Goal: Task Accomplishment & Management: Complete application form

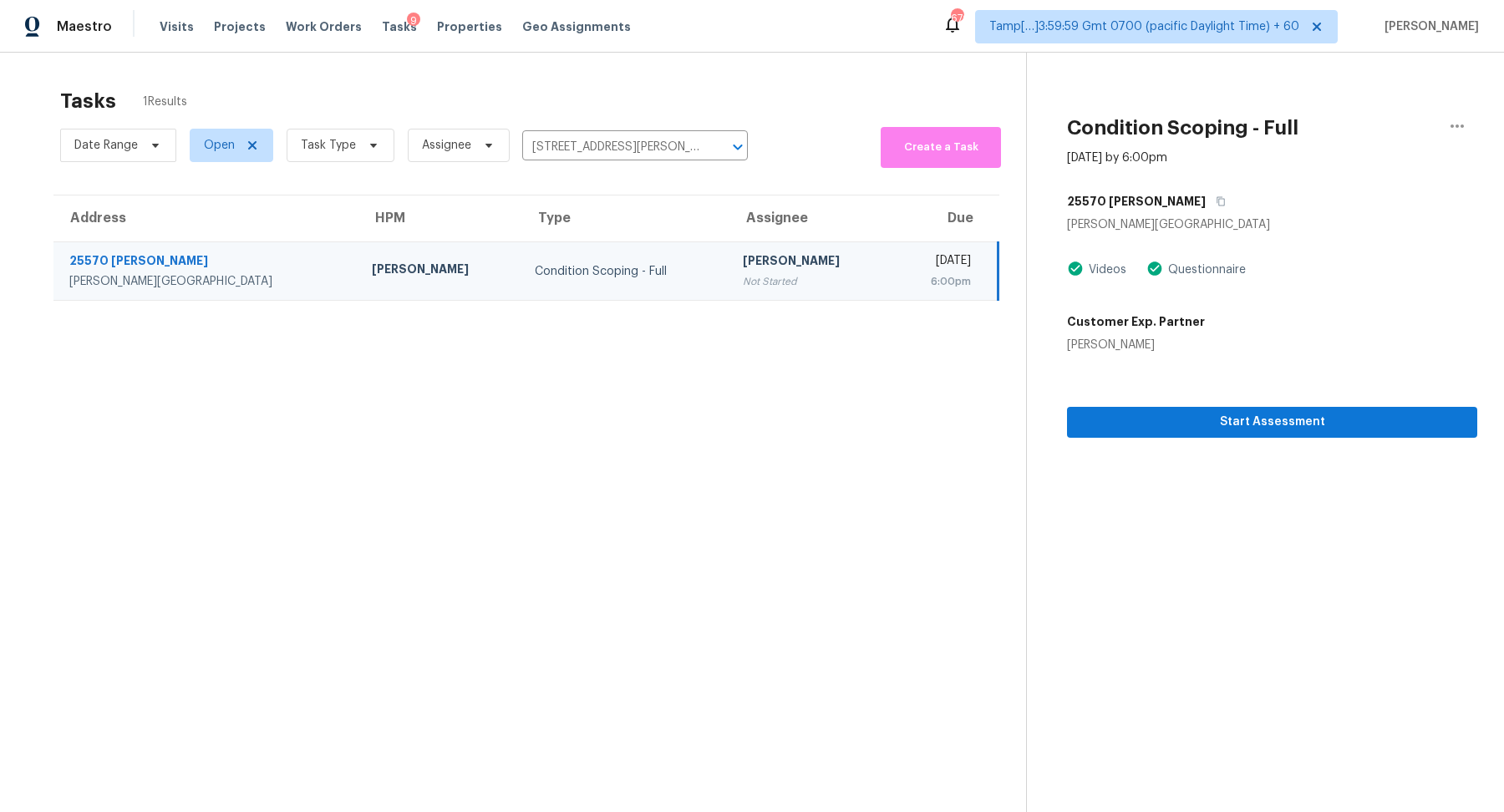
click at [1157, 404] on div "Start Assessment" at bounding box center [1272, 395] width 411 height 84
click at [1147, 397] on div "Start Assessment" at bounding box center [1272, 395] width 411 height 84
click at [1152, 416] on span "Start Assessment" at bounding box center [1271, 422] width 383 height 21
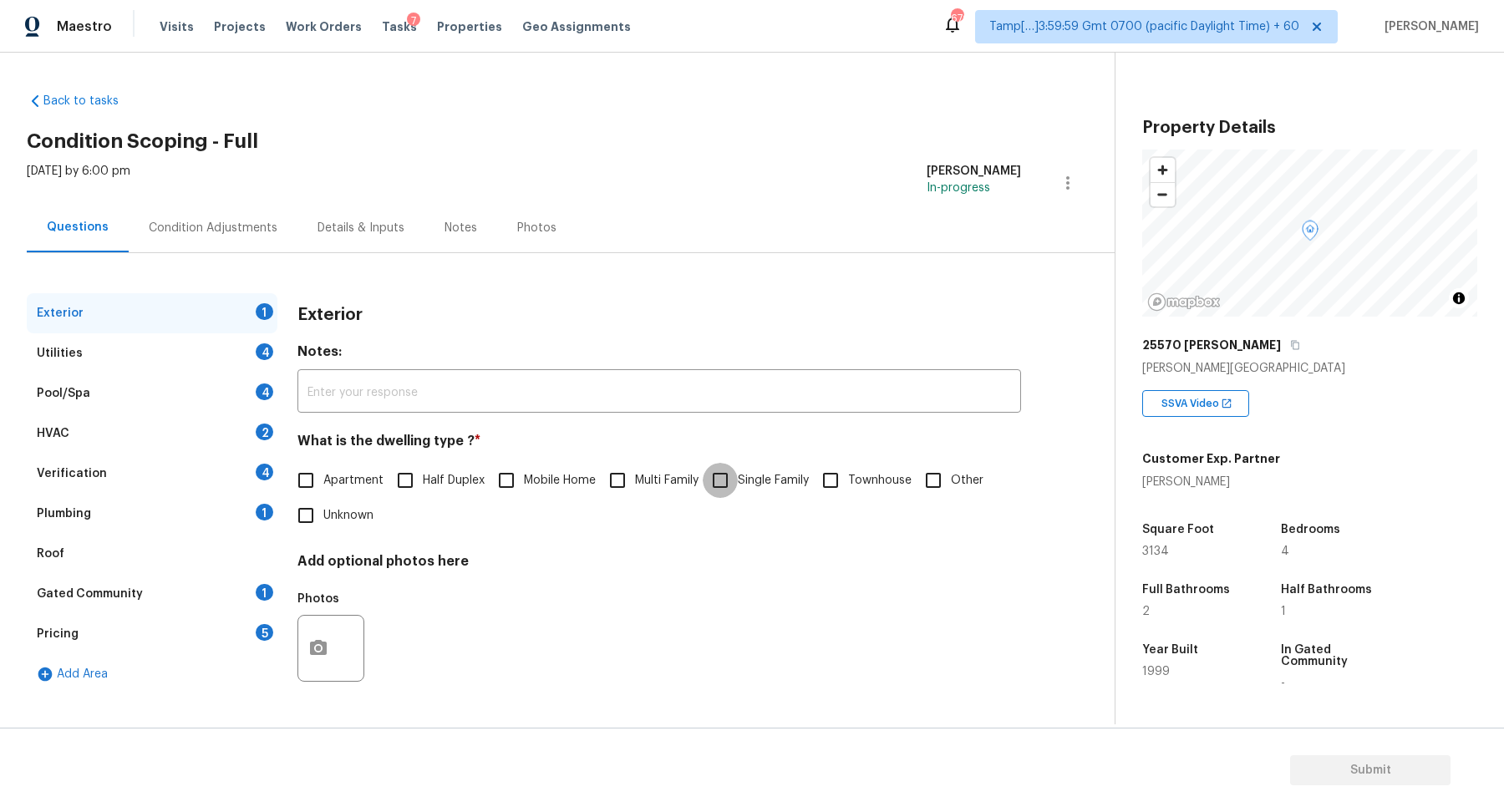
click at [737, 471] on input "Single Family" at bounding box center [720, 480] width 35 height 35
checkbox input "true"
click at [208, 342] on div "Utilities 4" at bounding box center [151, 353] width 250 height 40
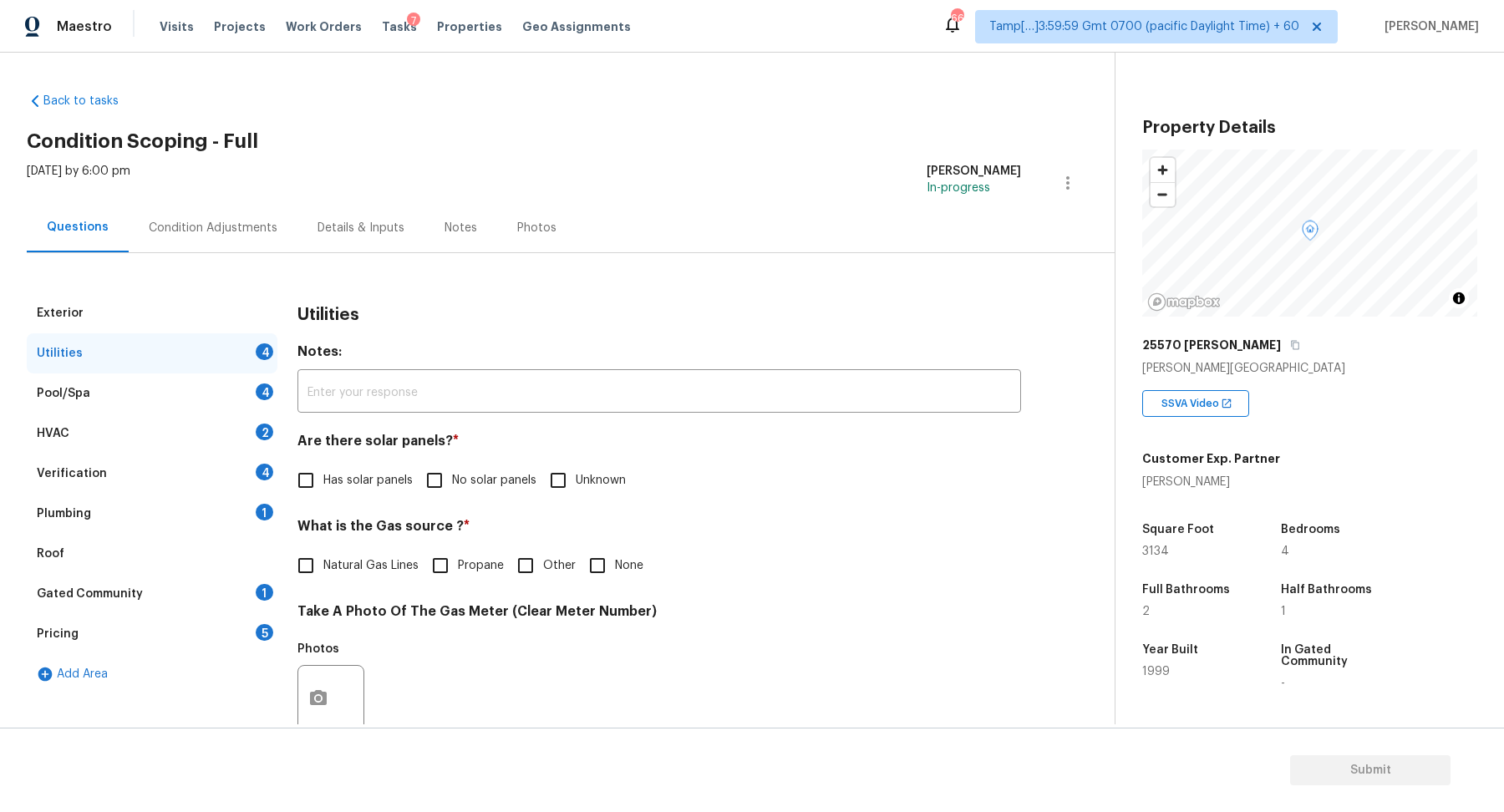
click at [453, 468] on label "No solar panels" at bounding box center [476, 480] width 119 height 35
click at [452, 468] on input "No solar panels" at bounding box center [434, 480] width 35 height 35
checkbox input "true"
click at [392, 578] on label "Natural Gas Lines" at bounding box center [353, 567] width 130 height 35
click at [323, 578] on input "Natural Gas Lines" at bounding box center [306, 567] width 35 height 35
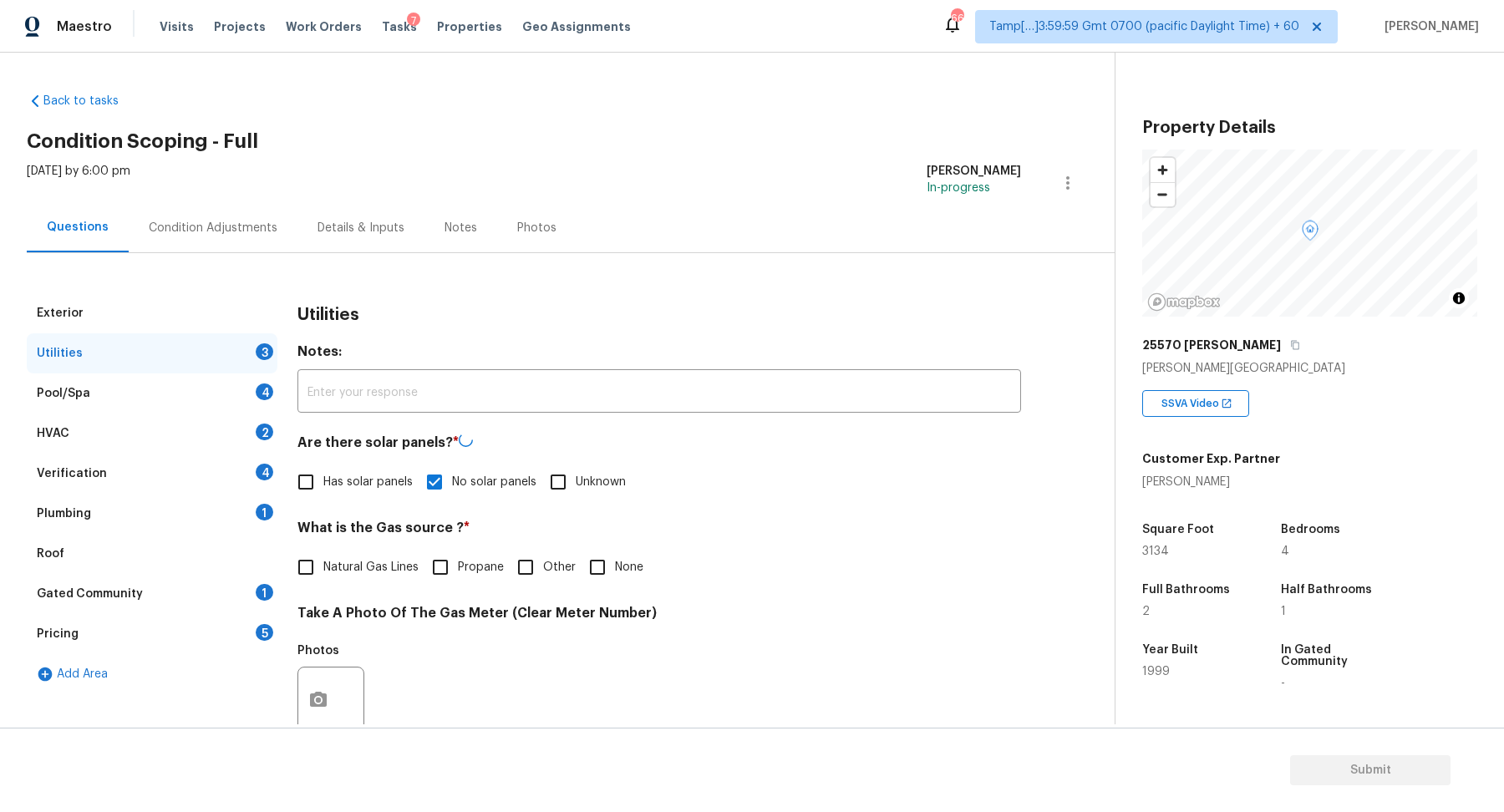
checkbox input "true"
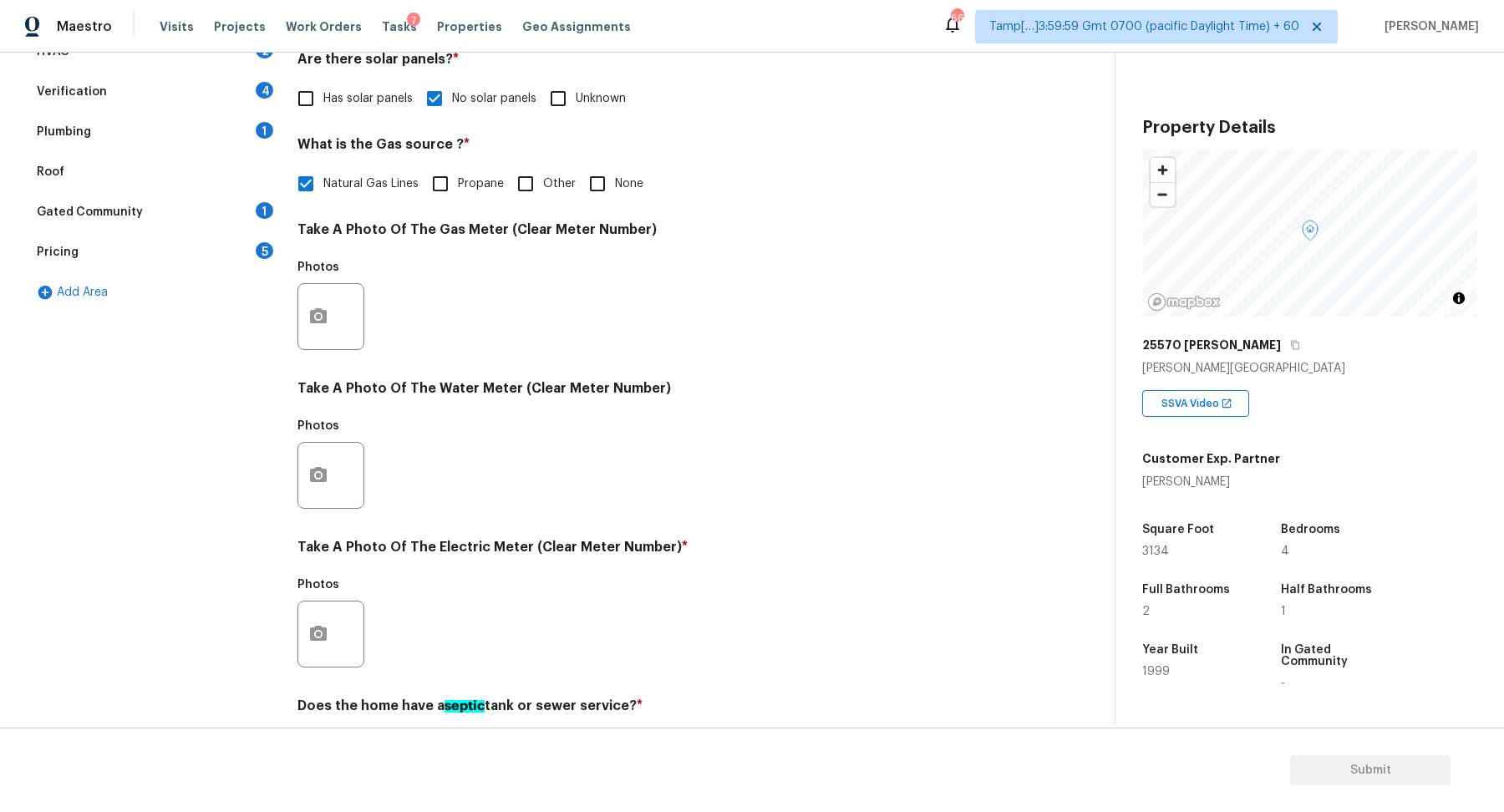
scroll to position [444, 0]
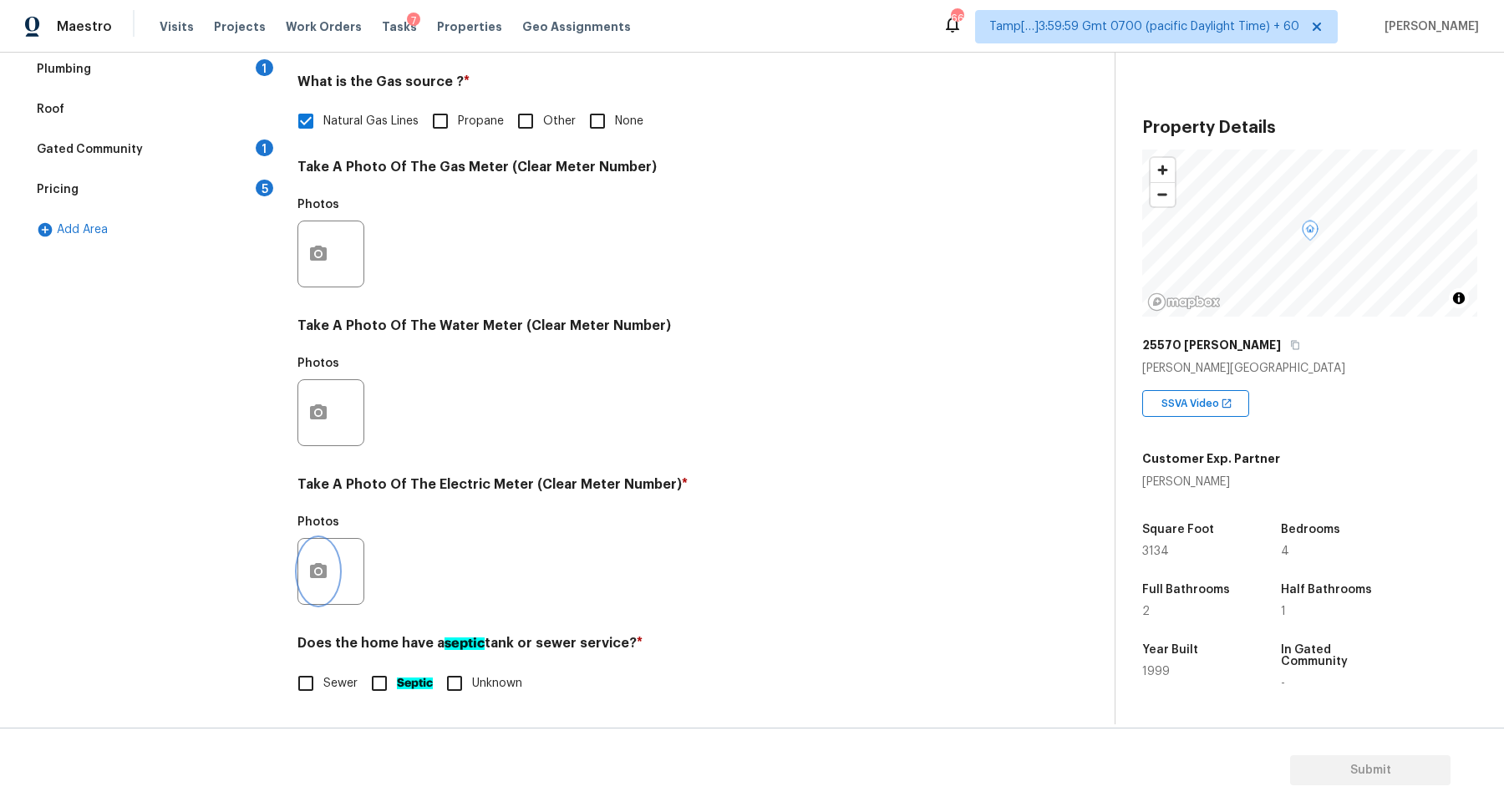
click at [312, 566] on icon "button" at bounding box center [318, 570] width 17 height 15
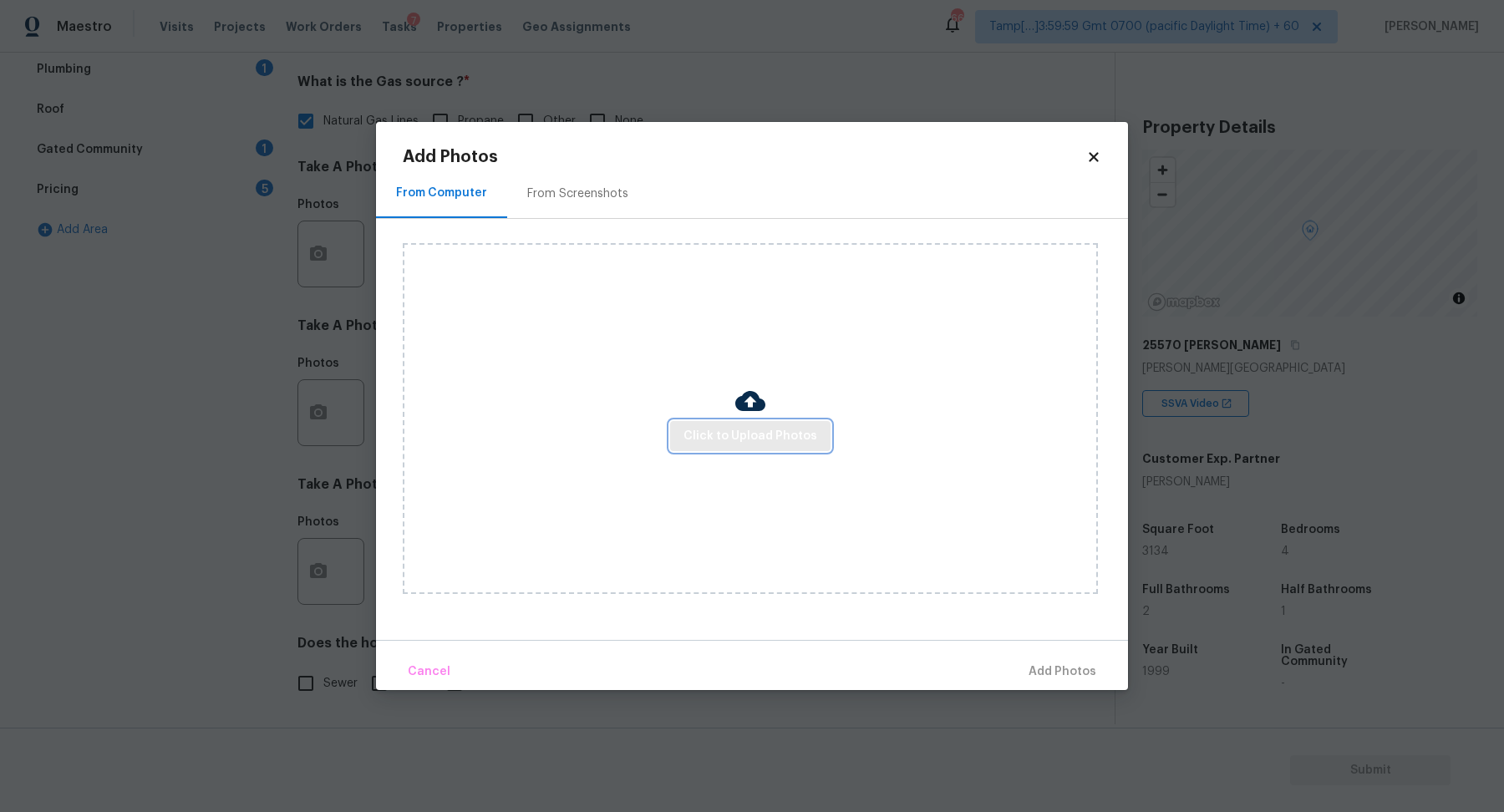
click at [775, 441] on span "Click to Upload Photos" at bounding box center [749, 437] width 134 height 21
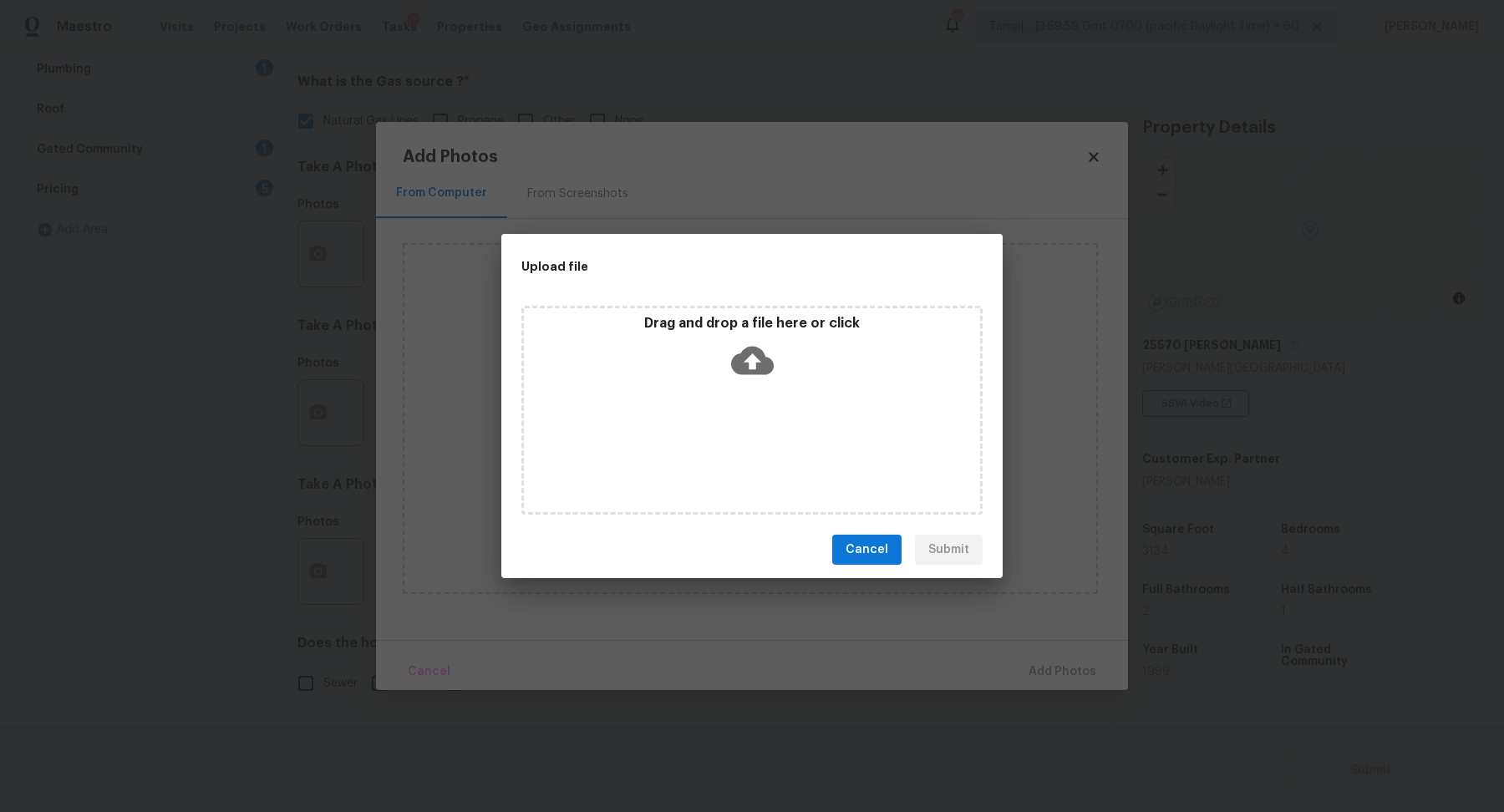
click at [775, 385] on div "Drag and drop a file here or click" at bounding box center [751, 410] width 461 height 209
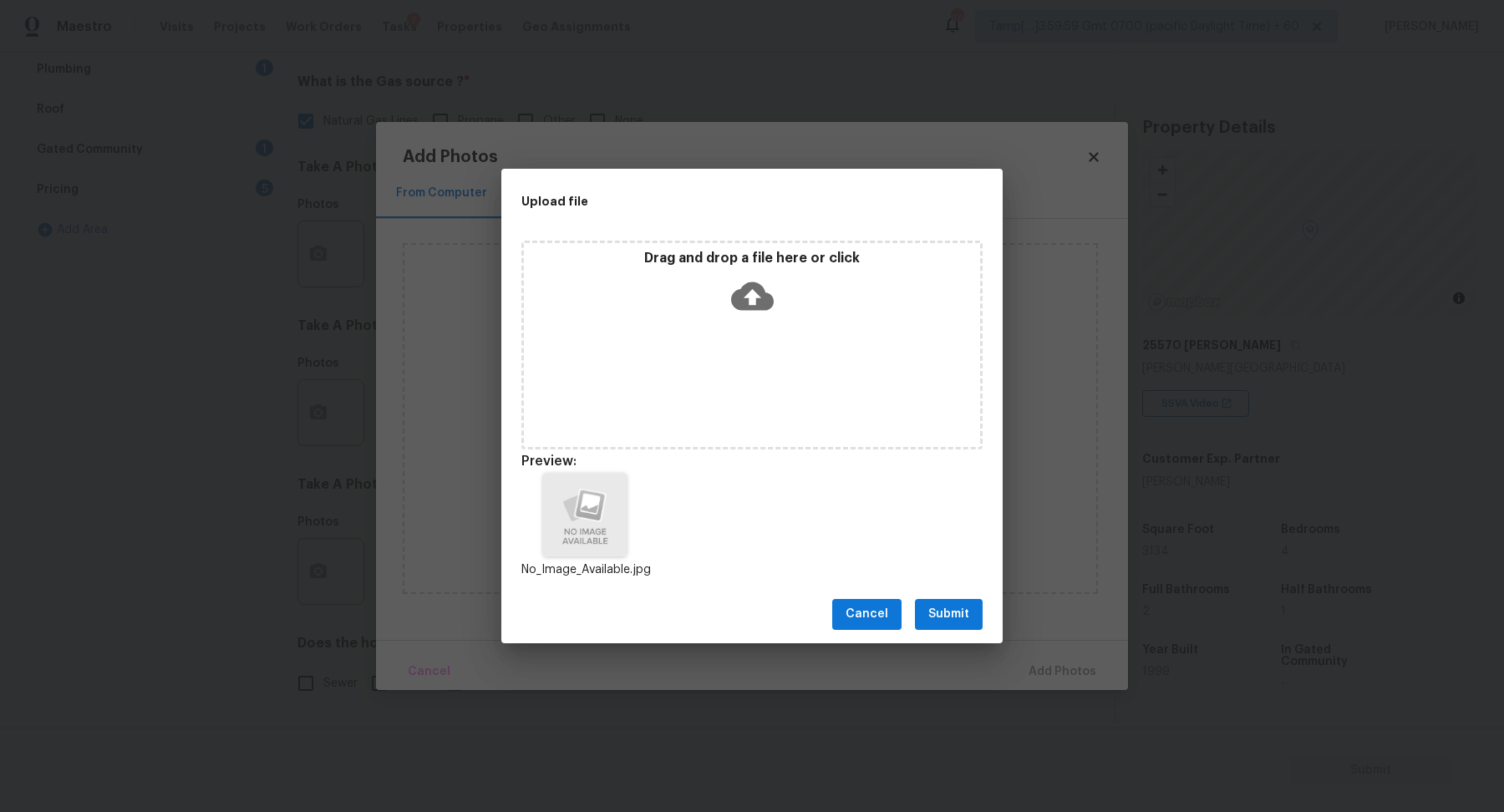
click at [961, 608] on span "Submit" at bounding box center [948, 615] width 41 height 21
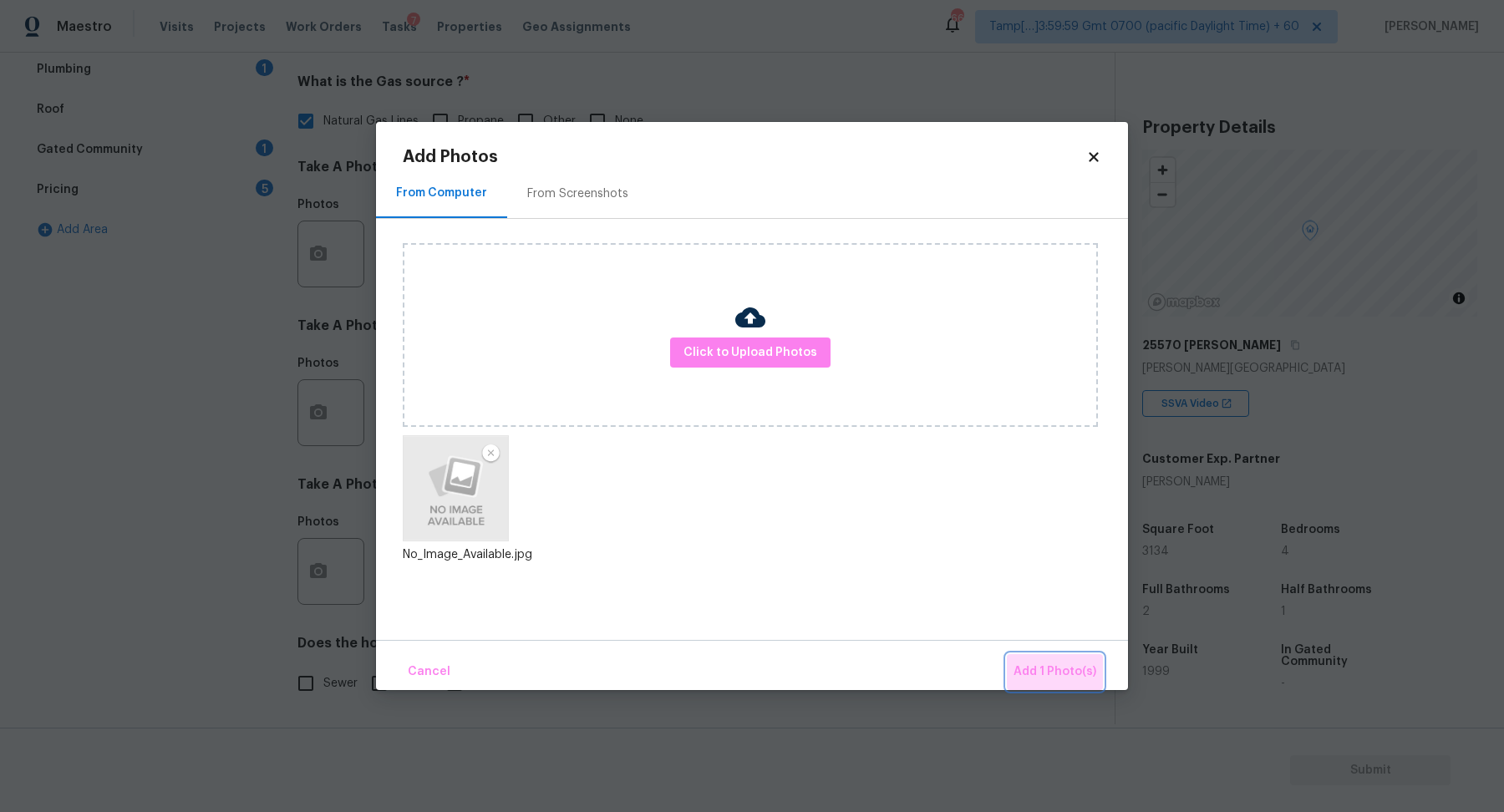
click at [1064, 671] on span "Add 1 Photo(s)" at bounding box center [1054, 672] width 82 height 21
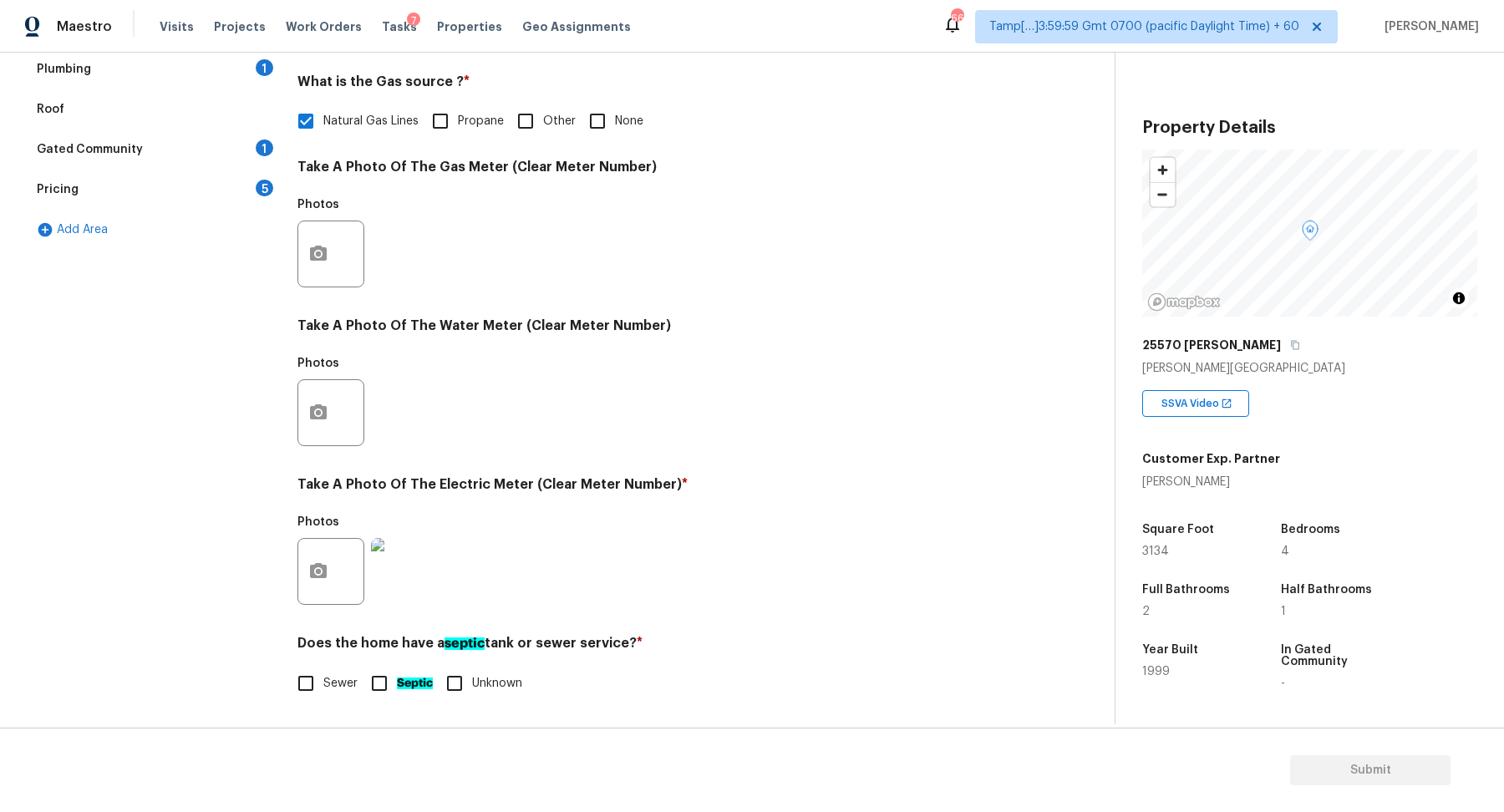
click at [324, 668] on label "Sewer" at bounding box center [323, 684] width 69 height 35
click at [323, 668] on input "Sewer" at bounding box center [306, 684] width 35 height 35
checkbox input "true"
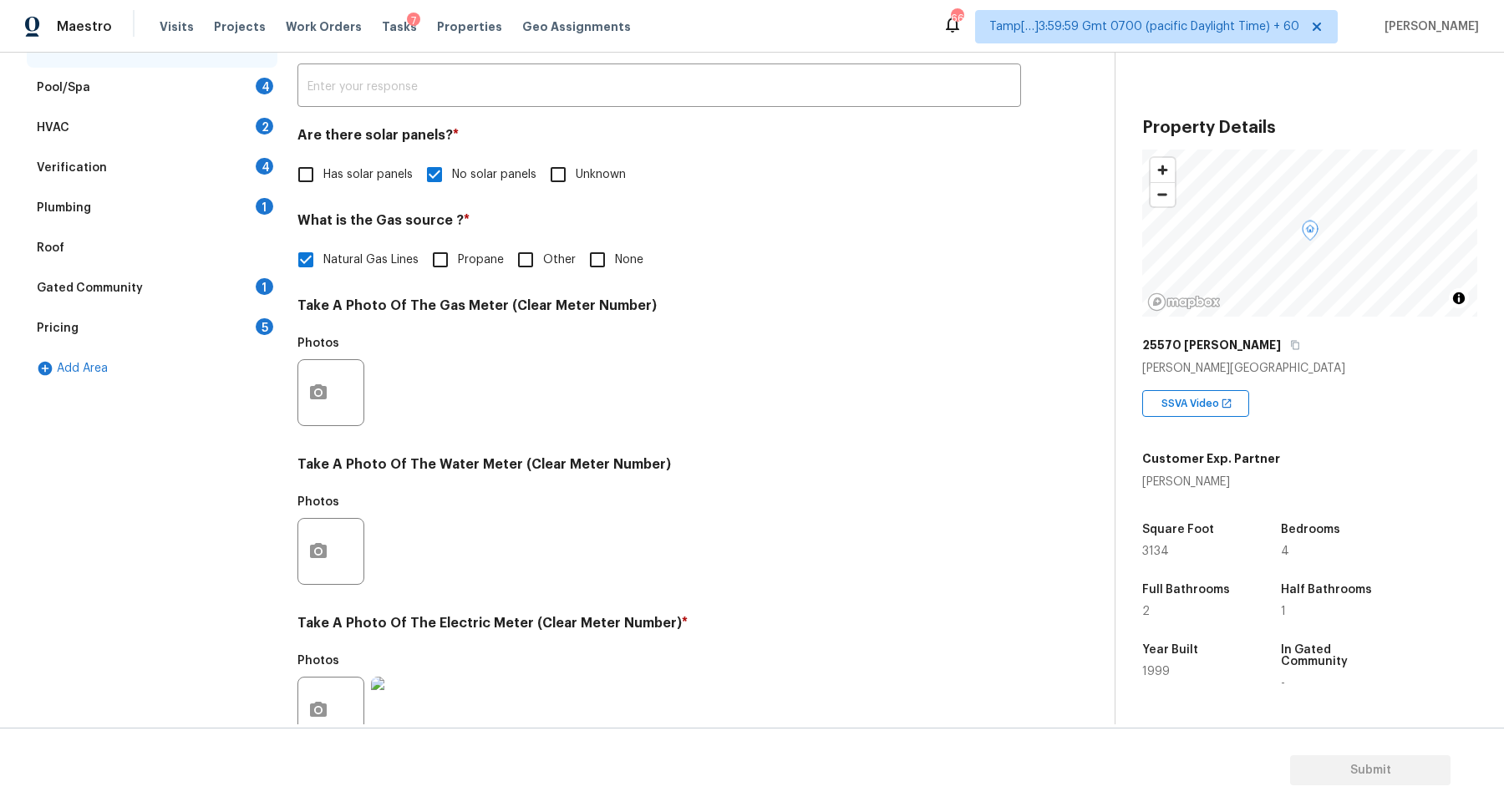
scroll to position [169, 0]
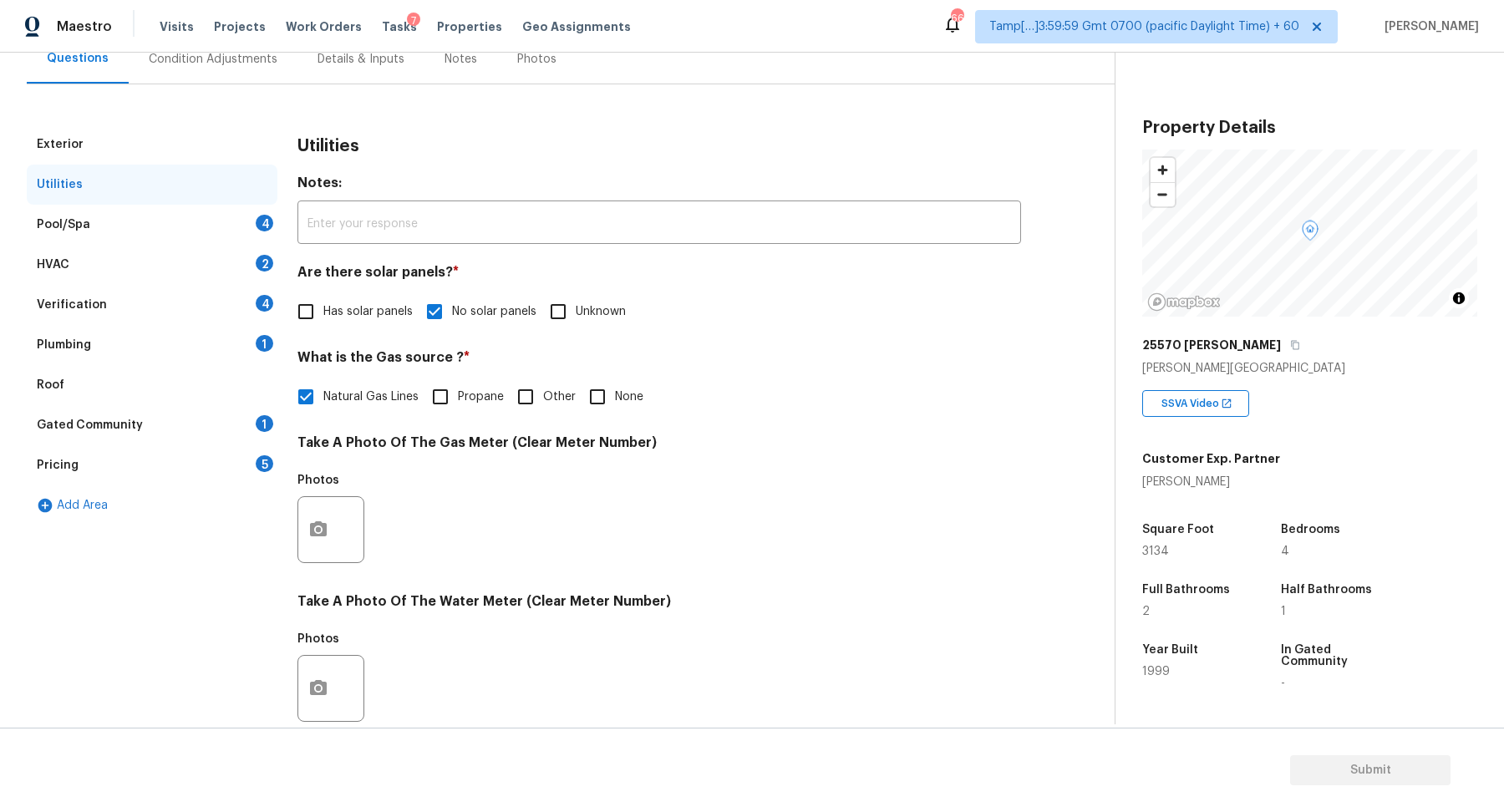
click at [229, 216] on div "Pool/Spa 4" at bounding box center [151, 224] width 250 height 40
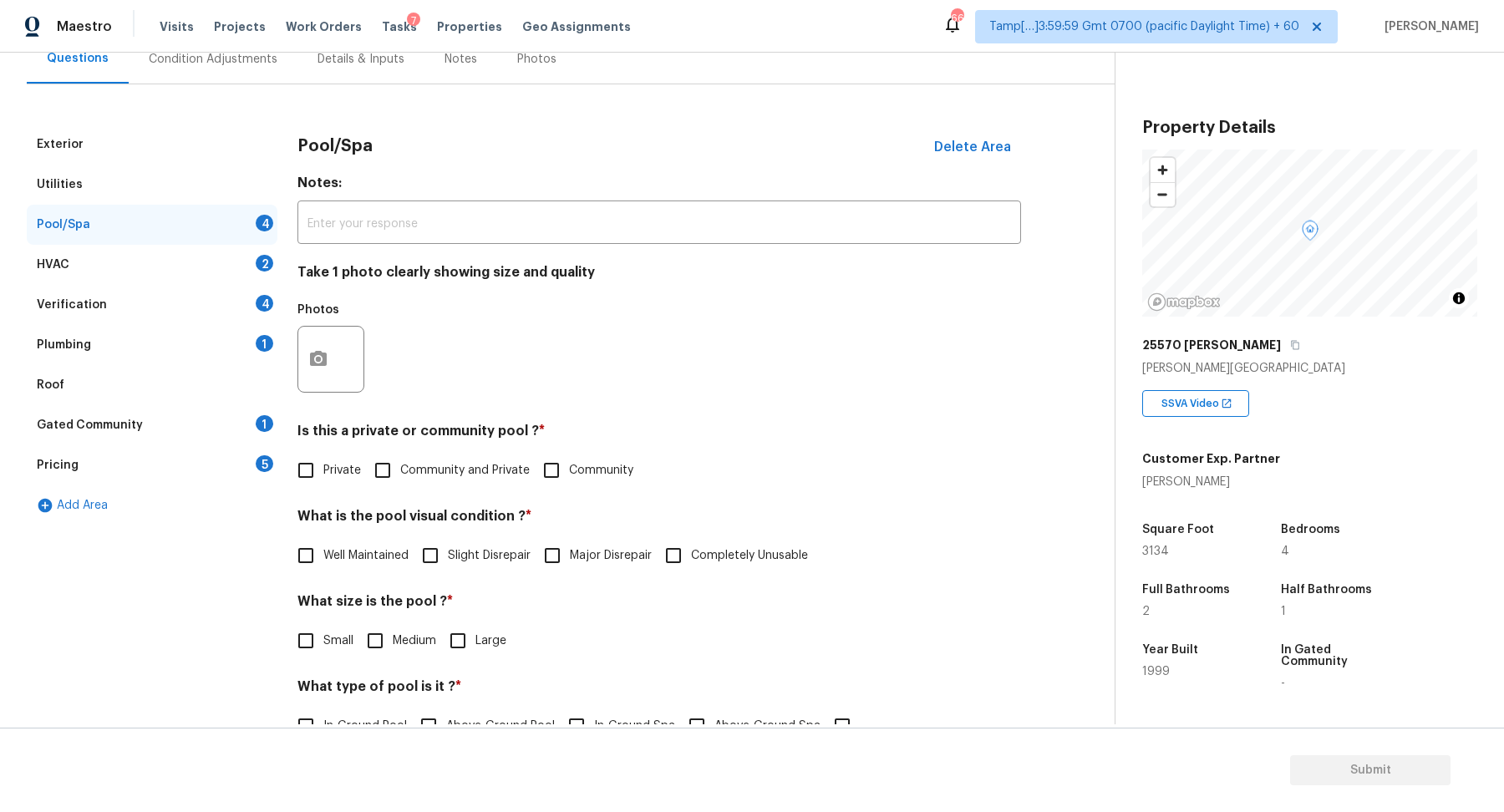
click at [176, 136] on div "Exterior" at bounding box center [151, 144] width 250 height 40
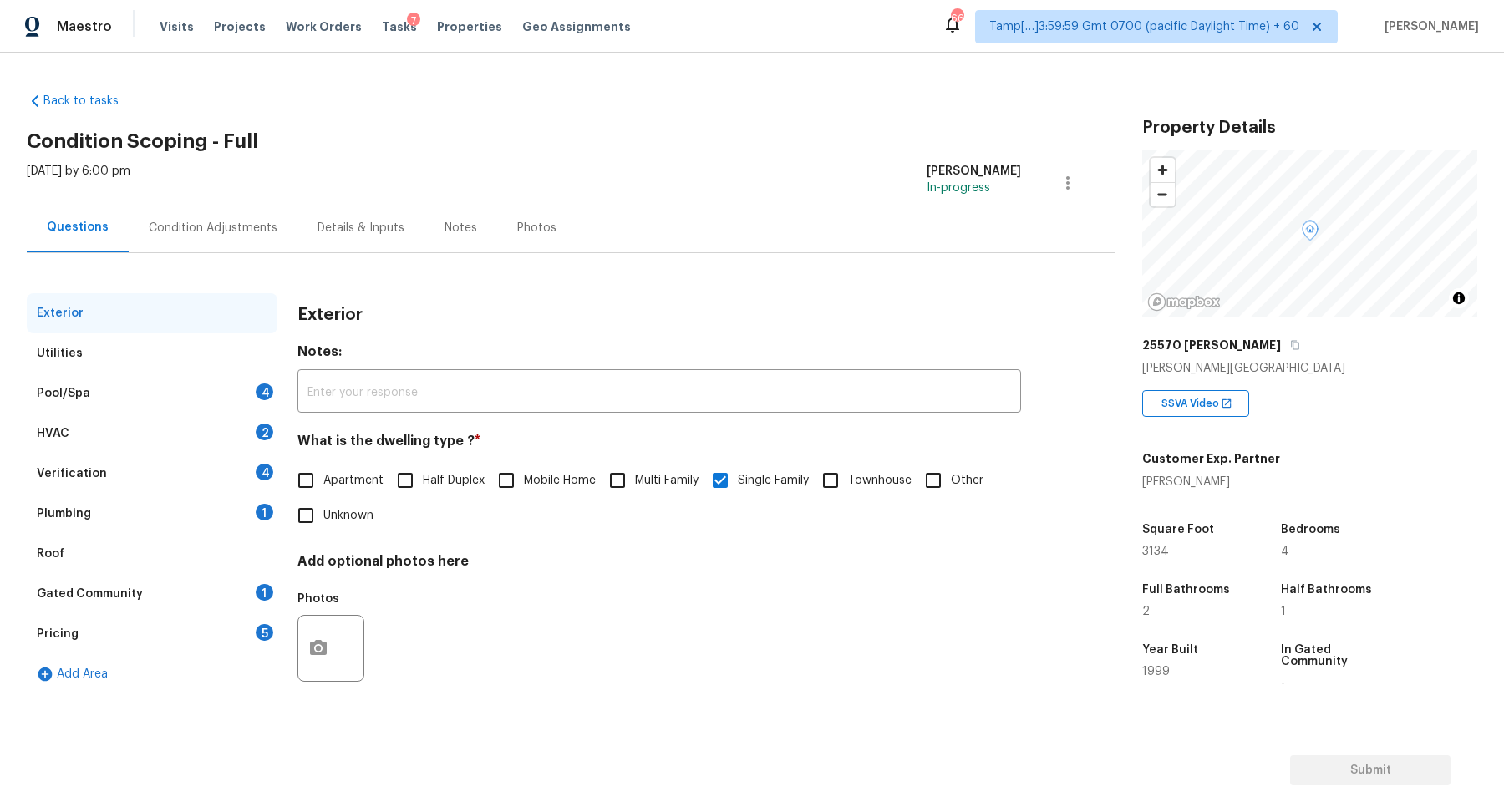
click at [243, 393] on div "Pool/Spa 4" at bounding box center [151, 393] width 250 height 40
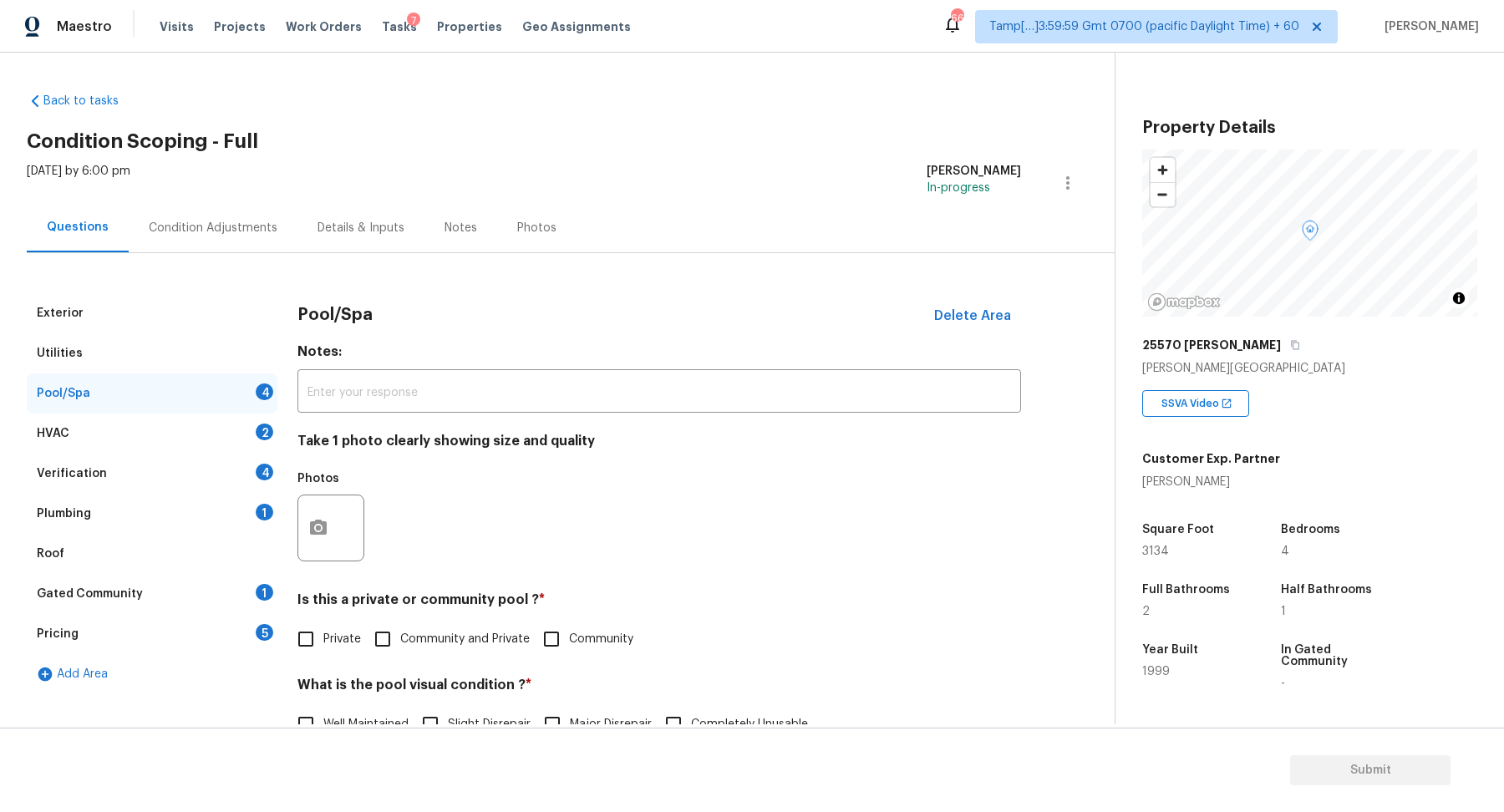
click at [190, 367] on div "Utilities" at bounding box center [151, 353] width 250 height 40
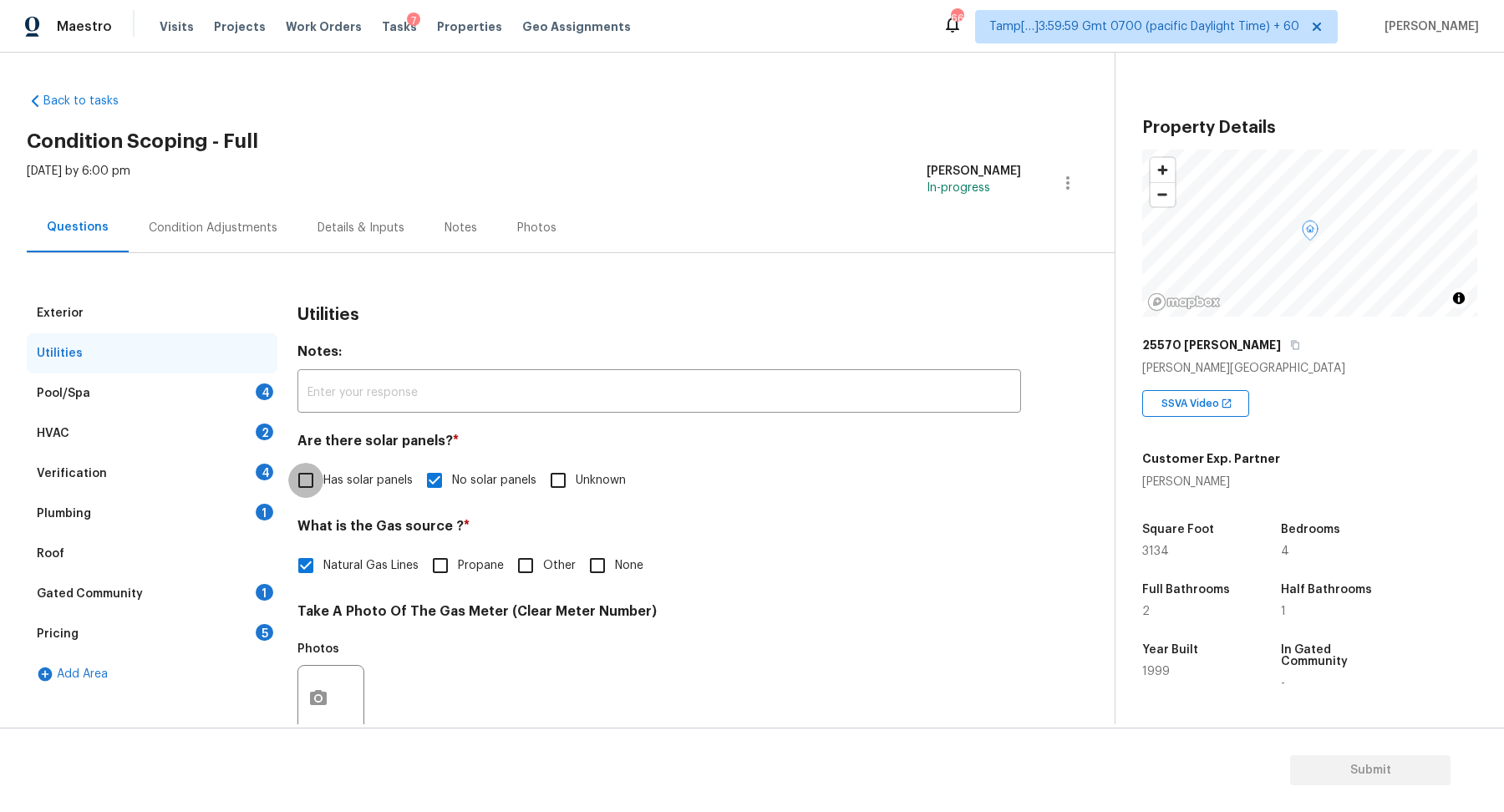
click at [319, 466] on input "Has solar panels" at bounding box center [306, 480] width 35 height 35
checkbox input "true"
checkbox input "false"
click at [216, 387] on div "Pool/Spa 4" at bounding box center [151, 393] width 250 height 40
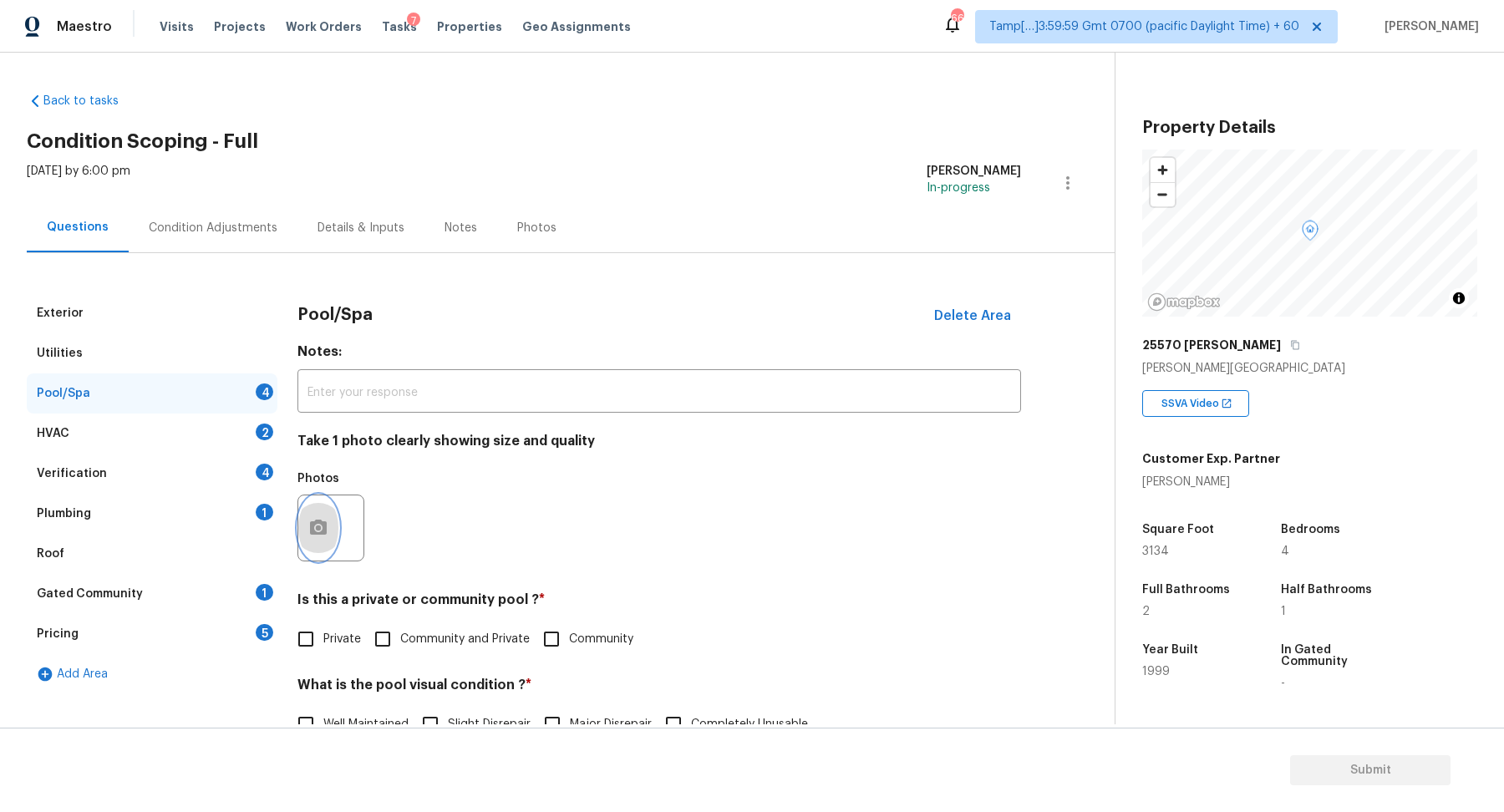
click at [336, 517] on button "button" at bounding box center [318, 528] width 40 height 65
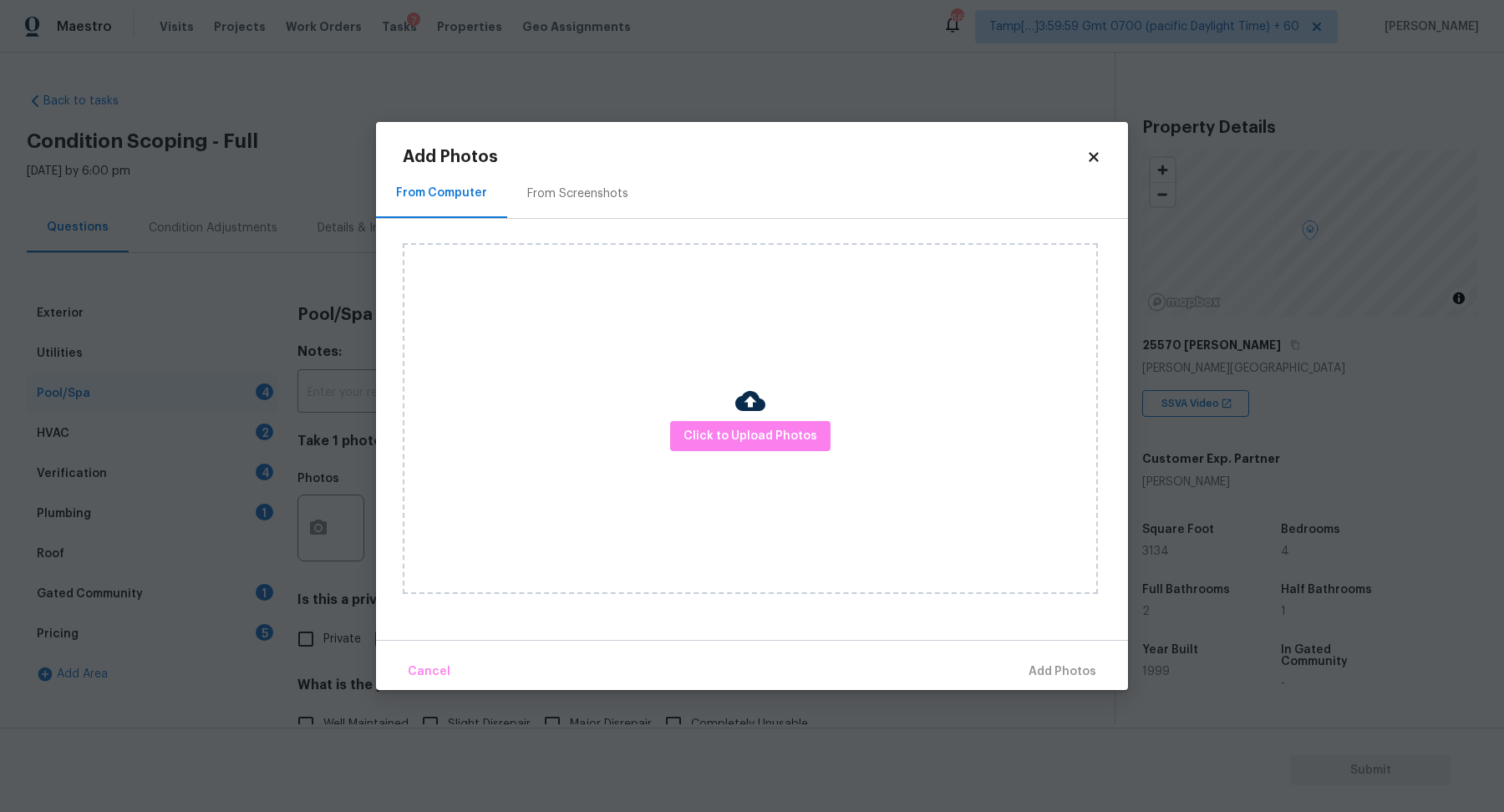
click at [312, 391] on body "Maestro Visits Projects Work Orders Tasks 7 Properties Geo Assignments 662 Tamp…" at bounding box center [752, 406] width 1504 height 812
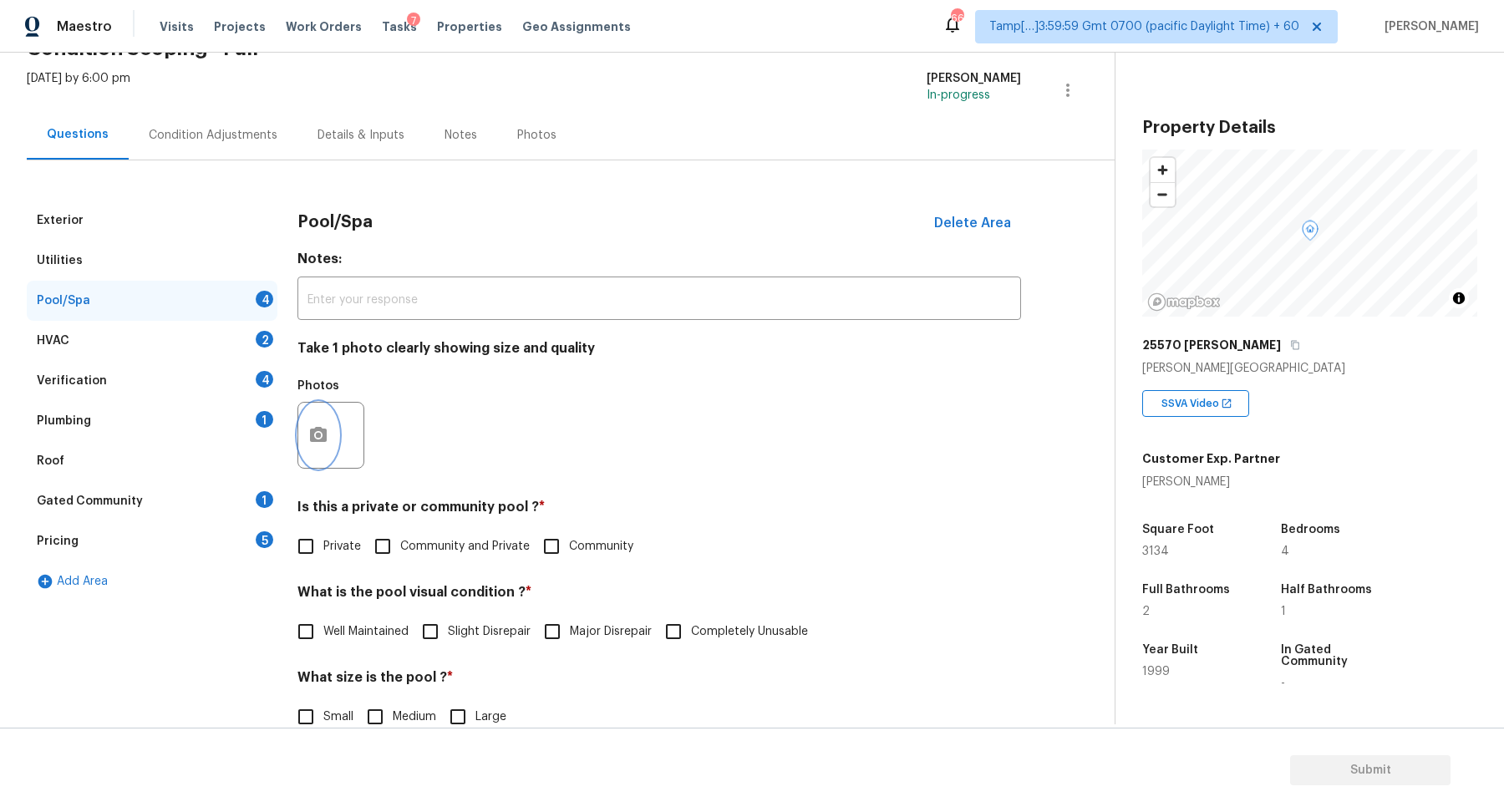
scroll to position [206, 0]
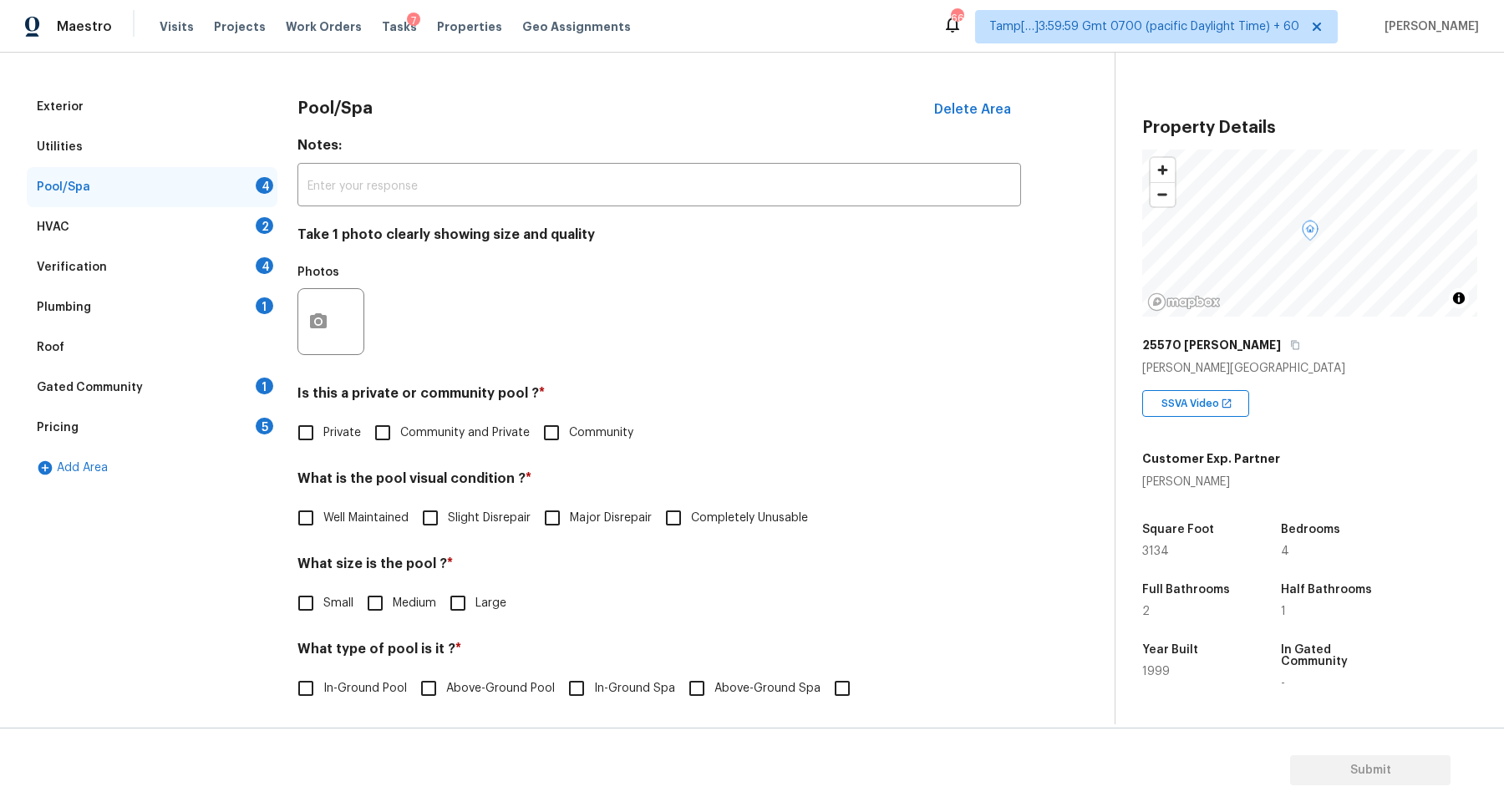
click at [334, 427] on span "Private" at bounding box center [341, 433] width 37 height 18
click at [323, 427] on input "Private" at bounding box center [306, 433] width 35 height 35
checkbox input "true"
click at [457, 510] on span "Slight Disrepair" at bounding box center [488, 518] width 82 height 18
click at [448, 510] on input "Slight Disrepair" at bounding box center [430, 518] width 35 height 35
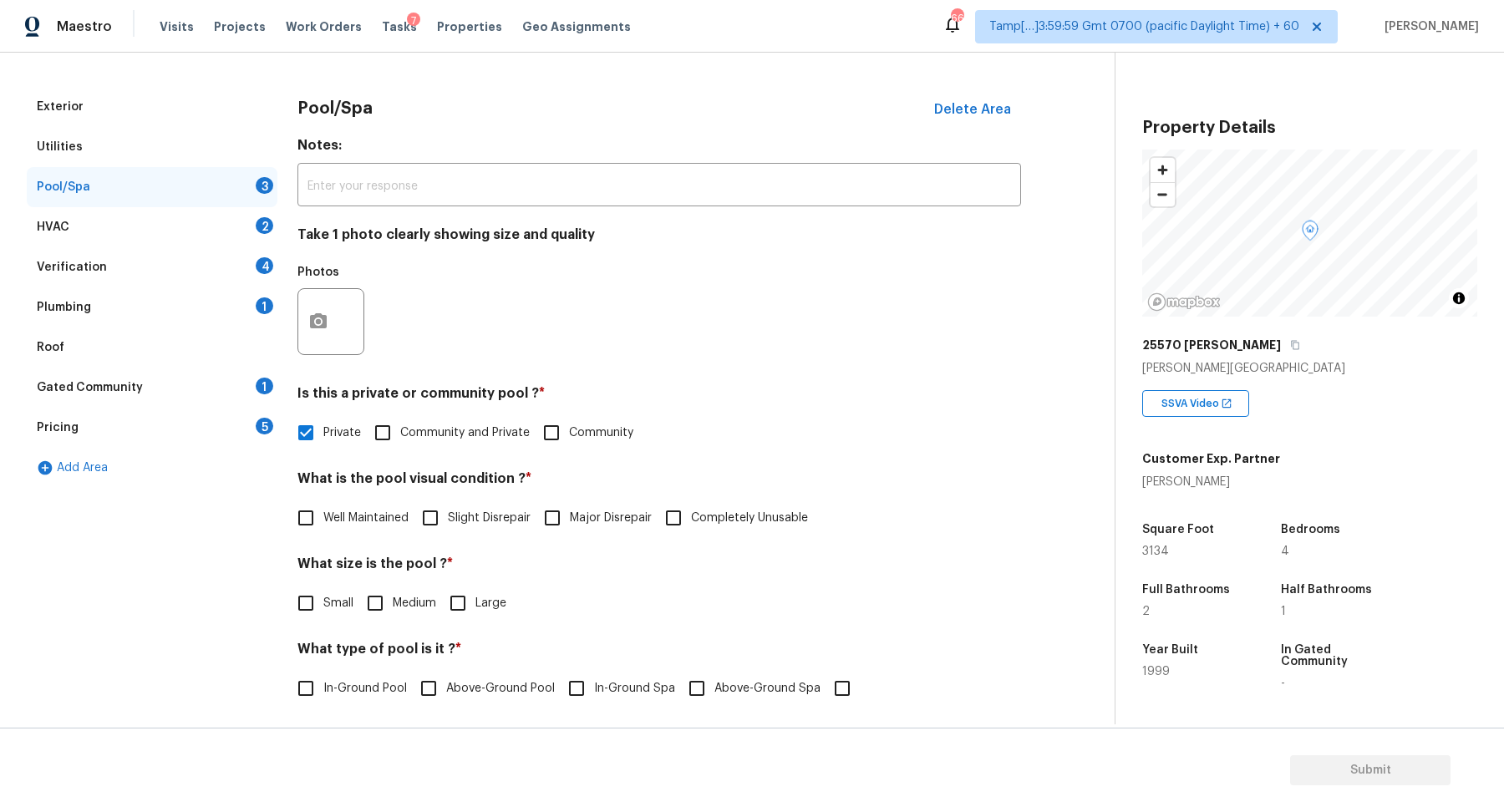
checkbox input "true"
click at [336, 498] on div "What is the pool visual condition ? * Well Maintained Slight Disrepair Major Di…" at bounding box center [659, 503] width 724 height 65
click at [336, 532] on label "Well Maintained" at bounding box center [349, 518] width 120 height 35
click at [323, 532] on input "Well Maintained" at bounding box center [306, 518] width 35 height 35
checkbox input "true"
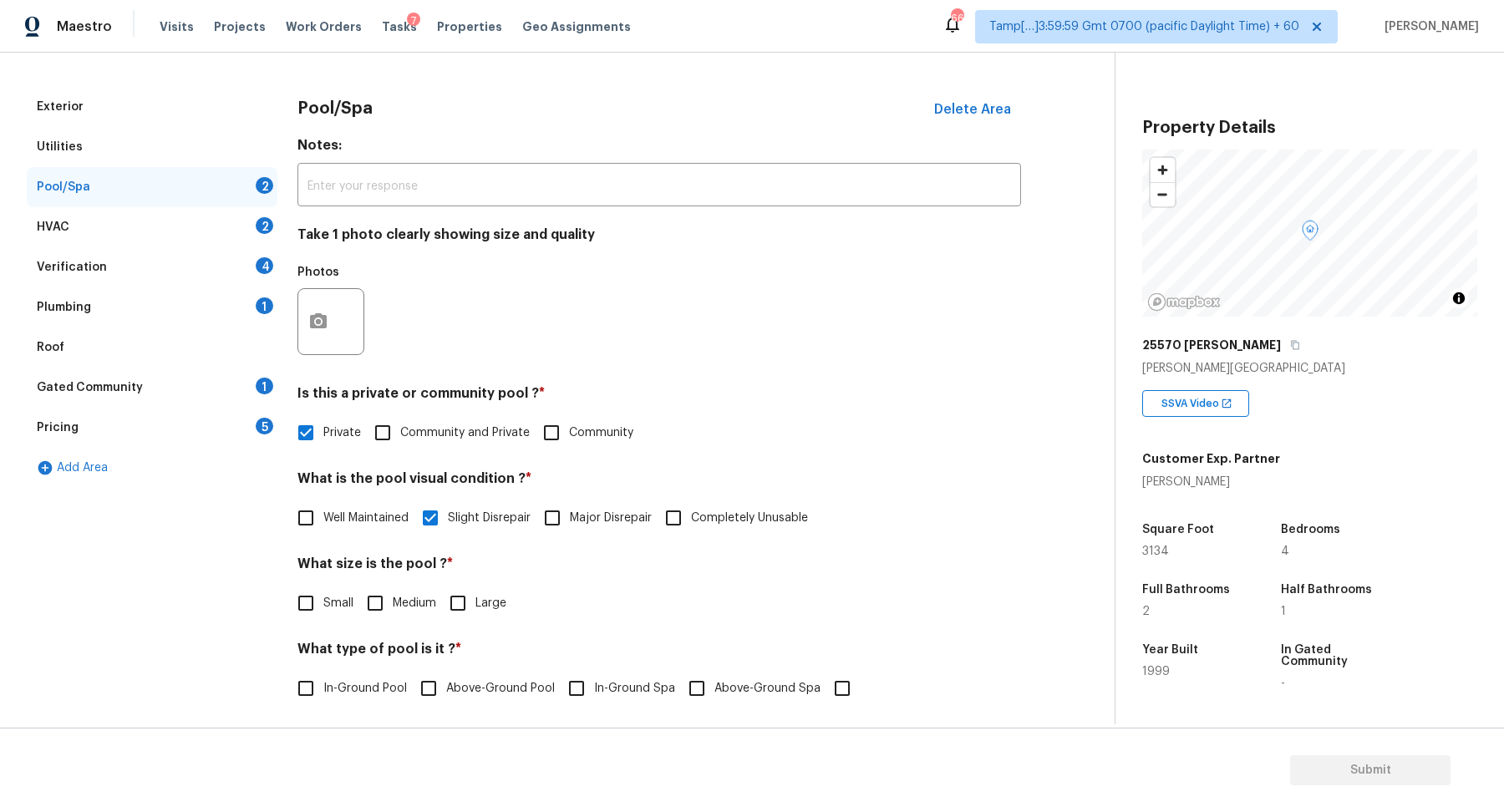
checkbox input "false"
click at [386, 606] on input "Medium" at bounding box center [375, 603] width 35 height 35
checkbox input "true"
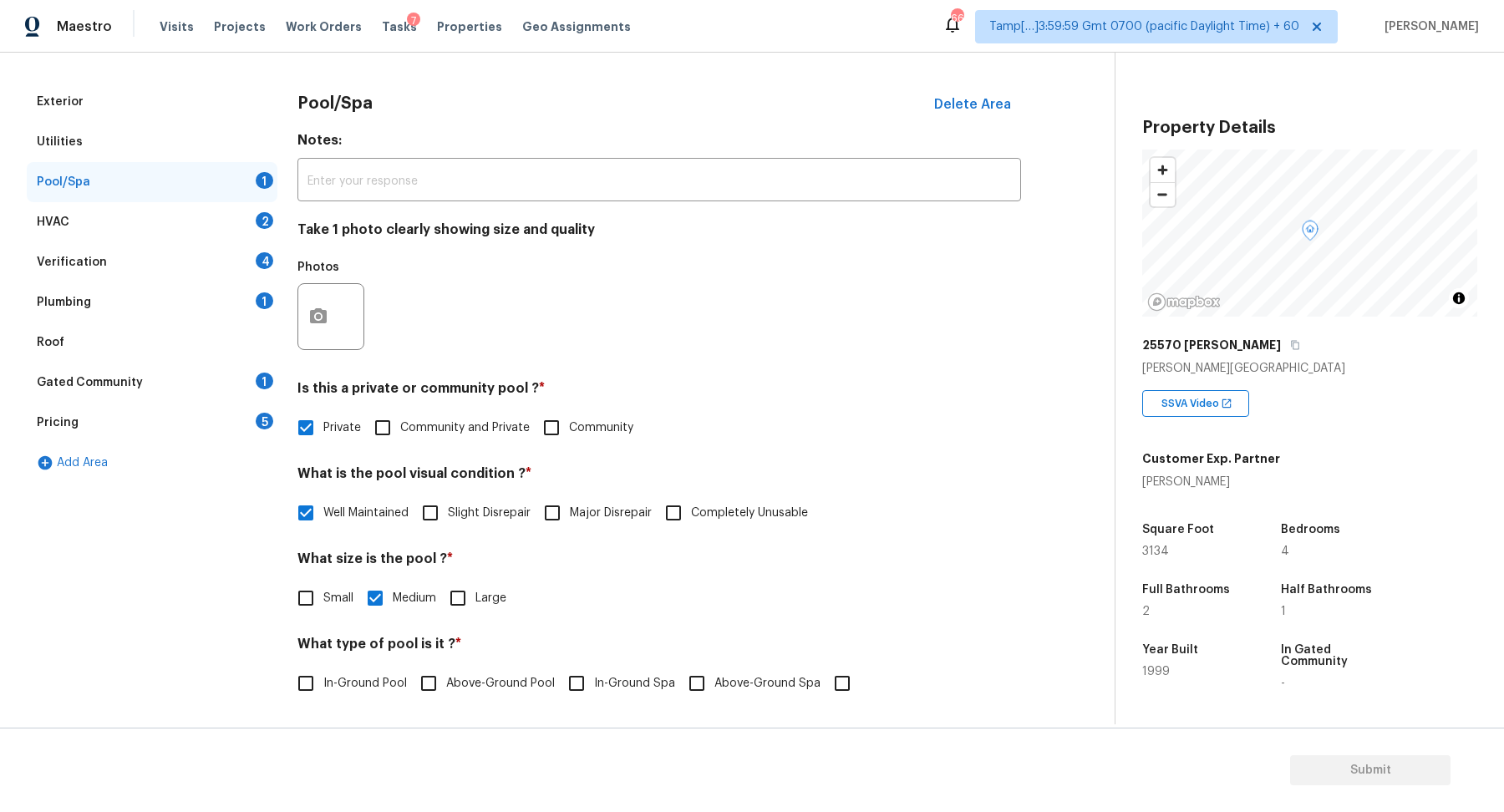
click at [312, 670] on input "In-Ground Pool" at bounding box center [306, 684] width 35 height 35
checkbox input "true"
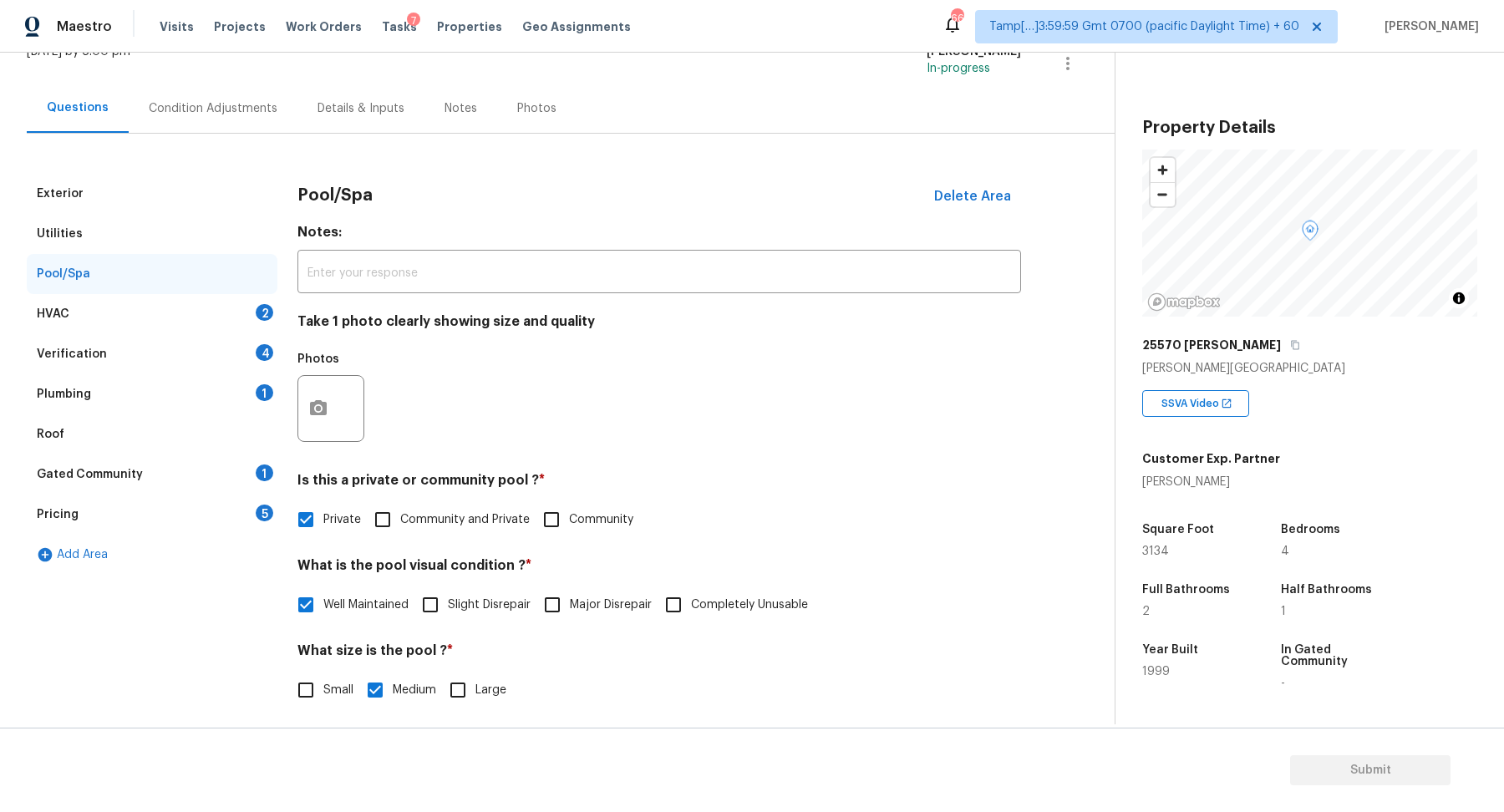
click at [232, 326] on div "HVAC 2" at bounding box center [151, 313] width 250 height 40
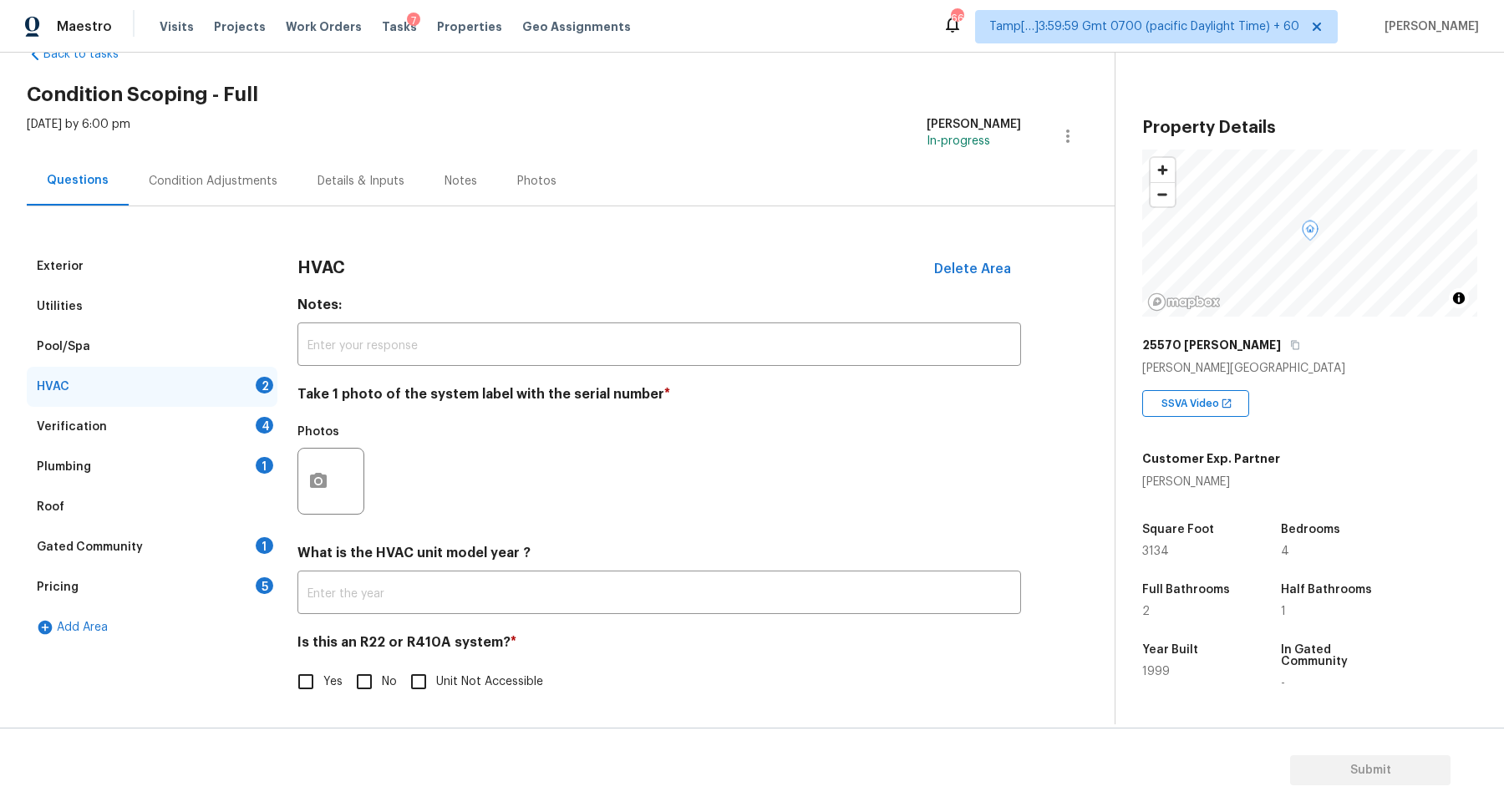
scroll to position [46, 0]
click at [320, 471] on icon "button" at bounding box center [318, 481] width 20 height 20
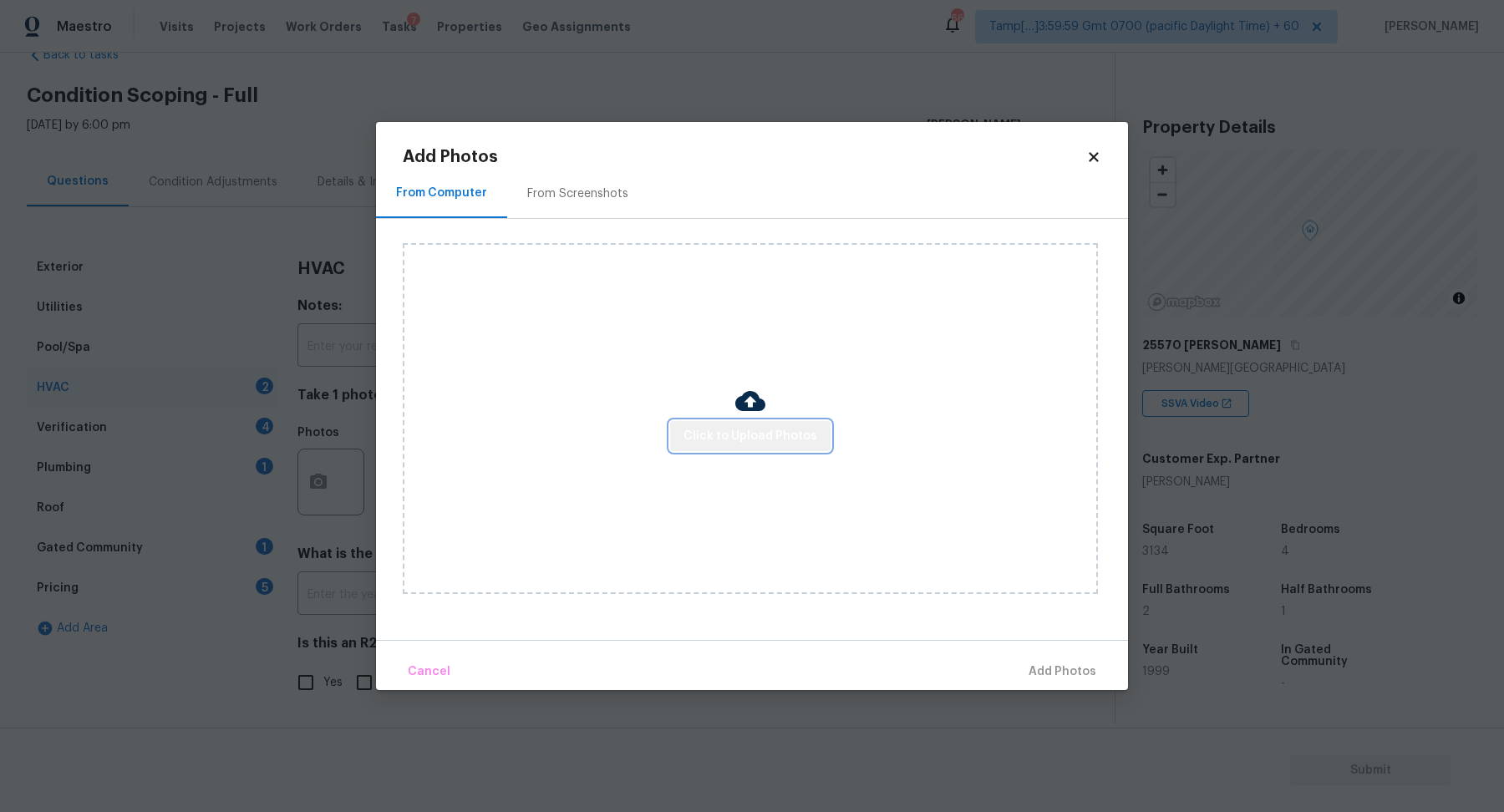
click at [779, 427] on span "Click to Upload Photos" at bounding box center [749, 437] width 134 height 21
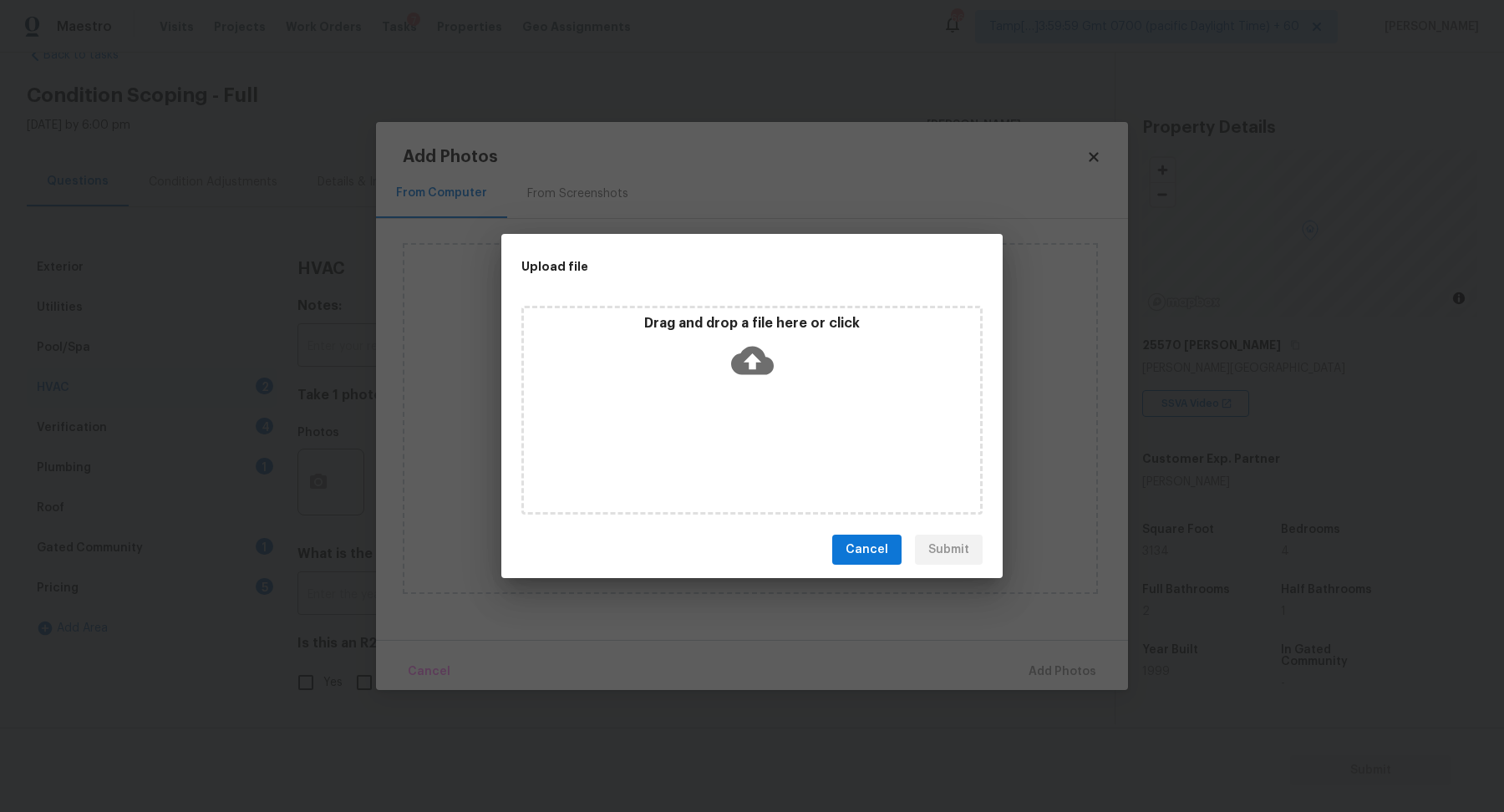
click at [802, 384] on div "Drag and drop a file here or click" at bounding box center [752, 350] width 457 height 72
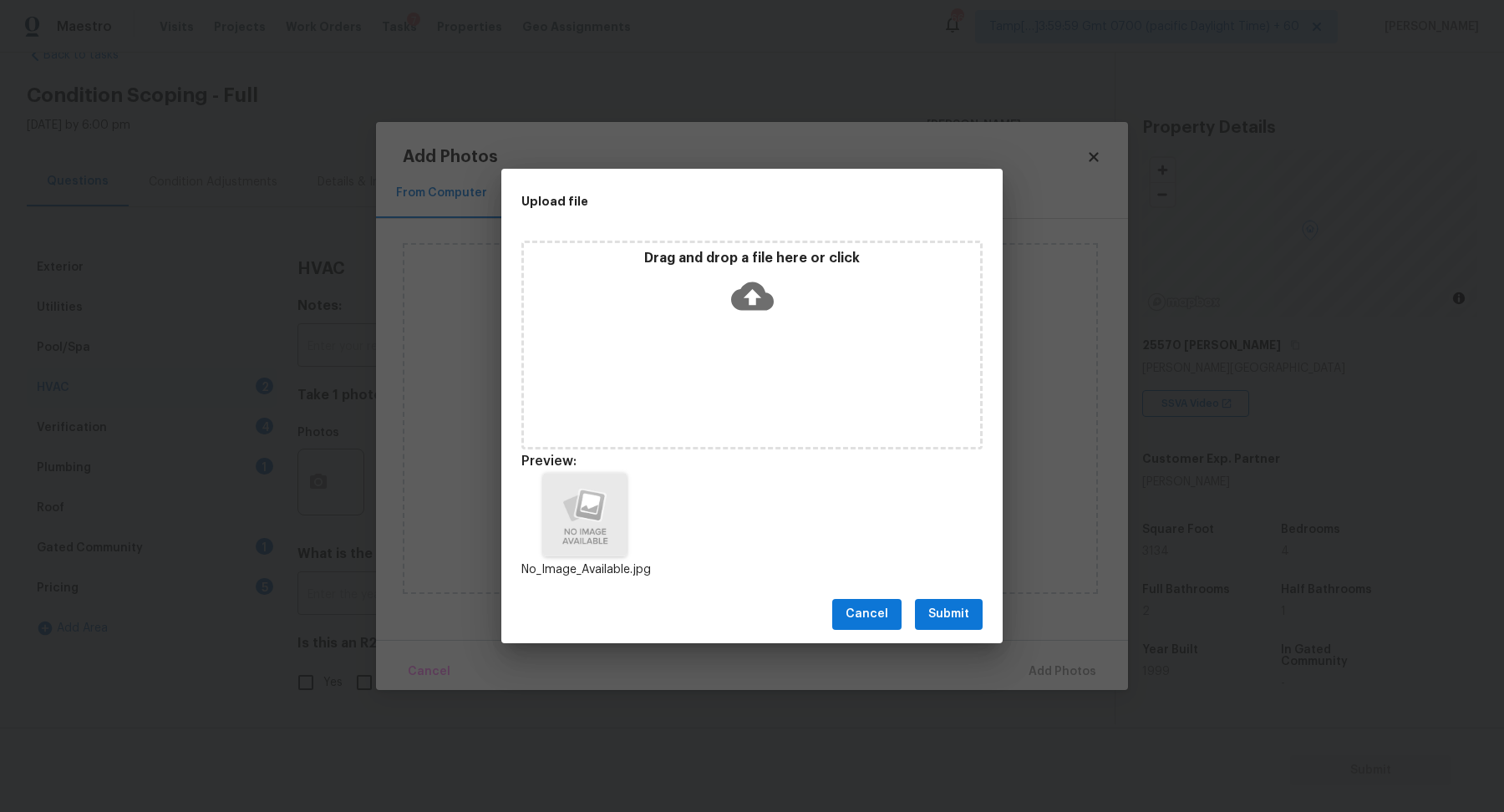
click at [969, 622] on button "Submit" at bounding box center [948, 614] width 67 height 31
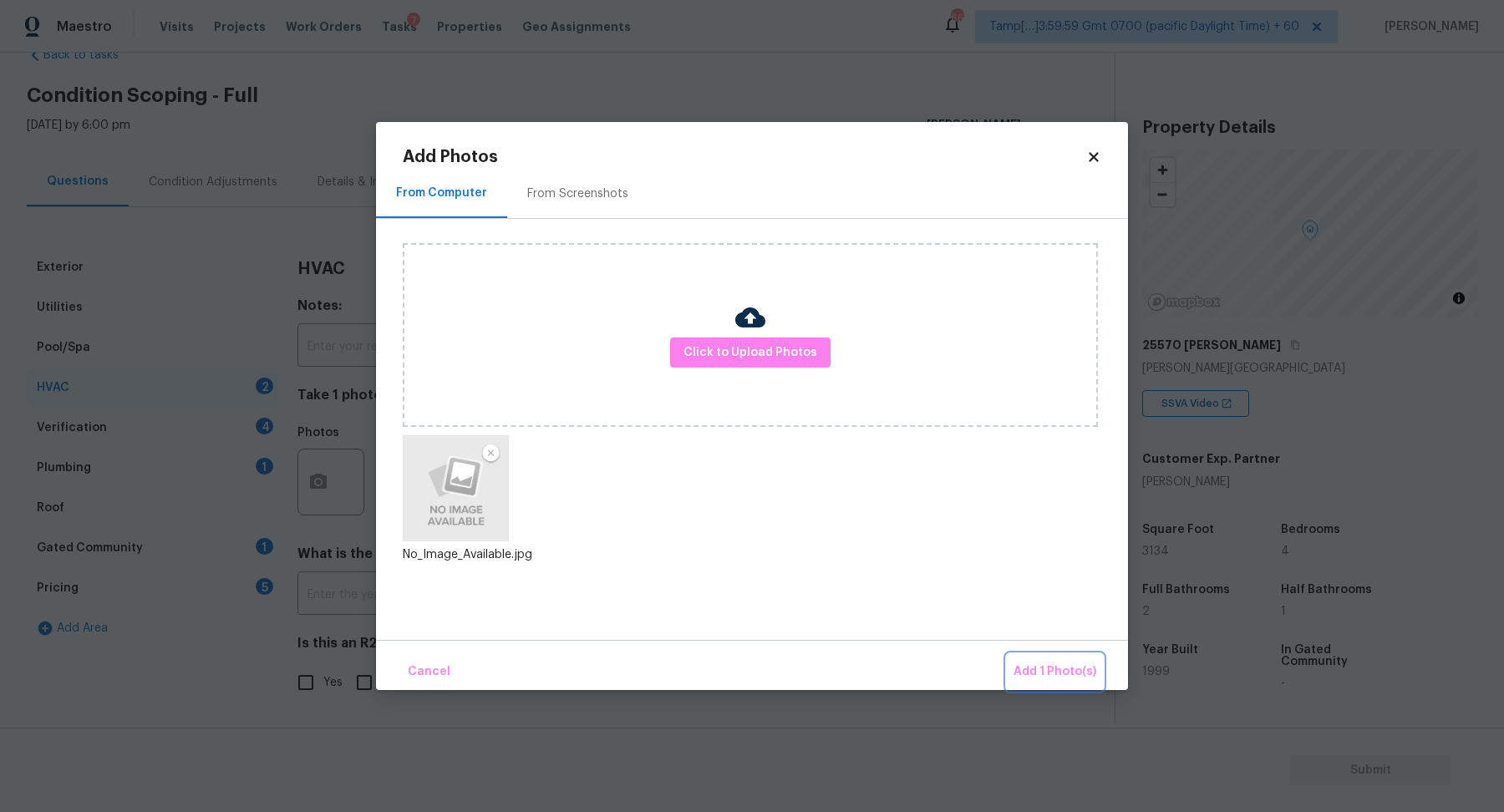
click at [1018, 658] on button "Add 1 Photo(s)" at bounding box center [1055, 671] width 96 height 36
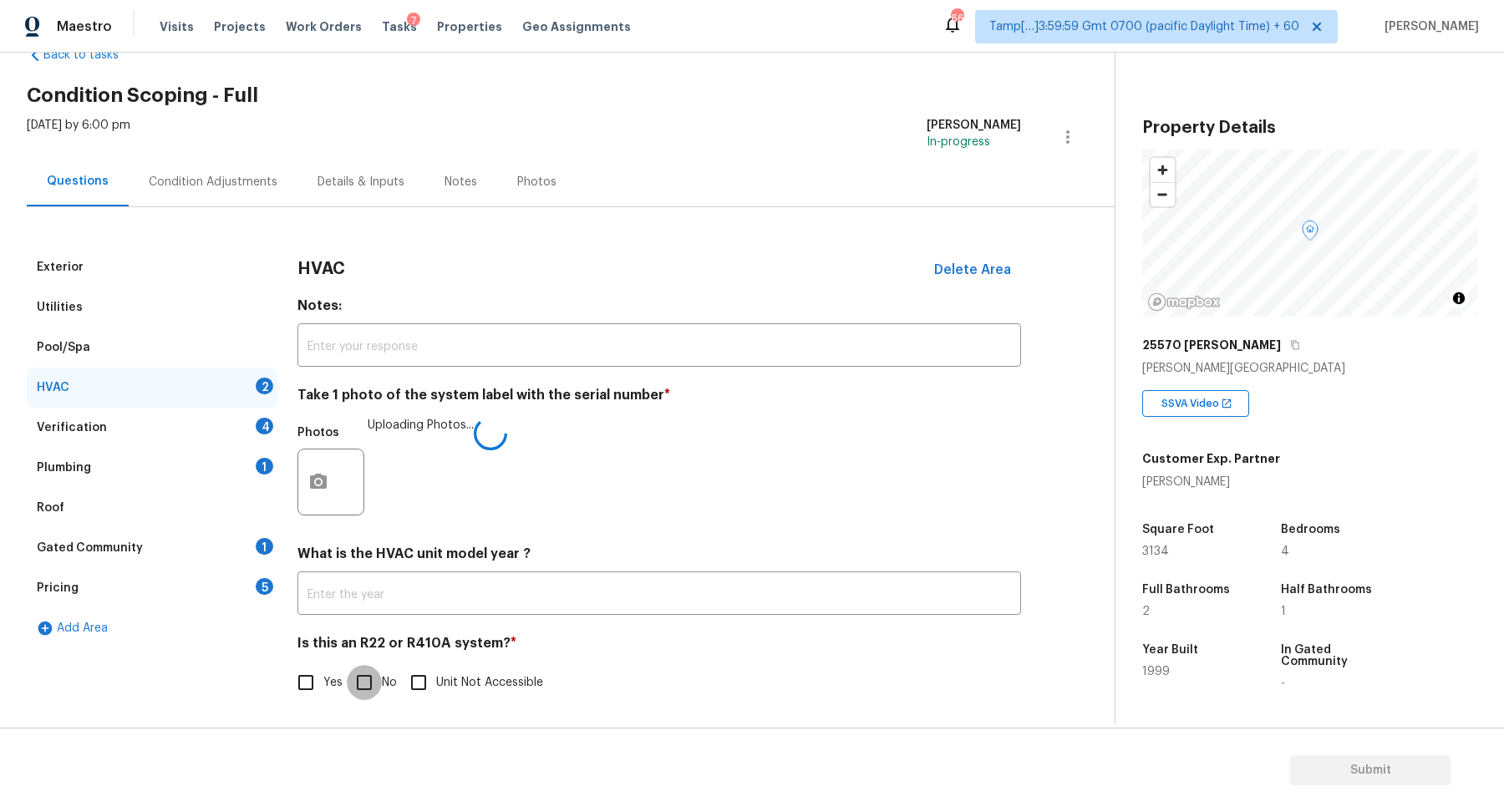
click at [351, 680] on input "No" at bounding box center [364, 683] width 35 height 35
checkbox input "true"
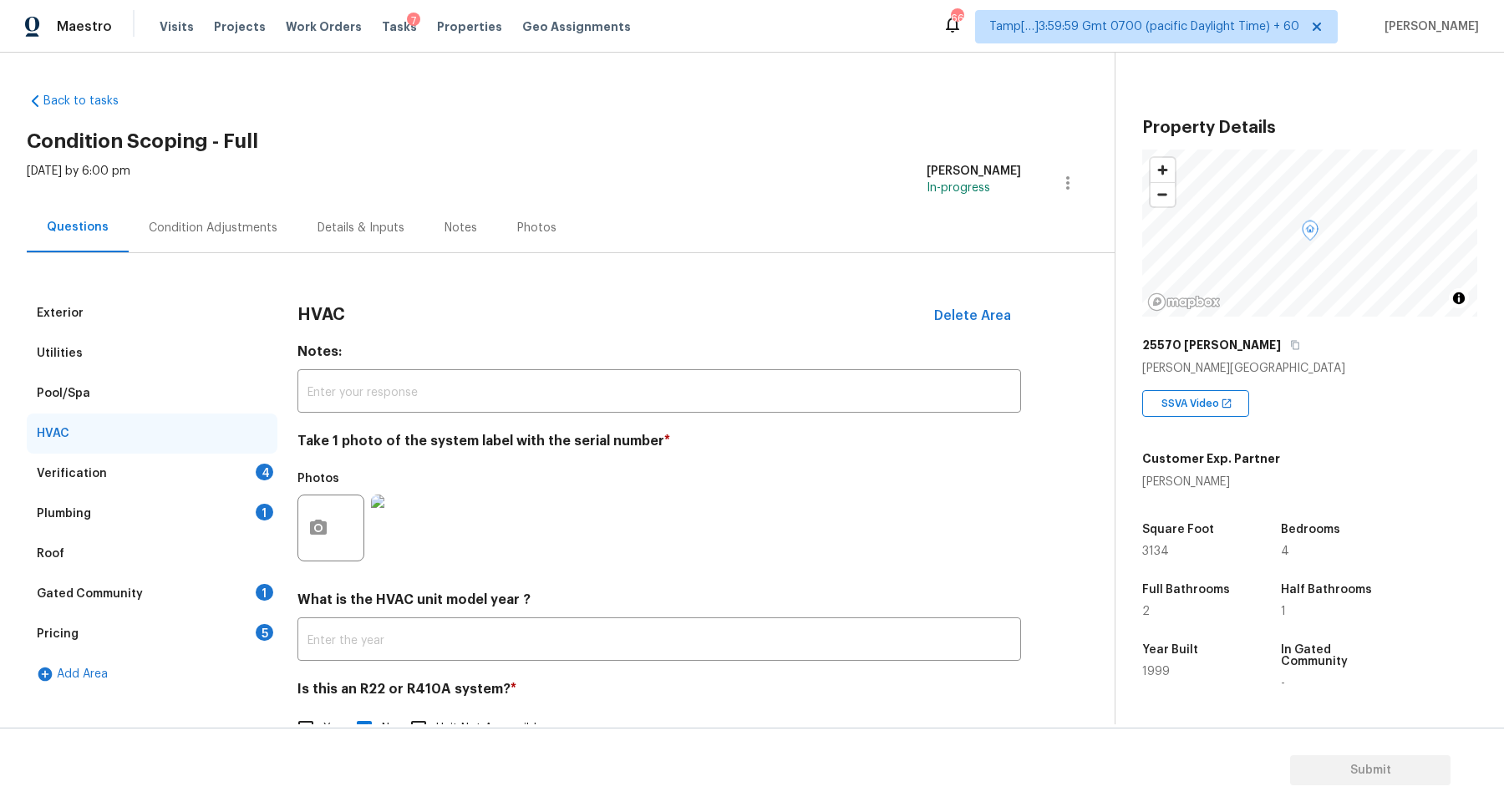
click at [249, 482] on div "Verification 4" at bounding box center [151, 473] width 250 height 40
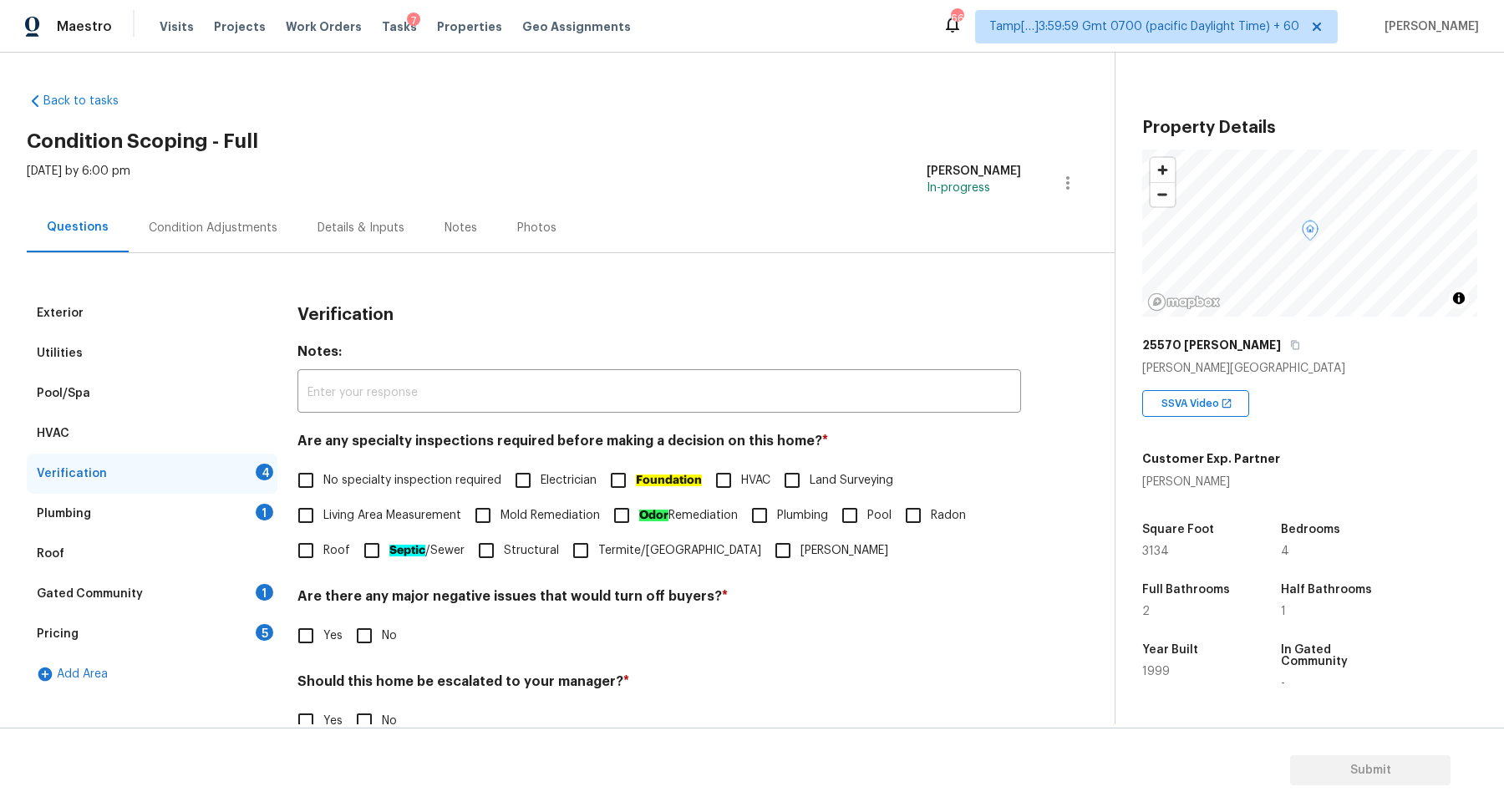
click at [333, 467] on label "No specialty inspection required" at bounding box center [395, 480] width 213 height 35
click at [323, 467] on input "No specialty inspection required" at bounding box center [306, 480] width 35 height 35
checkbox input "true"
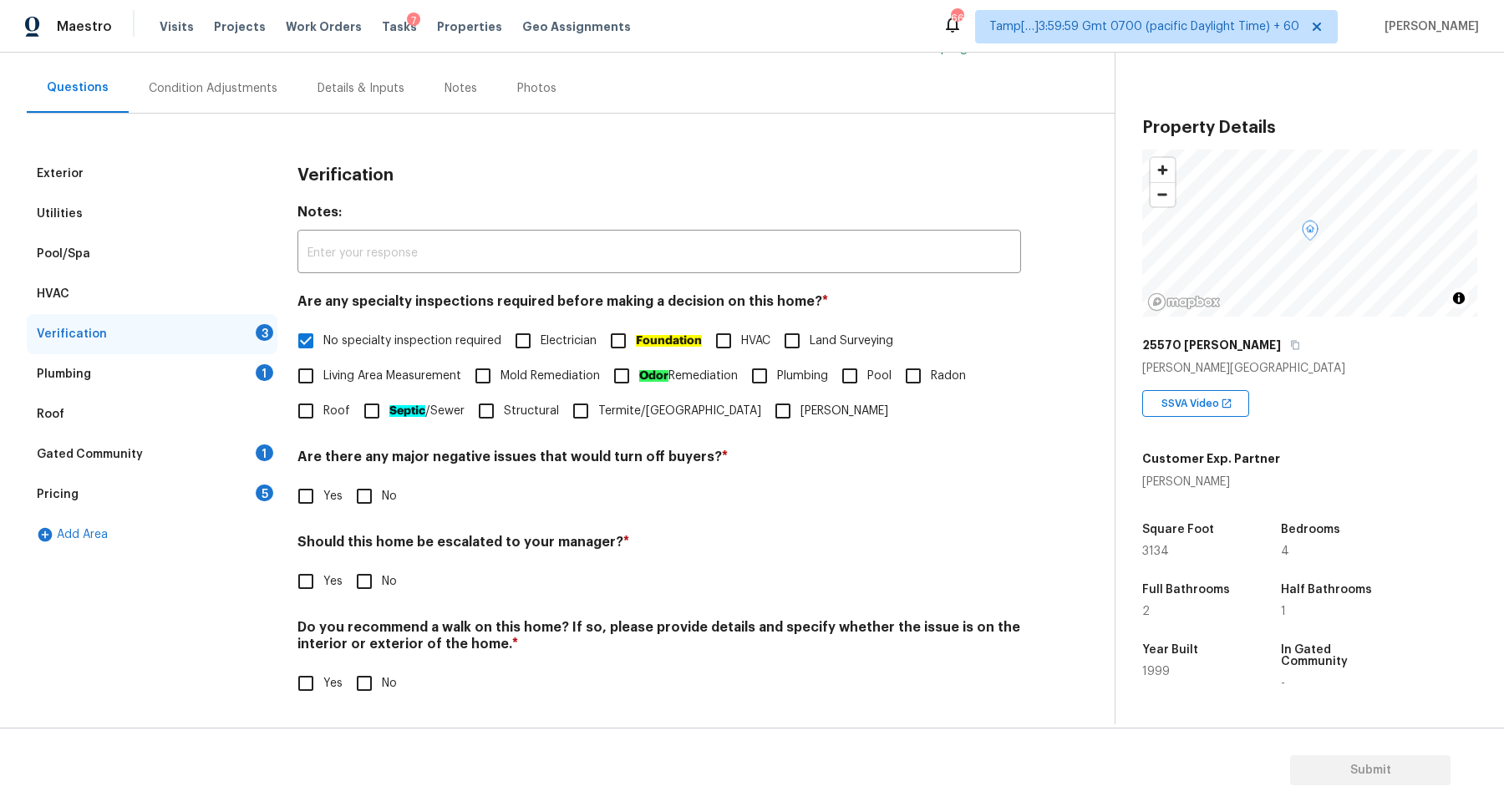
click at [389, 487] on span "No" at bounding box center [389, 496] width 15 height 18
click at [382, 486] on input "No" at bounding box center [364, 496] width 35 height 35
checkbox input "true"
click at [306, 568] on input "Yes" at bounding box center [306, 581] width 35 height 35
checkbox input "true"
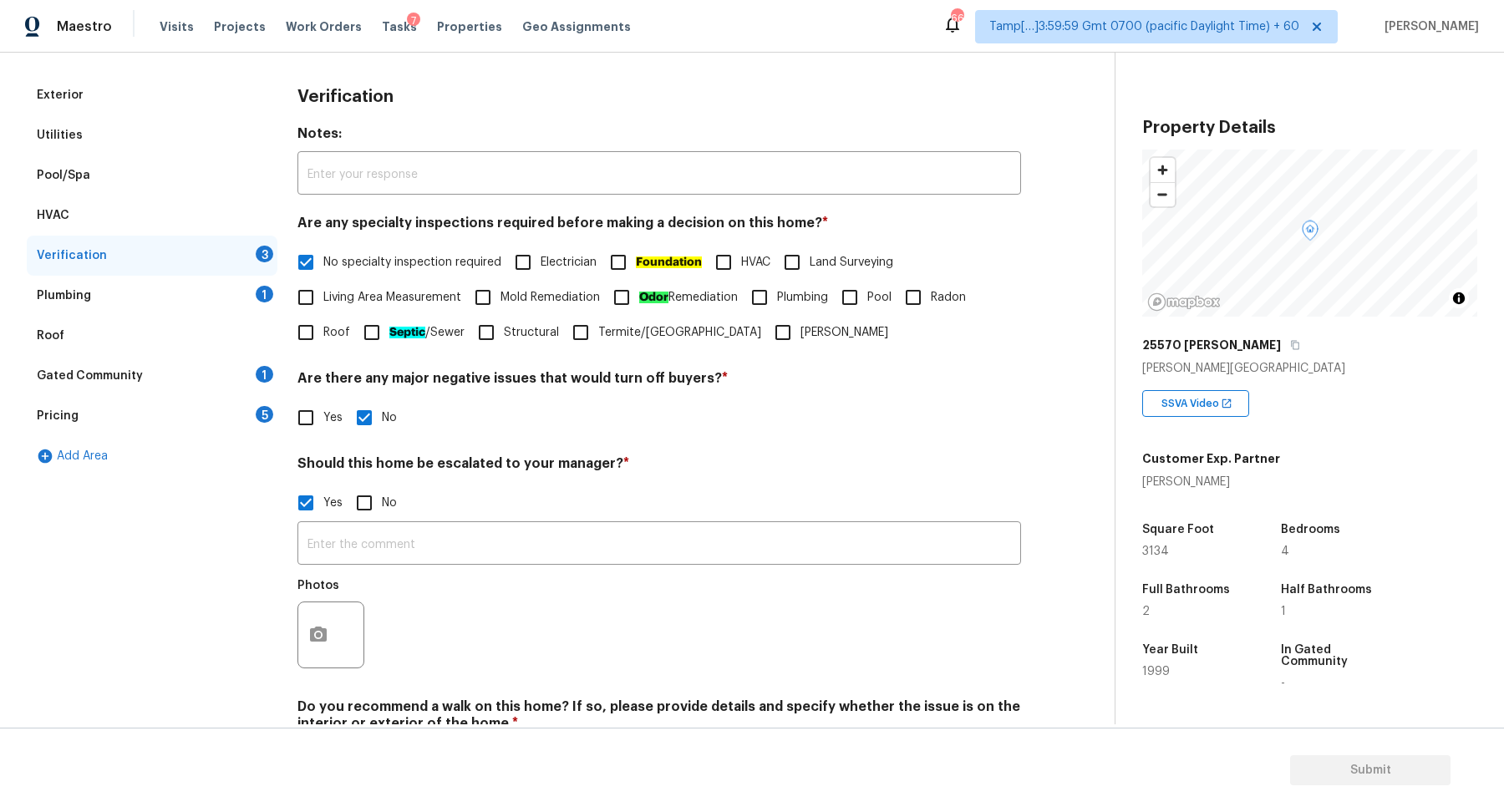
scroll to position [297, 0]
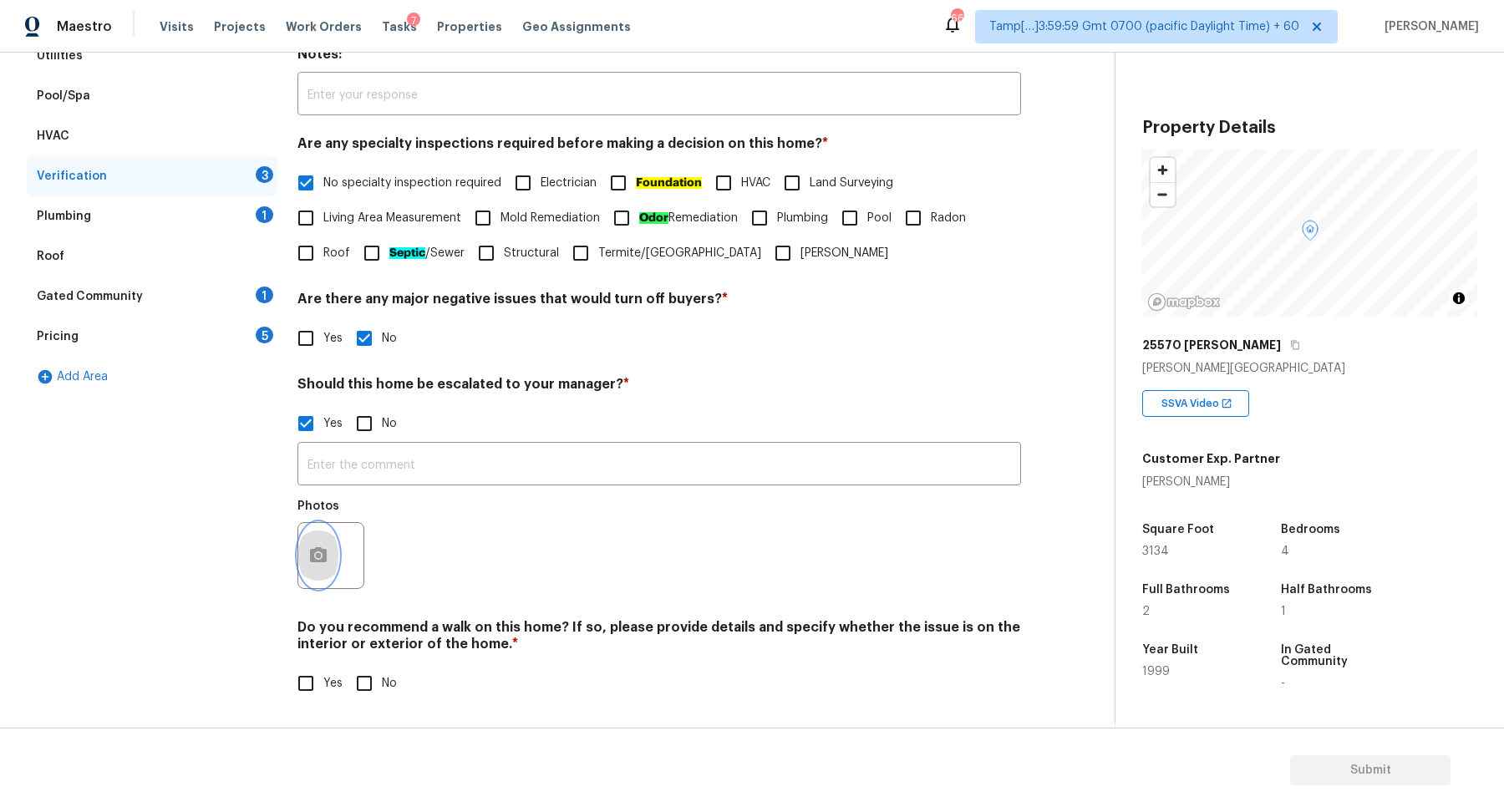
click at [326, 543] on button "button" at bounding box center [318, 555] width 40 height 65
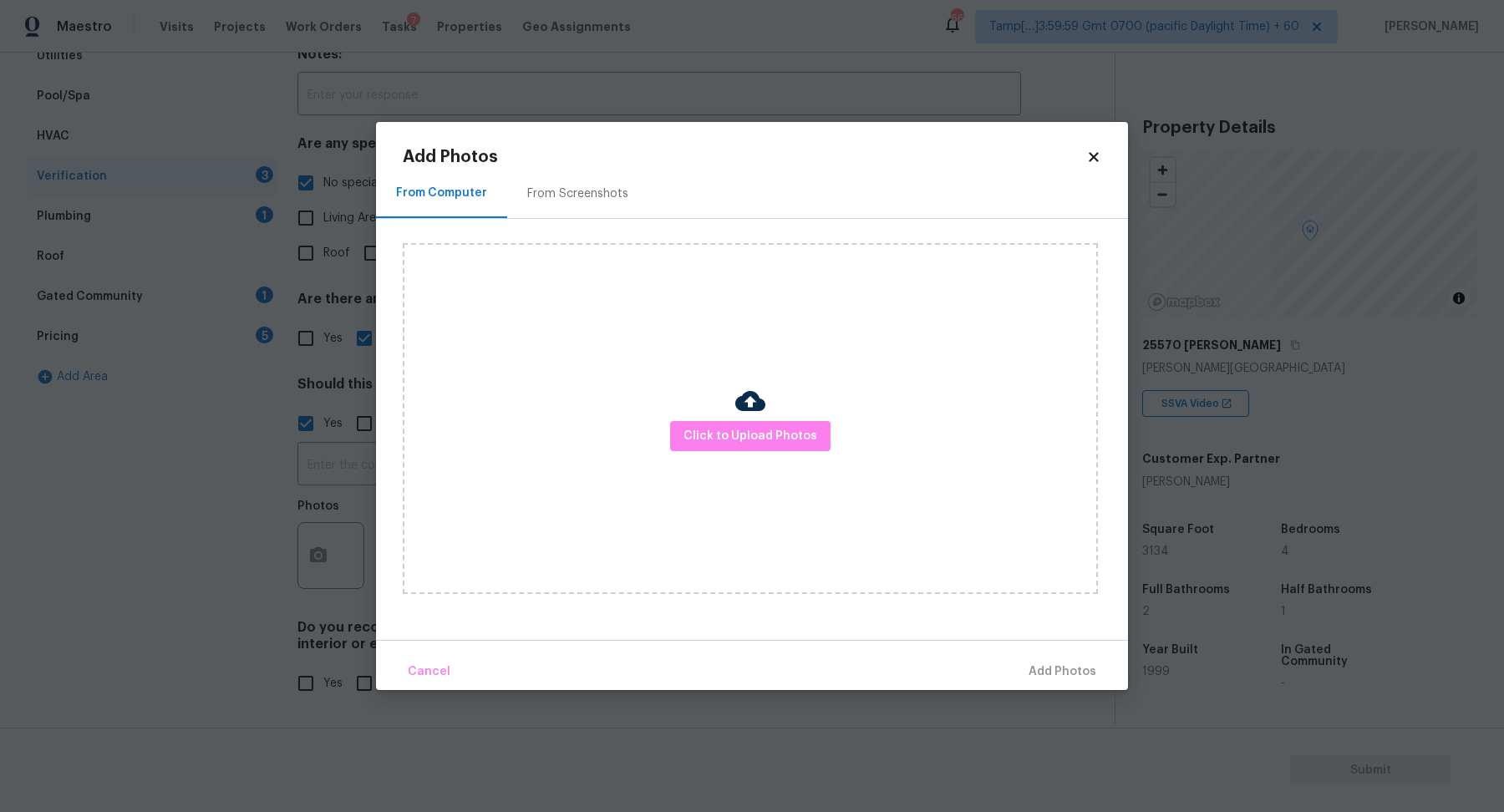
click at [802, 416] on div "Click to Upload Photos" at bounding box center [750, 418] width 695 height 351
click at [802, 427] on span "Click to Upload Photos" at bounding box center [749, 437] width 134 height 21
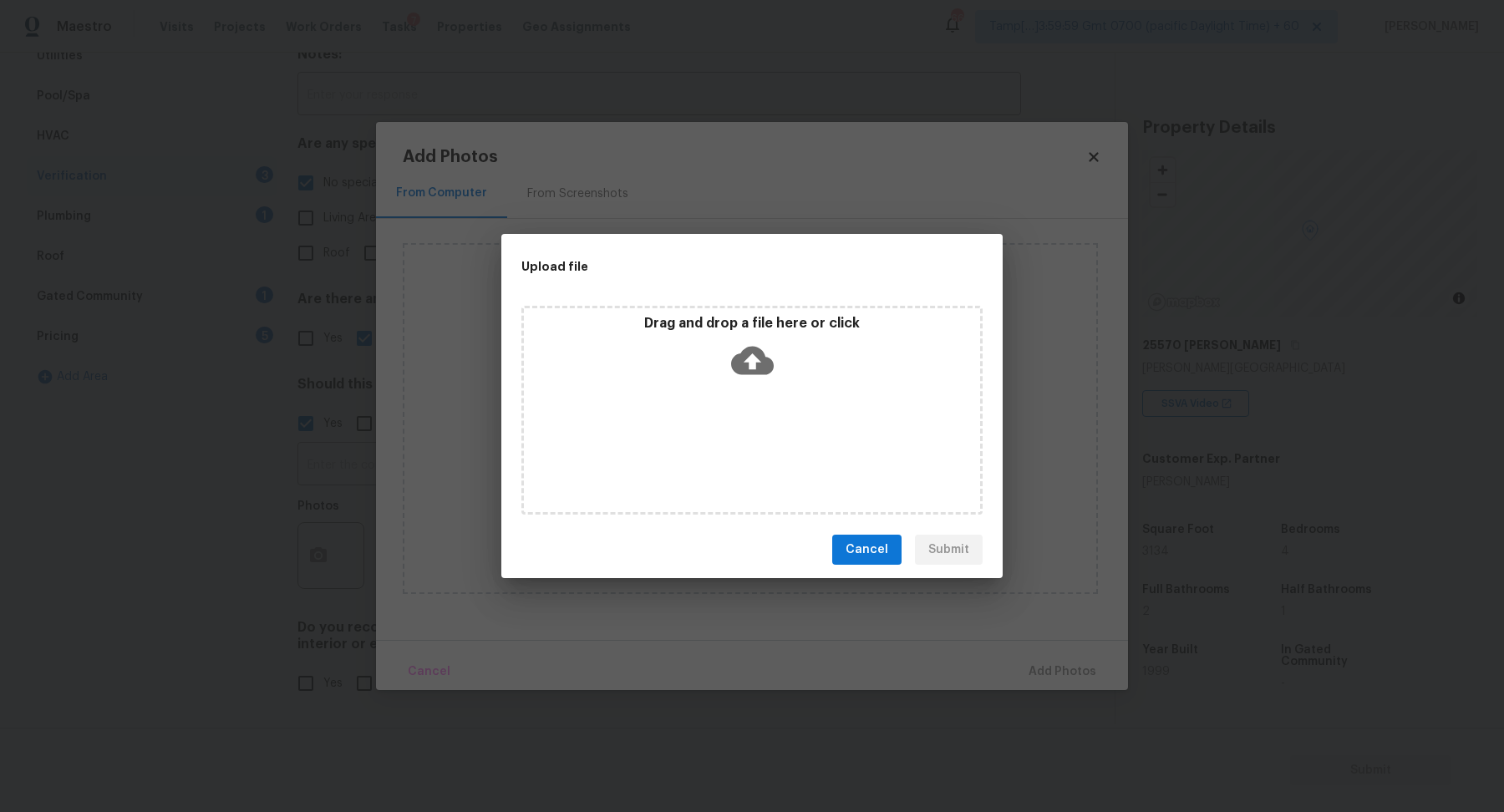
click at [821, 391] on div "Drag and drop a file here or click" at bounding box center [751, 410] width 461 height 209
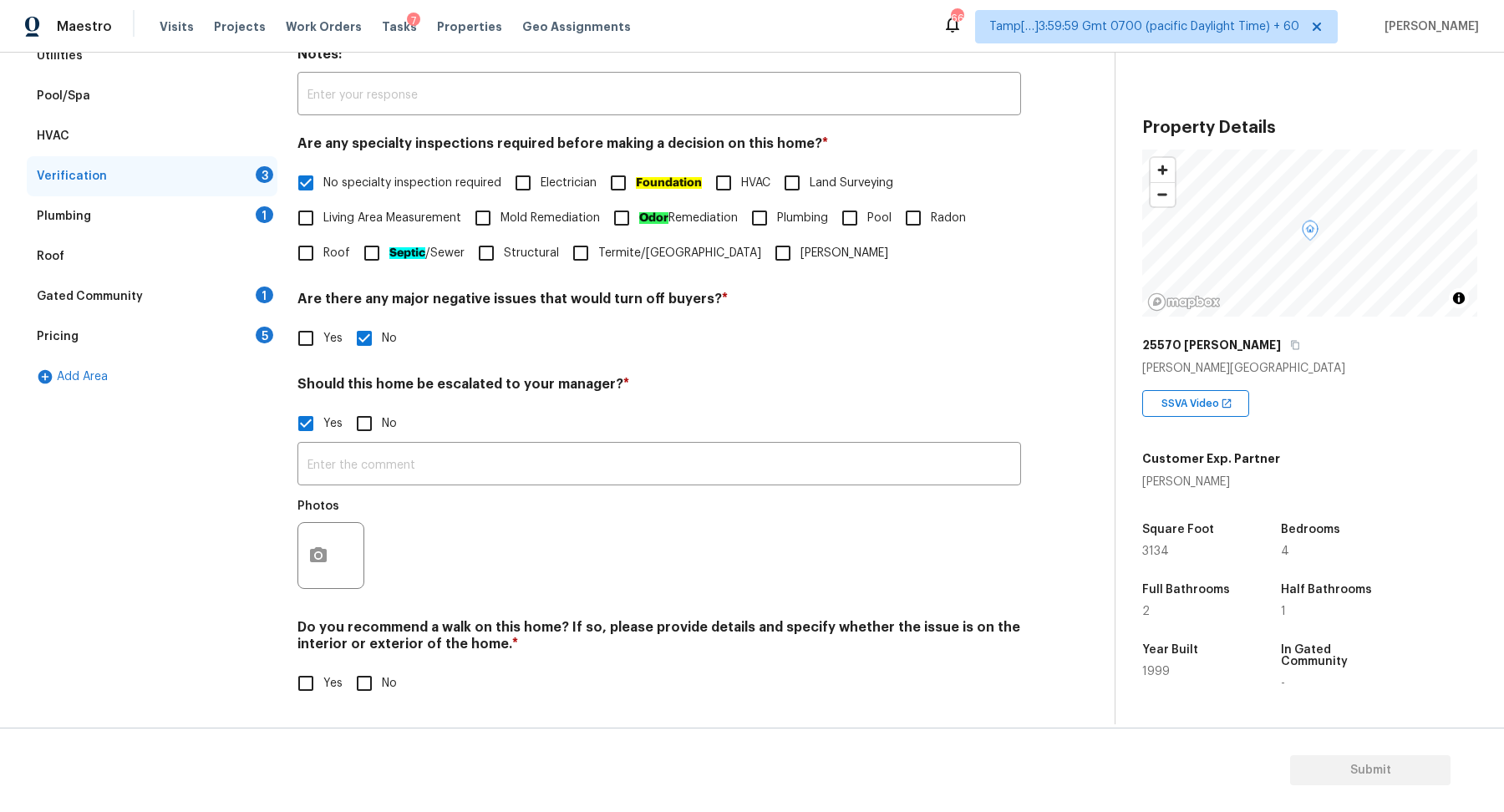
click at [363, 427] on input "No" at bounding box center [364, 424] width 35 height 35
checkbox input "true"
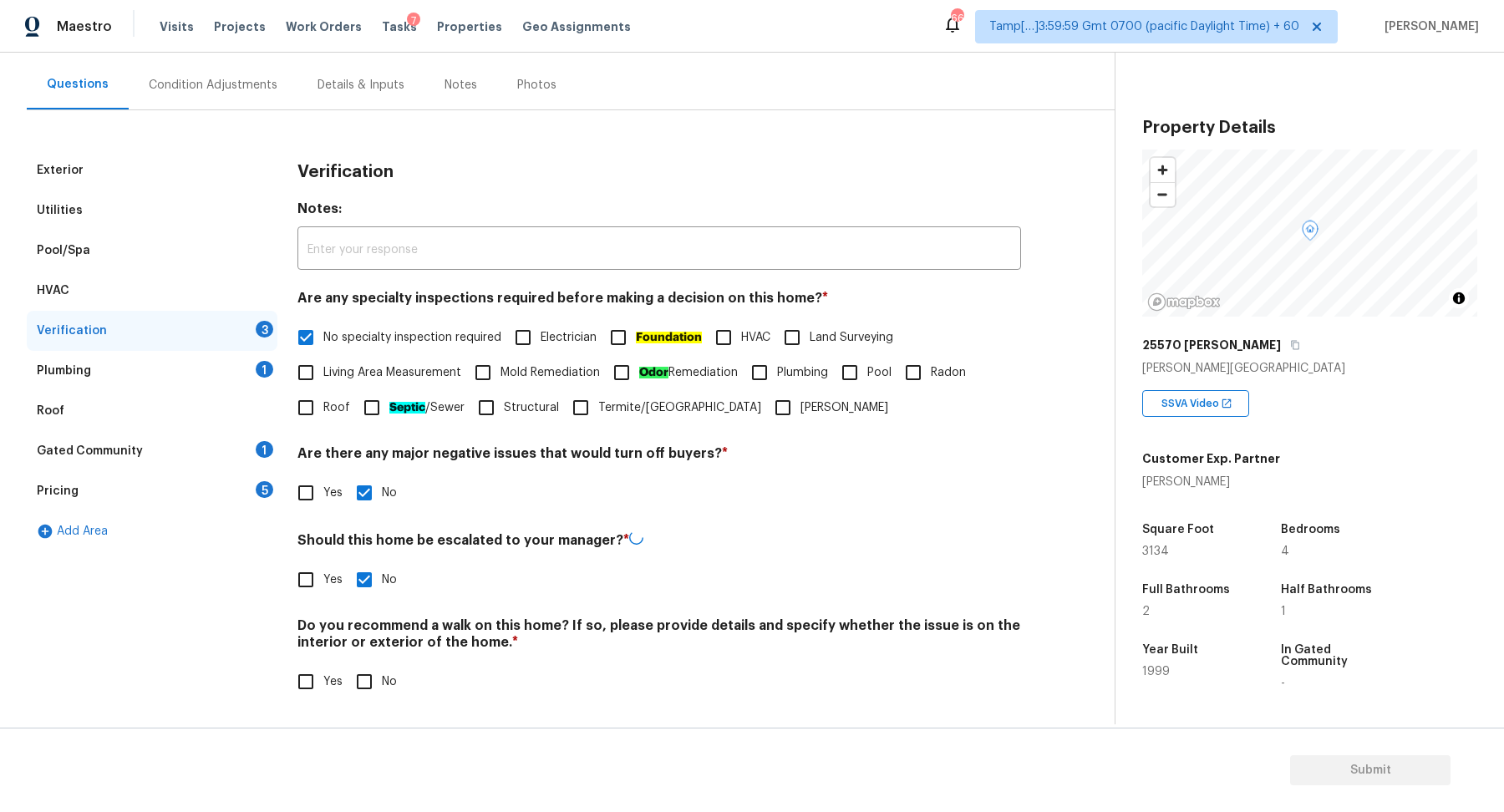
checkbox input "false"
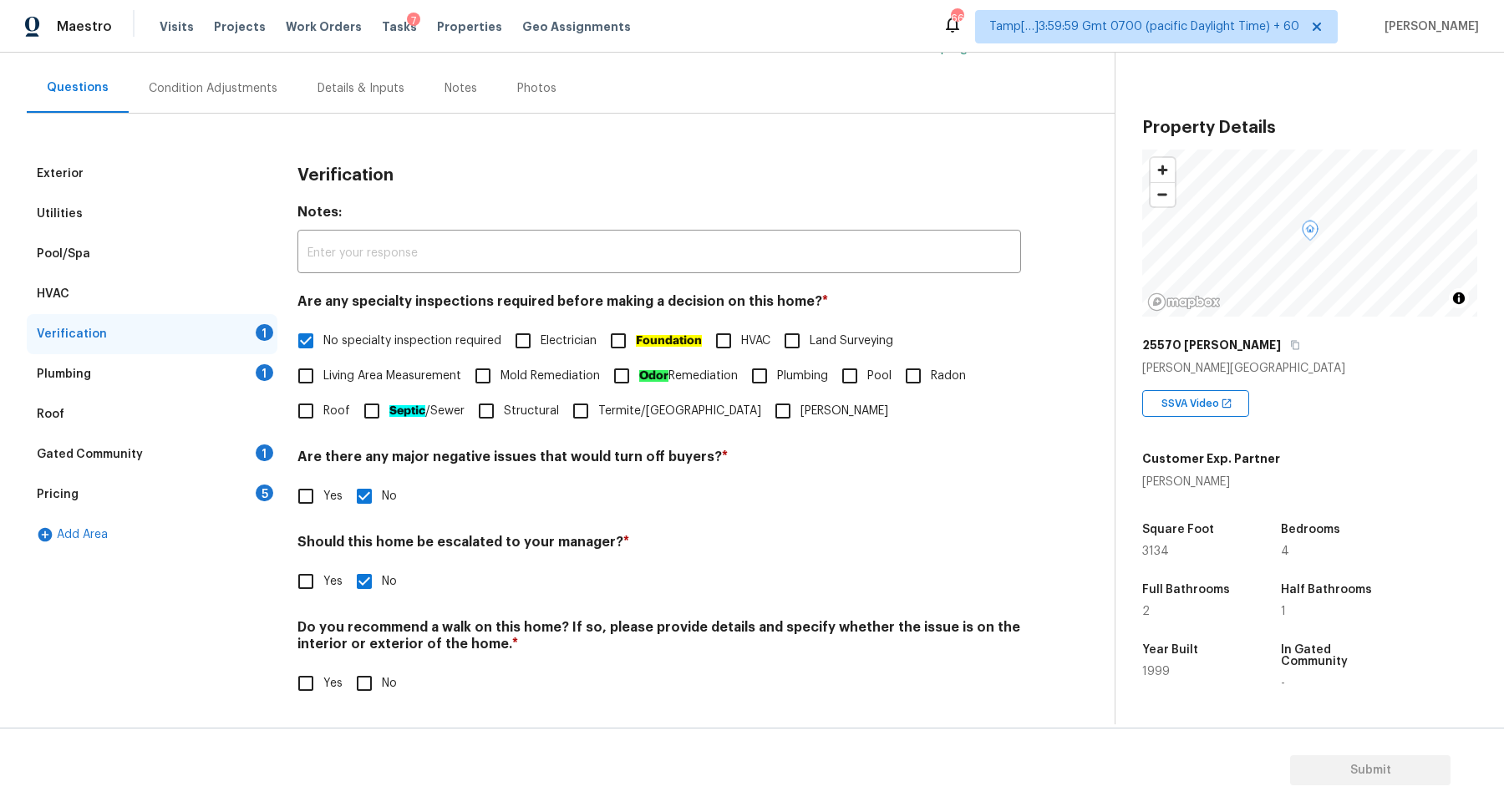
click at [358, 660] on div "Do you recommend a walk on this home? If so, please provide details and specify…" at bounding box center [659, 660] width 724 height 82
click at [361, 672] on input "No" at bounding box center [364, 684] width 35 height 35
checkbox input "true"
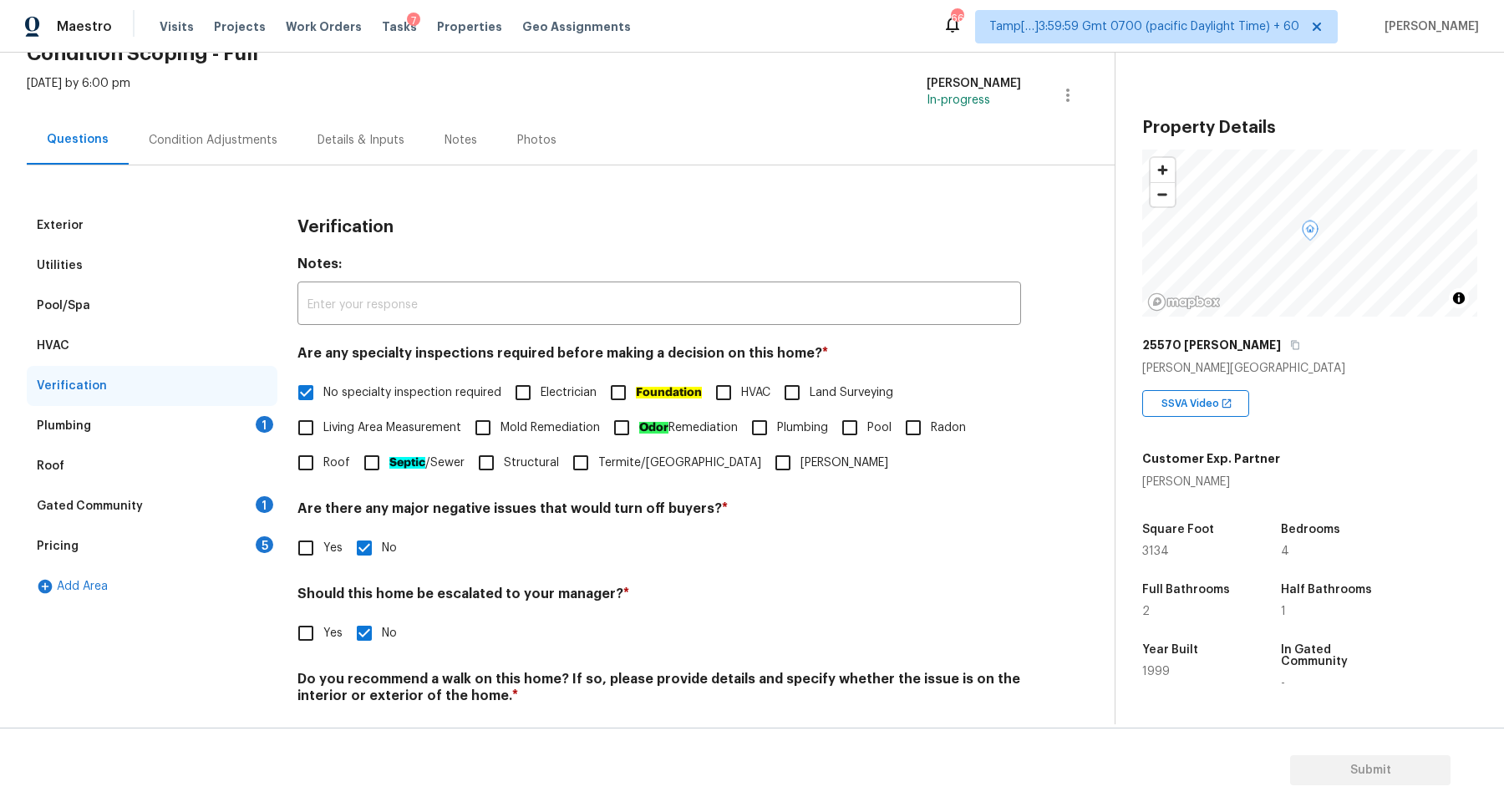
scroll to position [52, 0]
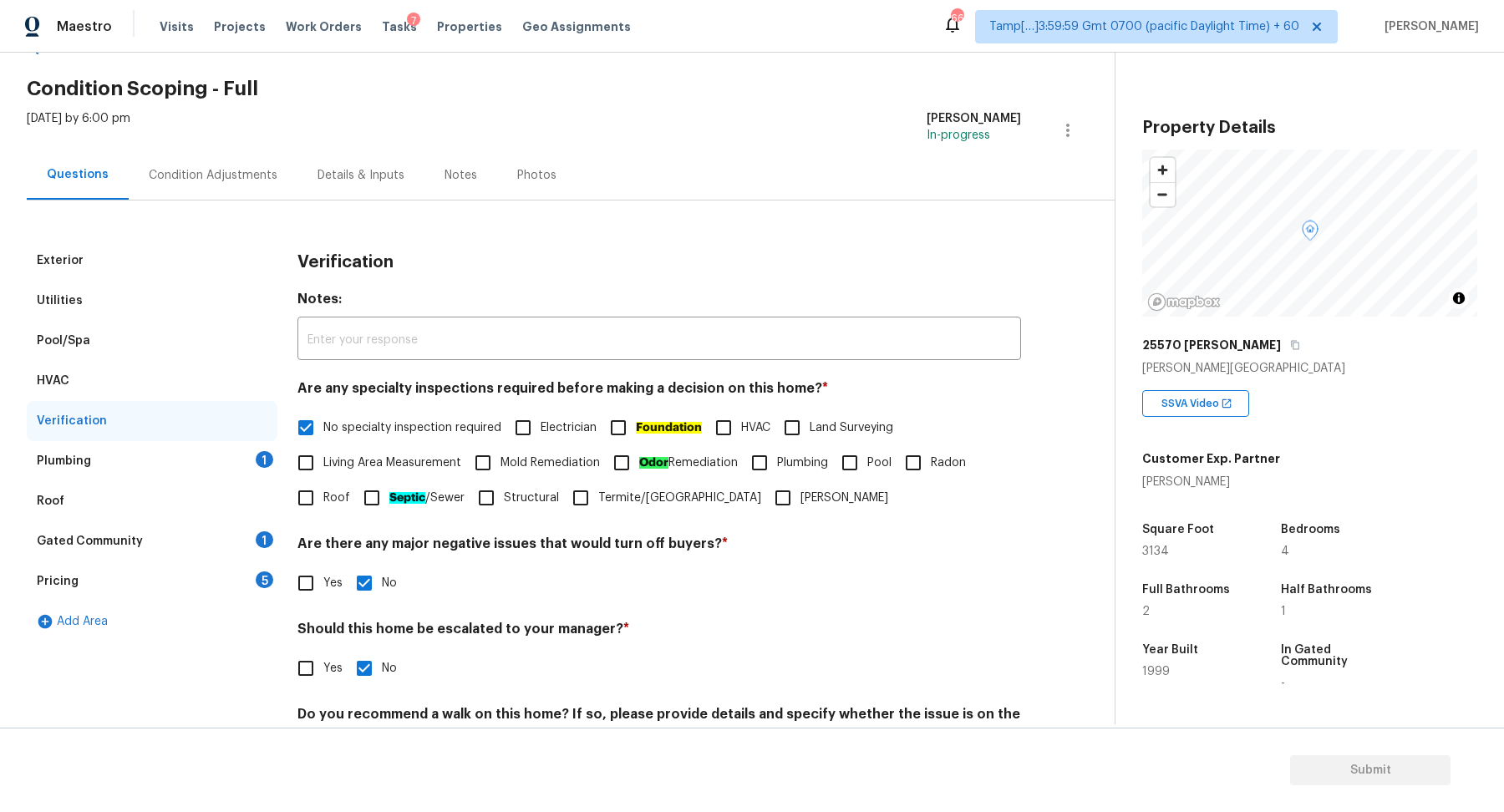
click at [214, 472] on div "Plumbing 1" at bounding box center [151, 461] width 250 height 40
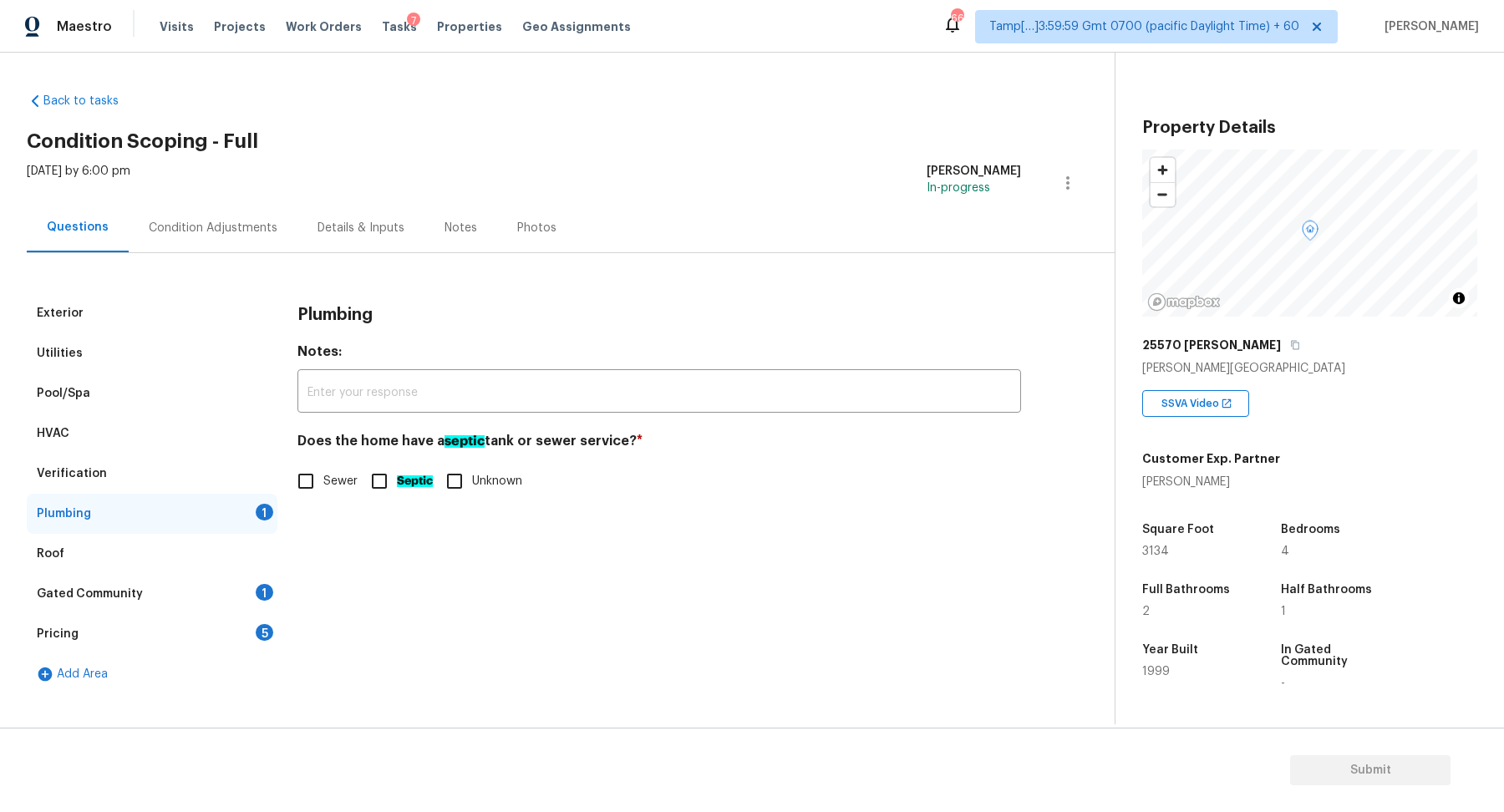
scroll to position [0, 0]
click at [323, 493] on label "Sewer" at bounding box center [323, 481] width 69 height 35
click at [323, 493] on input "Sewer" at bounding box center [306, 481] width 35 height 35
checkbox input "true"
click at [235, 572] on div "Roof" at bounding box center [151, 553] width 250 height 40
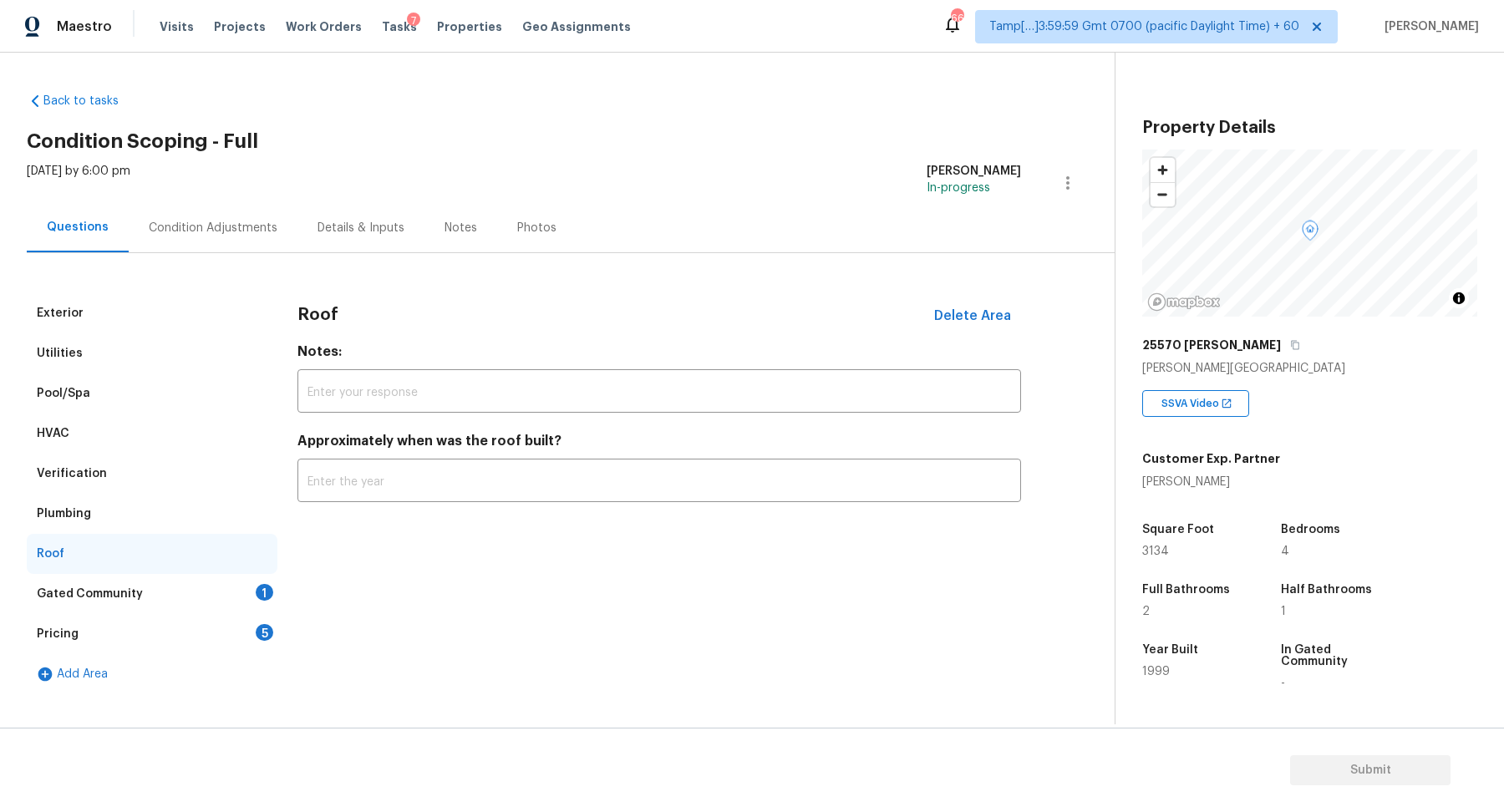
click at [237, 584] on div "Gated Community 1" at bounding box center [151, 594] width 250 height 40
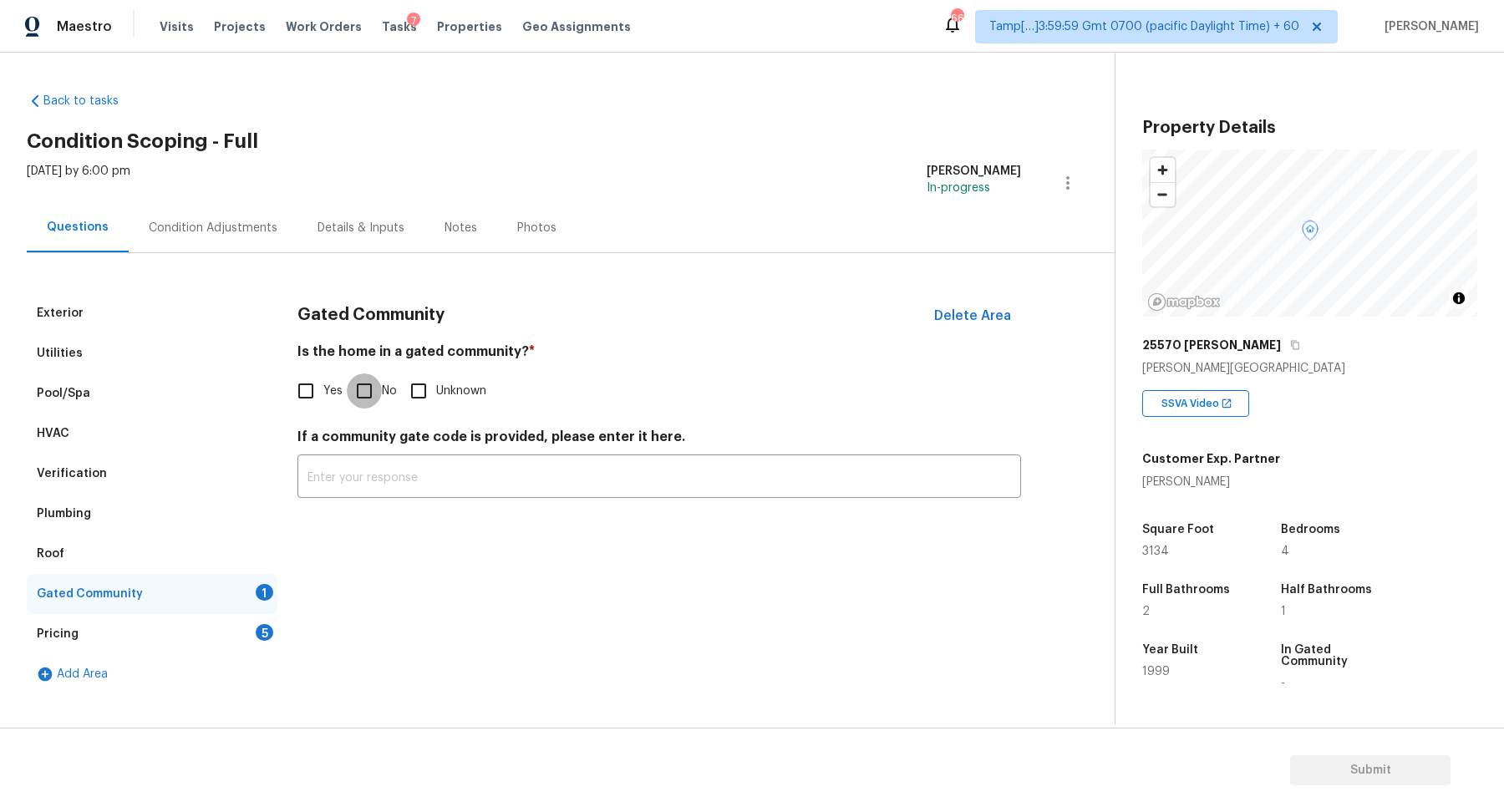
click at [373, 397] on input "No" at bounding box center [364, 391] width 35 height 35
checkbox input "true"
click at [241, 627] on div "Pricing 5" at bounding box center [151, 633] width 250 height 40
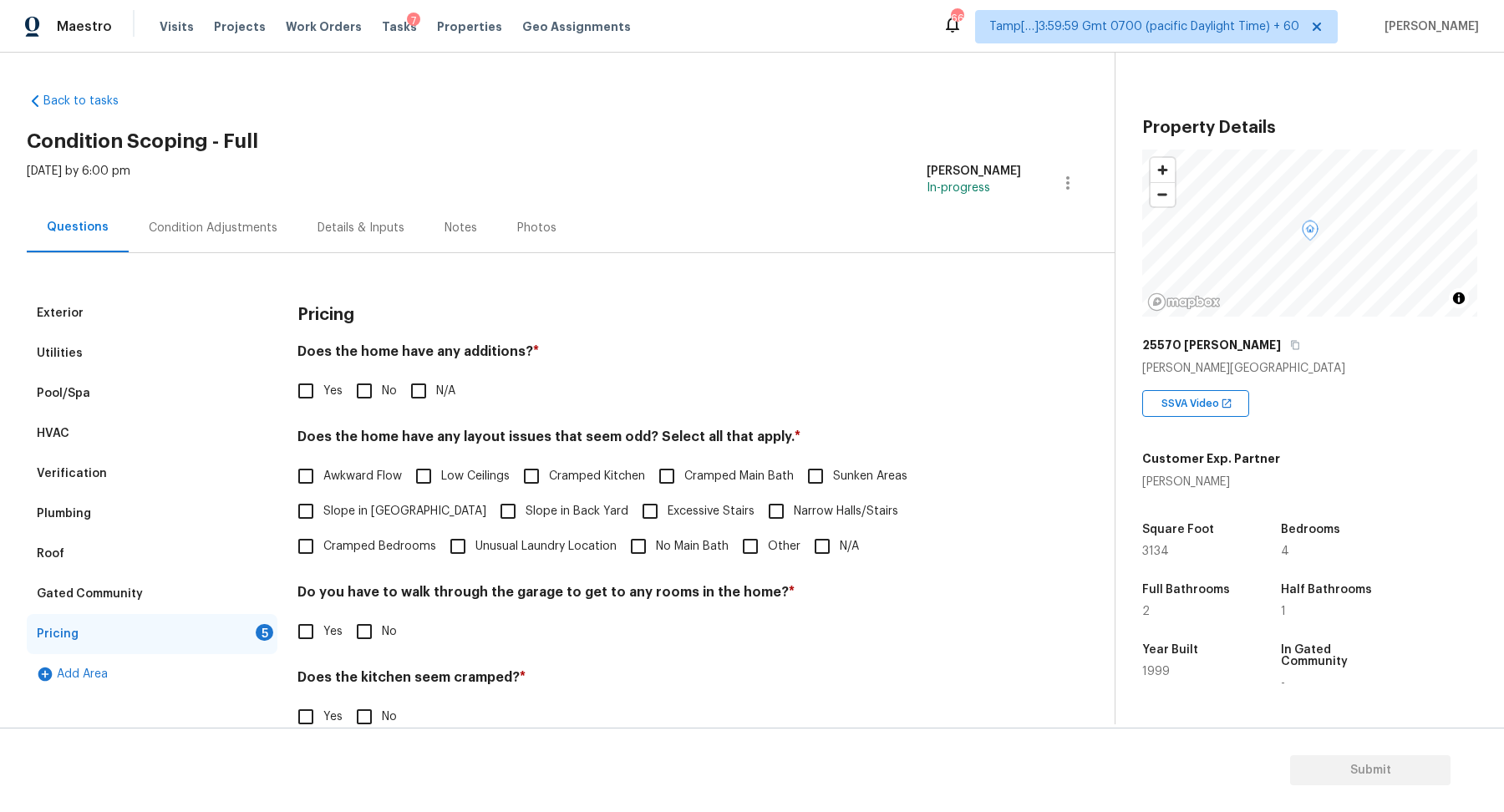
click at [372, 393] on input "No" at bounding box center [364, 391] width 35 height 35
checkbox input "true"
click at [386, 503] on span "Slope in Front Yard" at bounding box center [404, 511] width 163 height 18
click at [323, 503] on input "Slope in Front Yard" at bounding box center [306, 511] width 35 height 35
checkbox input "true"
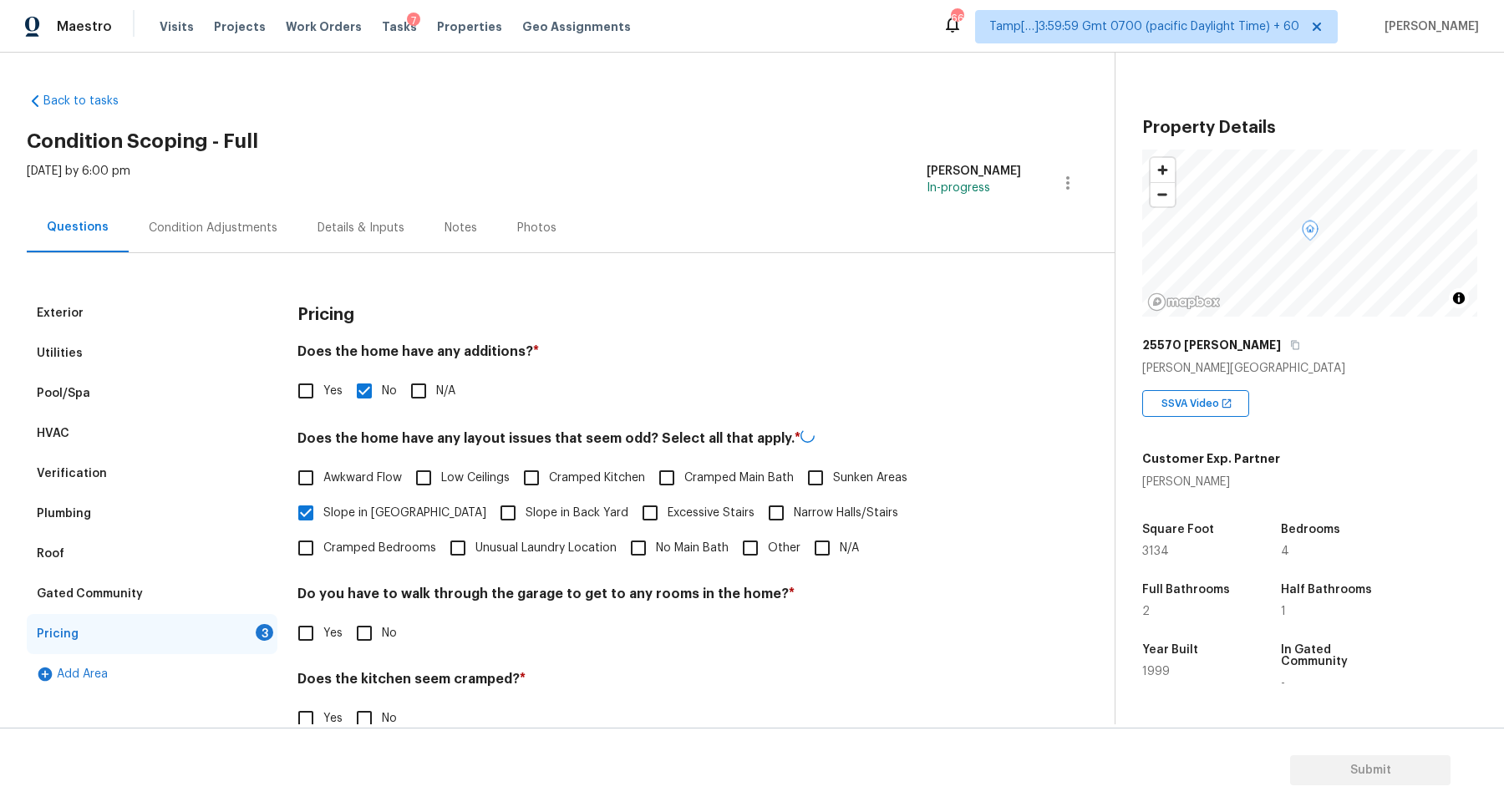
click at [526, 509] on span "Slope in Back Yard" at bounding box center [577, 513] width 103 height 18
click at [499, 509] on input "Slope in Back Yard" at bounding box center [508, 513] width 35 height 35
checkbox input "true"
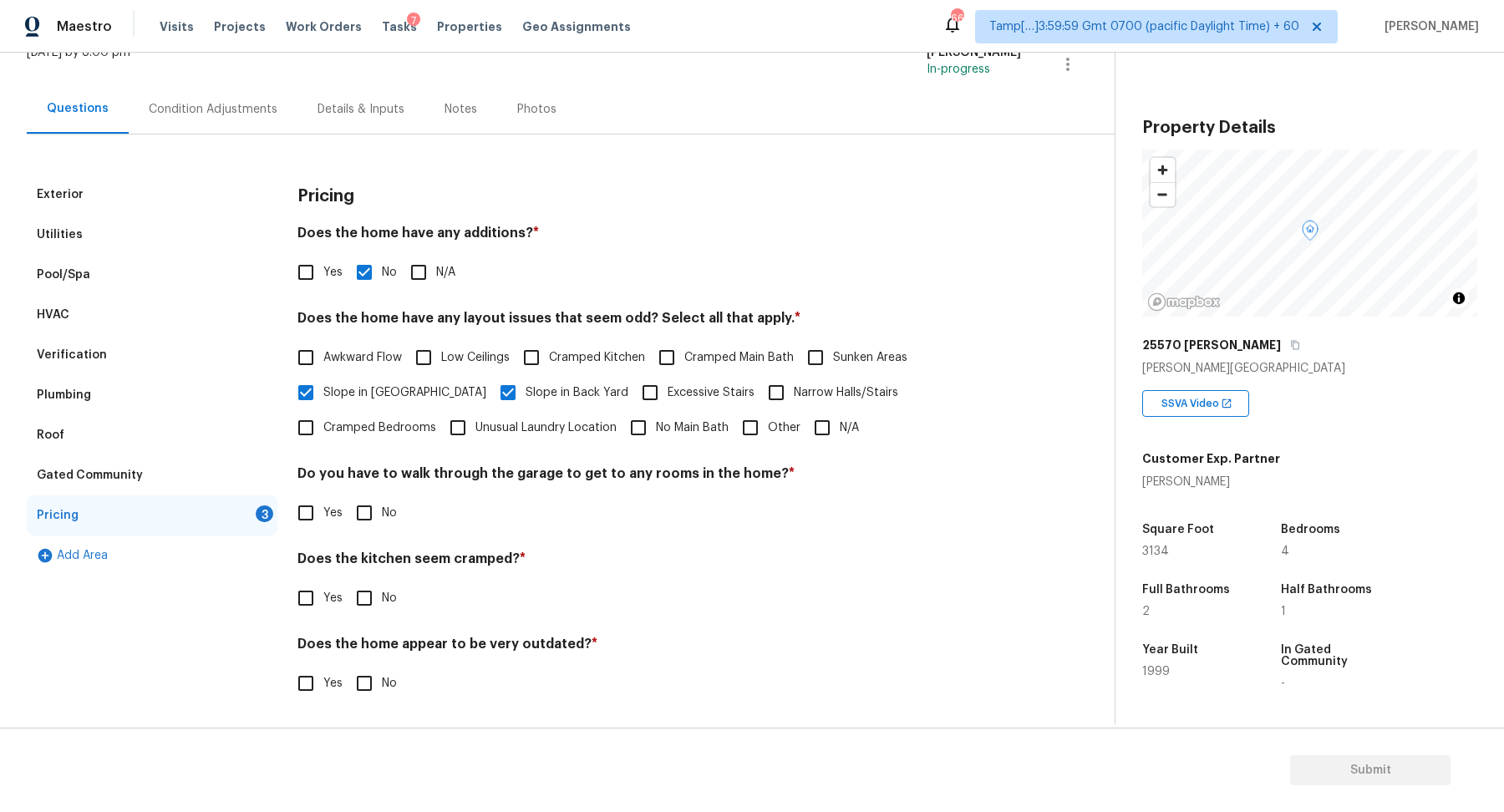
click at [399, 517] on div "Yes No" at bounding box center [659, 513] width 724 height 35
click at [383, 517] on span "No" at bounding box center [389, 513] width 15 height 18
click at [382, 517] on input "No" at bounding box center [364, 513] width 35 height 35
checkbox input "true"
click at [347, 580] on input "No" at bounding box center [364, 598] width 35 height 35
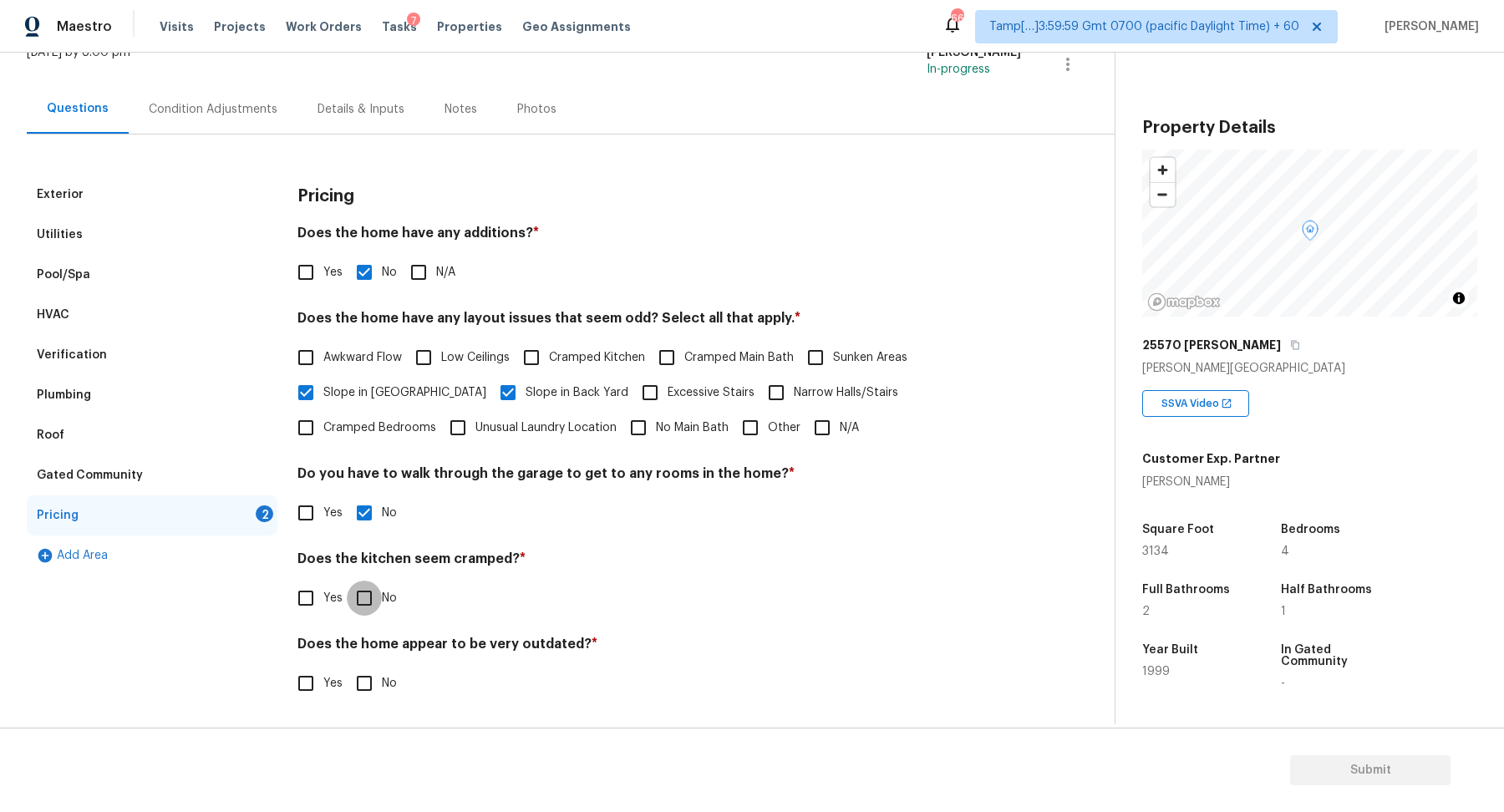
checkbox input "true"
click at [347, 667] on input "No" at bounding box center [364, 685] width 35 height 35
checkbox input "true"
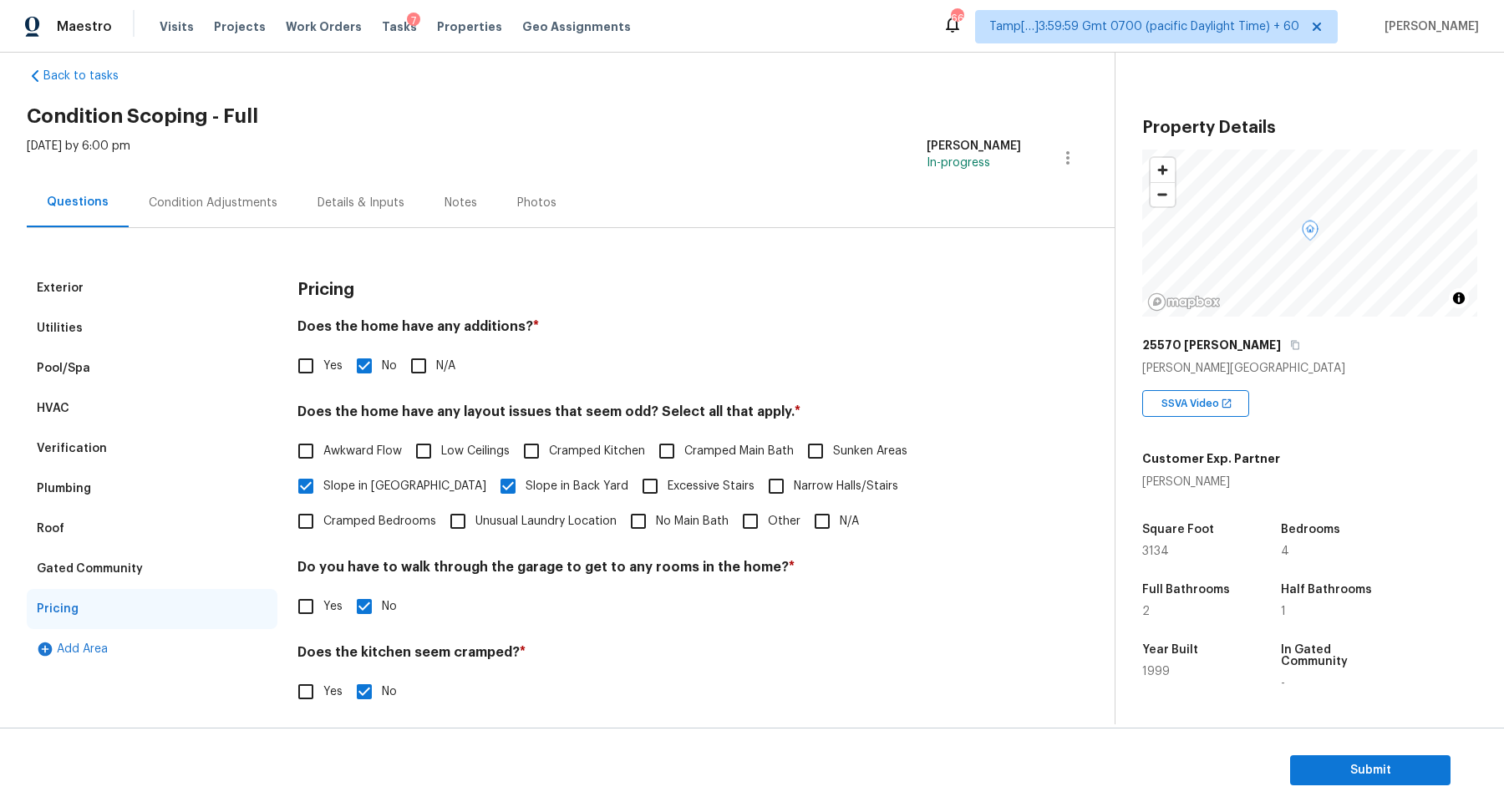
scroll to position [0, 0]
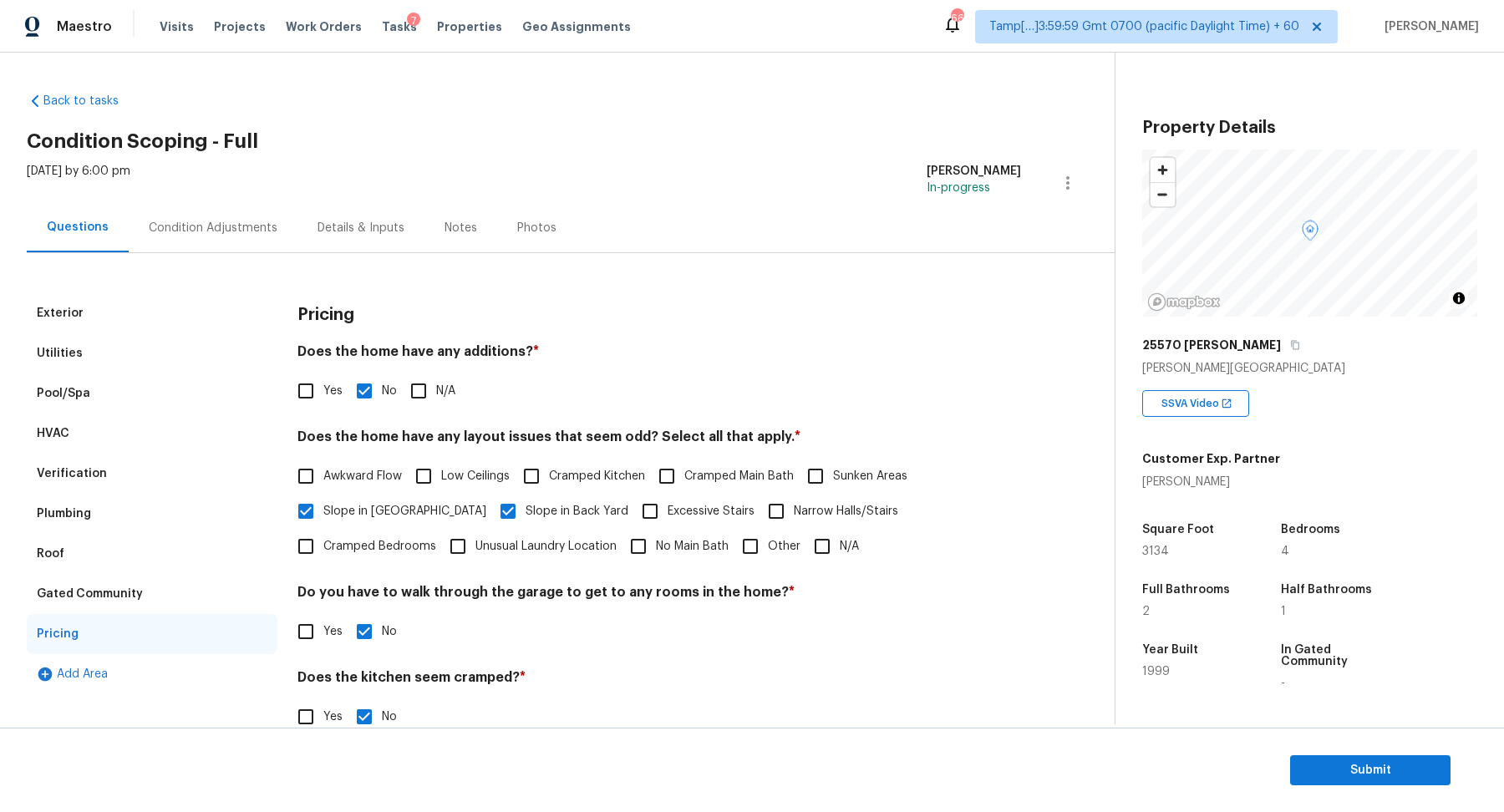
click at [188, 210] on div "Condition Adjustments" at bounding box center [212, 227] width 169 height 50
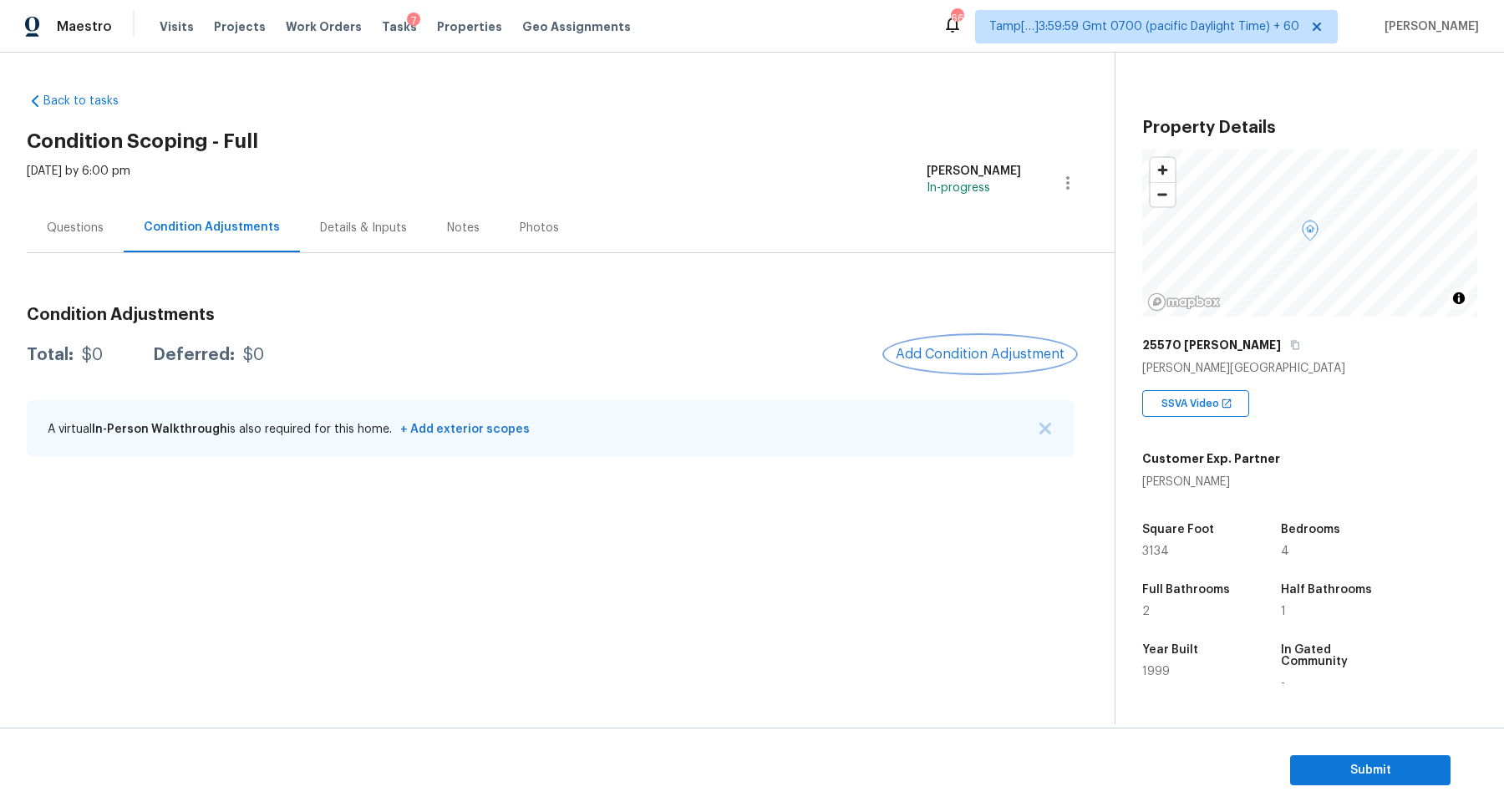
click at [955, 354] on span "Add Condition Adjustment" at bounding box center [979, 354] width 169 height 15
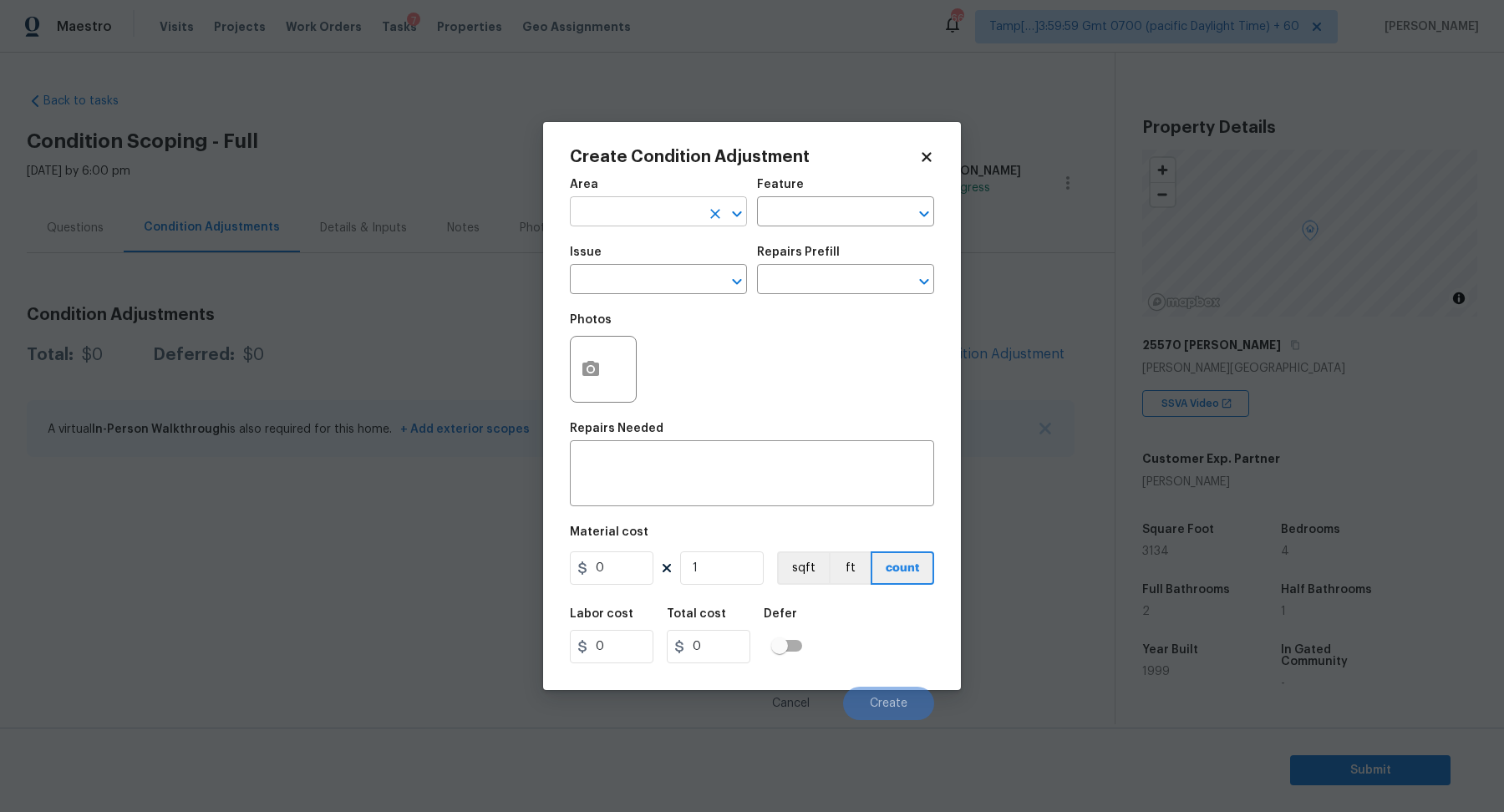
click at [620, 218] on input "text" at bounding box center [634, 213] width 130 height 26
click at [659, 283] on li "Interior Overall" at bounding box center [658, 277] width 177 height 27
type input "Interior Overall"
click at [659, 283] on input "text" at bounding box center [634, 280] width 130 height 26
type input "o"
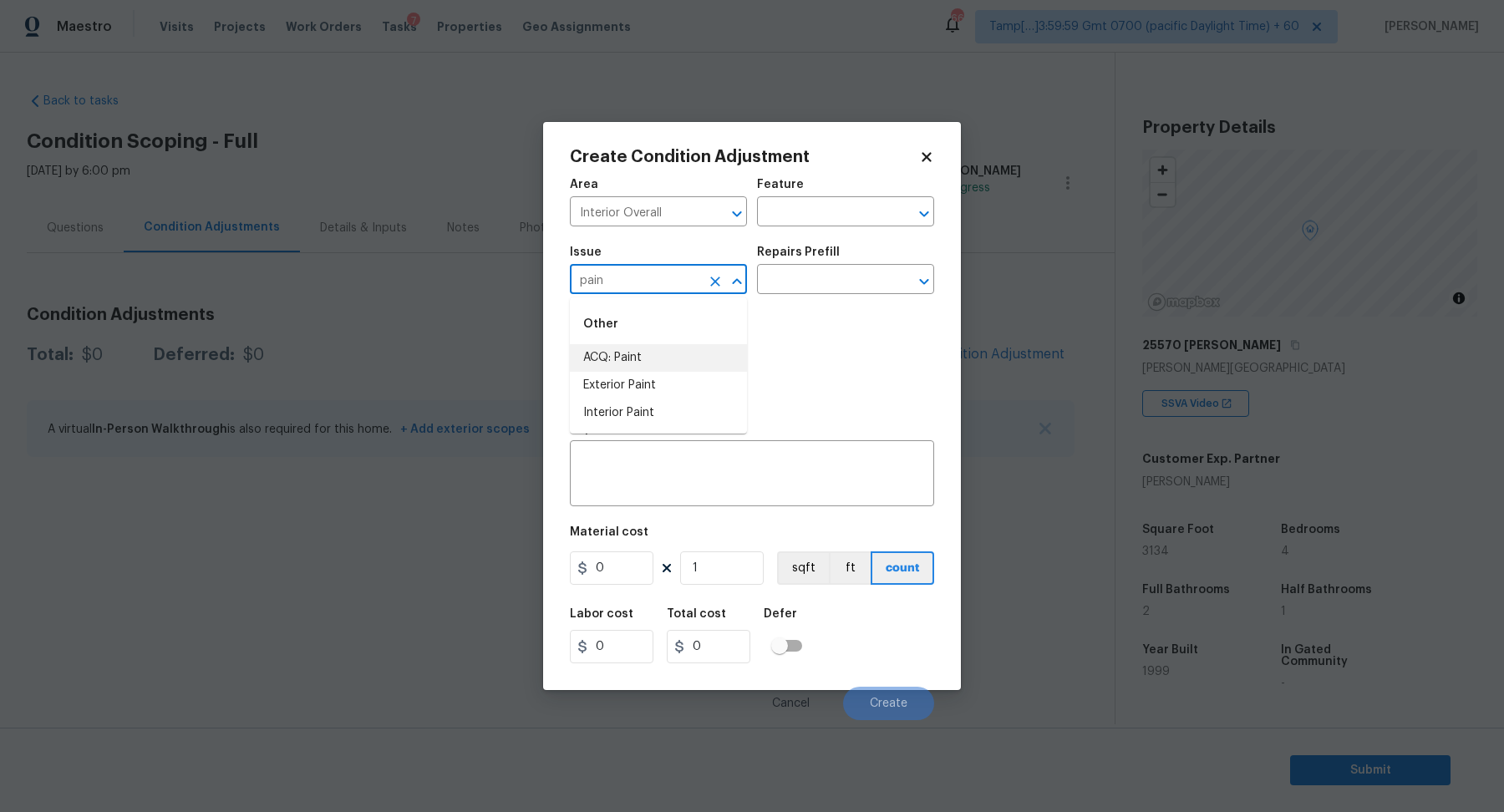
click at [679, 361] on li "ACQ: Paint" at bounding box center [658, 357] width 177 height 27
type input "ACQ: Paint"
click at [812, 279] on input "text" at bounding box center [821, 280] width 130 height 26
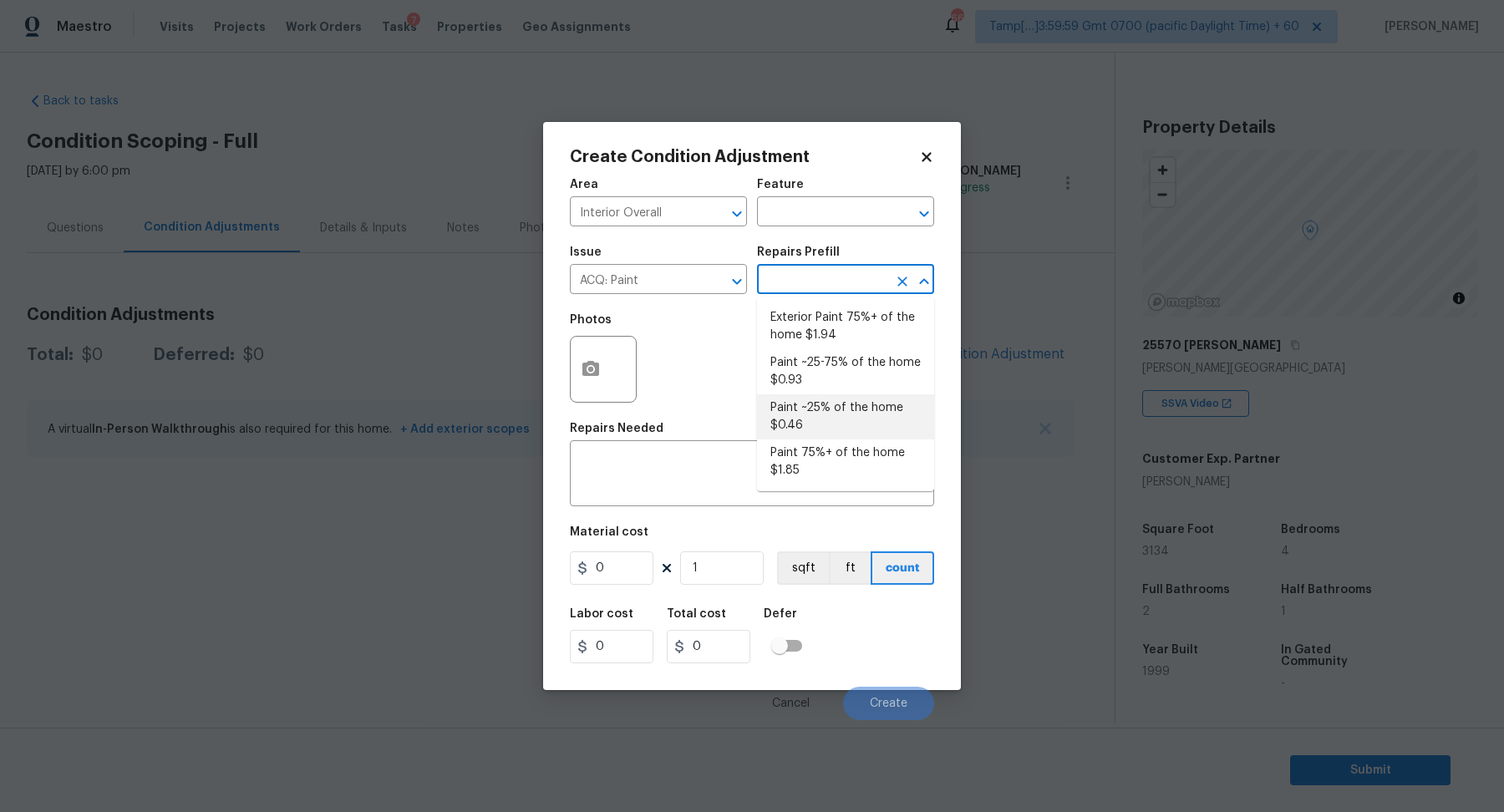
click at [810, 426] on li "Paint ~25% of the home $0.46" at bounding box center [845, 417] width 177 height 45
type input "Acquisition"
type textarea "Acquisition Scope: ~25% of the home needs interior paint"
type input "0.46"
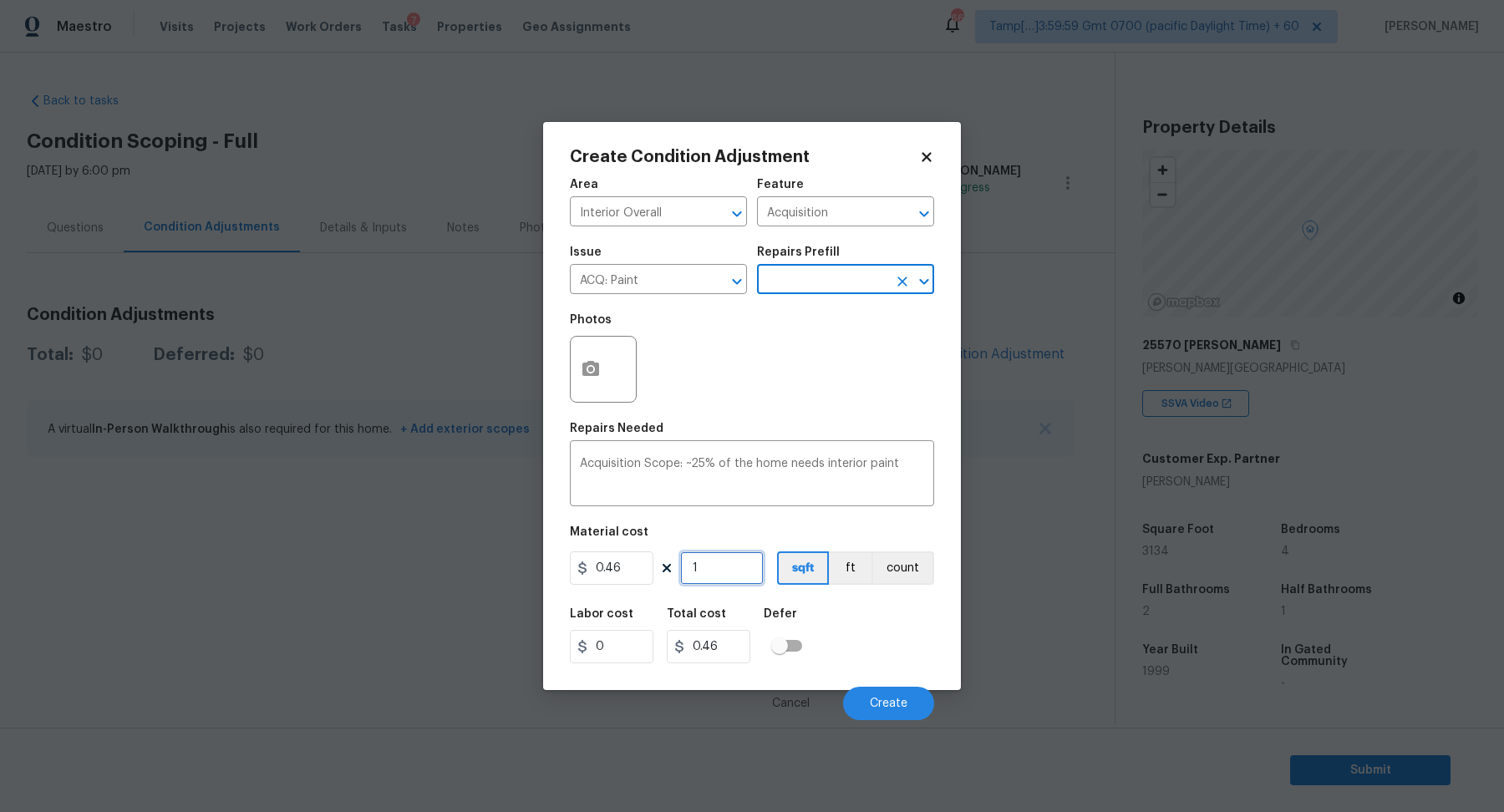
click at [733, 577] on input "1" at bounding box center [722, 568] width 83 height 34
type input "3"
type input "1.38"
type input "31"
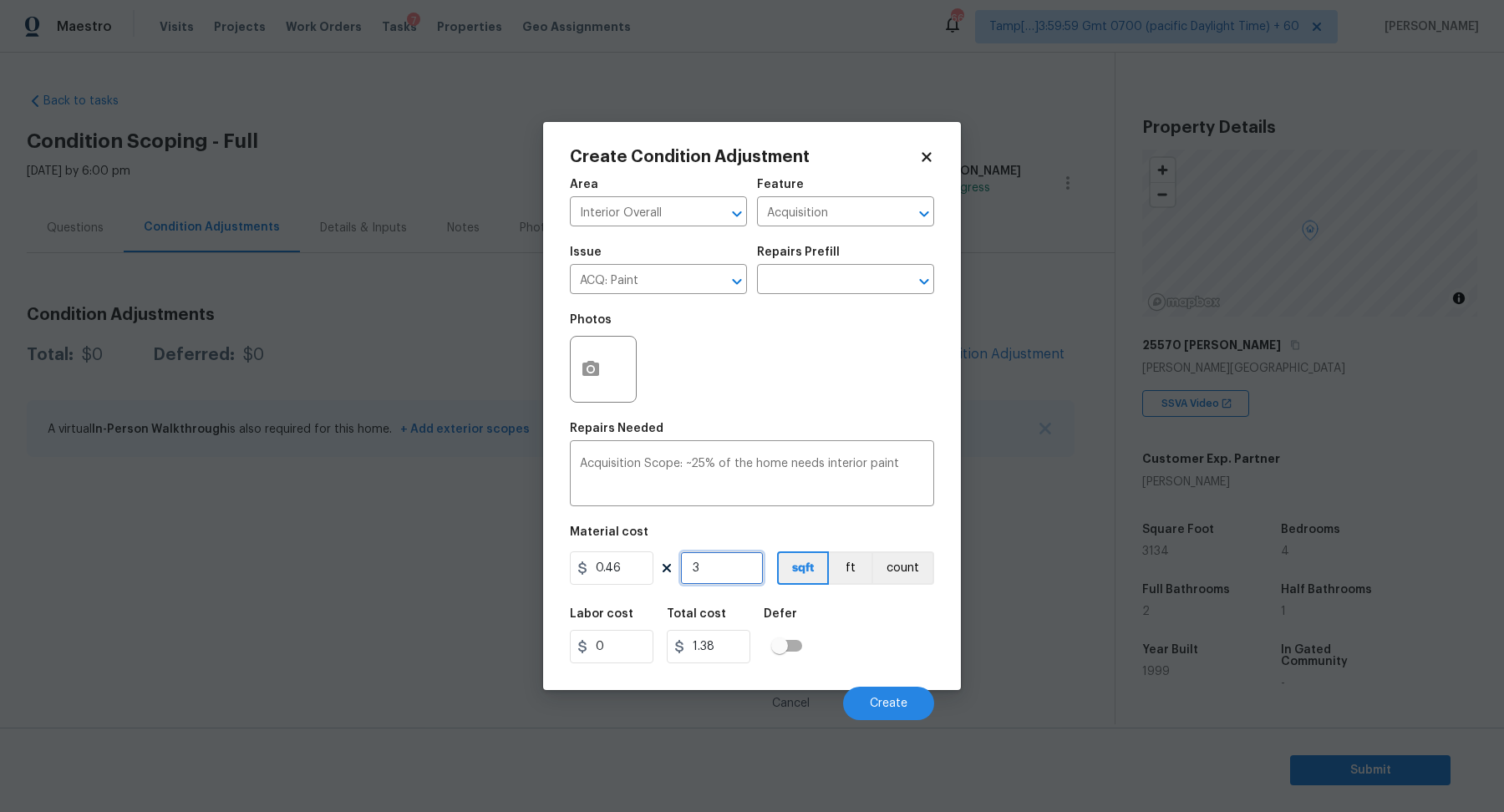
type input "14.26"
type input "313"
type input "143.98"
type input "3134"
type input "1441.64"
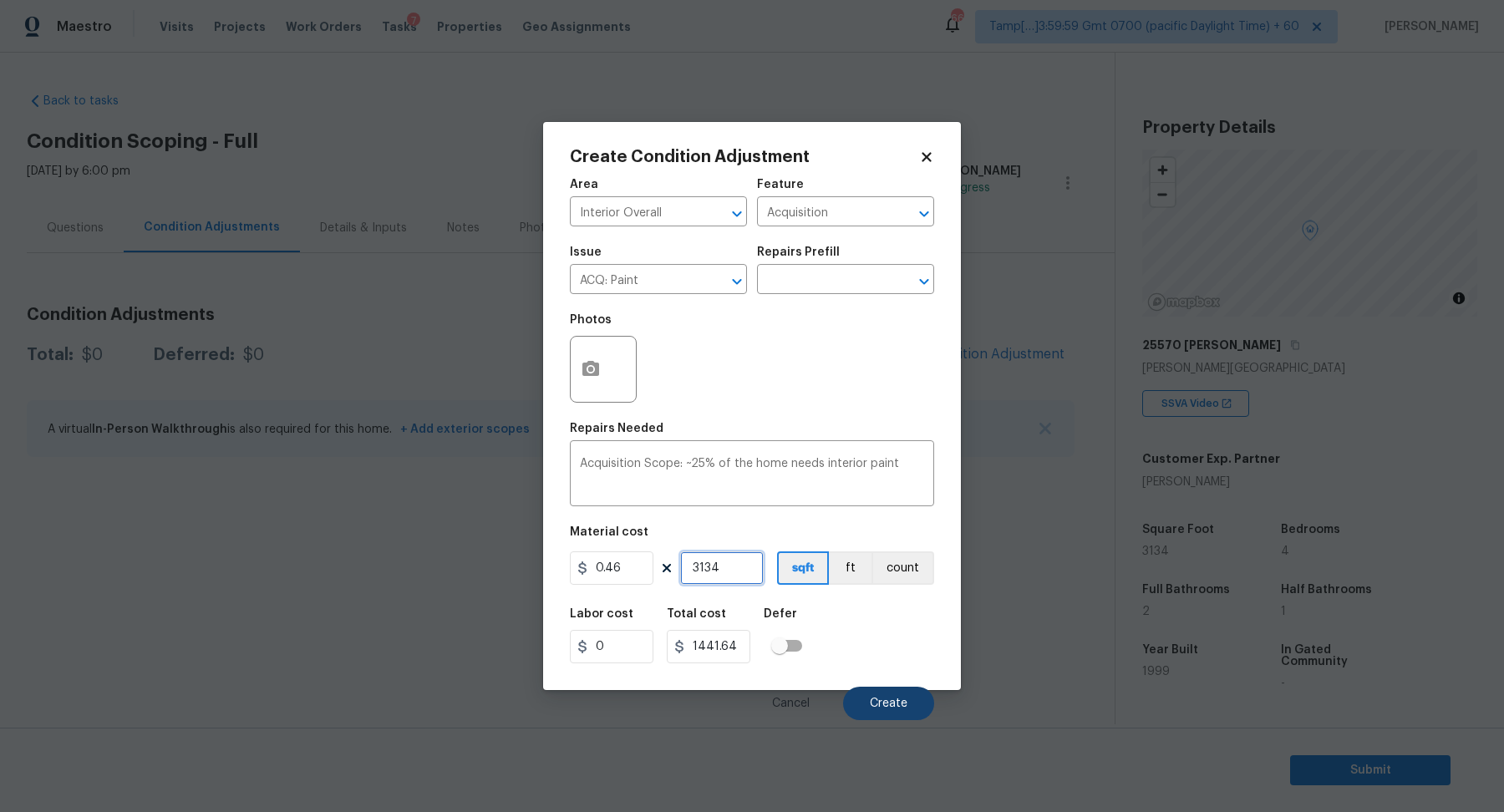
type input "3134"
click at [862, 690] on button "Create" at bounding box center [888, 703] width 91 height 34
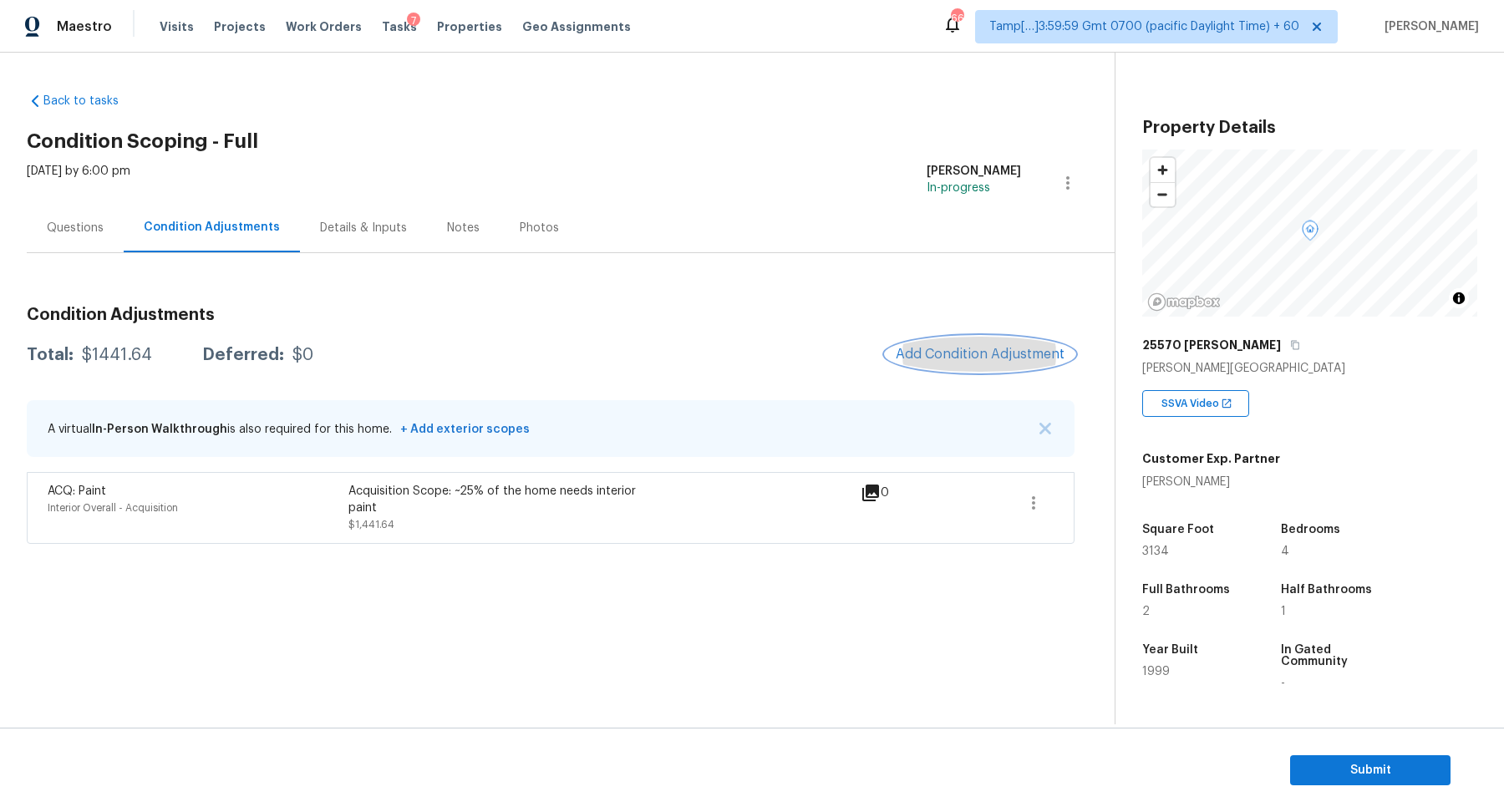
click at [952, 350] on span "Add Condition Adjustment" at bounding box center [979, 354] width 169 height 15
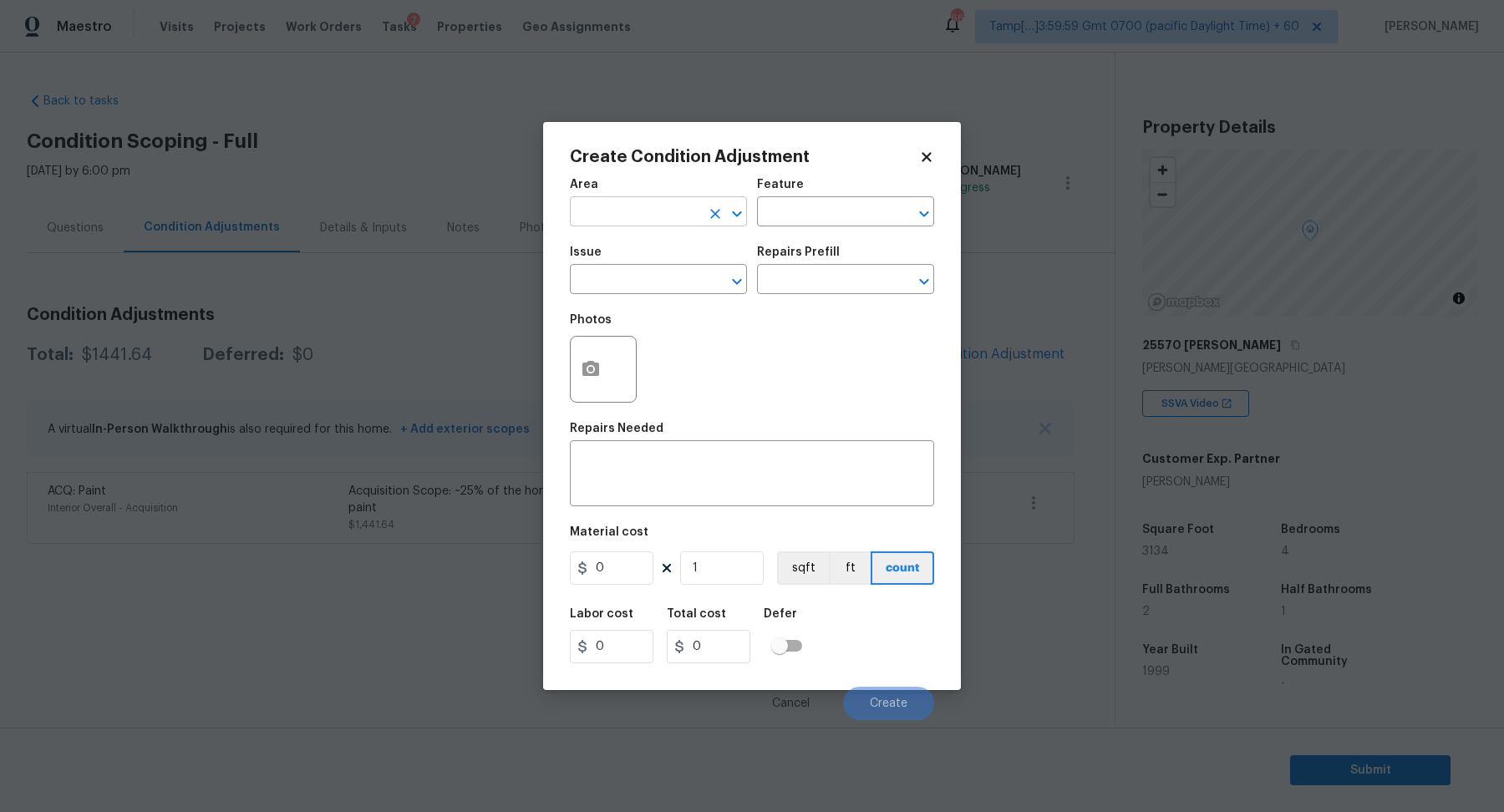
click at [630, 213] on input "text" at bounding box center [634, 213] width 130 height 26
click at [671, 290] on li "Interior Overall" at bounding box center [658, 277] width 177 height 27
type input "Interior Overall"
click at [671, 290] on input "text" at bounding box center [634, 280] width 130 height 26
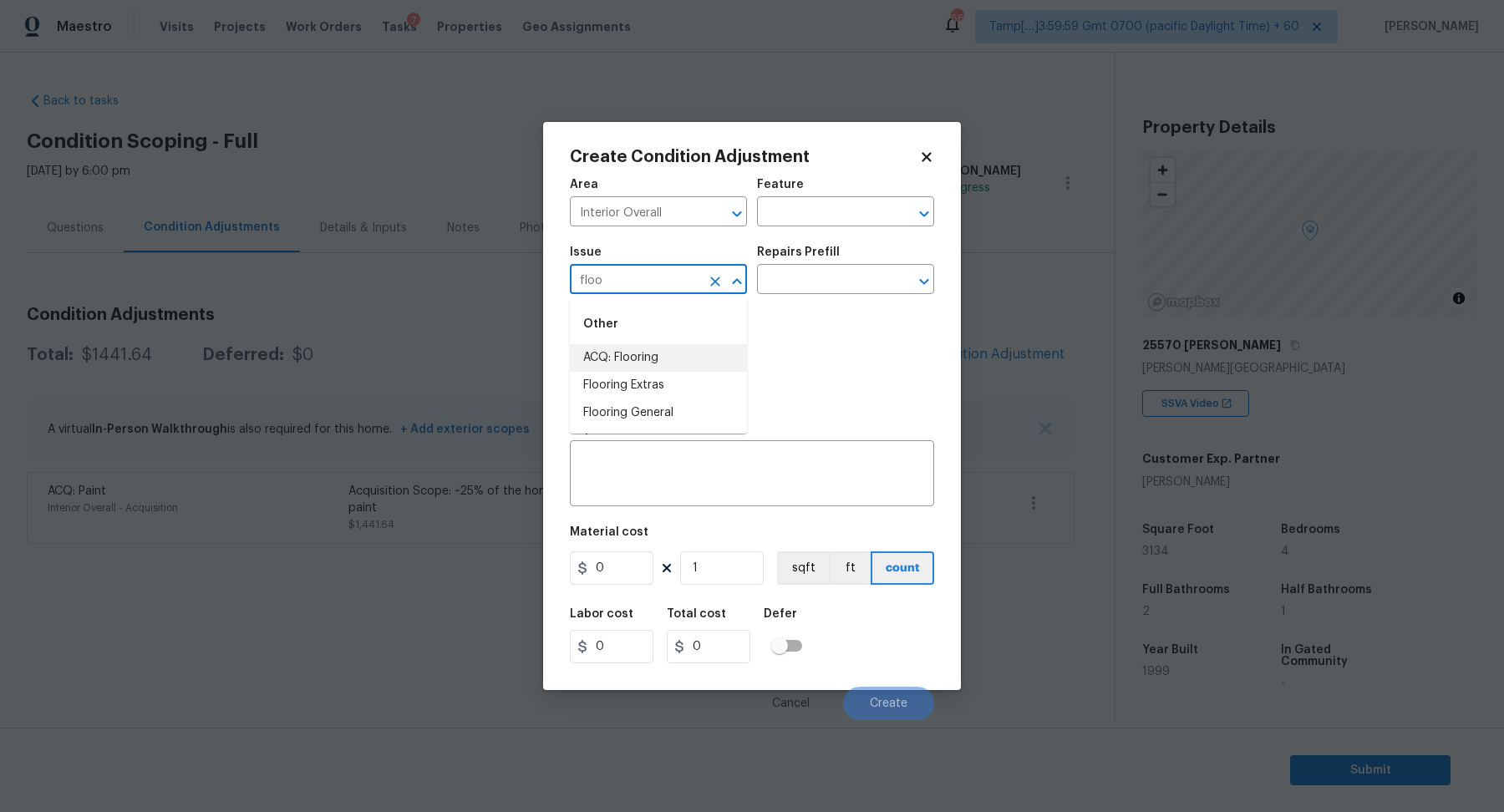
click at [660, 360] on li "ACQ: Flooring" at bounding box center [658, 357] width 177 height 27
type input "ACQ: Flooring"
click at [857, 287] on input "text" at bounding box center [821, 280] width 130 height 26
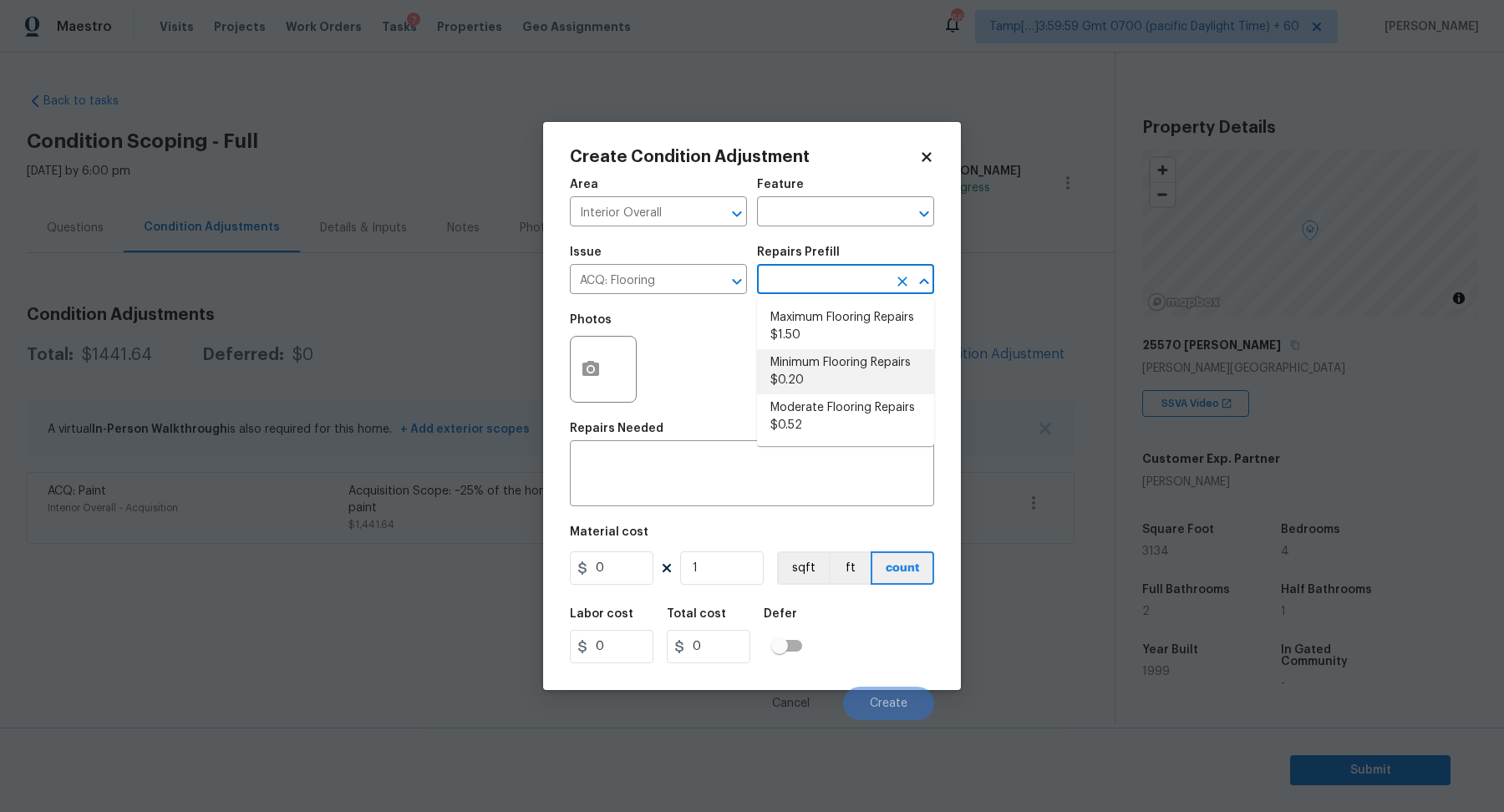
click at [848, 367] on li "Minimum Flooring Repairs $0.20" at bounding box center [845, 372] width 177 height 45
type input "Acquisition"
type textarea "Acquisition Scope: Minimum flooring repairs"
type input "0.2"
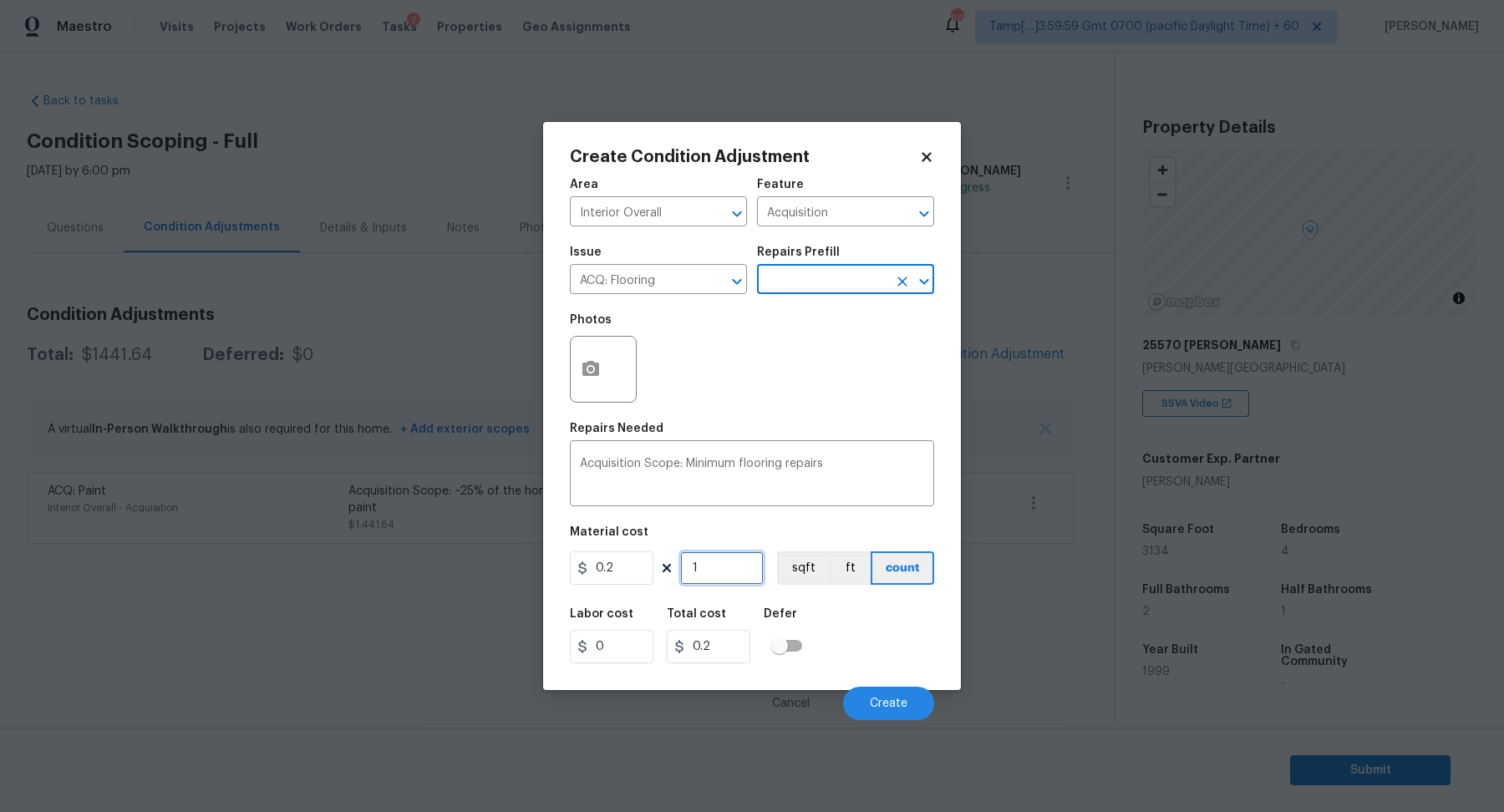
click at [732, 584] on input "1" at bounding box center [722, 568] width 83 height 34
type input "10"
type input "2"
type input "100"
type input "20"
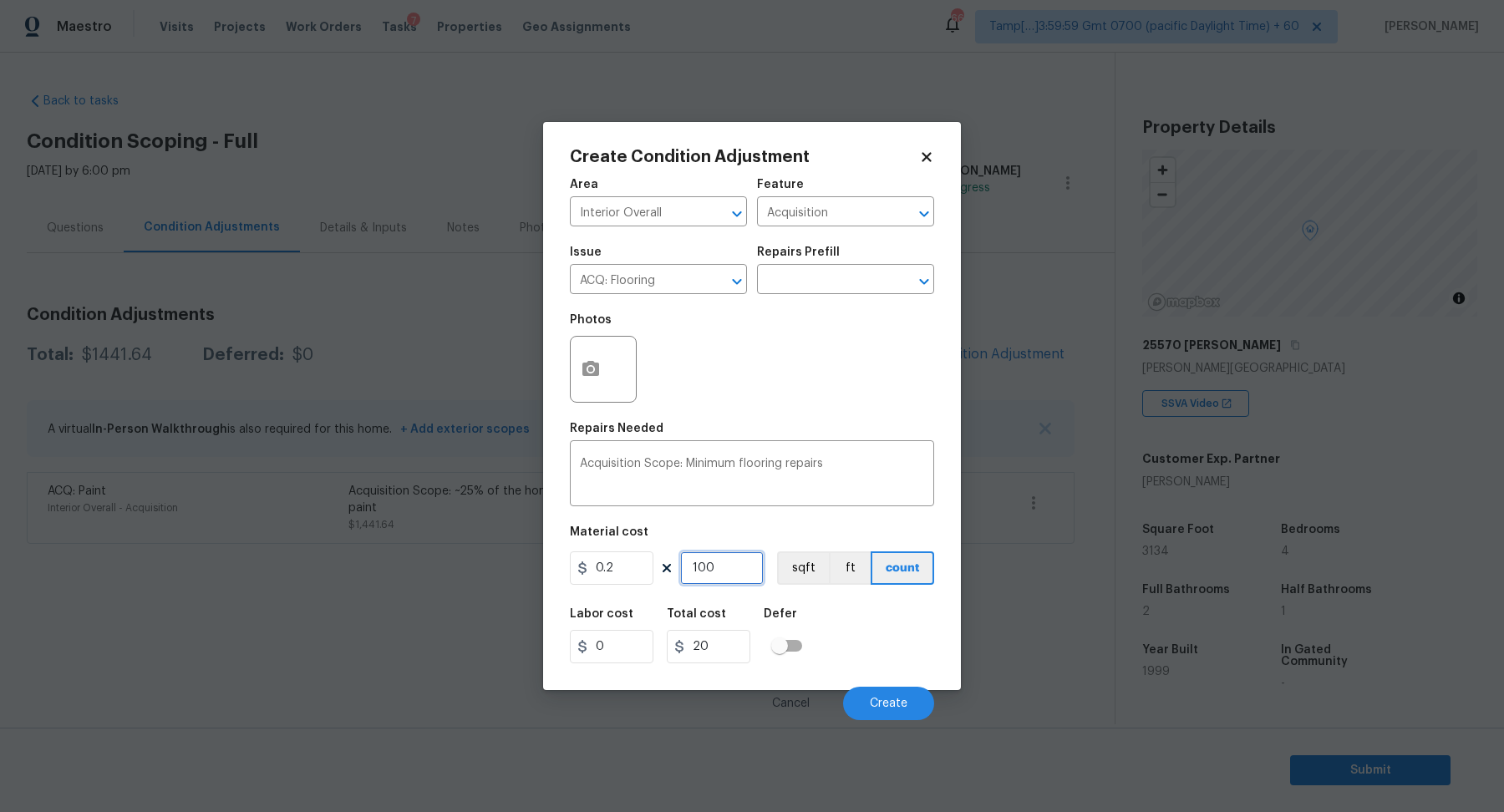
type input "1000"
type input "200"
type input "1000"
click at [891, 463] on textarea "Acquisition Scope: Minimum flooring repairs" at bounding box center [751, 475] width 344 height 35
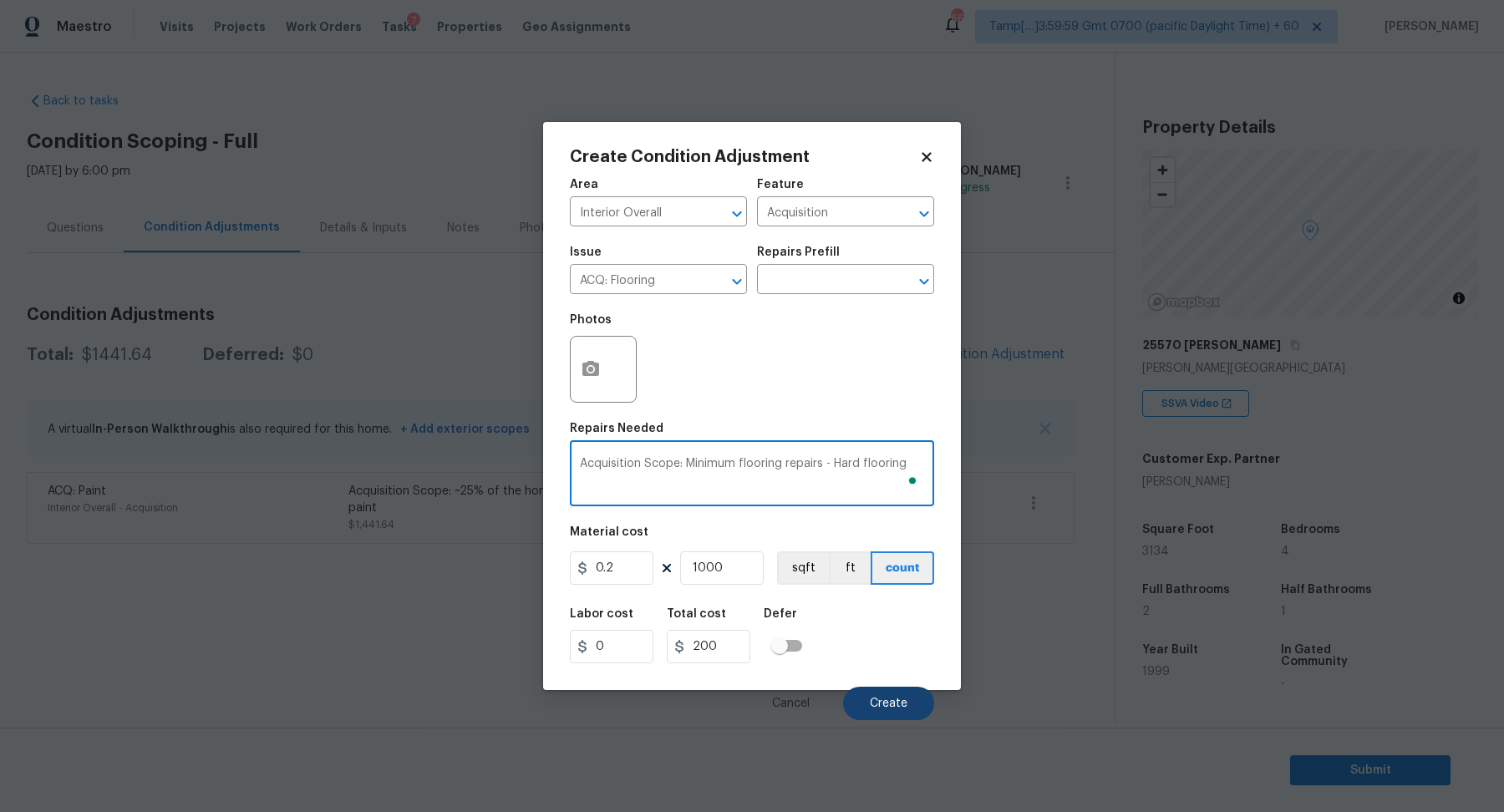
type textarea "Acquisition Scope: Minimum flooring repairs - Hard flooring"
click at [889, 713] on button "Create" at bounding box center [888, 703] width 91 height 34
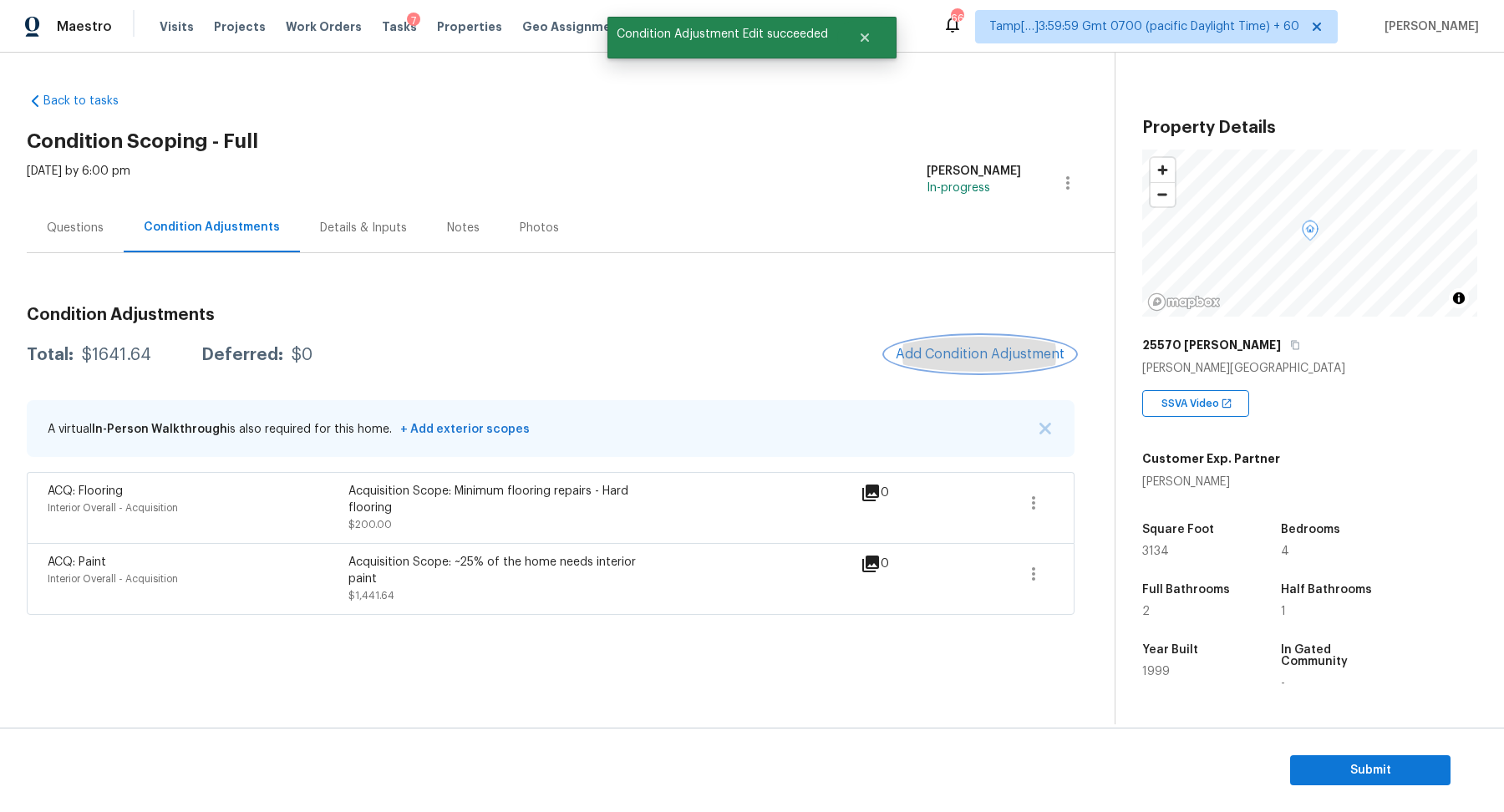
click at [951, 362] on button "Add Condition Adjustment" at bounding box center [979, 355] width 188 height 35
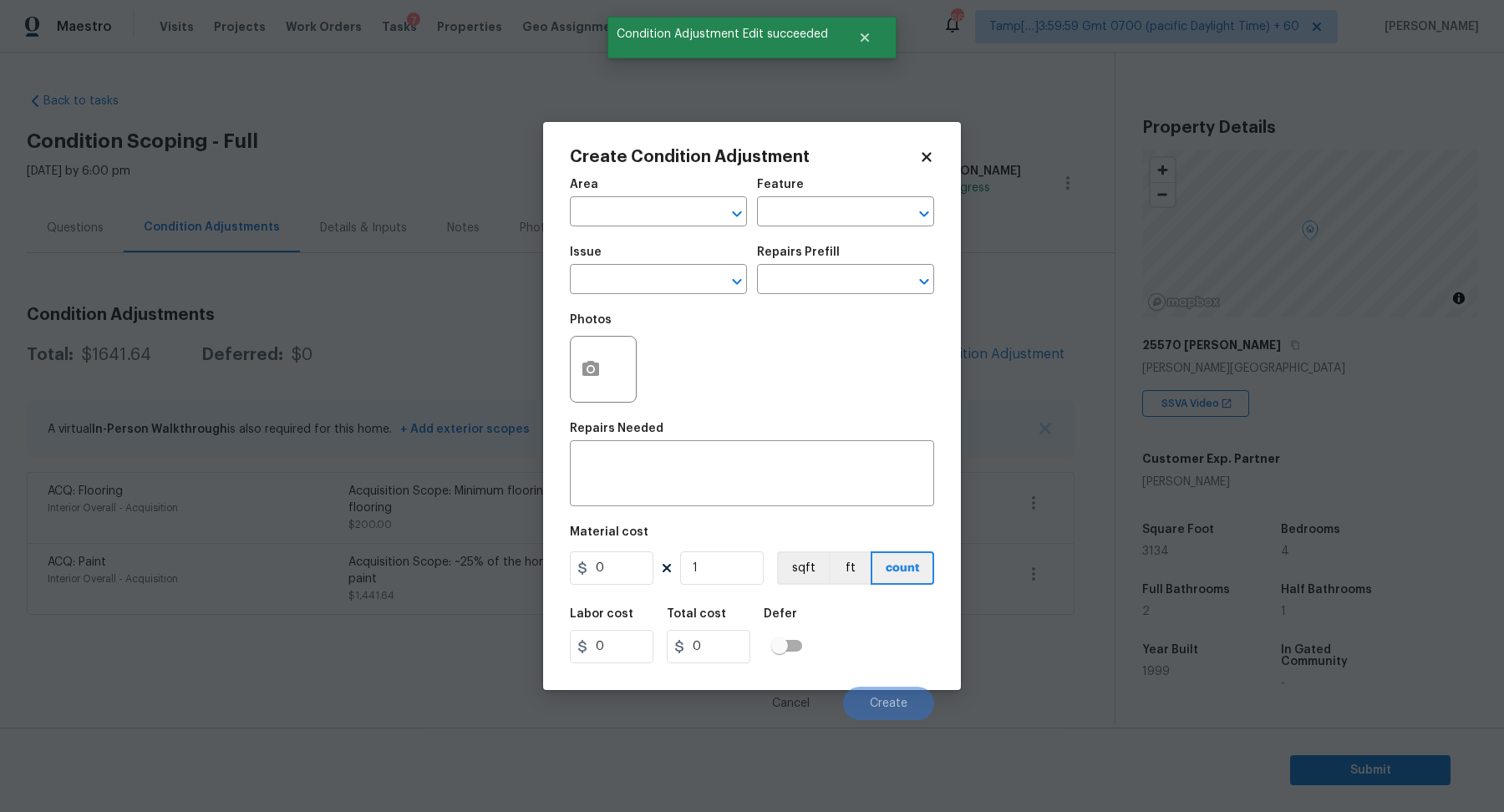
click at [617, 232] on span "Area ​" at bounding box center [658, 203] width 177 height 67
click at [654, 203] on input "text" at bounding box center [634, 213] width 130 height 26
click at [615, 275] on li "Interior Overall" at bounding box center [658, 277] width 177 height 27
type input "Interior Overall"
click at [615, 275] on input "text" at bounding box center [634, 280] width 130 height 26
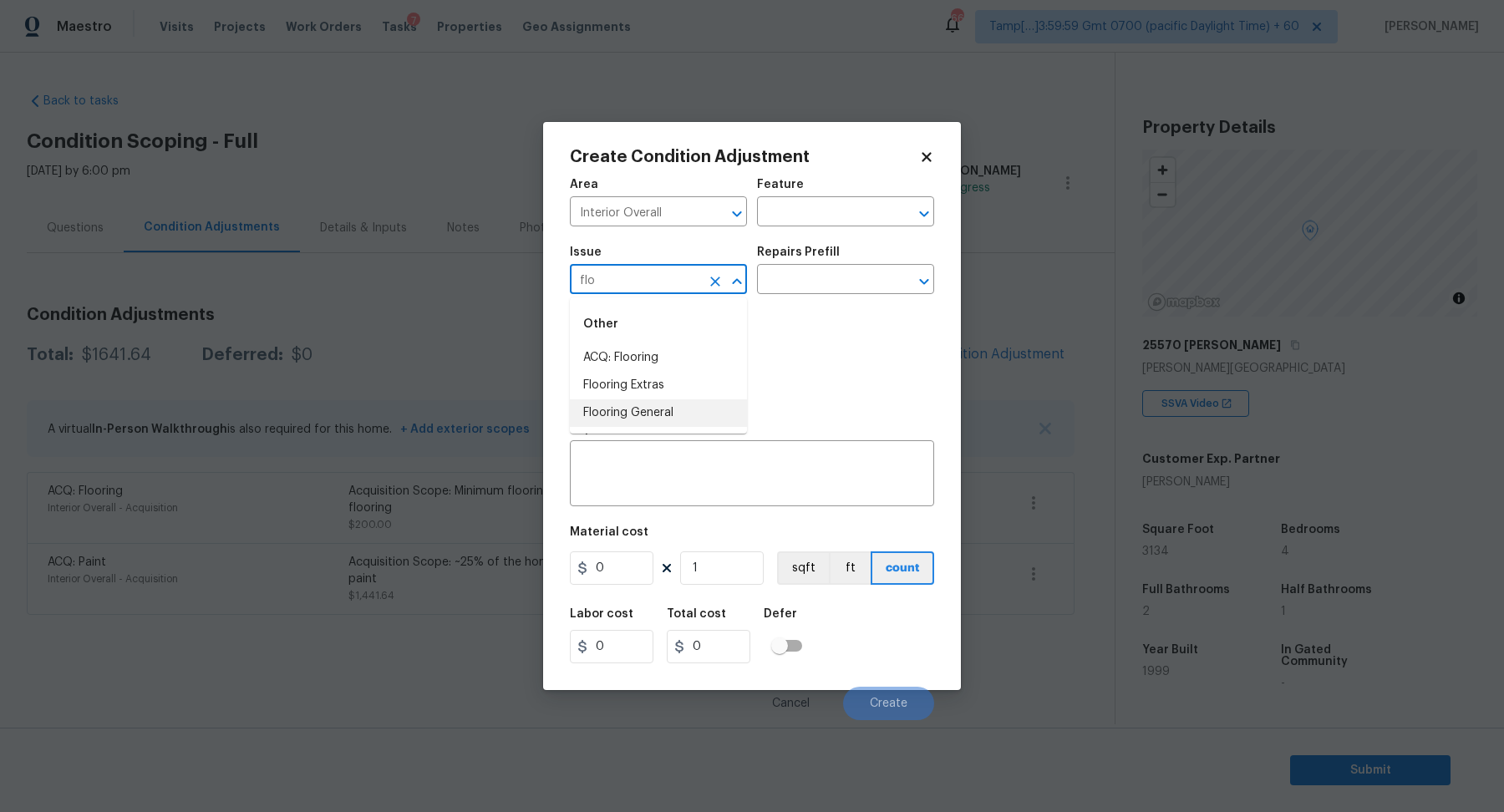
click at [610, 408] on li "Flooring General" at bounding box center [658, 412] width 177 height 27
type input "Flooring General"
click at [814, 292] on input "text" at bounding box center [821, 280] width 130 height 26
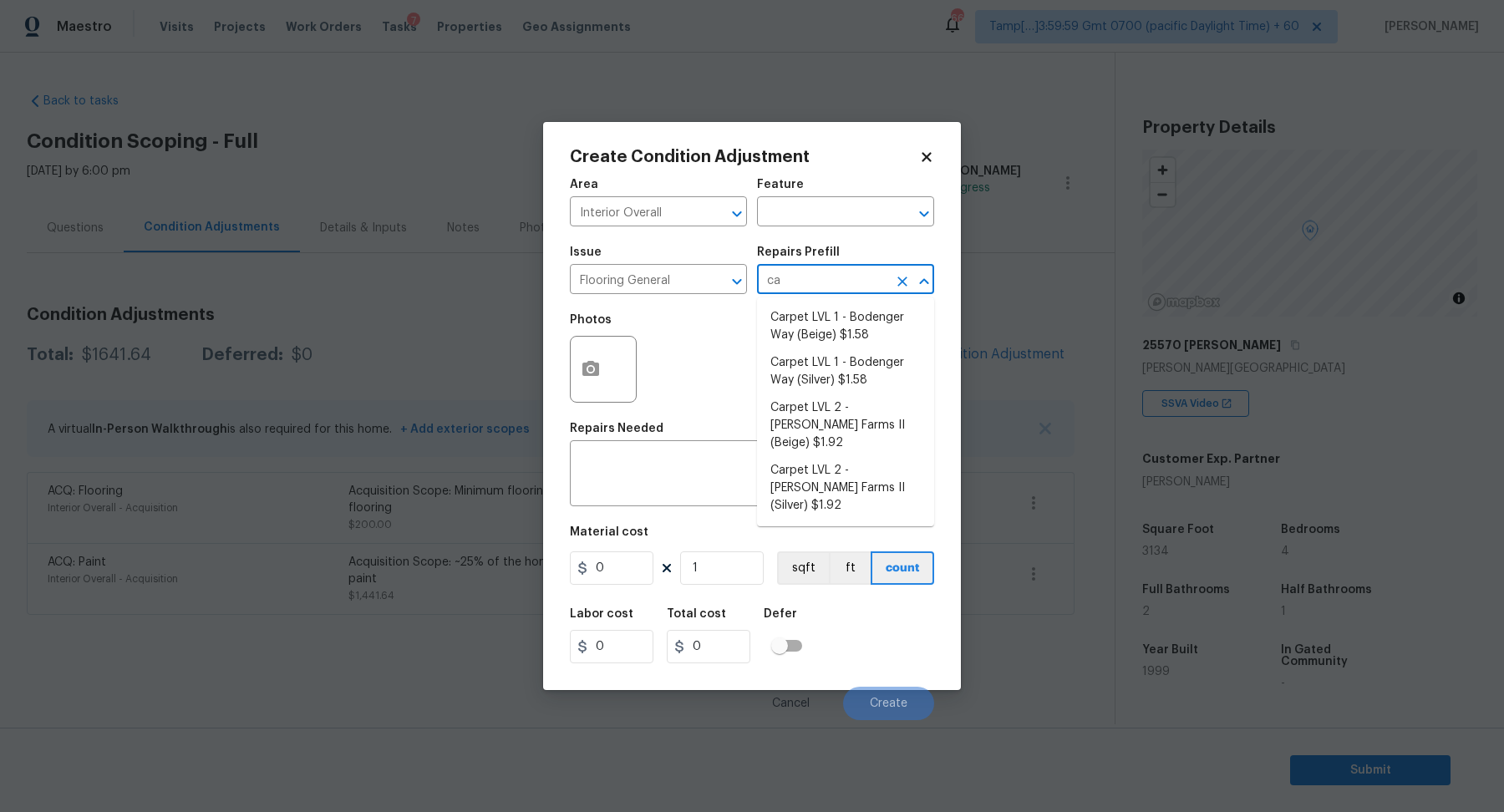
type input "car"
click at [835, 322] on li "Carpet LVL 1 - Bodenger Way (Beige) $1.58" at bounding box center [845, 326] width 177 height 45
type input "Overall Flooring"
type textarea "Install new carpet. (Bodenger Way 749 Bird Bath, Beige) at all previously carpe…"
type input "1.58"
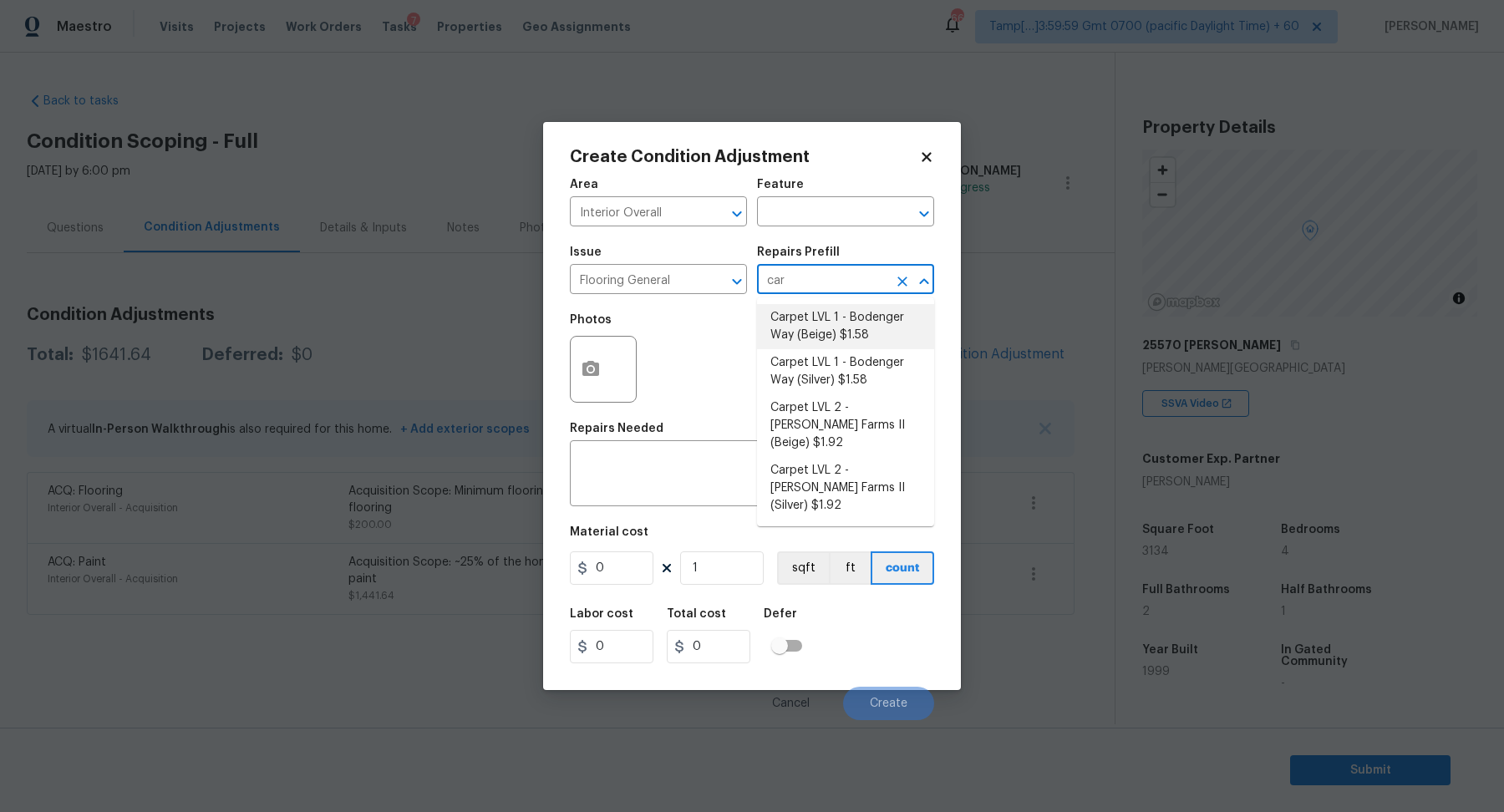
type input "1.58"
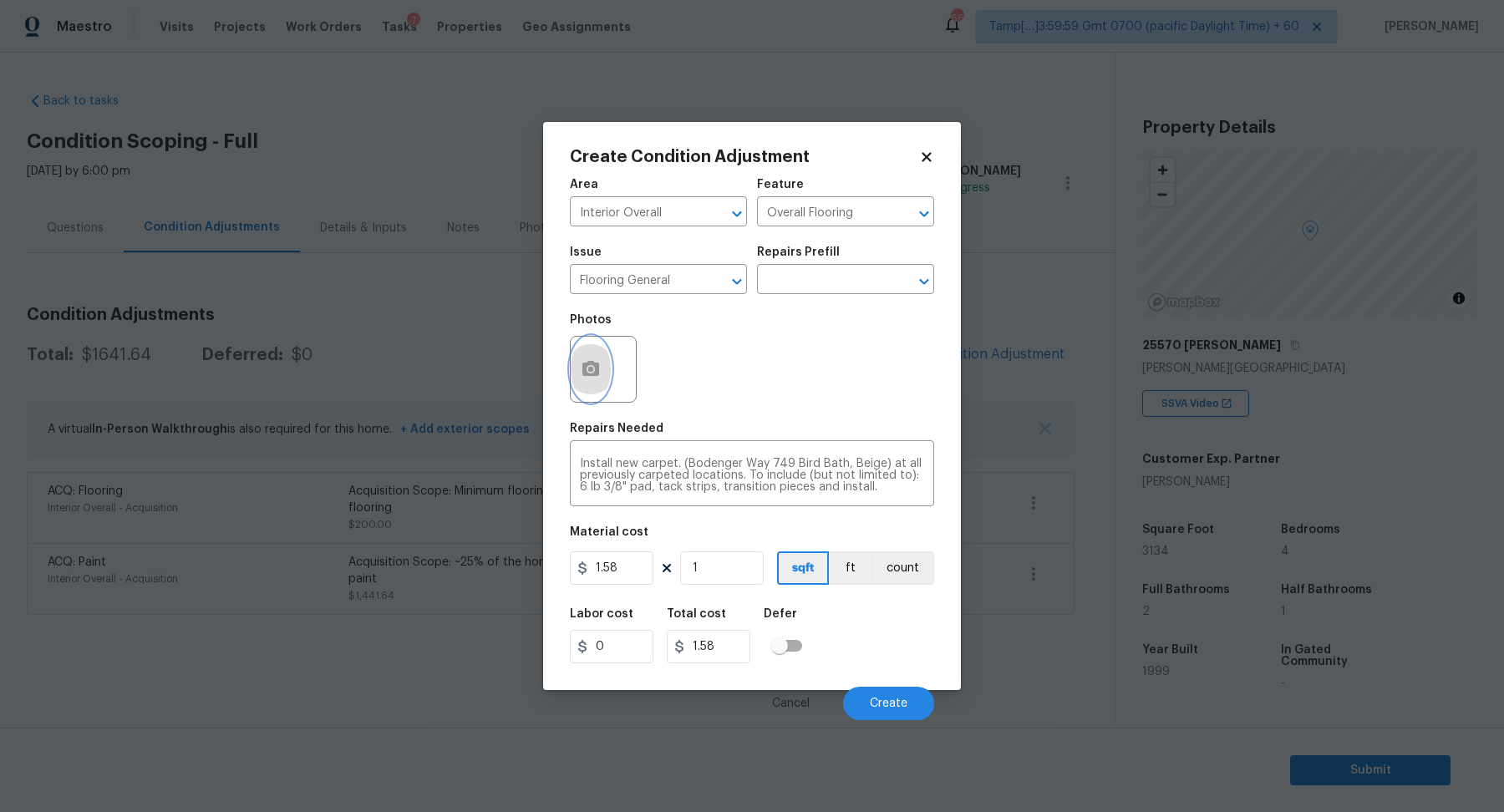
click at [590, 377] on icon "button" at bounding box center [590, 369] width 20 height 20
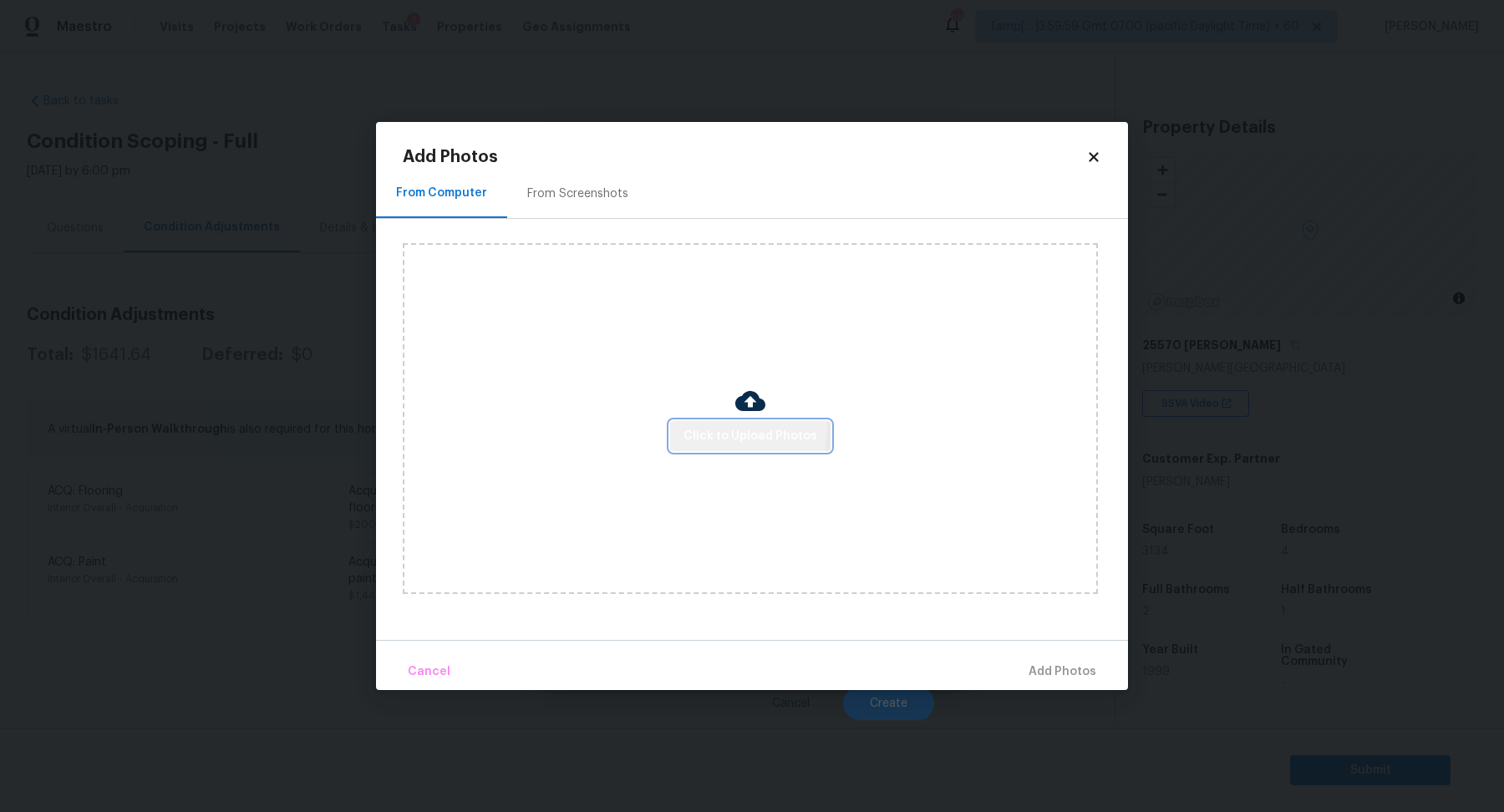
click at [741, 429] on span "Click to Upload Photos" at bounding box center [749, 437] width 134 height 21
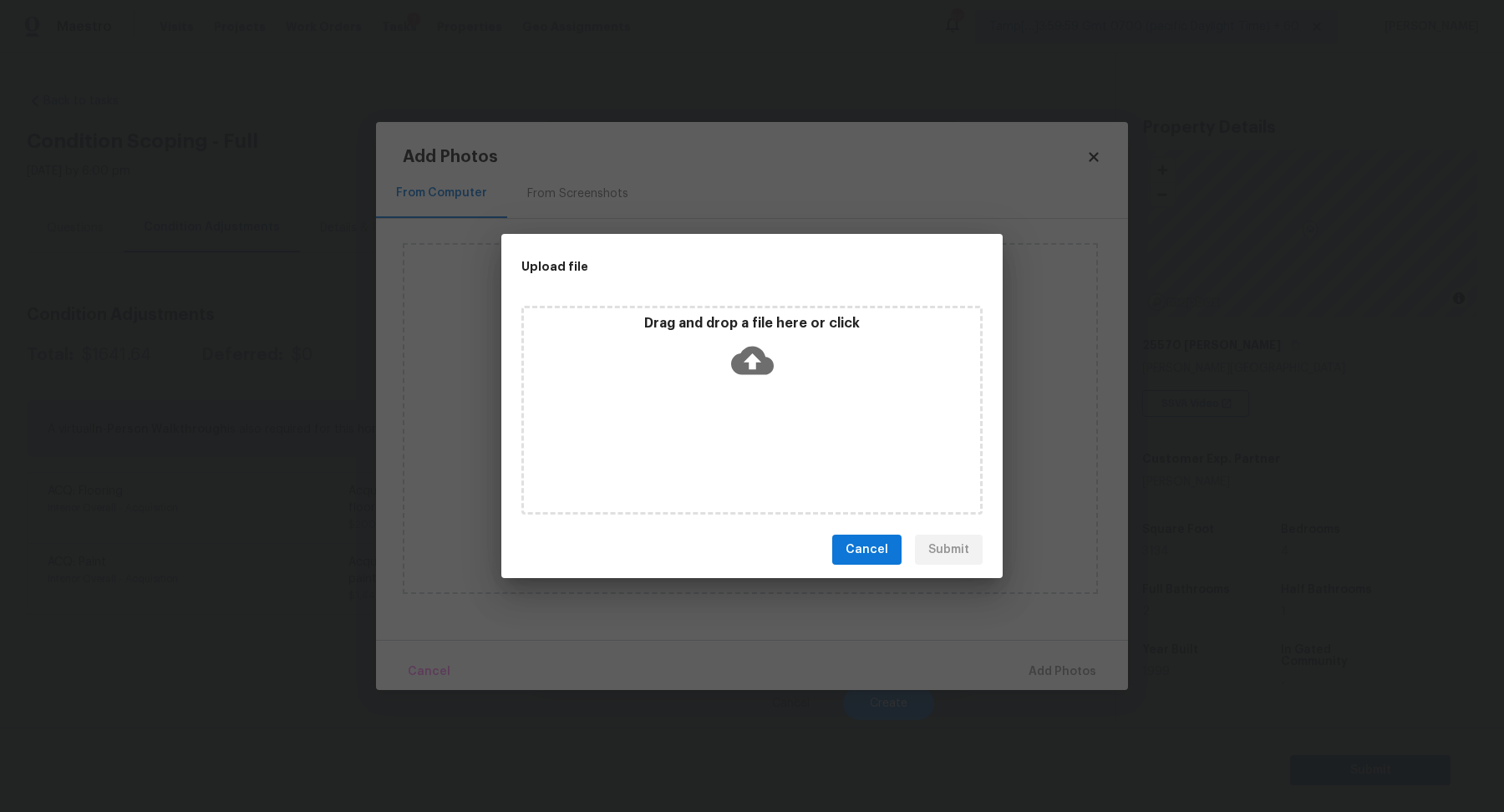
click at [771, 367] on icon at bounding box center [752, 361] width 42 height 28
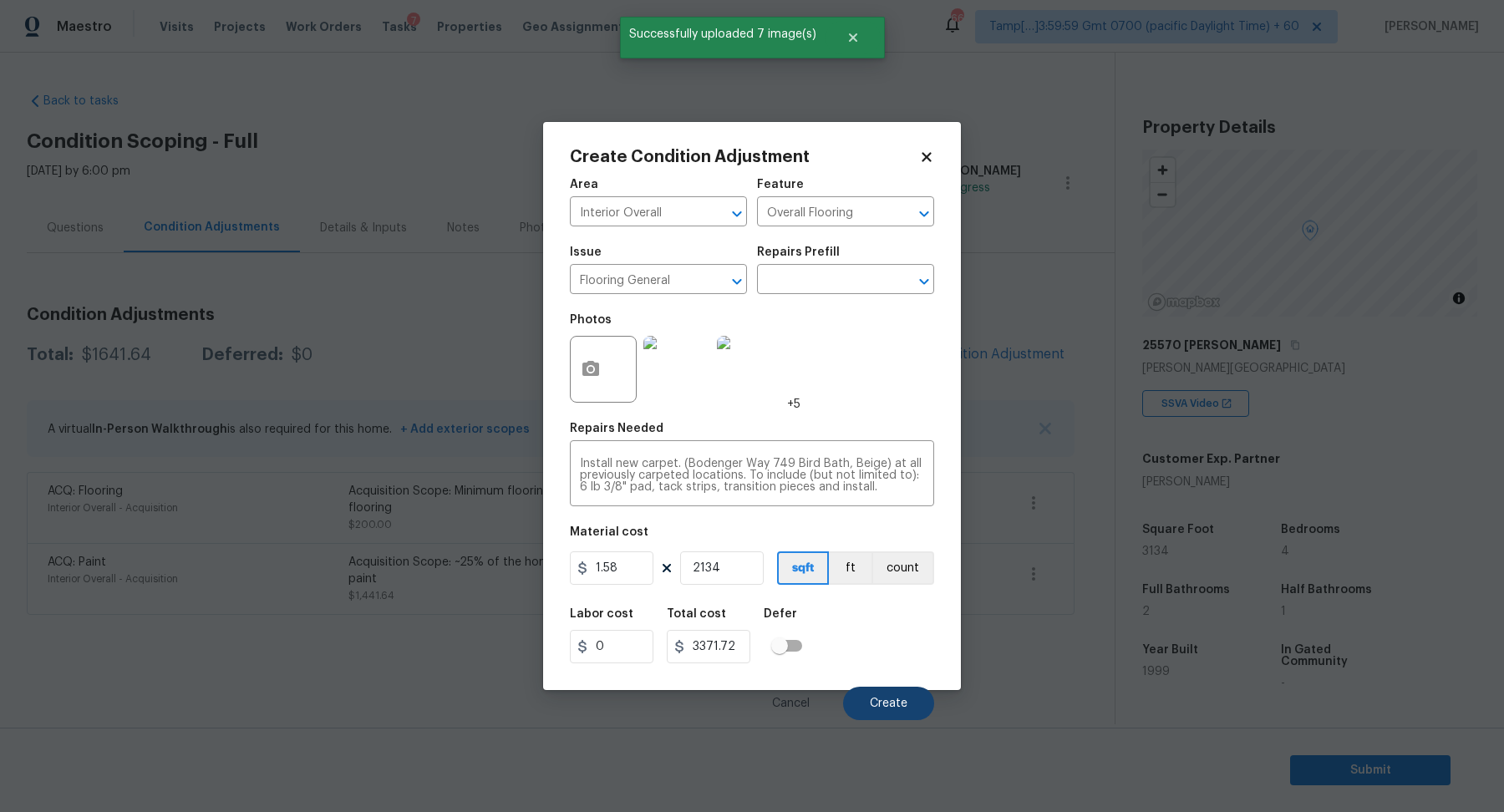
type input "2134"
click at [891, 706] on span "Create" at bounding box center [888, 703] width 37 height 12
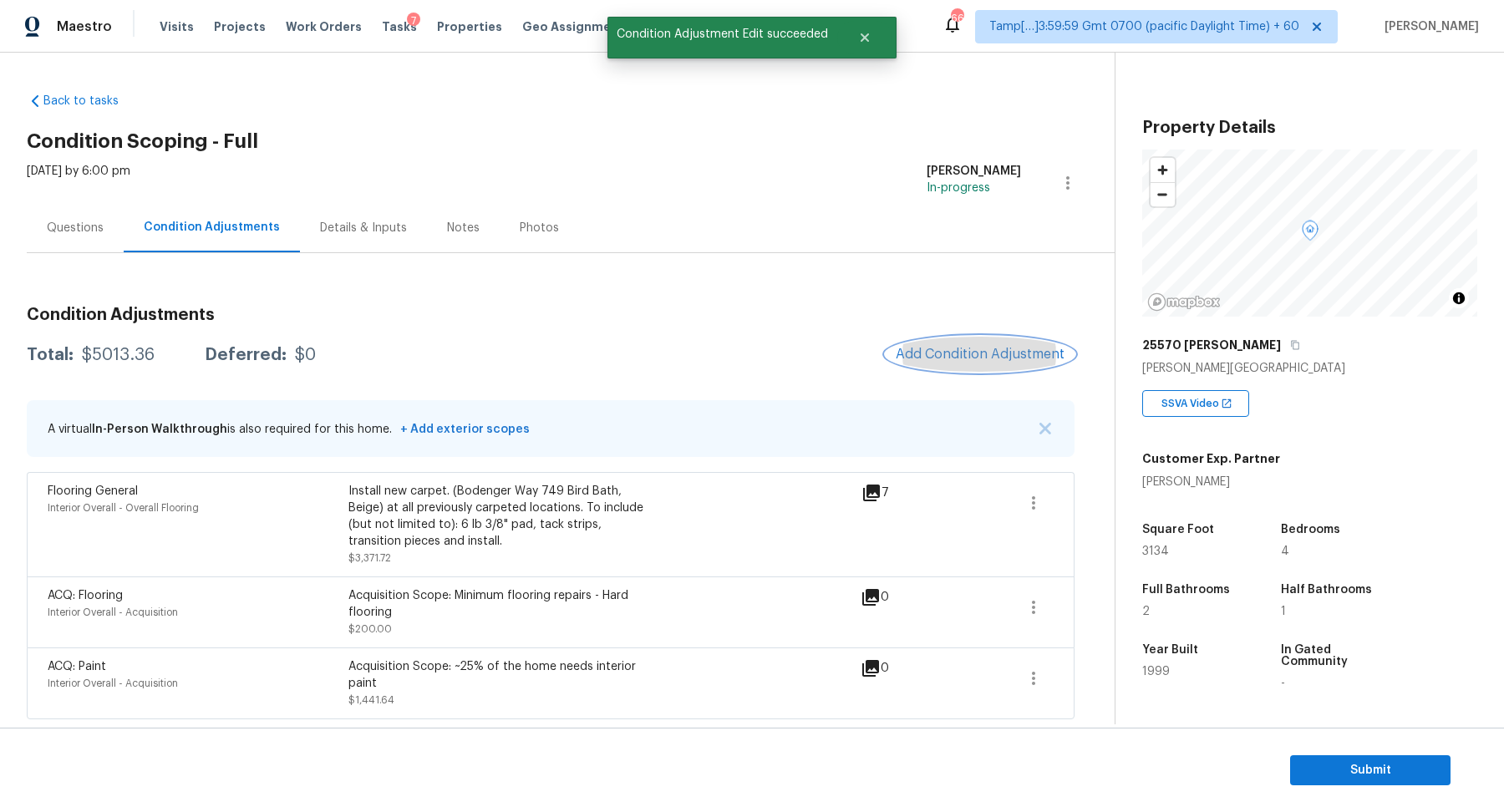
click at [999, 354] on span "Add Condition Adjustment" at bounding box center [979, 354] width 169 height 15
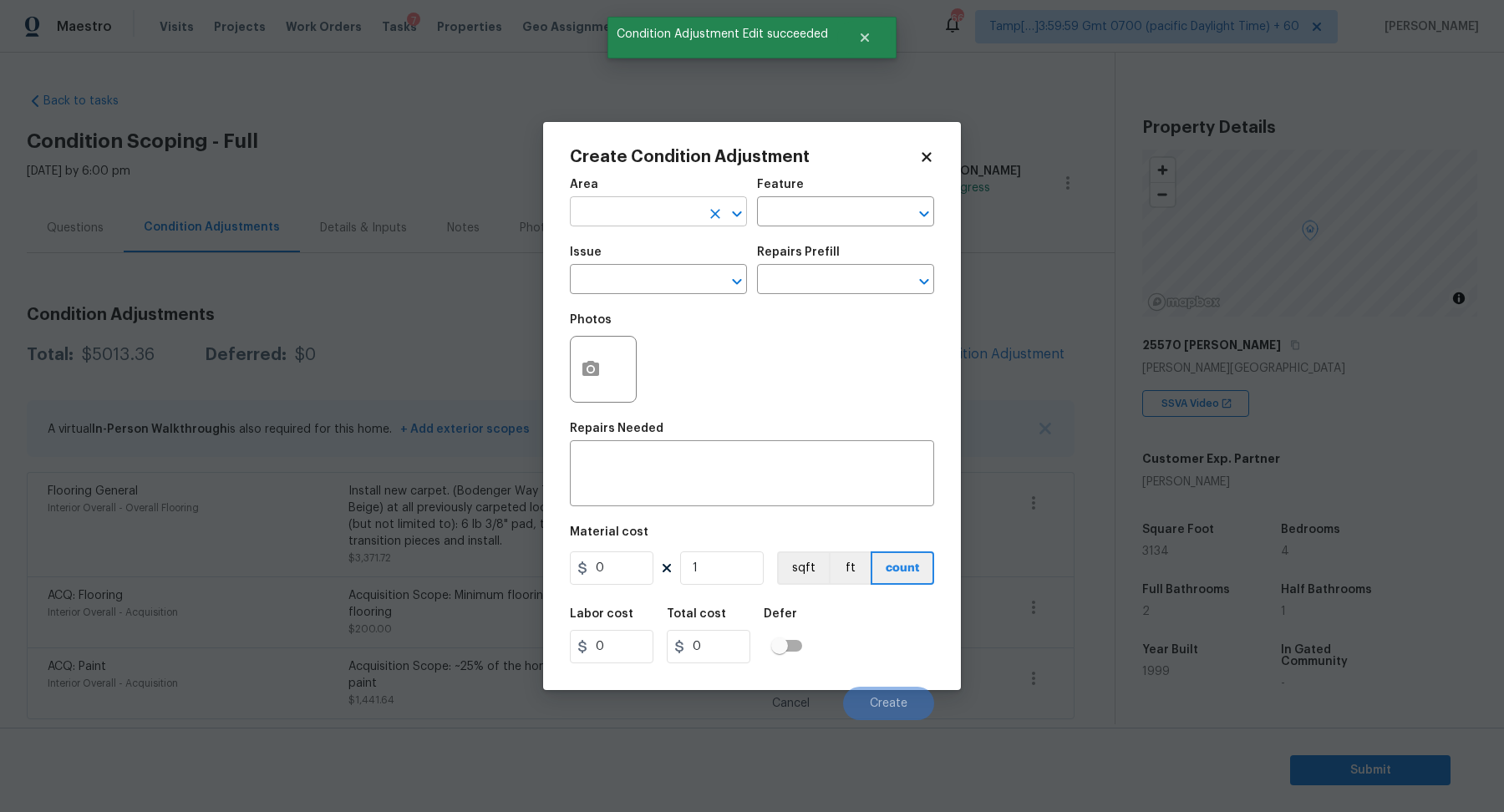
click at [659, 213] on input "text" at bounding box center [634, 213] width 130 height 26
click at [662, 277] on li "Interior Overall" at bounding box center [658, 277] width 177 height 27
type input "Interior Overall"
click at [662, 277] on input "text" at bounding box center [634, 280] width 130 height 26
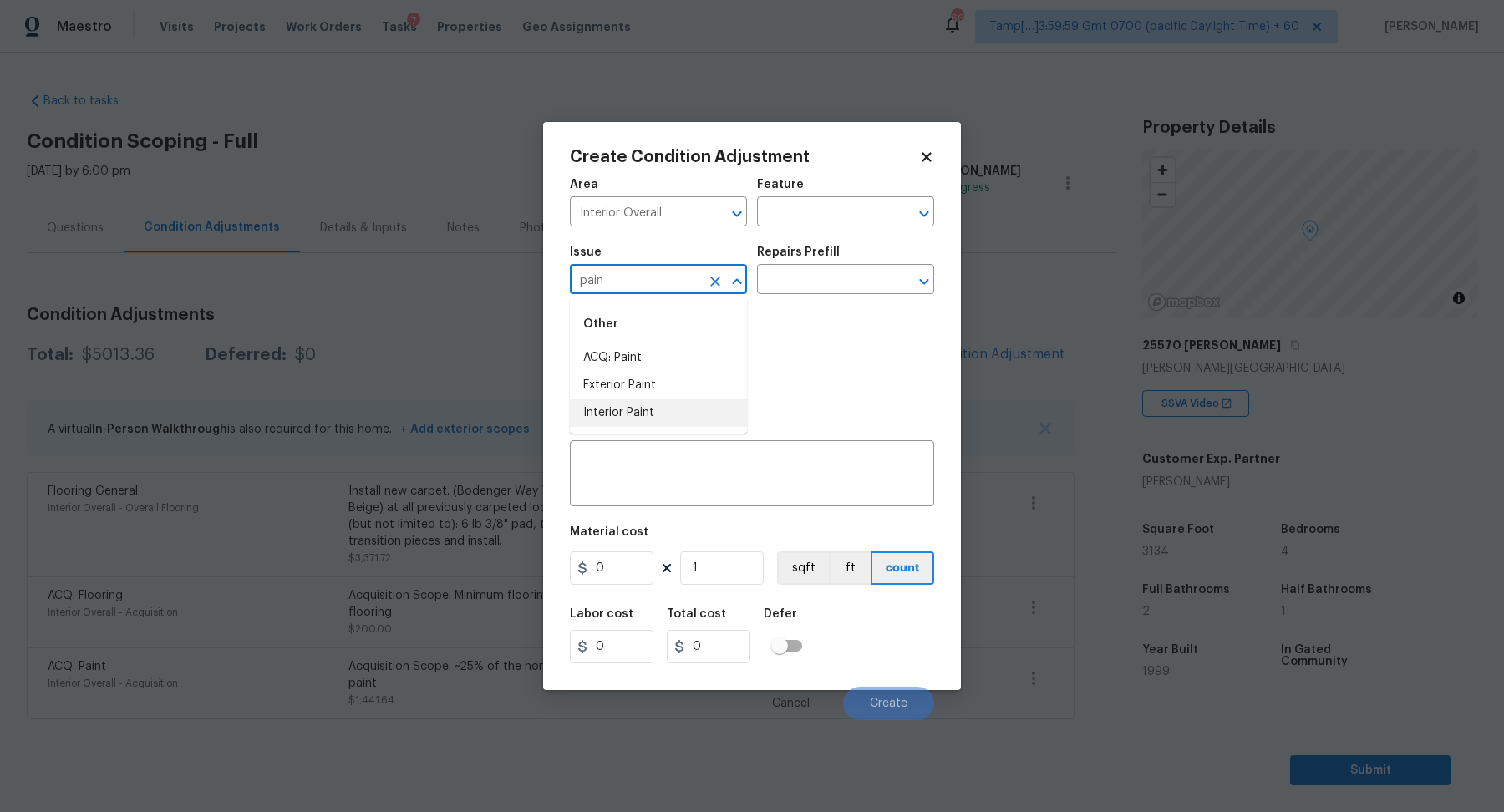
click at [687, 426] on ul "Other ACQ: Paint Exterior Paint Interior Paint" at bounding box center [658, 365] width 177 height 136
click at [694, 401] on li "Interior Paint" at bounding box center [658, 412] width 177 height 27
type input "Interior Paint"
click at [825, 295] on div "Issue Interior Paint ​ Repairs Prefill ​" at bounding box center [752, 270] width 364 height 67
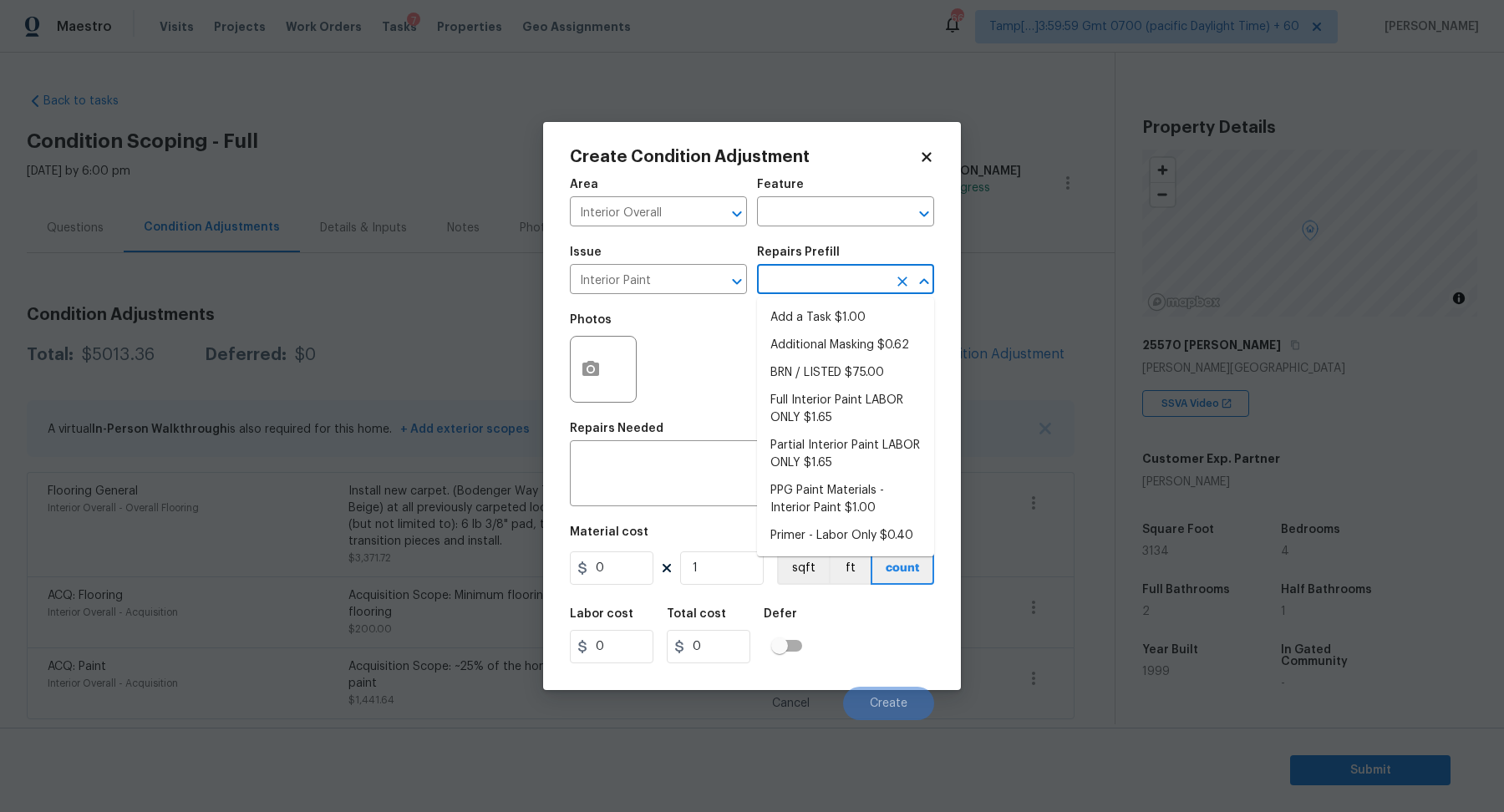
click at [869, 287] on input "text" at bounding box center [821, 280] width 130 height 26
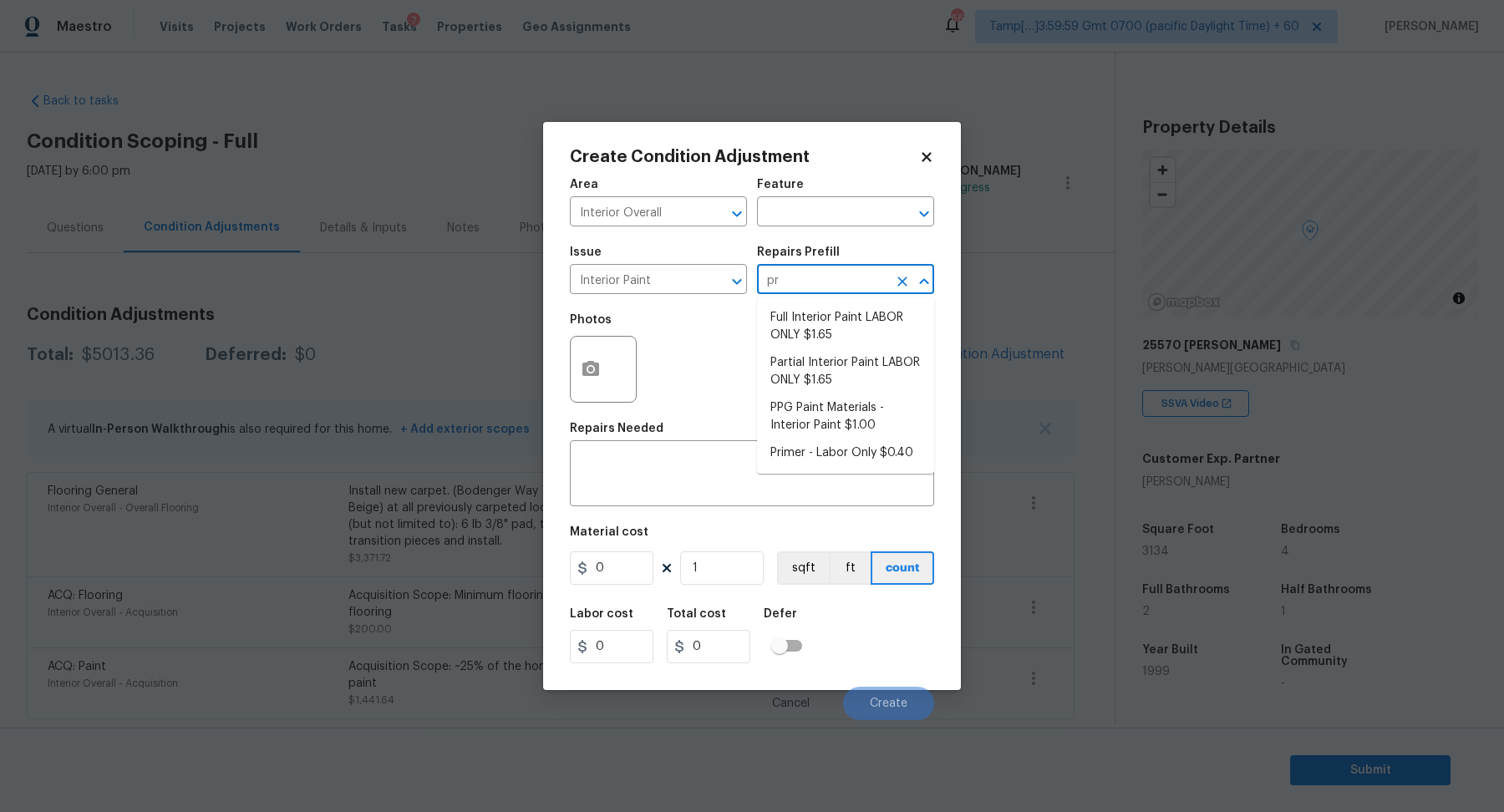
type input "pri"
click at [891, 317] on li "Primer - Labor Only $0.40" at bounding box center [845, 318] width 177 height 27
type input "Overall Paint"
type textarea "Interior primer - PRIMER PROVIDED BY OPENDOOR - All nails, screws, drywall anch…"
type input "0.4"
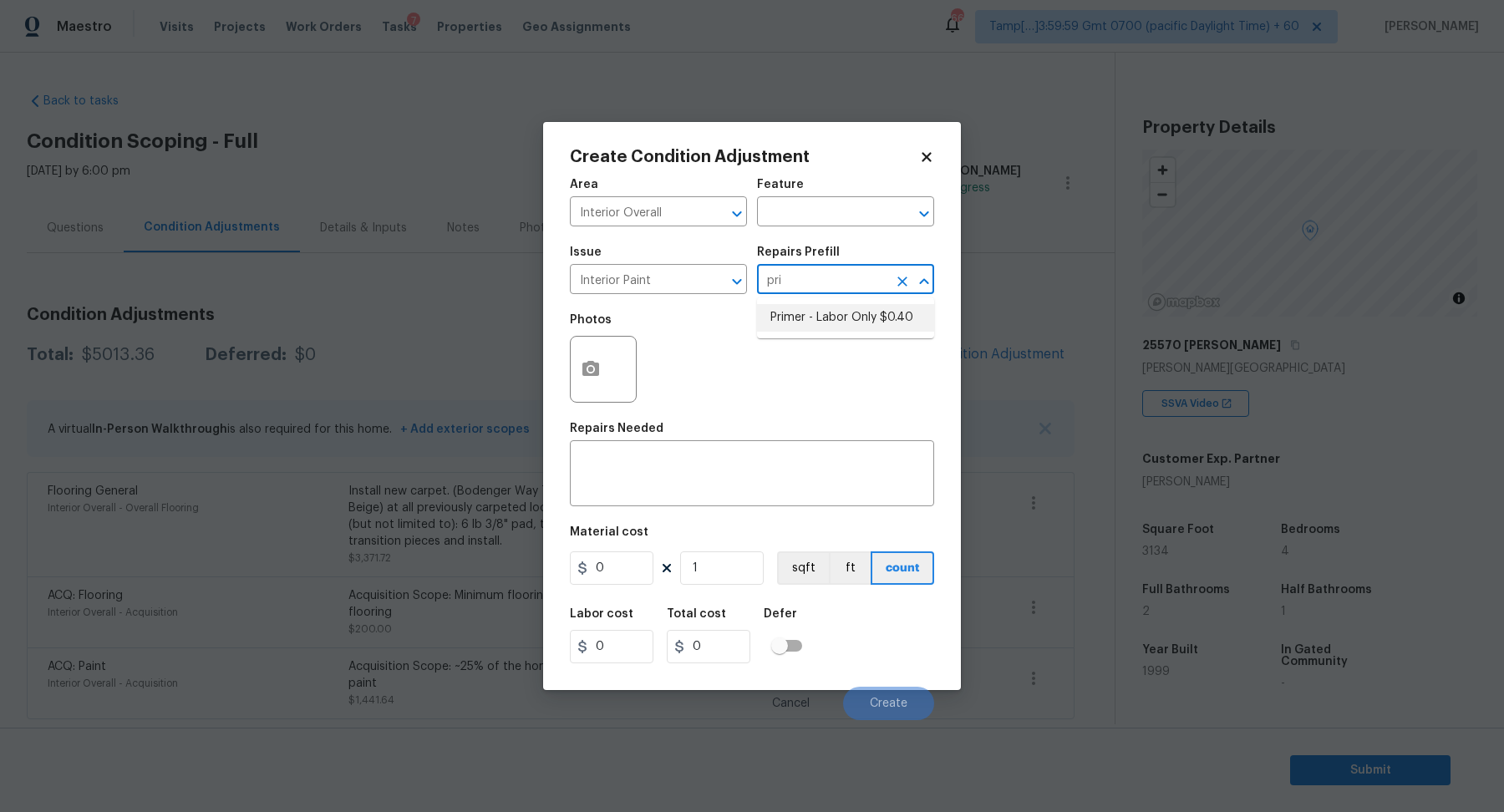
type input "0.4"
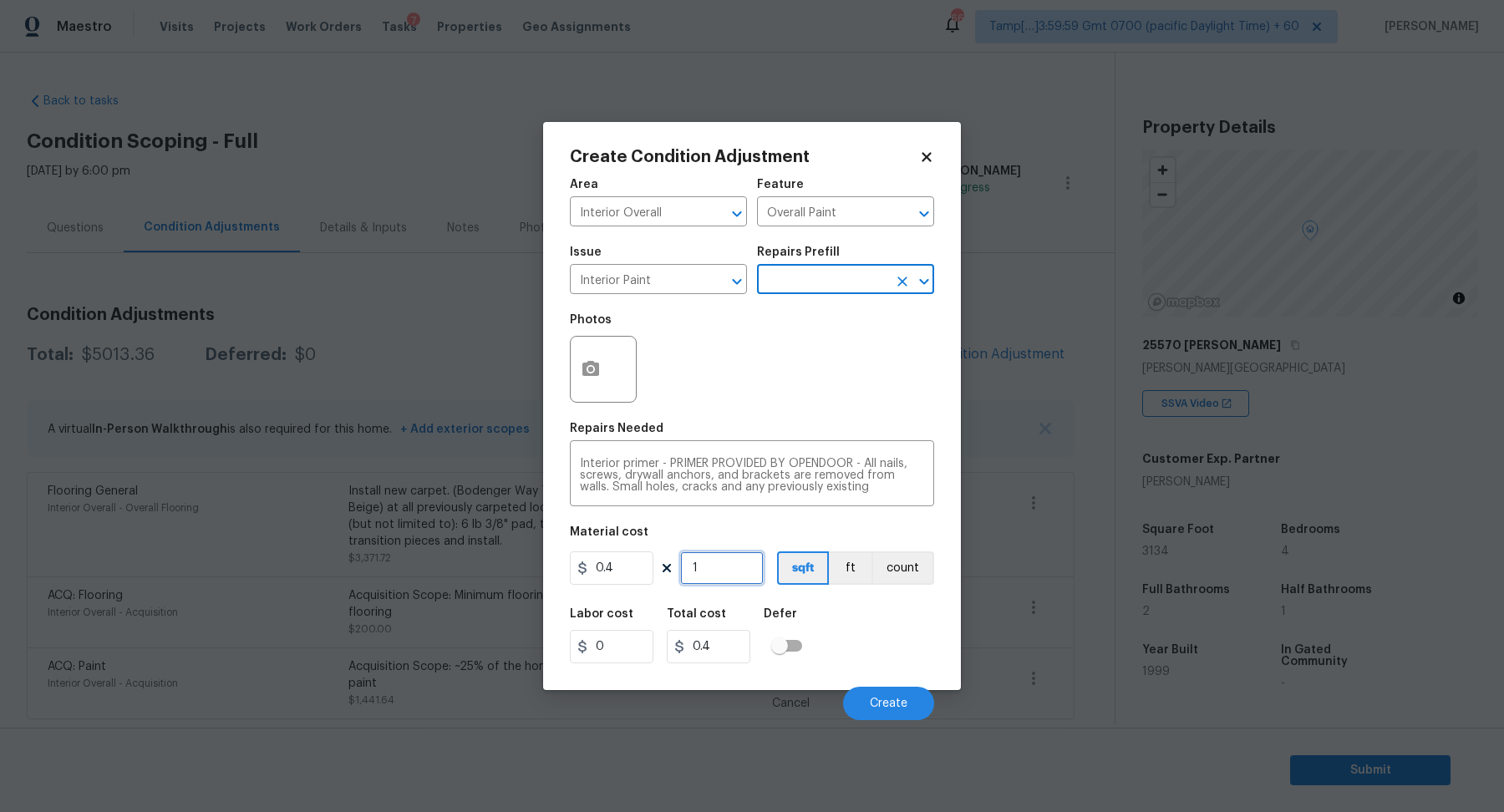
click at [717, 576] on input "1" at bounding box center [722, 568] width 83 height 34
click at [741, 577] on input "1" at bounding box center [722, 568] width 83 height 34
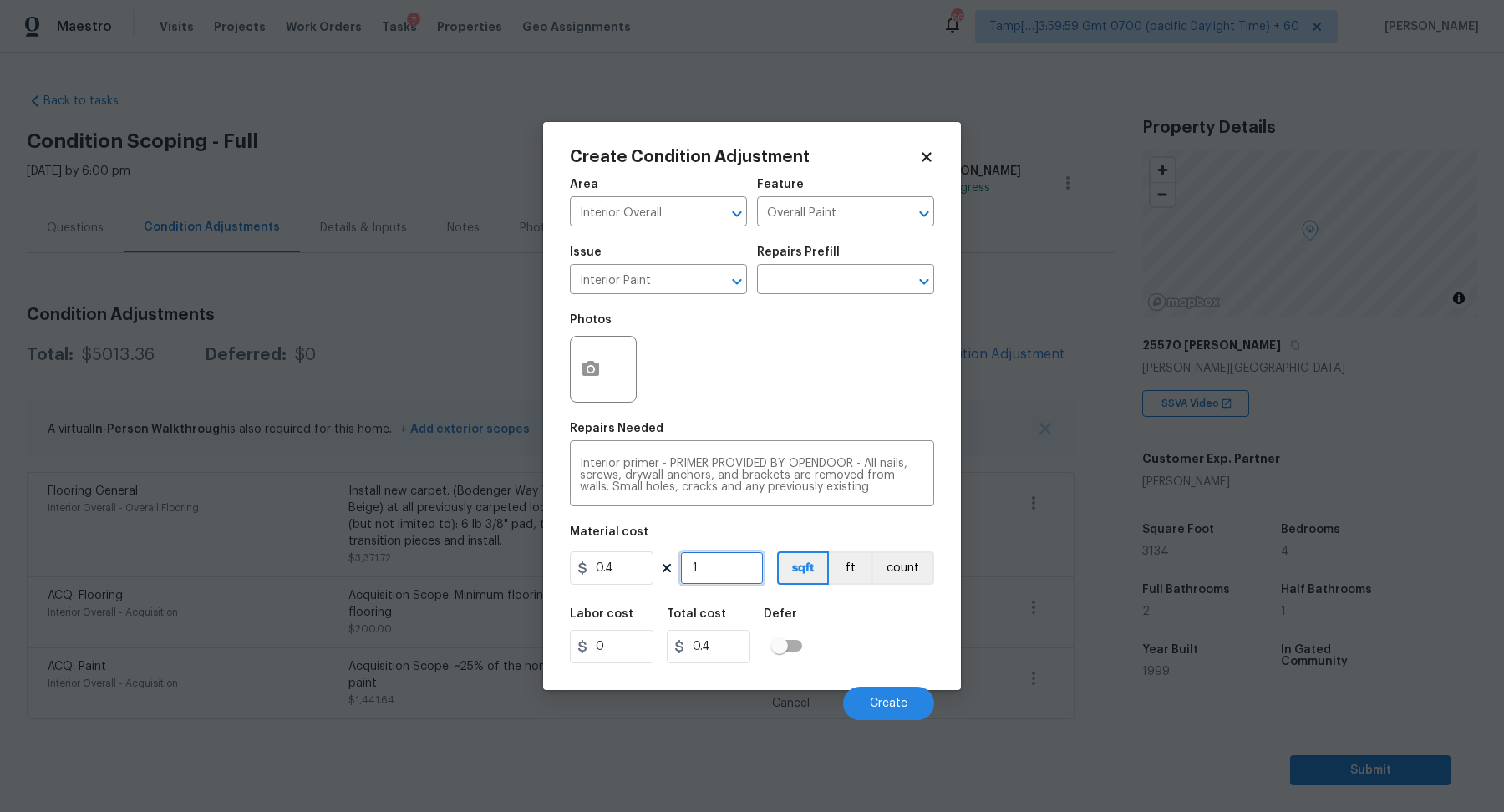
type input "8"
type input "3.2"
type input "80"
type input "32"
type input "800"
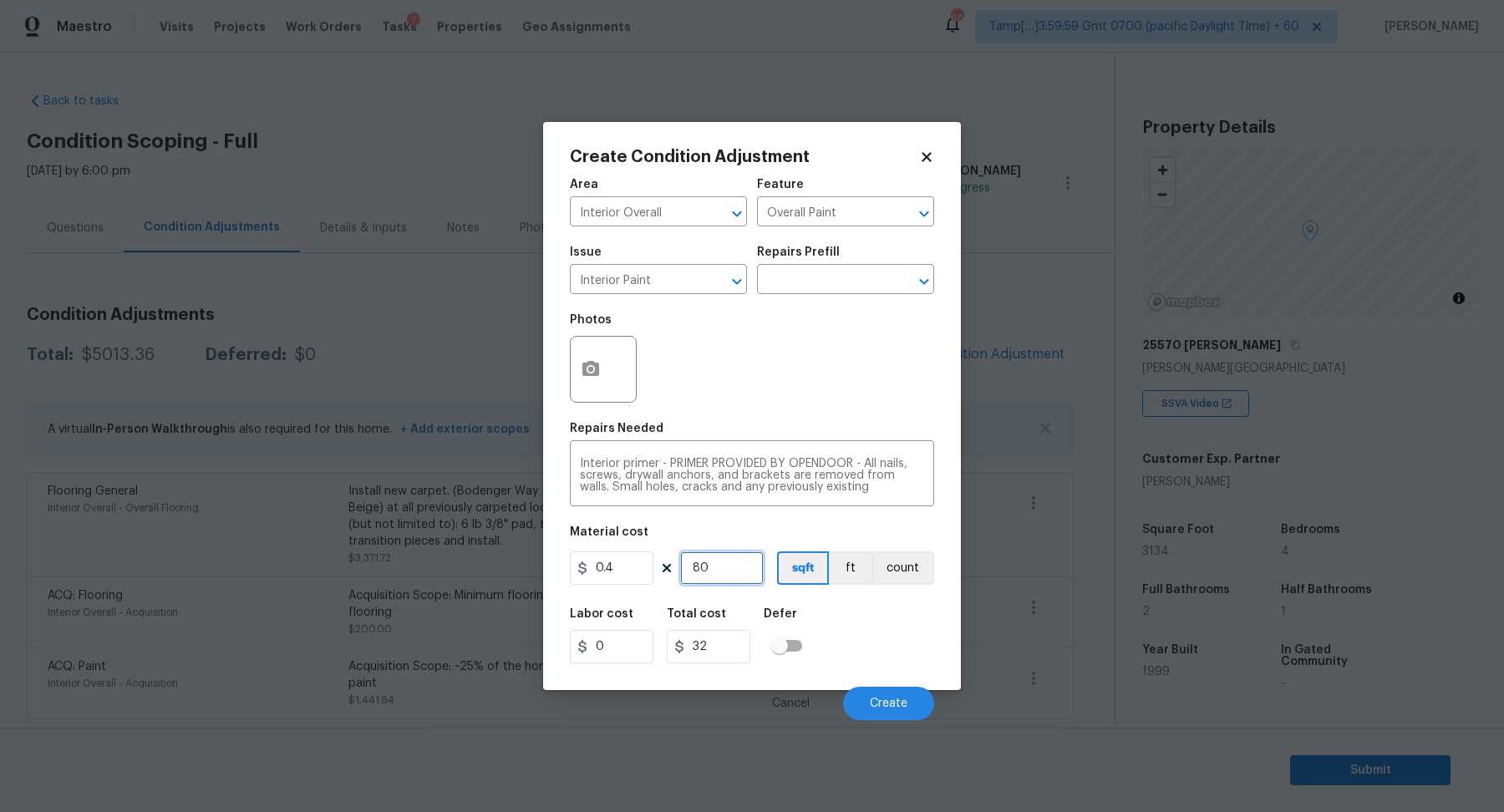
type input "320"
type input "800"
click at [860, 692] on button "Create" at bounding box center [888, 703] width 91 height 34
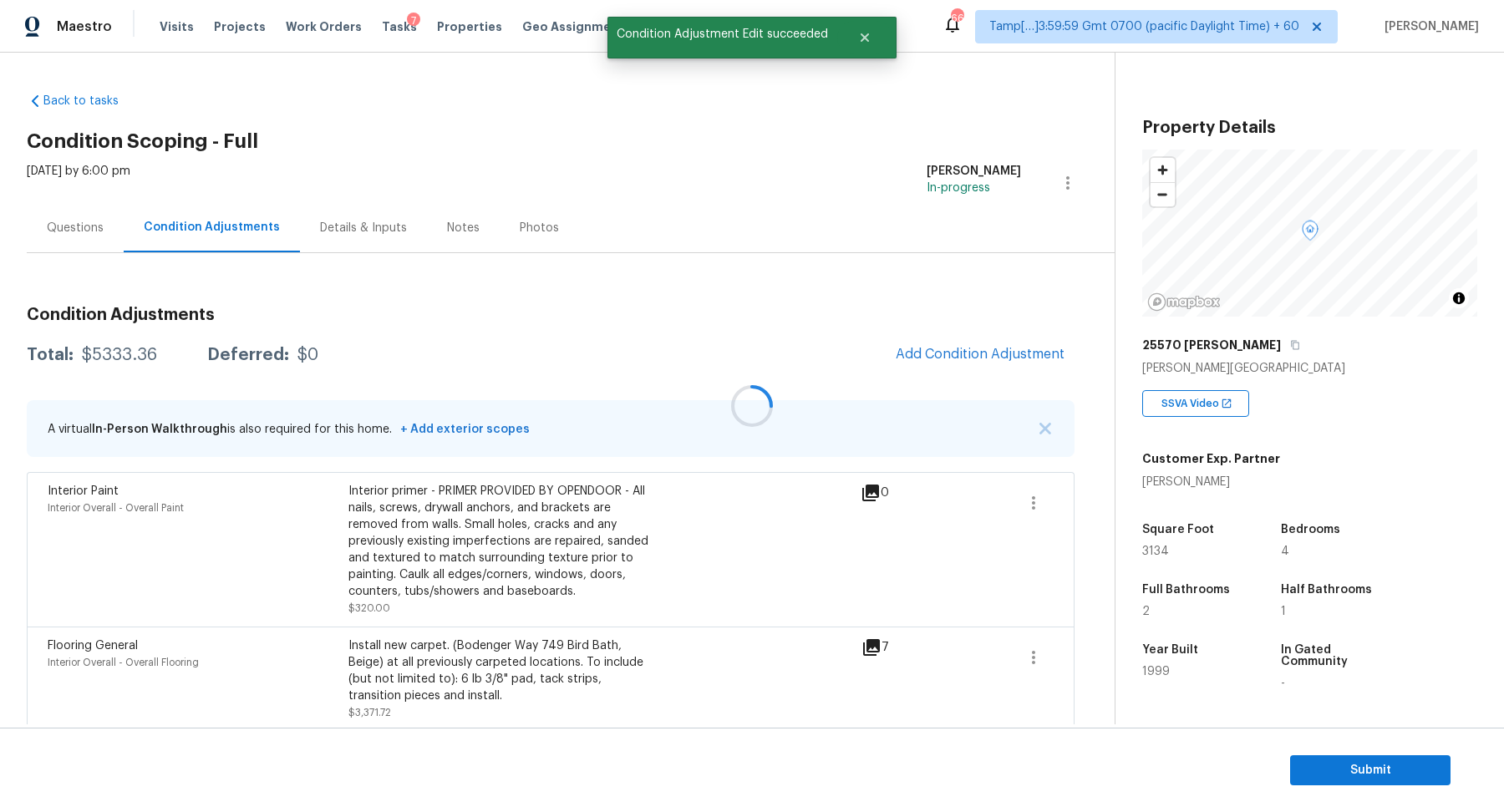
click at [941, 354] on div at bounding box center [752, 406] width 1504 height 812
click at [941, 354] on span "Add Condition Adjustment" at bounding box center [979, 354] width 169 height 15
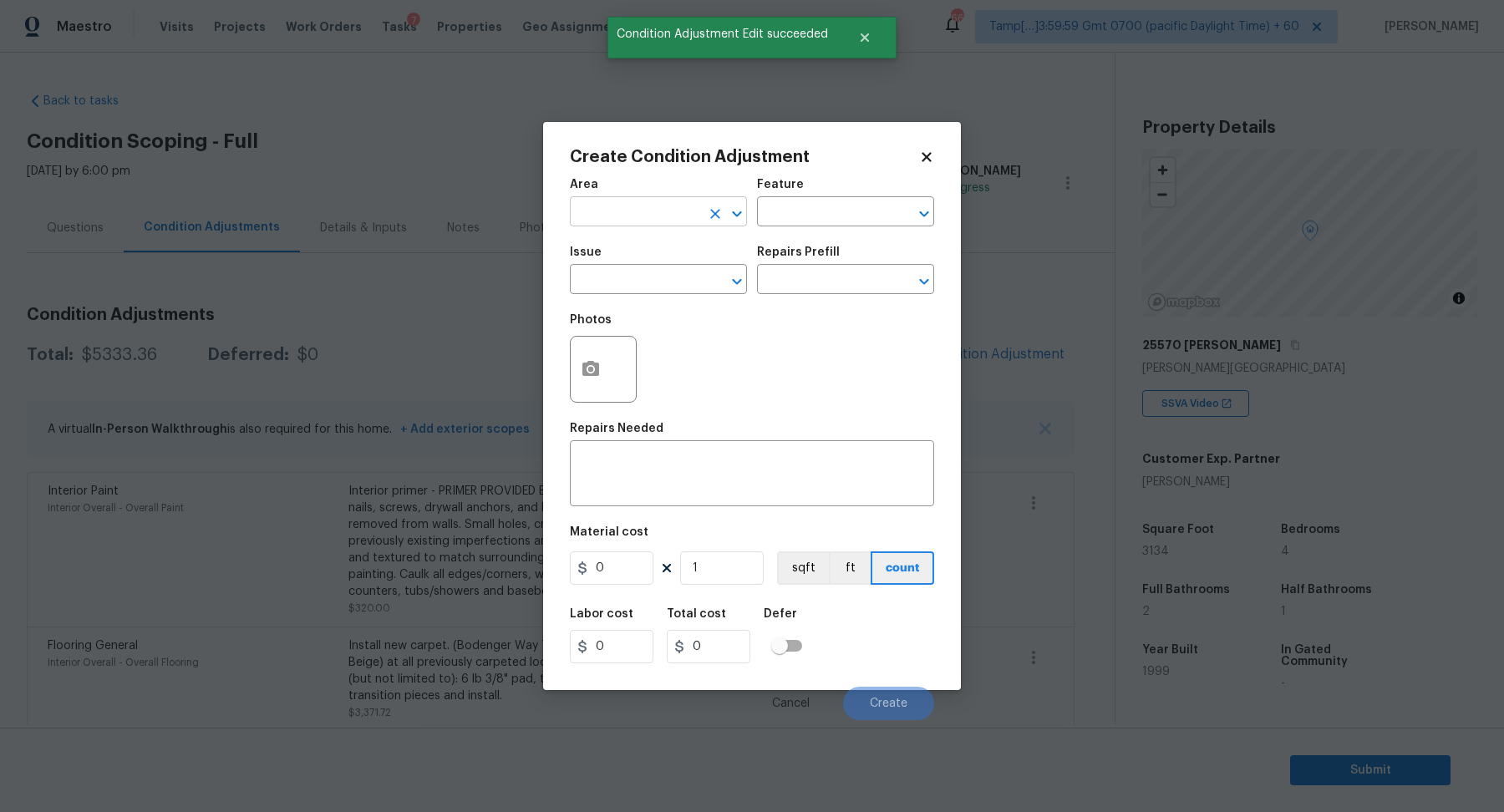
click at [625, 217] on input "text" at bounding box center [634, 213] width 130 height 26
click at [649, 277] on li "Interior Overall" at bounding box center [658, 277] width 177 height 27
type input "Interior Overall"
click at [649, 277] on input "text" at bounding box center [634, 280] width 130 height 26
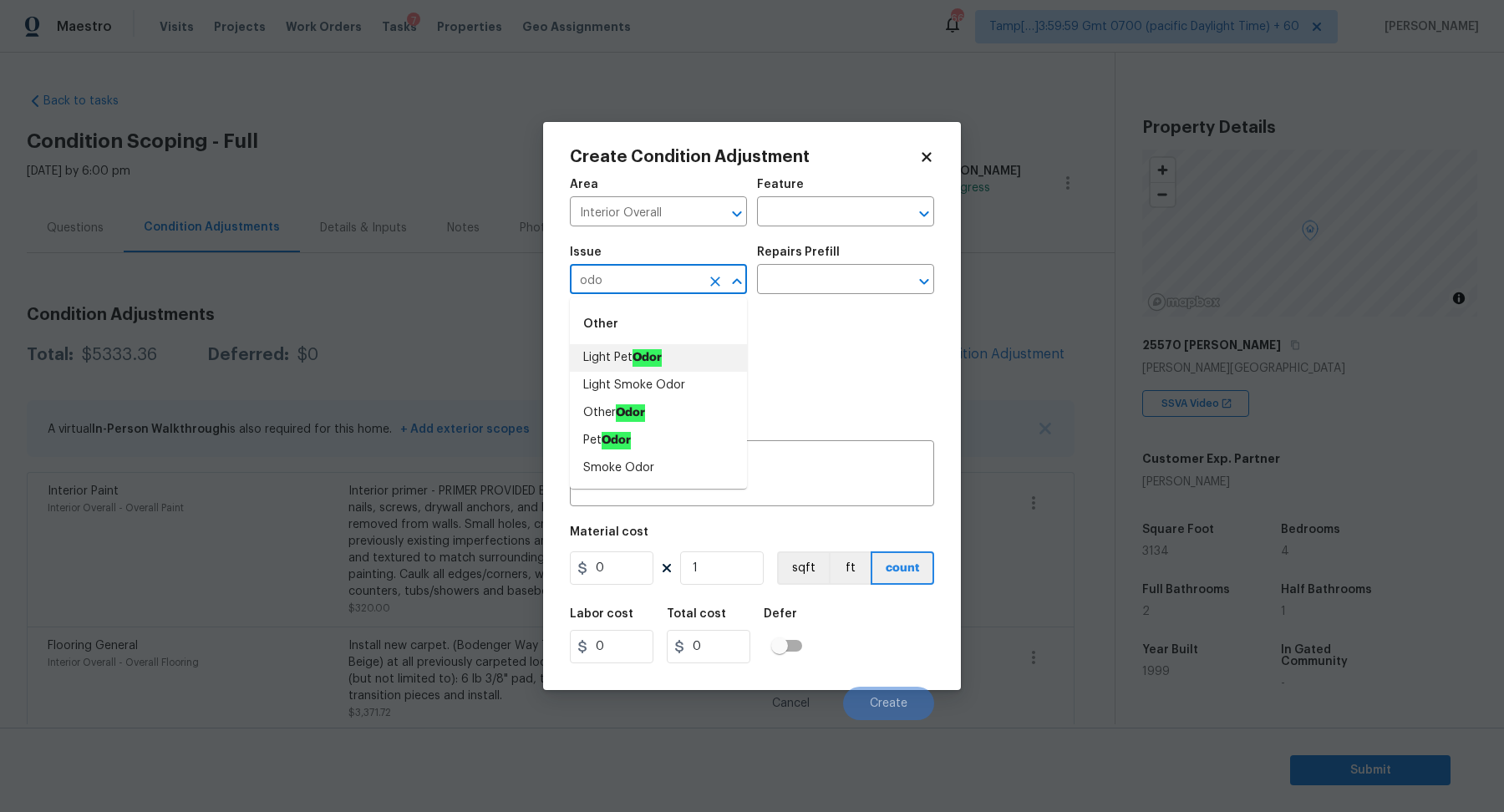
click at [629, 361] on li "Light Pet Odor" at bounding box center [658, 357] width 177 height 27
type input "Light Pet Odor"
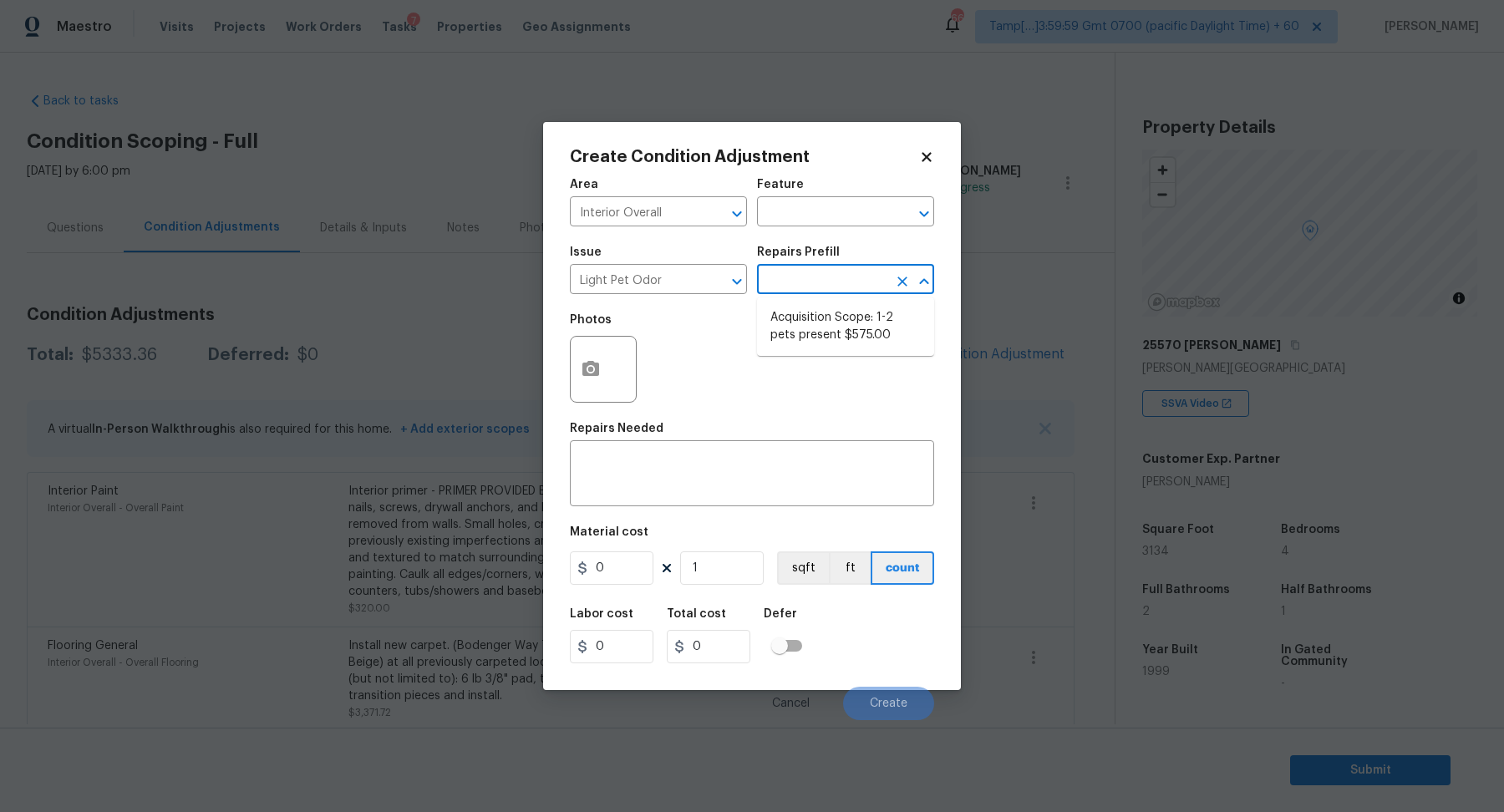
click at [821, 288] on input "text" at bounding box center [821, 280] width 130 height 26
click at [821, 342] on li "Acquisition Scope: 1-2 pets present $575.00" at bounding box center [845, 326] width 177 height 45
type textarea "Acquisition Scope: 1-2 pets present"
type input "575"
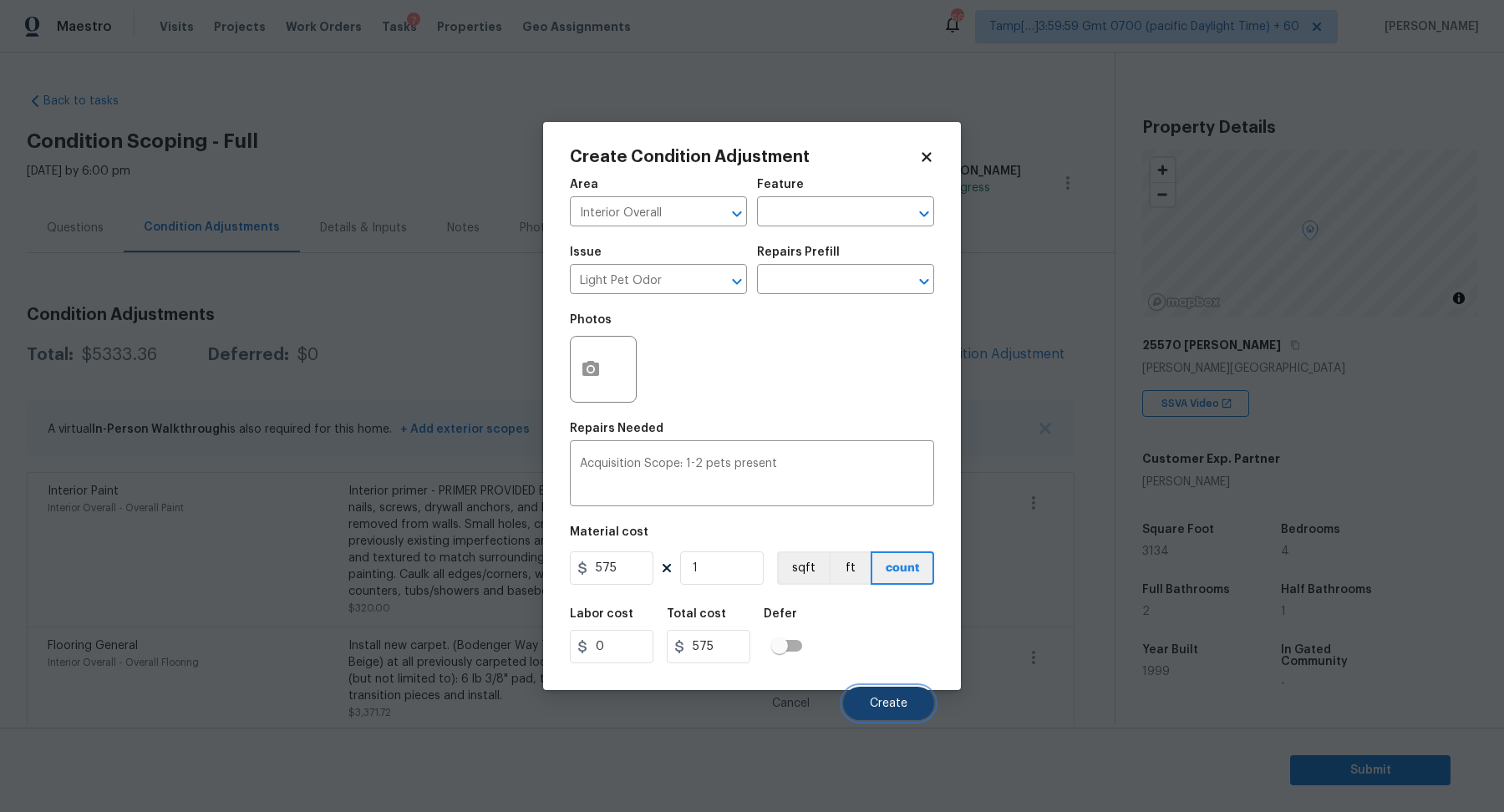
click at [879, 704] on span "Create" at bounding box center [888, 703] width 37 height 12
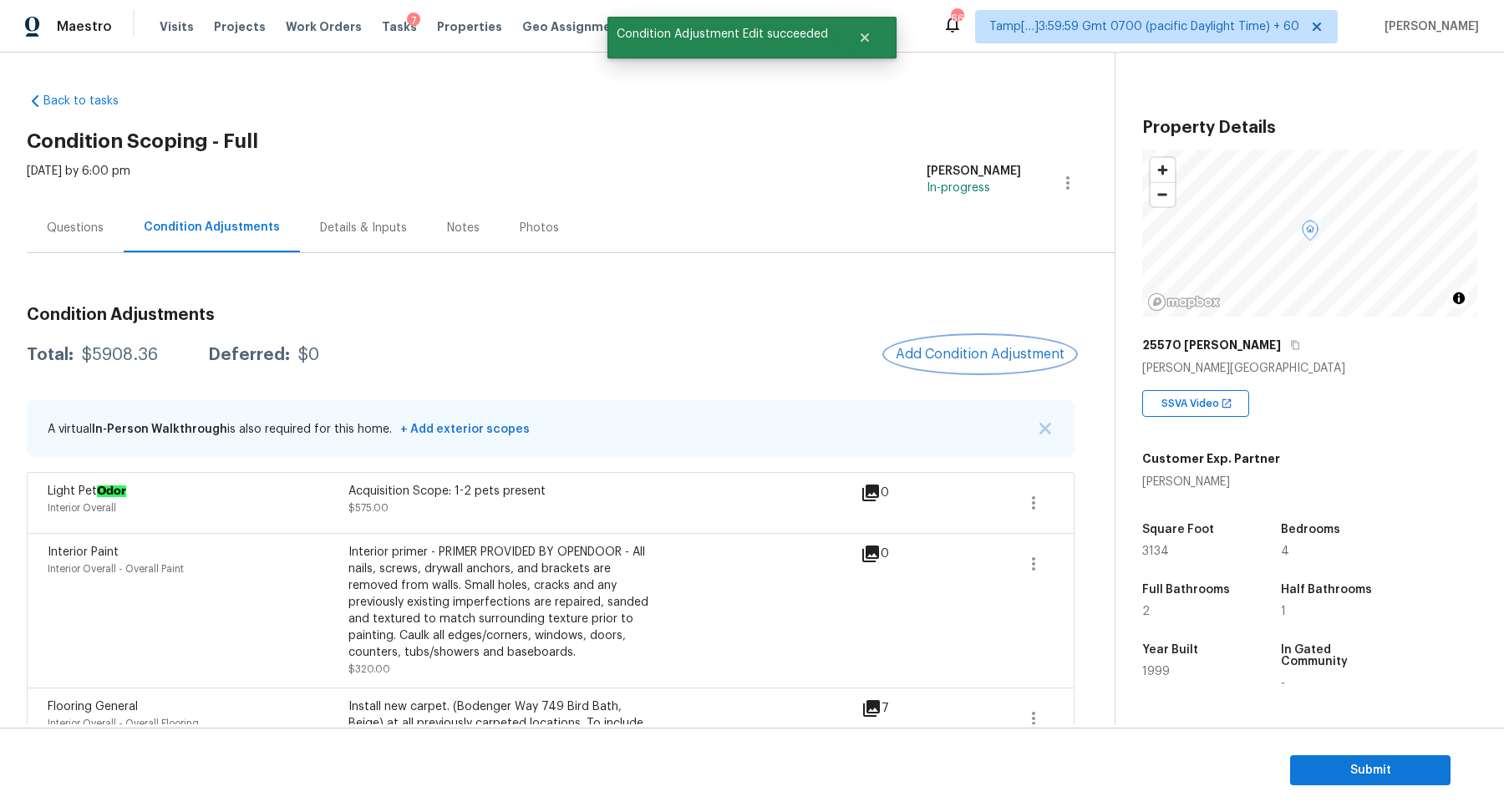
click at [944, 362] on button "Add Condition Adjustment" at bounding box center [979, 355] width 188 height 35
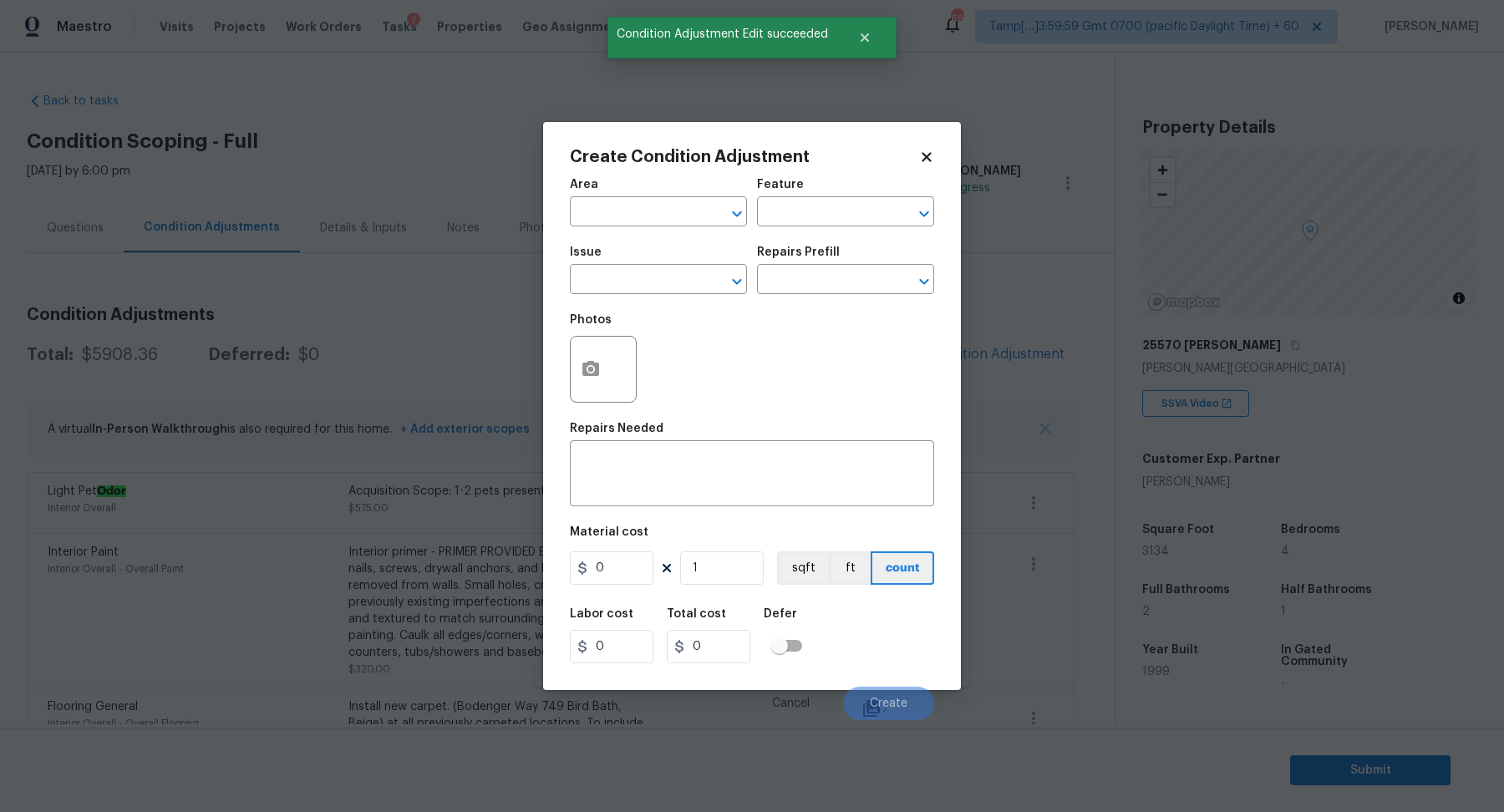
click at [632, 230] on span "Area ​" at bounding box center [658, 203] width 177 height 67
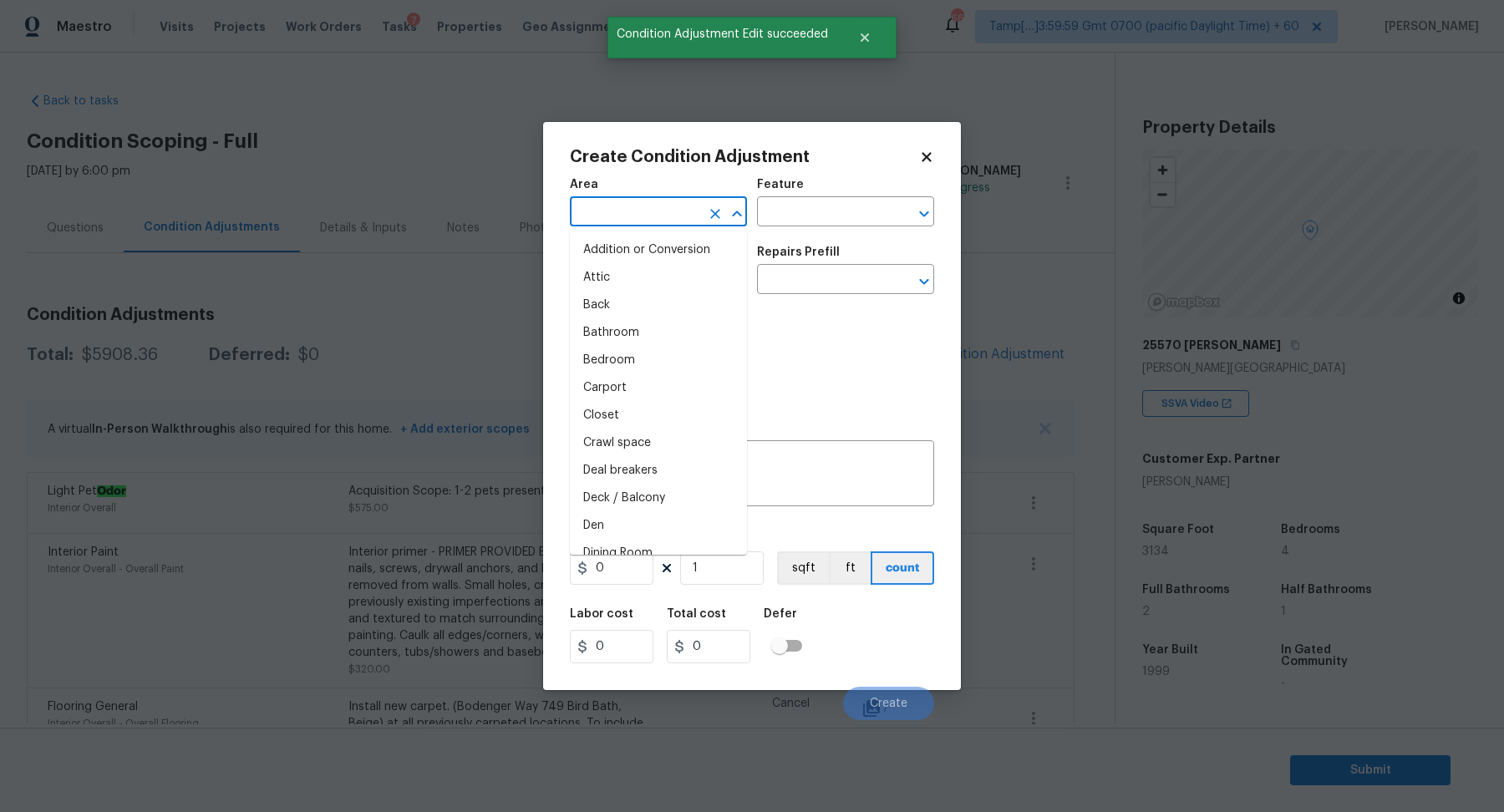
click at [632, 226] on input "text" at bounding box center [634, 213] width 130 height 26
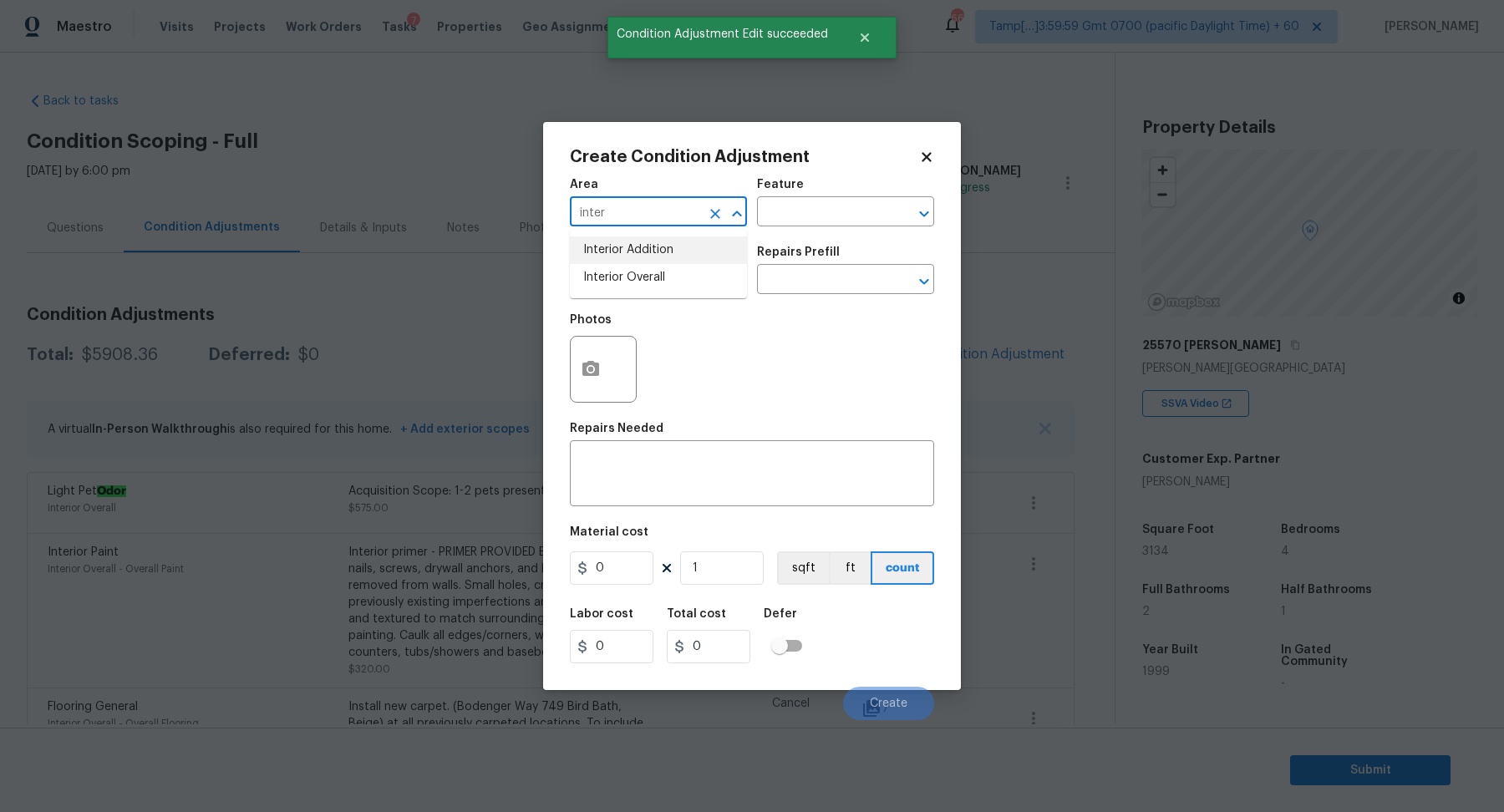
click at [648, 215] on input "inter" at bounding box center [634, 213] width 130 height 26
click at [632, 218] on input "inter" at bounding box center [634, 213] width 130 height 26
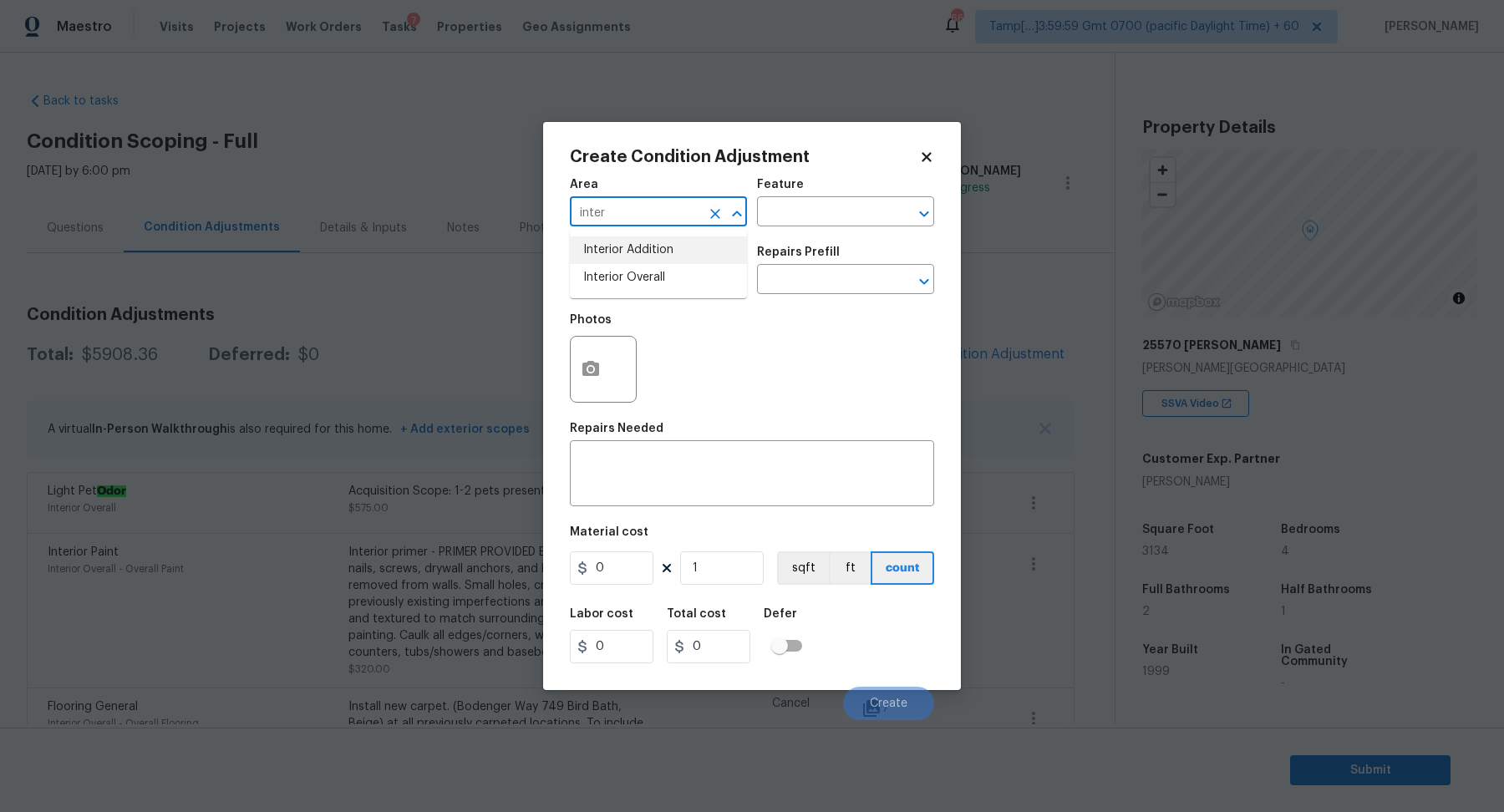
click at [632, 218] on input "inter" at bounding box center [634, 213] width 130 height 26
click at [691, 292] on ul "Exterior Addition Exterior Overall" at bounding box center [658, 264] width 177 height 68
click at [654, 282] on li "Exterior Overall" at bounding box center [658, 277] width 177 height 27
type input "Exterior Overall"
click at [654, 282] on input "text" at bounding box center [634, 280] width 130 height 26
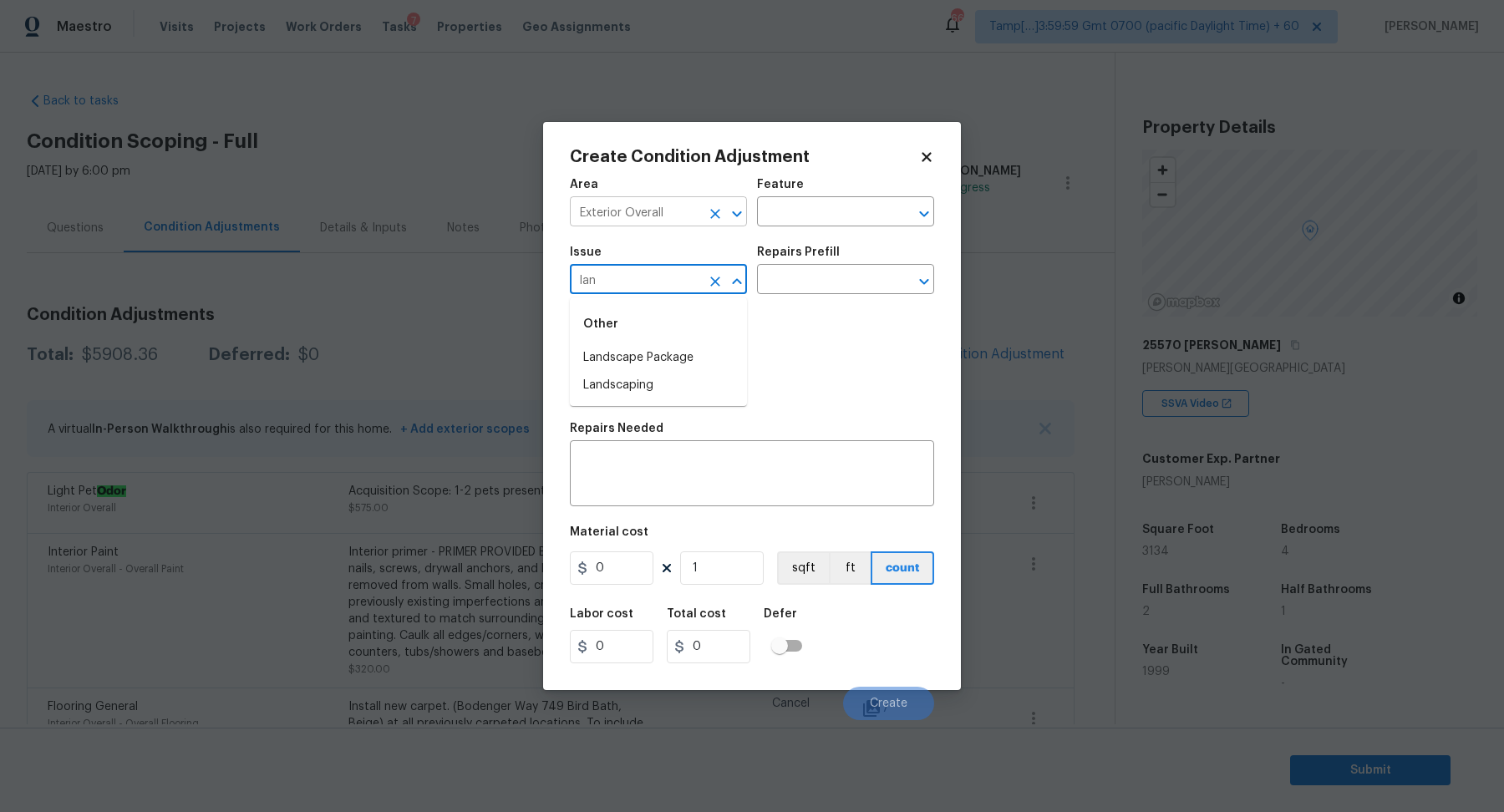
click at [711, 209] on icon "Clear" at bounding box center [715, 213] width 17 height 17
type input "lan"
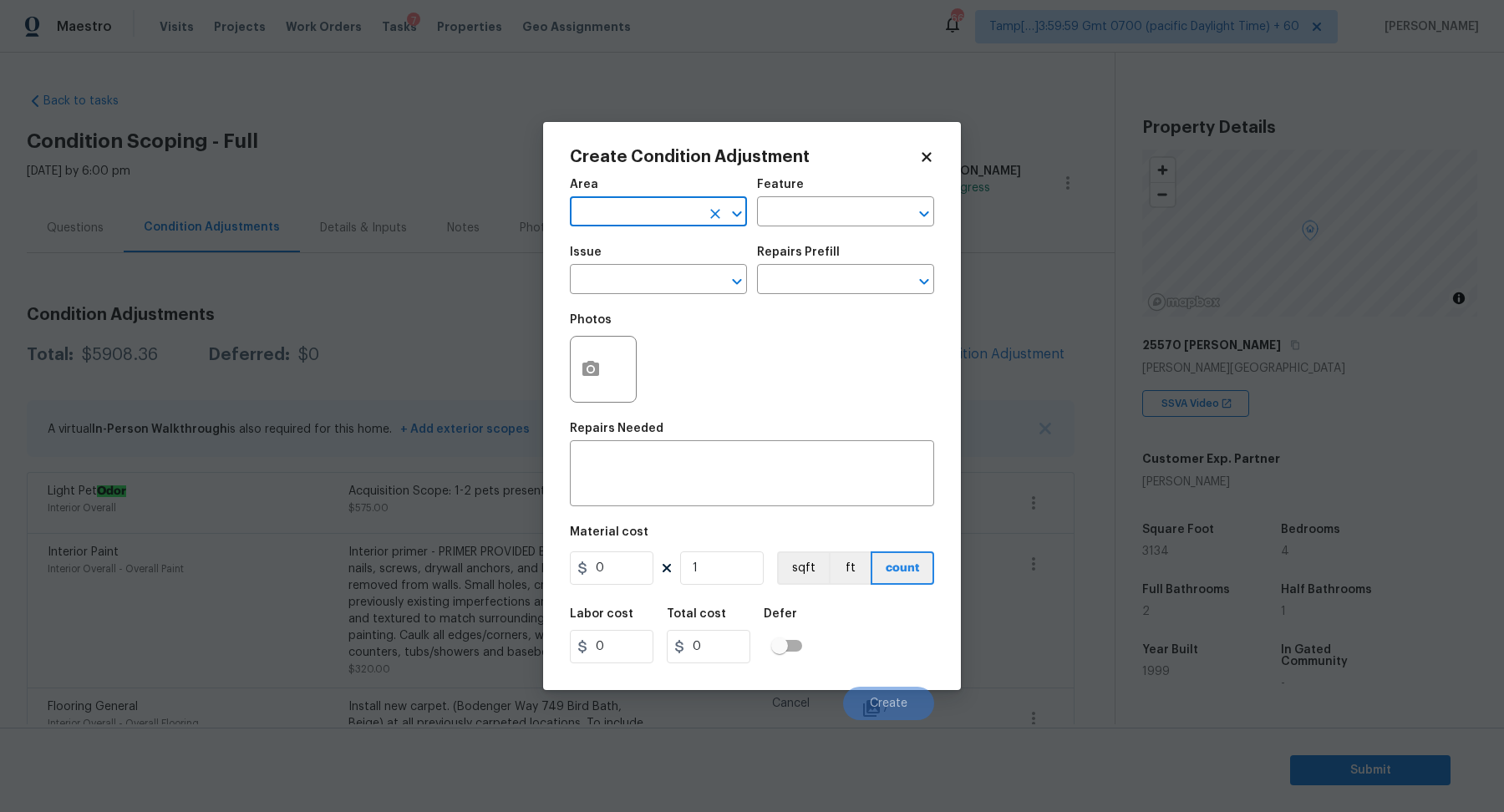
click at [695, 211] on input "text" at bounding box center [634, 213] width 130 height 26
click at [694, 262] on li "Bathroom" at bounding box center [658, 249] width 177 height 27
type input "Bathroom"
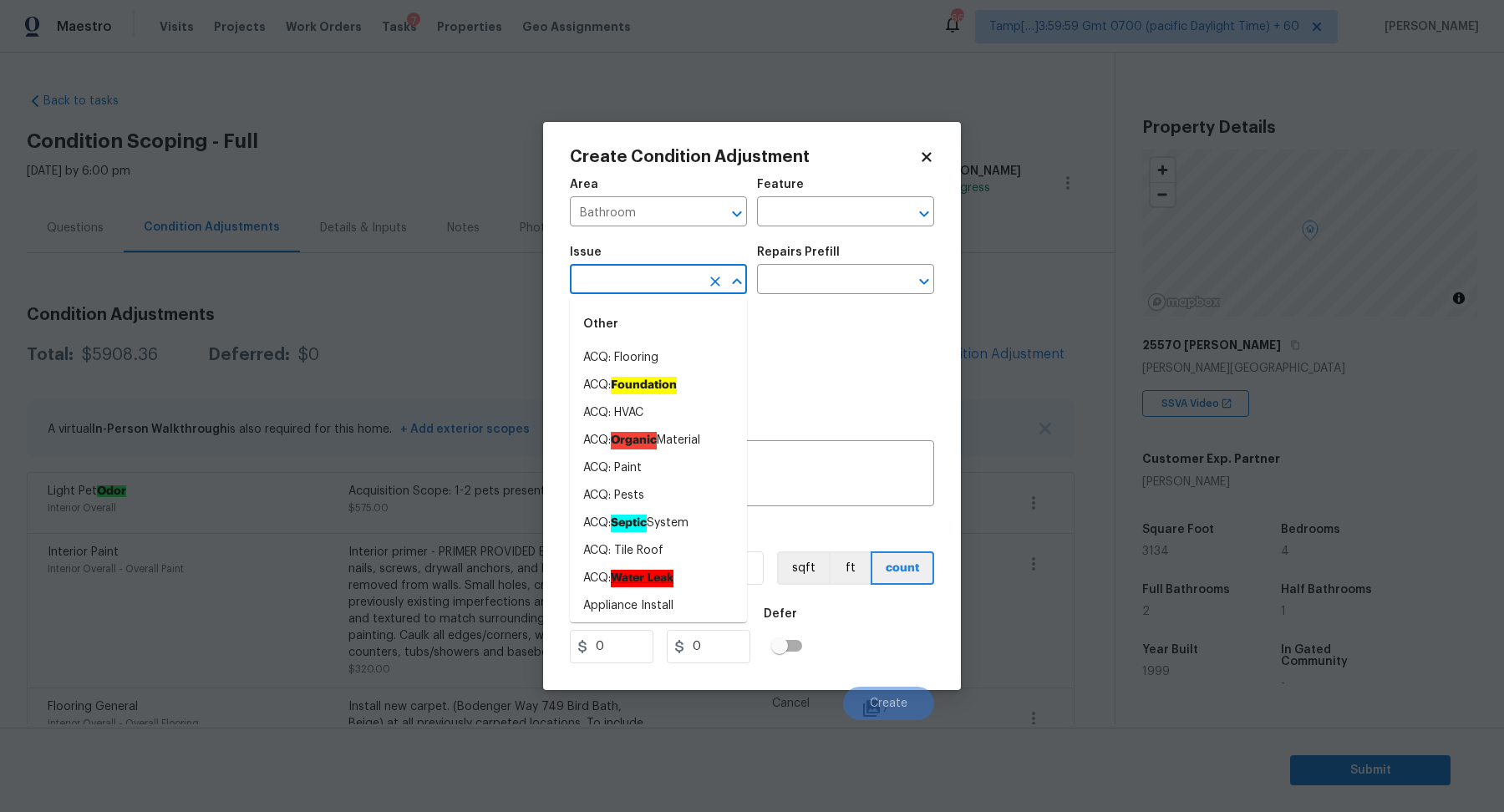
click at [669, 277] on input "text" at bounding box center [634, 280] width 130 height 26
type input "t"
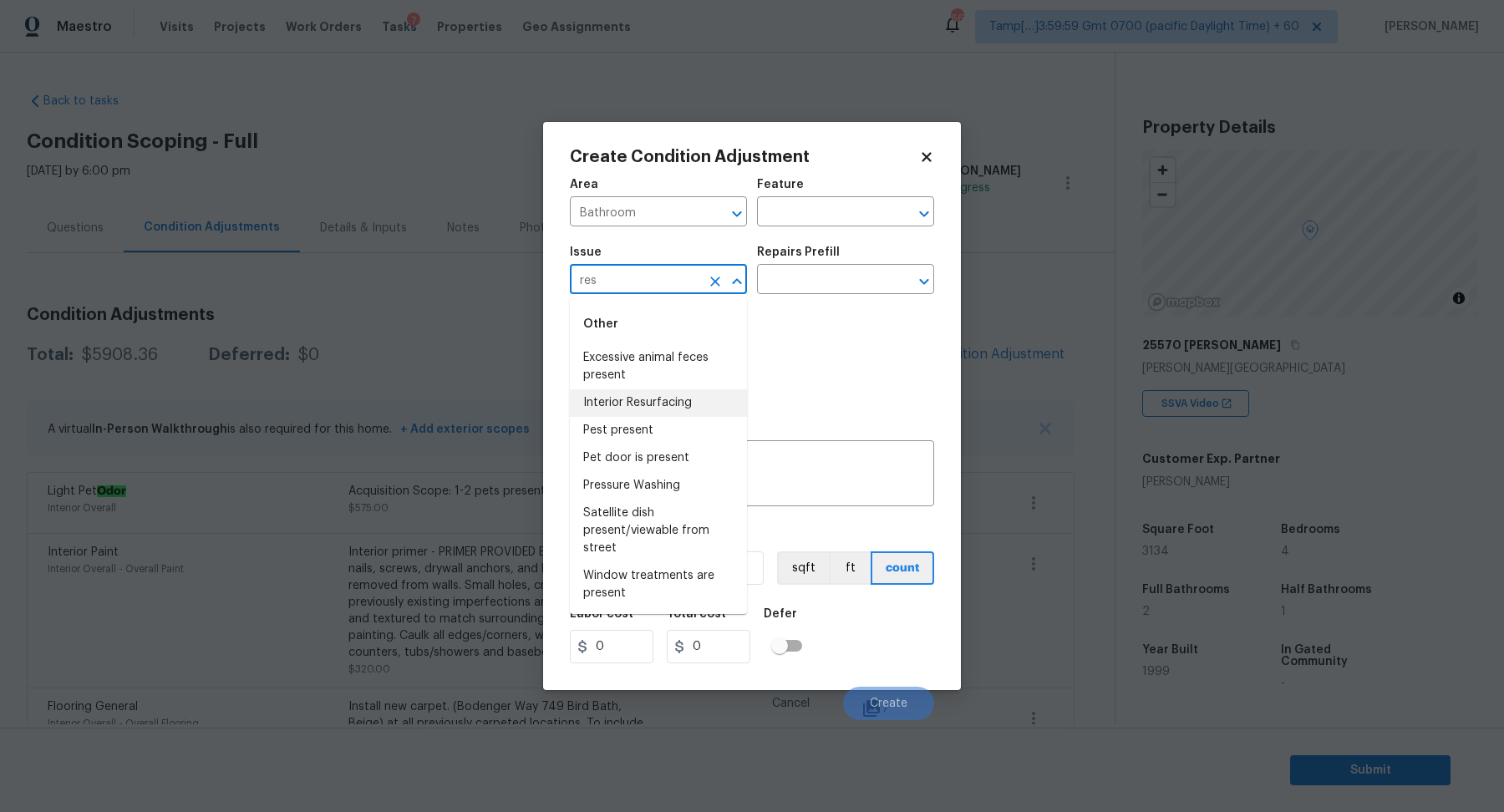
click at [637, 410] on li "Interior Resurfacing" at bounding box center [658, 402] width 177 height 27
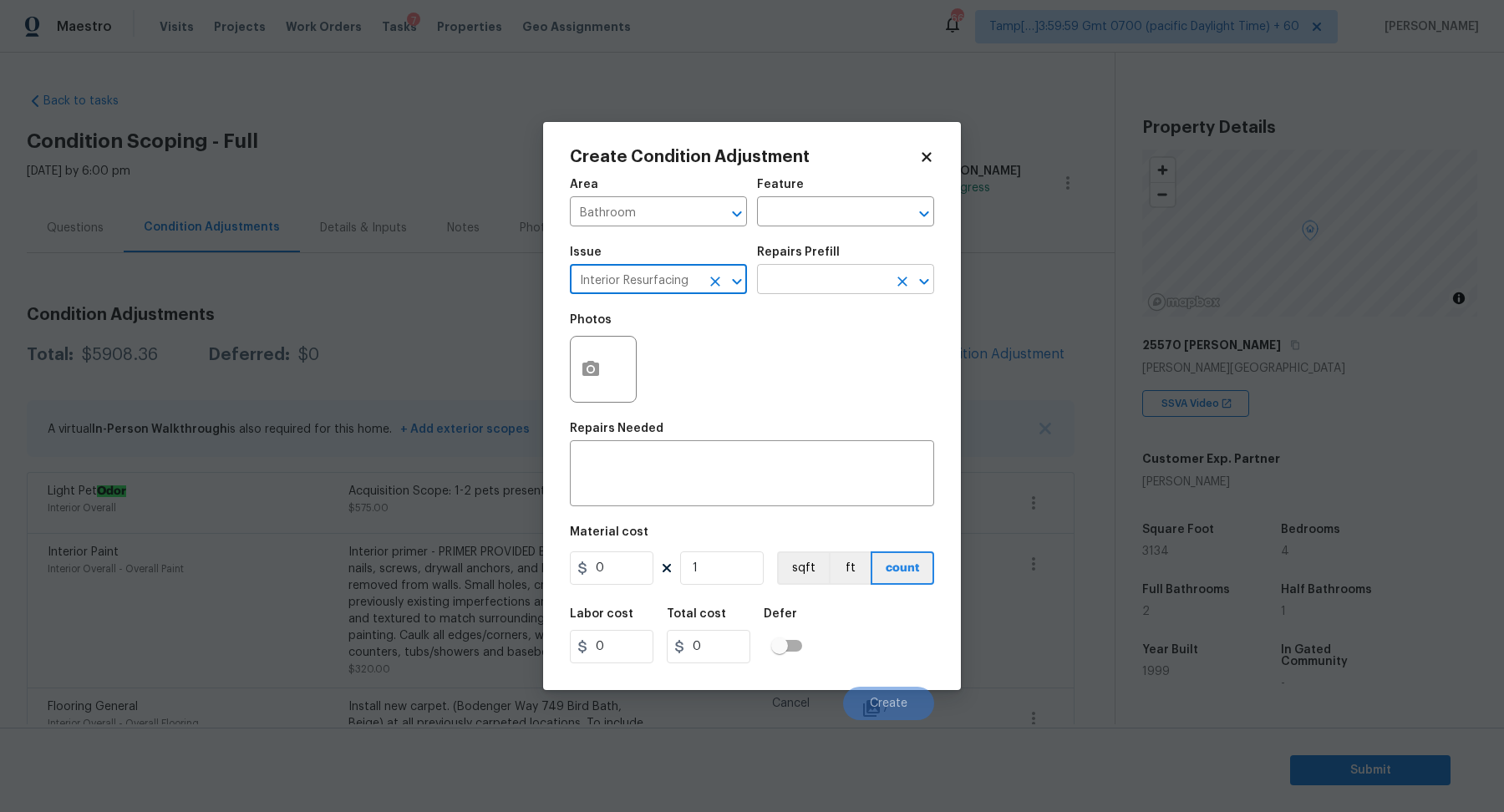
type input "Interior Resurfacing"
click at [867, 284] on input "text" at bounding box center [821, 280] width 130 height 26
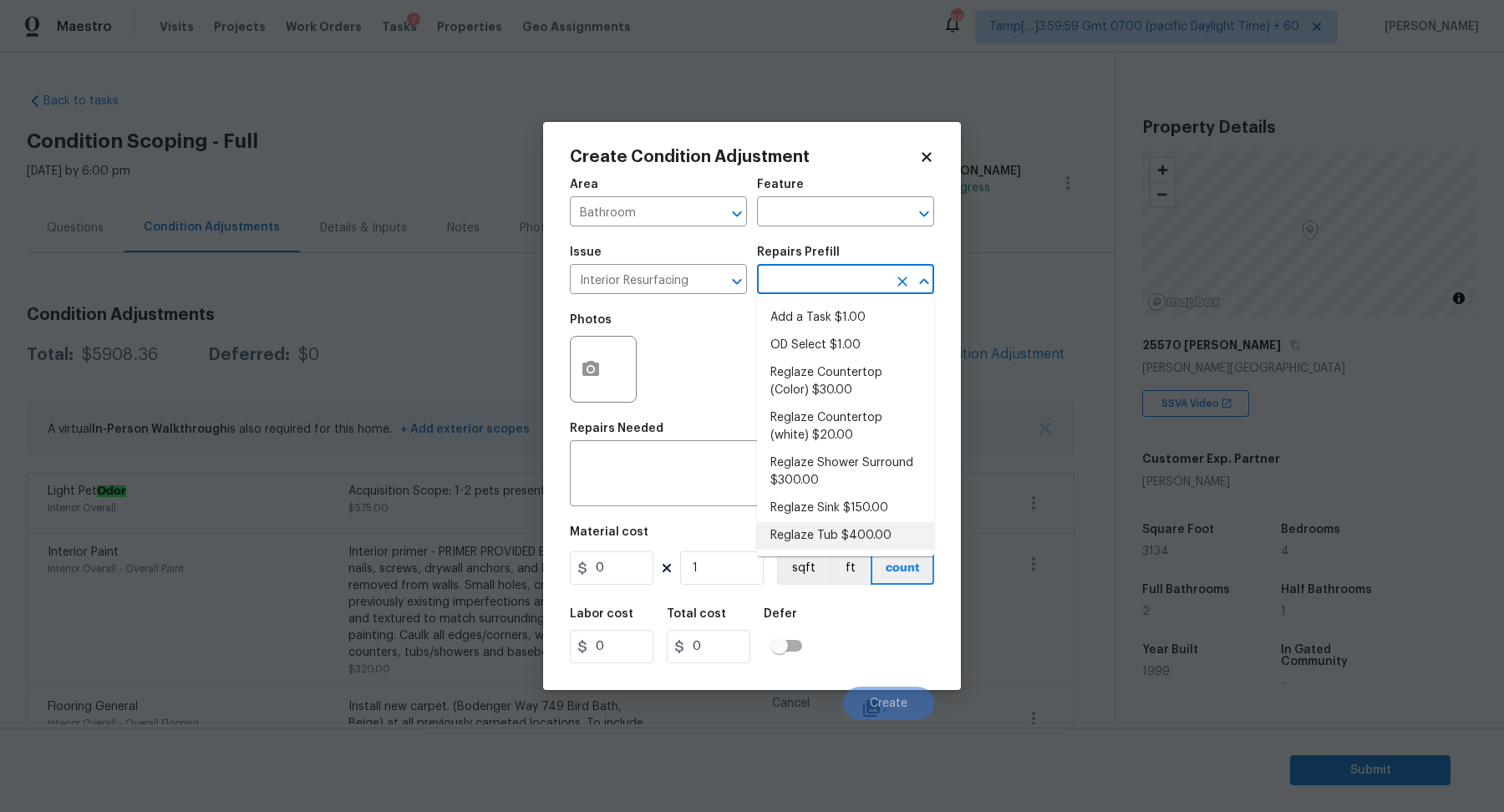
click at [840, 532] on li "Reglaze Tub $400.00" at bounding box center [845, 535] width 177 height 27
type textarea "Prep, mask, clean and reglaze the tub (white) both on the in and outer sides. H…"
type input "400"
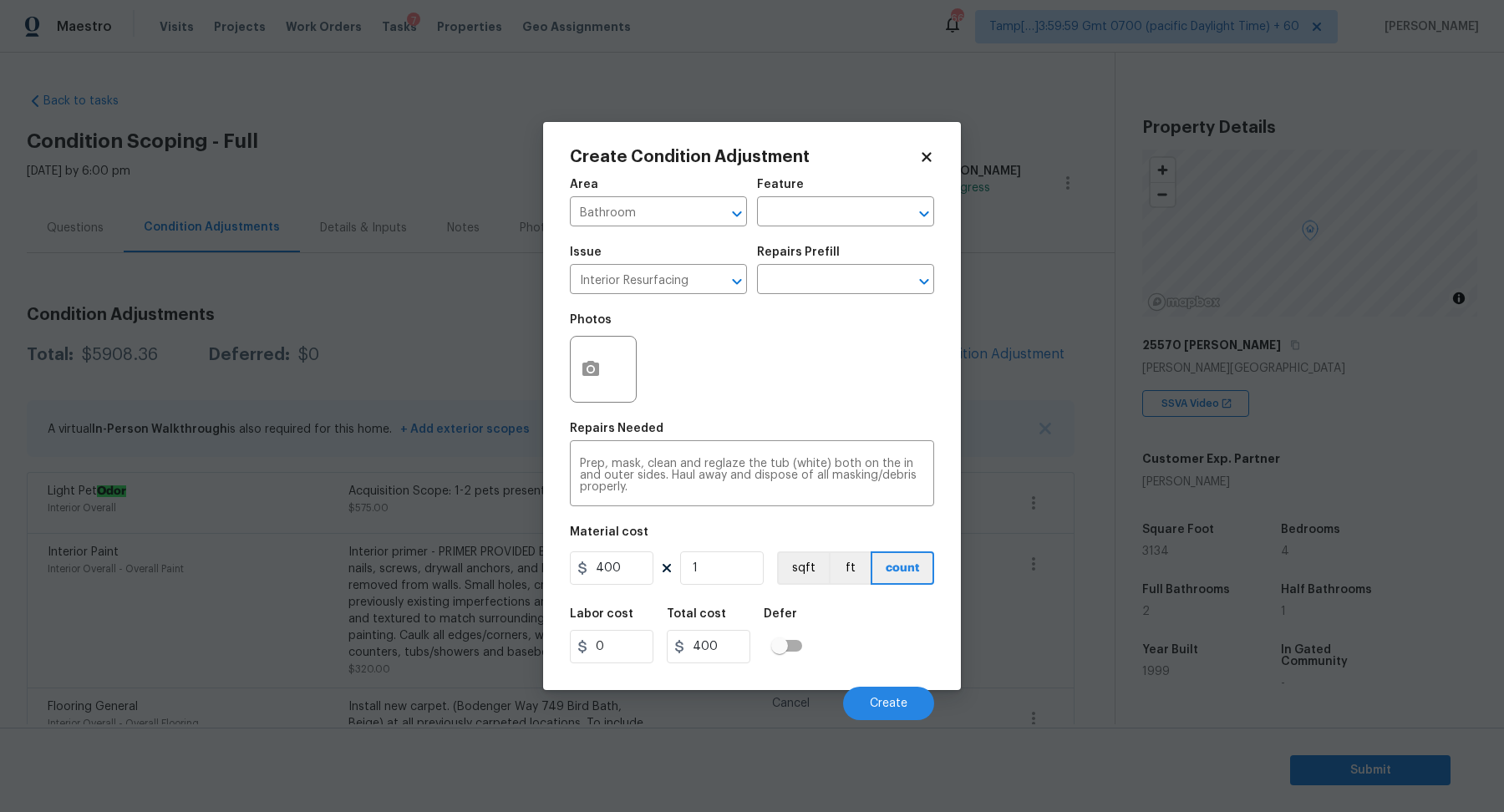
click at [606, 391] on div at bounding box center [603, 370] width 67 height 67
click at [592, 370] on circle "button" at bounding box center [591, 370] width 5 height 5
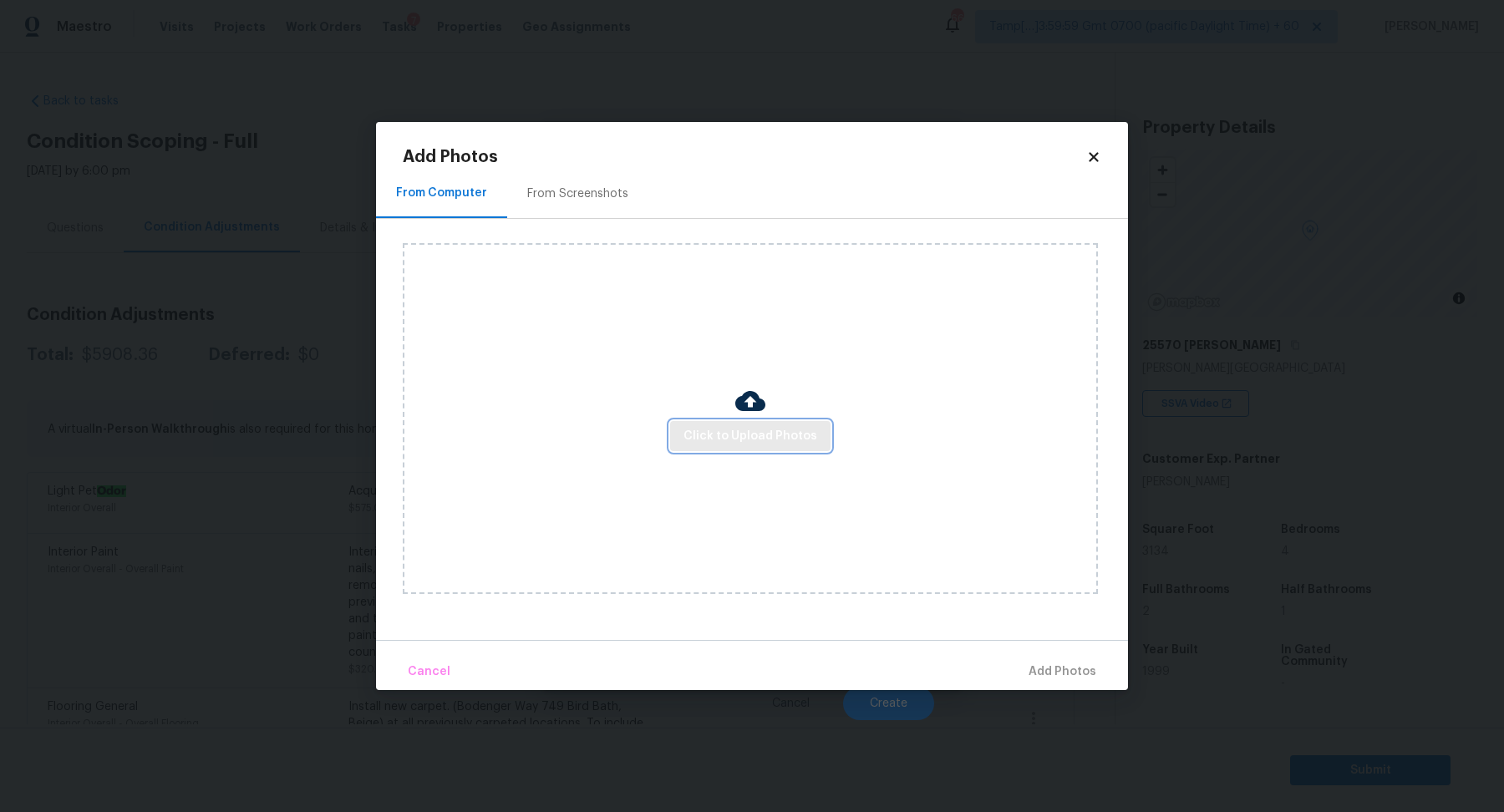
click at [681, 440] on button "Click to Upload Photos" at bounding box center [749, 436] width 160 height 31
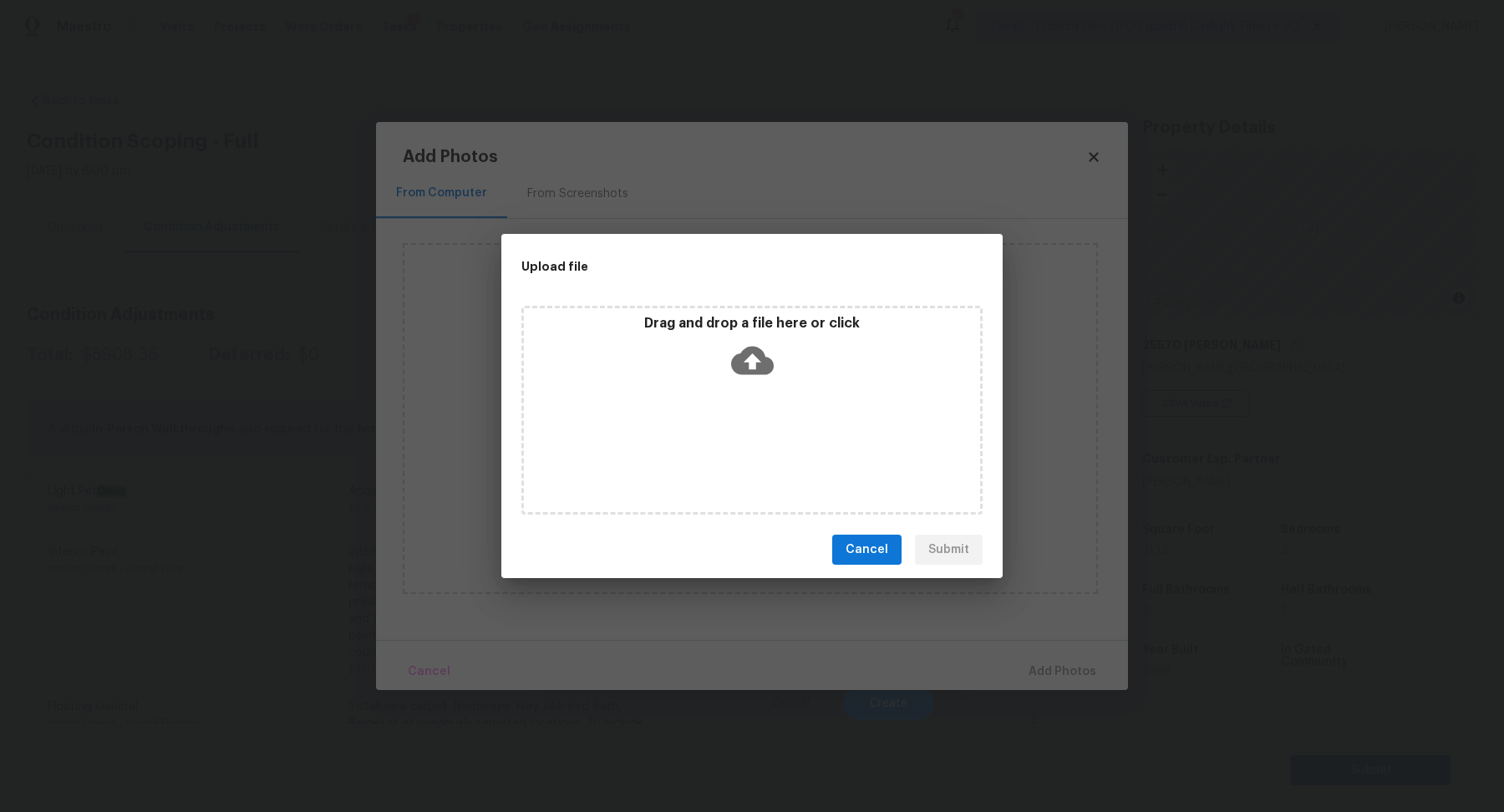
click at [747, 389] on div "Drag and drop a file here or click" at bounding box center [751, 410] width 461 height 209
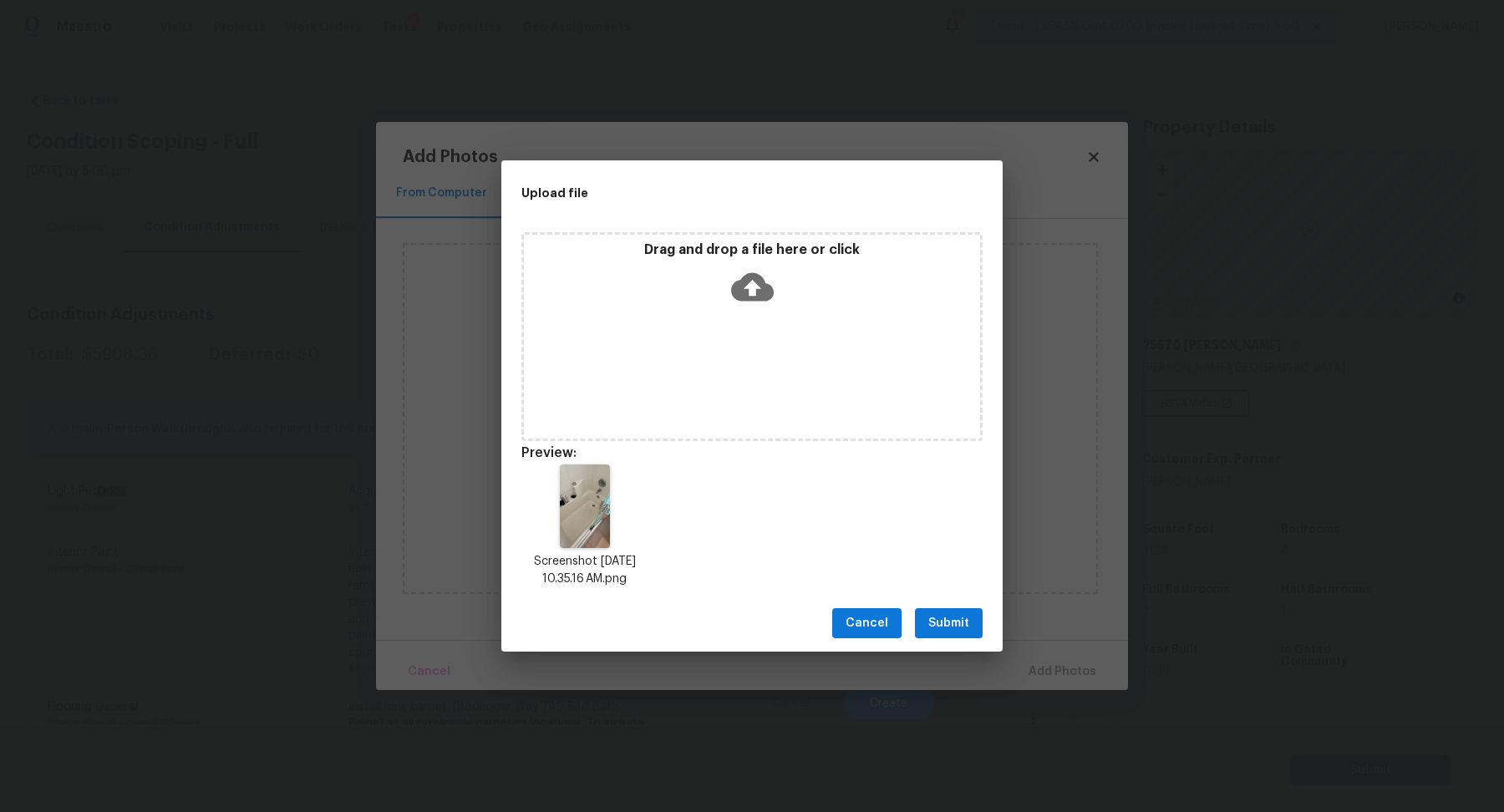
click at [940, 632] on span "Submit" at bounding box center [948, 624] width 41 height 21
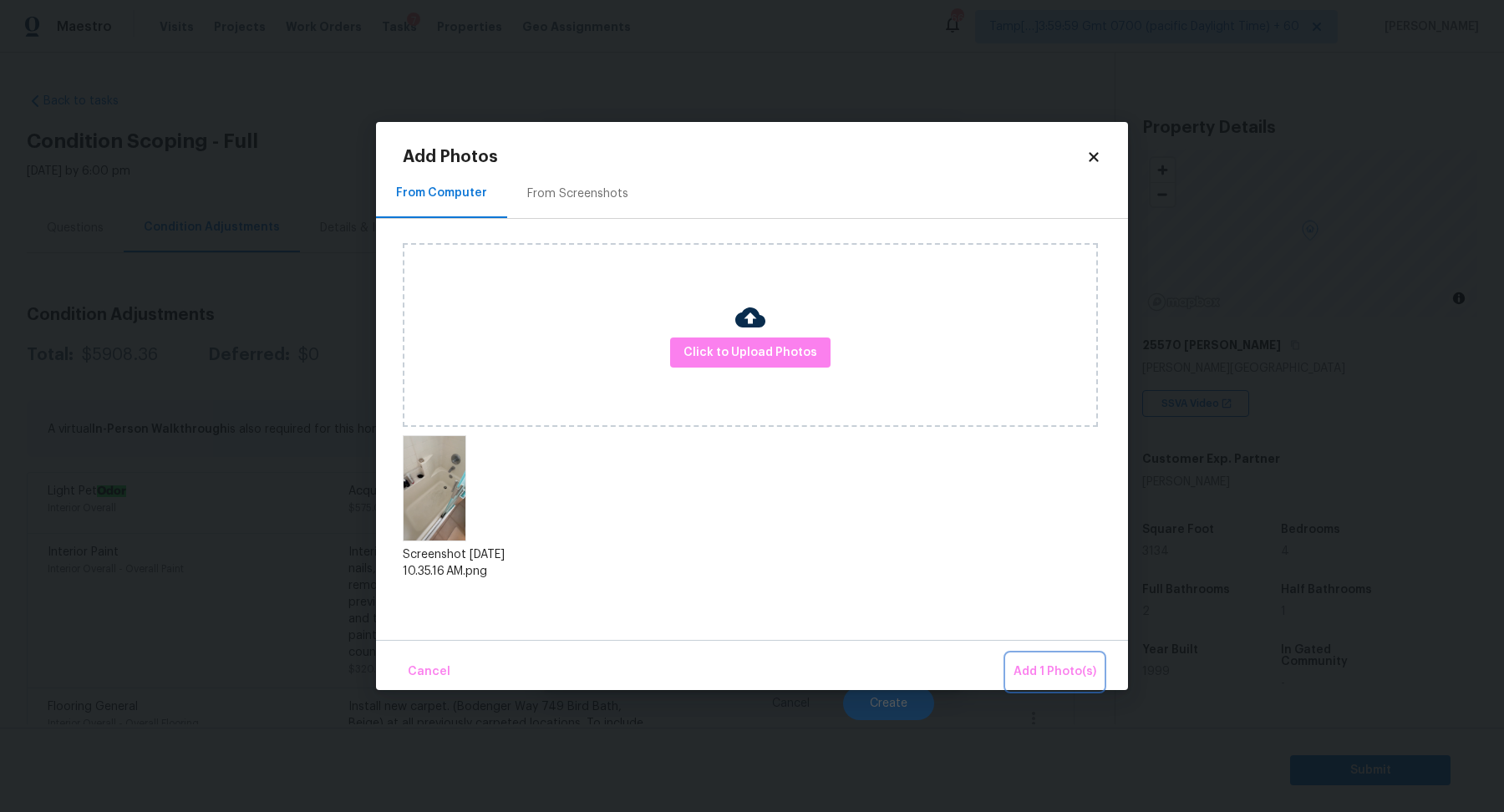
click at [1046, 665] on span "Add 1 Photo(s)" at bounding box center [1054, 672] width 82 height 21
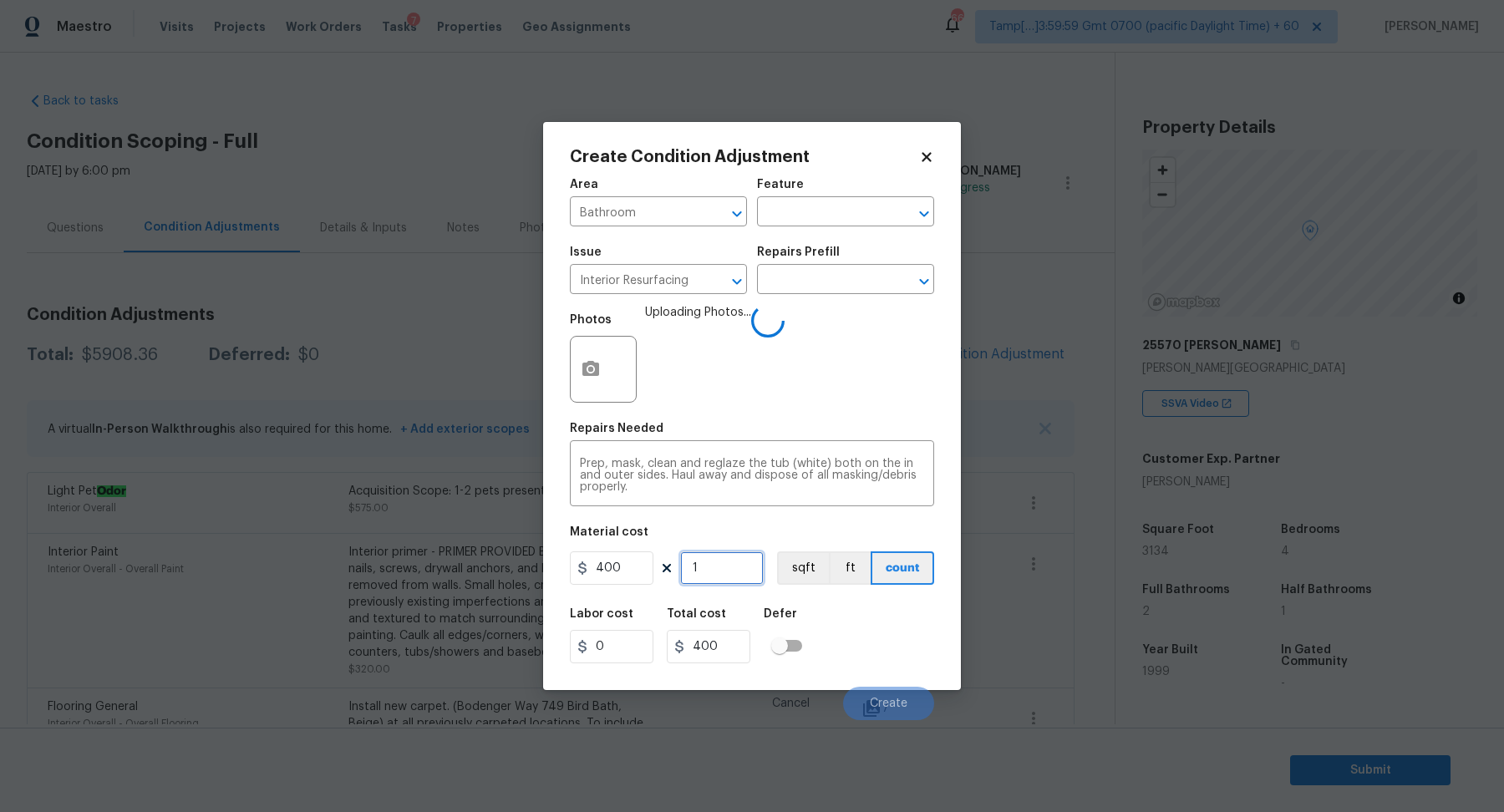
click at [749, 563] on input "1" at bounding box center [722, 568] width 83 height 34
click at [862, 618] on div "Labor cost 0 Total cost 400 Defer" at bounding box center [752, 635] width 364 height 75
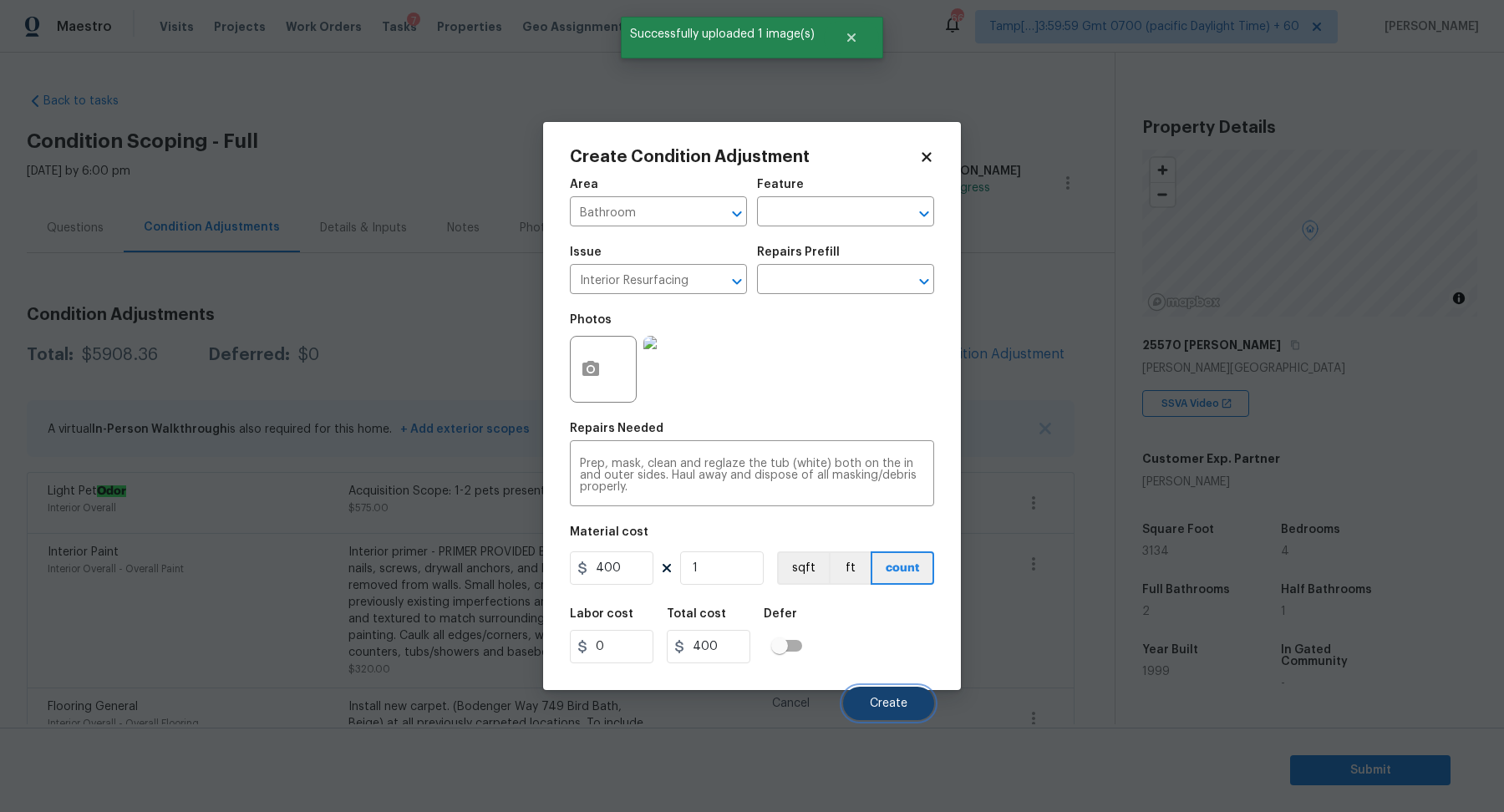
click at [879, 694] on button "Create" at bounding box center [888, 703] width 91 height 34
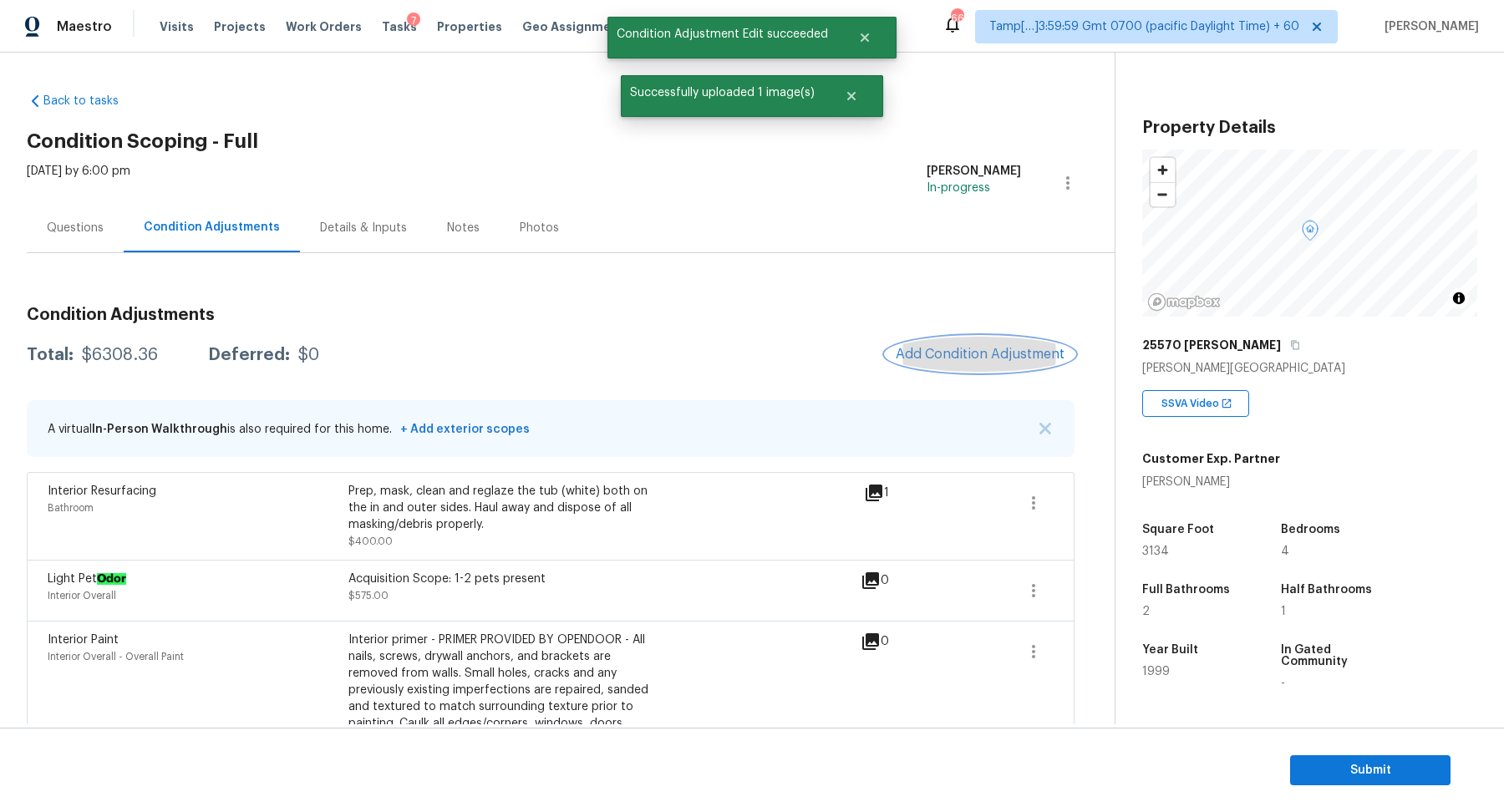
click at [996, 347] on span "Add Condition Adjustment" at bounding box center [979, 354] width 169 height 15
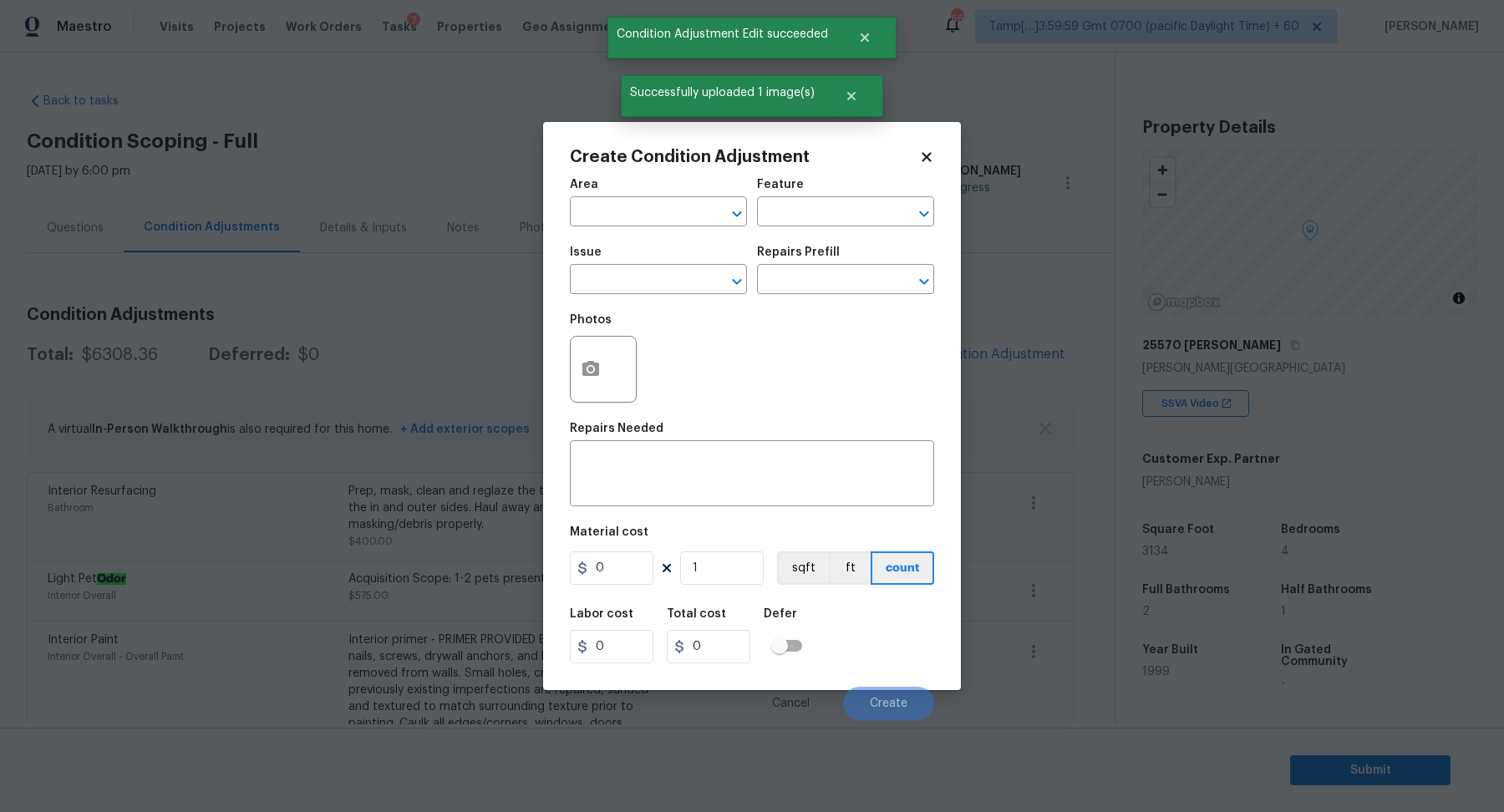
click at [661, 229] on span "Area ​" at bounding box center [658, 203] width 177 height 67
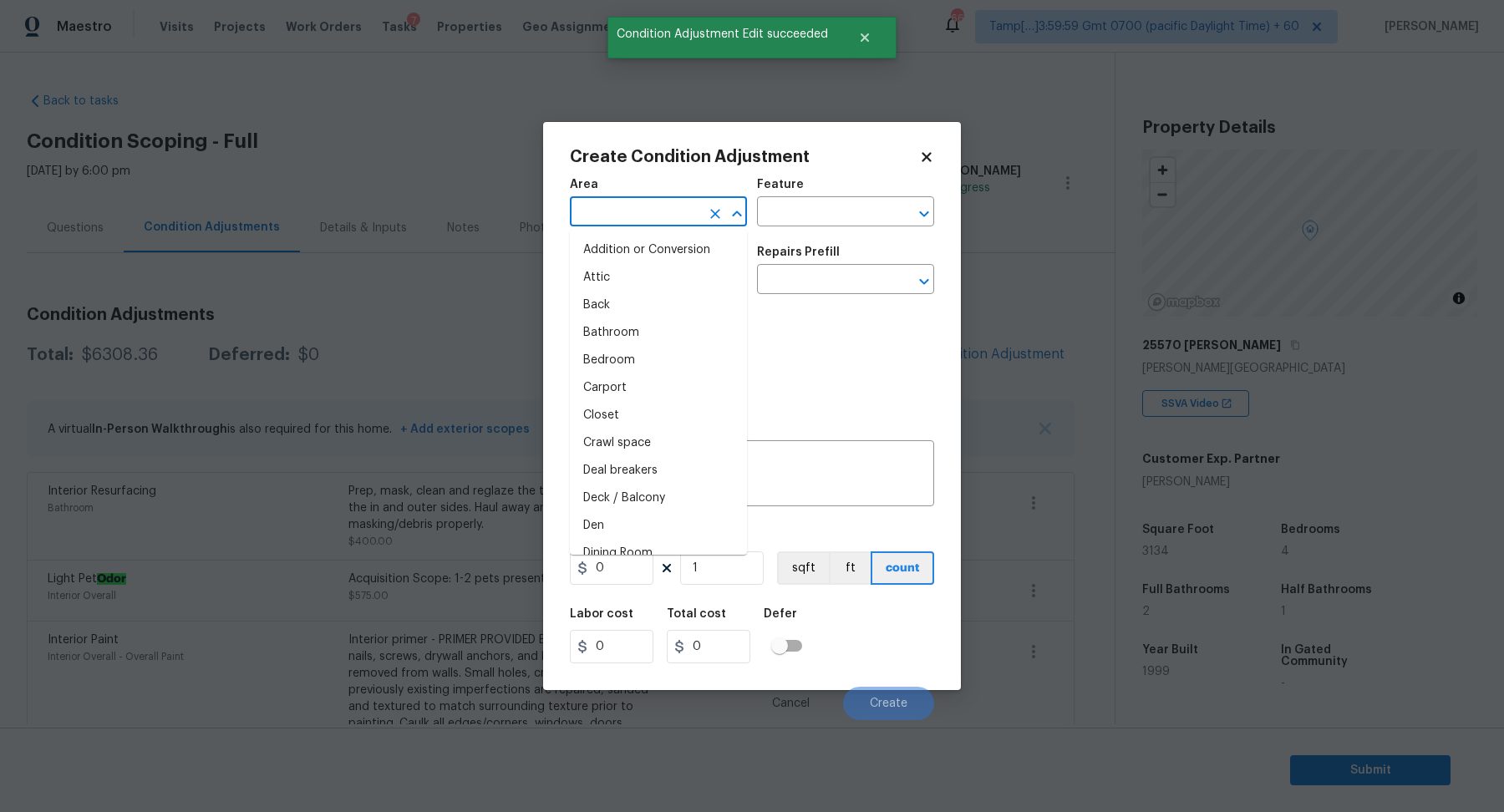
click at [661, 218] on input "text" at bounding box center [634, 213] width 130 height 26
click at [613, 207] on input "text" at bounding box center [634, 213] width 130 height 26
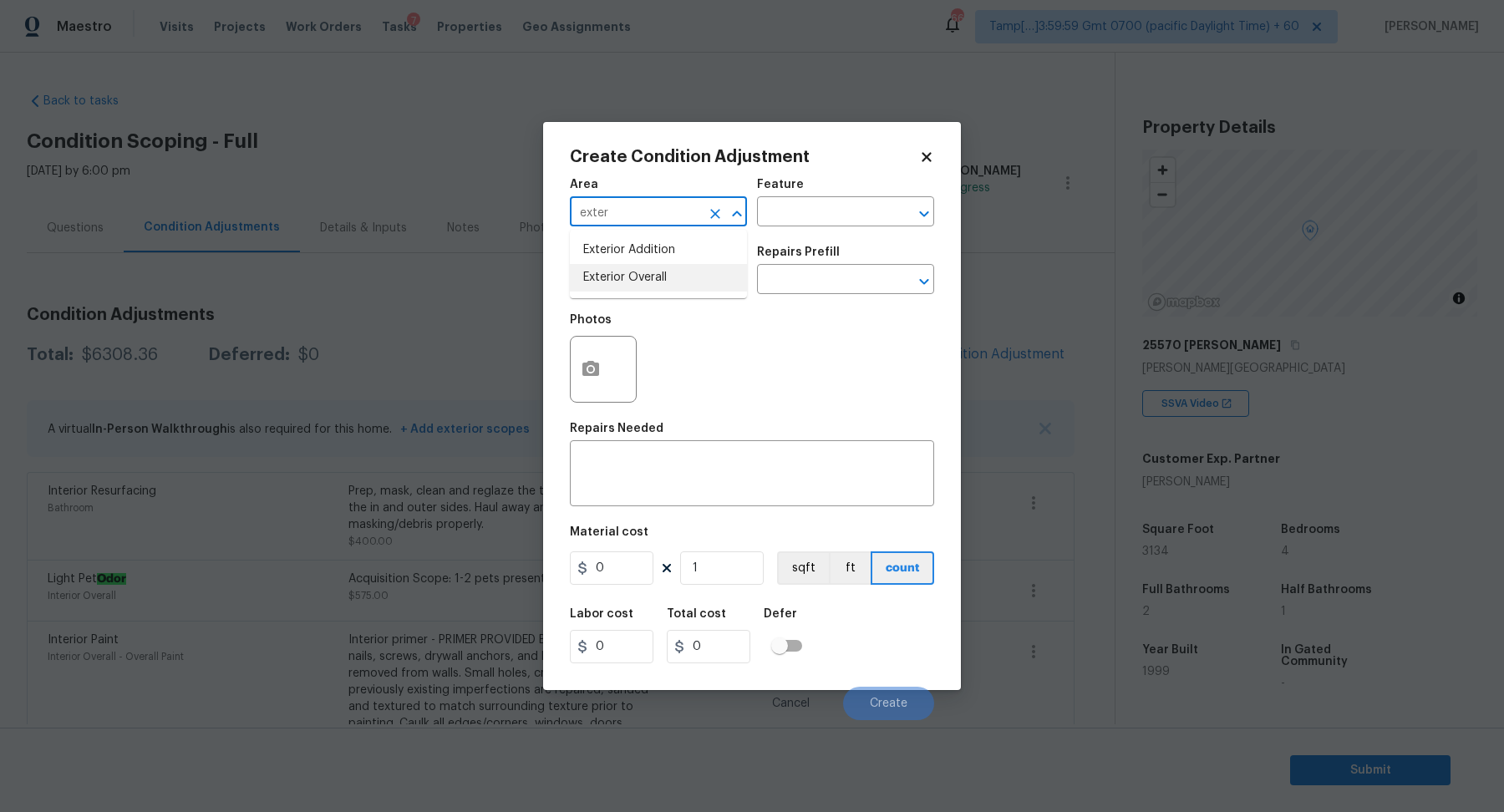
click at [628, 272] on li "Exterior Overall" at bounding box center [658, 277] width 177 height 27
type input "Exterior Overall"
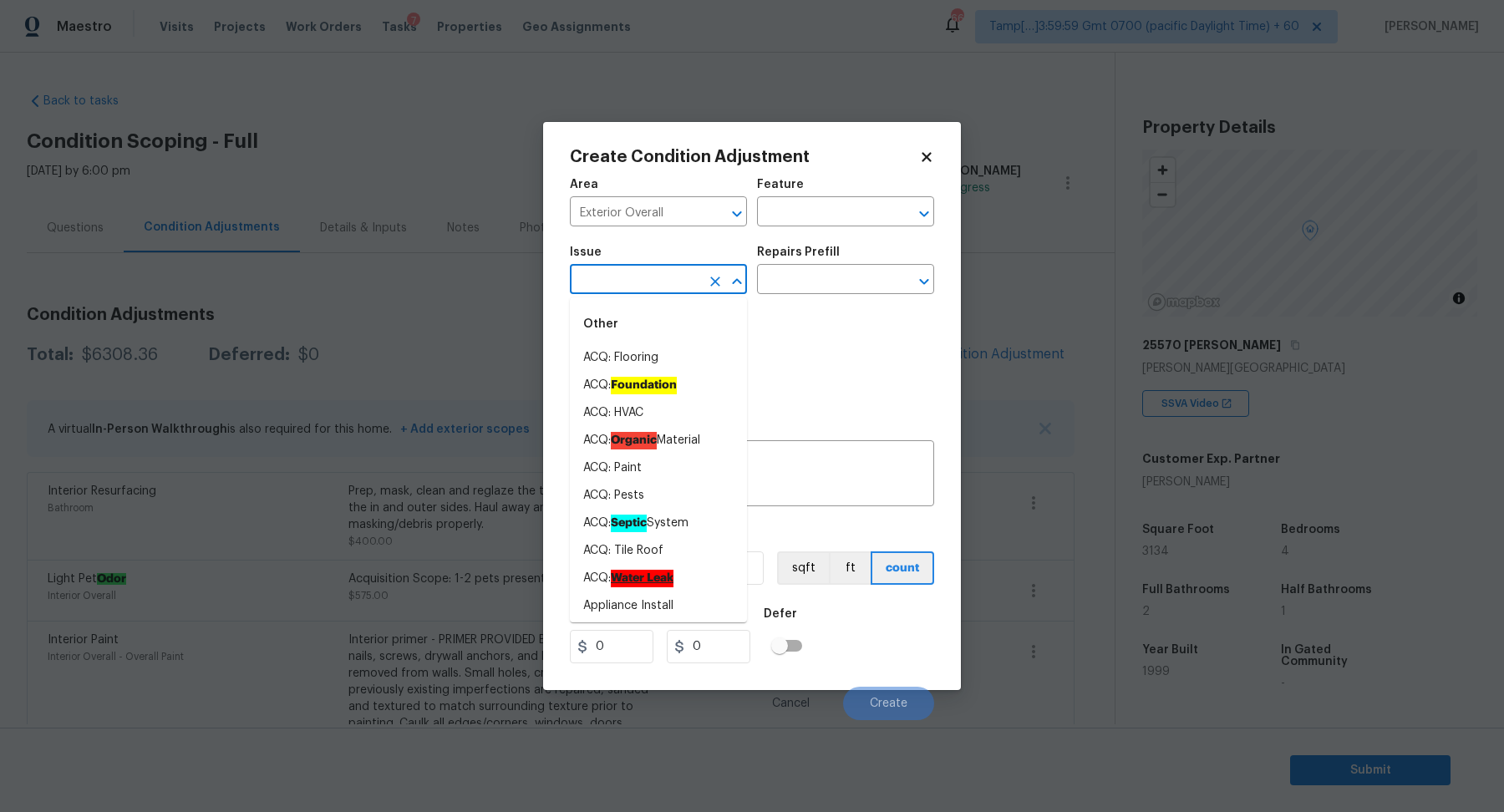
click at [628, 272] on input "text" at bounding box center [634, 280] width 130 height 26
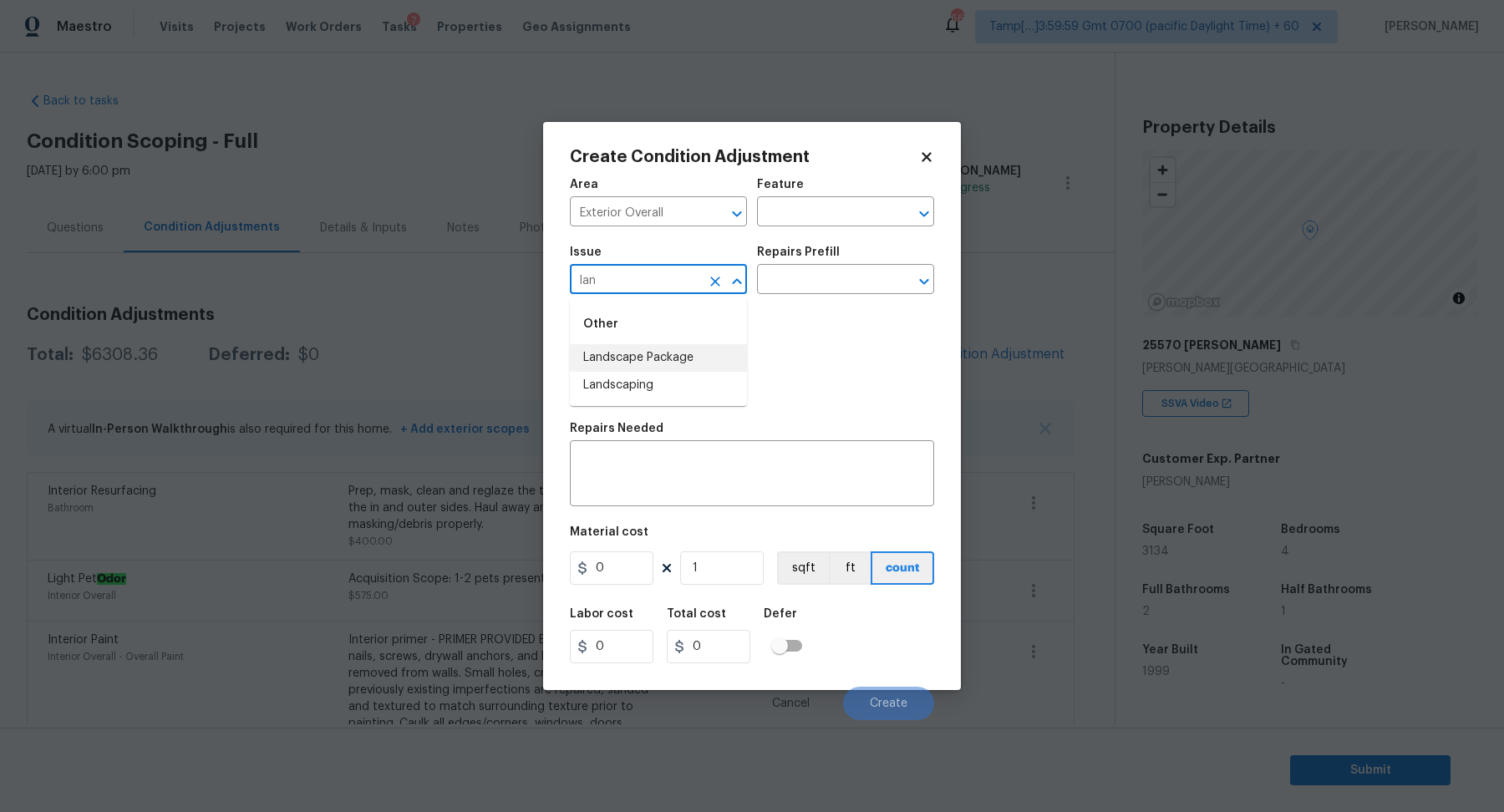
click at [669, 364] on li "Landscape Package" at bounding box center [658, 357] width 177 height 27
type input "Landscape Package"
click at [823, 283] on input "text" at bounding box center [821, 280] width 130 height 26
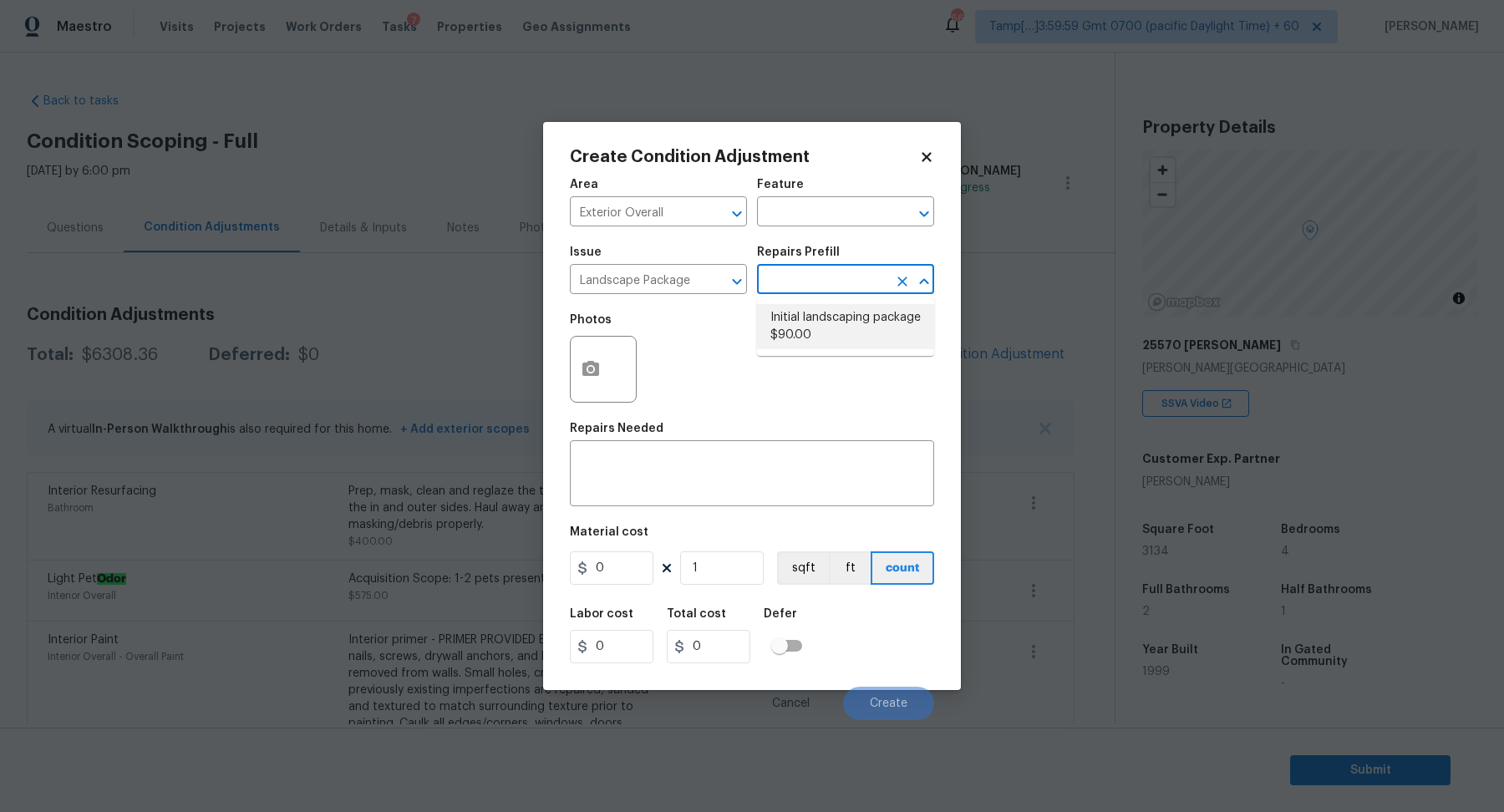
click at [823, 320] on li "Initial landscaping package $90.00" at bounding box center [845, 326] width 177 height 45
type input "Home Readiness Packages"
type textarea "Mowing of grass up to 6" in height. Mow, edge along driveways & sidewalks, trim…"
type input "90"
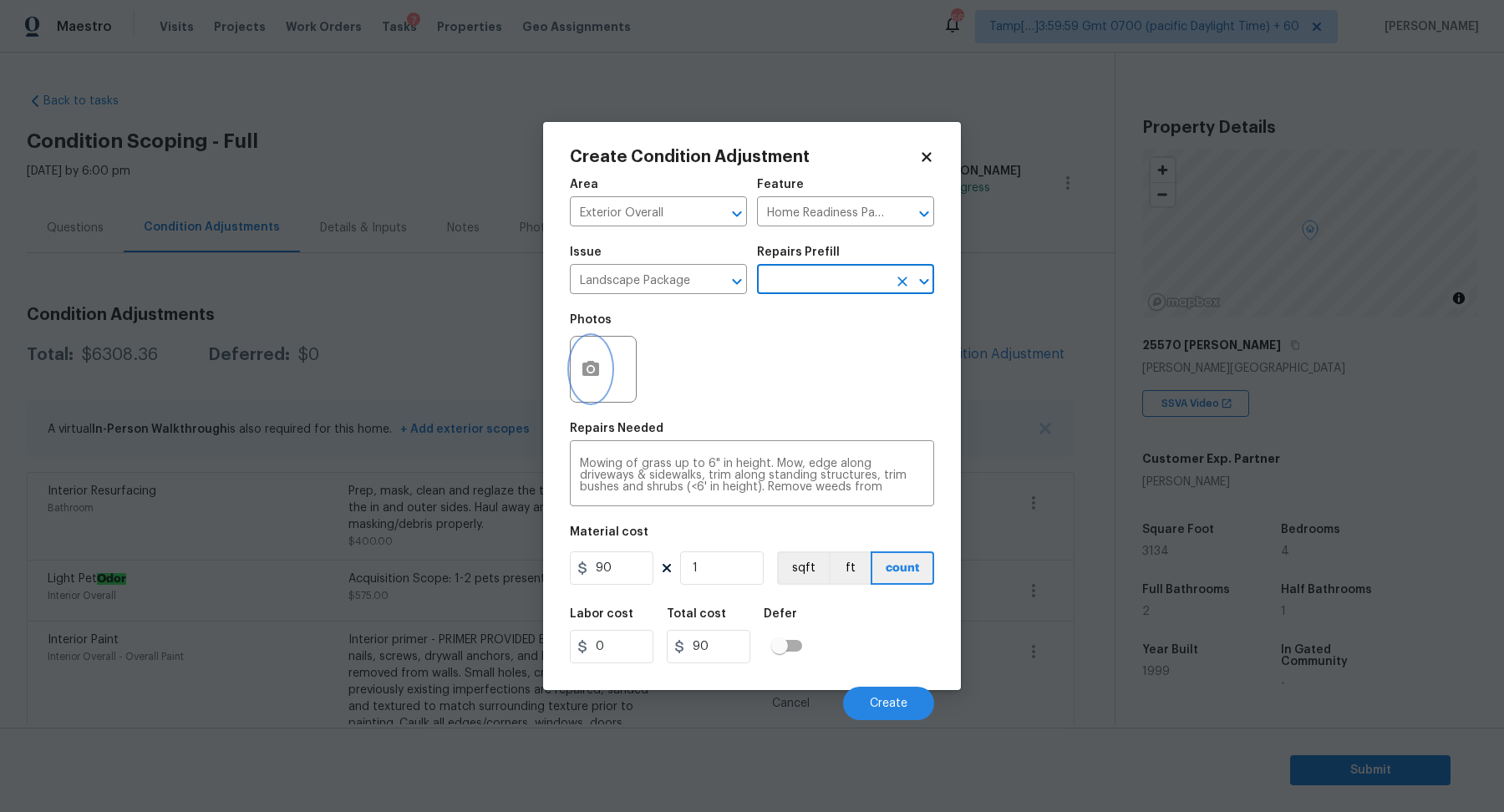
click at [590, 354] on button "button" at bounding box center [590, 370] width 40 height 65
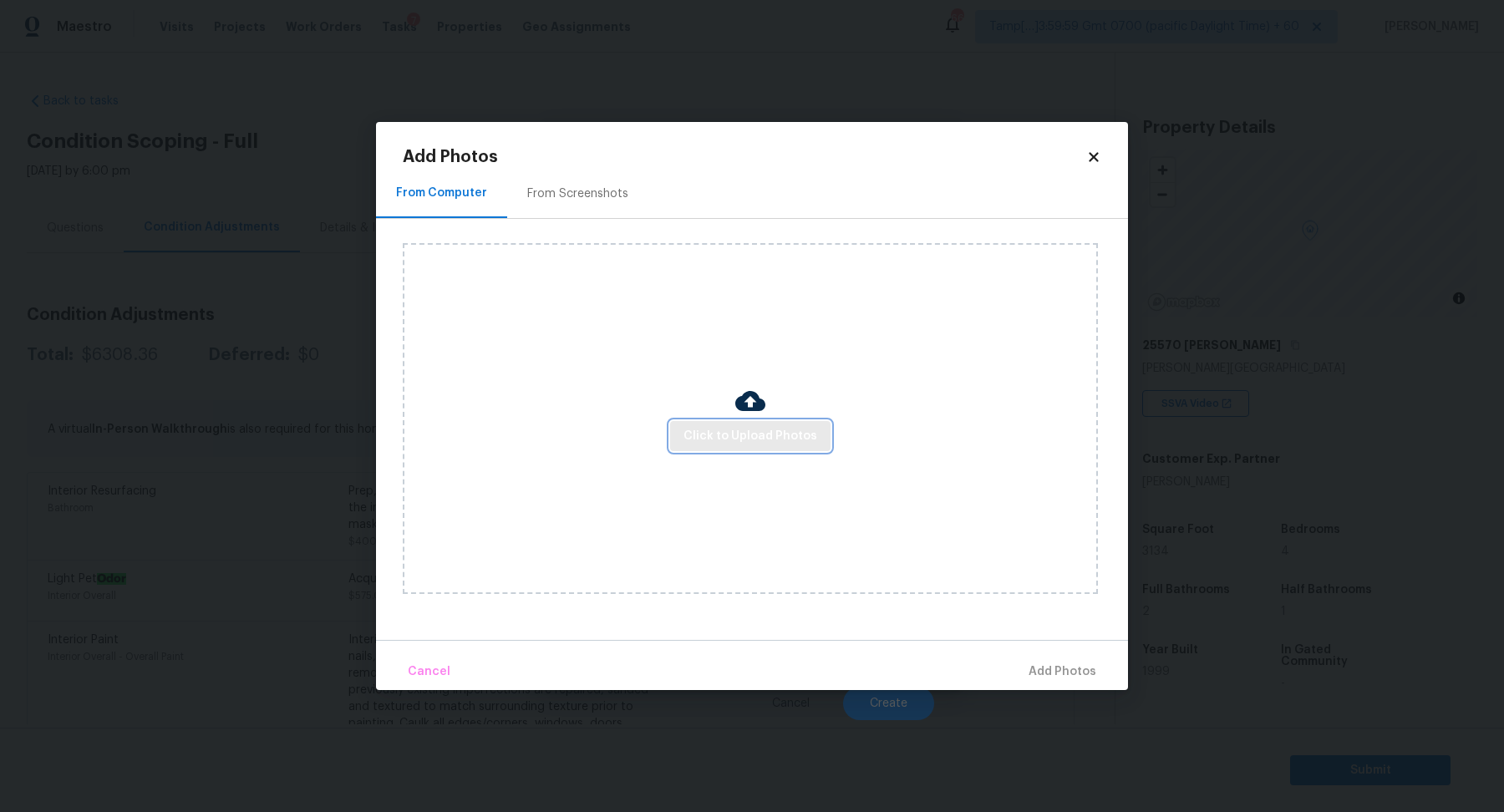
click at [773, 448] on button "Click to Upload Photos" at bounding box center [749, 436] width 160 height 31
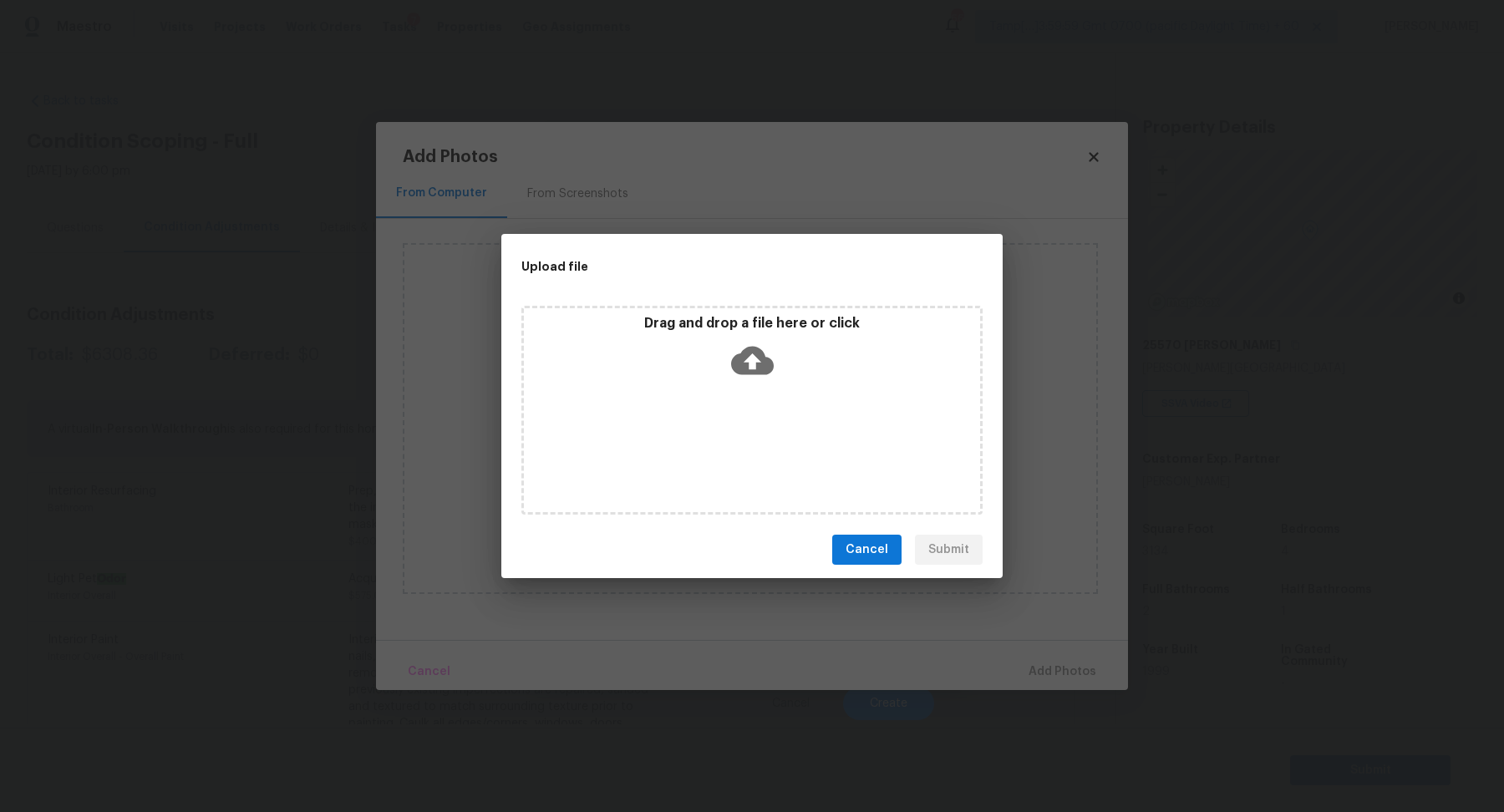
click at [799, 372] on div "Drag and drop a file here or click" at bounding box center [752, 350] width 457 height 72
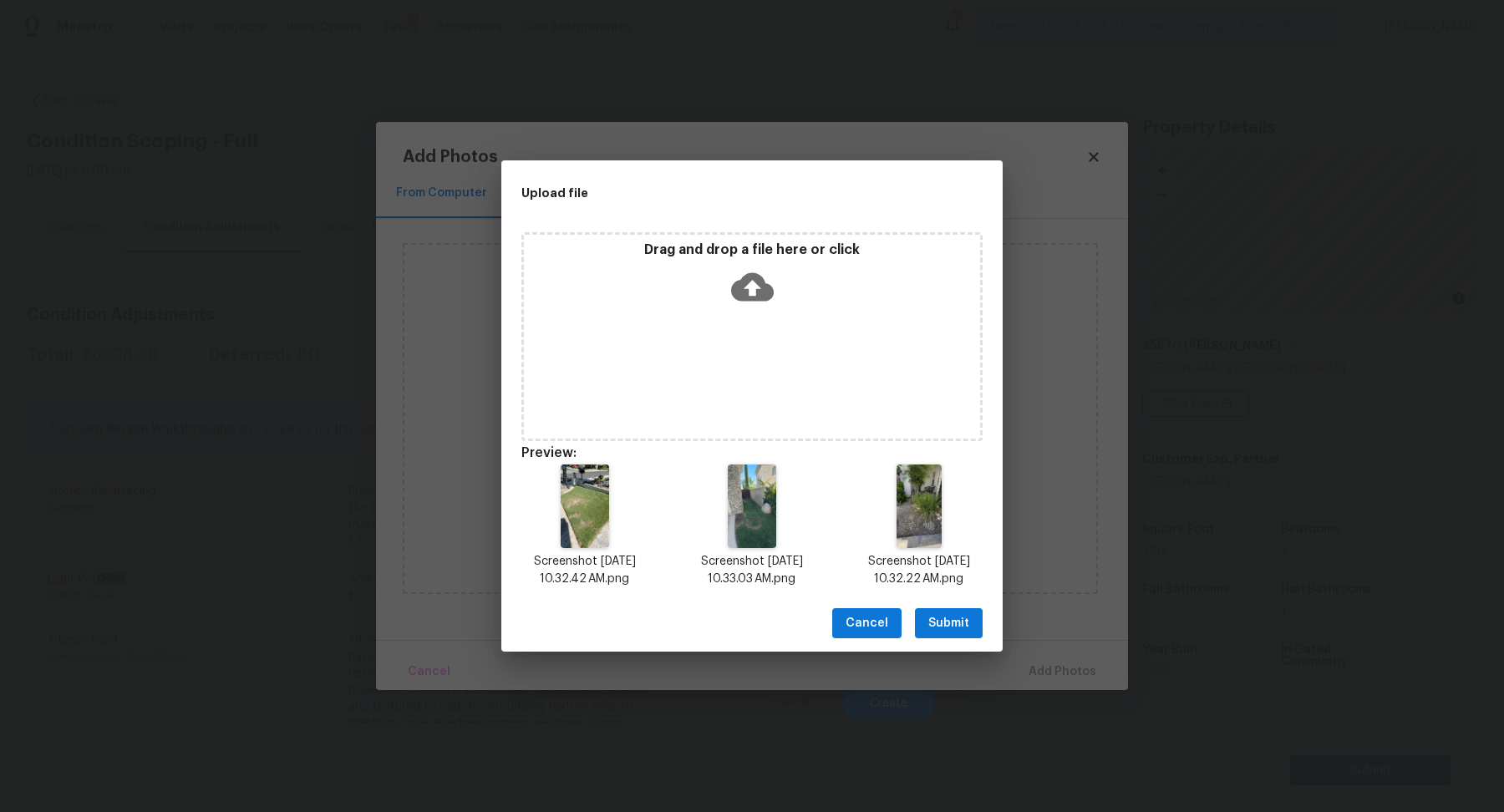
click at [928, 620] on button "Submit" at bounding box center [948, 623] width 67 height 31
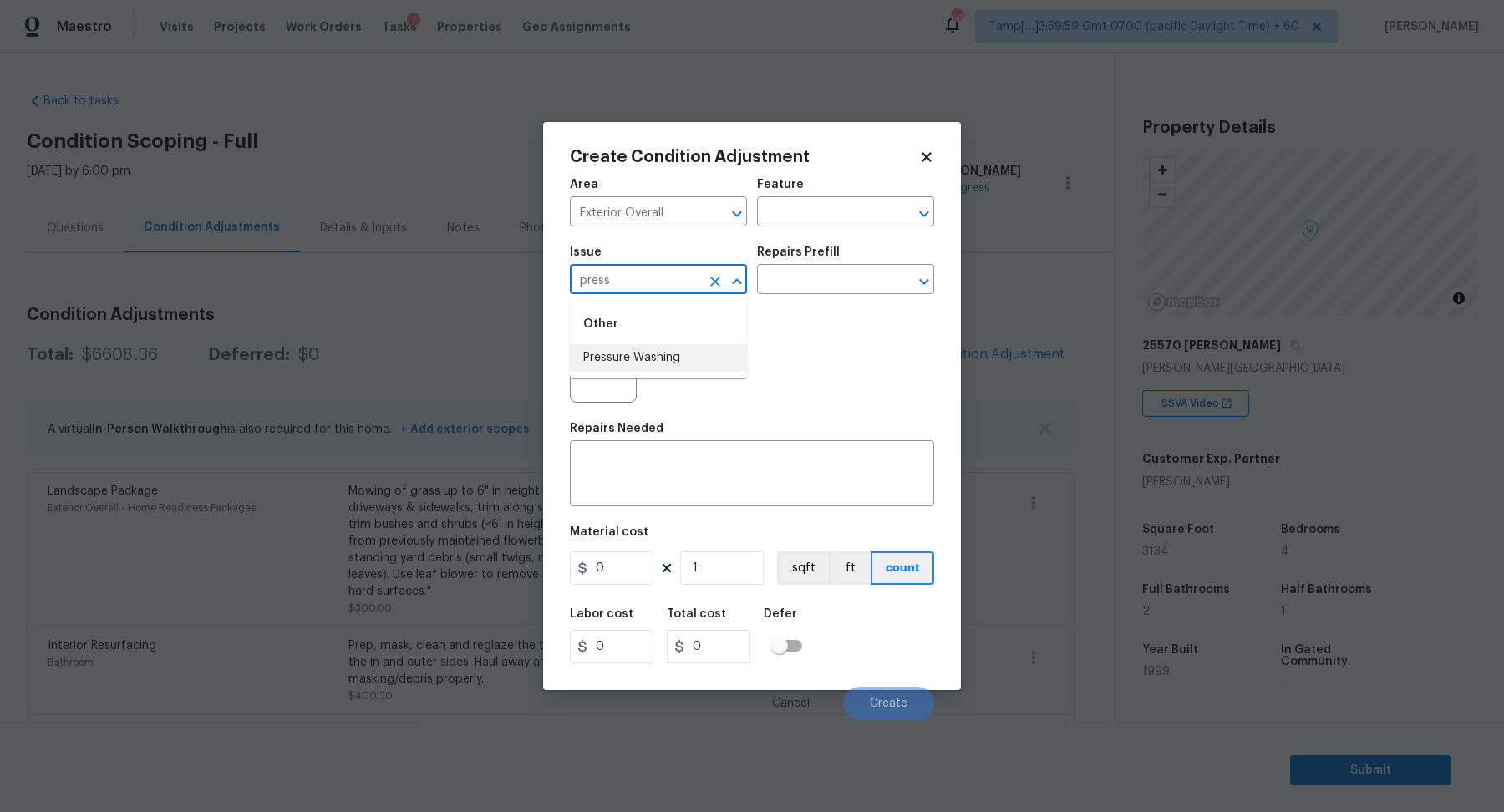
click at [655, 350] on li "Pressure Washing" at bounding box center [658, 357] width 177 height 27
click at [619, 287] on input "Pressure Washing" at bounding box center [634, 280] width 130 height 26
type input "Pressure Washing"
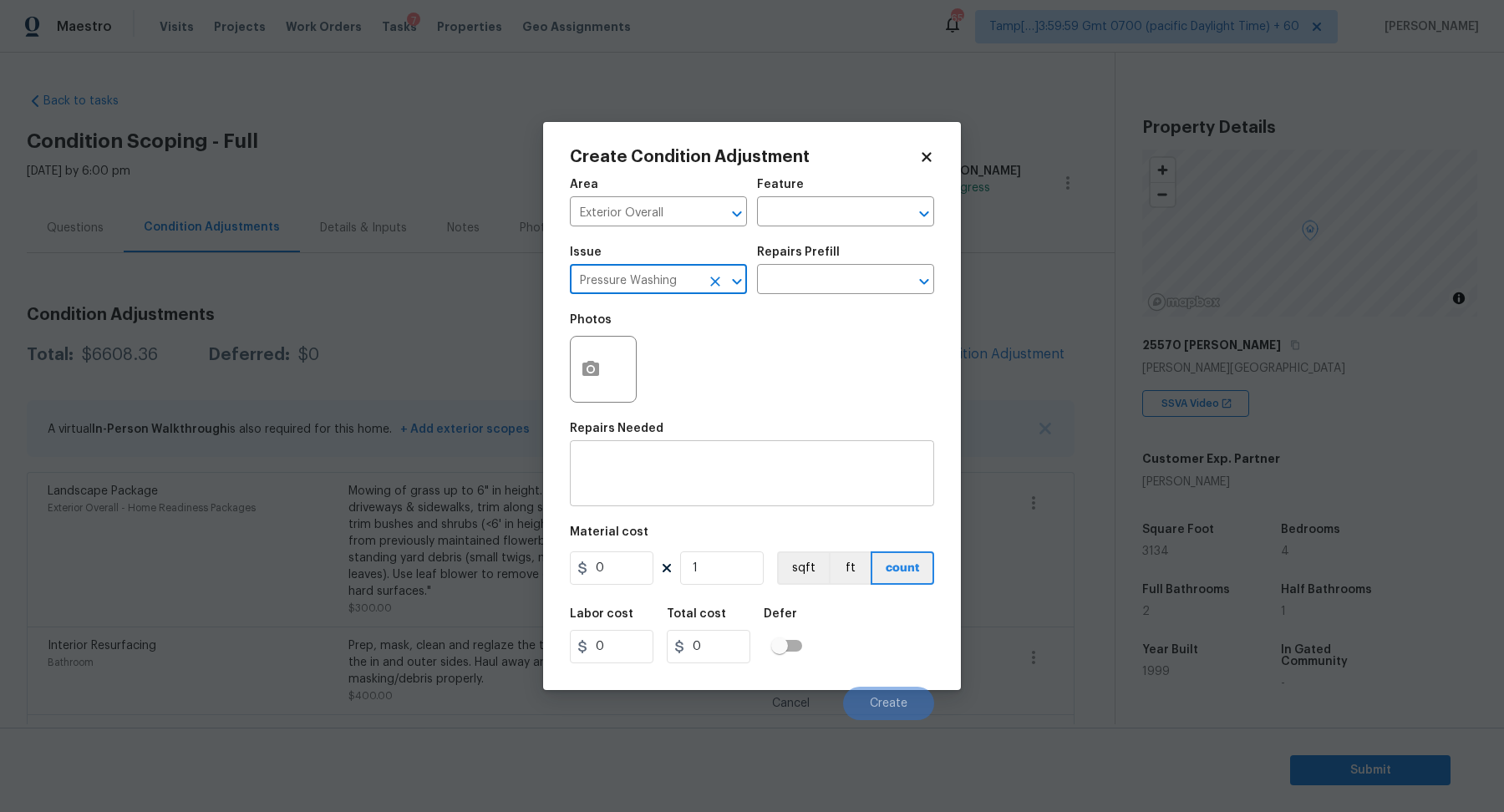
click at [640, 462] on textarea at bounding box center [751, 475] width 344 height 35
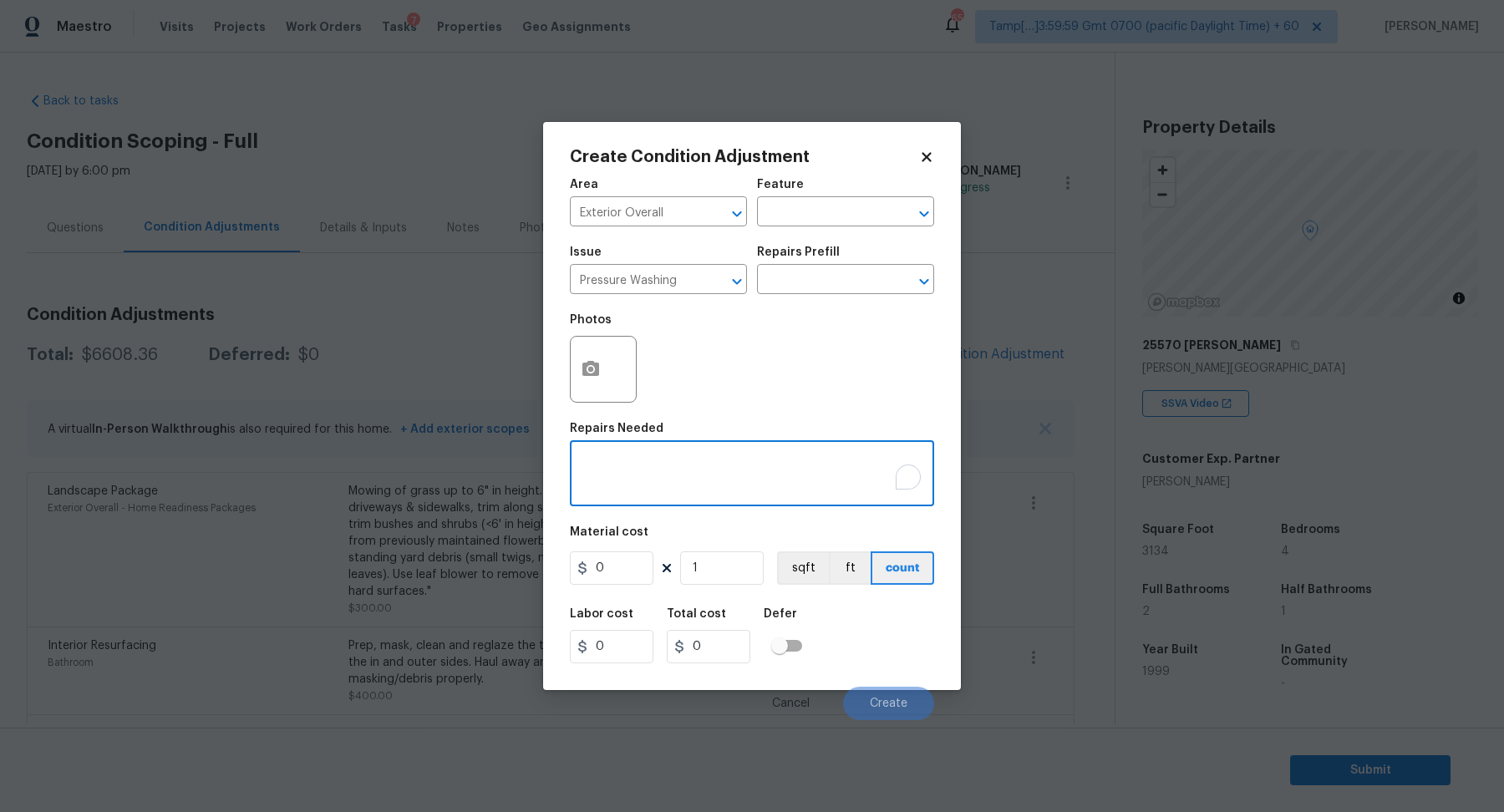
paste textarea "Pressure Washing"
type textarea "Pressure Washing"
click at [621, 563] on input "0" at bounding box center [611, 568] width 83 height 34
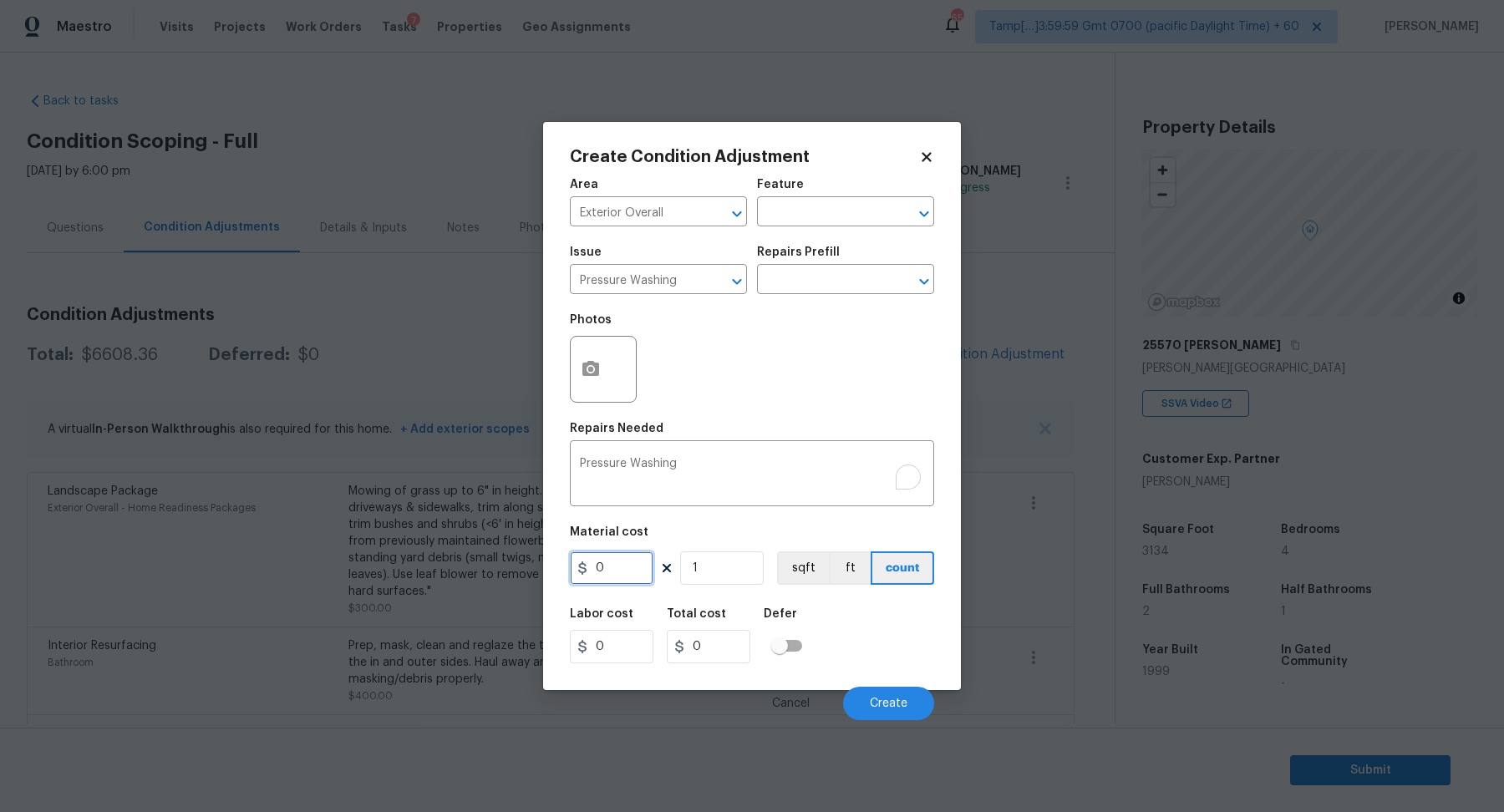
click at [621, 563] on input "0" at bounding box center [611, 568] width 83 height 34
type input "200"
click at [858, 697] on button "Create" at bounding box center [888, 703] width 91 height 34
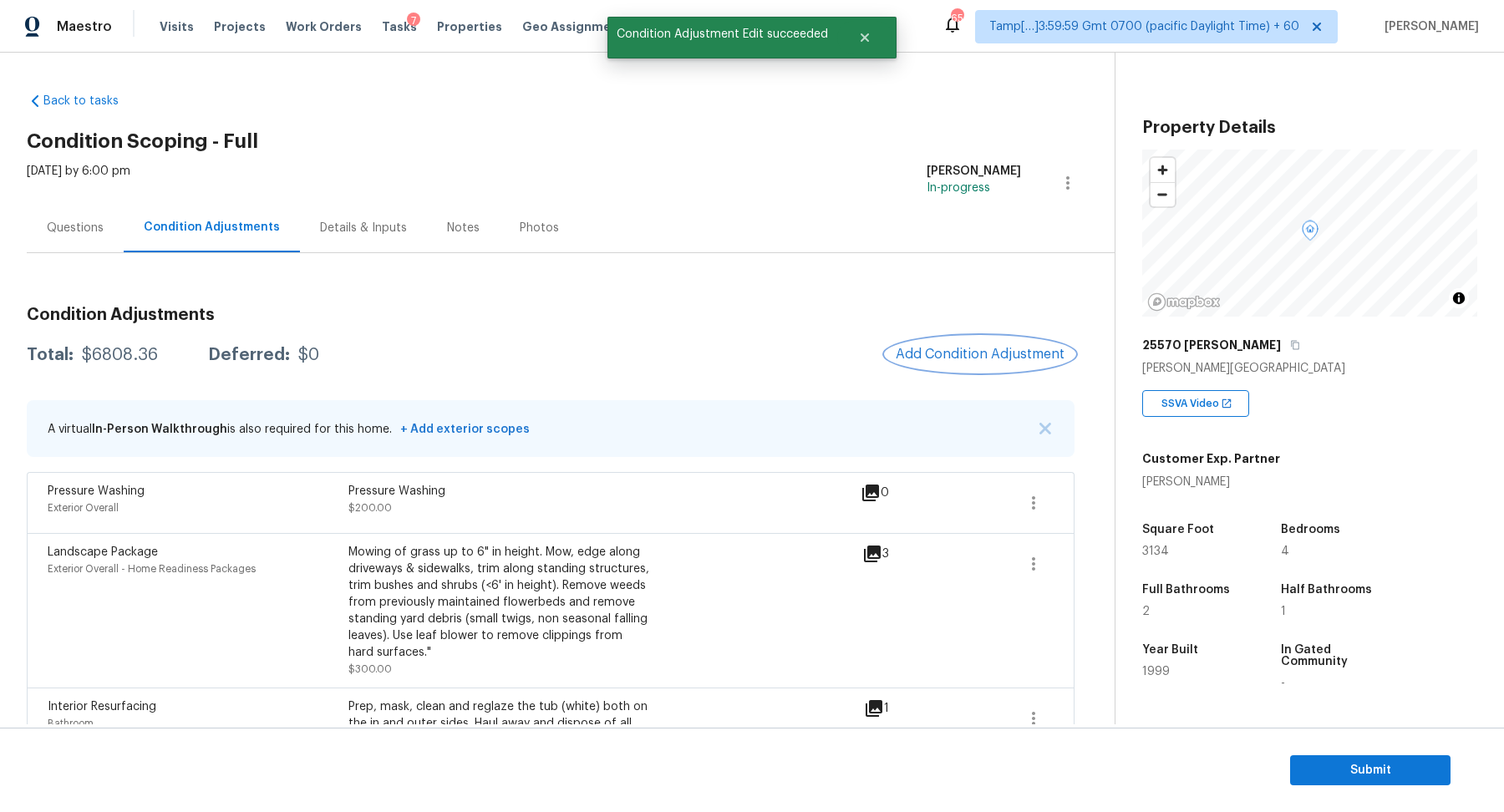
click at [971, 357] on span "Add Condition Adjustment" at bounding box center [979, 354] width 169 height 15
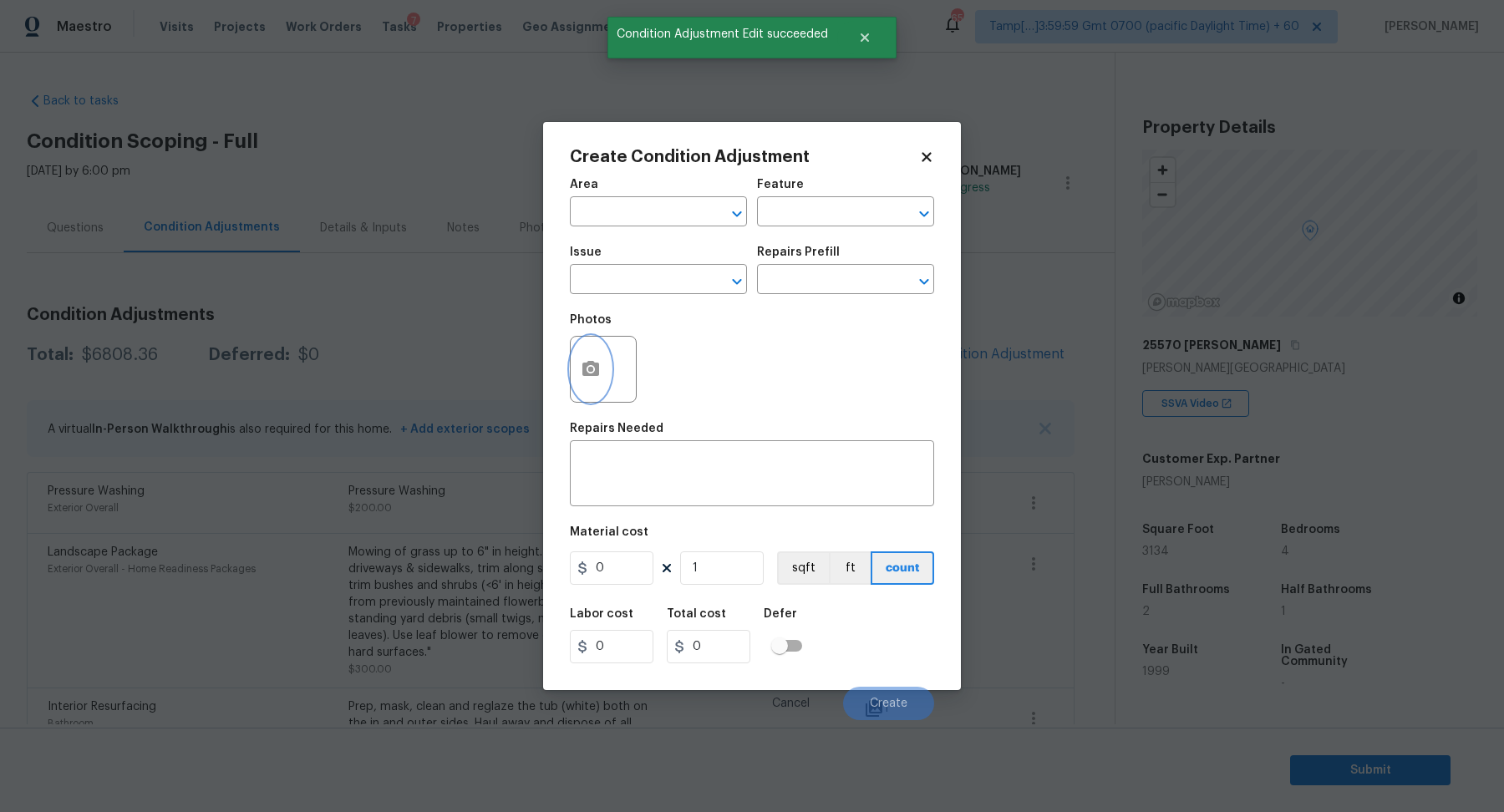
click at [578, 388] on button "button" at bounding box center [590, 370] width 40 height 65
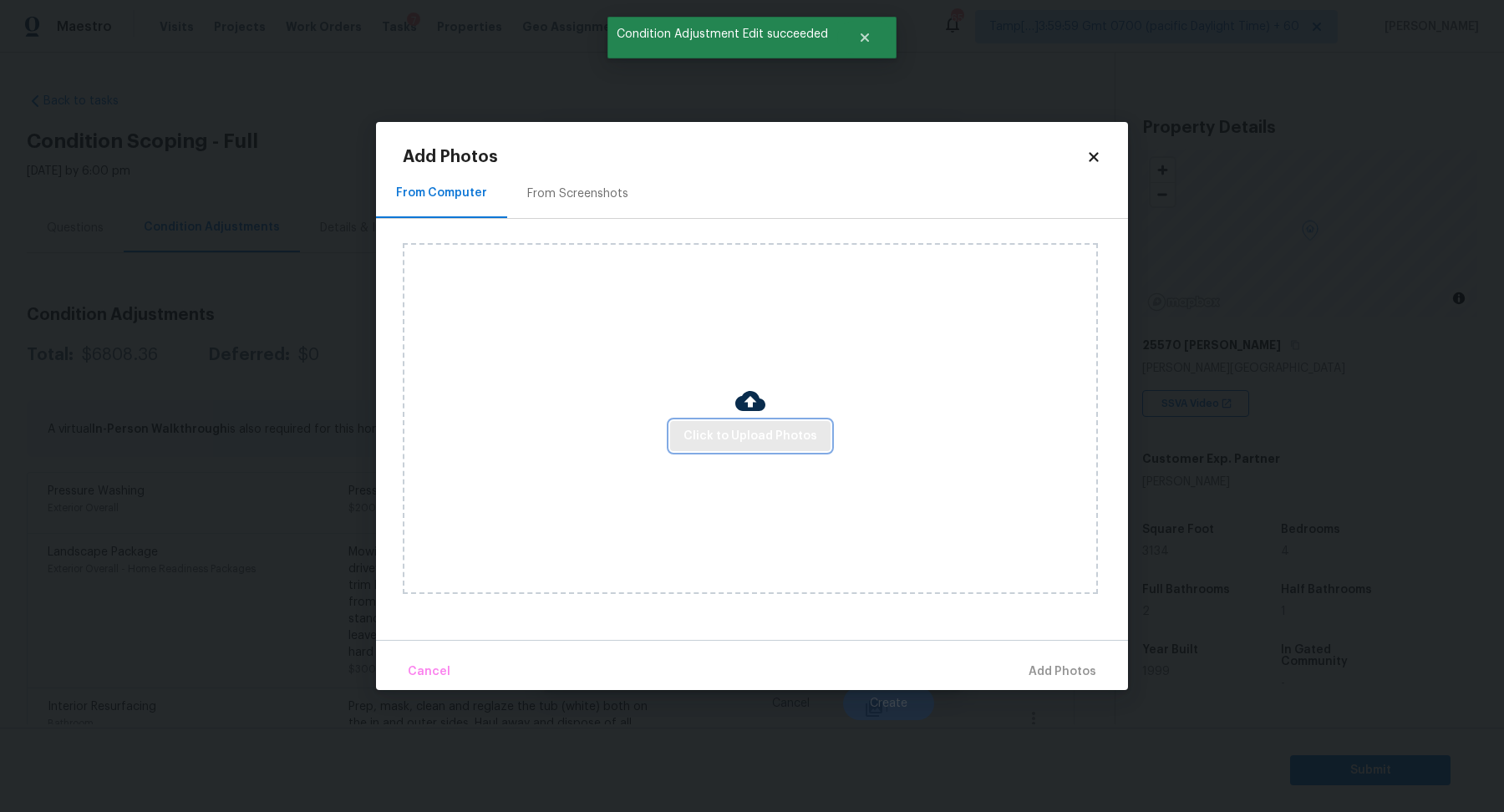
click at [745, 421] on button "Click to Upload Photos" at bounding box center [749, 436] width 160 height 31
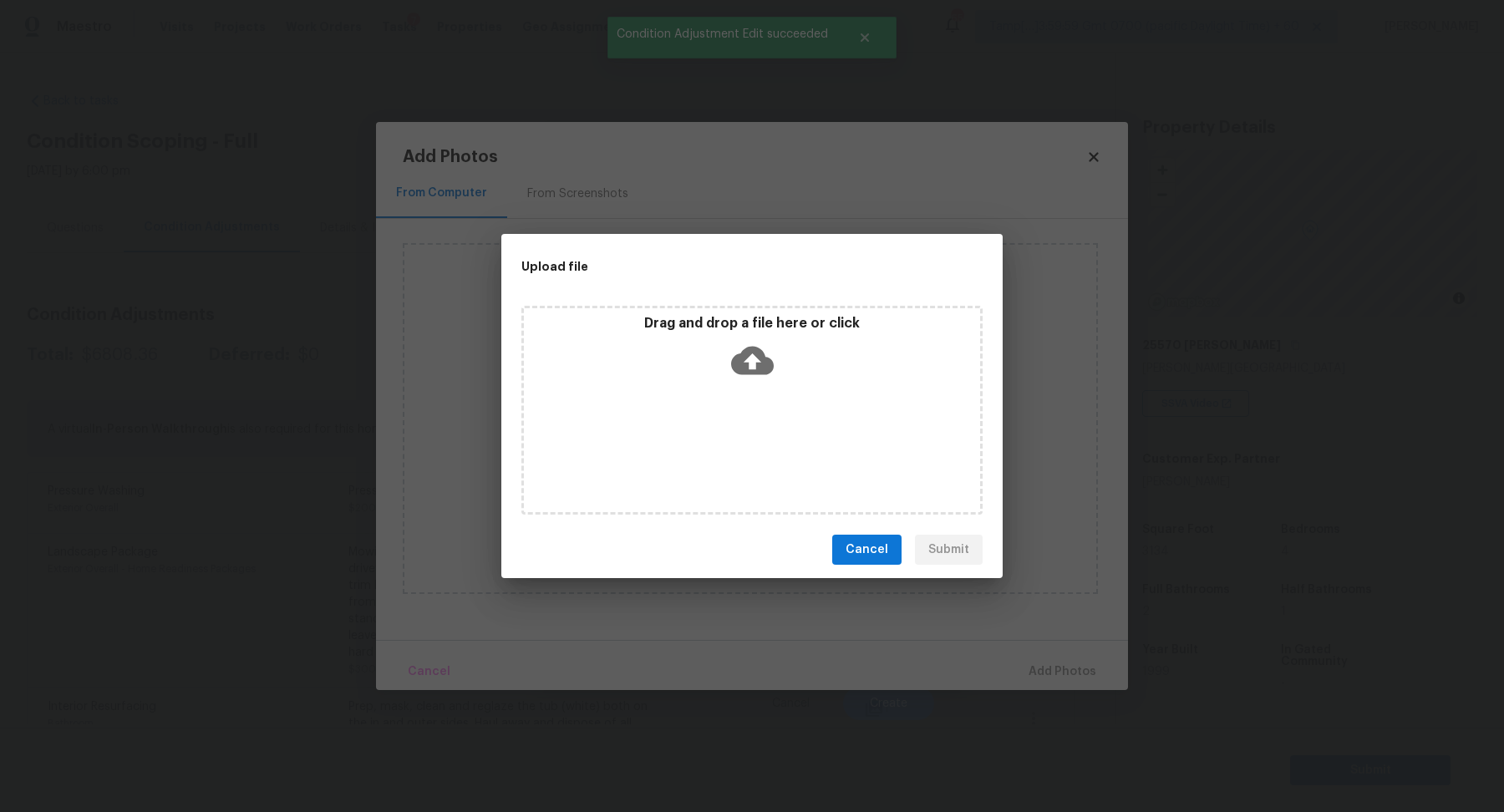
click at [790, 356] on div "Drag and drop a file here or click" at bounding box center [752, 350] width 457 height 72
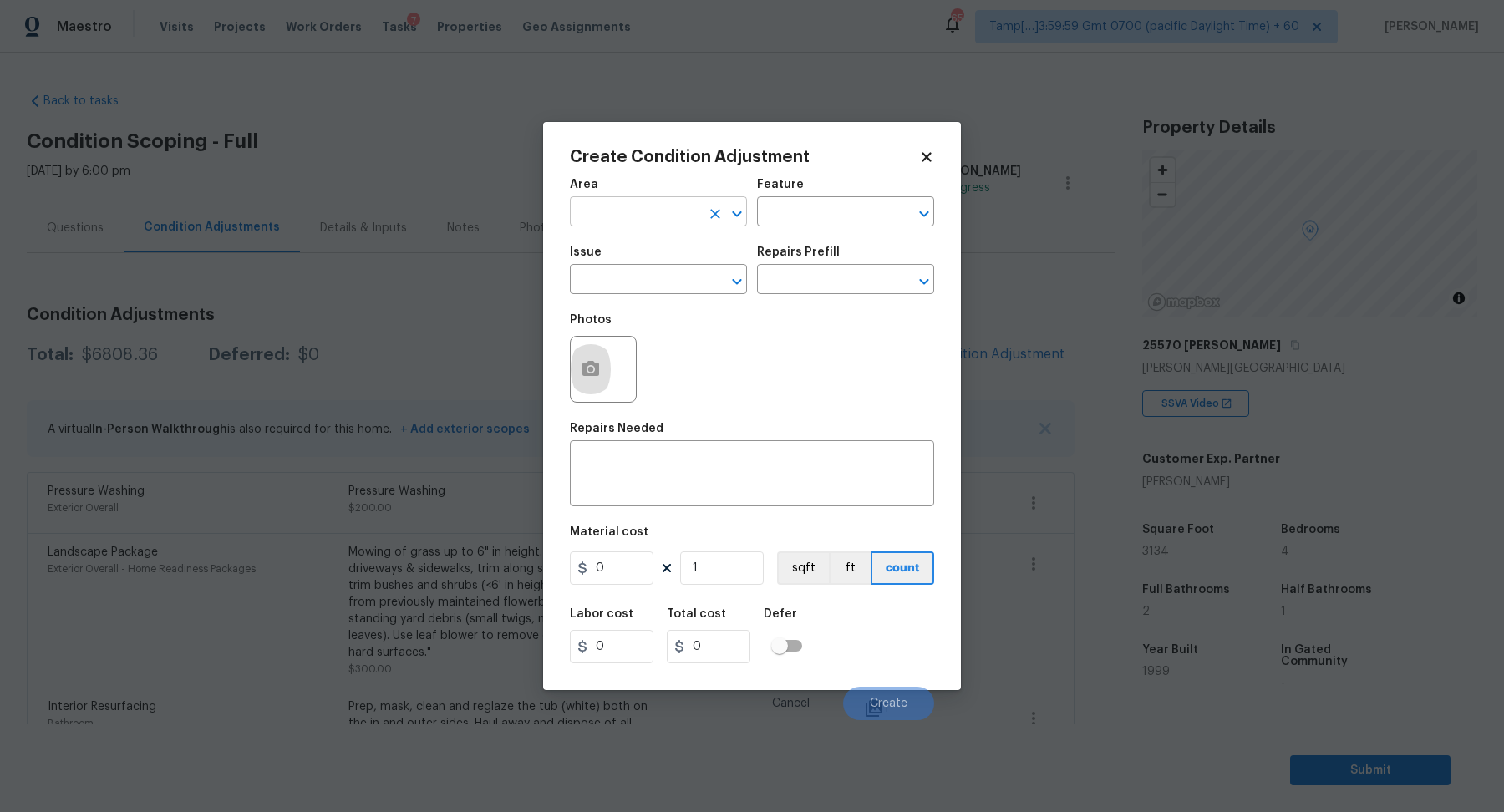
click at [641, 210] on input "text" at bounding box center [634, 213] width 130 height 26
click at [656, 287] on li "Exterior Overall" at bounding box center [658, 277] width 177 height 27
type input "Exterior Overall"
click at [656, 287] on input "text" at bounding box center [634, 280] width 130 height 26
click at [704, 383] on li "Pool Repair" at bounding box center [658, 385] width 177 height 27
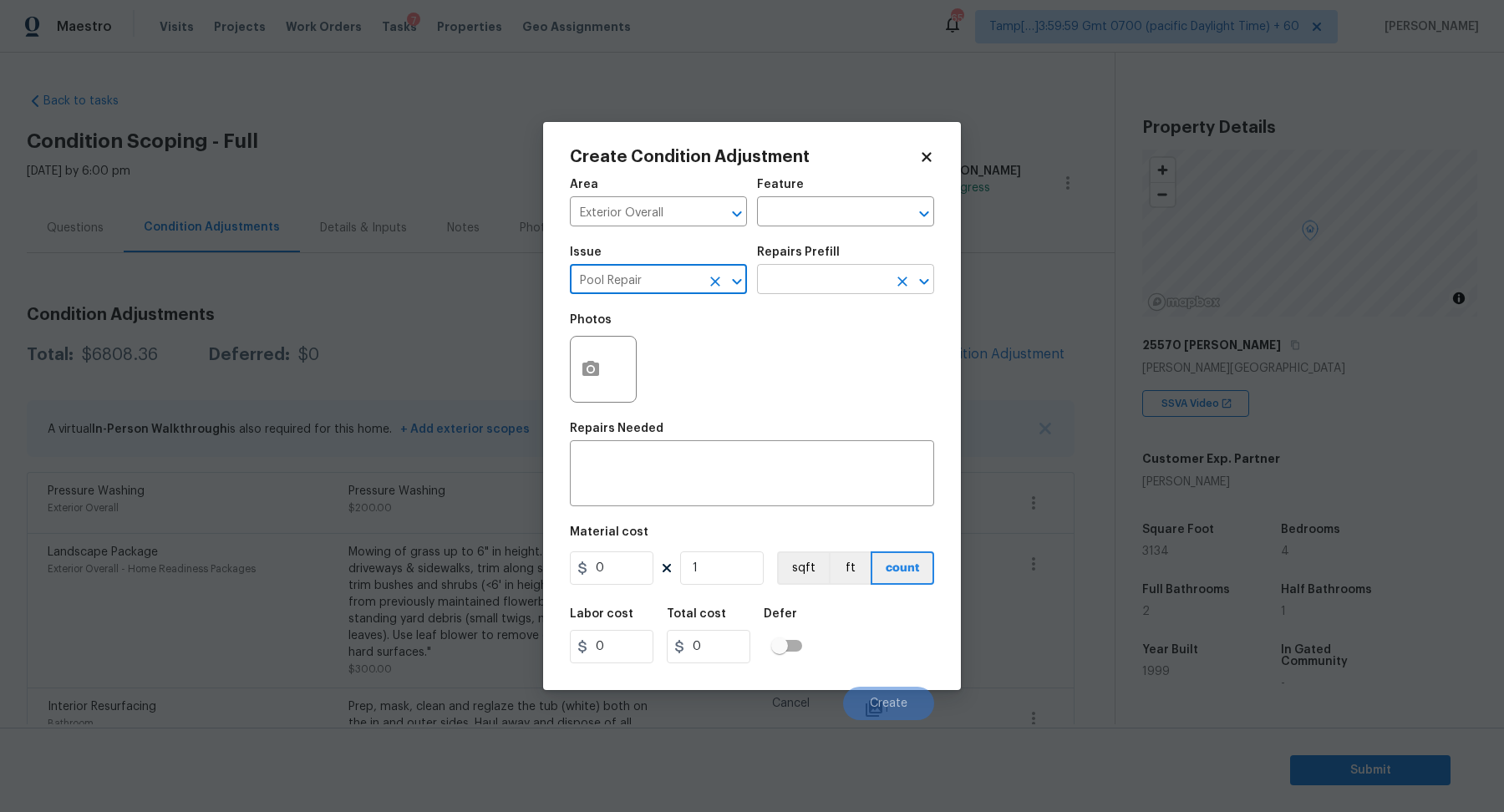
type input "Pool Repair"
click at [818, 277] on input "text" at bounding box center [821, 280] width 130 height 26
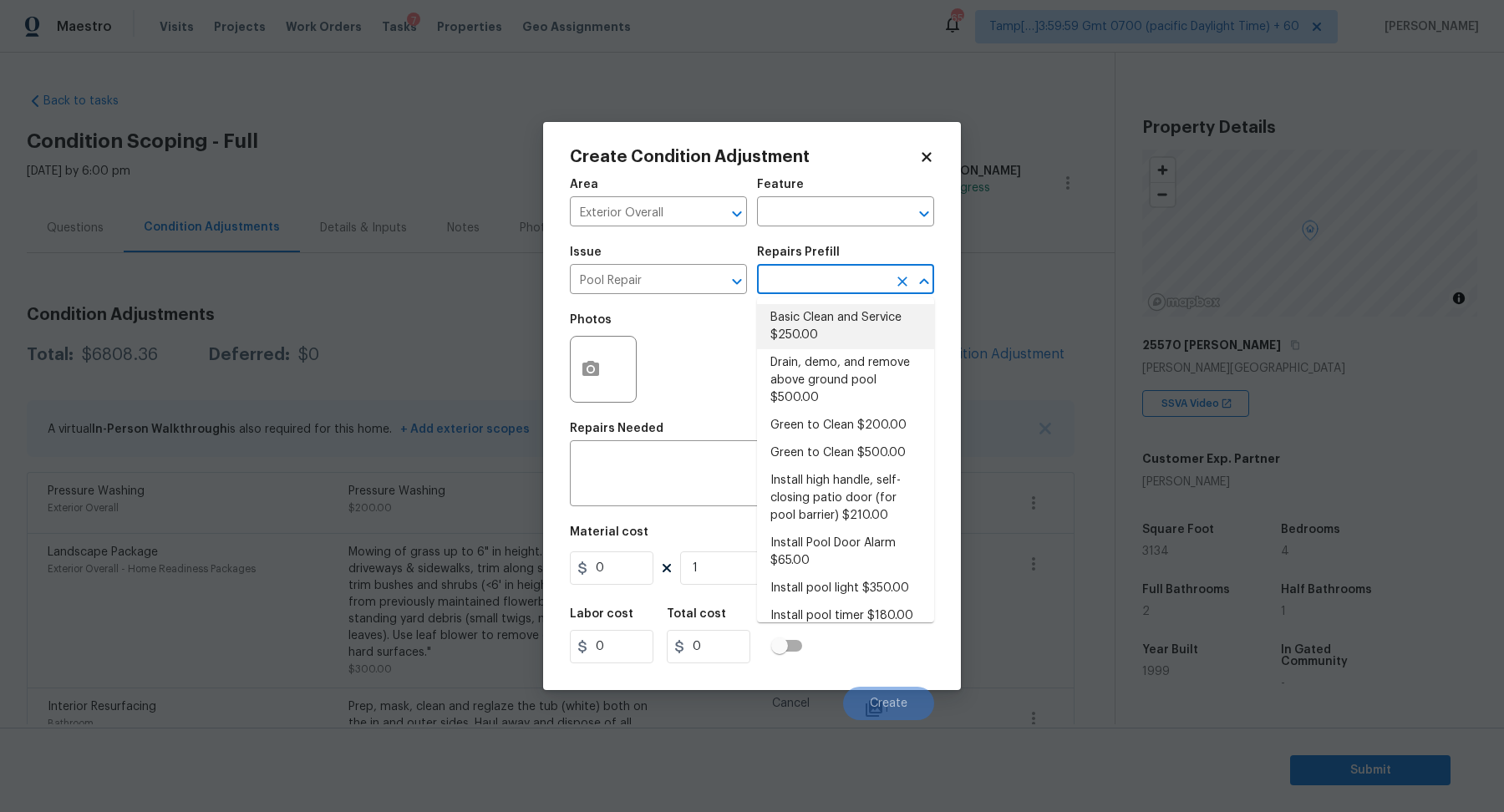
click at [819, 317] on li "Basic Clean and Service $250.00" at bounding box center [845, 326] width 177 height 45
type input "Pool"
type textarea "basic clean and service, balance chems, repair minor leaks at equipment, etc"
type input "250"
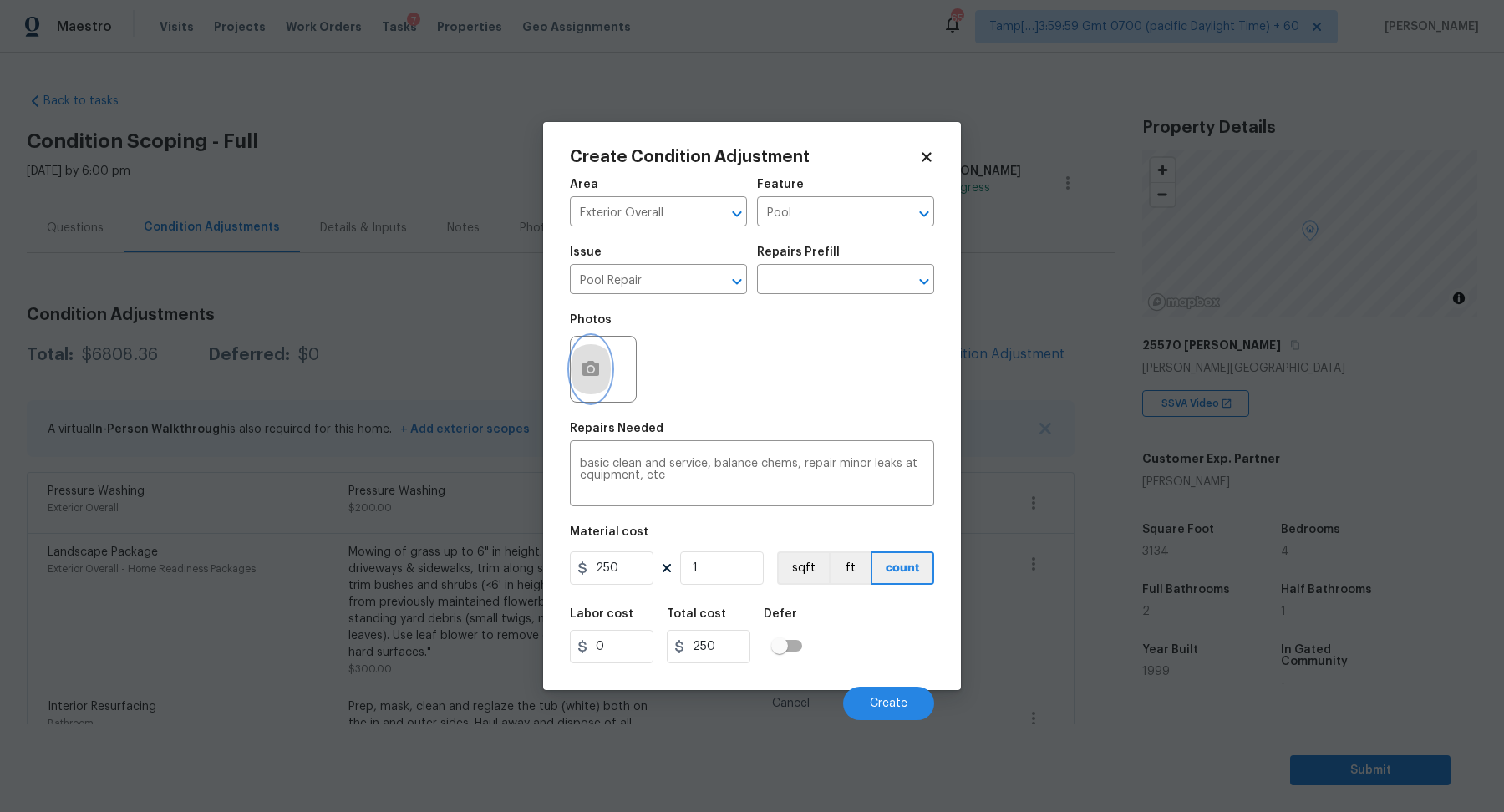
click at [591, 363] on icon "button" at bounding box center [590, 368] width 17 height 15
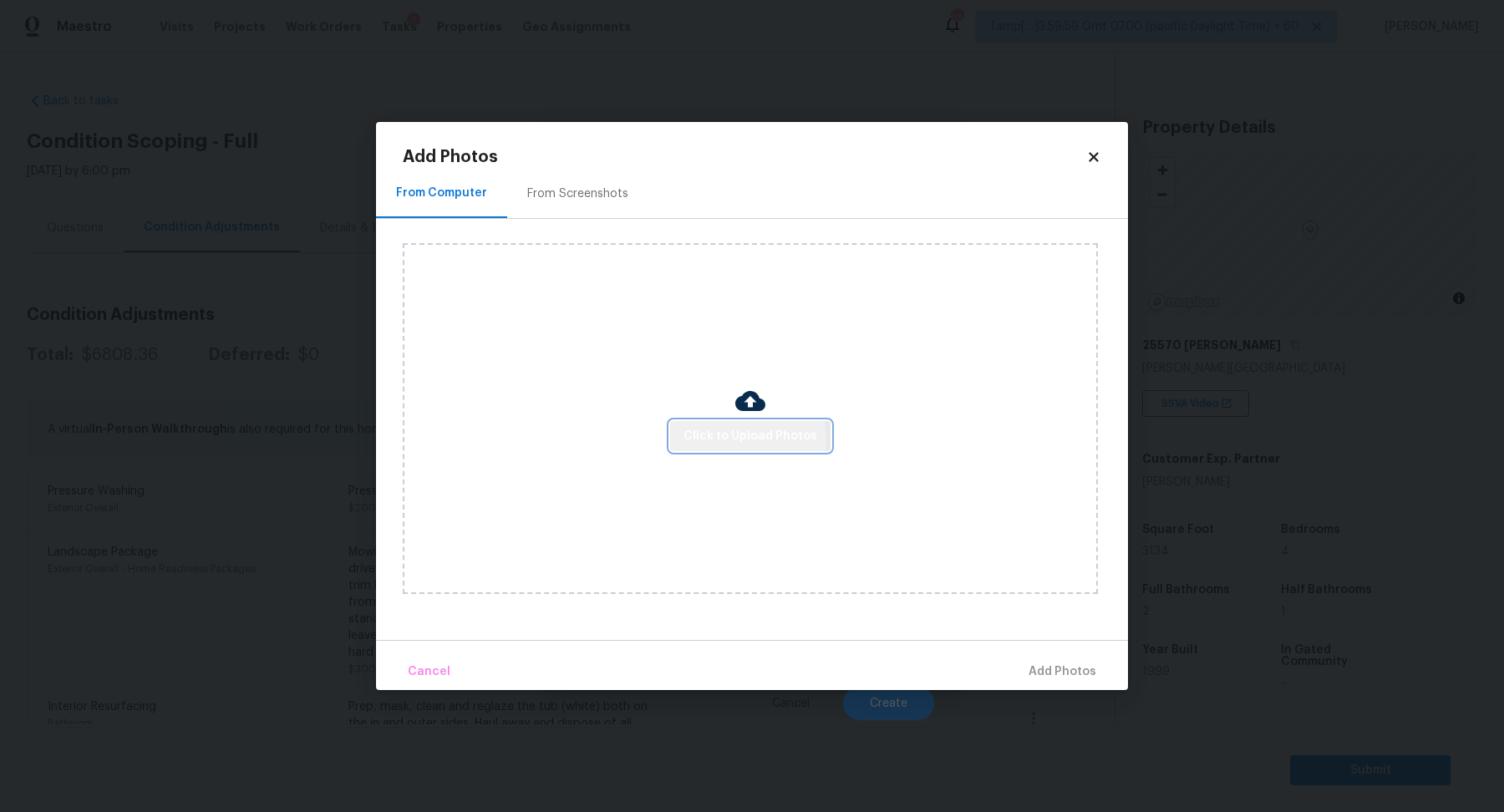
click at [735, 440] on span "Click to Upload Photos" at bounding box center [749, 437] width 134 height 21
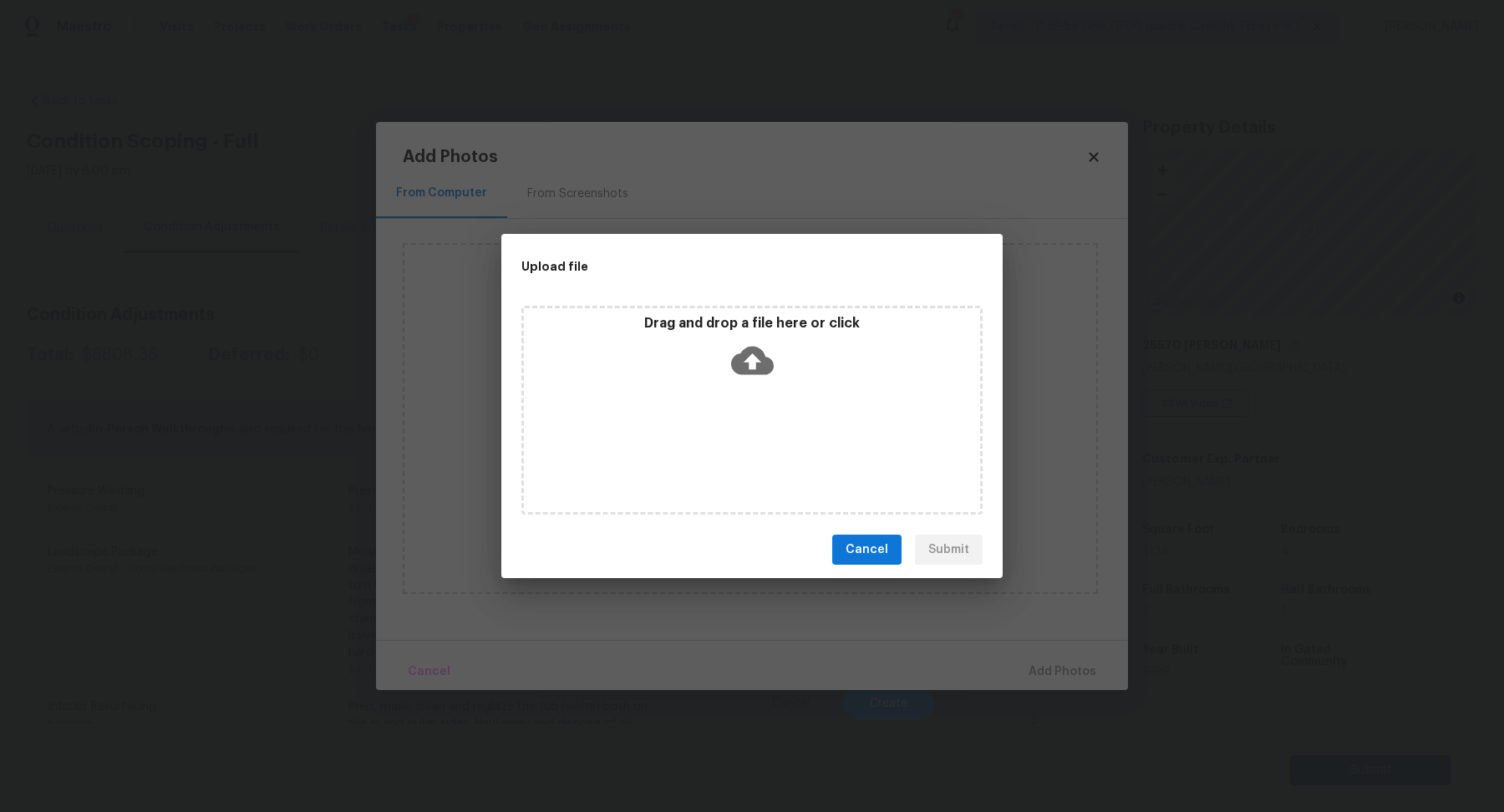
click at [766, 342] on icon at bounding box center [752, 360] width 42 height 42
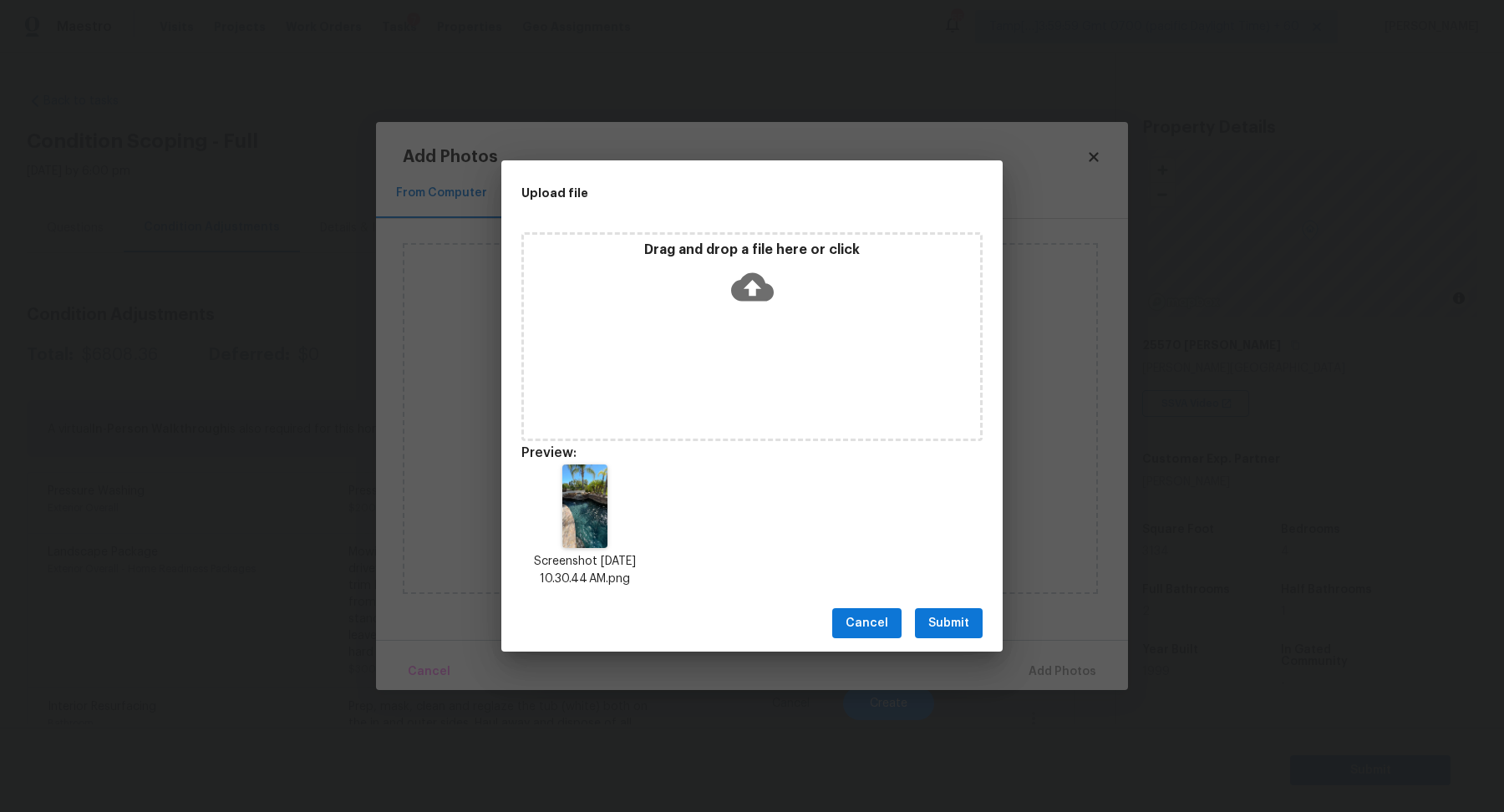
click at [959, 614] on span "Submit" at bounding box center [948, 624] width 41 height 21
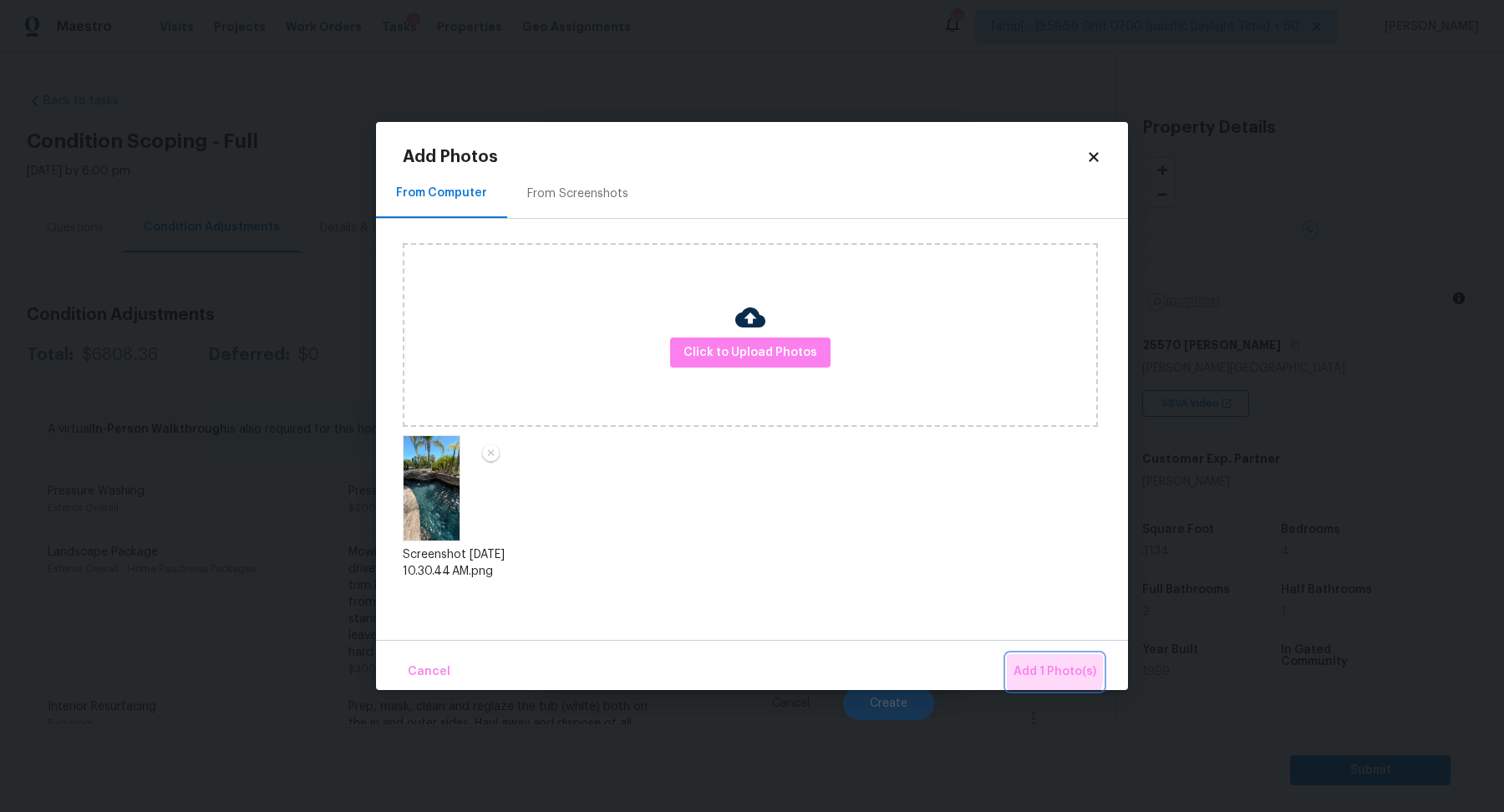
click at [1040, 668] on span "Add 1 Photo(s)" at bounding box center [1054, 672] width 82 height 21
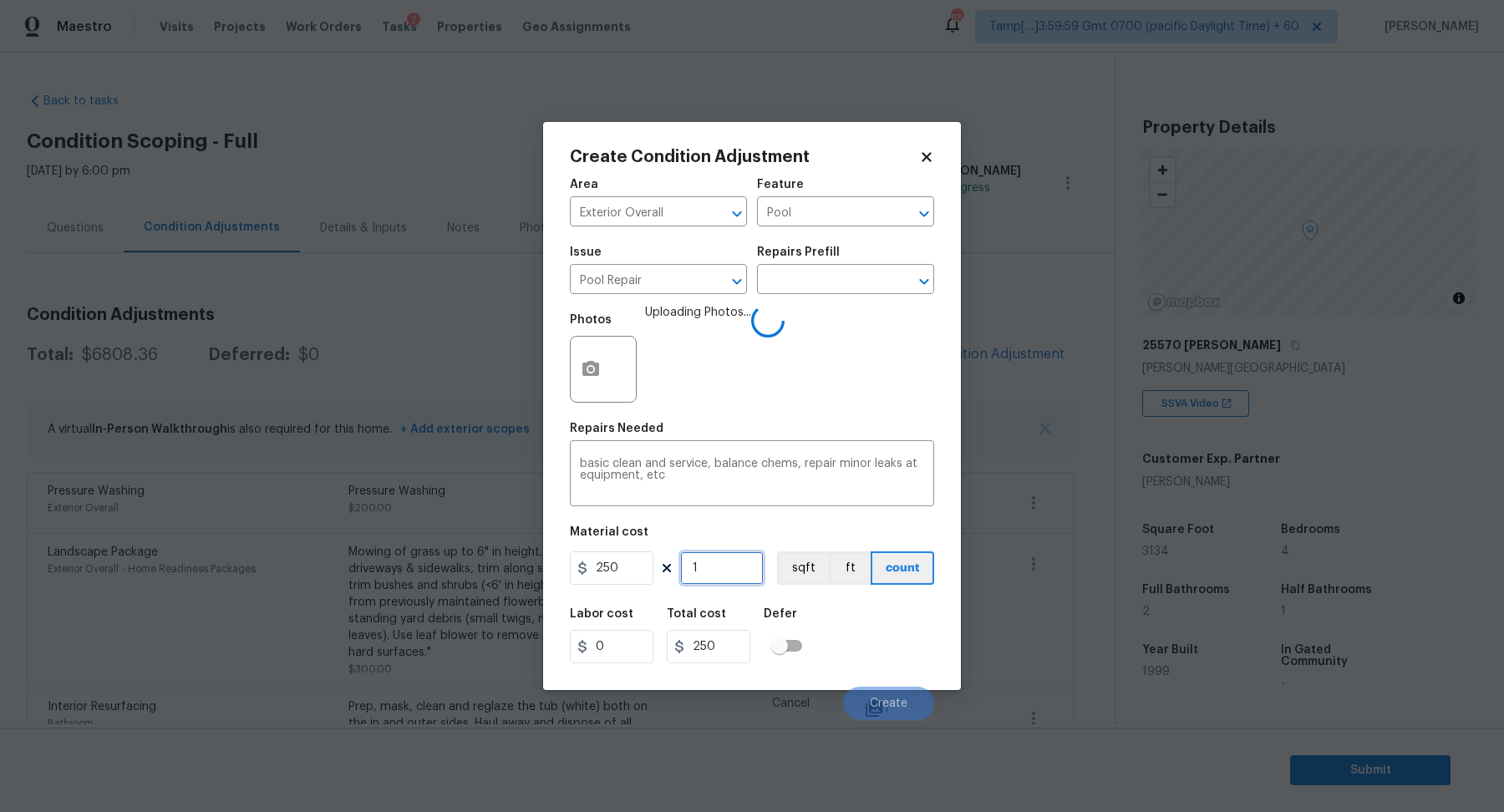
click at [728, 557] on input "1" at bounding box center [722, 568] width 83 height 34
click at [865, 608] on div "Labor cost 0 Total cost 250 Defer" at bounding box center [752, 635] width 364 height 75
click at [877, 632] on div "Labor cost 0 Total cost 250 Defer" at bounding box center [752, 635] width 364 height 75
click at [717, 571] on input "1" at bounding box center [722, 568] width 83 height 34
click at [868, 631] on div "Labor cost 0 Total cost 250 Defer" at bounding box center [752, 635] width 364 height 75
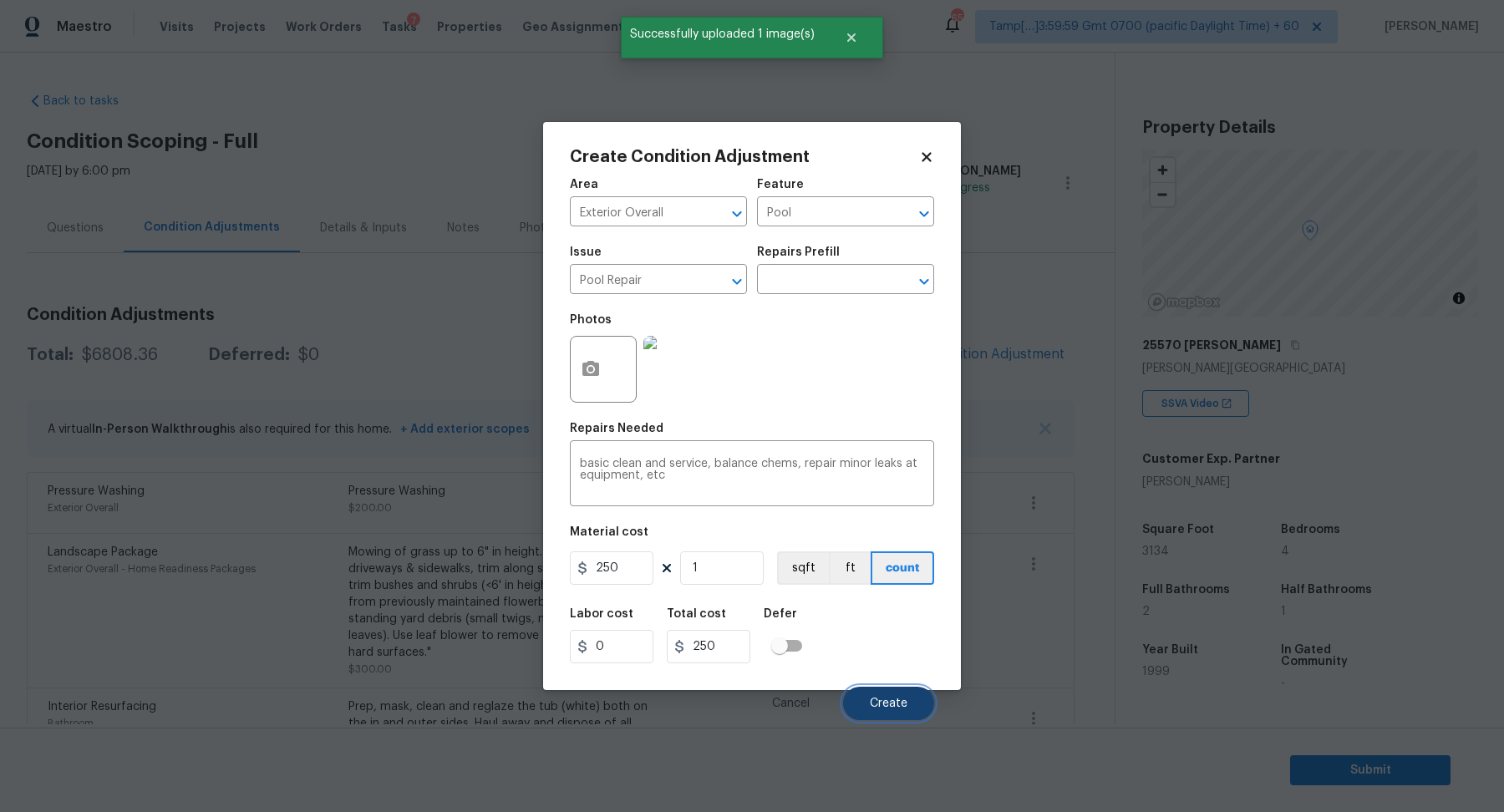
click at [881, 690] on button "Create" at bounding box center [888, 703] width 91 height 34
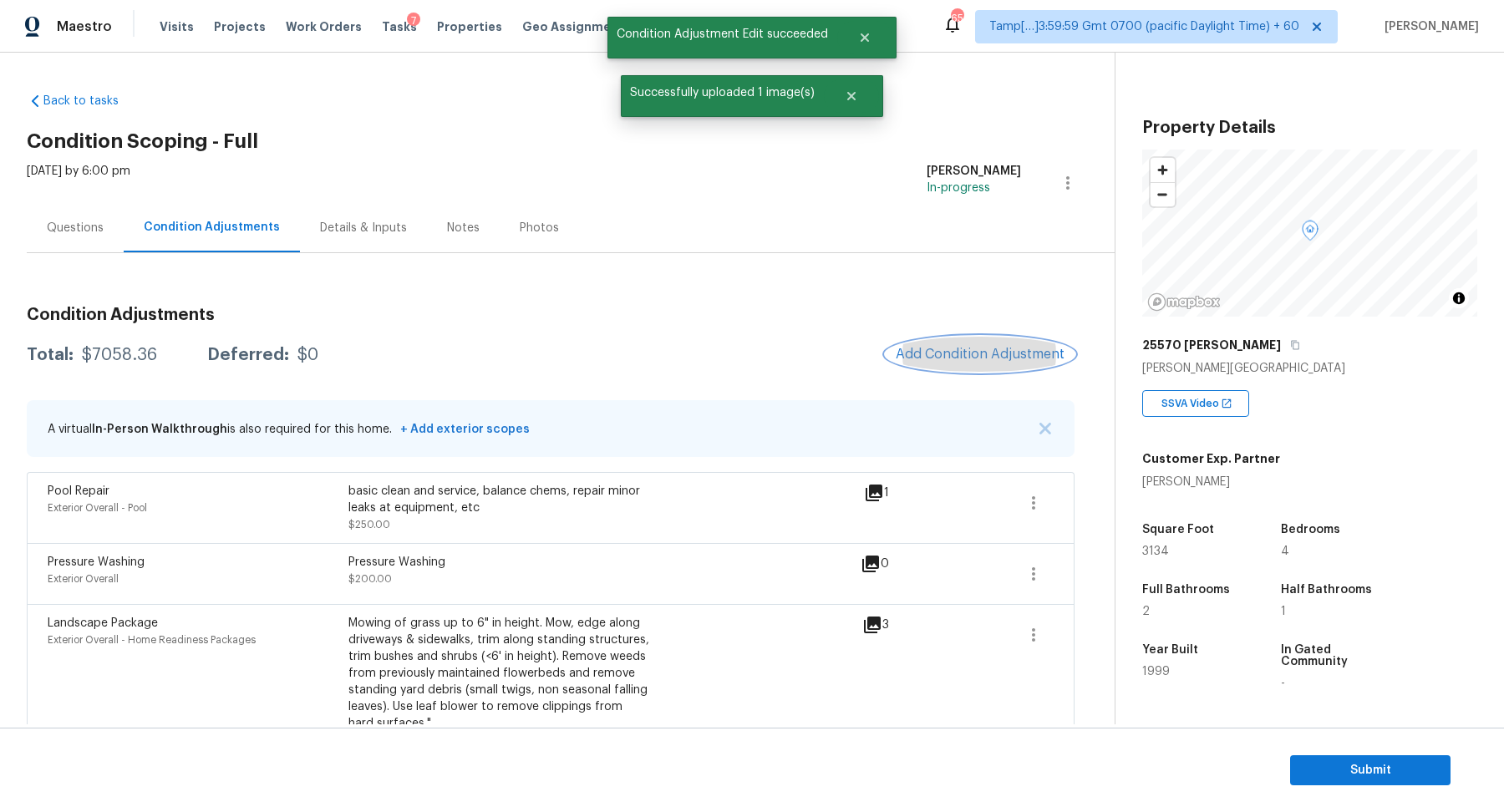
click at [948, 349] on span "Add Condition Adjustment" at bounding box center [979, 354] width 169 height 15
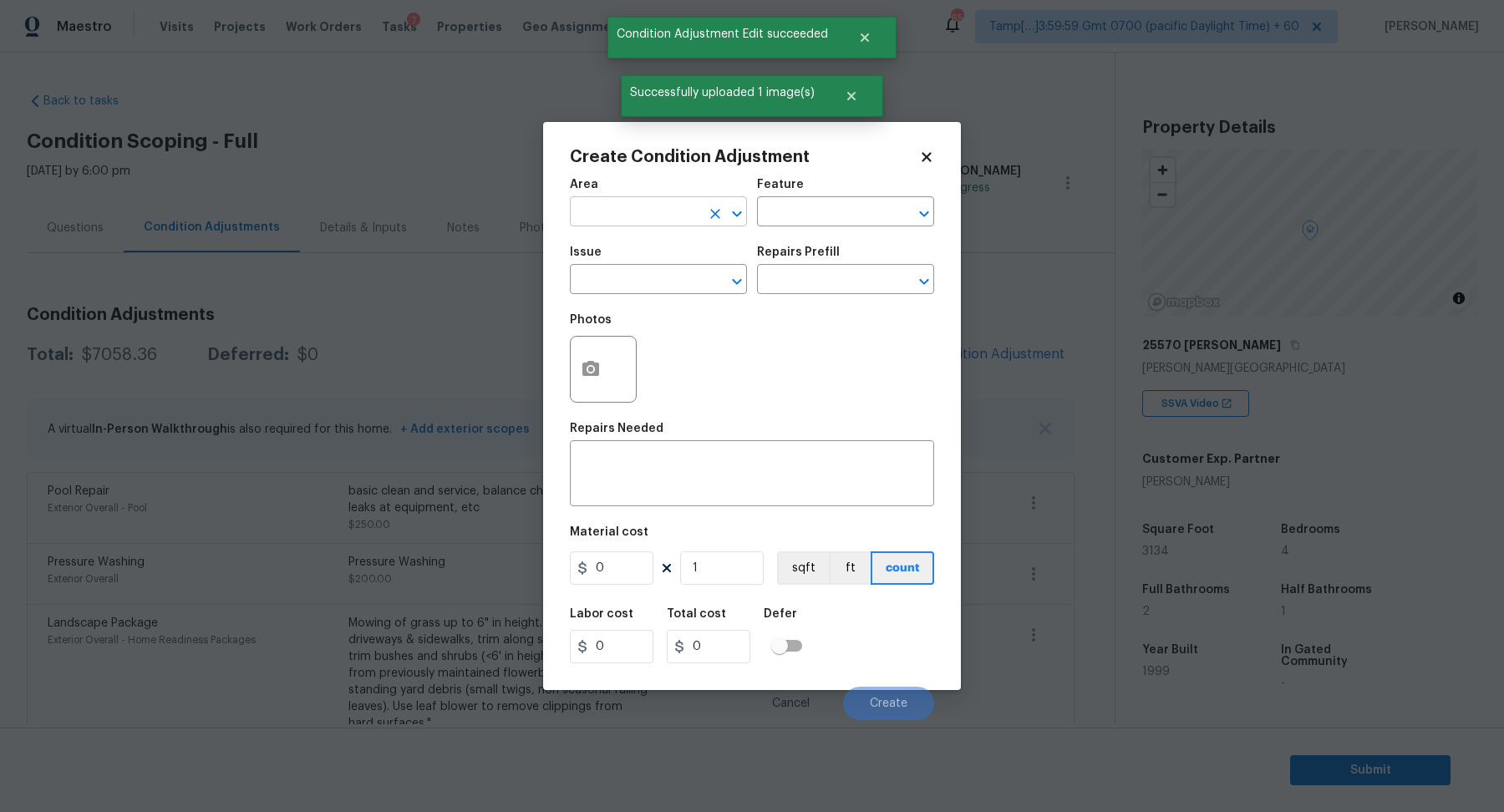
click at [647, 222] on input "text" at bounding box center [634, 213] width 130 height 26
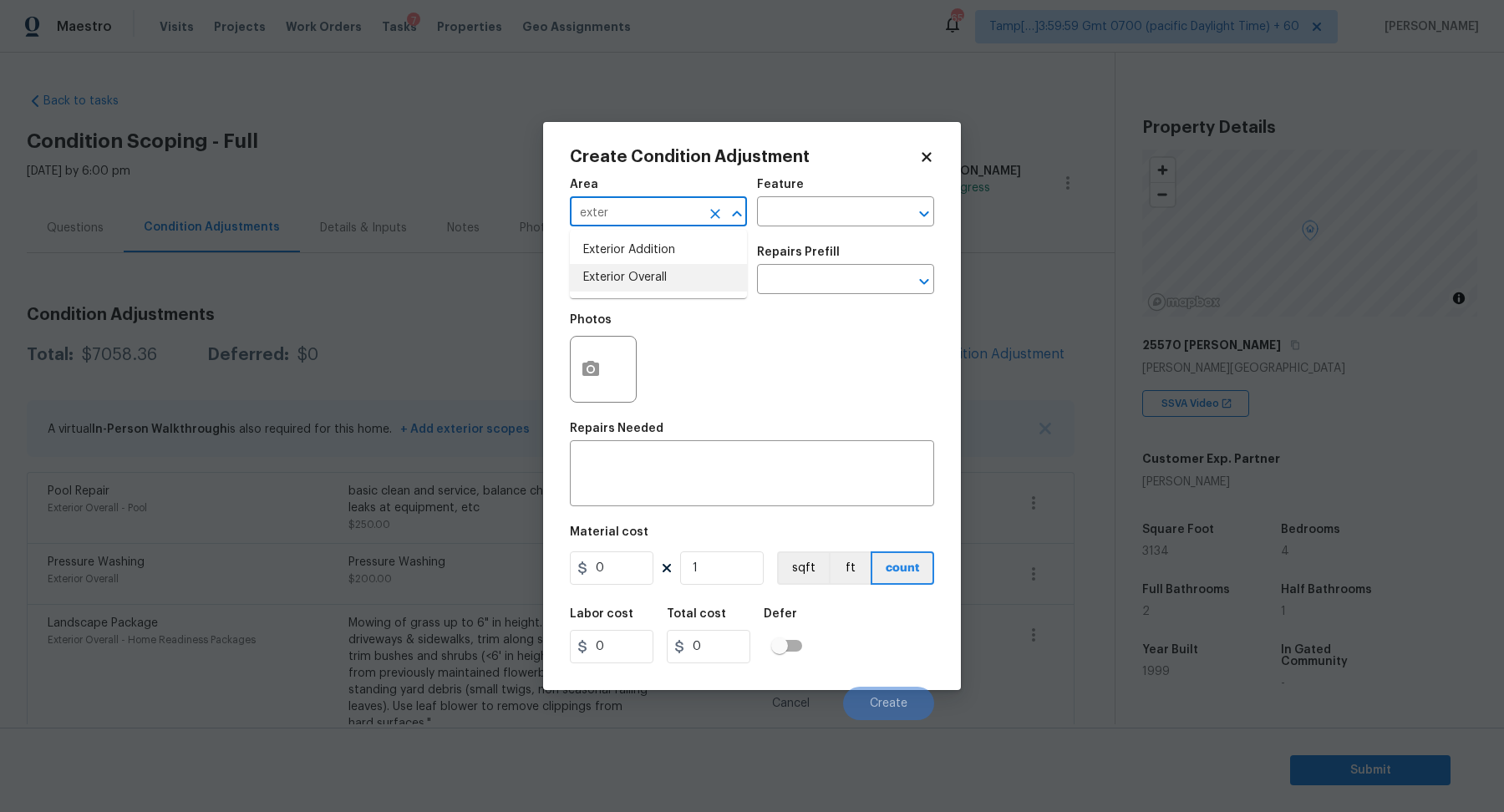
click at [631, 280] on li "Exterior Overall" at bounding box center [658, 277] width 177 height 27
type input "Exterior Overall"
click at [635, 307] on div "Photos" at bounding box center [604, 358] width 70 height 109
click at [637, 291] on input "text" at bounding box center [634, 280] width 130 height 26
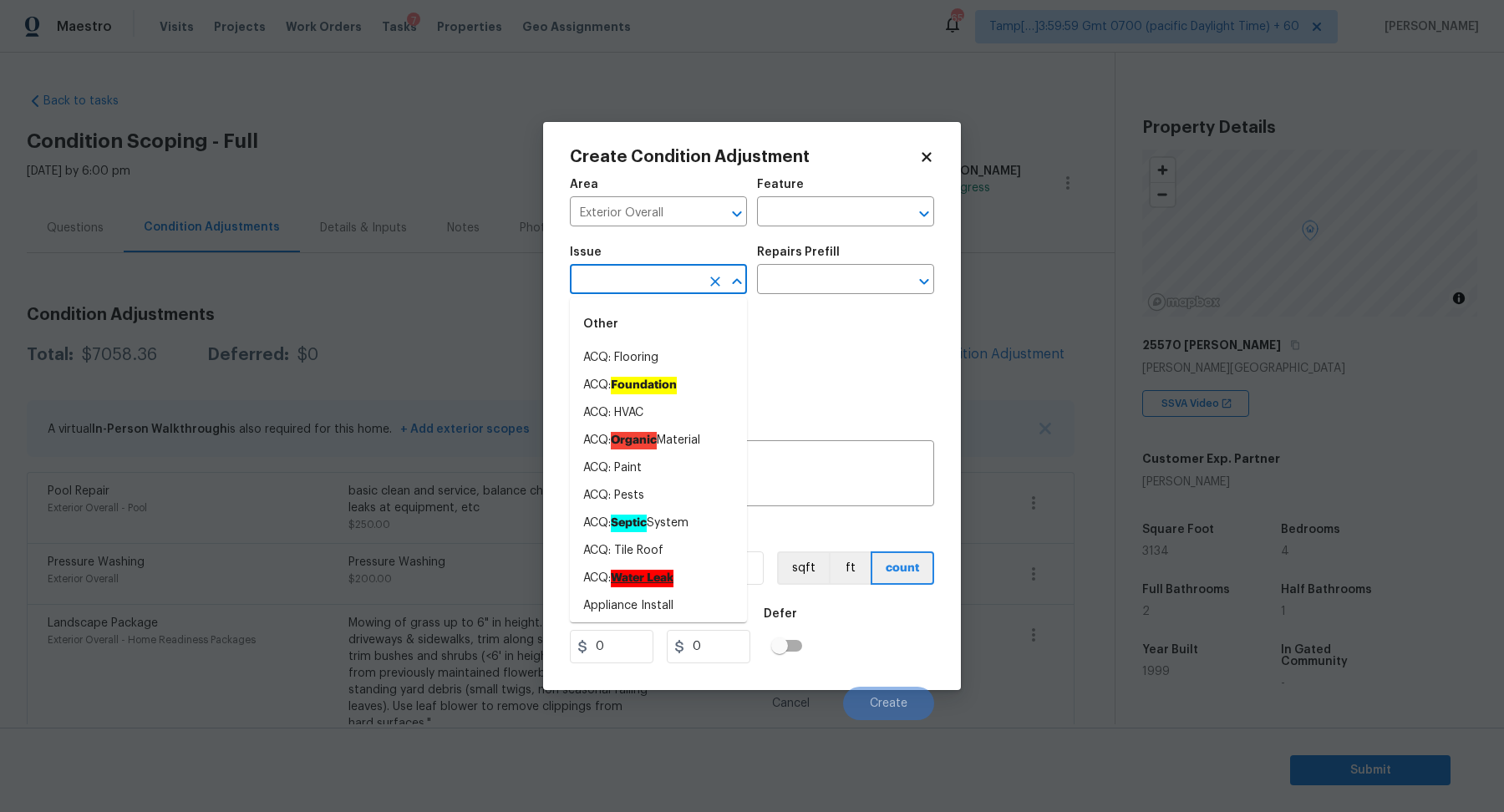
drag, startPoint x: 637, startPoint y: 291, endPoint x: 730, endPoint y: 291, distance: 93.0
click at [650, 291] on input "text" at bounding box center [634, 280] width 130 height 26
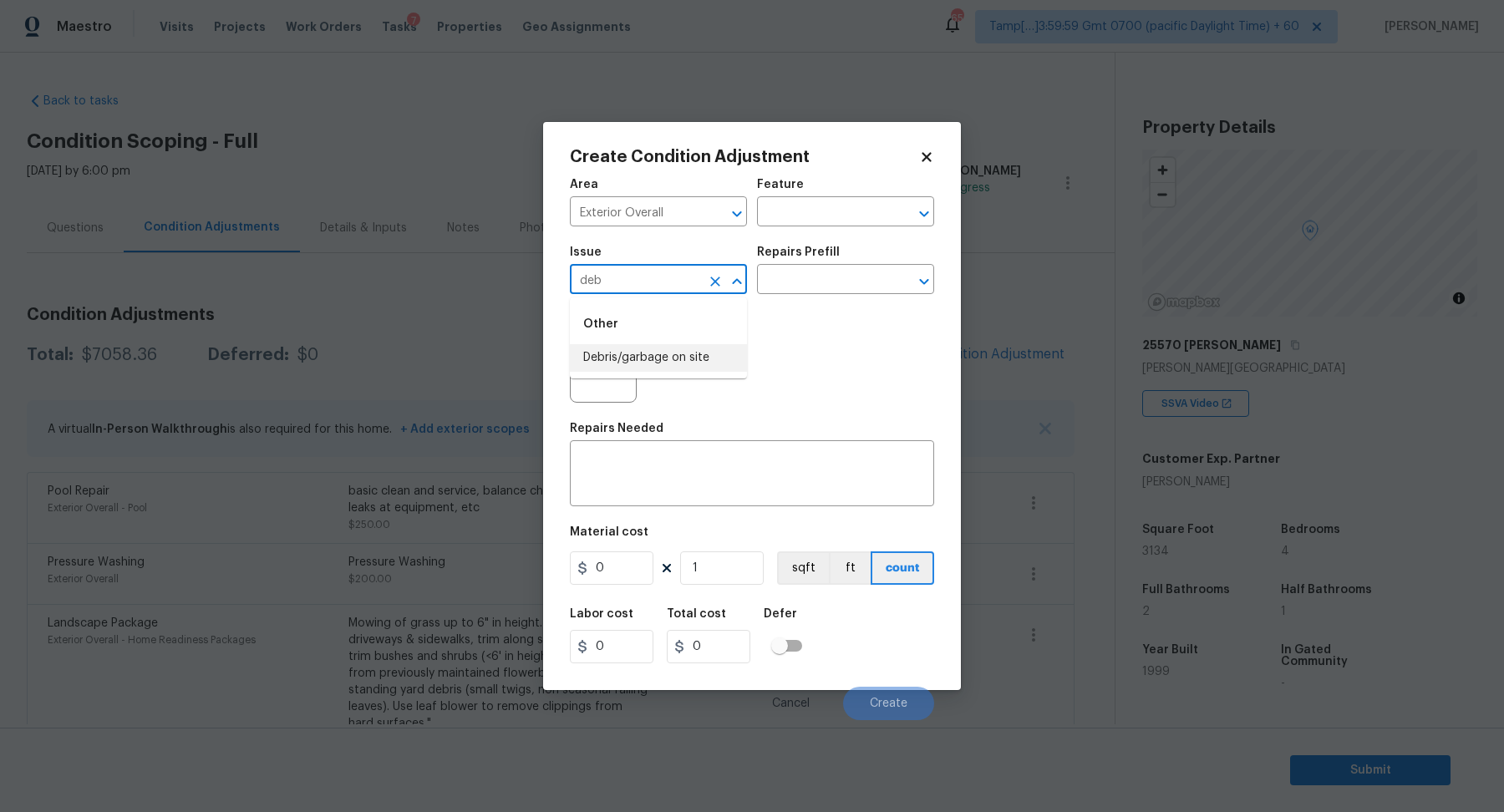
click at [592, 350] on li "Debris/garbage on site" at bounding box center [658, 357] width 177 height 27
type input "Debris/garbage on site"
click at [824, 281] on input "text" at bounding box center [821, 280] width 130 height 26
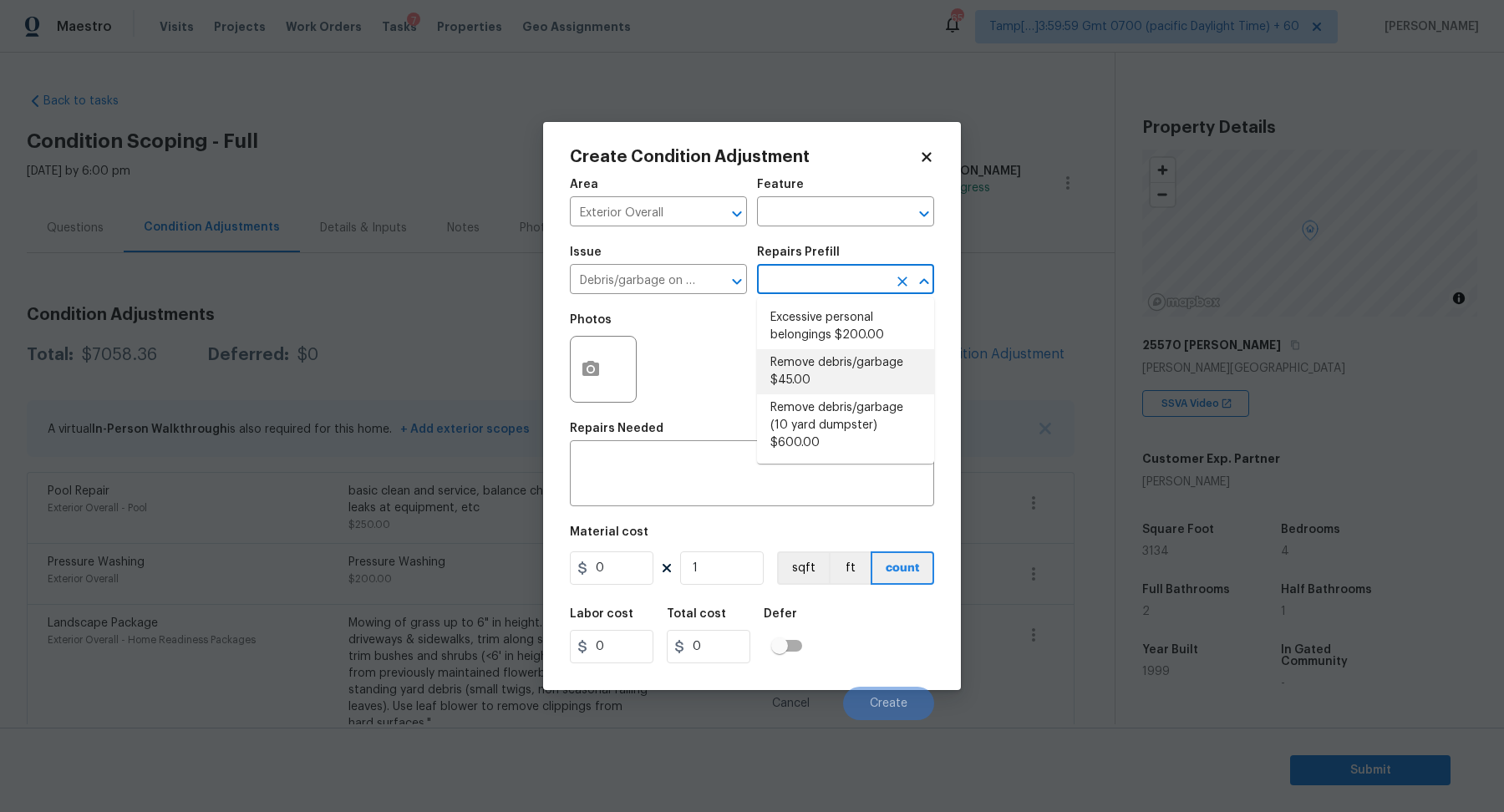
click at [813, 382] on li "Remove debris/garbage $45.00" at bounding box center [845, 372] width 177 height 45
type textarea "Remove, haul off, and properly dispose of any debris left by seller to offsite …"
type input "45"
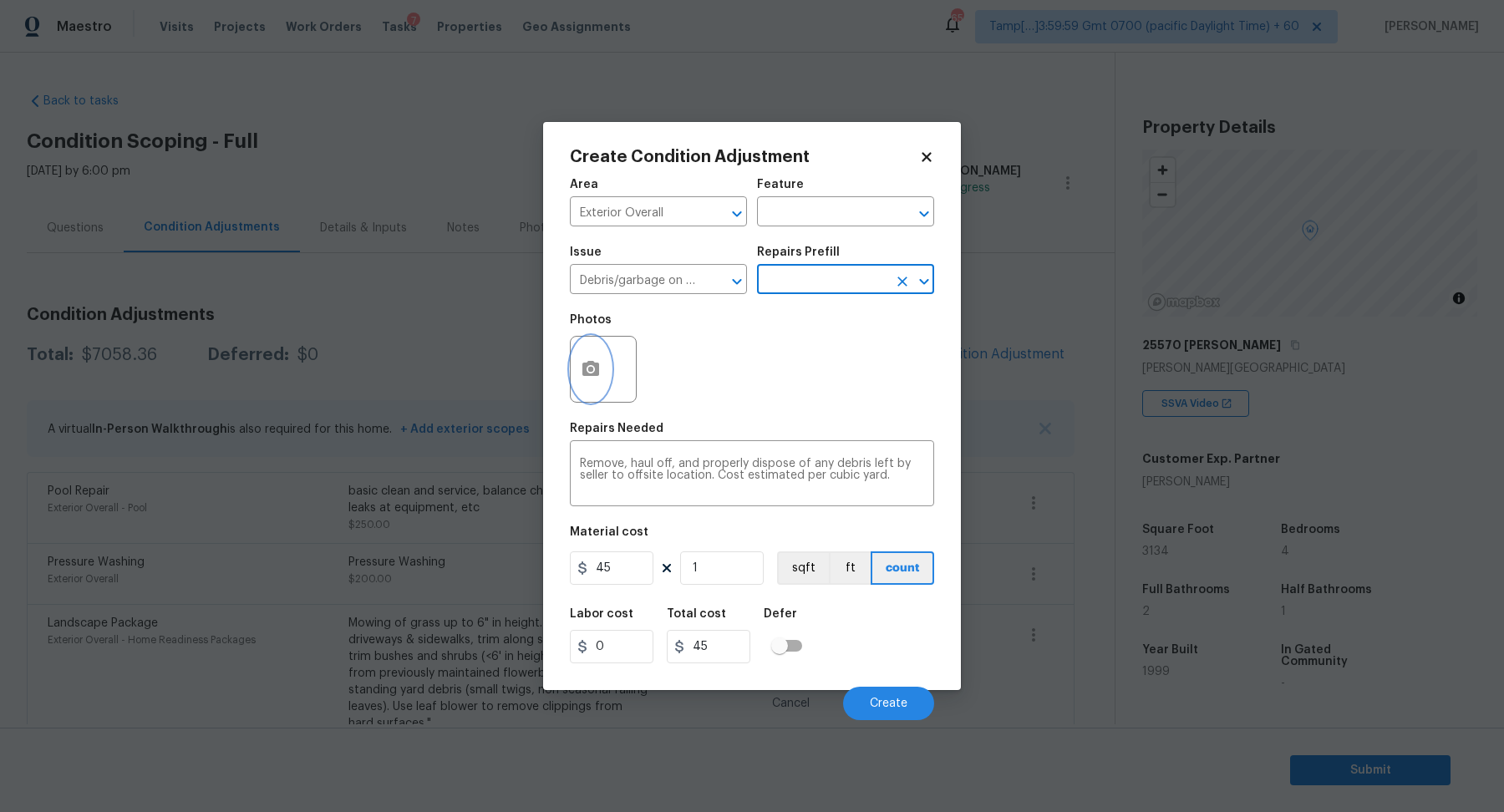
click at [600, 367] on icon "button" at bounding box center [590, 369] width 20 height 20
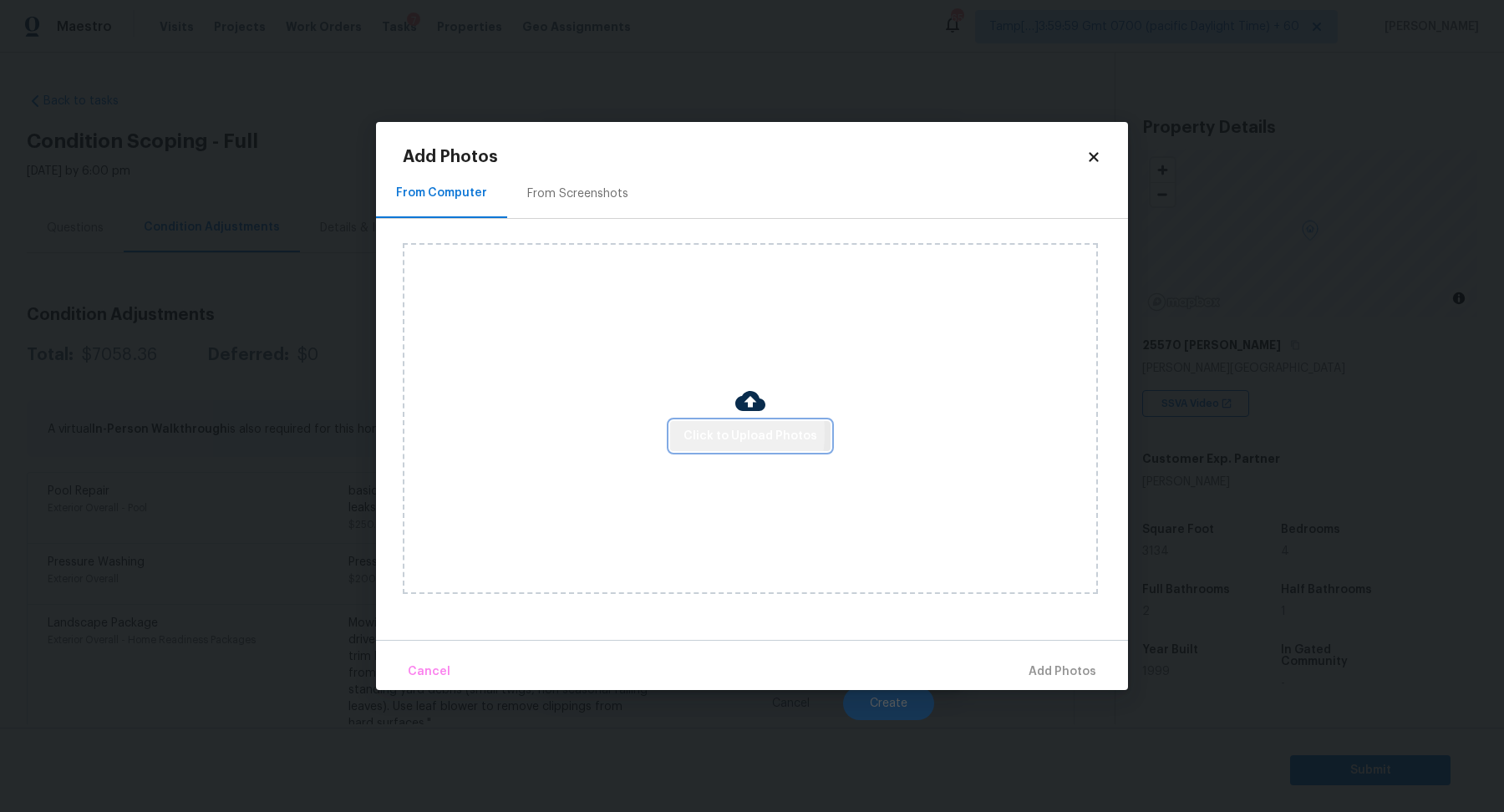
click at [684, 433] on button "Click to Upload Photos" at bounding box center [749, 436] width 160 height 31
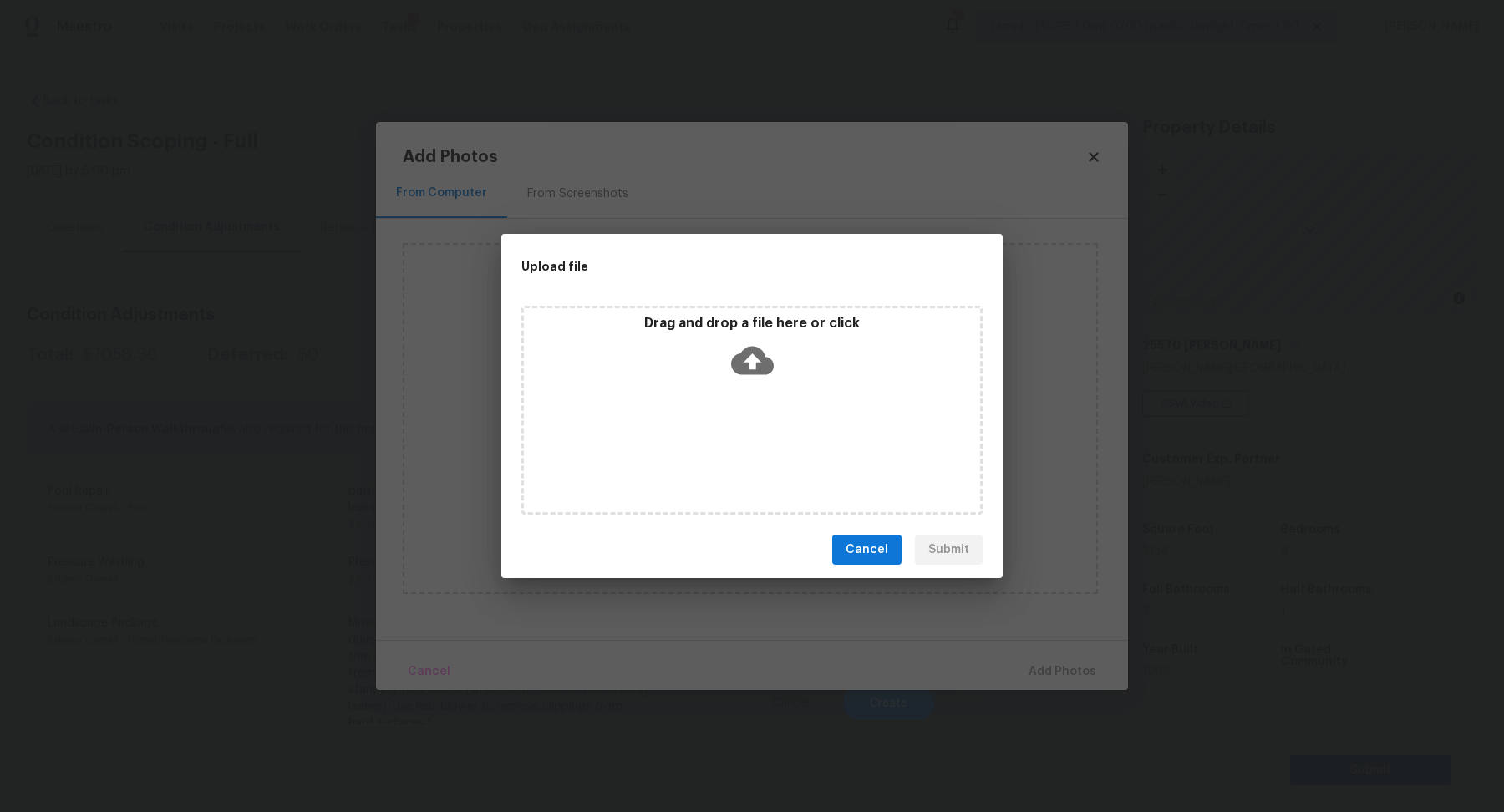
click at [771, 366] on icon at bounding box center [752, 361] width 42 height 28
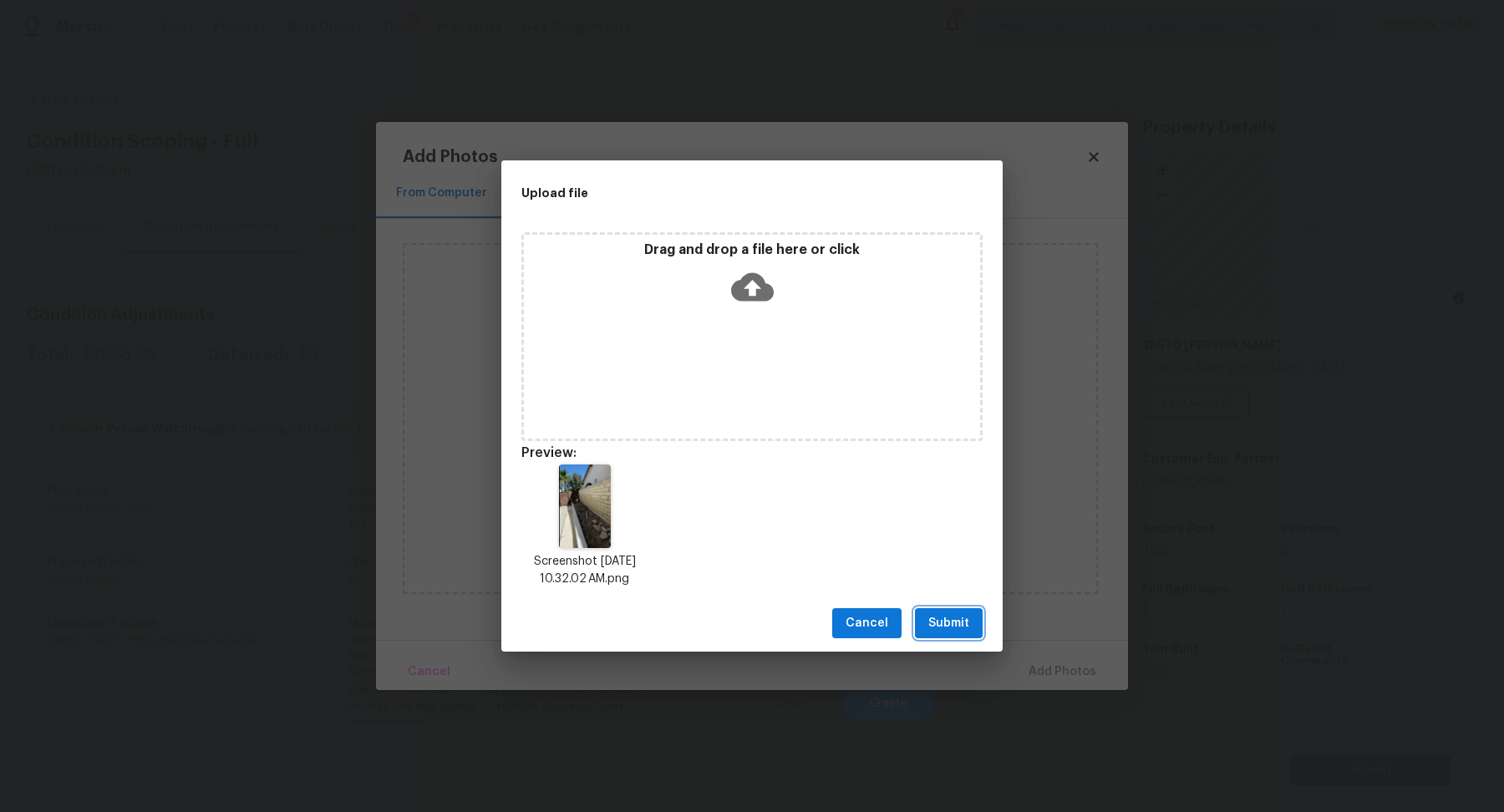
click at [960, 632] on span "Submit" at bounding box center [948, 624] width 41 height 21
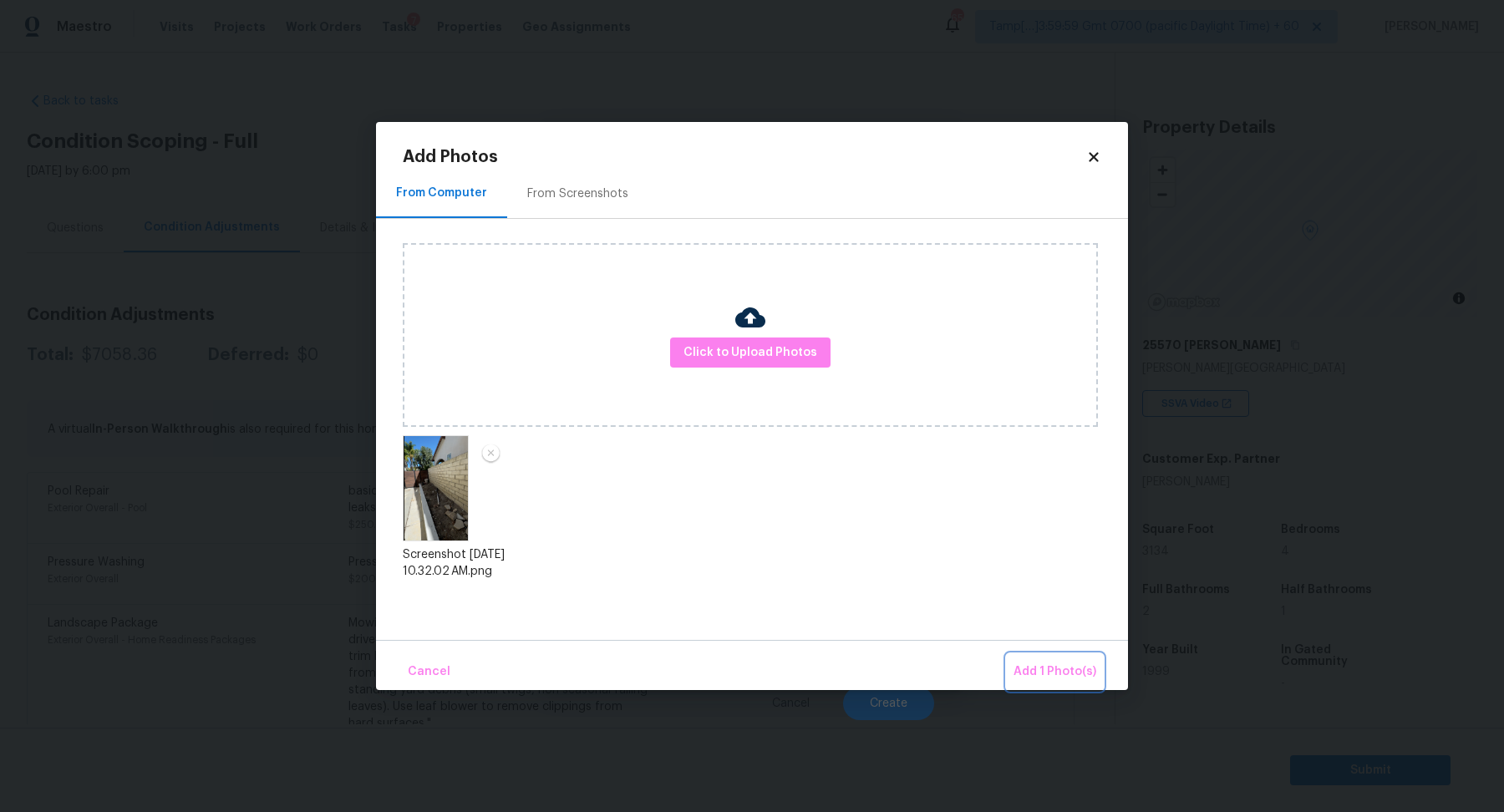
click at [1049, 666] on span "Add 1 Photo(s)" at bounding box center [1054, 672] width 82 height 21
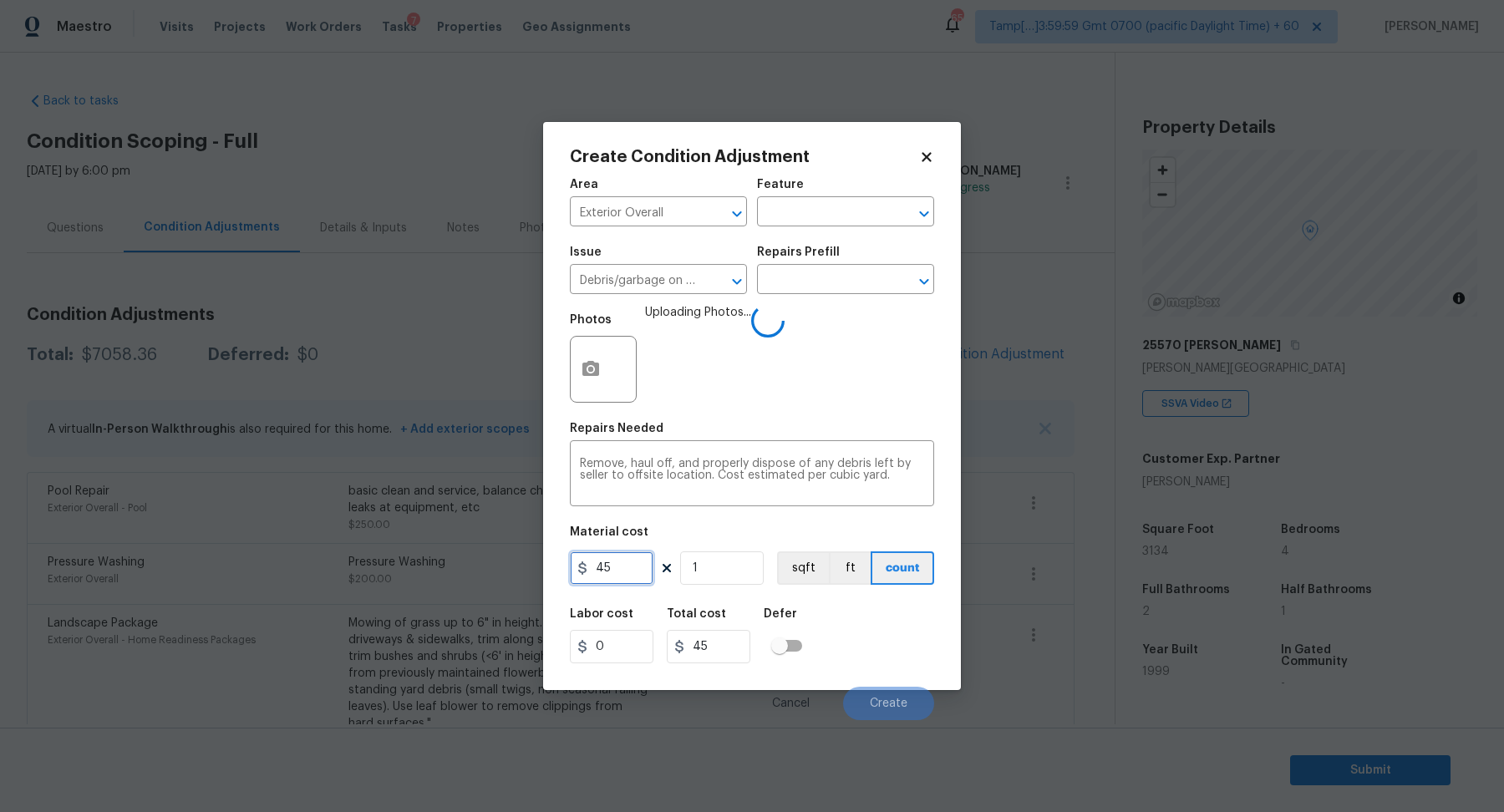
click at [640, 570] on input "45" at bounding box center [611, 568] width 83 height 34
type input "200"
click at [843, 647] on div "Labor cost 0 Total cost 200 Defer" at bounding box center [752, 635] width 364 height 75
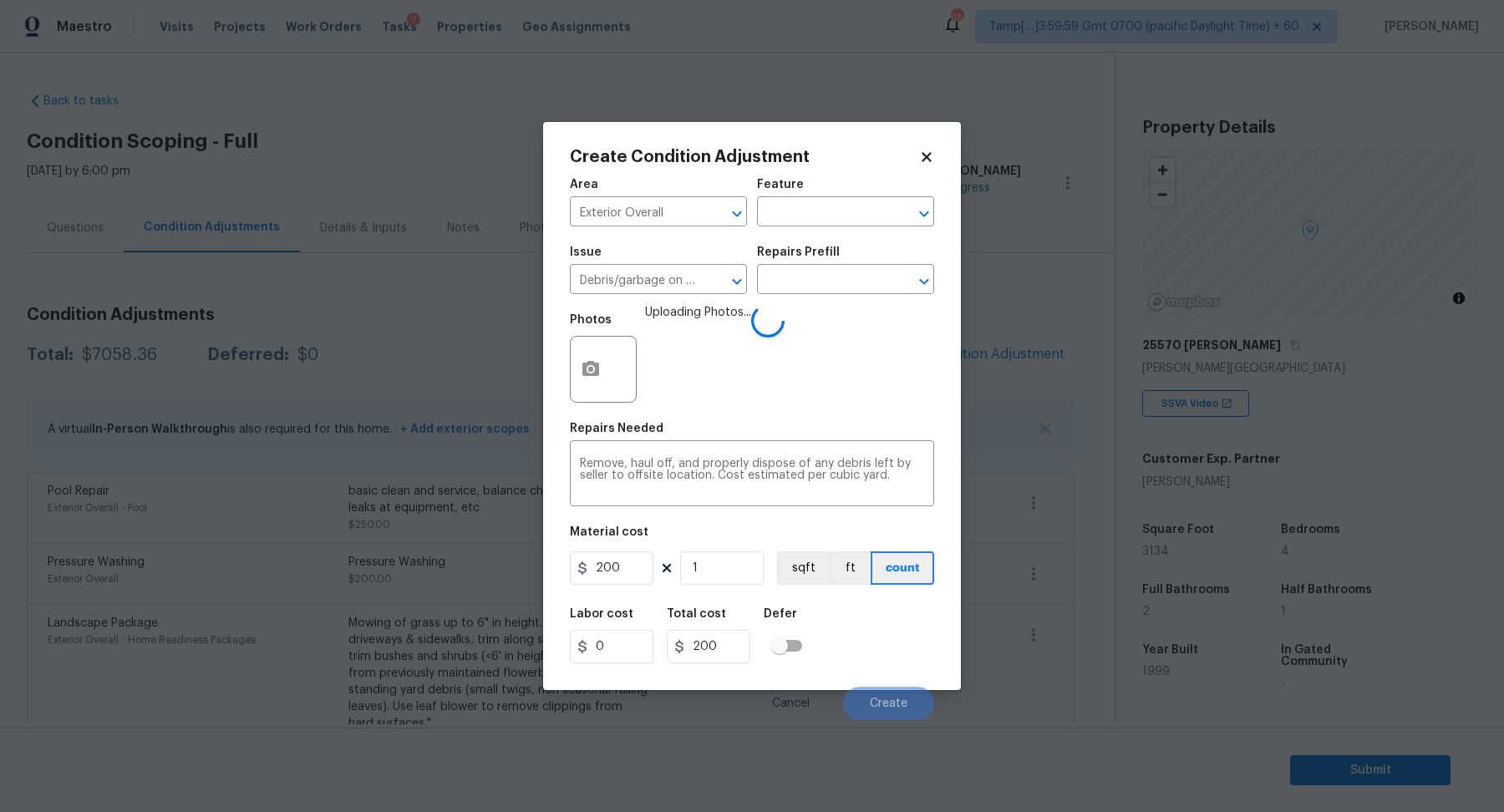
click at [866, 646] on div "Labor cost 0 Total cost 200 Defer" at bounding box center [752, 635] width 364 height 75
click at [737, 577] on input "1" at bounding box center [722, 568] width 83 height 34
click at [843, 632] on div "Labor cost 0 Total cost 200 Defer" at bounding box center [752, 635] width 364 height 75
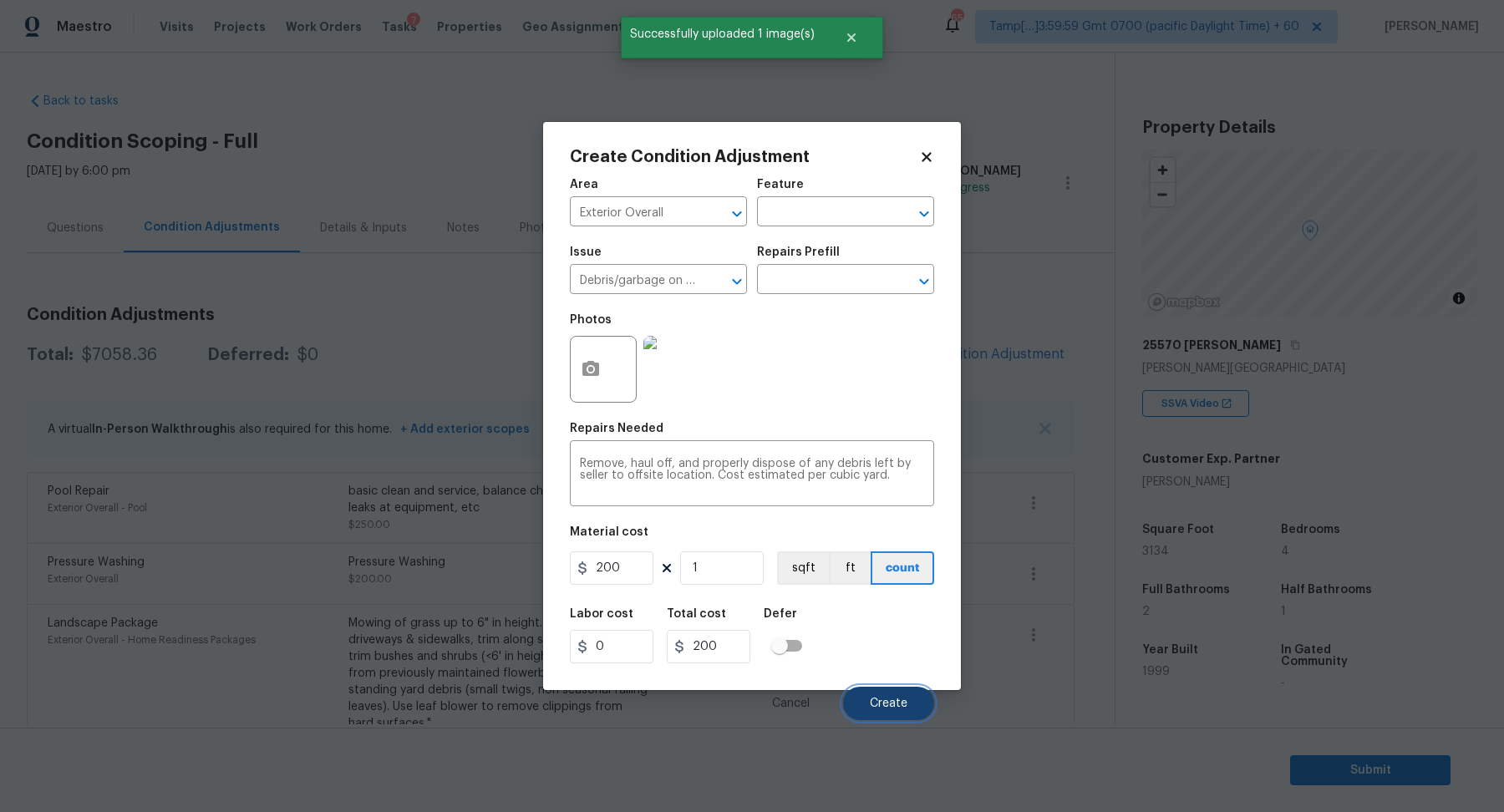
click at [878, 697] on span "Create" at bounding box center [888, 703] width 37 height 12
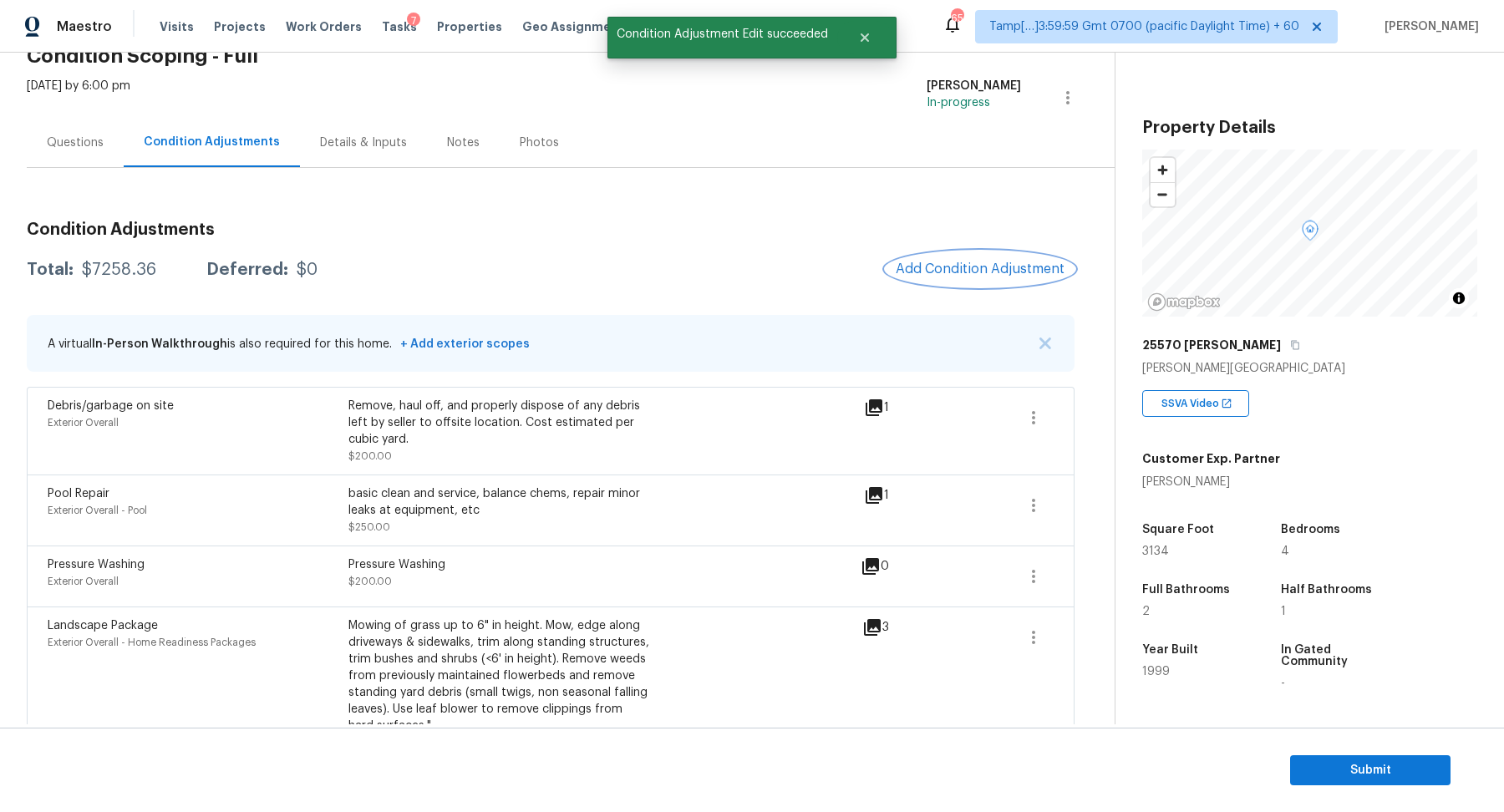
scroll to position [129, 0]
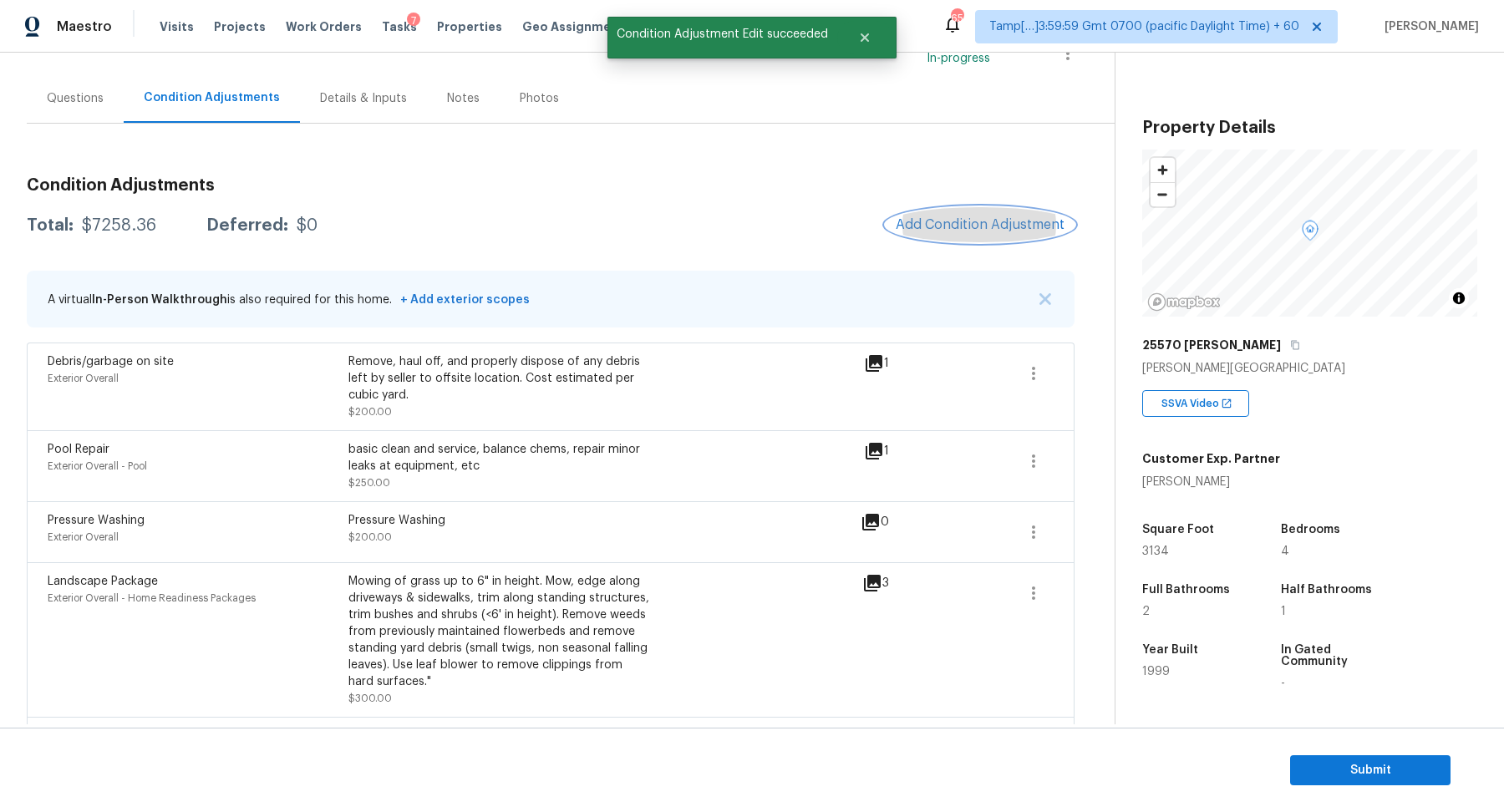
click at [984, 234] on button "Add Condition Adjustment" at bounding box center [979, 225] width 188 height 35
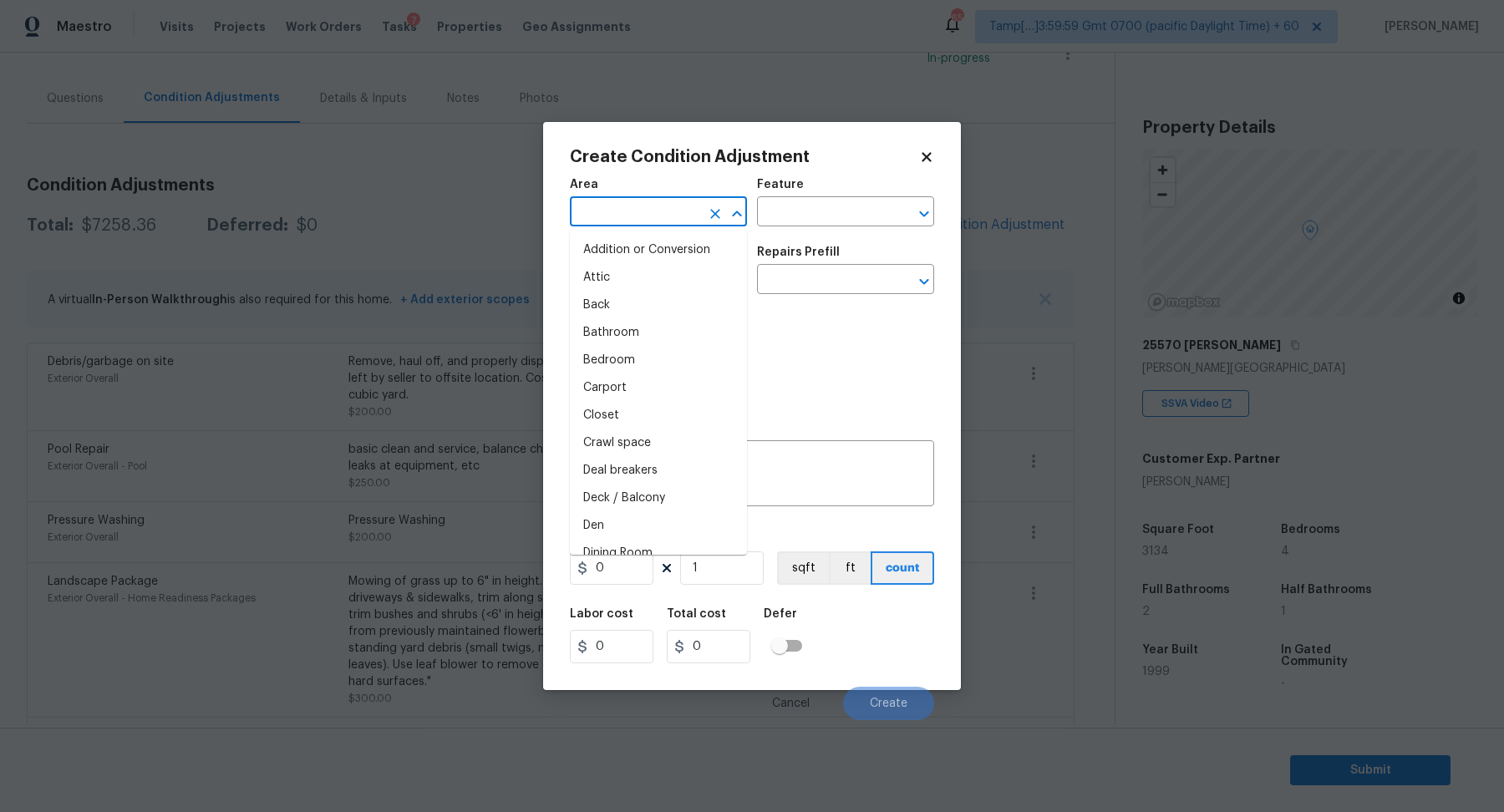
click at [669, 213] on input "text" at bounding box center [634, 213] width 130 height 26
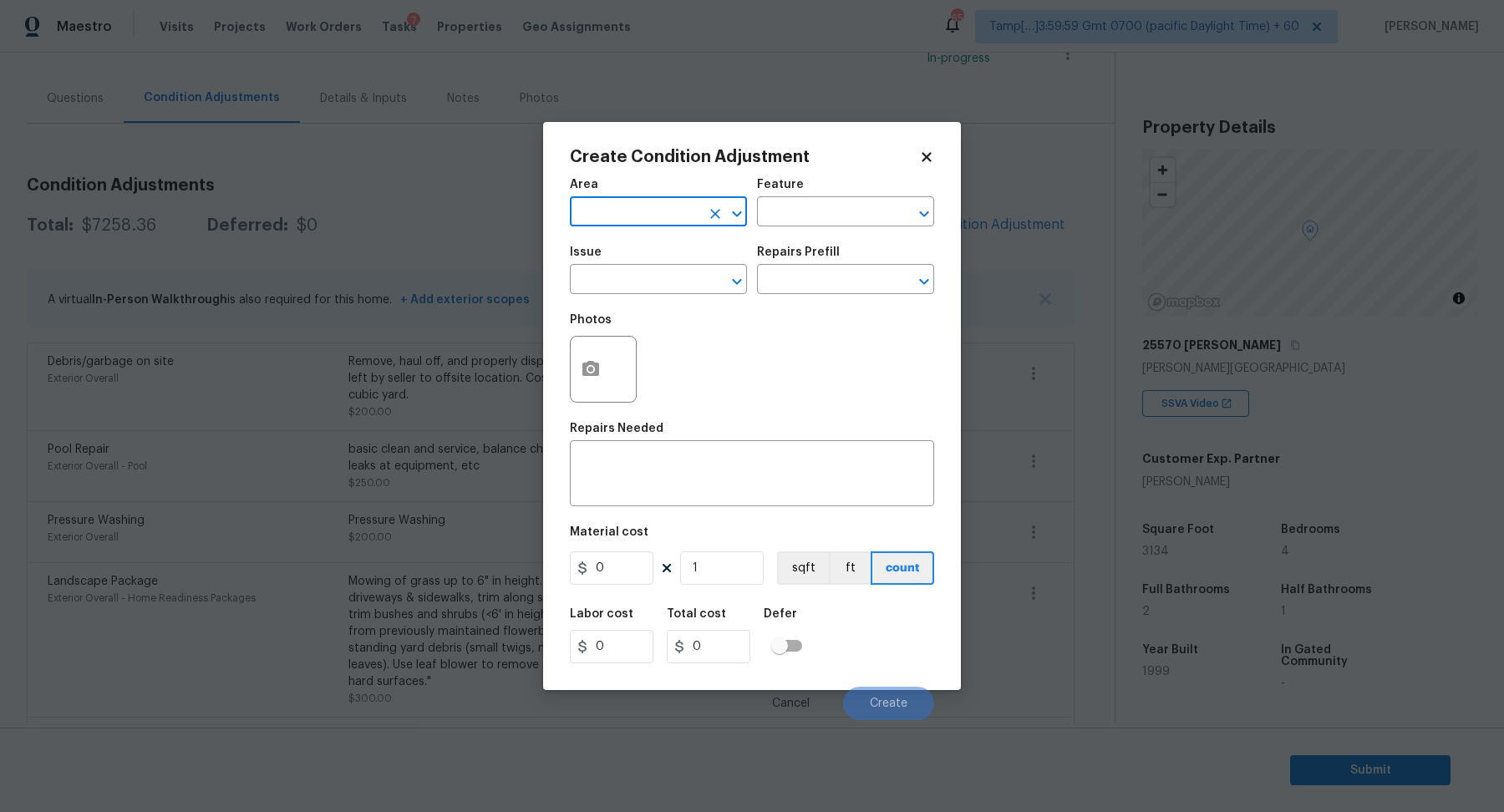
click at [687, 216] on input "text" at bounding box center [634, 213] width 130 height 26
click at [682, 255] on li "Roof" at bounding box center [658, 249] width 177 height 27
type input "Roof"
click at [639, 287] on input "text" at bounding box center [634, 280] width 130 height 26
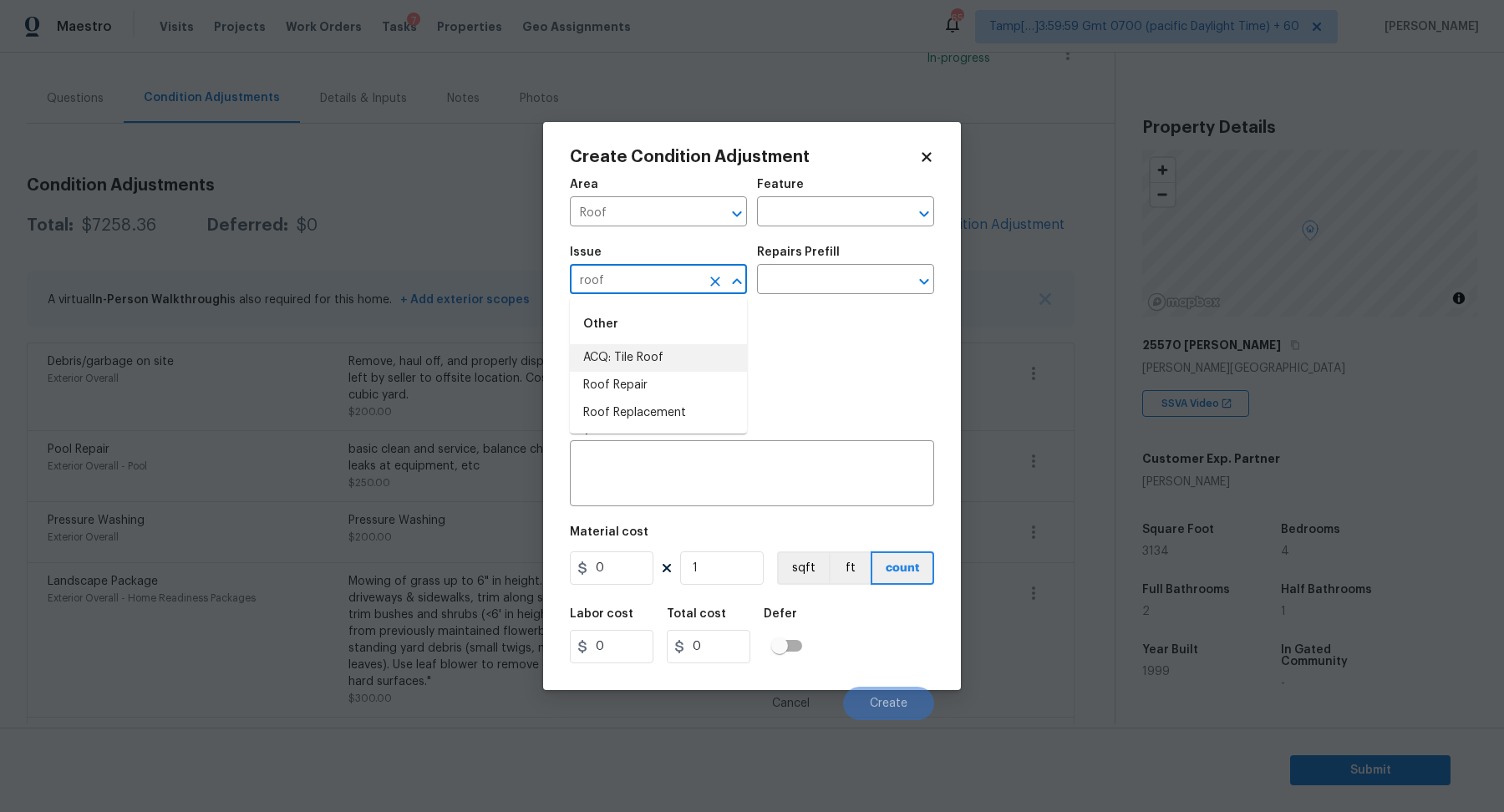
click at [671, 338] on div "Other" at bounding box center [658, 324] width 177 height 40
click at [670, 351] on li "ACQ: Tile Roof" at bounding box center [658, 357] width 177 height 27
type input "ACQ: Tile Roof"
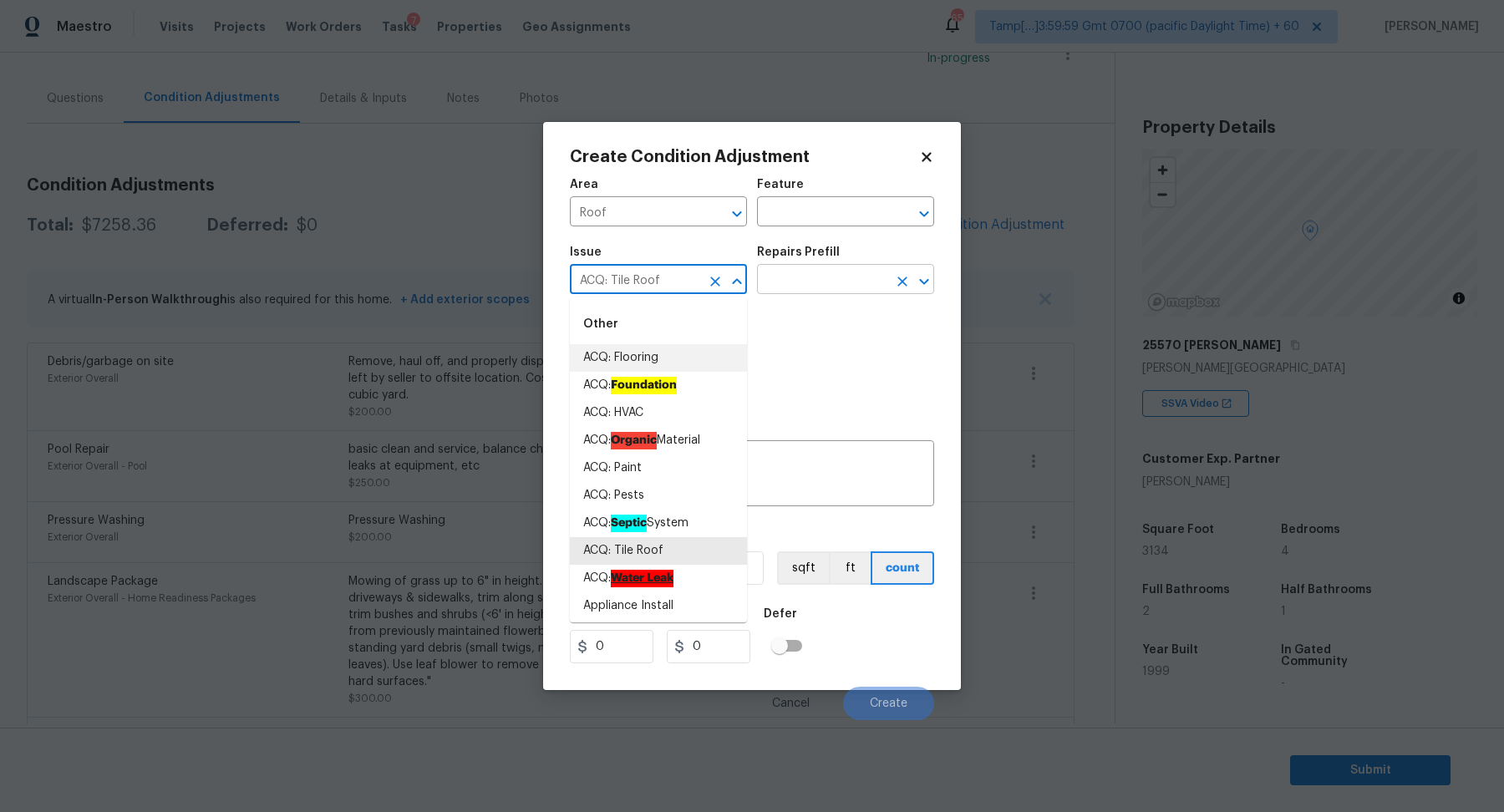
click at [828, 290] on input "text" at bounding box center [821, 280] width 130 height 26
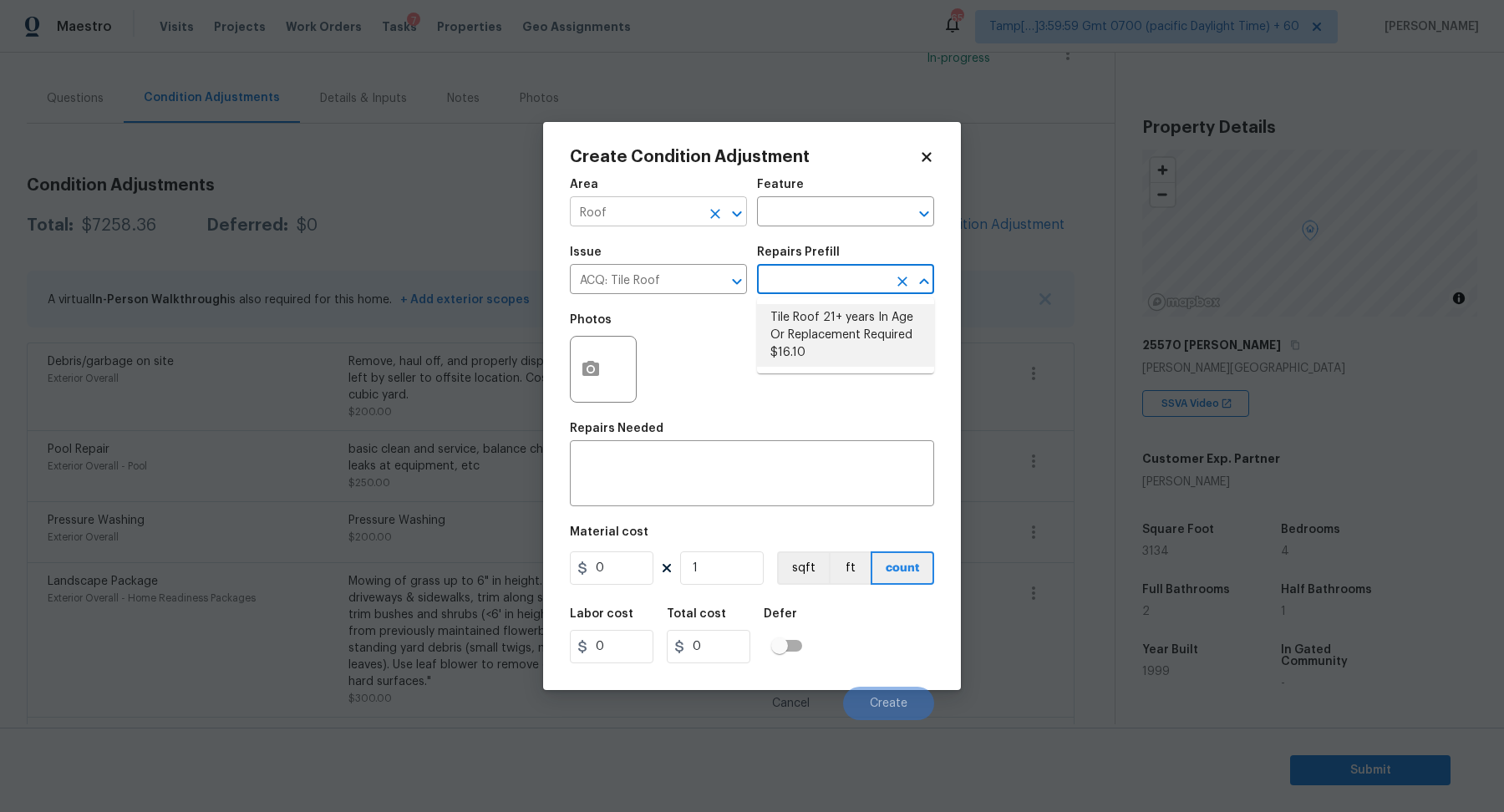
click at [676, 211] on input "Roof" at bounding box center [634, 213] width 130 height 26
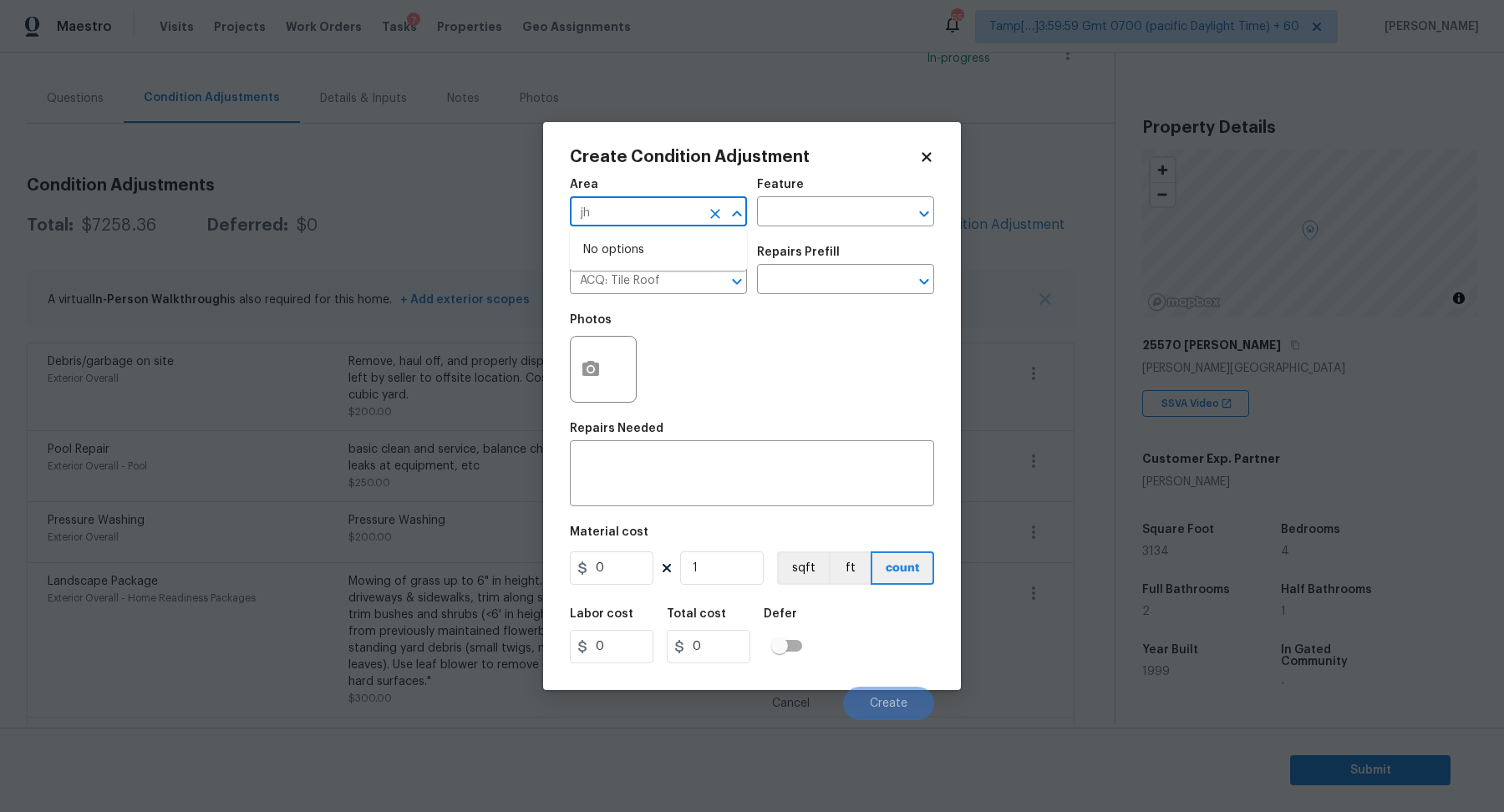
type input "j"
click at [616, 241] on li "HVAC" at bounding box center [658, 249] width 177 height 27
type input "HVAC"
click at [642, 277] on input "ACQ: Tile Roof" at bounding box center [634, 280] width 130 height 26
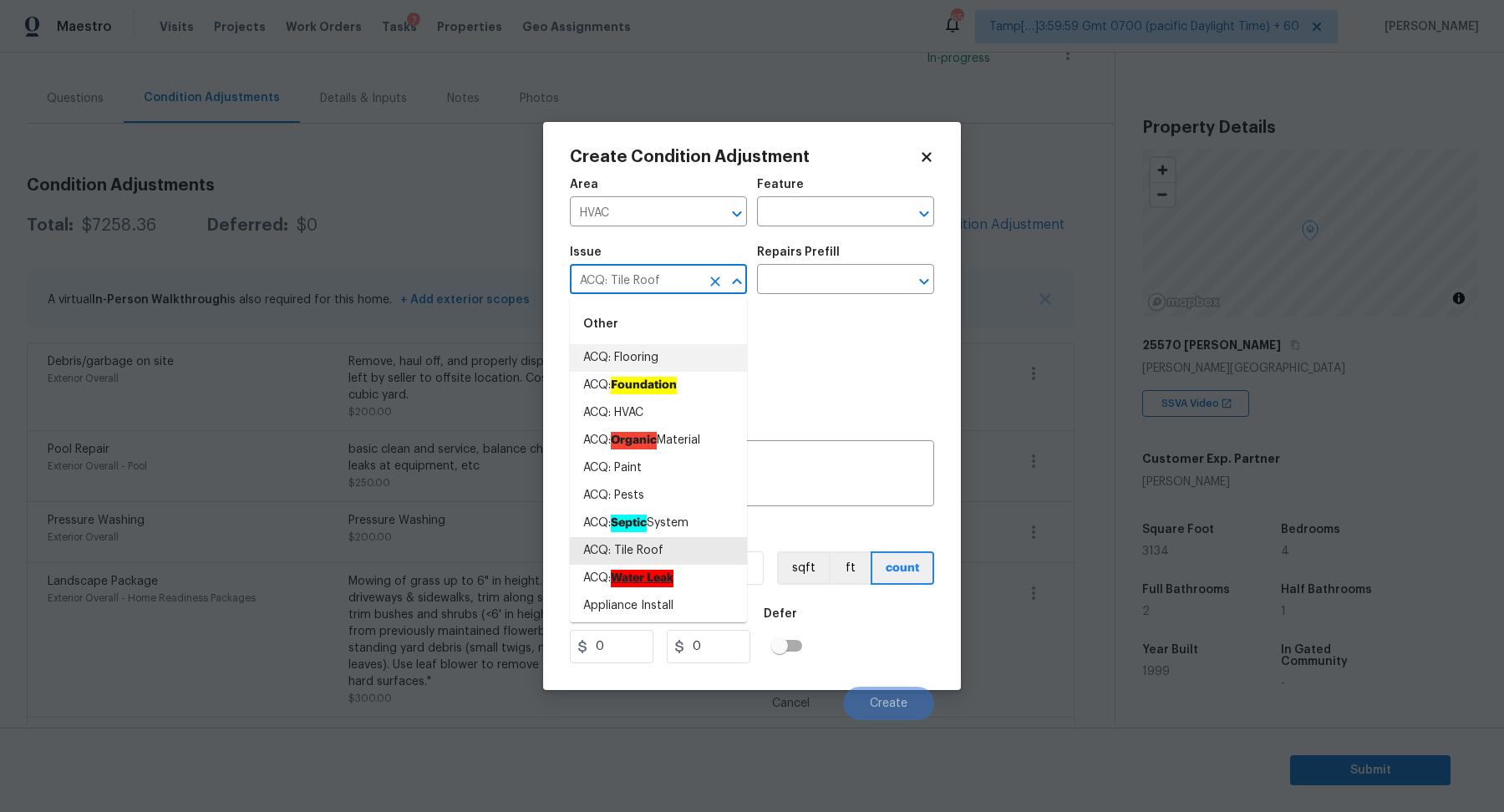
click at [642, 277] on input "ACQ: Tile Roof" at bounding box center [634, 280] width 130 height 26
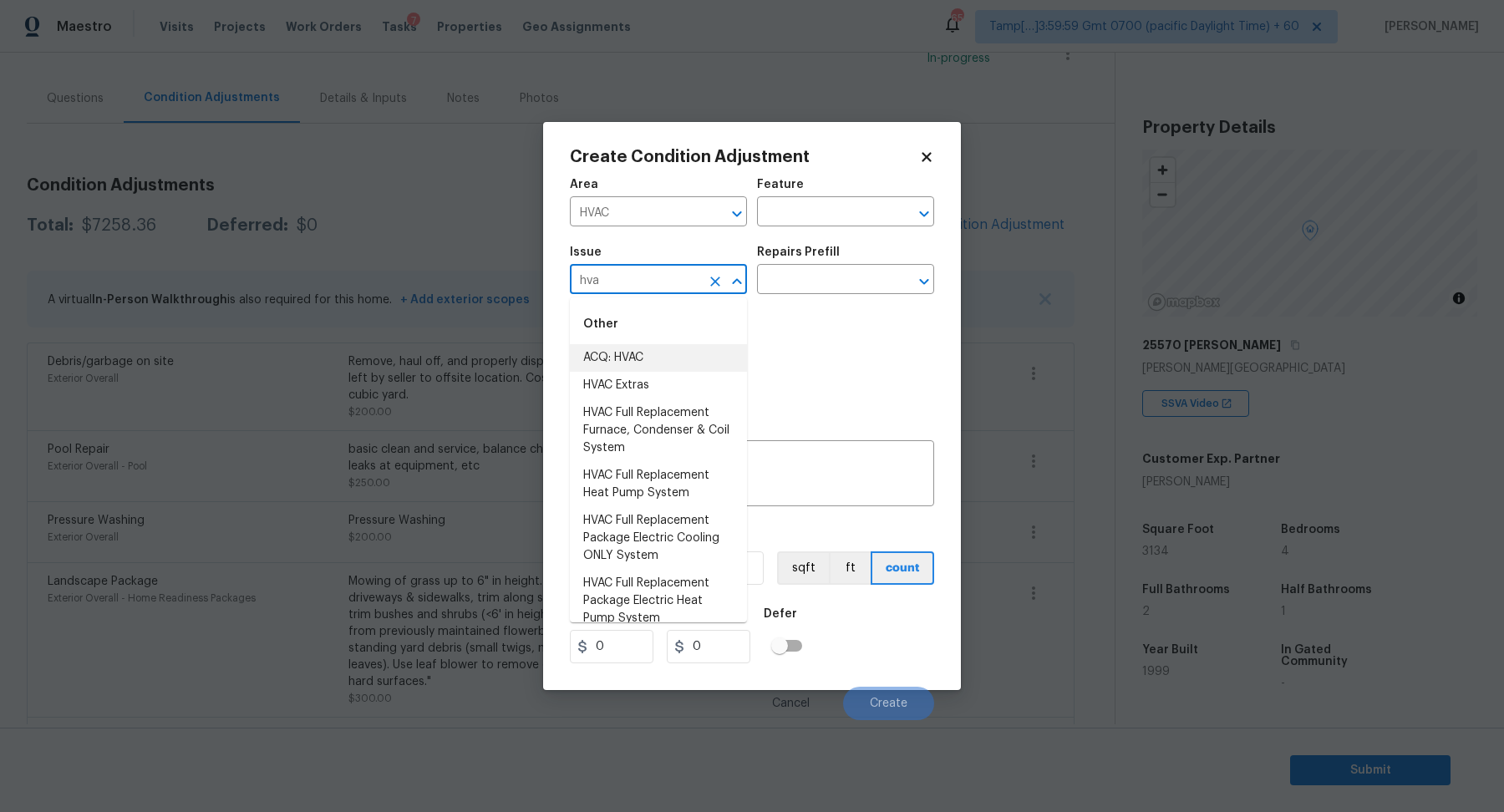
click at [622, 355] on li "ACQ: HVAC" at bounding box center [658, 357] width 177 height 27
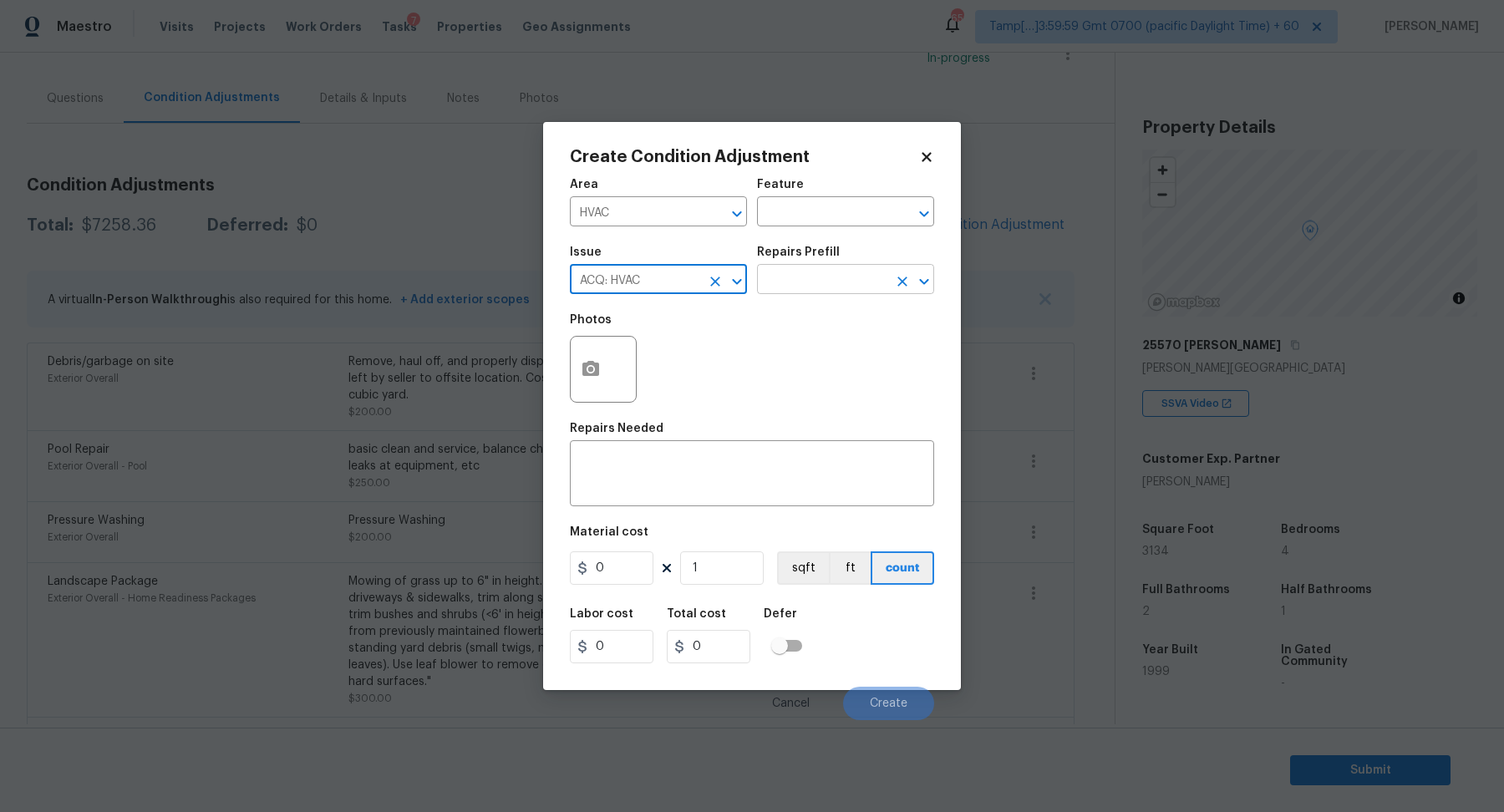
type input "ACQ: HVAC"
click at [836, 277] on input "text" at bounding box center [821, 280] width 130 height 26
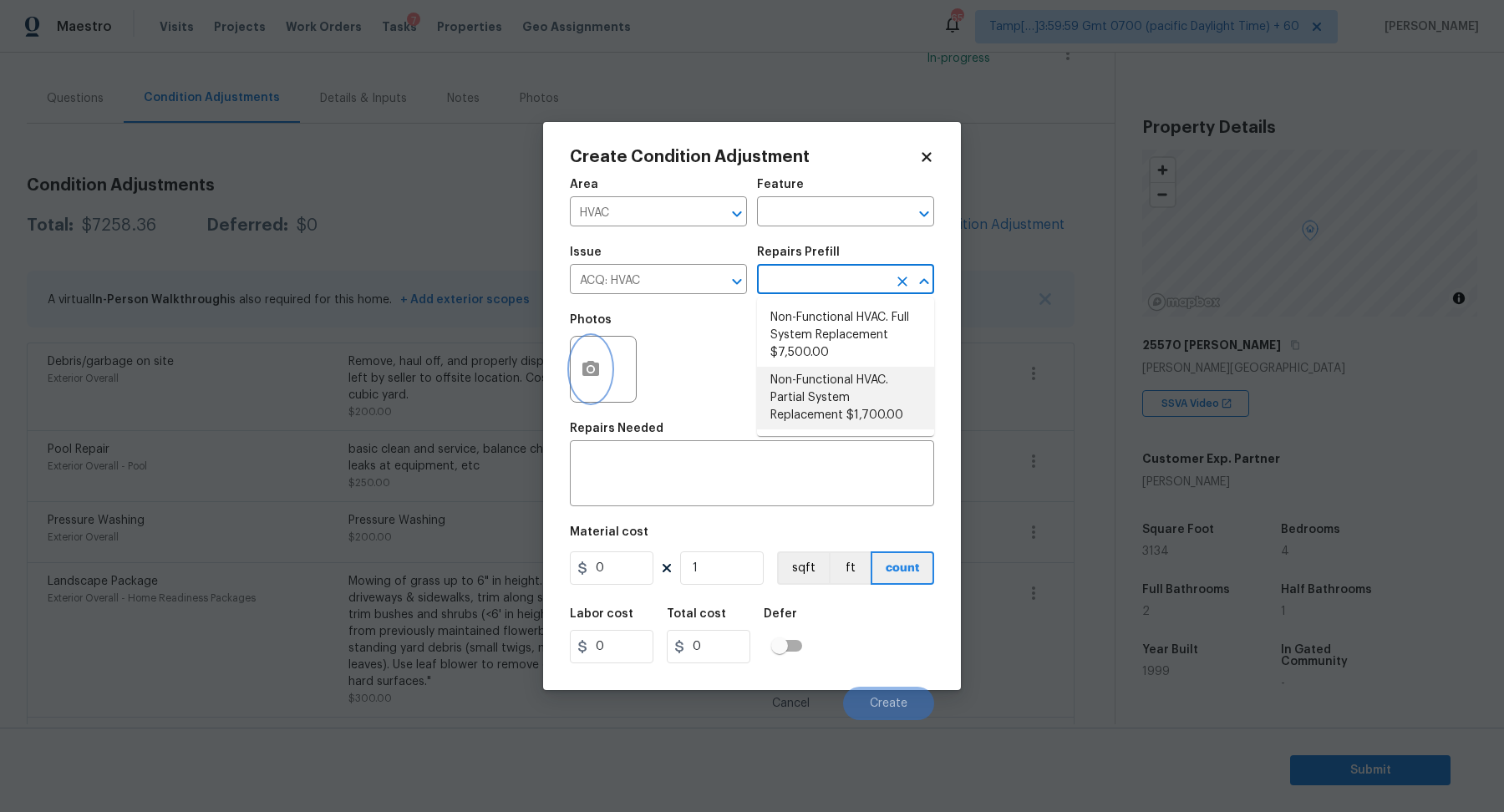
click at [601, 382] on button "button" at bounding box center [590, 370] width 40 height 65
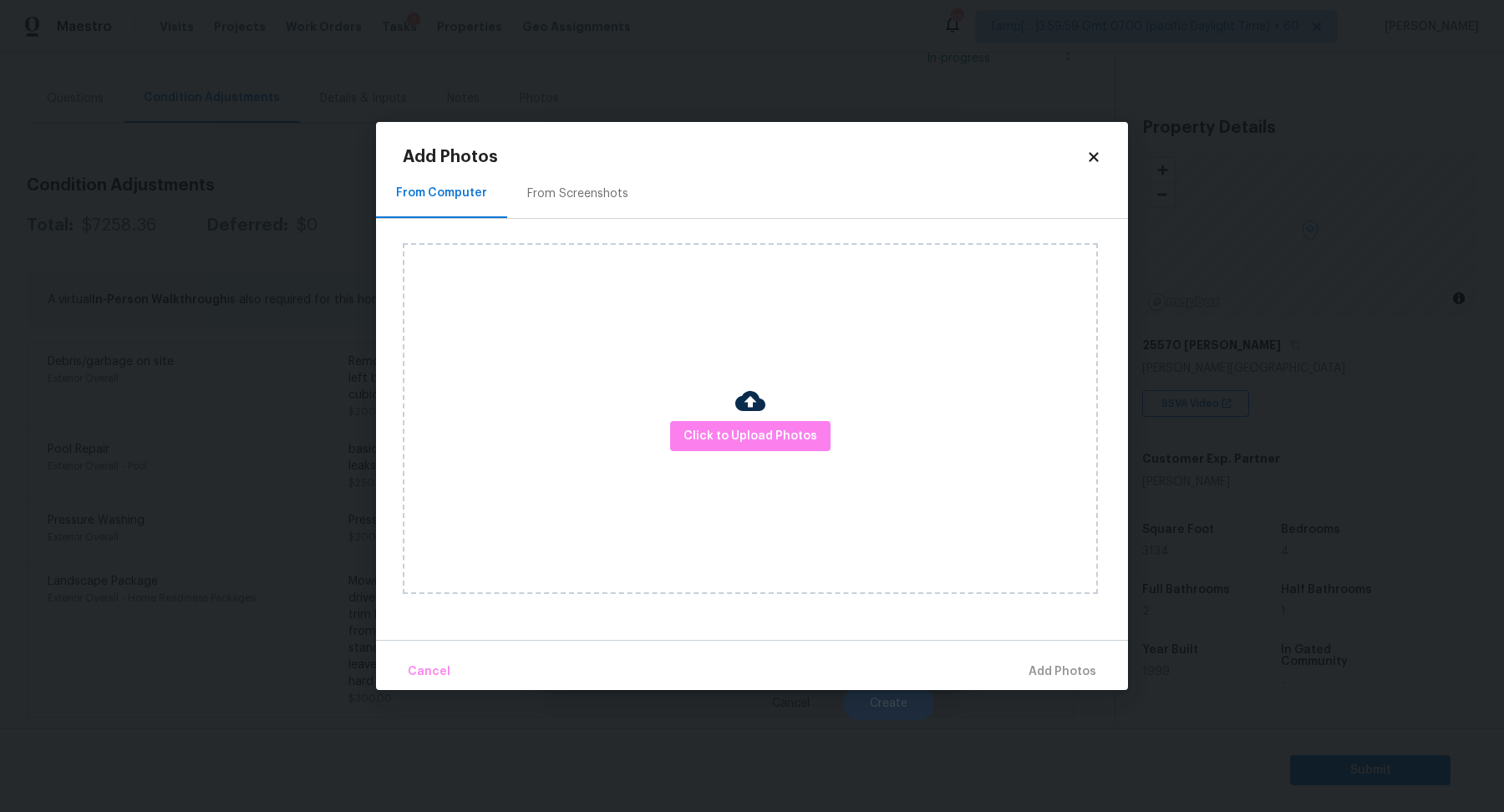
click at [692, 419] on div "Click to Upload Photos" at bounding box center [750, 418] width 695 height 351
click at [696, 435] on span "Click to Upload Photos" at bounding box center [749, 437] width 134 height 21
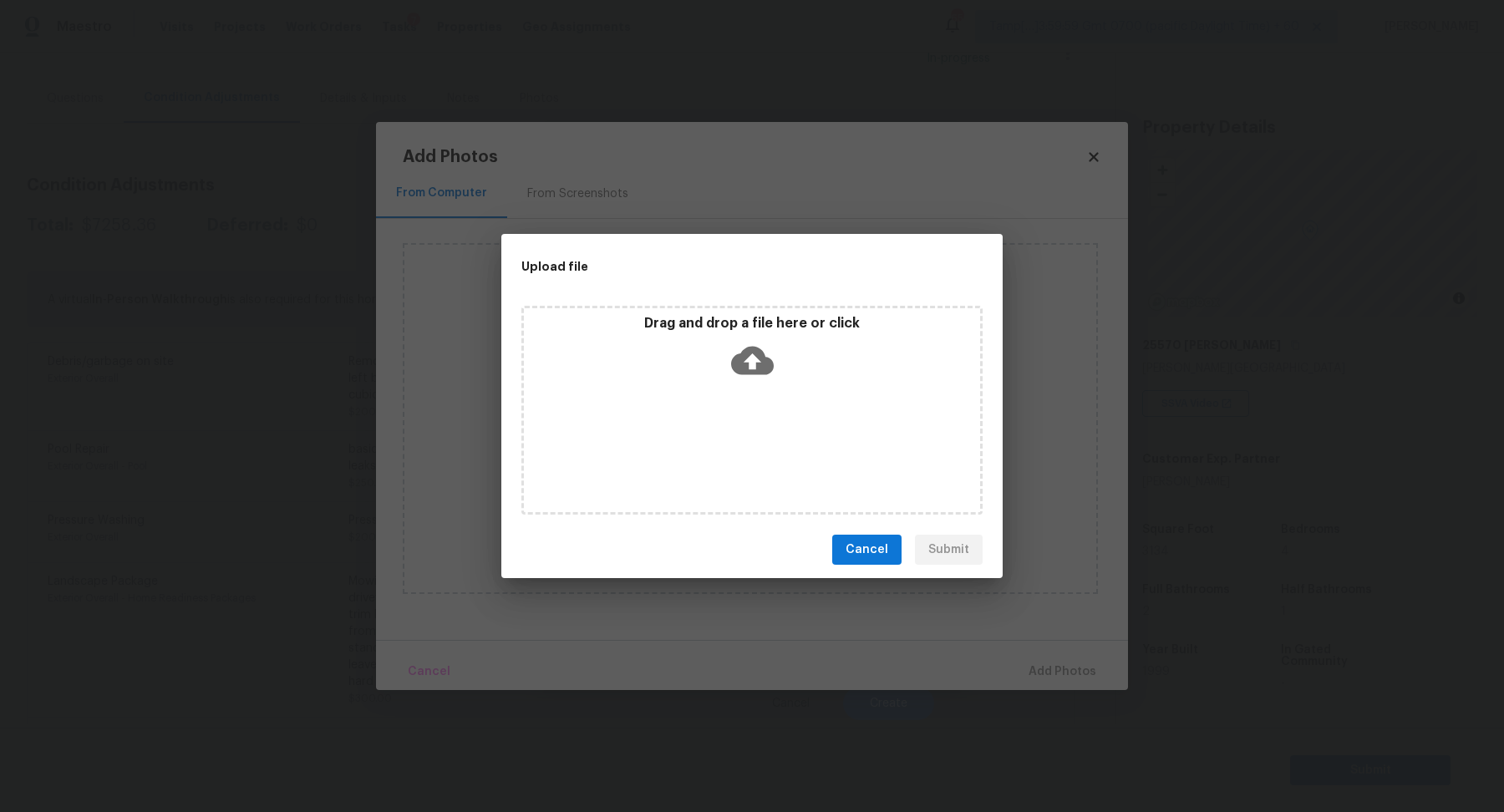
click at [765, 384] on div "Drag and drop a file here or click" at bounding box center [752, 350] width 457 height 72
click at [743, 208] on div "Upload file Drag and drop a file here or click Cancel Submit" at bounding box center [752, 406] width 1504 height 812
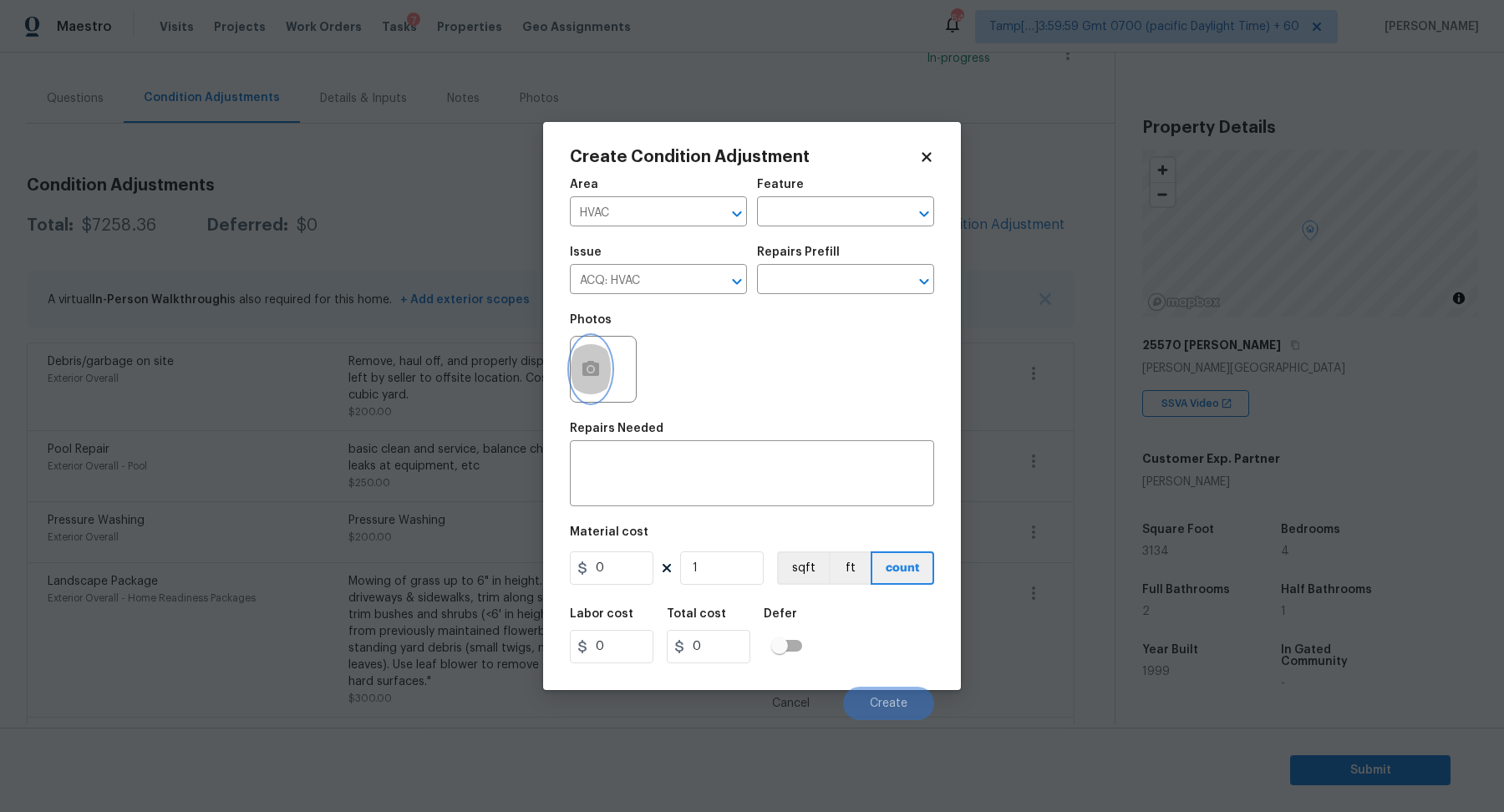
click at [596, 349] on button "button" at bounding box center [590, 370] width 40 height 65
click at [801, 241] on div "Issue ACQ: HVAC ​ Repairs Prefill ​" at bounding box center [752, 270] width 364 height 67
click at [801, 279] on input "text" at bounding box center [821, 280] width 130 height 26
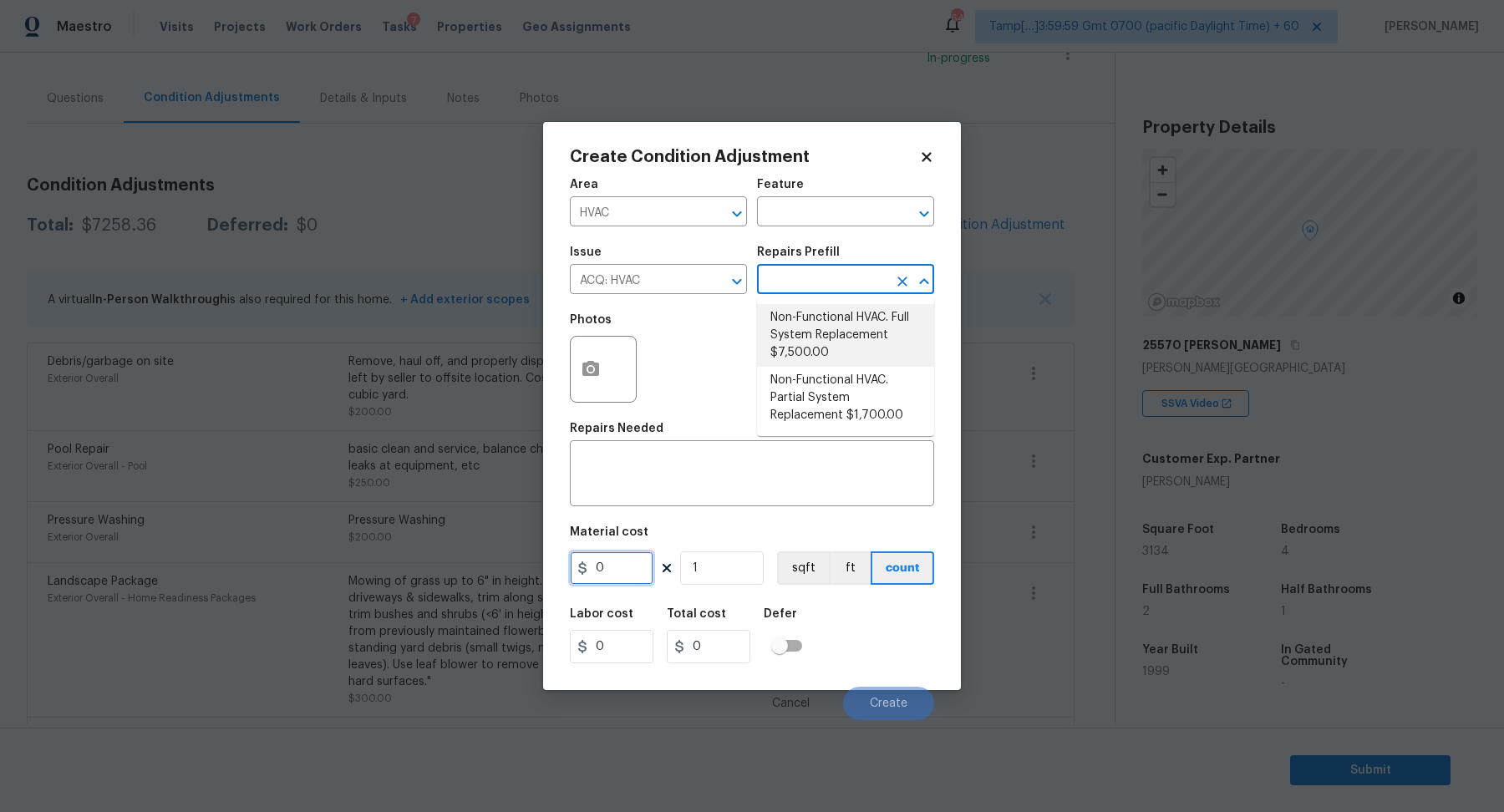
click at [631, 565] on input "0" at bounding box center [611, 568] width 83 height 34
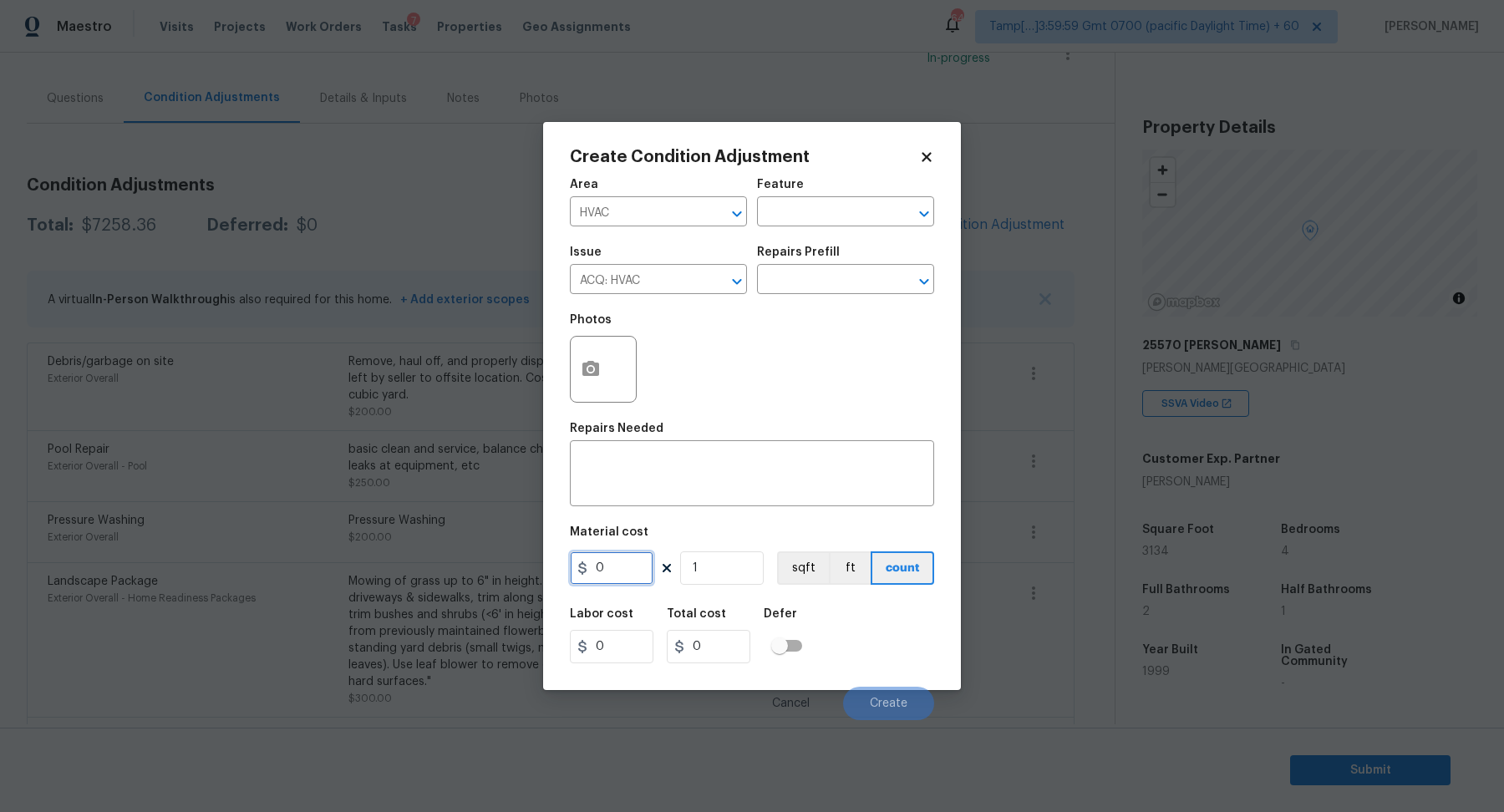
click at [631, 565] on input "0" at bounding box center [611, 568] width 83 height 34
type input "1900"
click at [740, 571] on input "1" at bounding box center [722, 568] width 83 height 34
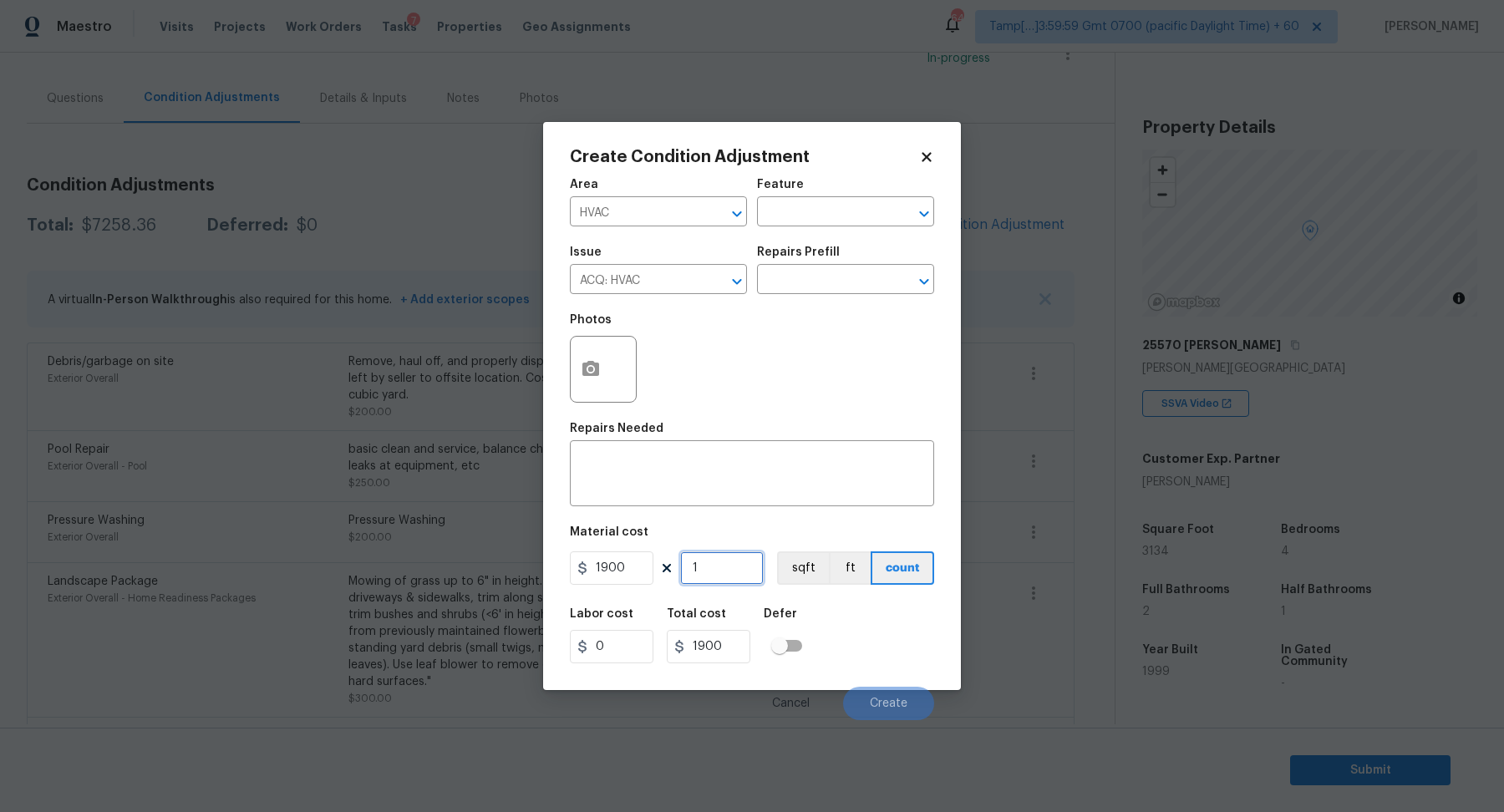
click at [740, 571] on input "1" at bounding box center [722, 568] width 83 height 34
type input "6"
type input "11400"
type input "6"
click at [851, 618] on div "Labor cost 0 Total cost 11400 Defer" at bounding box center [752, 635] width 364 height 75
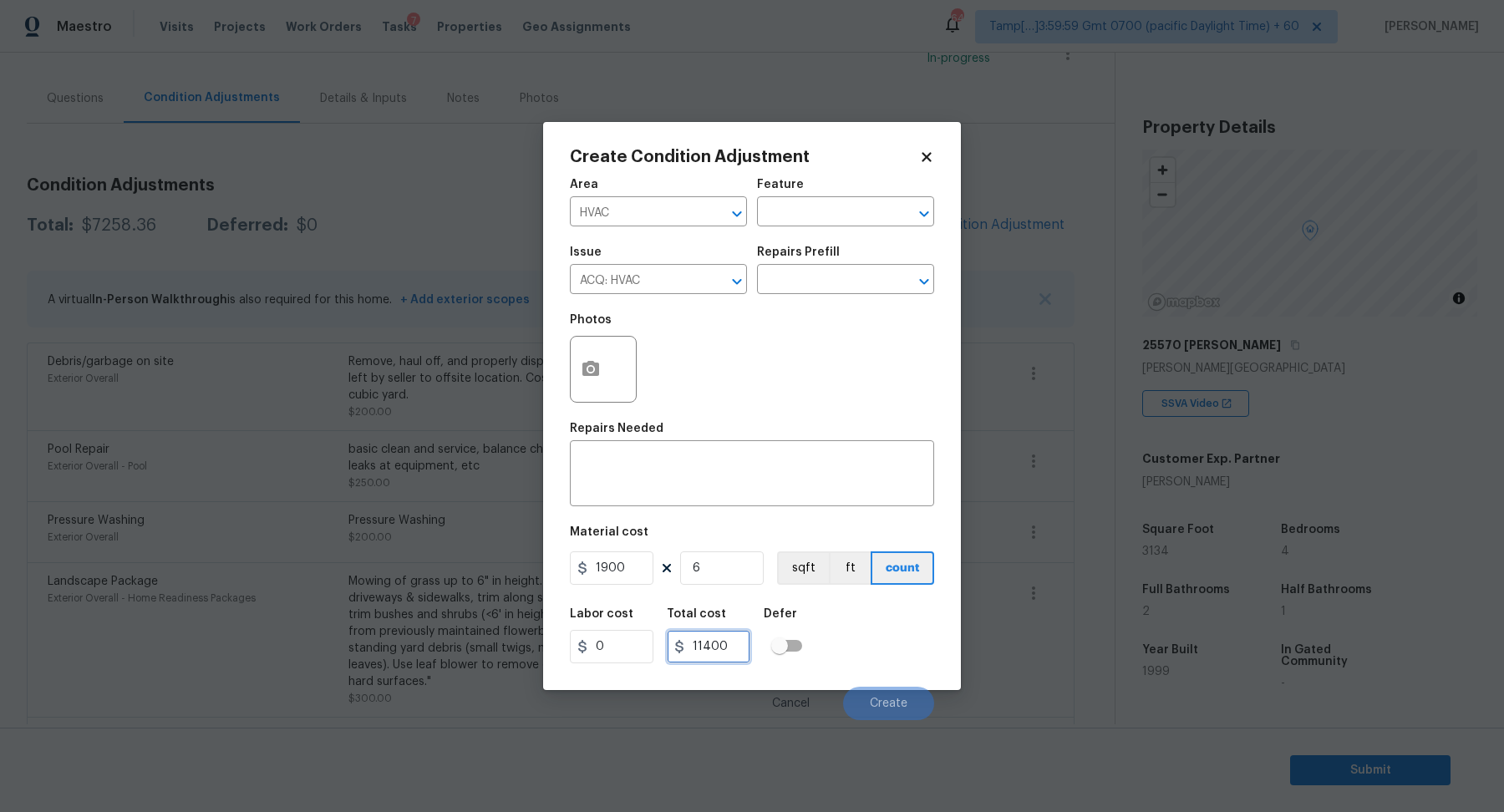
click at [707, 651] on input "11400" at bounding box center [708, 647] width 83 height 34
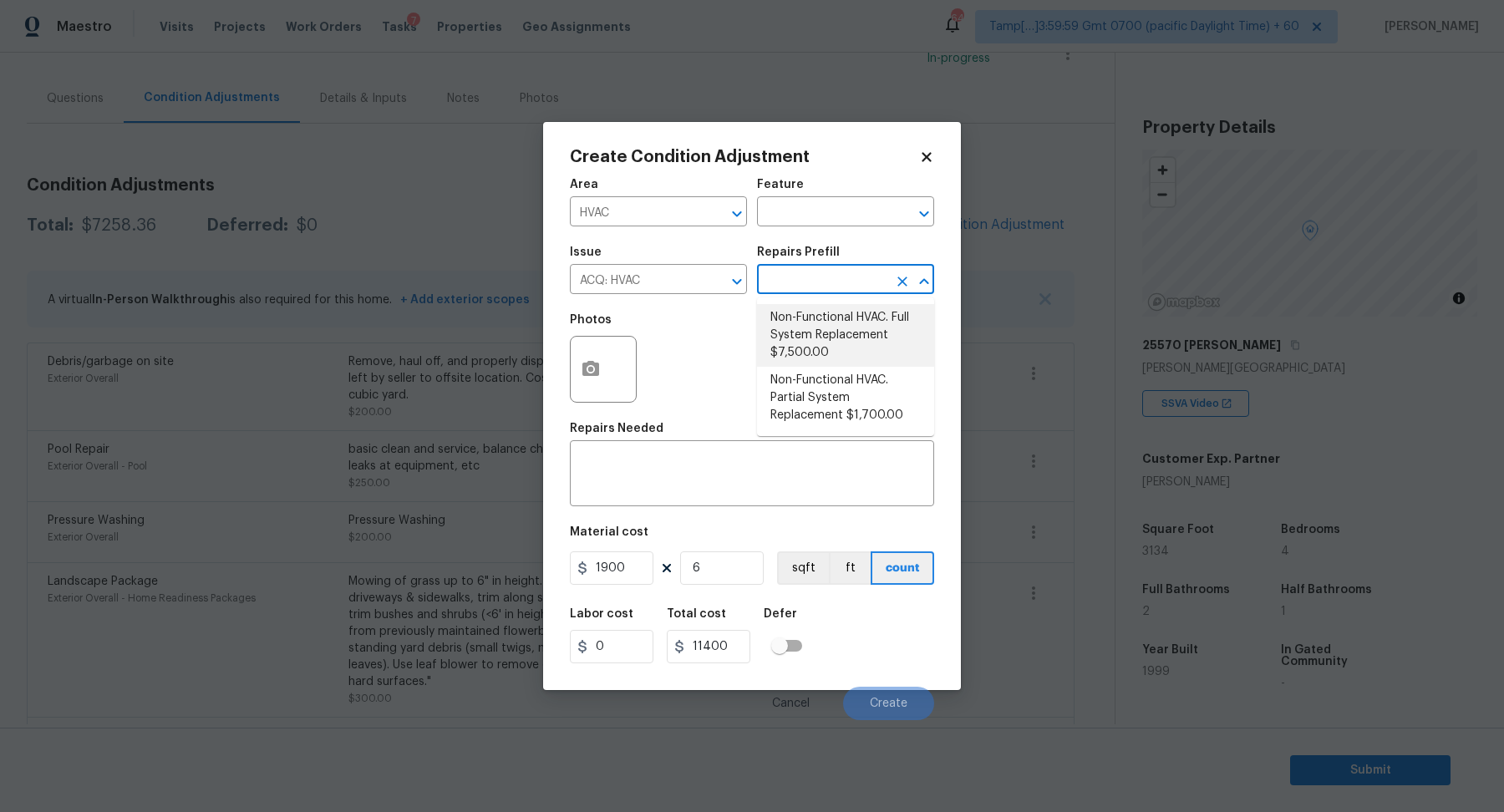
click at [816, 283] on input "text" at bounding box center [821, 280] width 130 height 26
click at [698, 388] on div "Photos" at bounding box center [752, 358] width 364 height 109
click at [808, 281] on input "text" at bounding box center [821, 280] width 130 height 26
click at [678, 494] on div "x ​" at bounding box center [752, 475] width 364 height 62
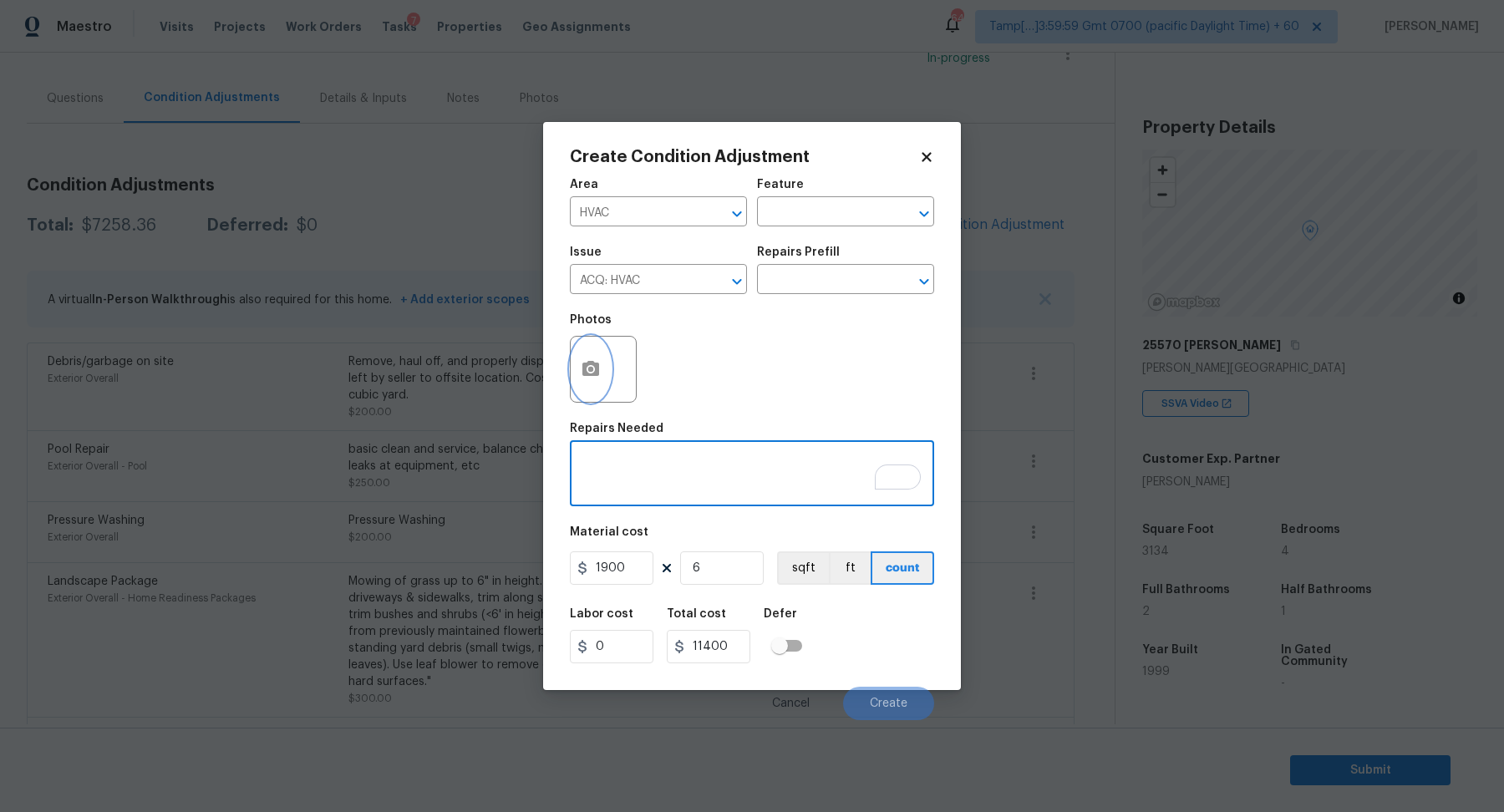
click at [604, 369] on button "button" at bounding box center [590, 370] width 40 height 65
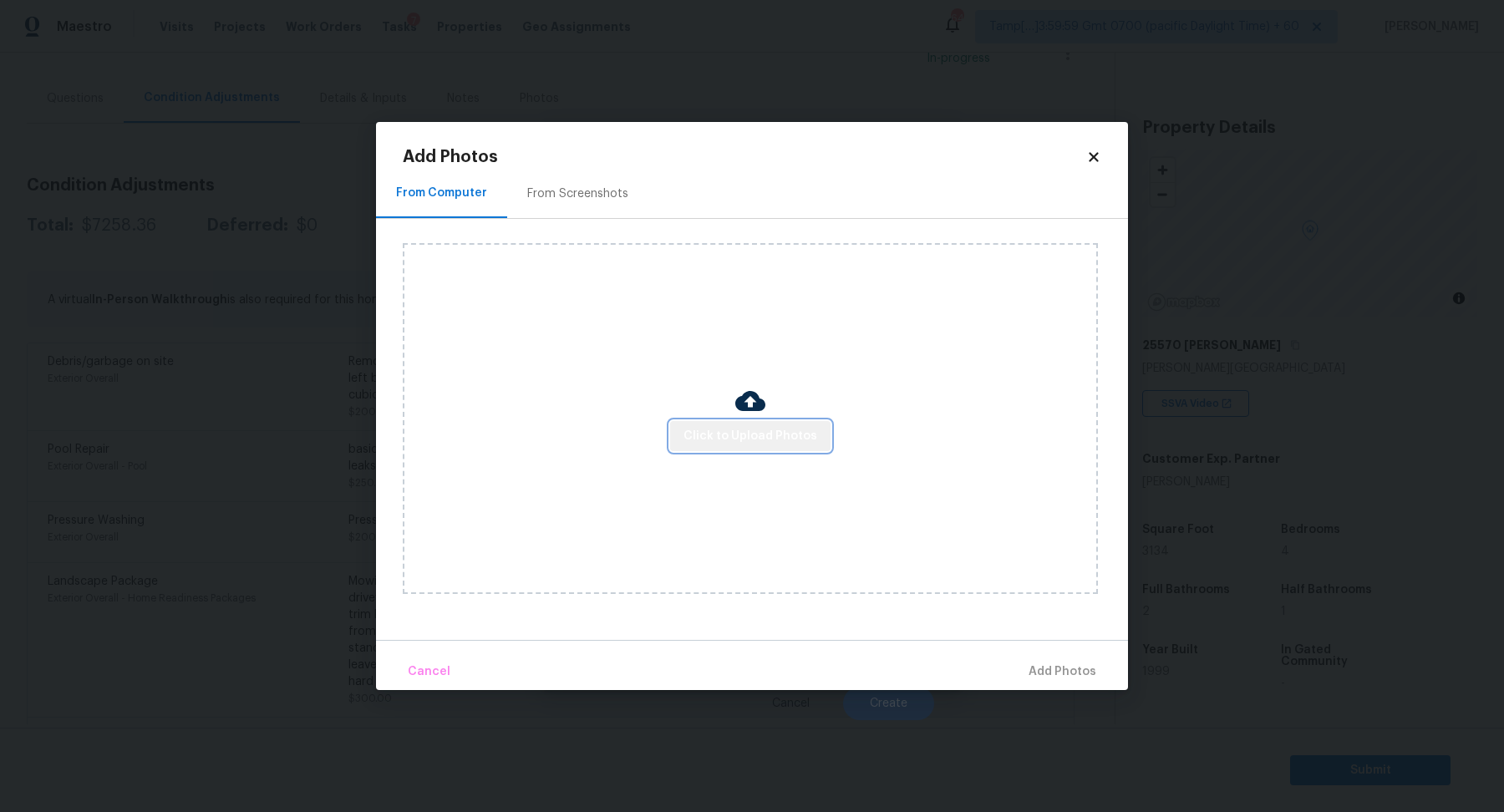
click at [772, 421] on button "Click to Upload Photos" at bounding box center [749, 436] width 160 height 31
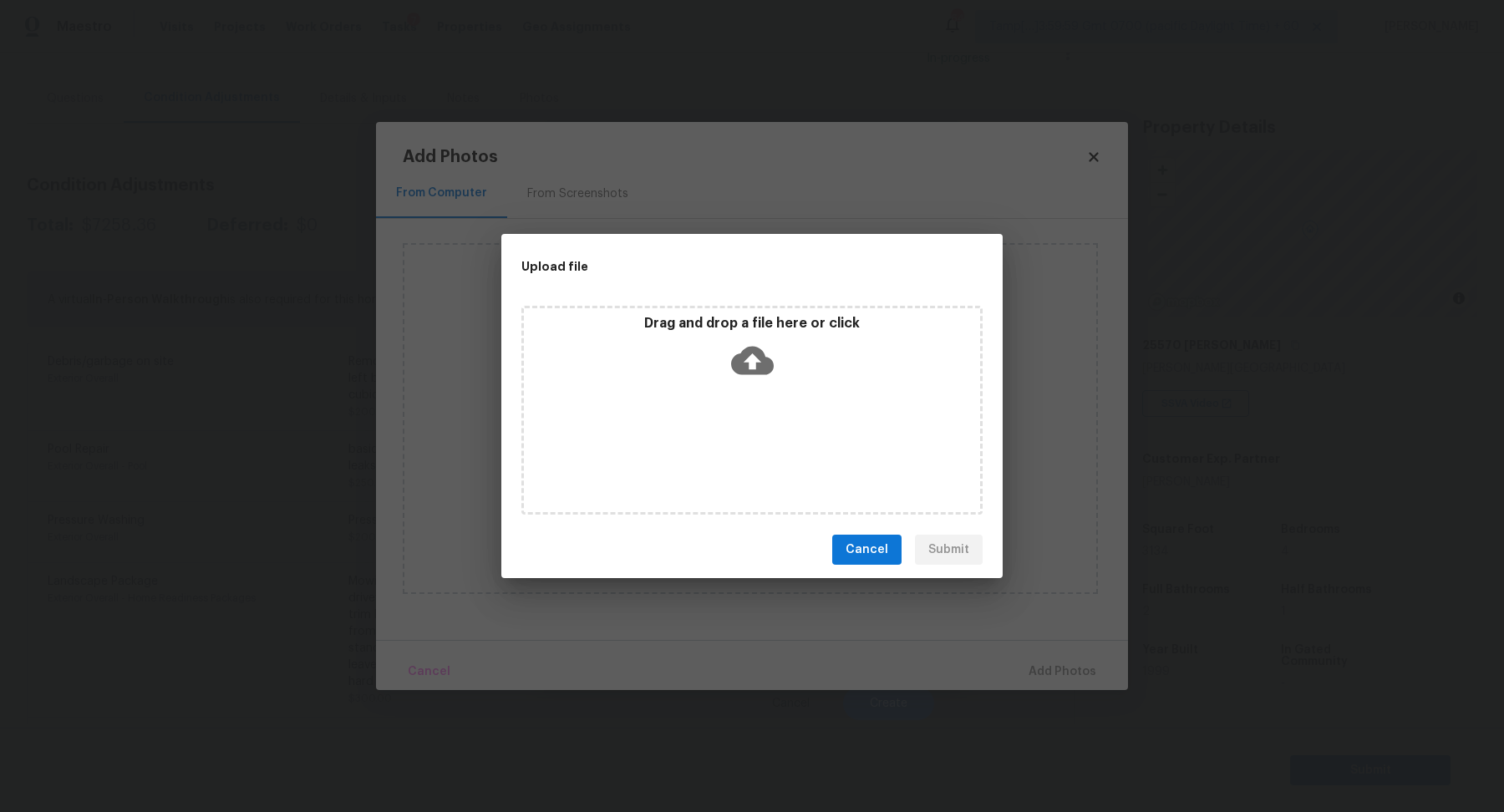
click at [779, 381] on div "Drag and drop a file here or click" at bounding box center [752, 350] width 457 height 72
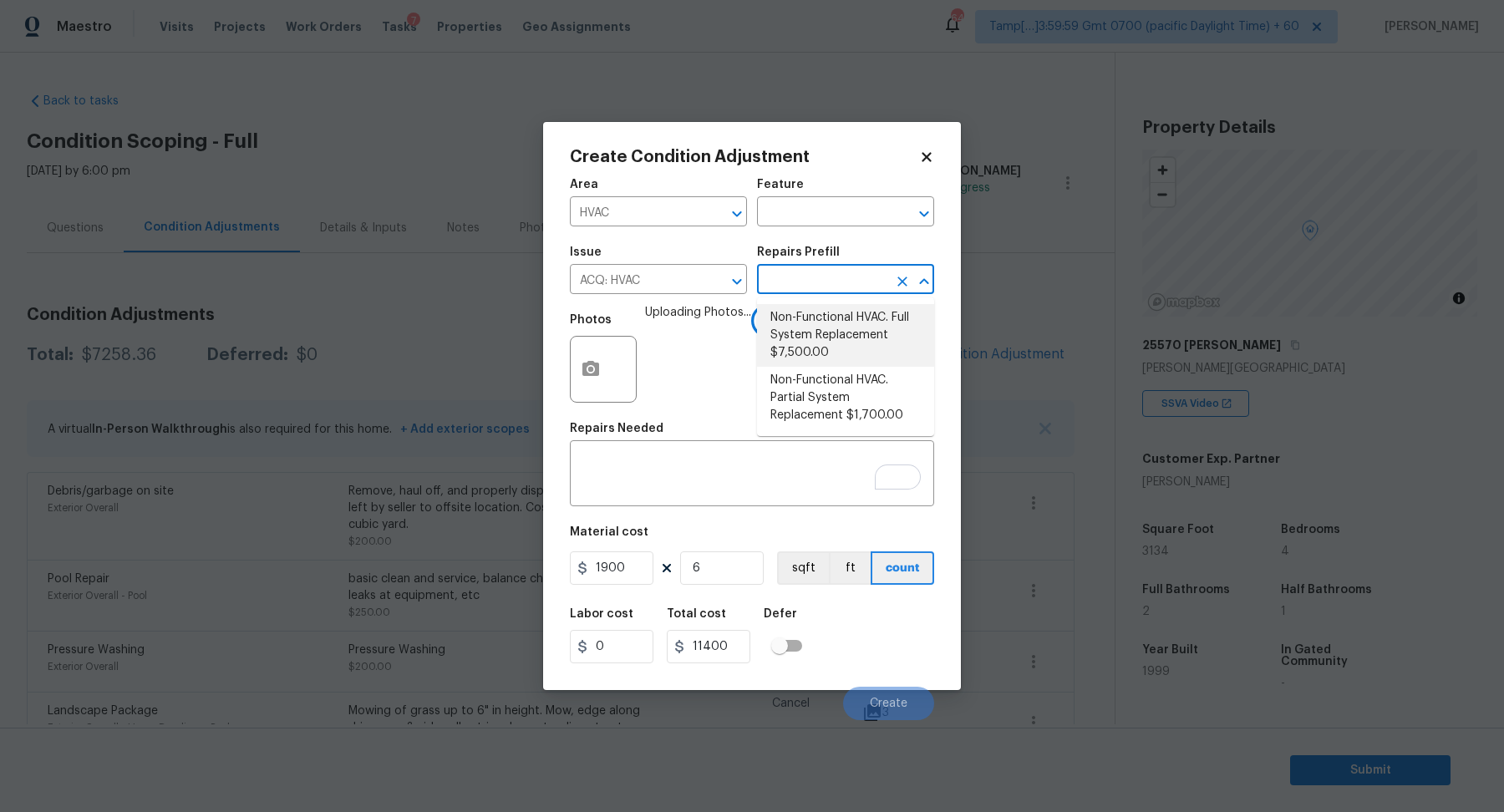
scroll to position [129, 0]
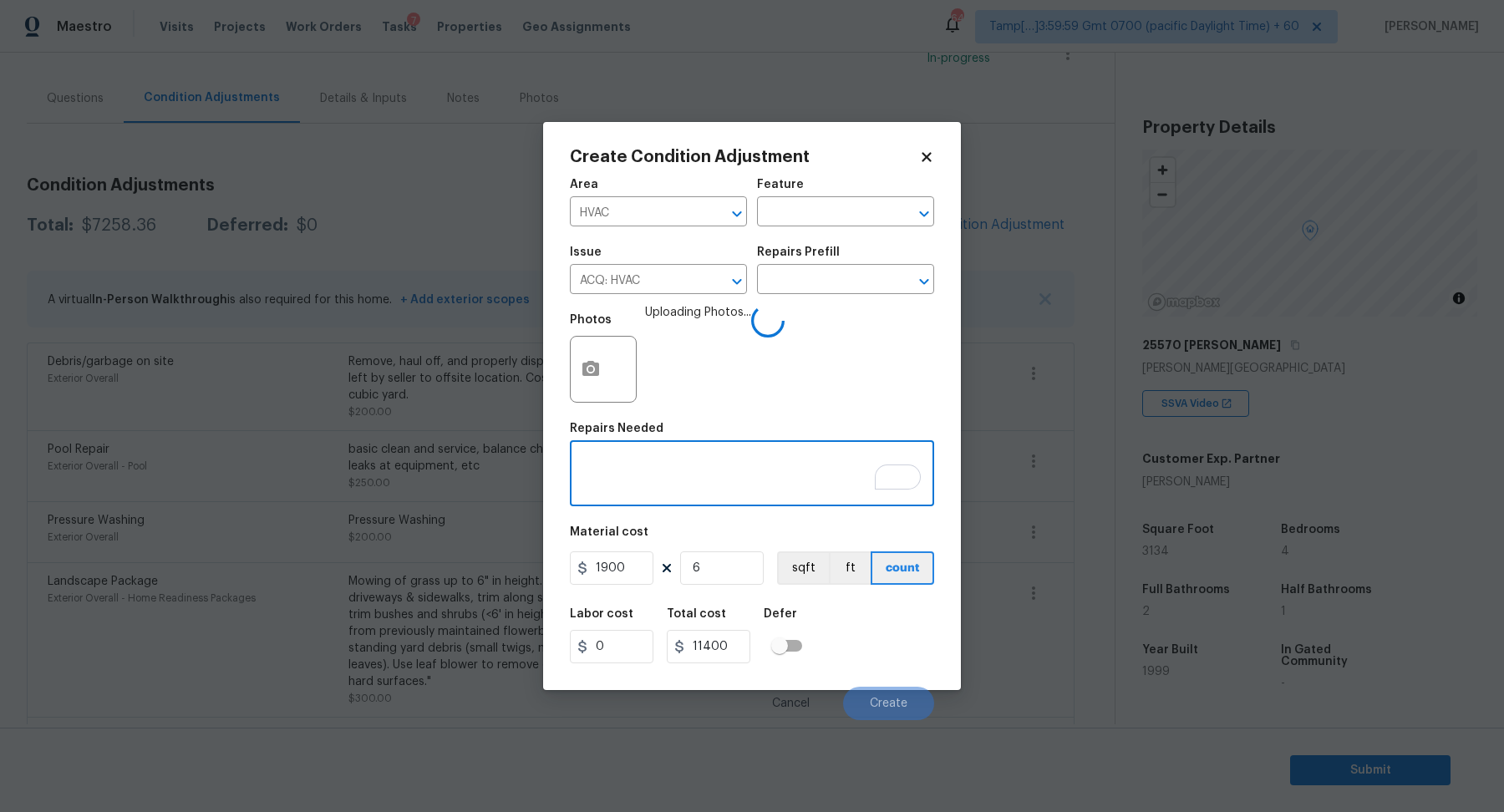
click at [656, 458] on textarea "To enrich screen reader interactions, please activate Accessibility in Grammarl…" at bounding box center [751, 475] width 344 height 35
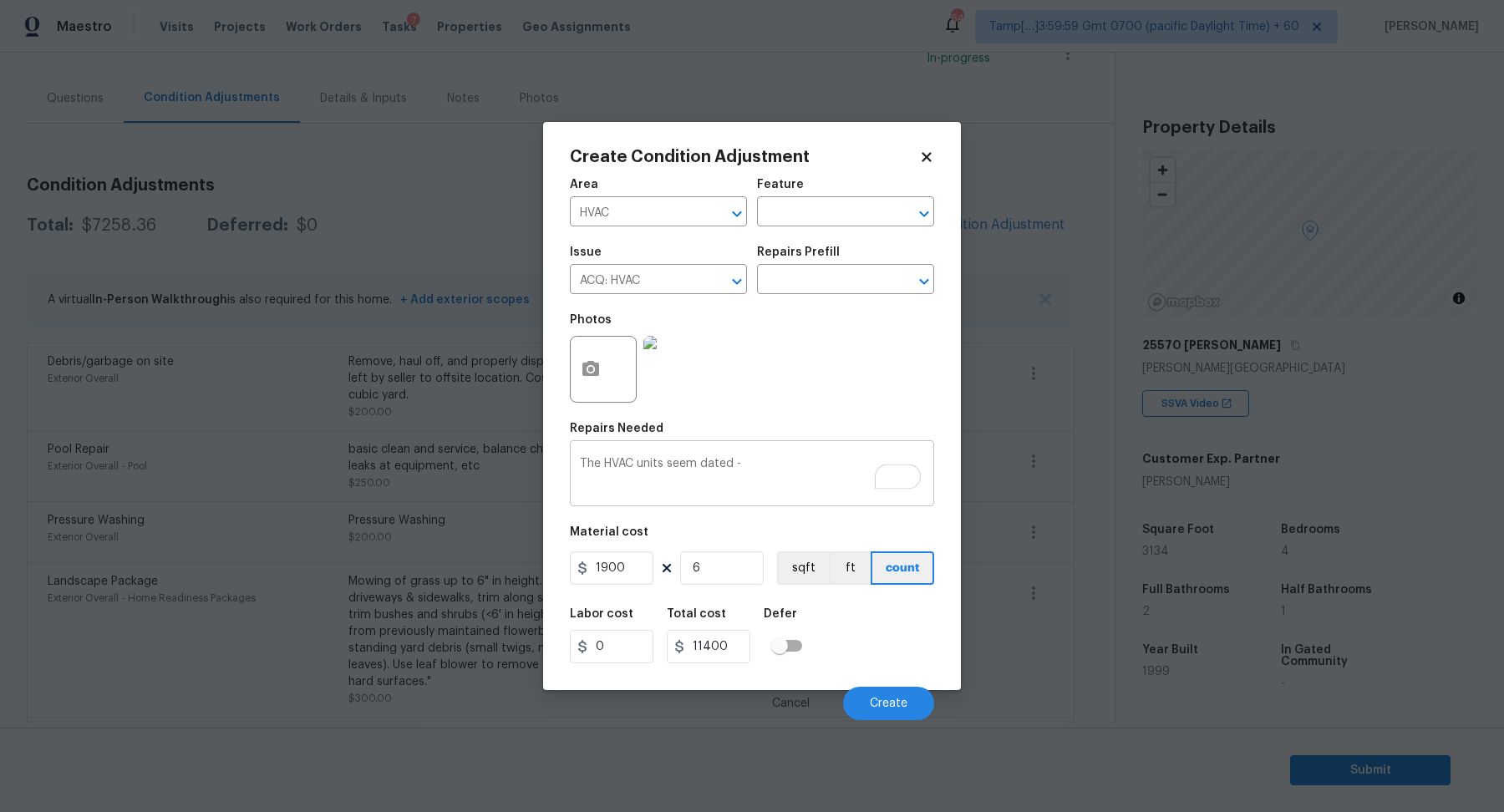
click at [782, 455] on div "The HVAC units seem dated - x ​" at bounding box center [752, 475] width 364 height 62
click at [796, 465] on textarea "The HVAC units seem dated -" at bounding box center [751, 475] width 344 height 35
type textarea "The HVAC units seem dated - Replacement needed"
click at [638, 571] on input "1900" at bounding box center [611, 568] width 83 height 34
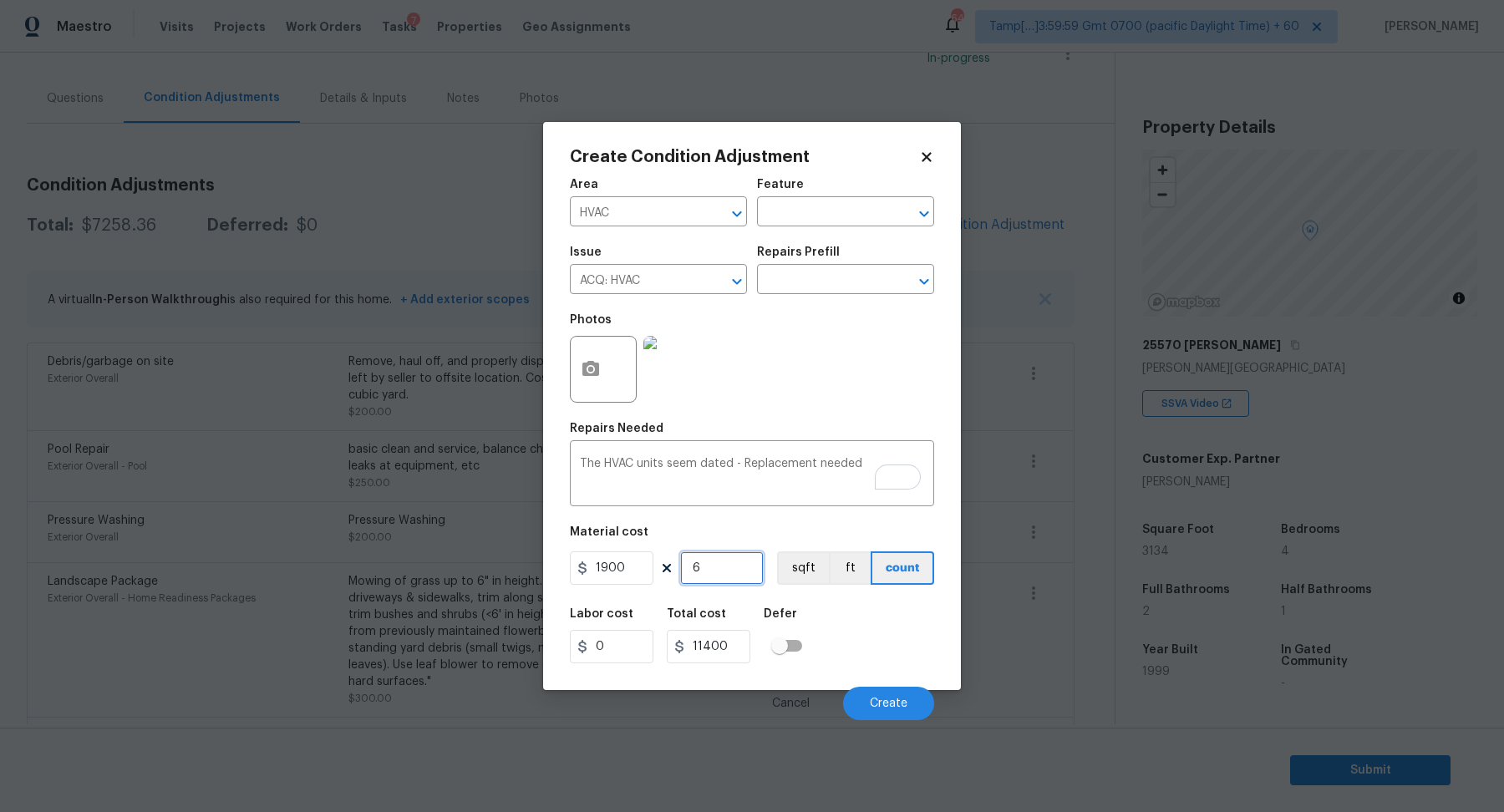
click at [716, 556] on input "6" at bounding box center [722, 568] width 83 height 34
click at [878, 691] on button "Create" at bounding box center [888, 703] width 91 height 34
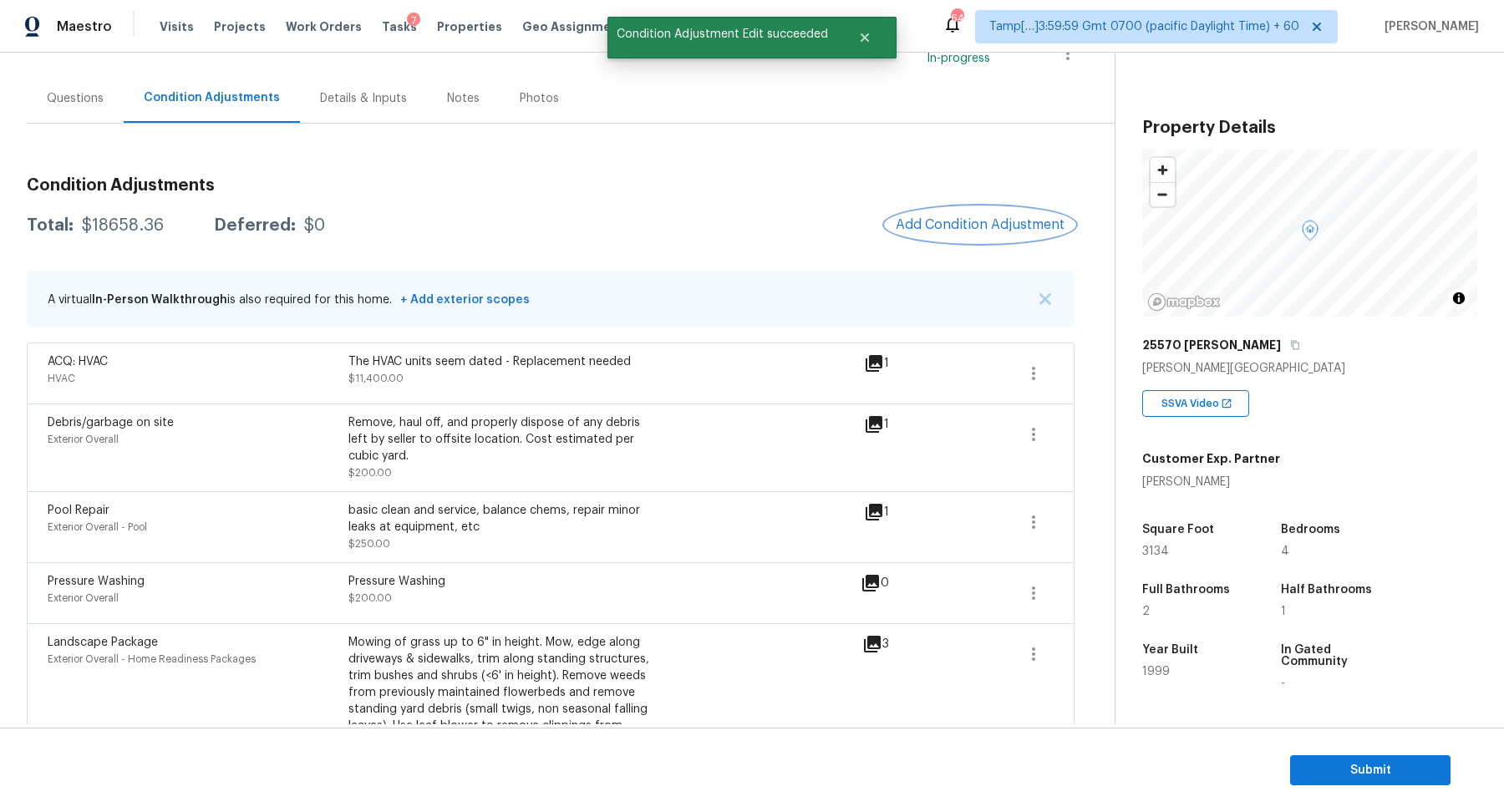
click at [991, 232] on button "Add Condition Adjustment" at bounding box center [979, 225] width 188 height 35
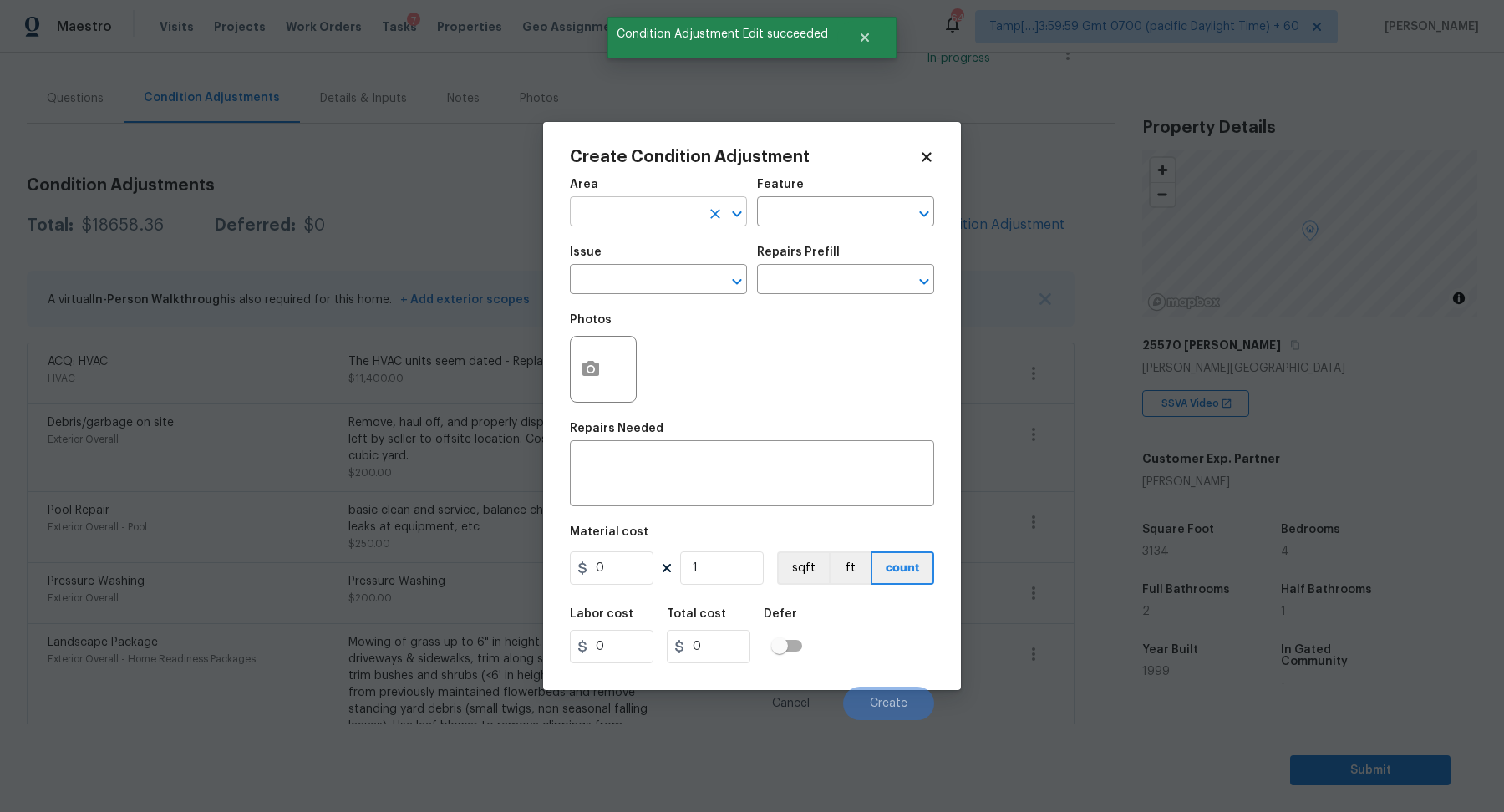
click at [664, 223] on input "text" at bounding box center [634, 213] width 130 height 26
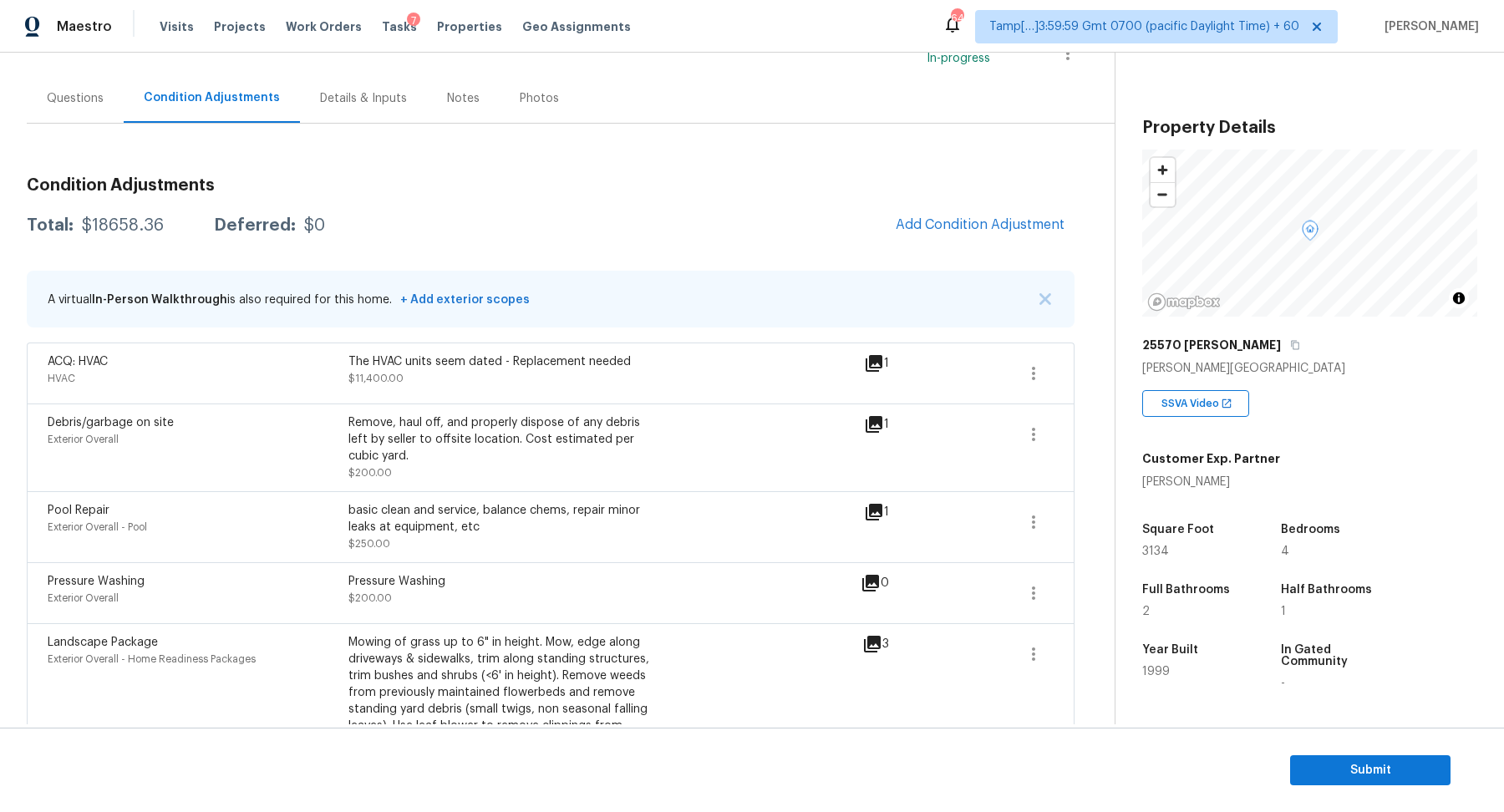
click at [379, 229] on body "Maestro Visits Projects Work Orders Tasks 7 Properties Geo Assignments 646 Tamp…" at bounding box center [752, 406] width 1504 height 812
click at [121, 231] on div "$18658.36" at bounding box center [123, 225] width 82 height 17
copy div "$18658.36"
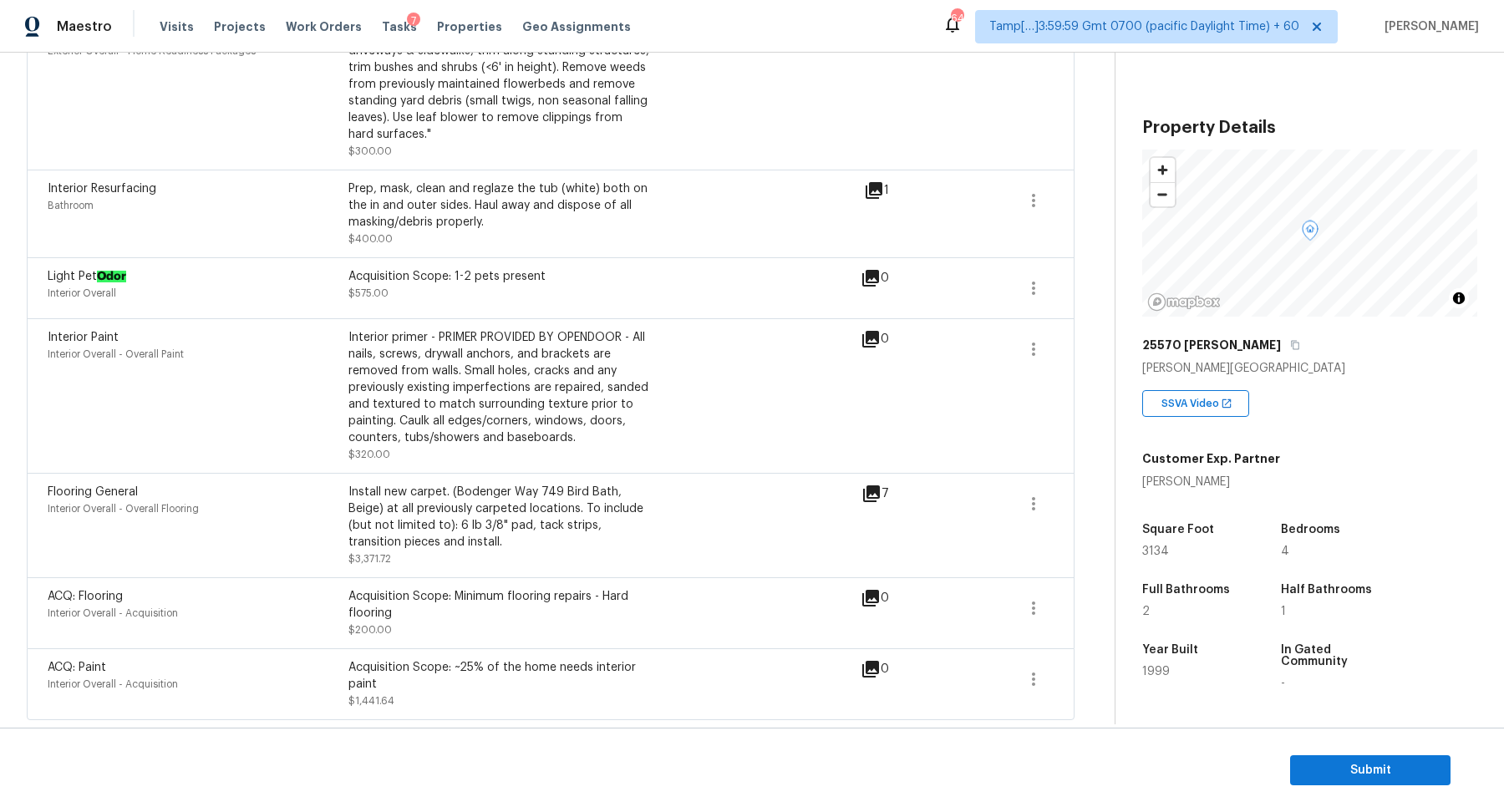
scroll to position [63, 0]
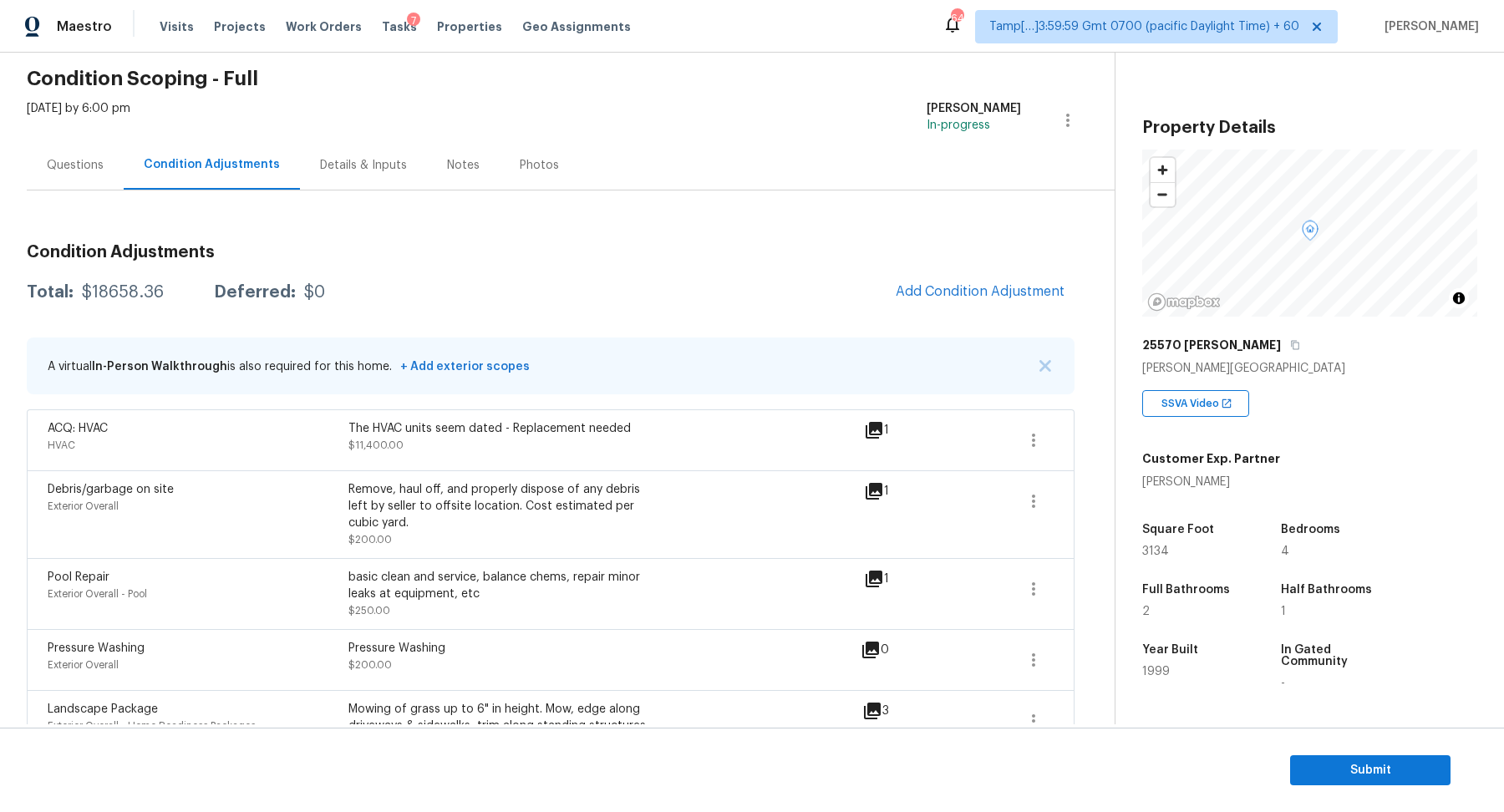
click at [79, 152] on div "Questions" at bounding box center [75, 165] width 97 height 50
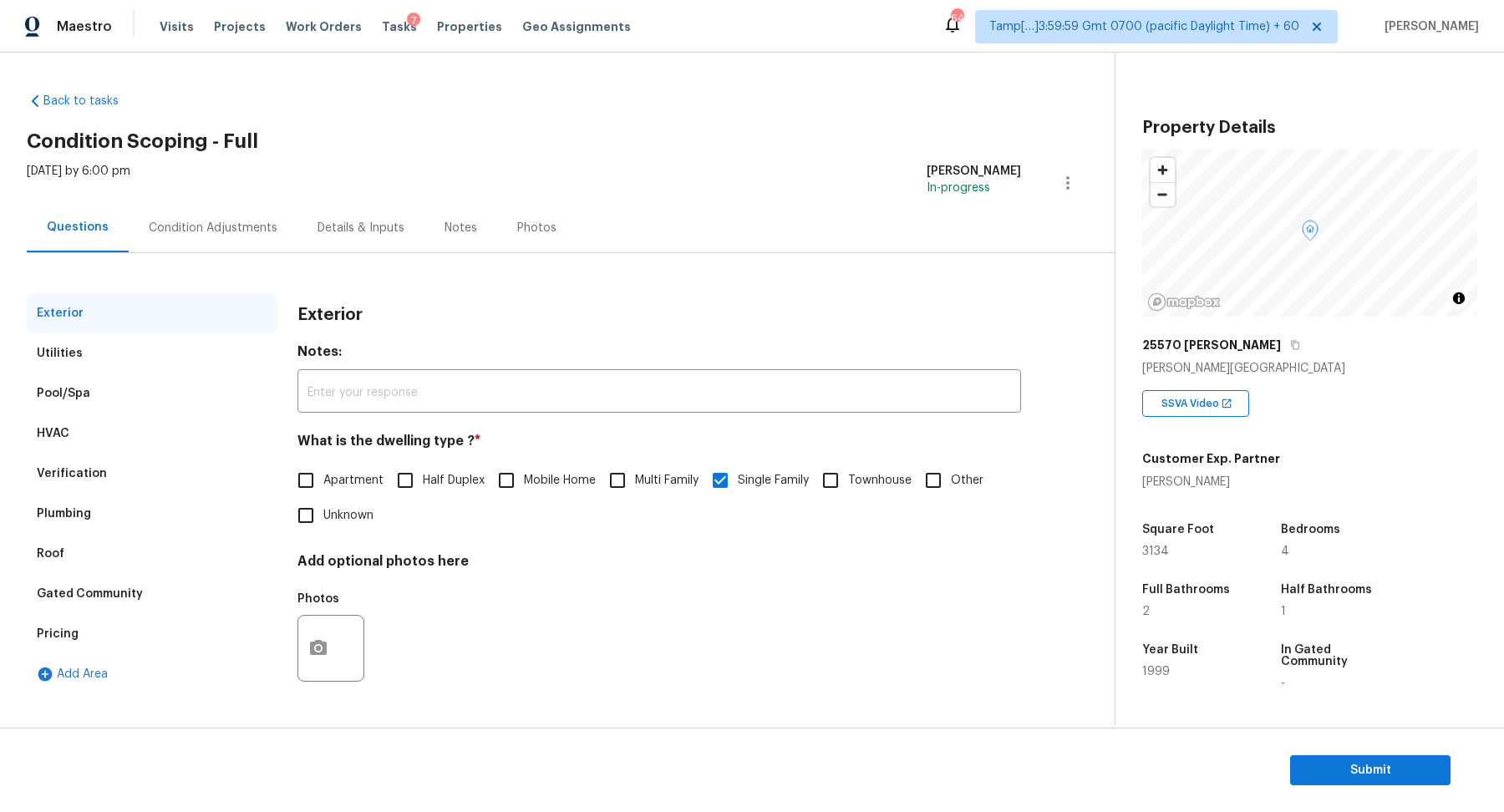
click at [60, 471] on div "Verification" at bounding box center [72, 473] width 70 height 17
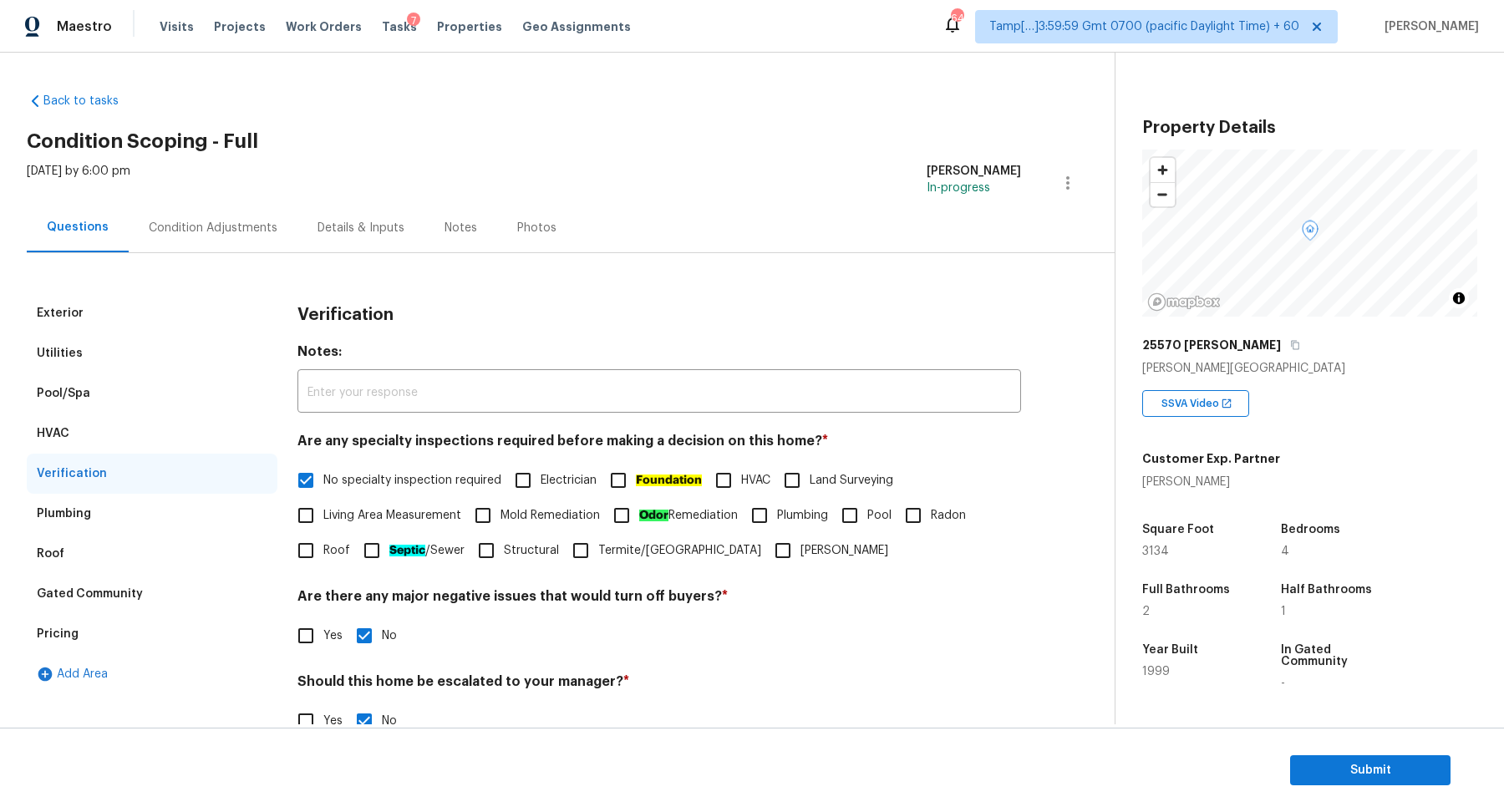
scroll to position [140, 0]
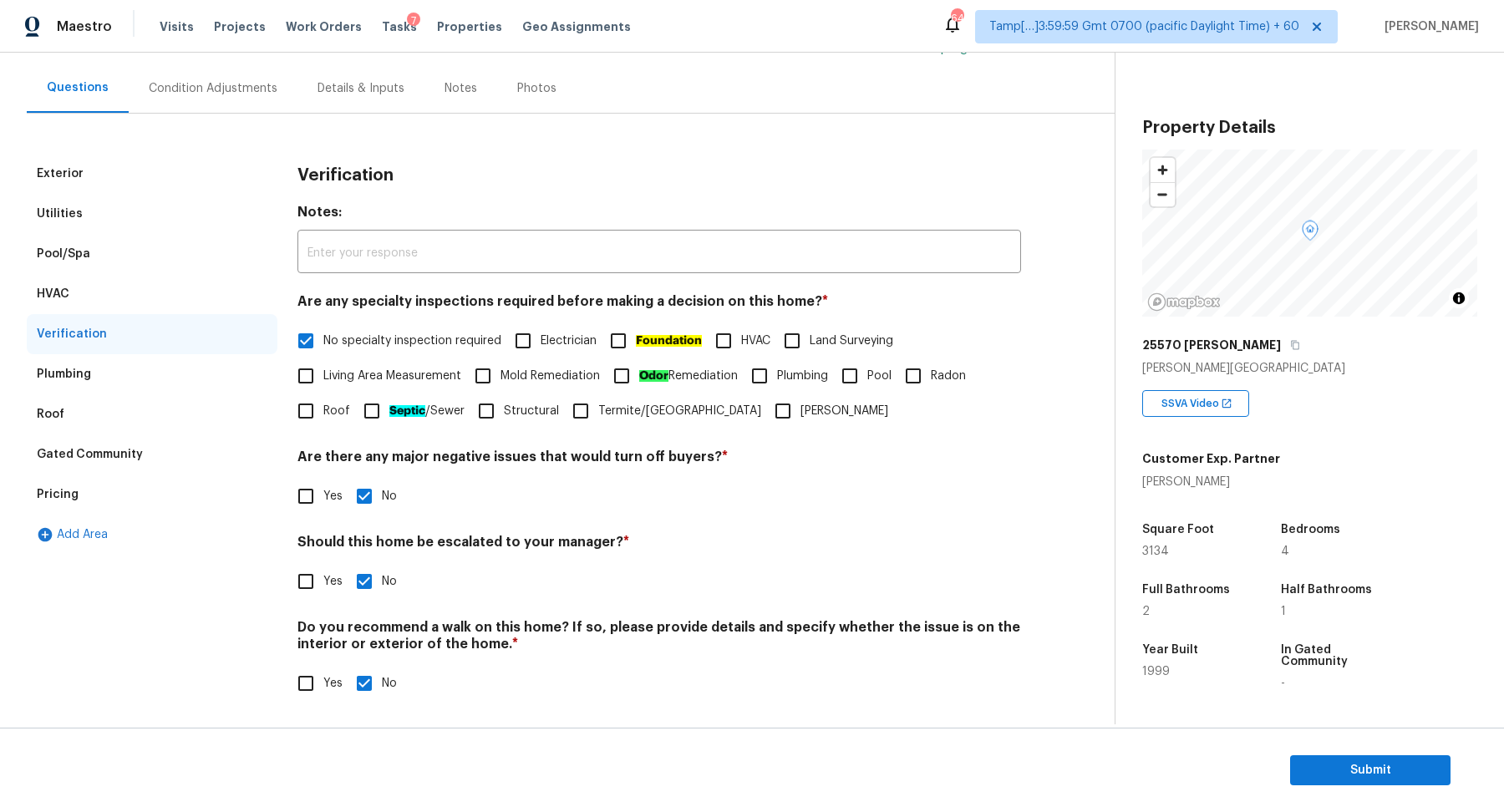
click at [104, 249] on div "Pool/Spa" at bounding box center [151, 253] width 250 height 40
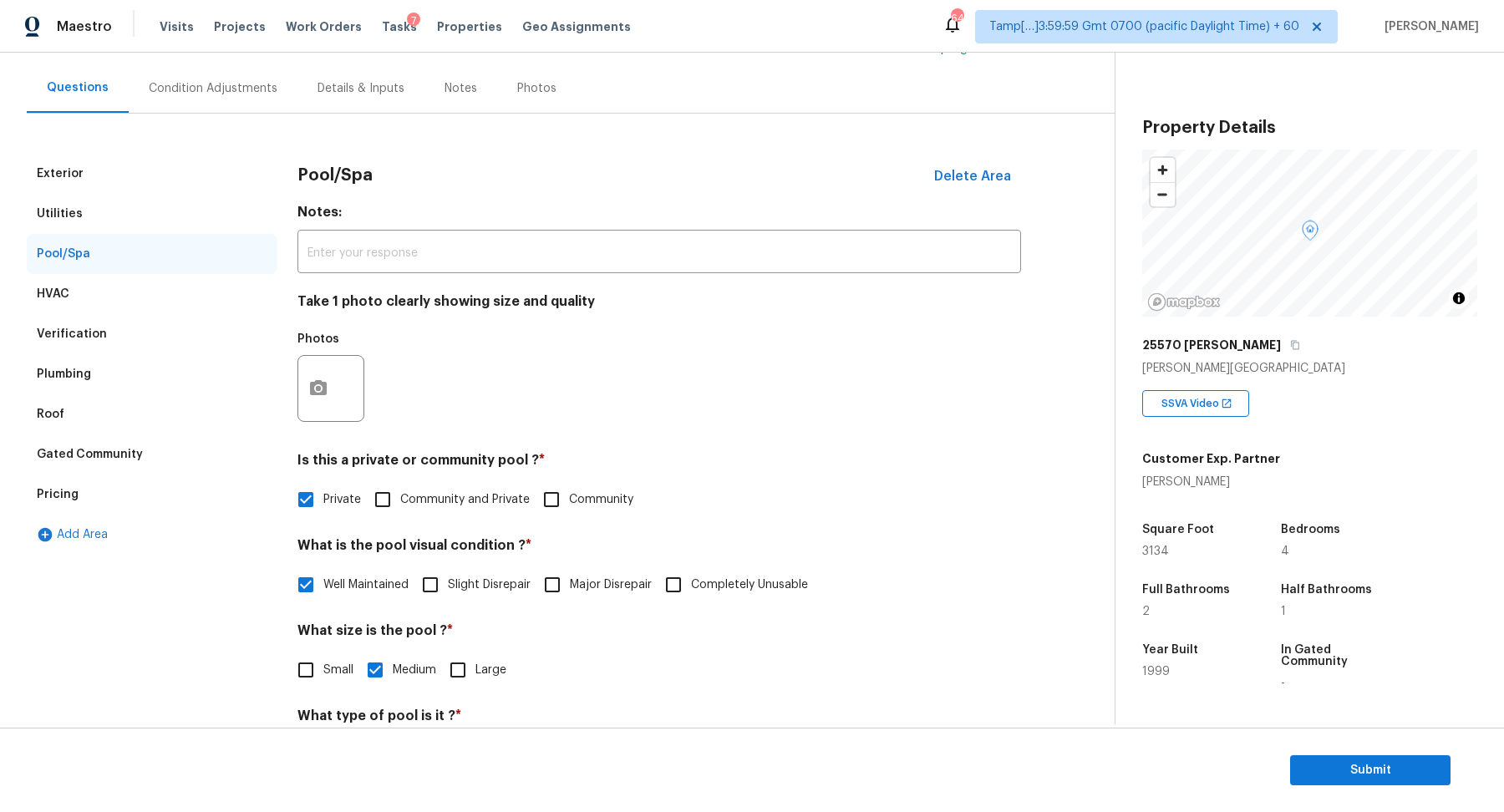
click at [117, 171] on div "Exterior" at bounding box center [151, 173] width 250 height 40
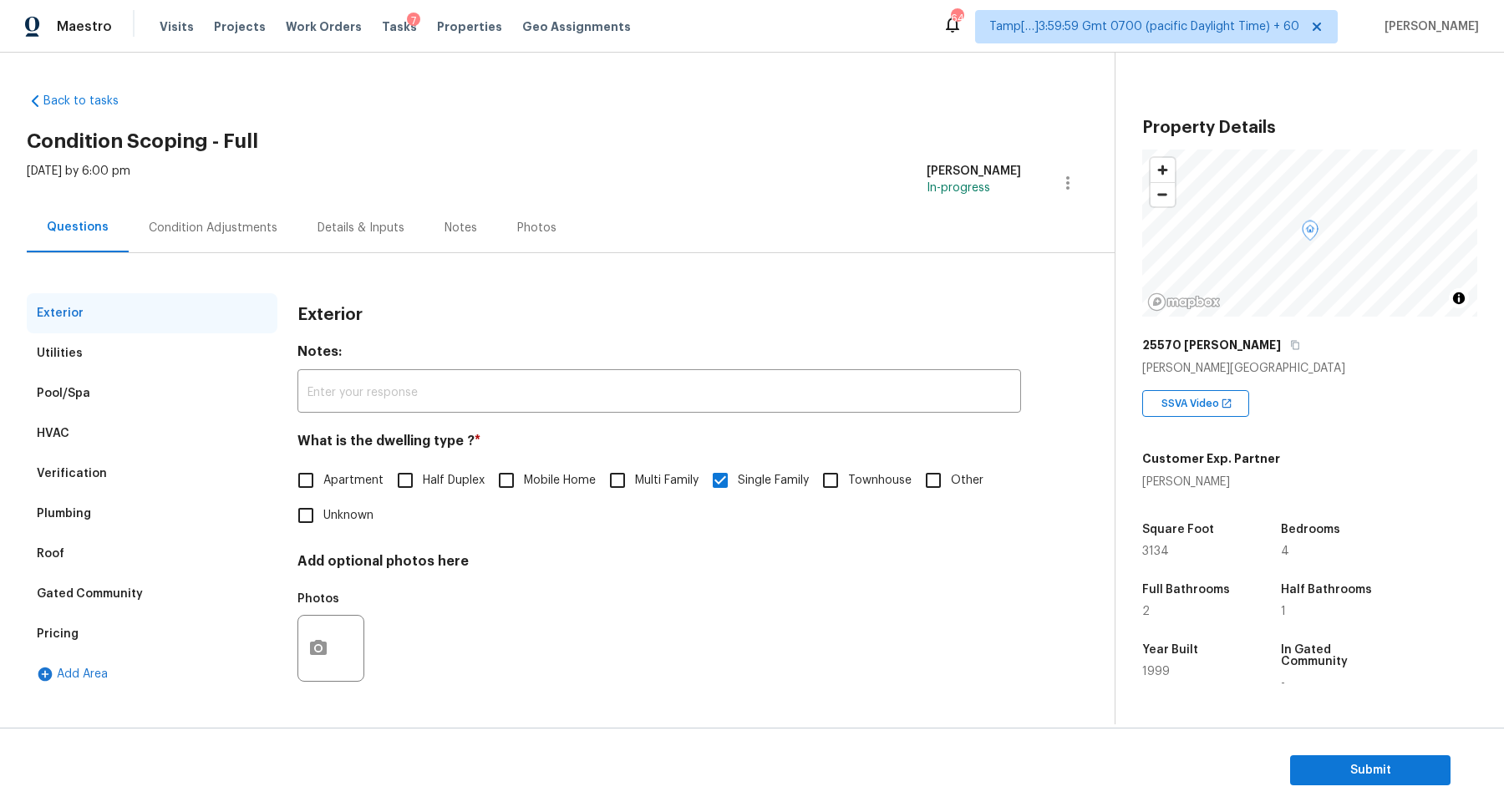
scroll to position [0, 0]
click at [85, 356] on div "Utilities" at bounding box center [151, 353] width 250 height 40
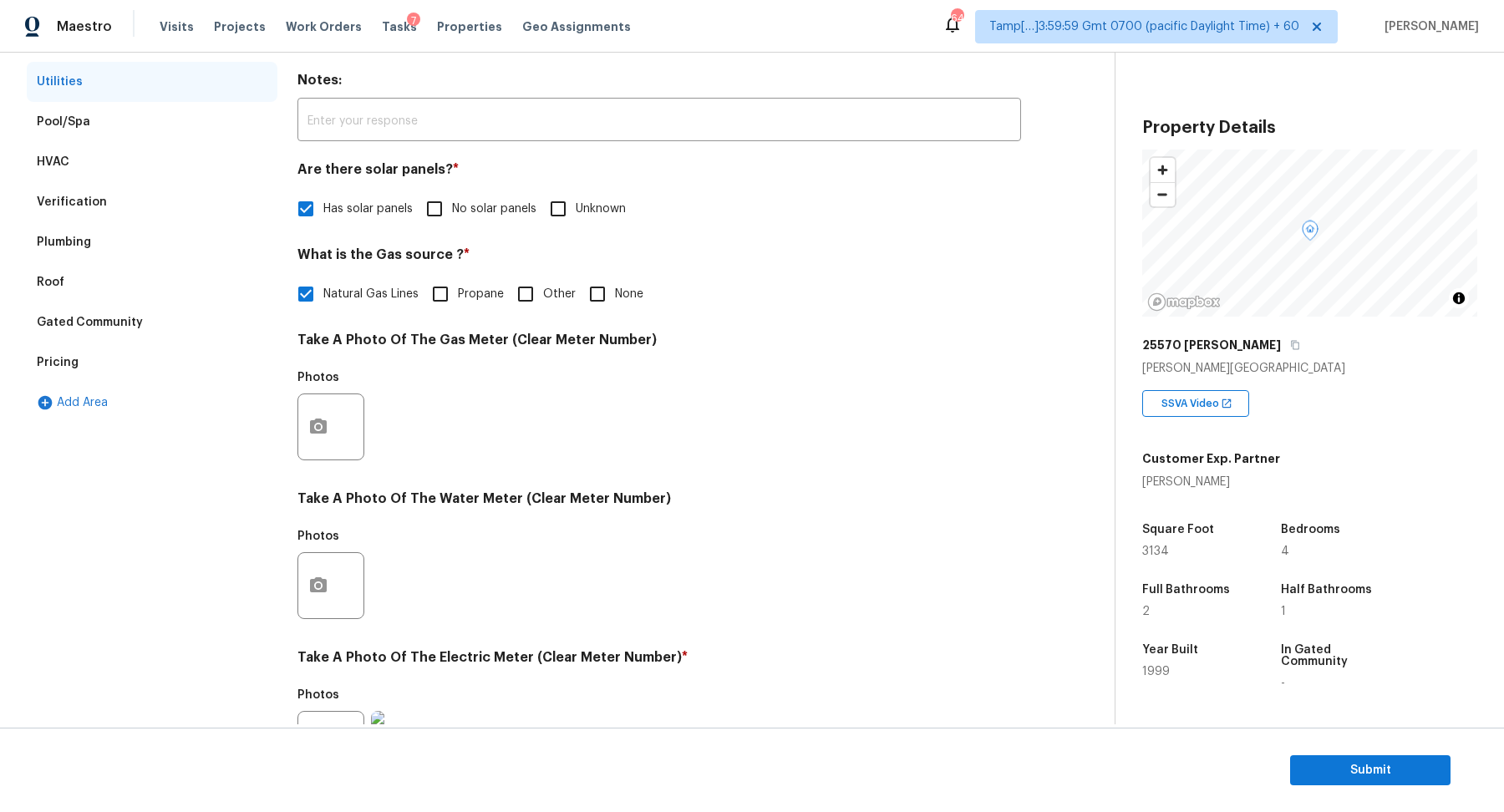
scroll to position [228, 0]
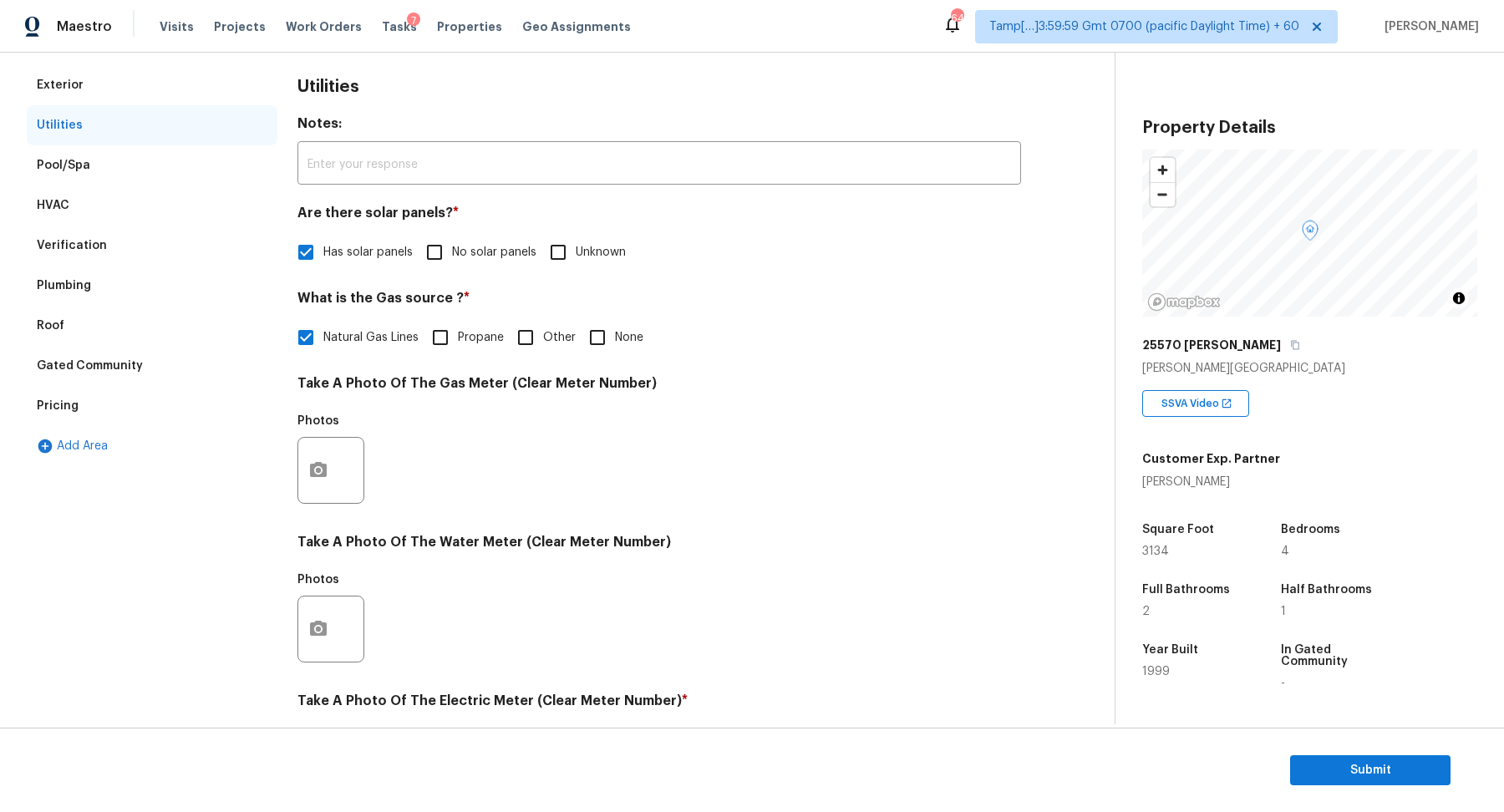
click at [97, 338] on div "Roof" at bounding box center [151, 326] width 250 height 40
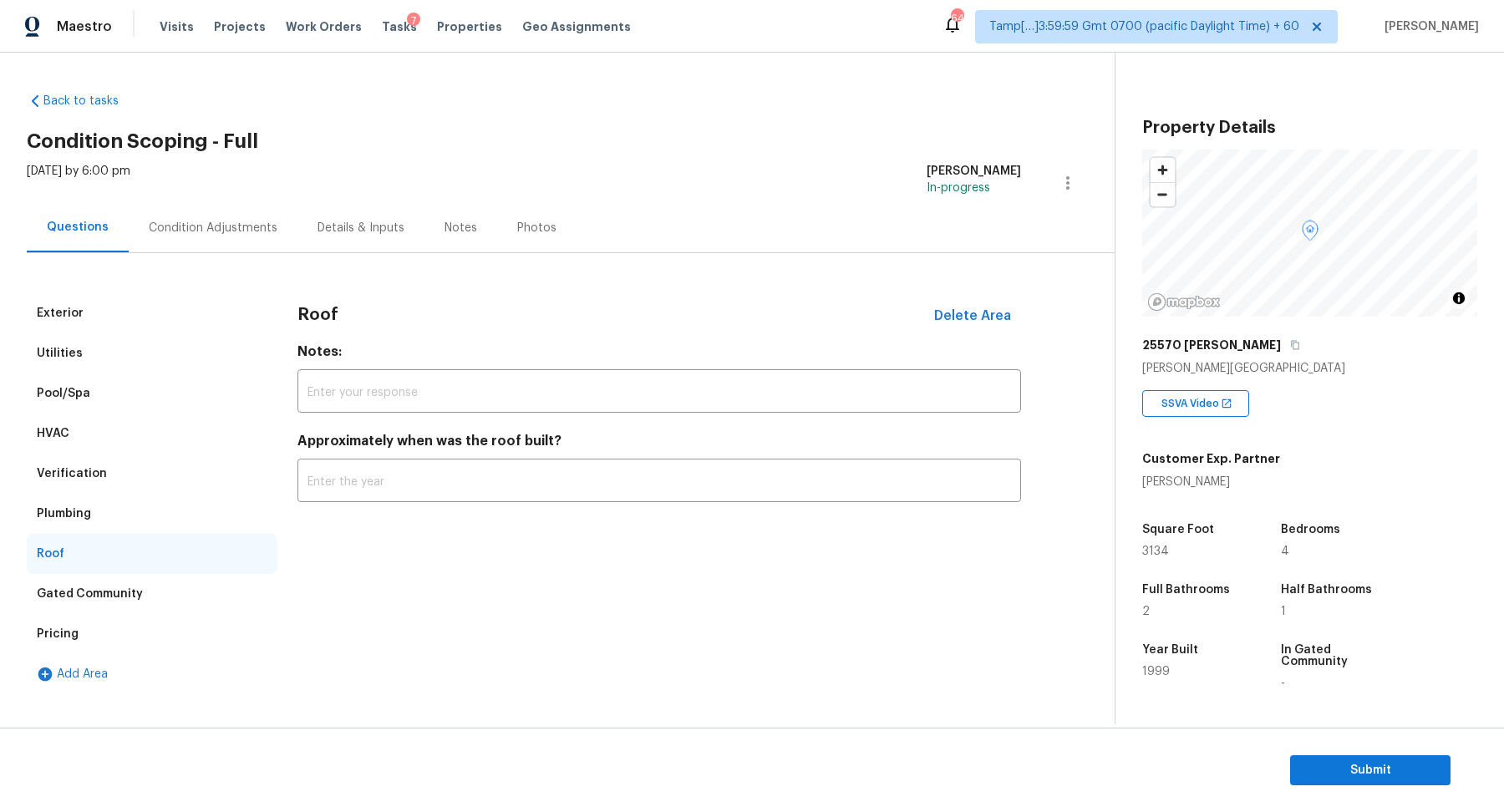
click at [105, 655] on div "Add Area" at bounding box center [151, 673] width 250 height 40
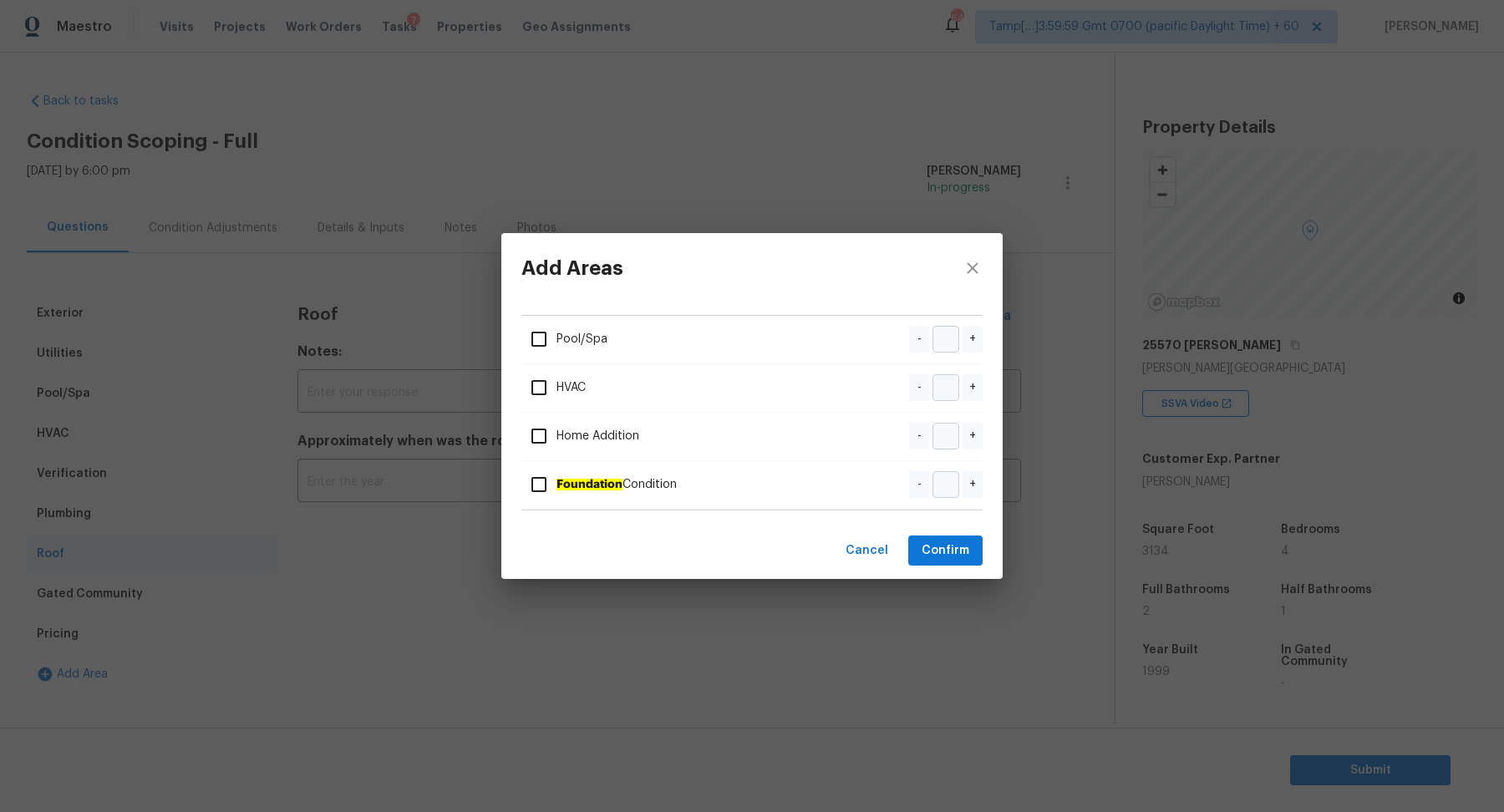
click at [119, 635] on div "Add Areas Pool/Spa - + HVAC - + Home Addition - + Foundation Condition - + Canc…" at bounding box center [752, 406] width 1504 height 812
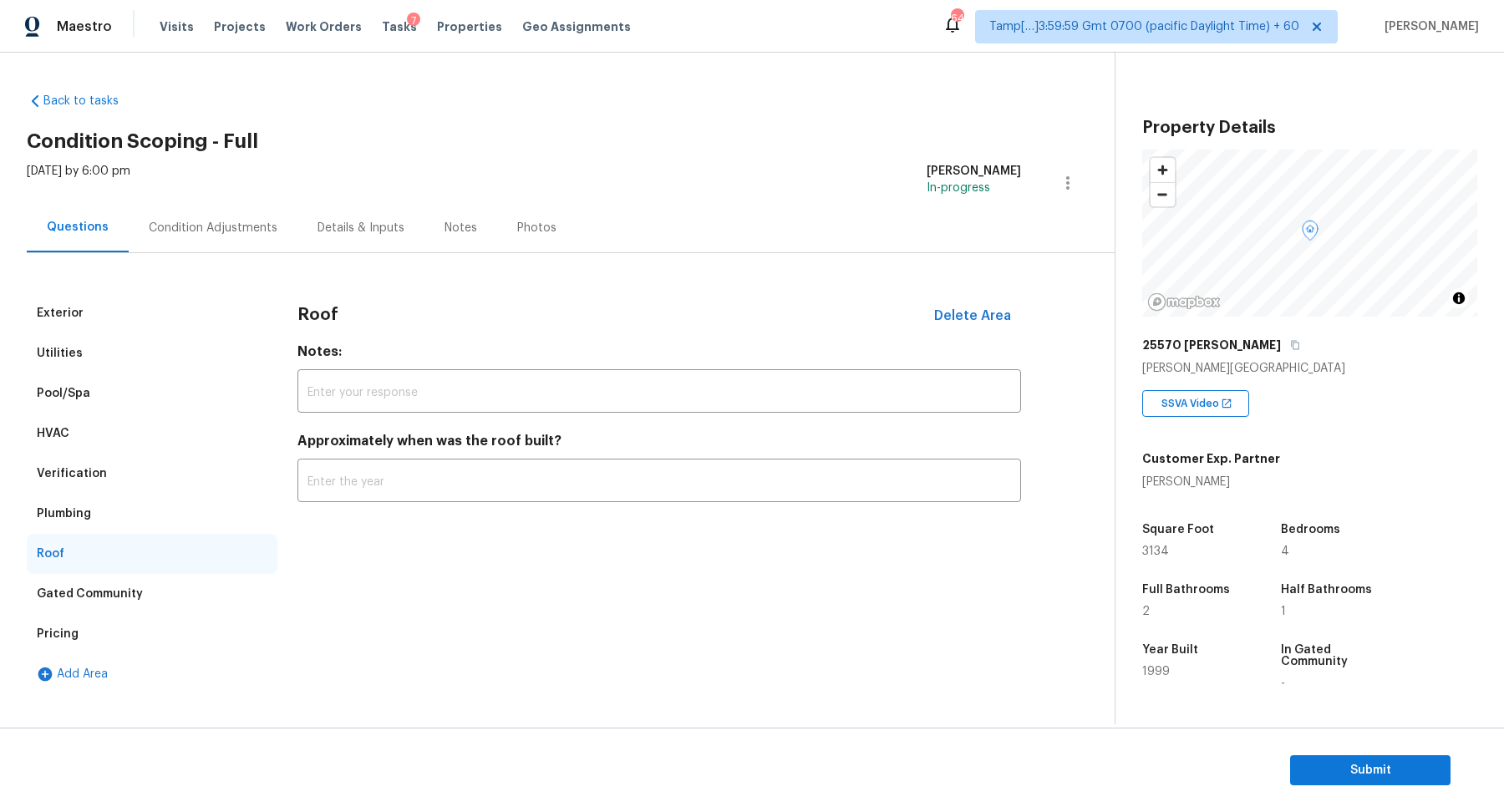
click at [119, 635] on div "Pricing" at bounding box center [151, 633] width 250 height 40
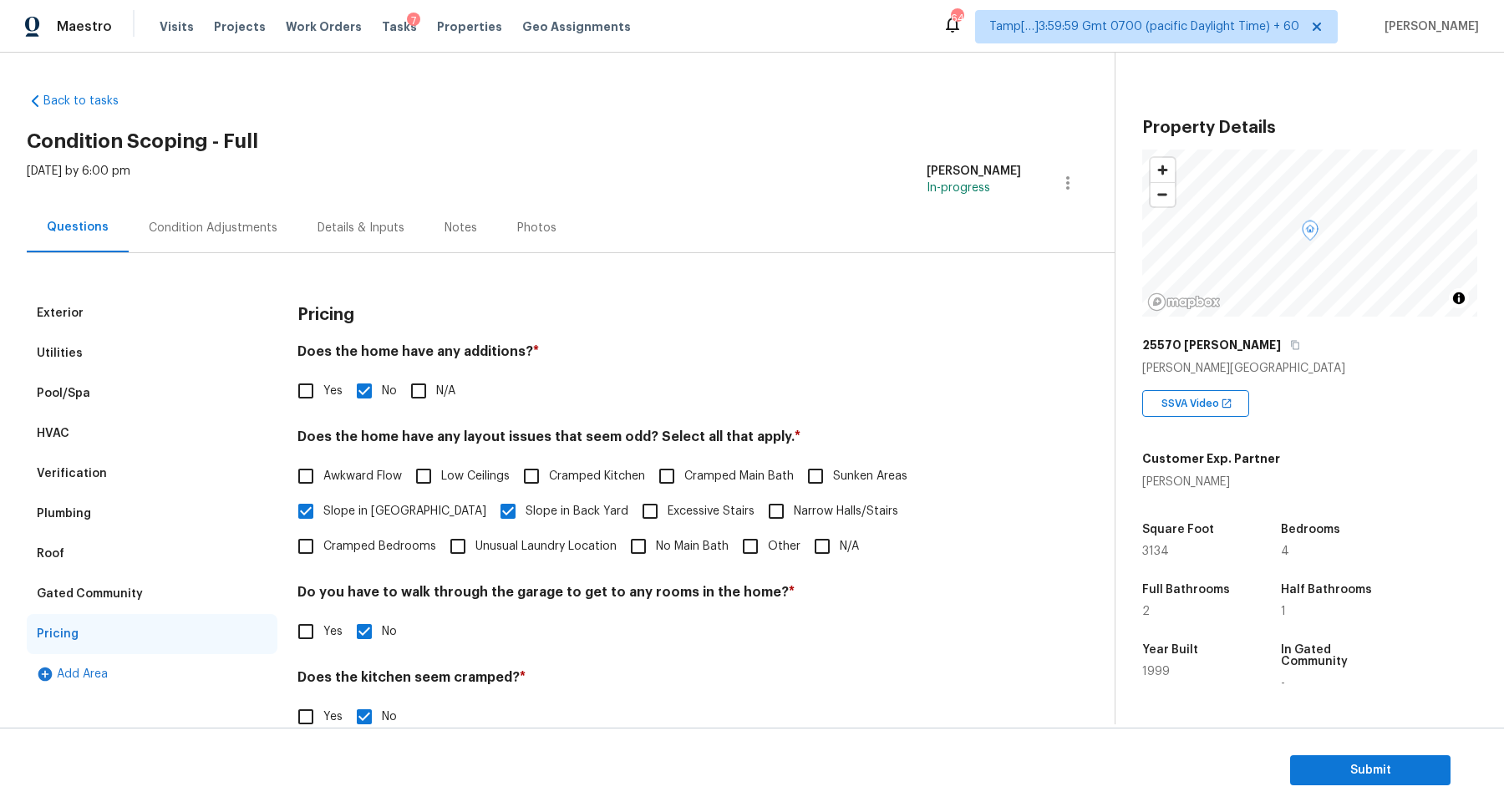
click at [577, 633] on div "Yes No" at bounding box center [659, 632] width 724 height 35
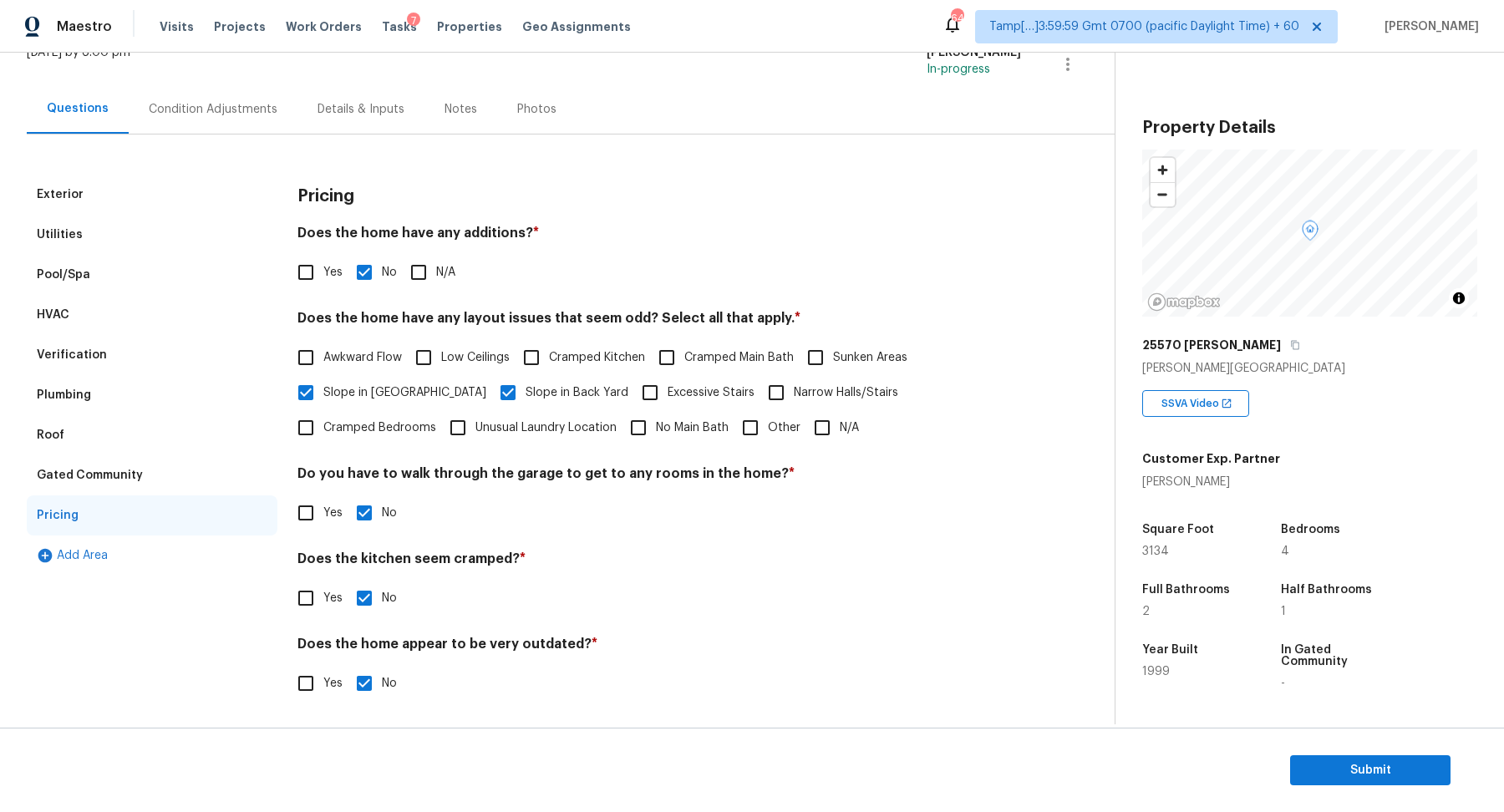
click at [90, 285] on div "Pool/Spa" at bounding box center [151, 274] width 250 height 40
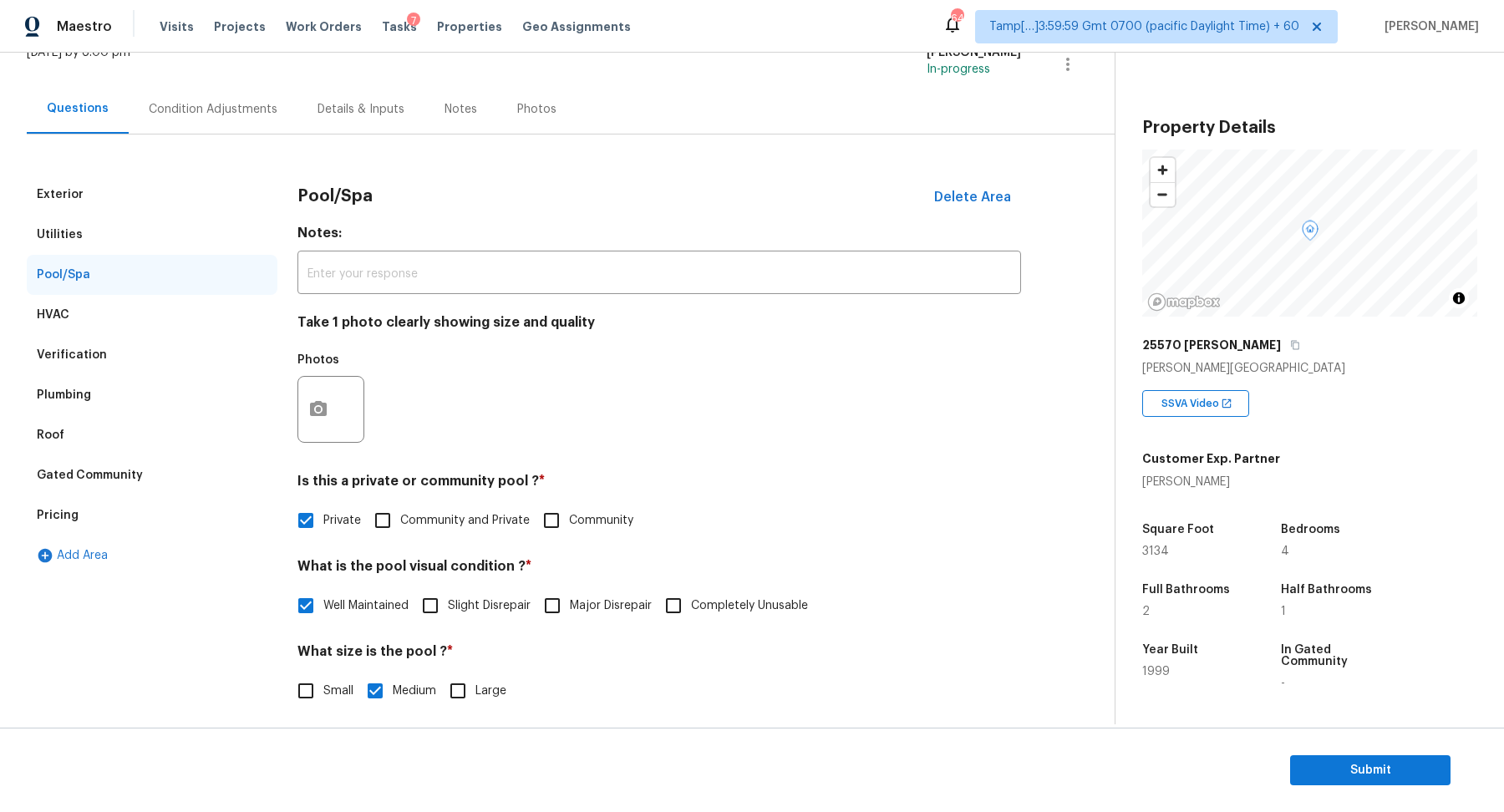
click at [114, 236] on div "Utilities" at bounding box center [151, 234] width 250 height 40
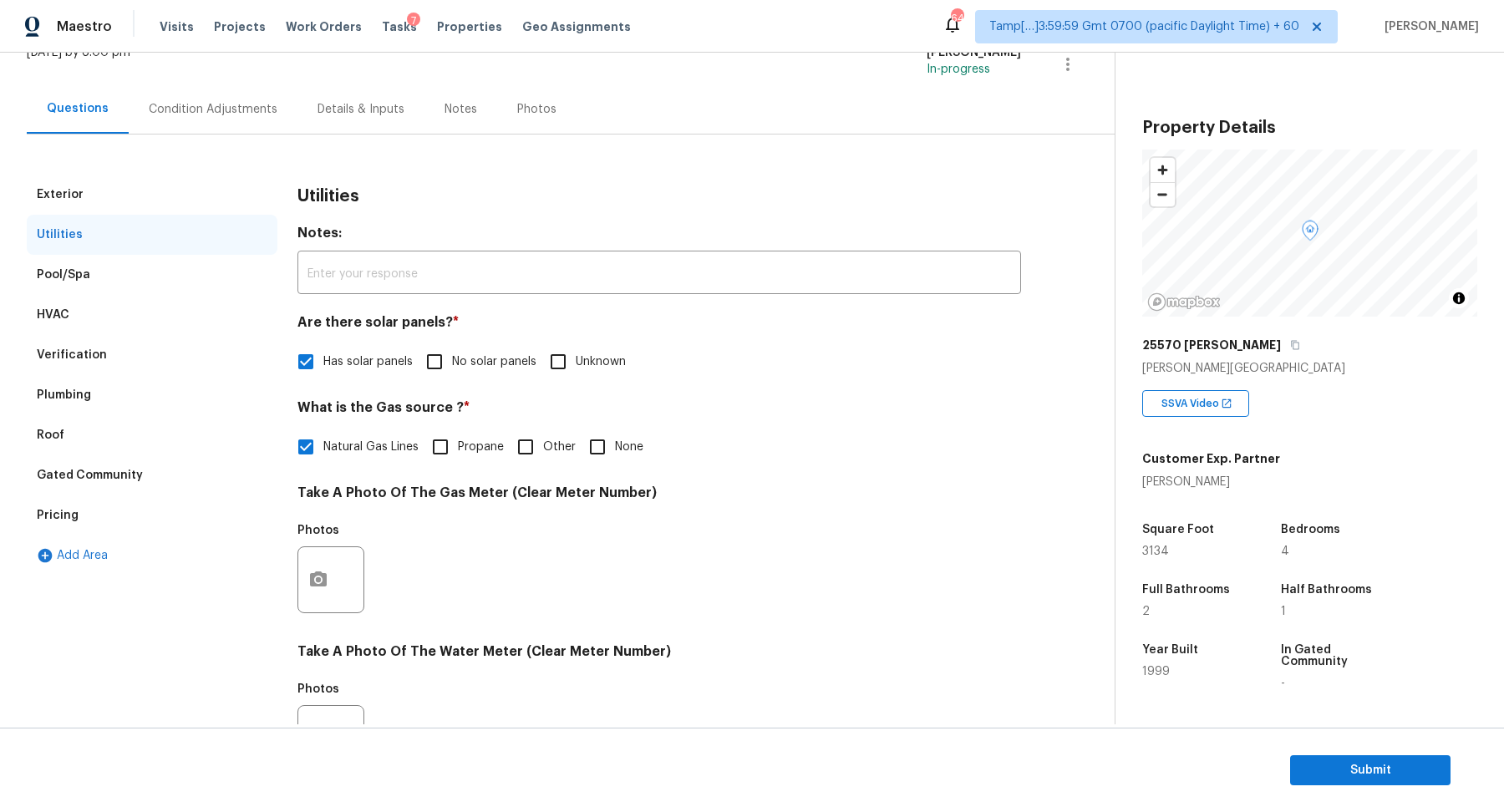
scroll to position [444, 0]
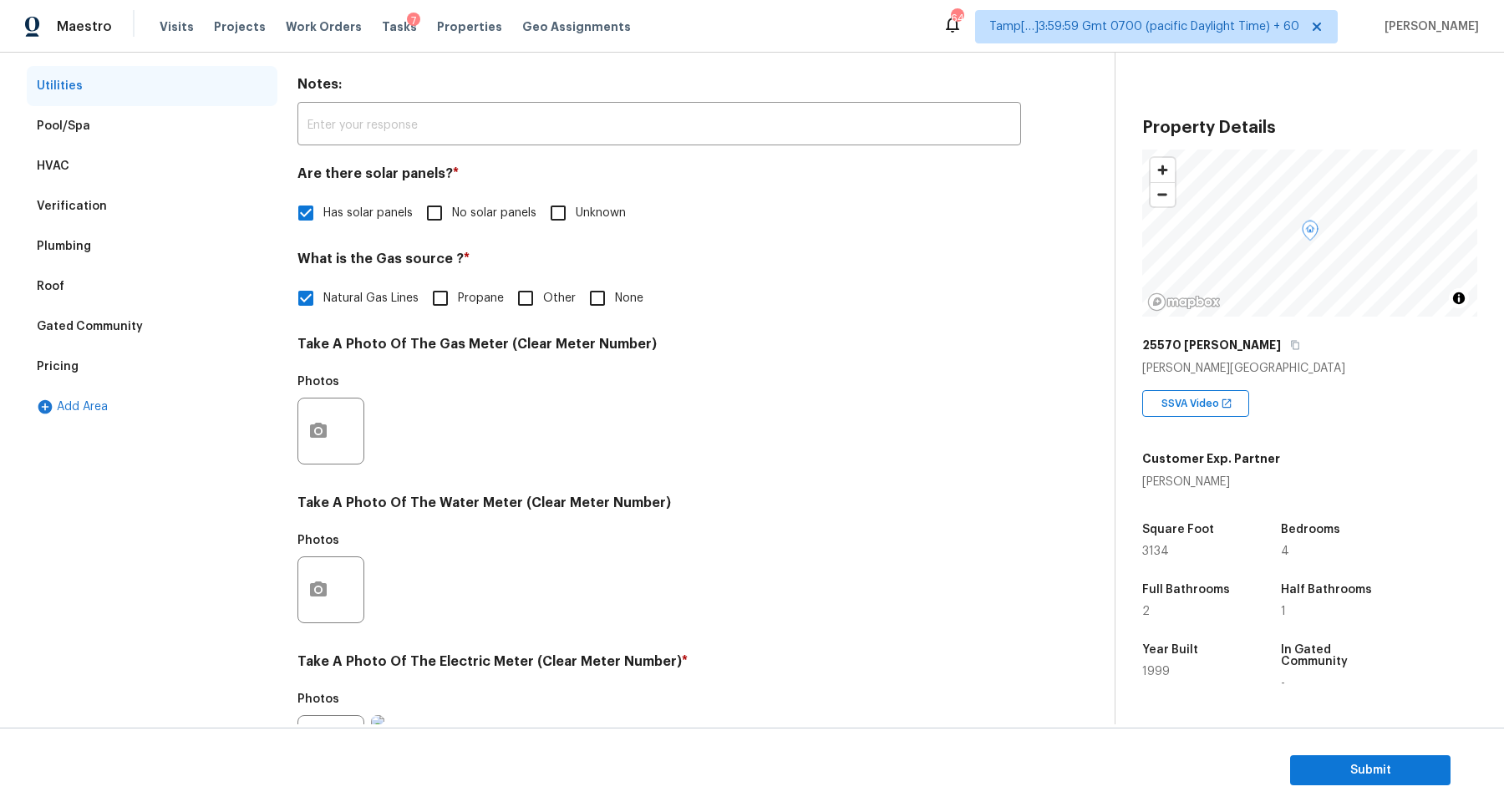
click at [90, 214] on div "Verification" at bounding box center [72, 206] width 70 height 17
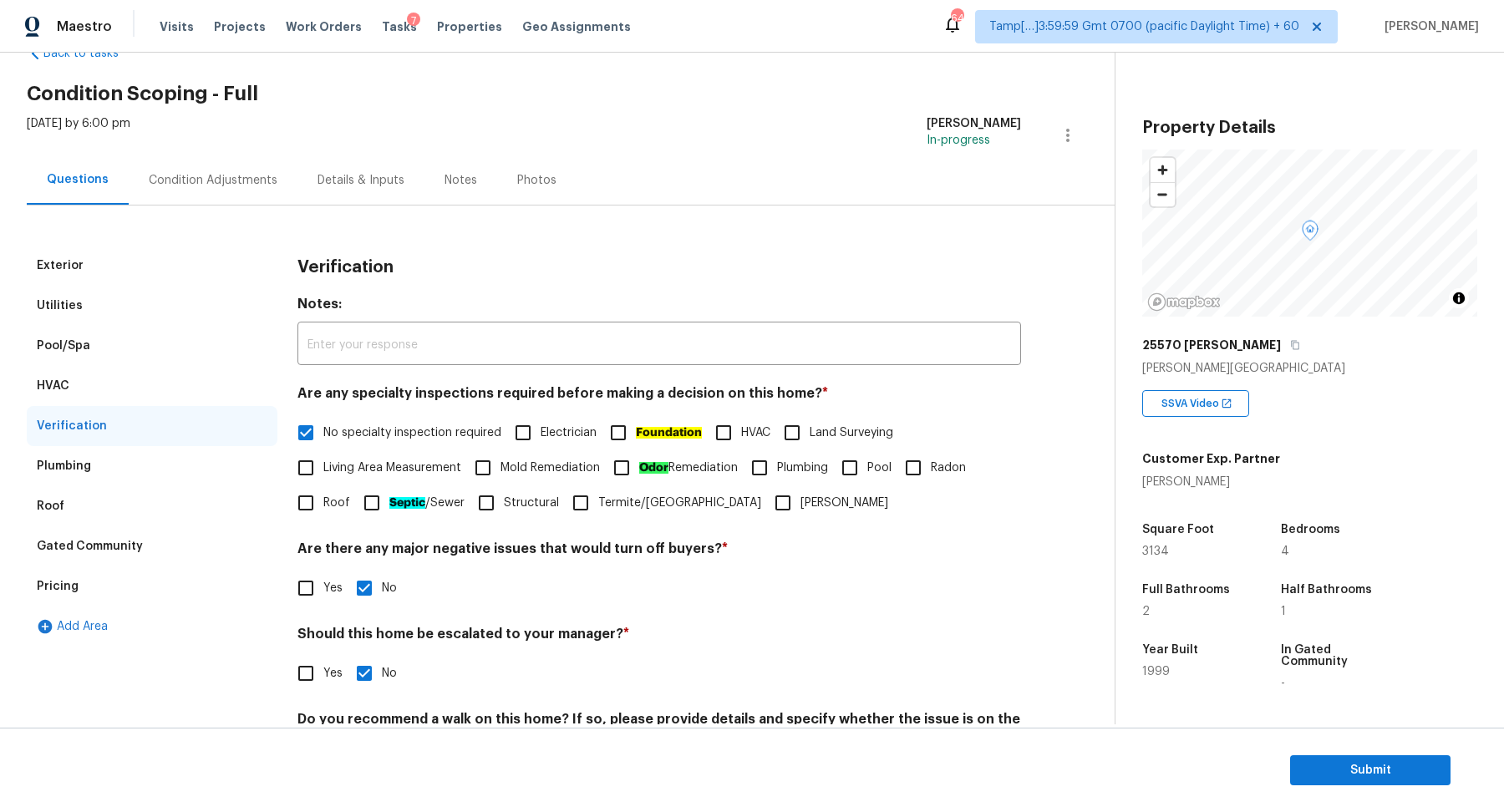
scroll to position [0, 0]
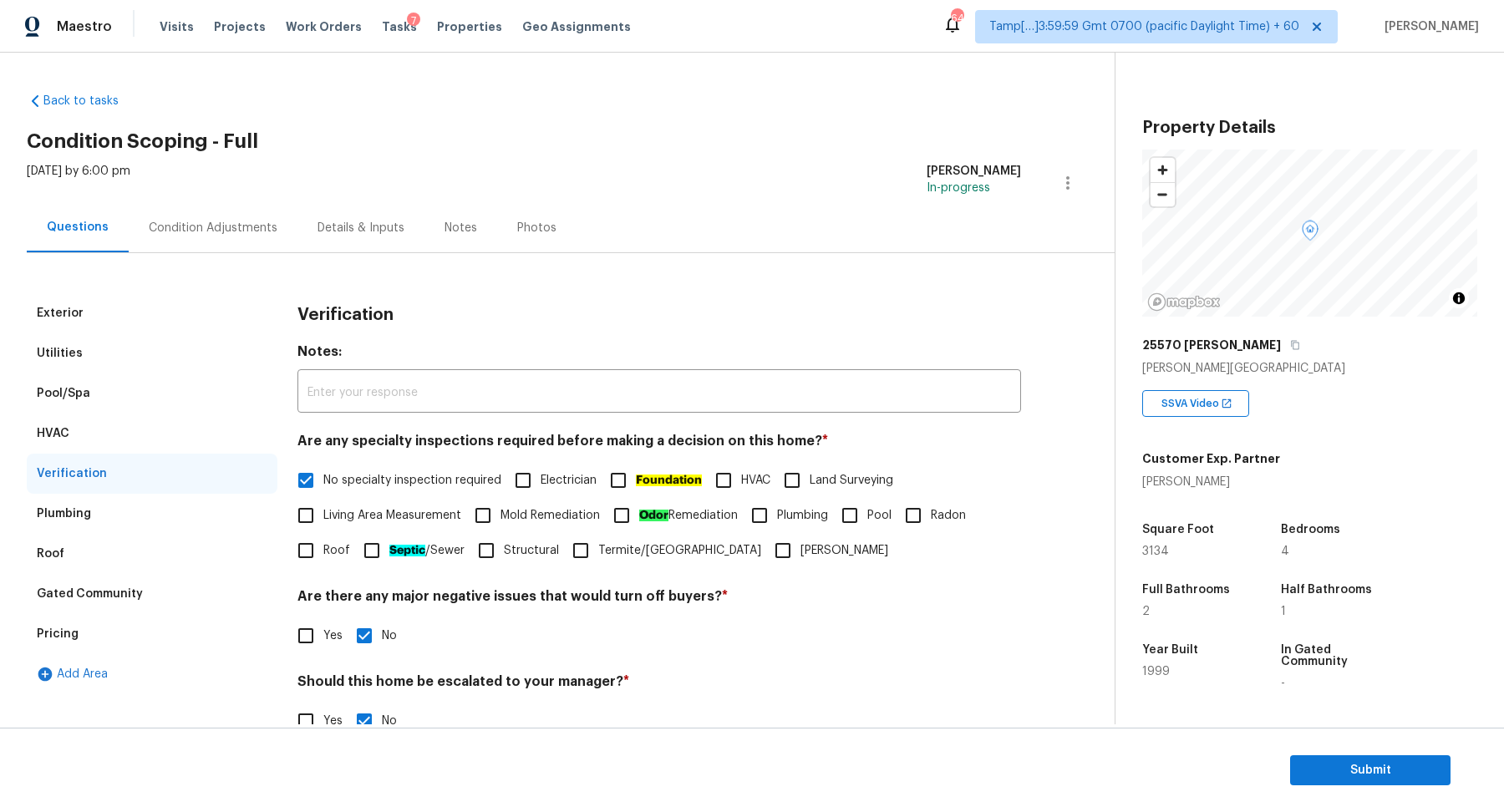
click at [218, 203] on div "Condition Adjustments" at bounding box center [212, 227] width 169 height 50
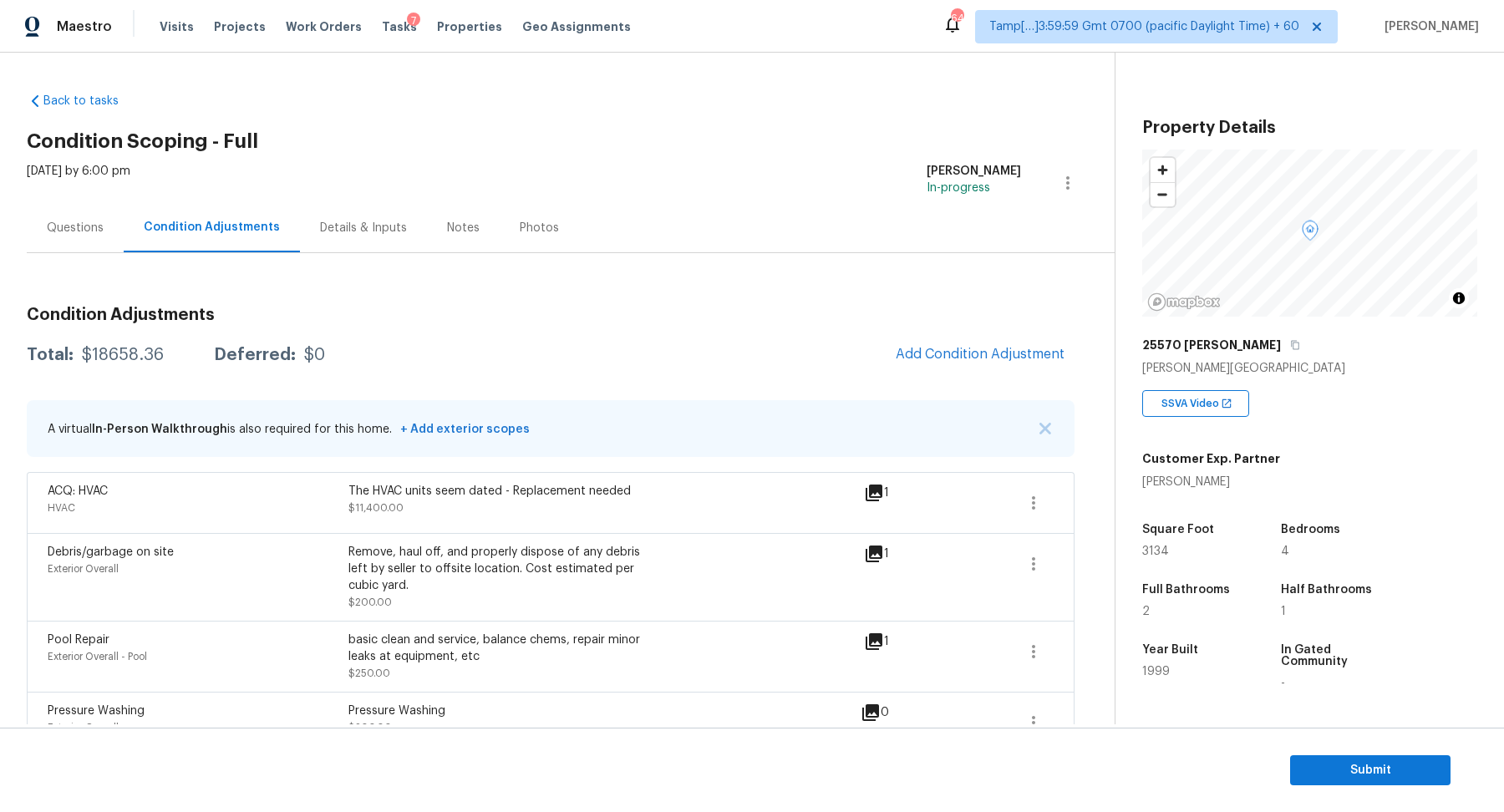
click at [114, 354] on div "$18658.36" at bounding box center [123, 355] width 82 height 17
copy div "$18658.36"
click at [1344, 759] on button "Submit" at bounding box center [1370, 770] width 160 height 31
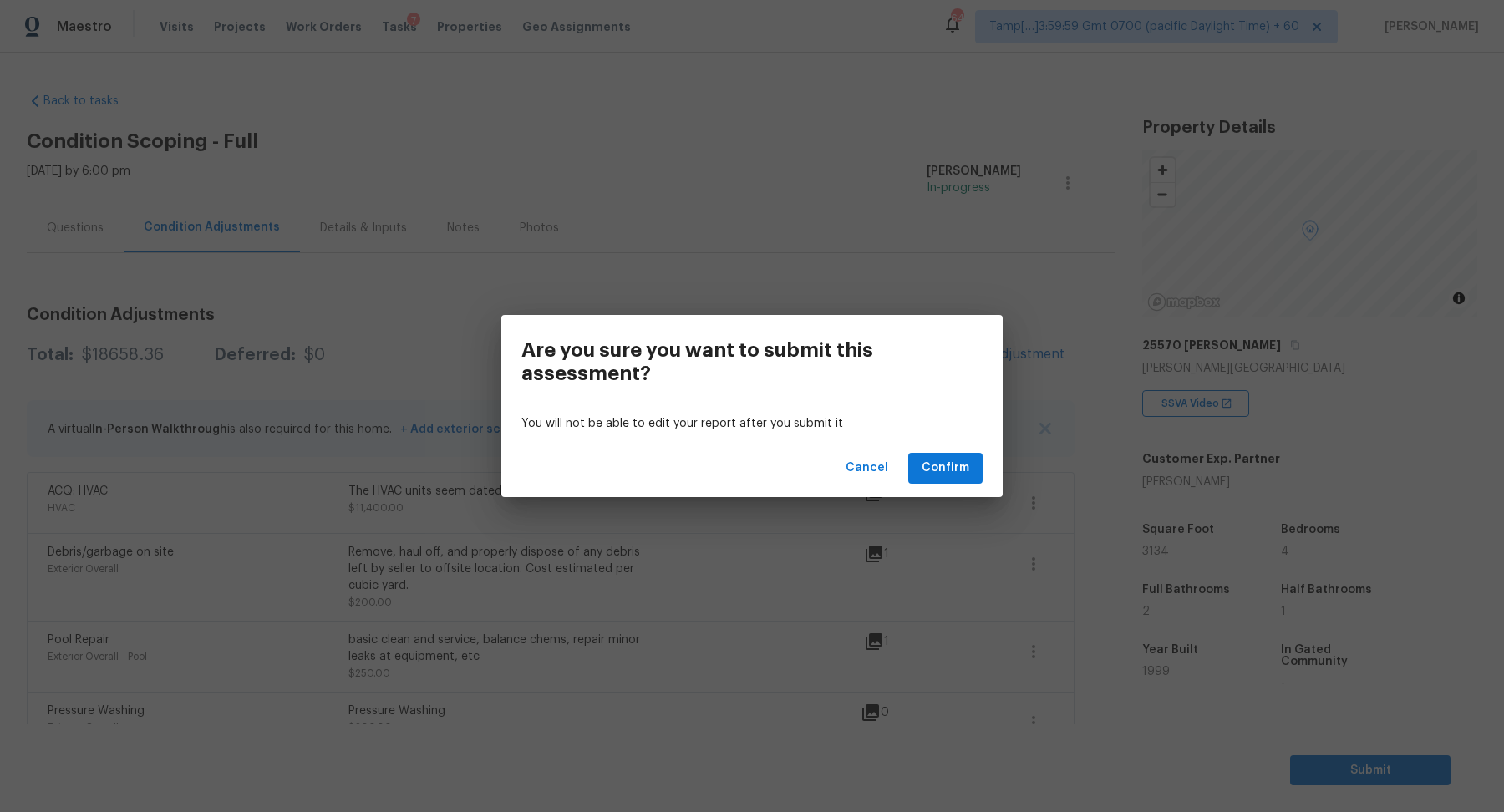
click at [951, 484] on div "Cancel Confirm" at bounding box center [752, 468] width 502 height 57
click at [940, 461] on span "Confirm" at bounding box center [945, 468] width 48 height 21
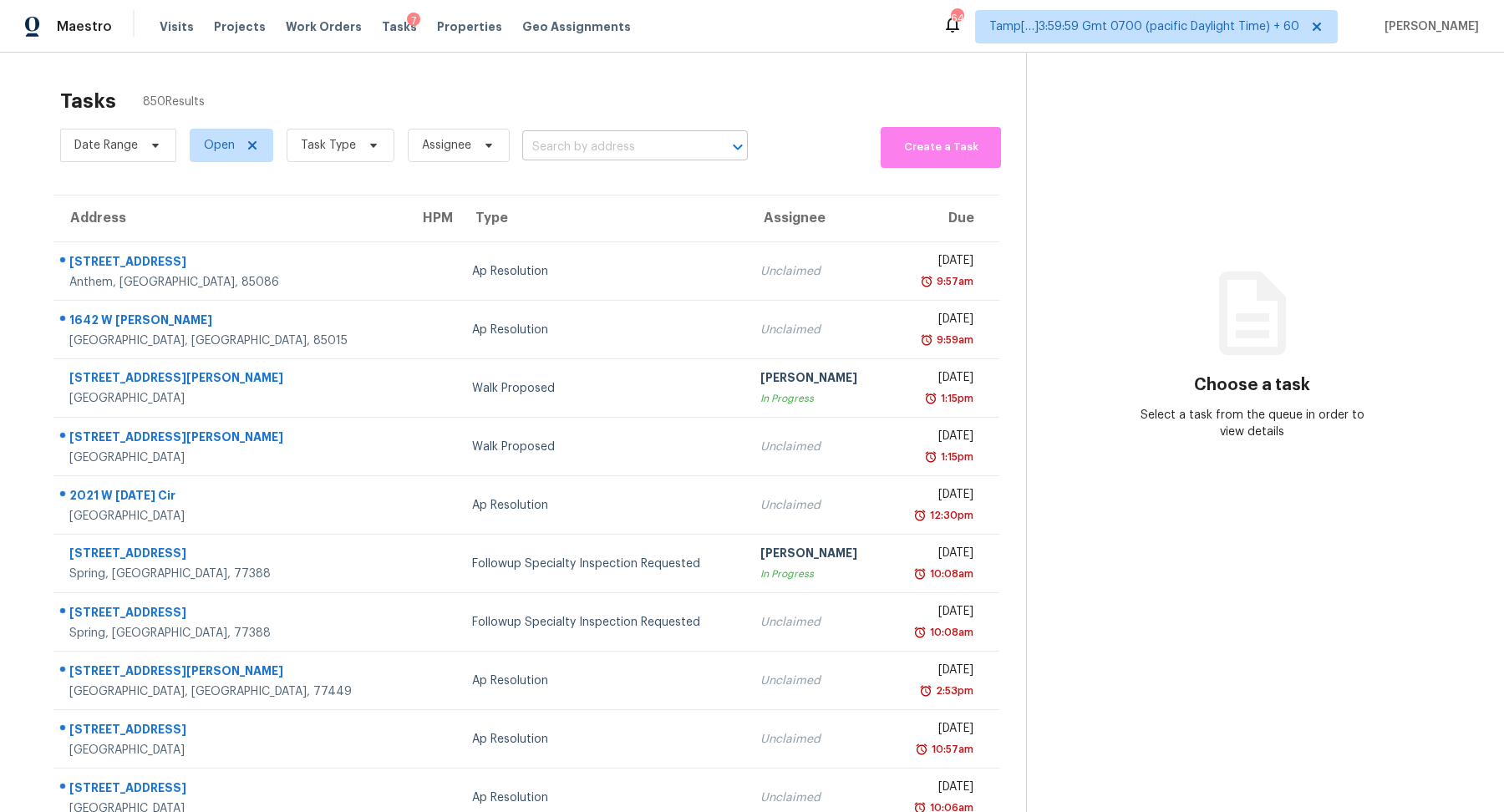
click at [597, 151] on input "text" at bounding box center [611, 147] width 179 height 26
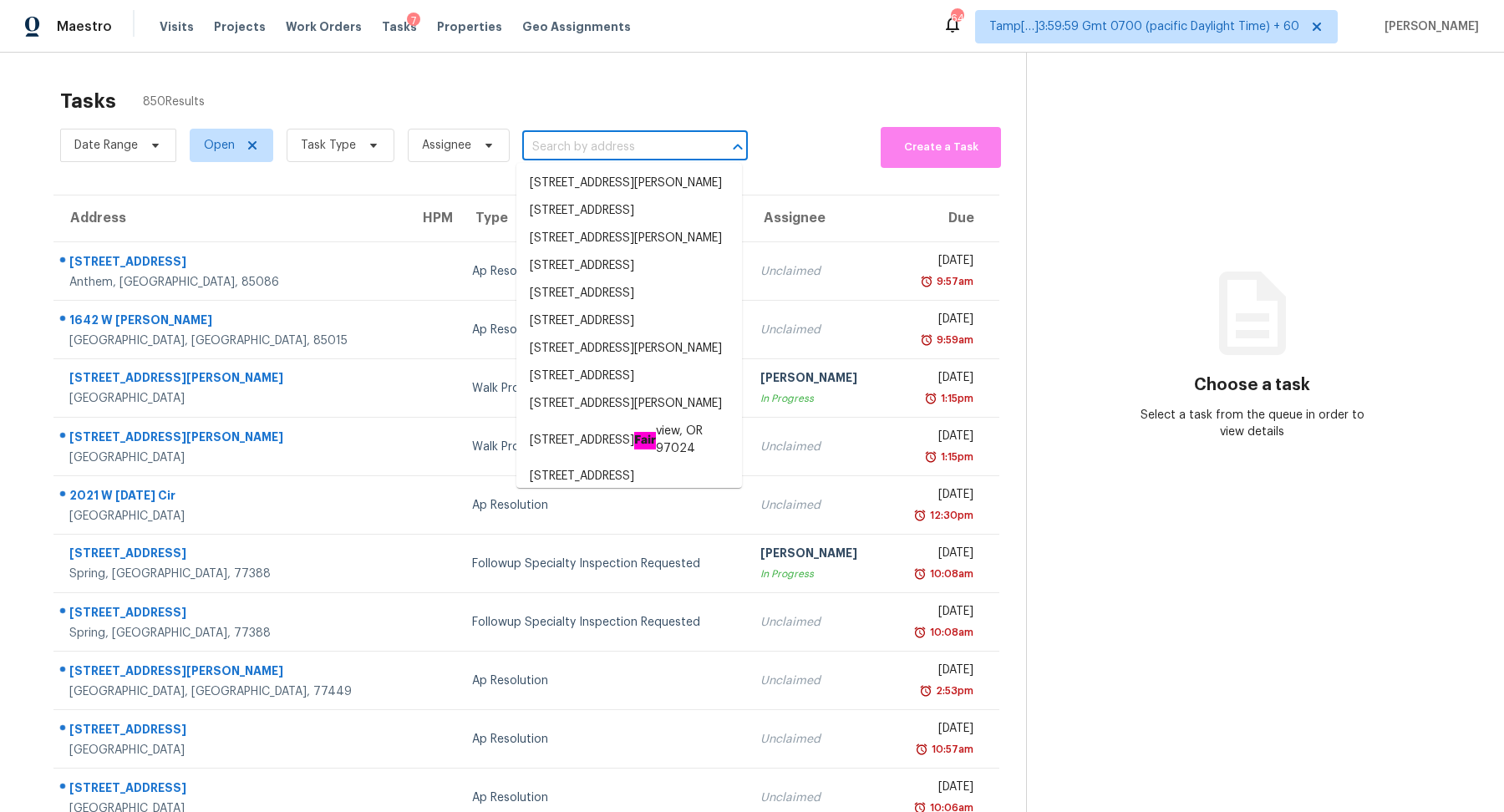
paste input "337 7th Ave N, Tierra Verde, FL 33715"
type input "337 7th Ave N, Tierra Verde, FL 33715"
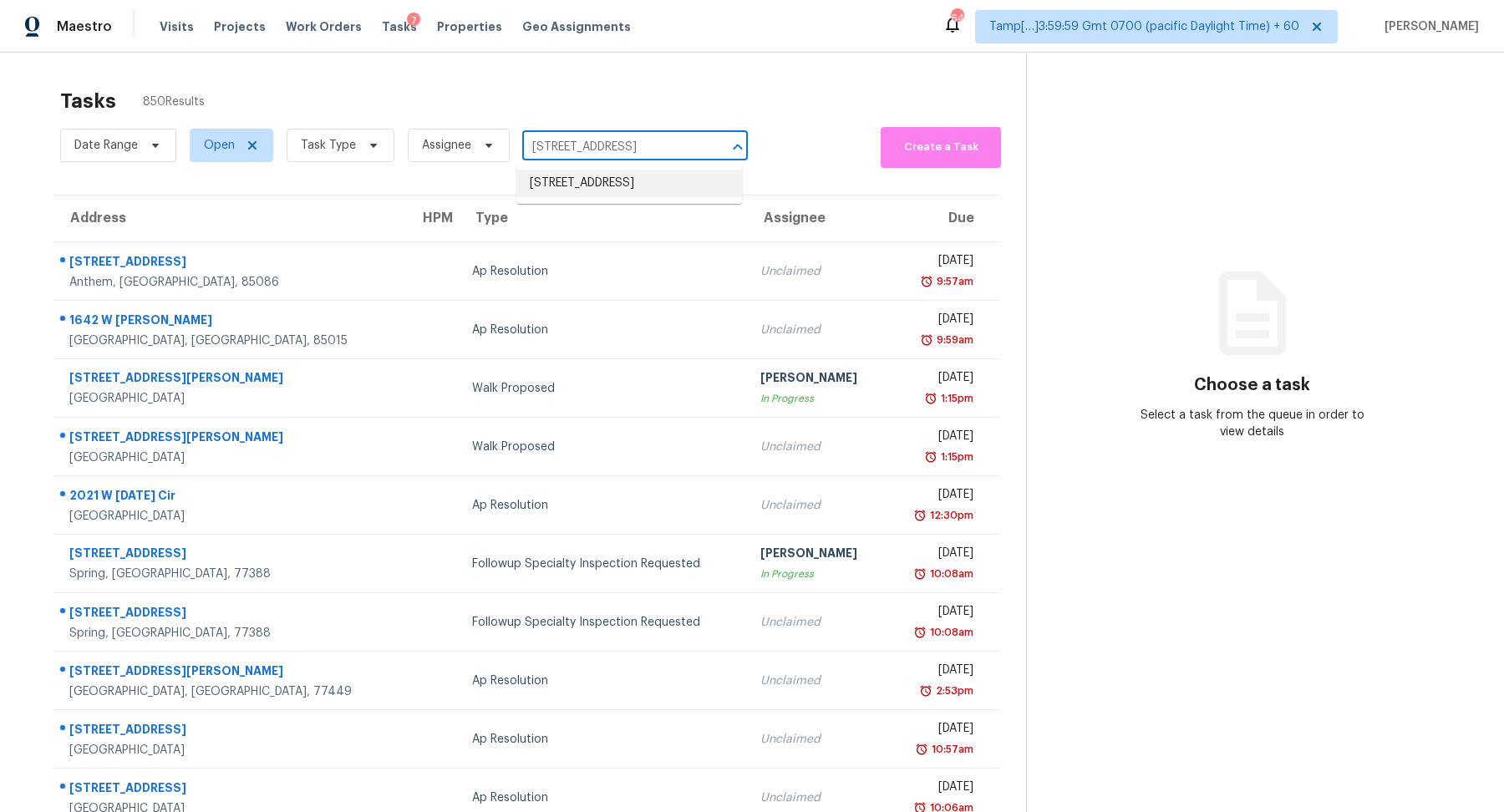
click at [593, 178] on li "337 7th Ave N, Tierra Verde, FL 33715" at bounding box center [629, 183] width 226 height 27
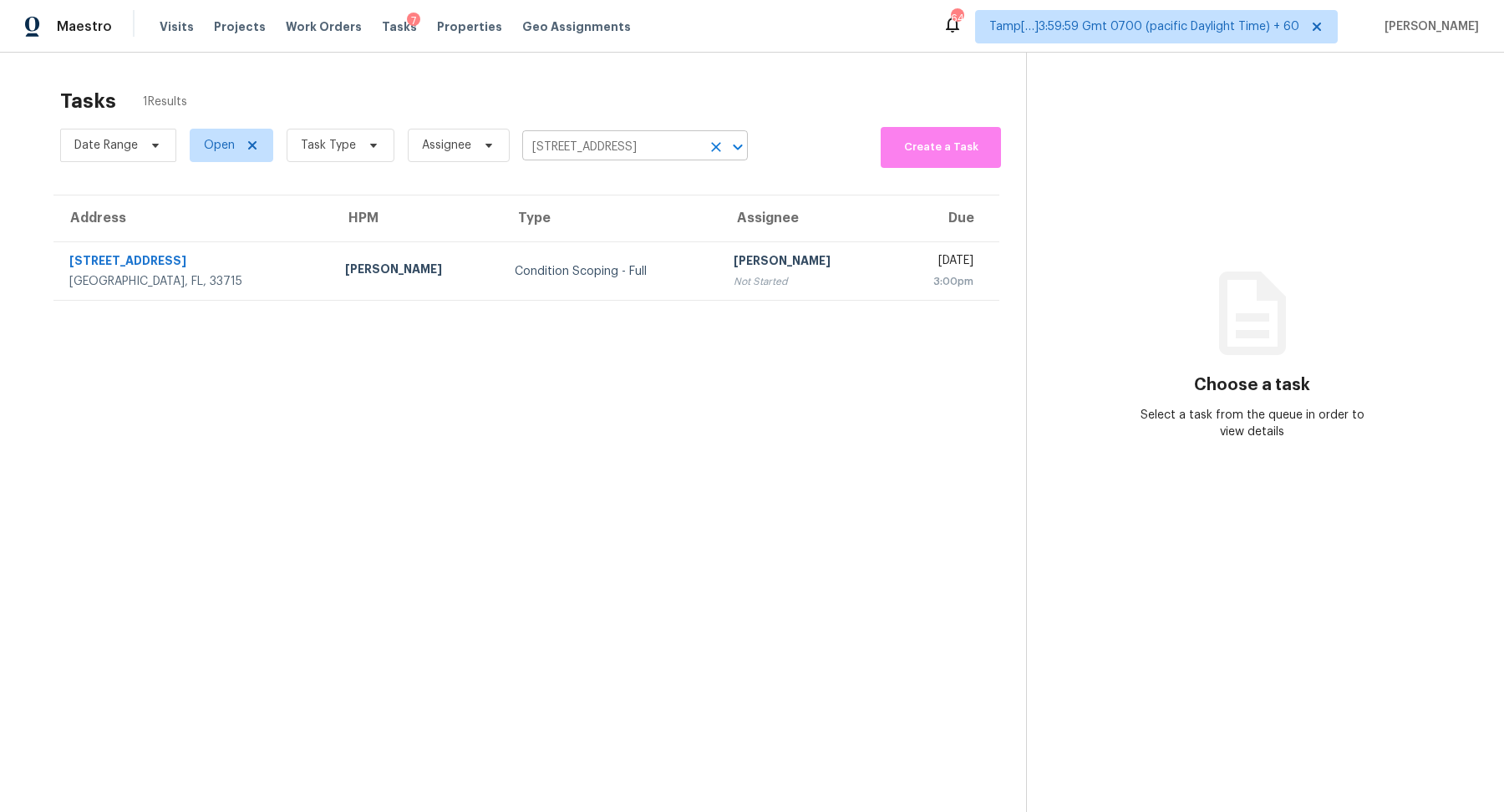
click at [579, 142] on input "337 7th Ave N, Tierra Verde, FL 33715" at bounding box center [611, 147] width 179 height 26
paste input "7210 Juniper Ave, Chanhassen, MN 55331"
type input "7210 Juniper Ave, Chanhassen, MN 55331"
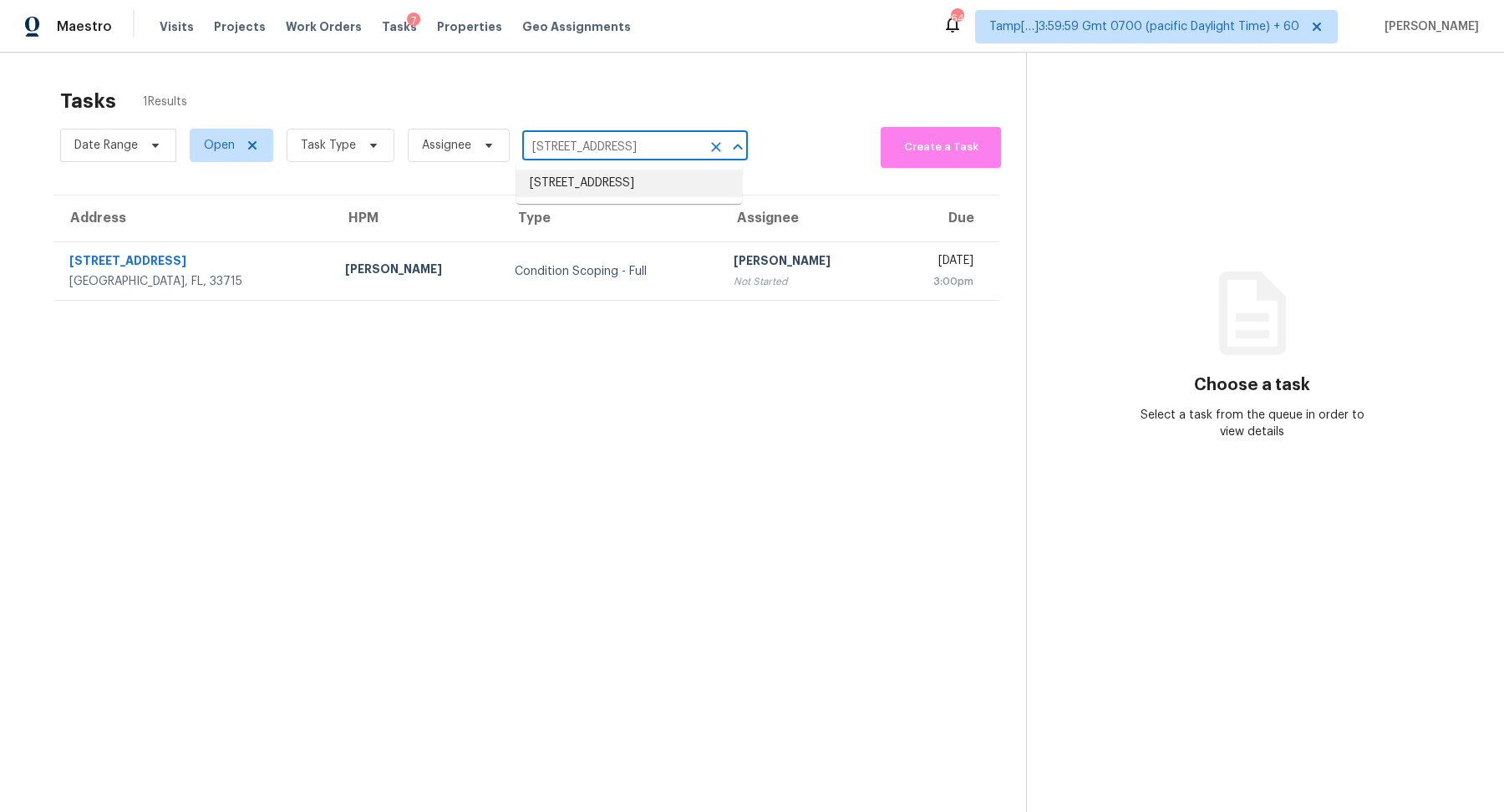
click at [595, 183] on li "7210 Juniper Ave, Chanhassen, MN 55331" at bounding box center [629, 183] width 226 height 27
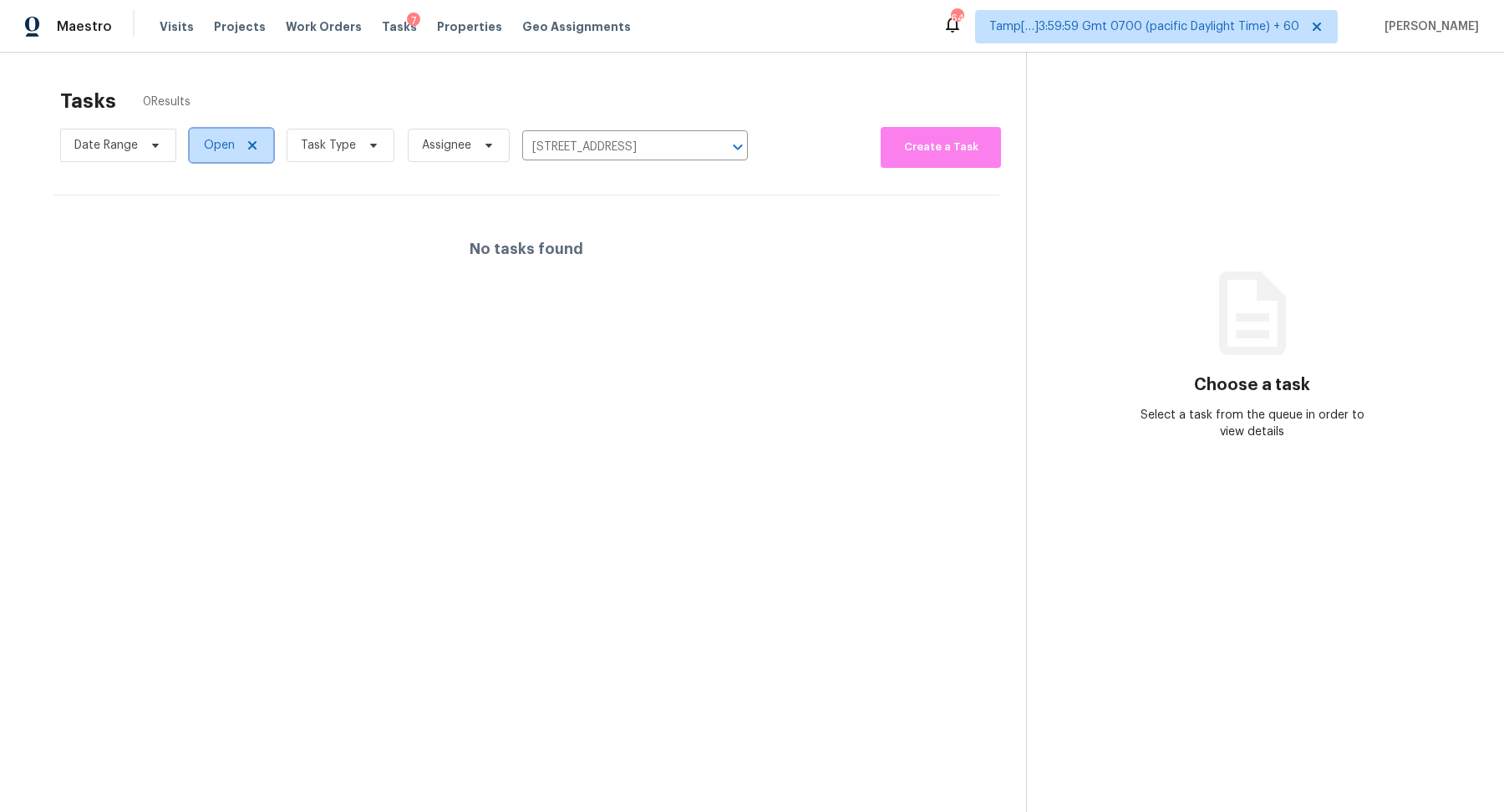
click at [226, 140] on span "Open" at bounding box center [219, 145] width 31 height 17
click at [226, 238] on label "Blocked" at bounding box center [232, 239] width 66 height 17
click at [210, 238] on input "Blocked" at bounding box center [204, 236] width 11 height 11
checkbox input "true"
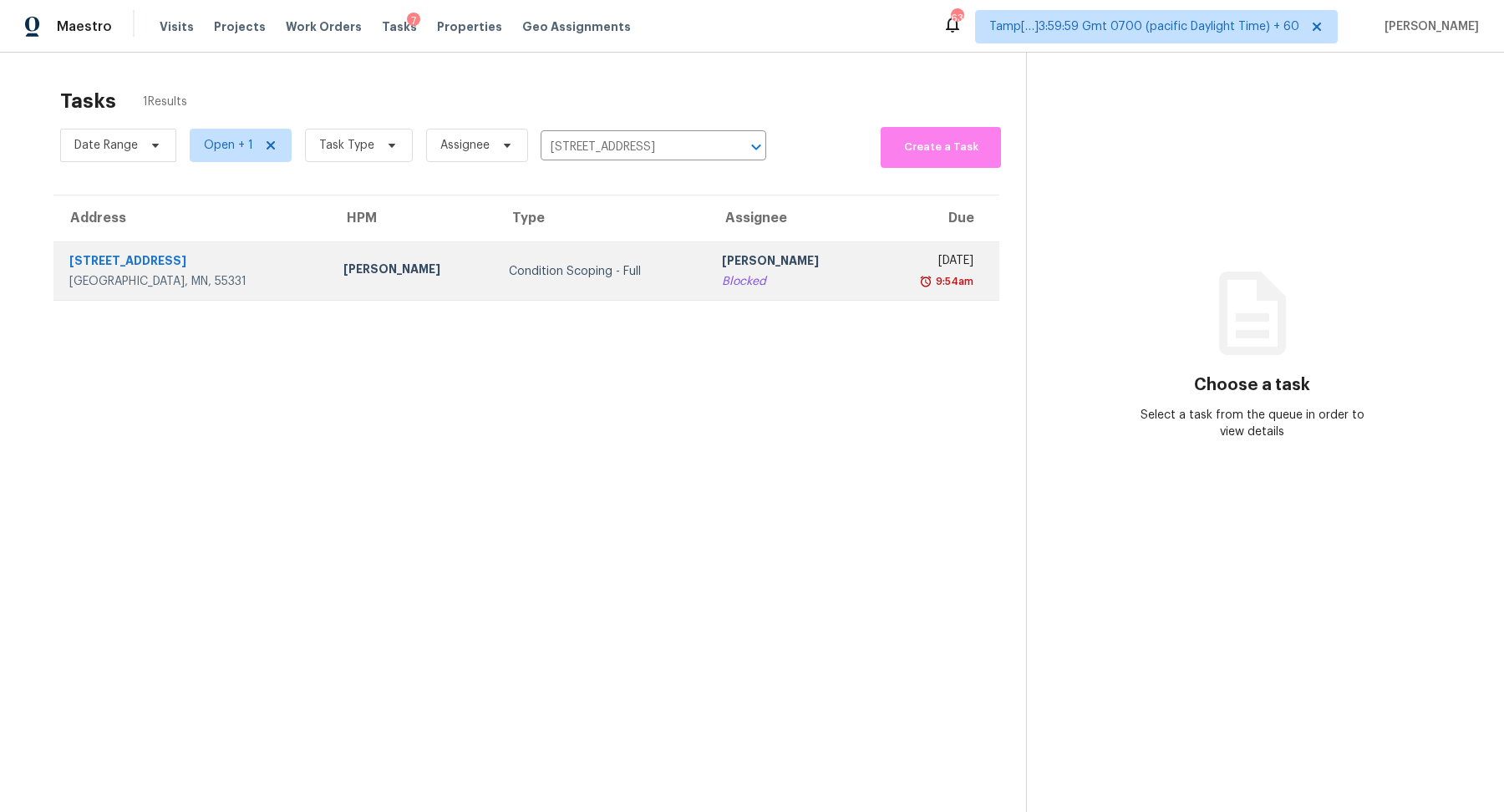
click at [709, 249] on td "Vigneshwaran B Blocked" at bounding box center [791, 272] width 165 height 58
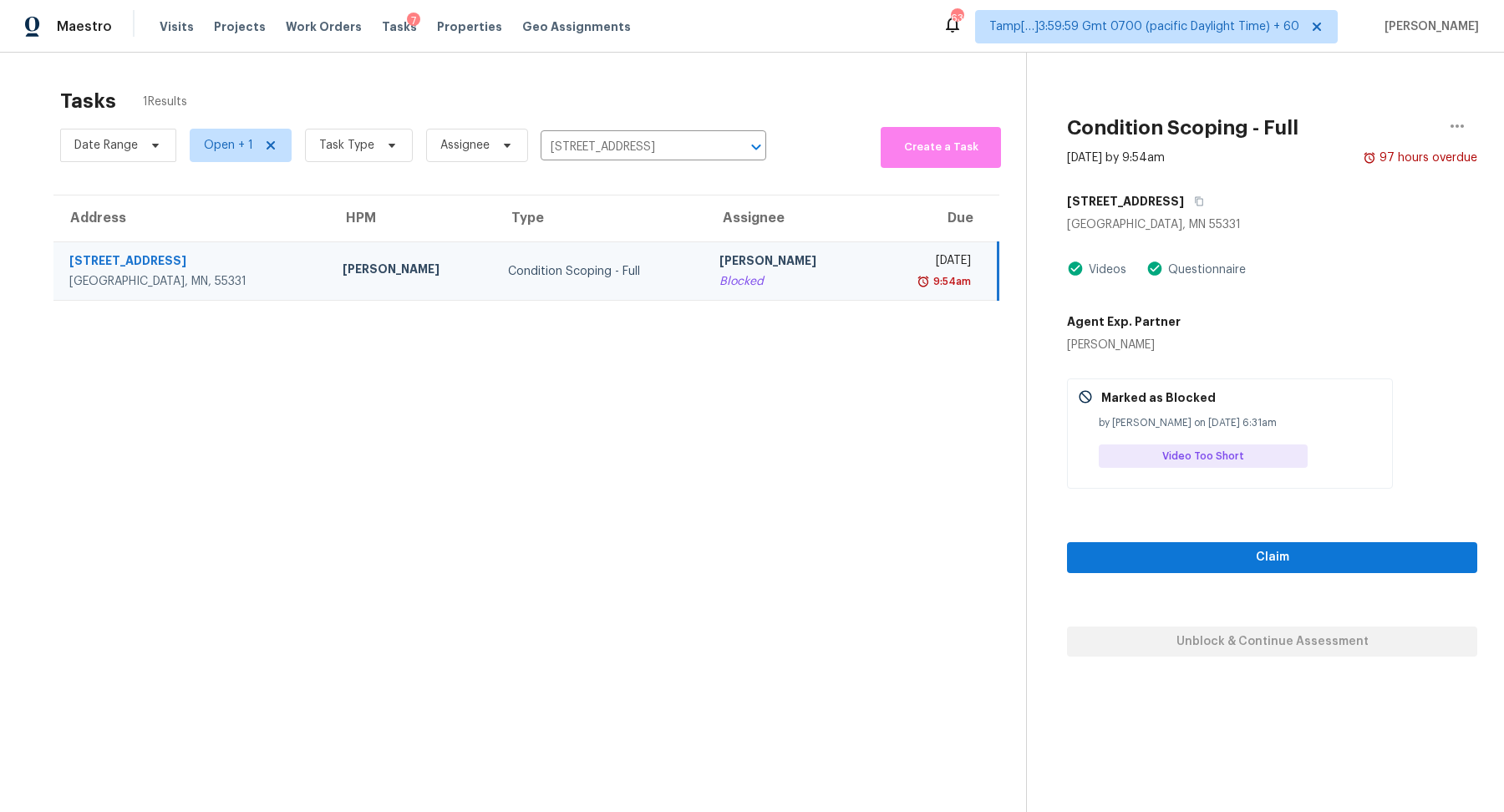
click at [1193, 574] on div "Claim Unblock & Continue Assessment" at bounding box center [1272, 572] width 411 height 168
click at [1201, 571] on button "Claim" at bounding box center [1272, 557] width 411 height 31
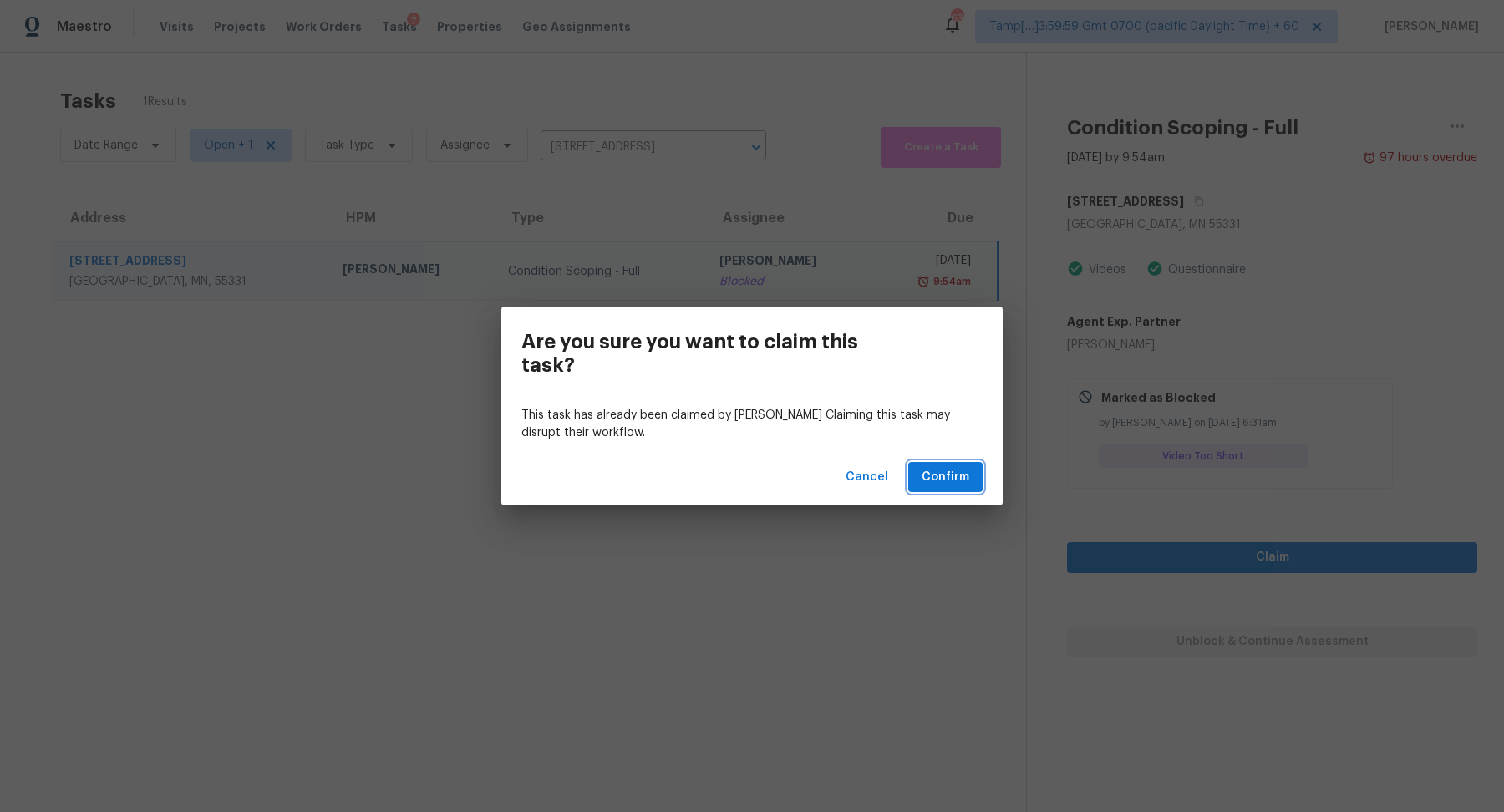
click at [917, 485] on button "Confirm" at bounding box center [945, 477] width 74 height 31
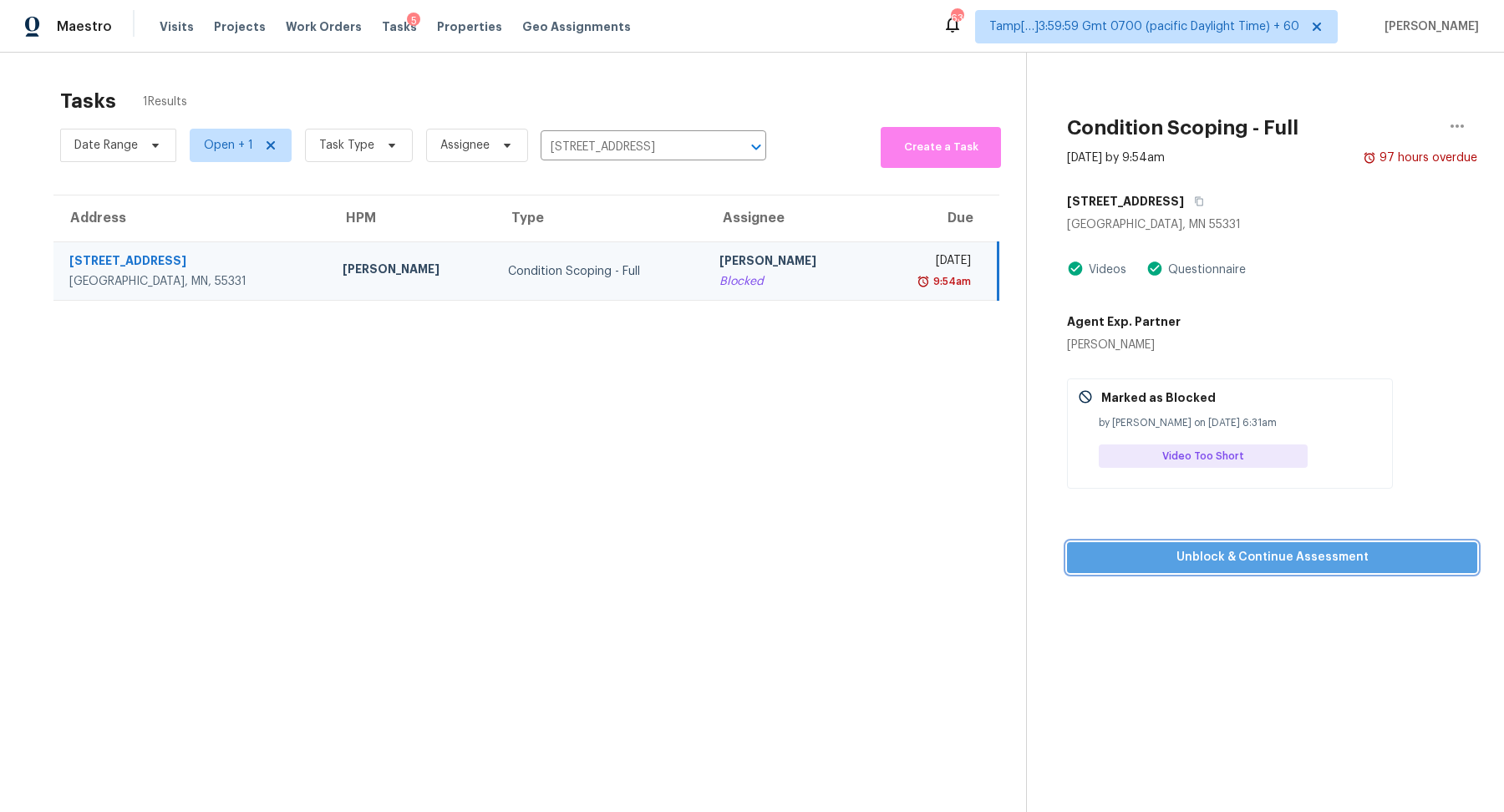
click at [1137, 553] on span "Unblock & Continue Assessment" at bounding box center [1271, 557] width 383 height 21
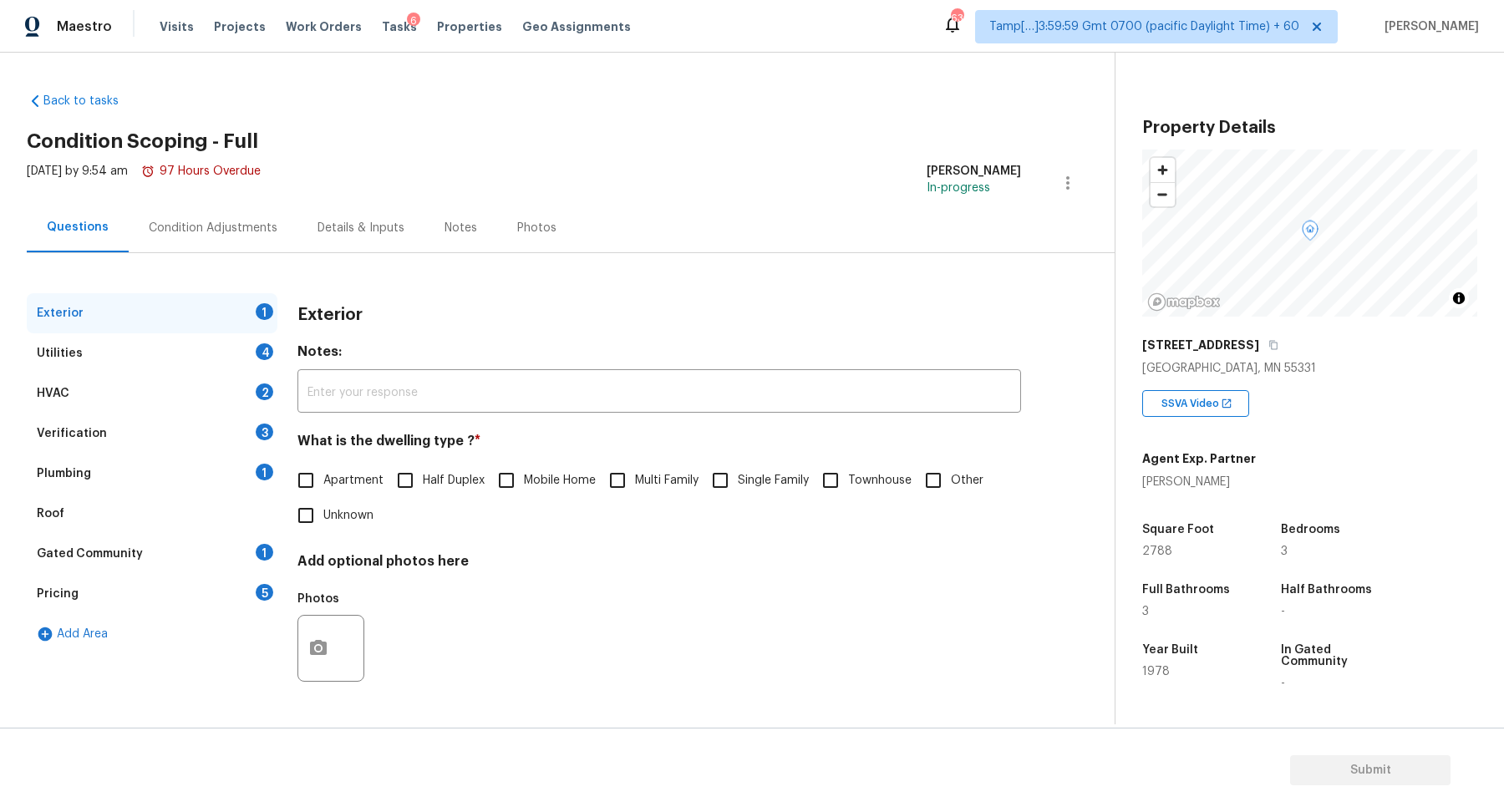
click at [1242, 348] on div "[STREET_ADDRESS]" at bounding box center [1309, 345] width 335 height 30
click at [1269, 342] on icon "button" at bounding box center [1272, 345] width 8 height 9
click at [760, 467] on label "Single Family" at bounding box center [756, 480] width 106 height 35
click at [738, 467] on input "Single Family" at bounding box center [720, 480] width 35 height 35
checkbox input "true"
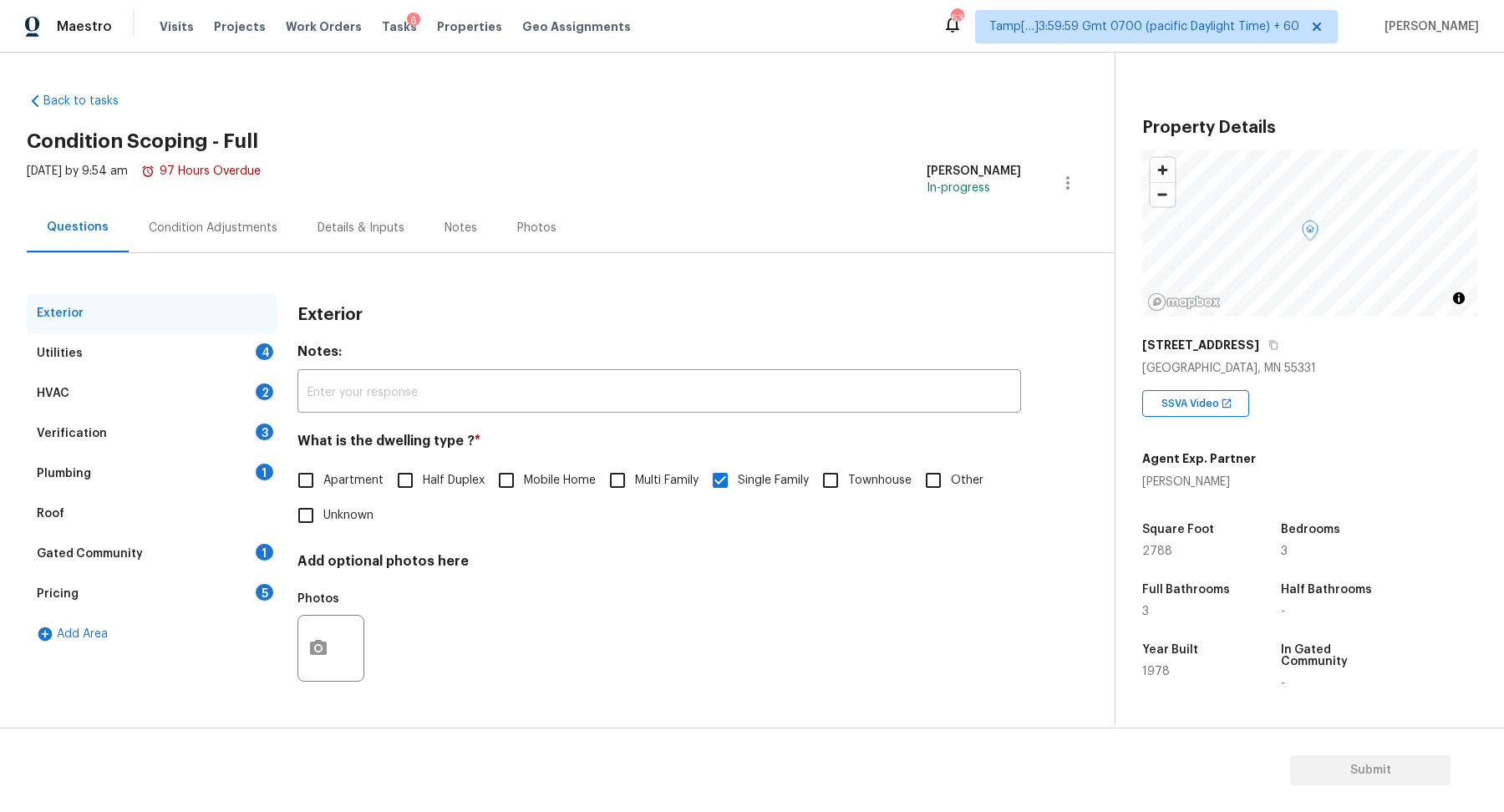
click at [1239, 348] on div "[STREET_ADDRESS]" at bounding box center [1309, 345] width 335 height 30
click at [1241, 347] on div "[STREET_ADDRESS]" at bounding box center [1309, 345] width 335 height 30
click at [1257, 349] on div "[STREET_ADDRESS]" at bounding box center [1309, 345] width 335 height 30
click at [1268, 349] on icon "button" at bounding box center [1272, 344] width 10 height 10
click at [245, 343] on div "Utilities 4" at bounding box center [151, 353] width 250 height 40
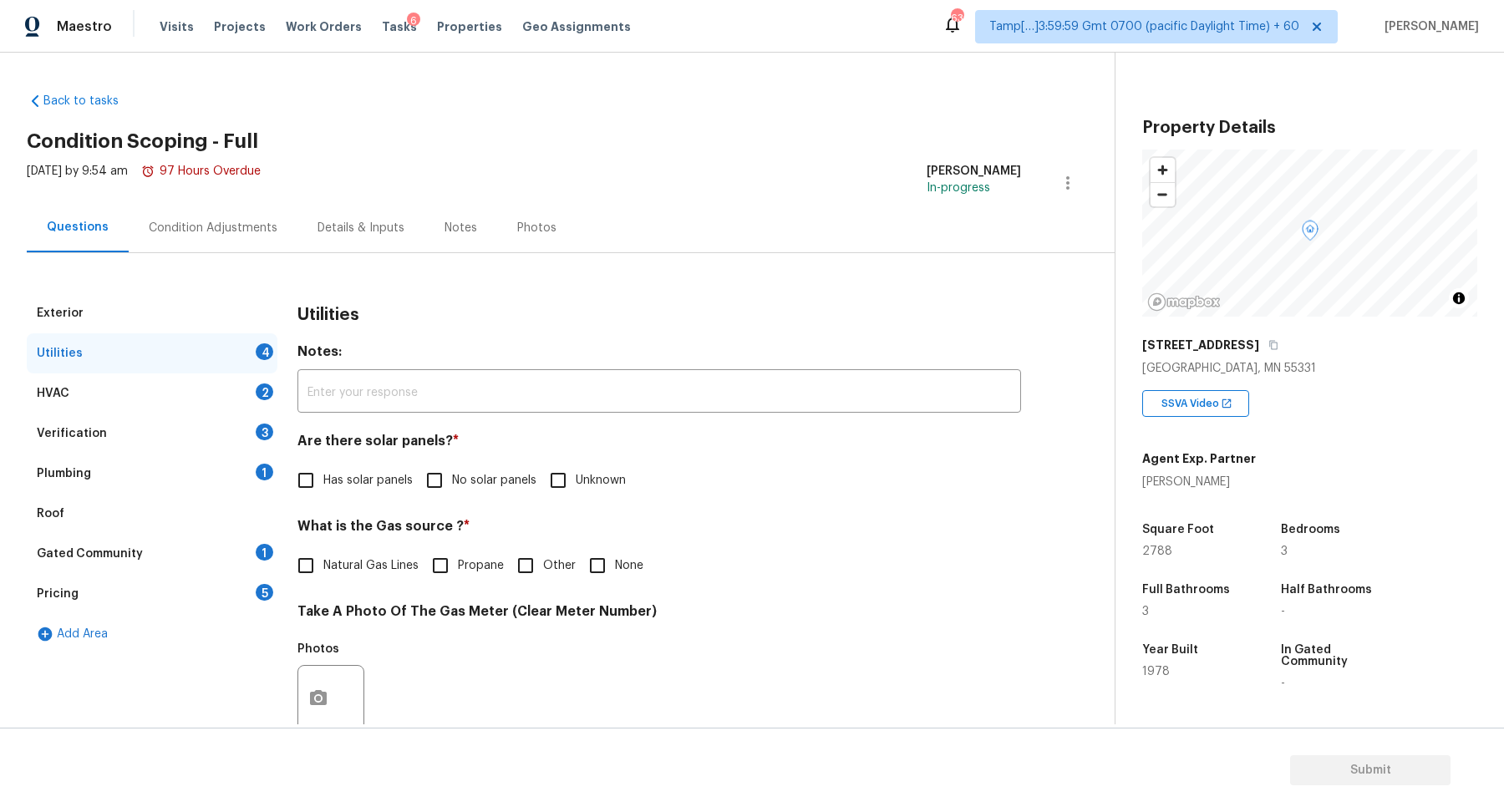
click at [426, 456] on div "Are there solar panels? * Has solar panels No solar panels Unknown" at bounding box center [659, 465] width 724 height 65
click at [430, 471] on input "No solar panels" at bounding box center [434, 480] width 35 height 35
checkbox input "true"
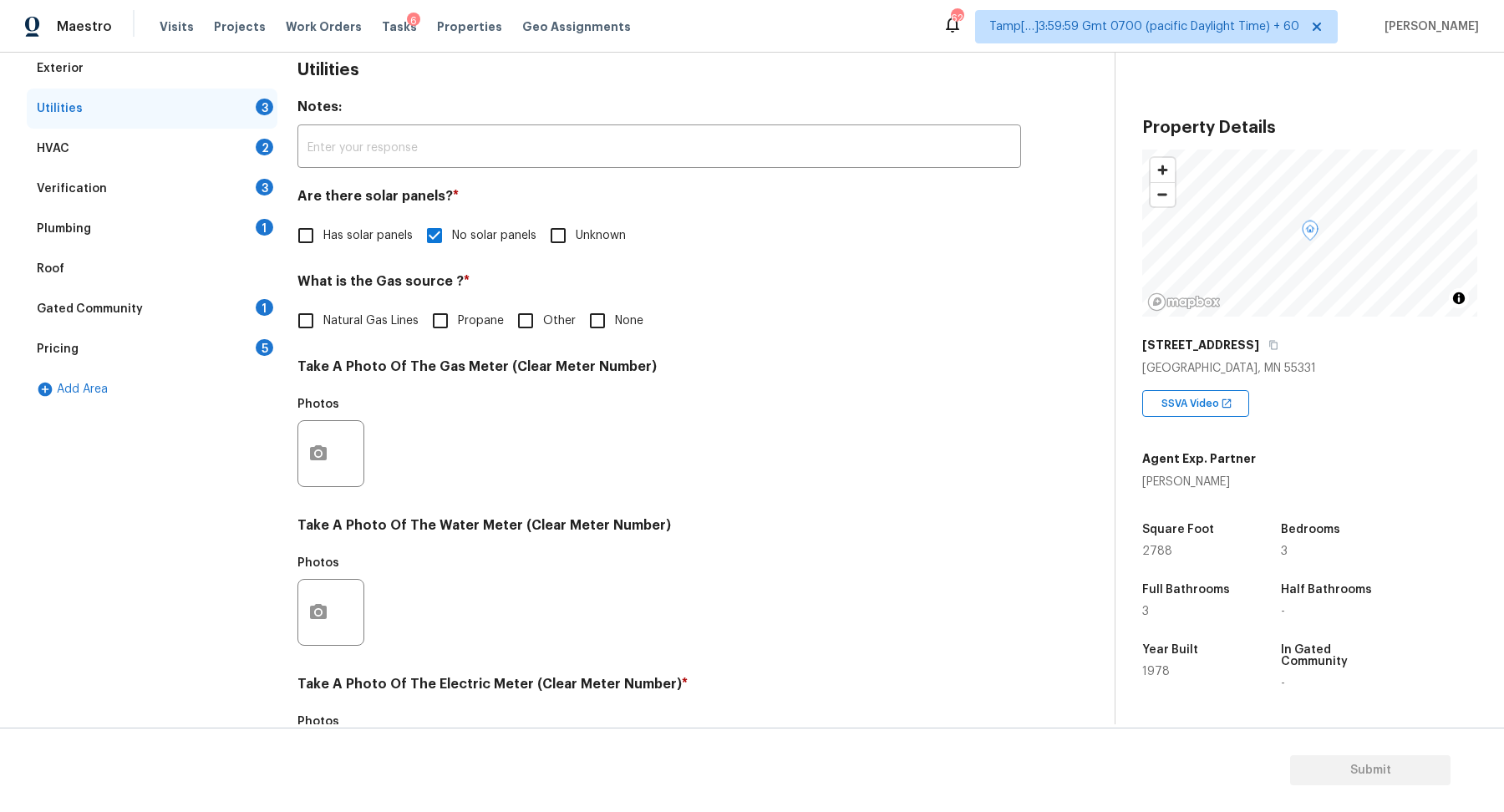
click at [380, 330] on label "Natural Gas Lines" at bounding box center [353, 321] width 130 height 35
click at [323, 330] on input "Natural Gas Lines" at bounding box center [306, 321] width 35 height 35
checkbox input "true"
click at [621, 329] on label "None" at bounding box center [611, 321] width 64 height 35
click at [615, 329] on input "None" at bounding box center [597, 321] width 35 height 35
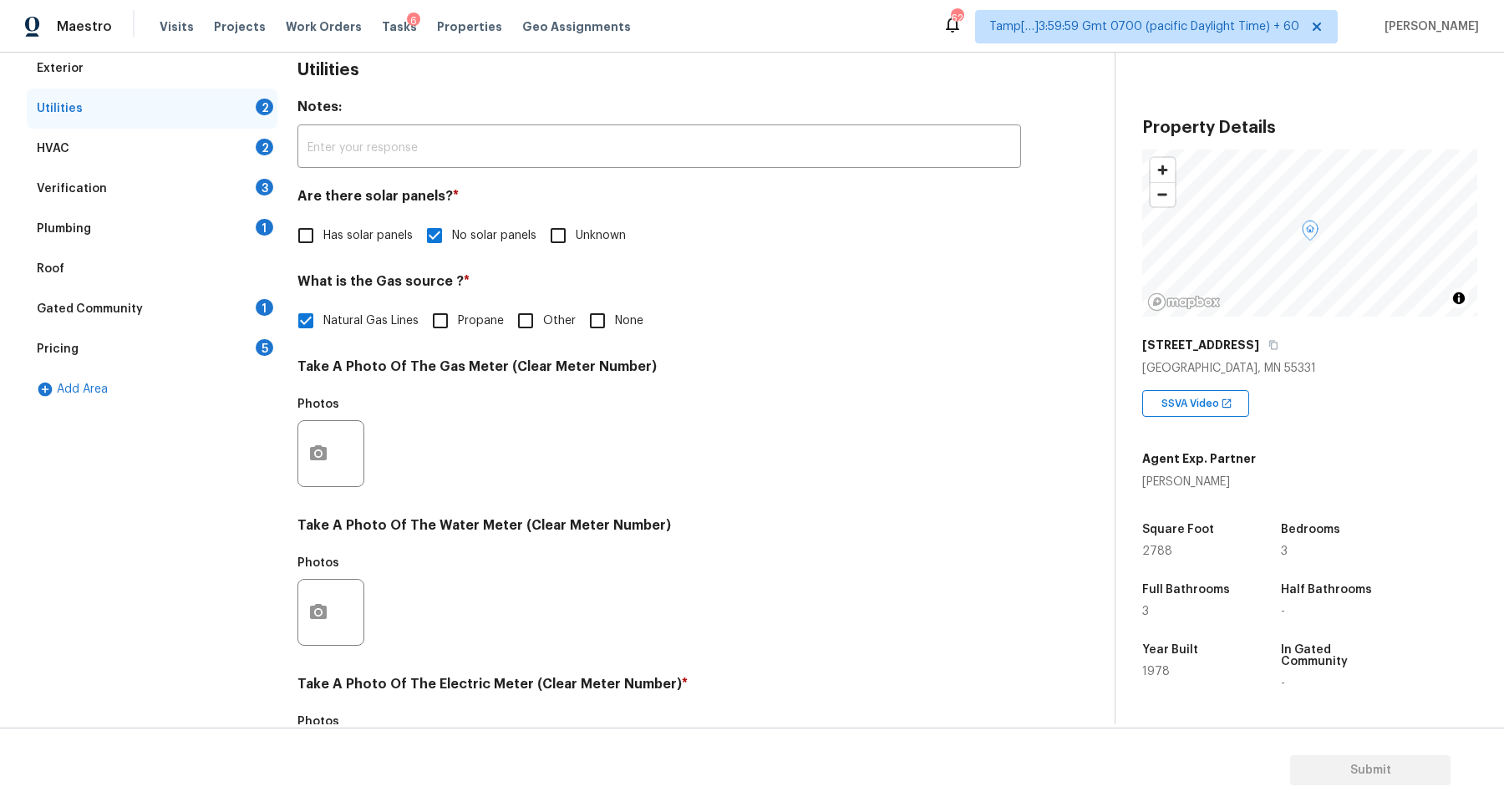
checkbox input "true"
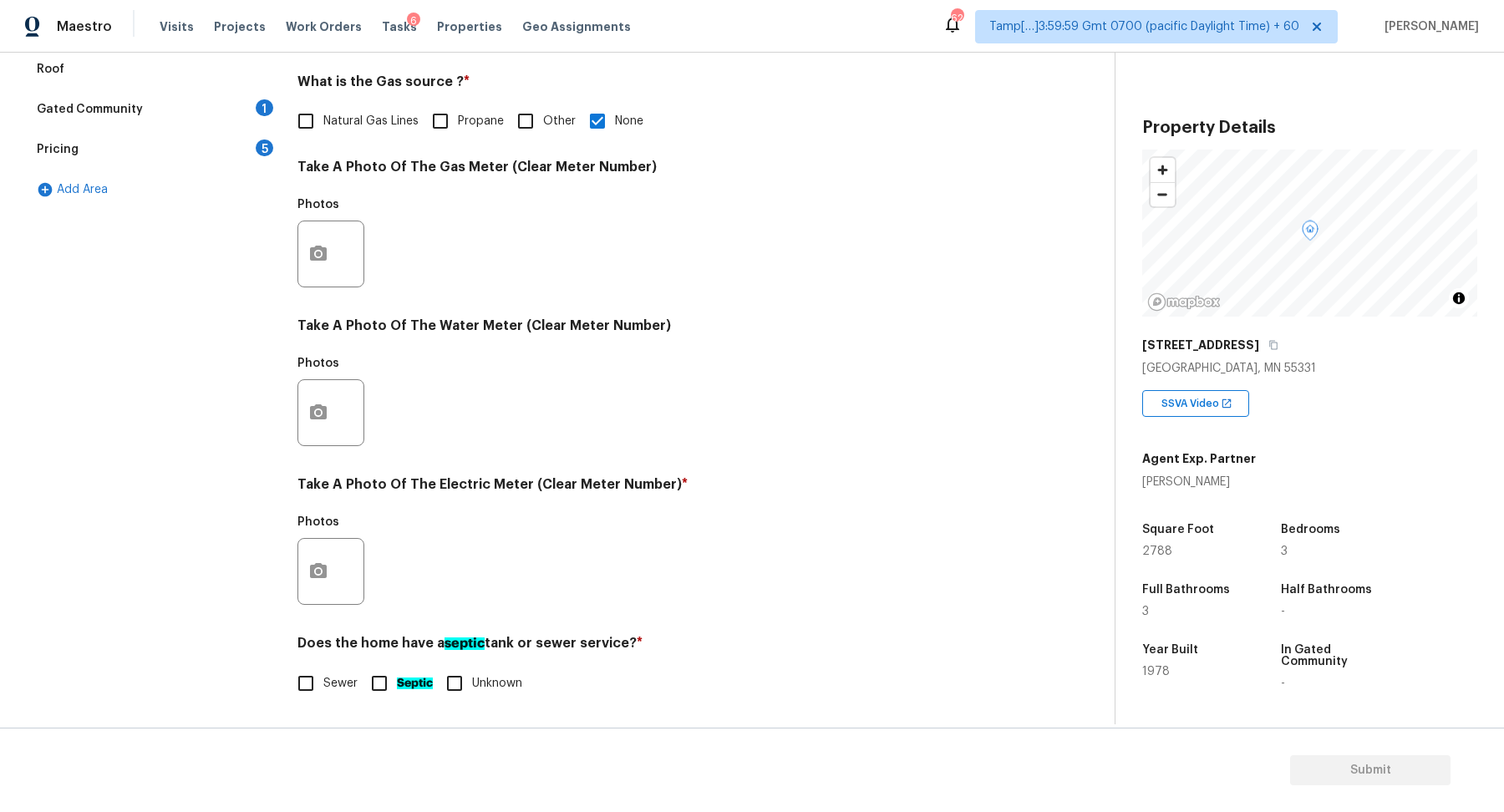
click at [323, 132] on label "Natural Gas Lines" at bounding box center [353, 121] width 130 height 35
click at [323, 132] on input "Natural Gas Lines" at bounding box center [306, 121] width 35 height 35
checkbox input "true"
checkbox input "false"
click at [306, 570] on button "button" at bounding box center [318, 571] width 40 height 65
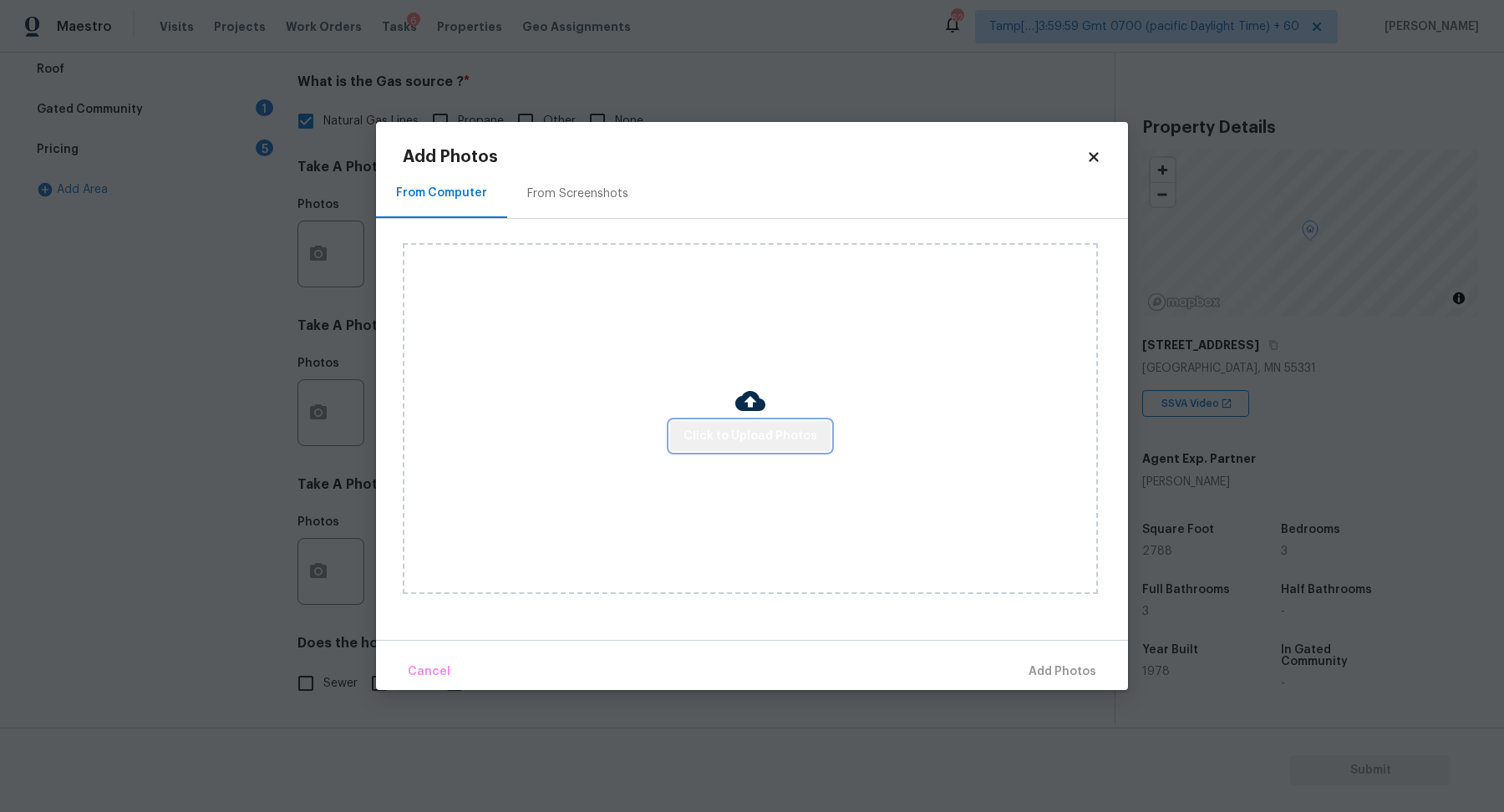
click at [773, 439] on span "Click to Upload Photos" at bounding box center [749, 437] width 134 height 21
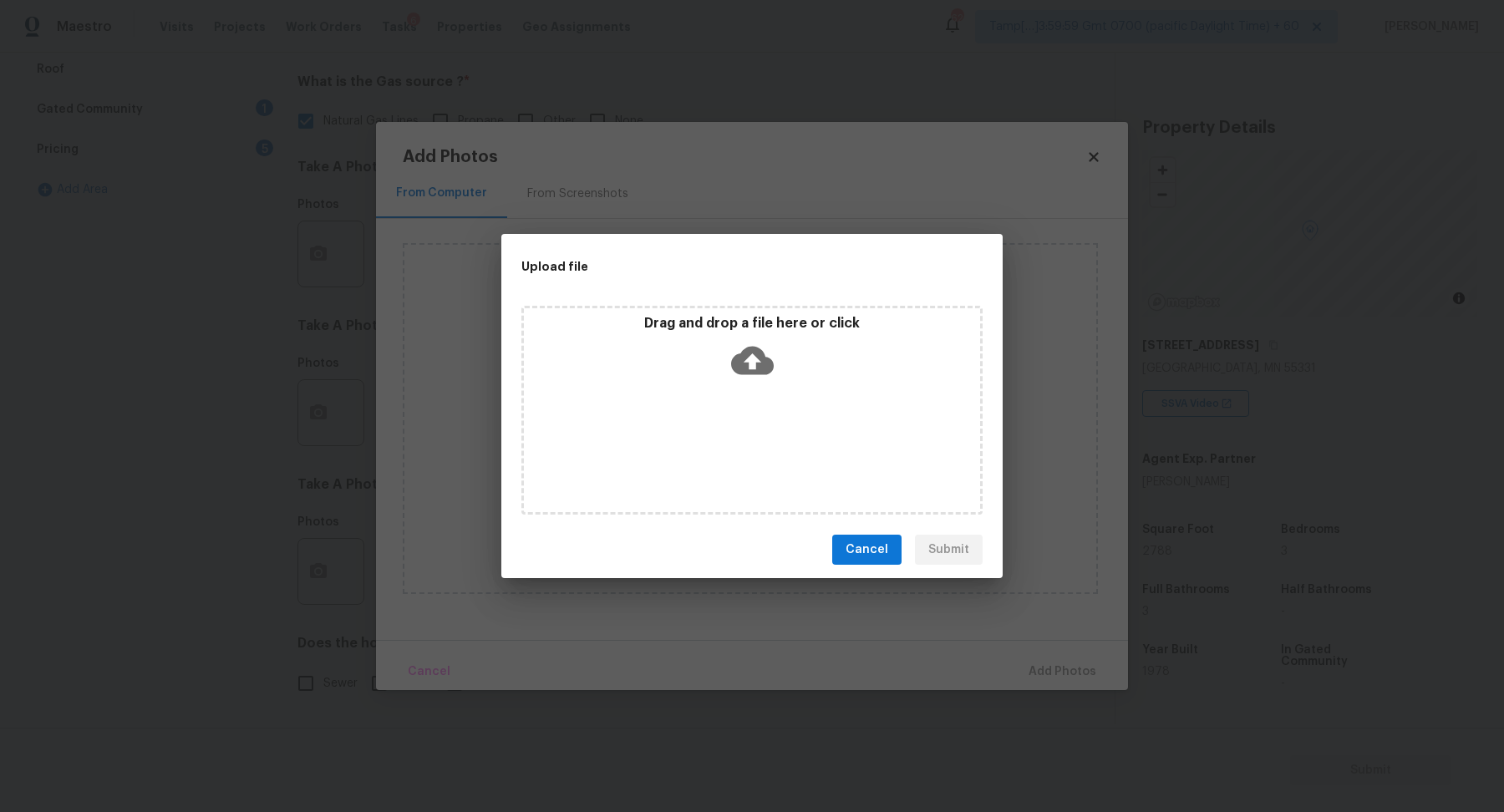
click at [773, 388] on div "Drag and drop a file here or click" at bounding box center [751, 410] width 461 height 209
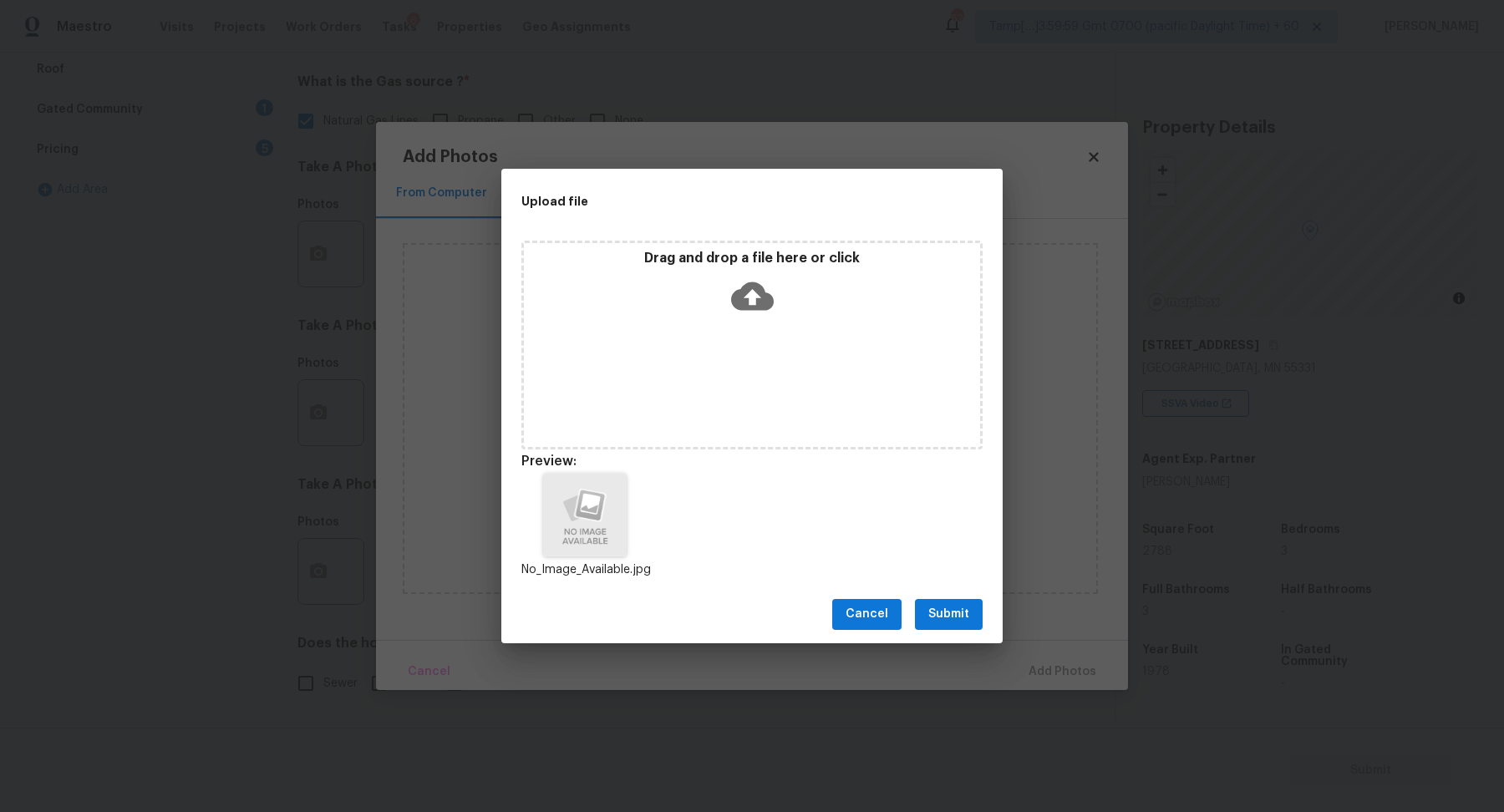
click at [965, 600] on button "Submit" at bounding box center [948, 614] width 67 height 31
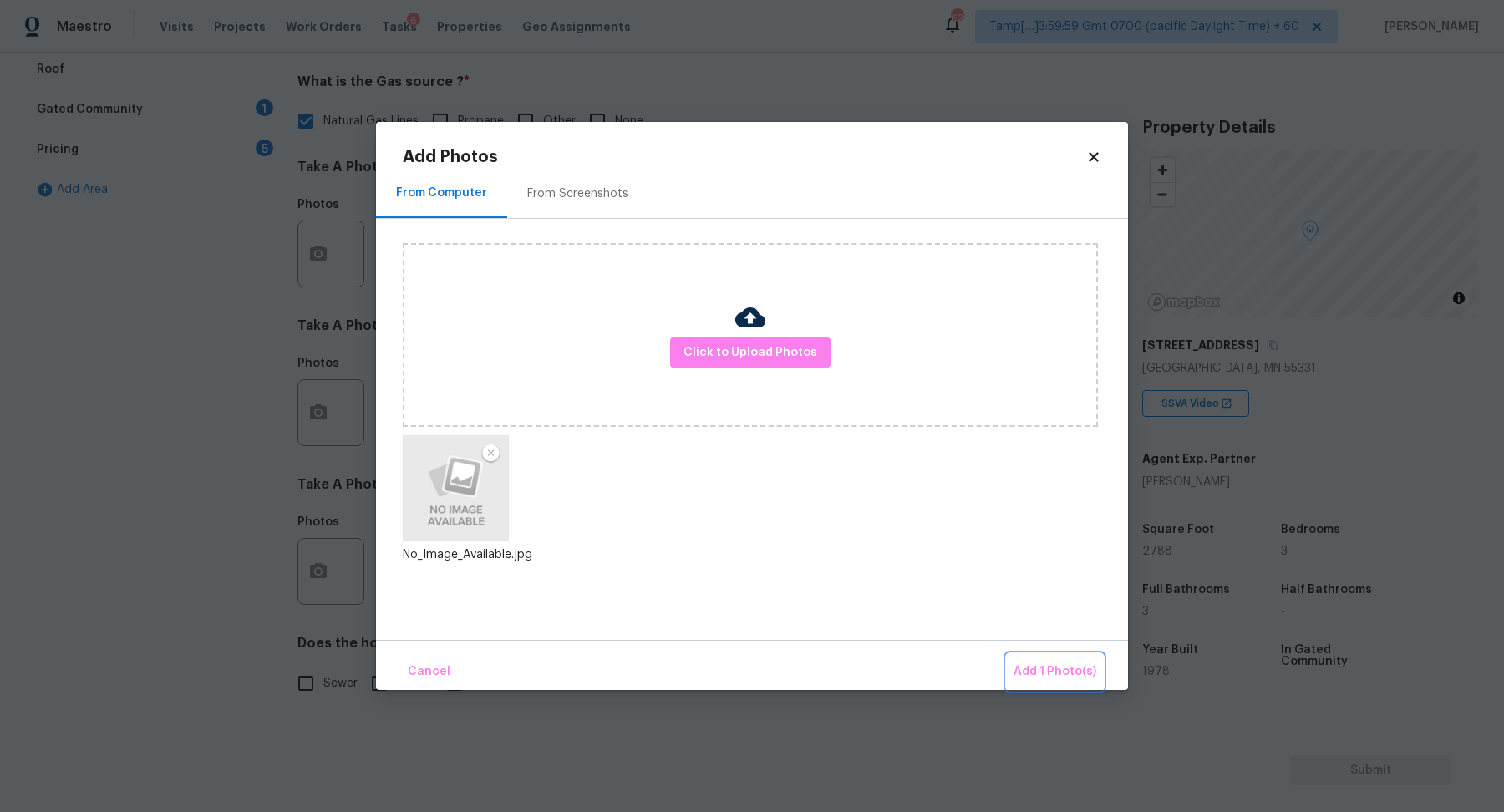
click at [1027, 663] on span "Add 1 Photo(s)" at bounding box center [1054, 672] width 82 height 21
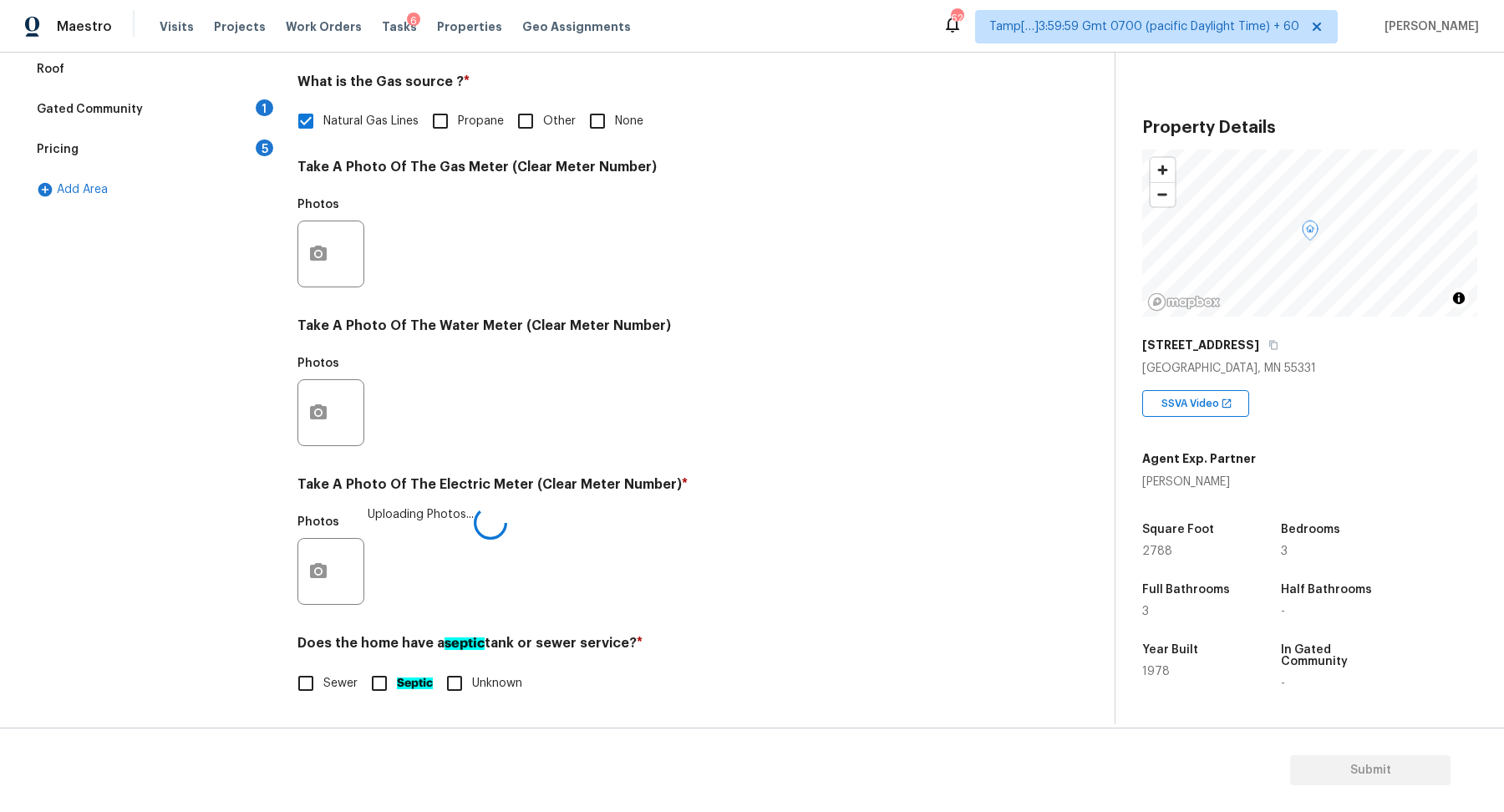
click at [313, 676] on input "Sewer" at bounding box center [306, 684] width 35 height 35
checkbox input "true"
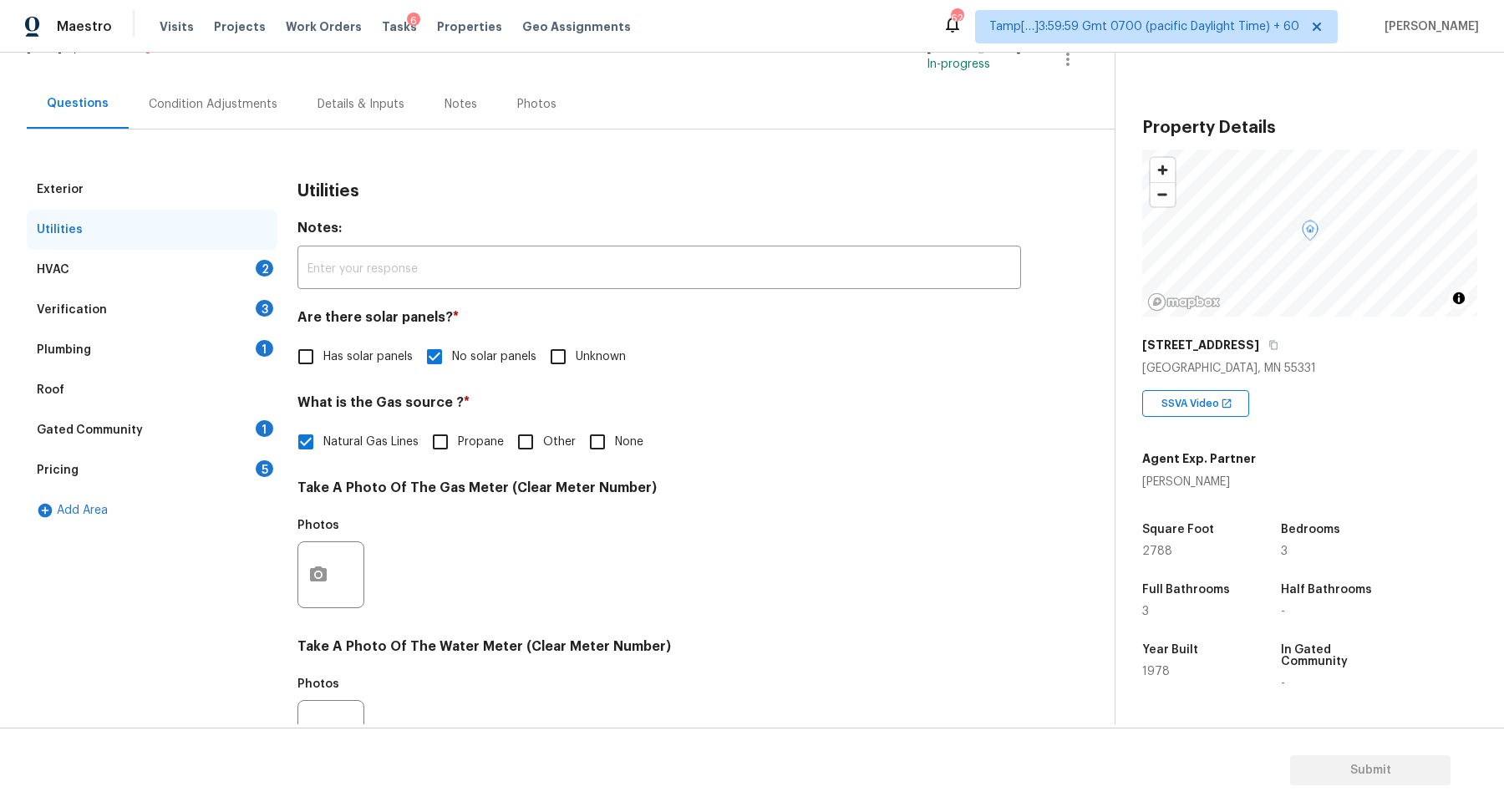
scroll to position [39, 0]
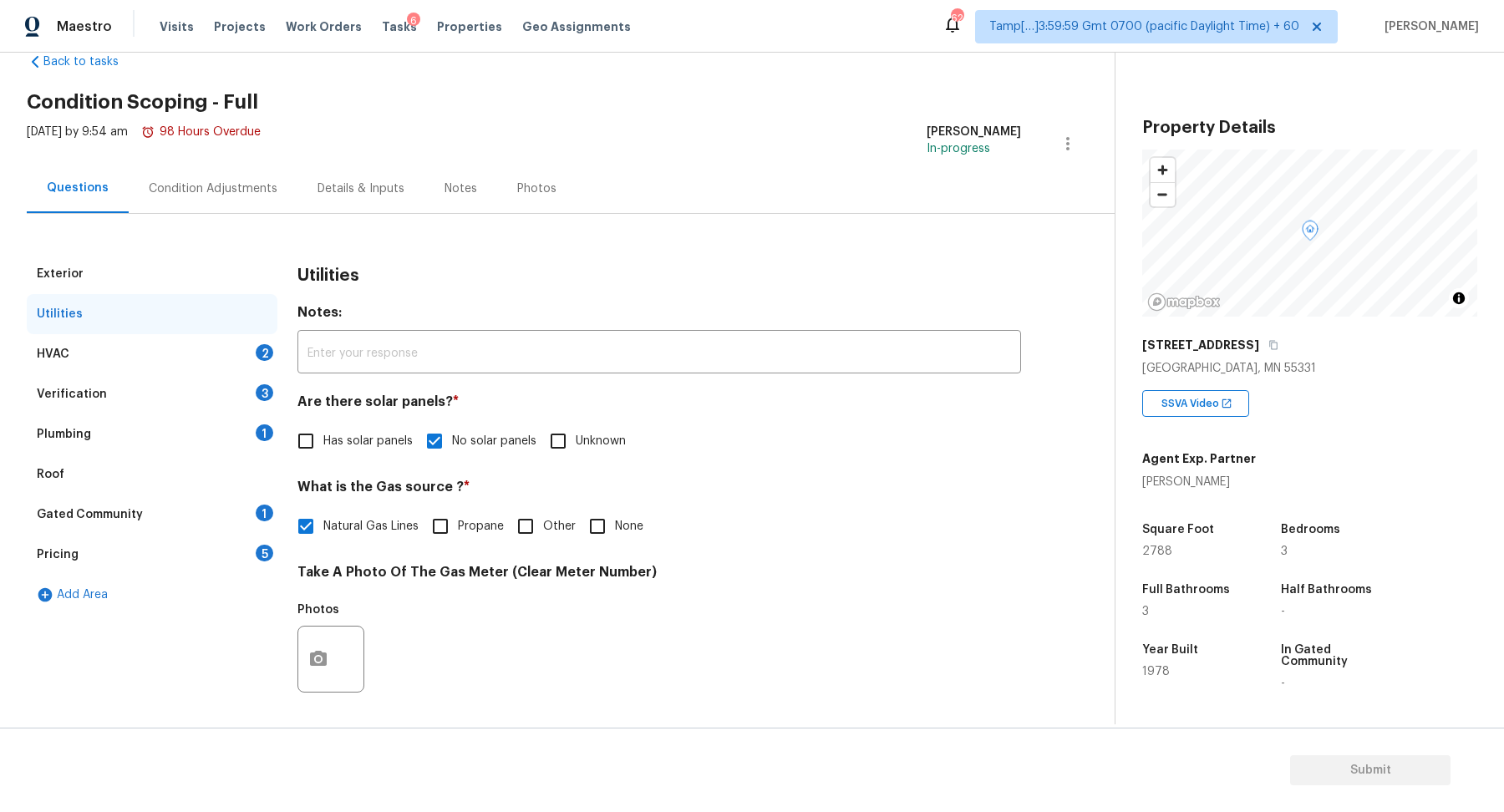
click at [215, 346] on div "HVAC 2" at bounding box center [151, 354] width 250 height 40
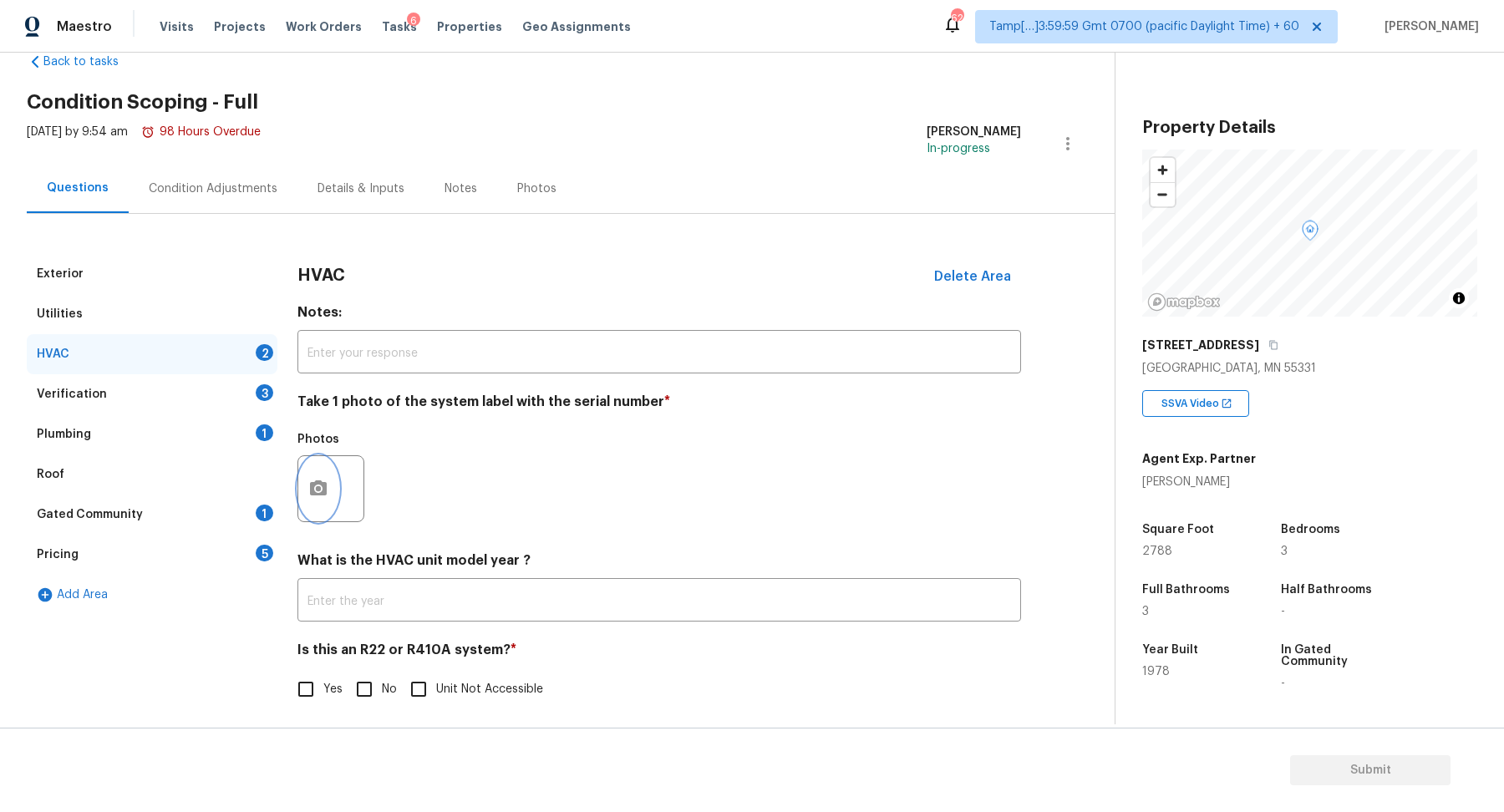
click at [305, 486] on button "button" at bounding box center [318, 489] width 40 height 65
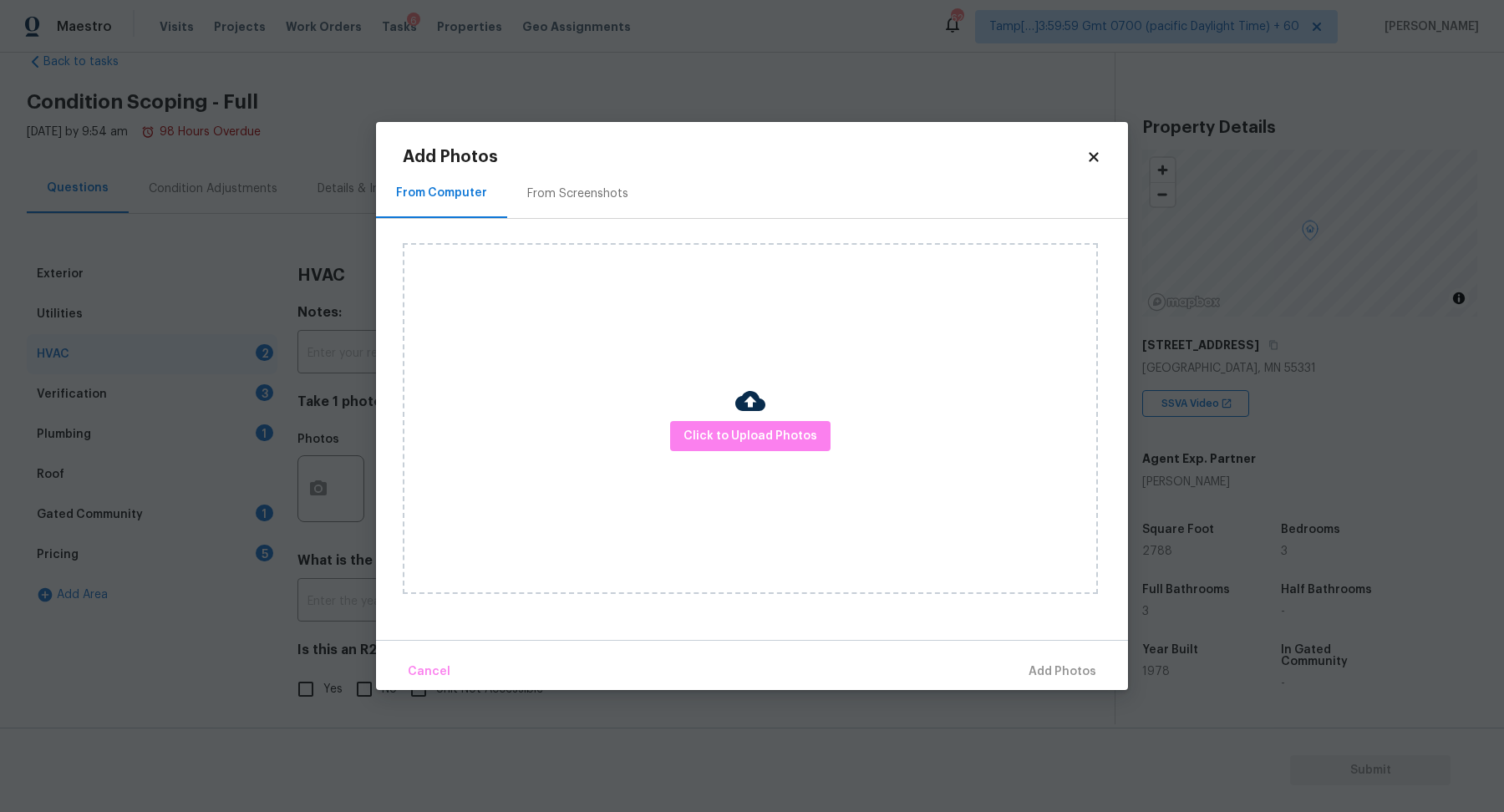
click at [688, 455] on div "Click to Upload Photos" at bounding box center [750, 418] width 695 height 351
click at [706, 441] on span "Click to Upload Photos" at bounding box center [749, 437] width 134 height 21
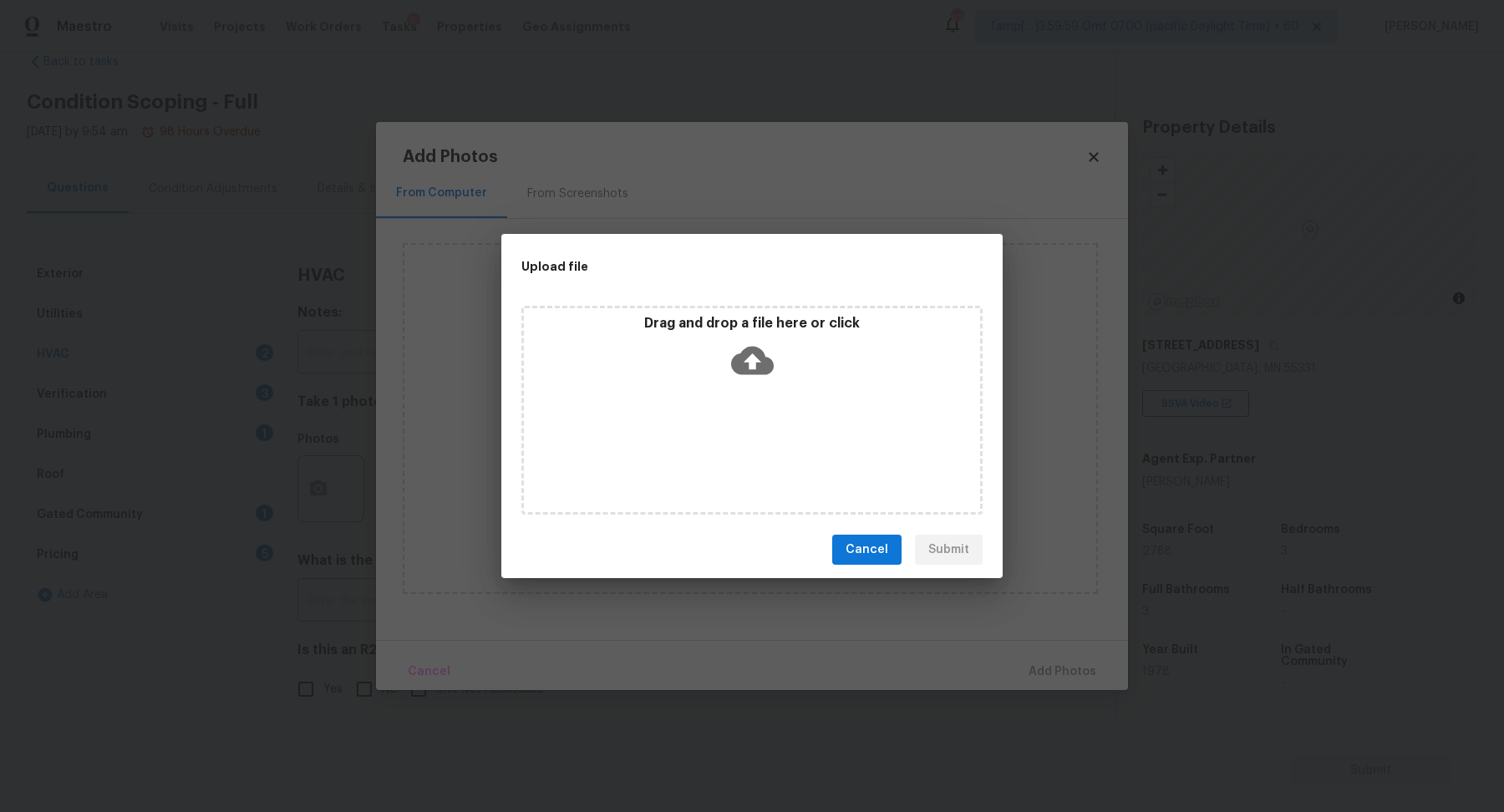
click at [791, 390] on div "Drag and drop a file here or click" at bounding box center [751, 410] width 461 height 209
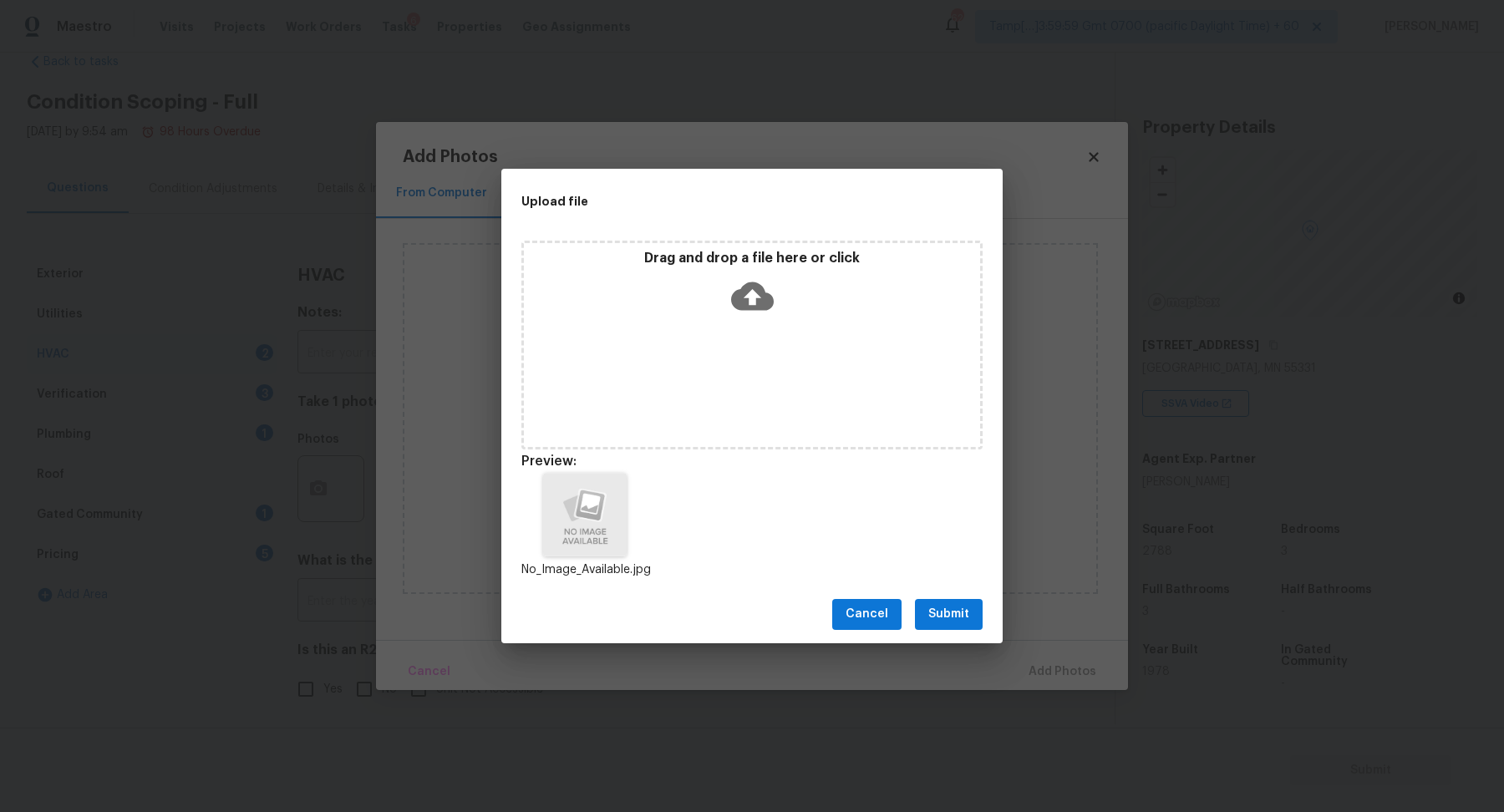
click at [944, 620] on span "Submit" at bounding box center [948, 615] width 41 height 21
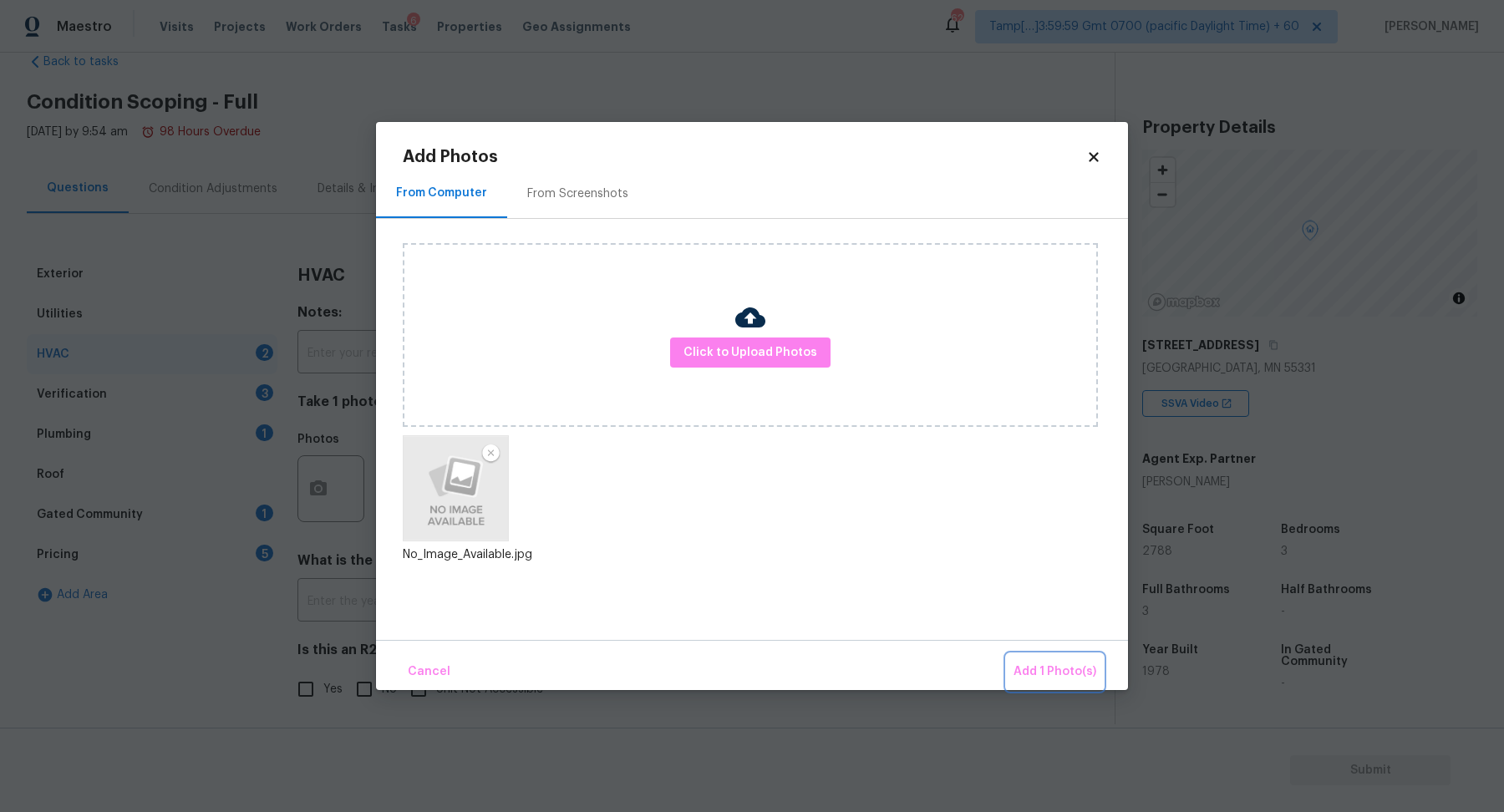
click at [1043, 663] on span "Add 1 Photo(s)" at bounding box center [1054, 672] width 82 height 21
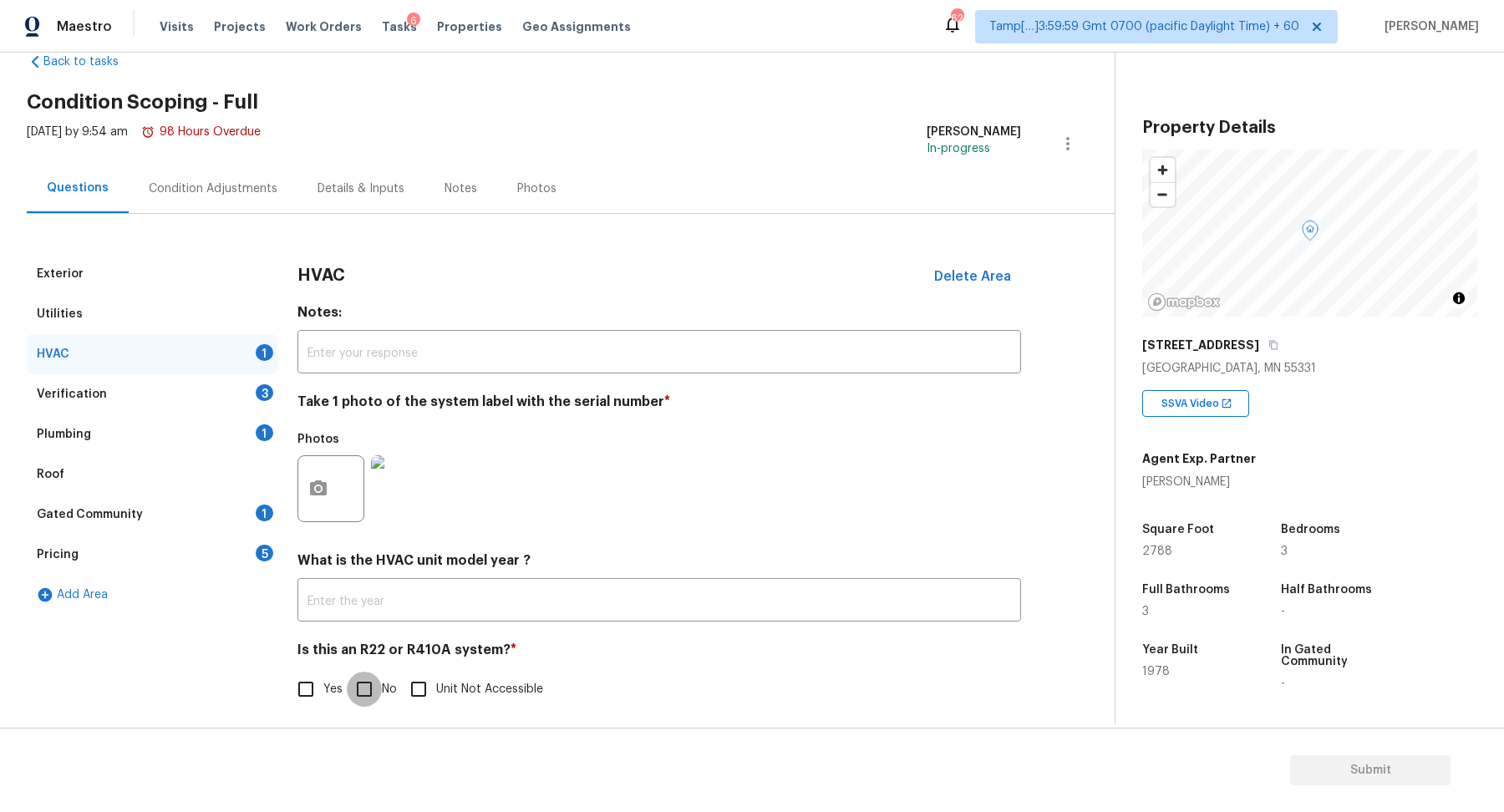
click at [368, 693] on input "No" at bounding box center [364, 689] width 35 height 35
checkbox input "true"
click at [233, 397] on div "Verification 3" at bounding box center [151, 394] width 250 height 40
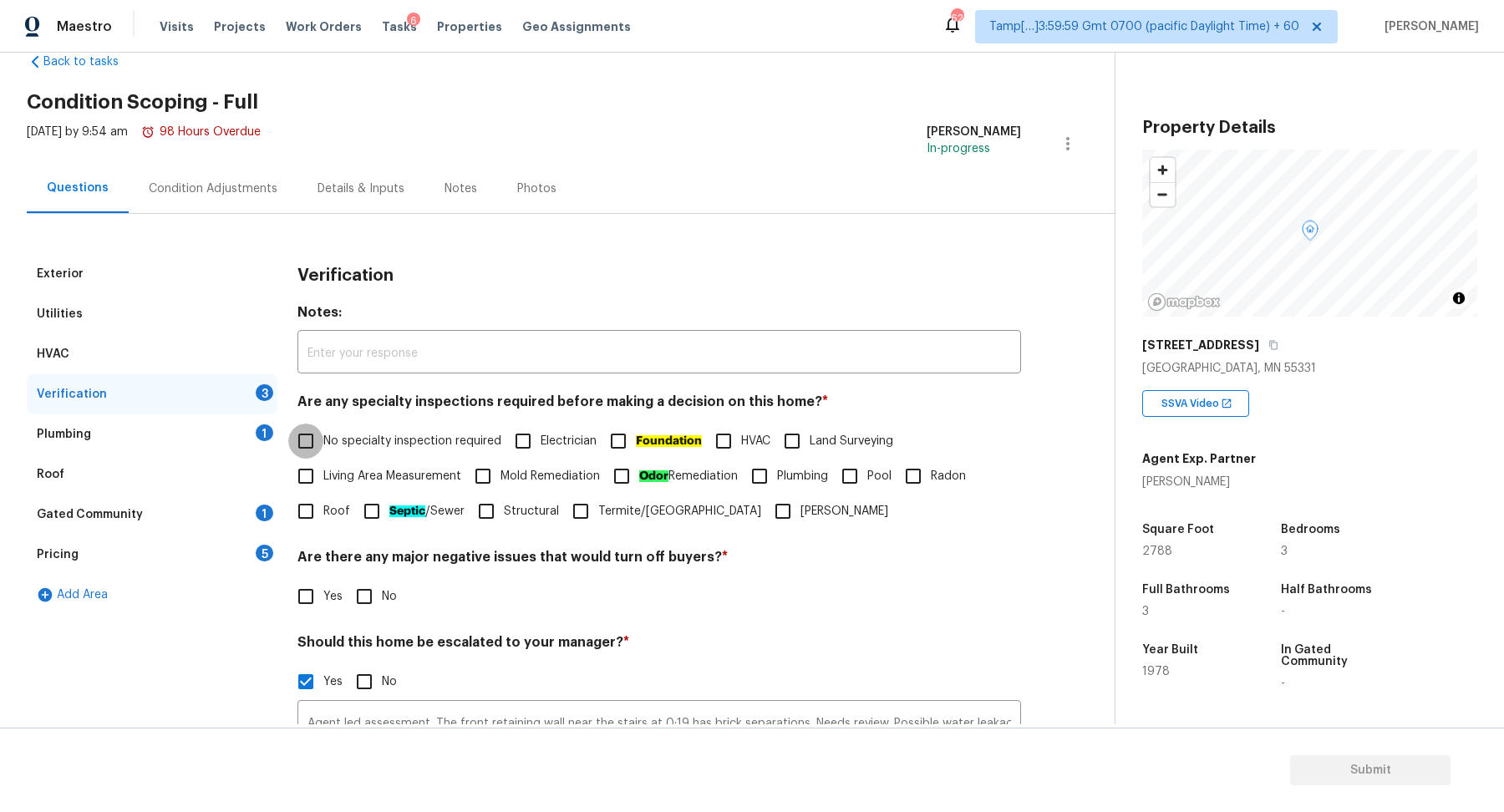
click at [318, 454] on input "No specialty inspection required" at bounding box center [306, 441] width 35 height 35
checkbox input "true"
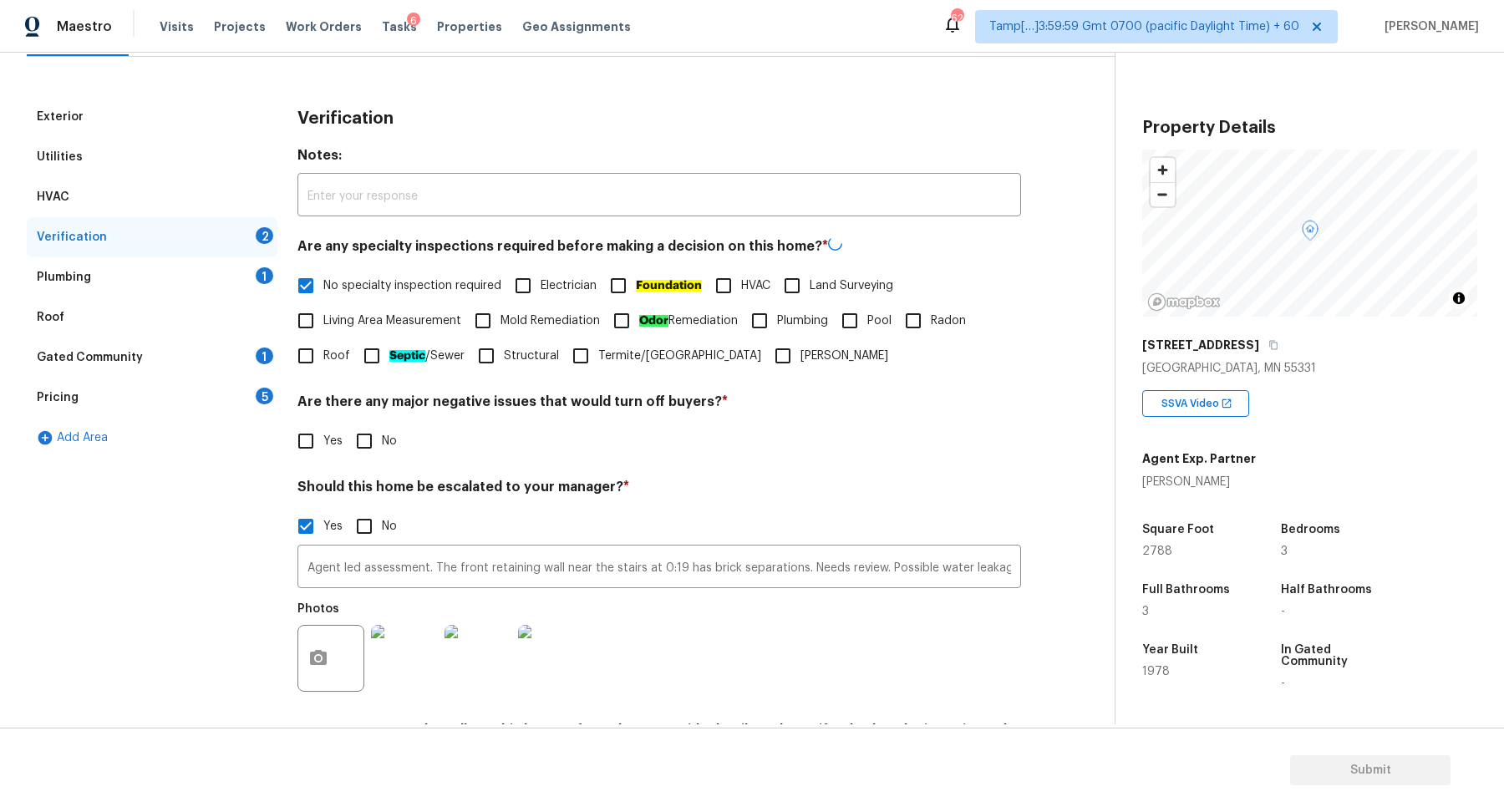
scroll to position [294, 0]
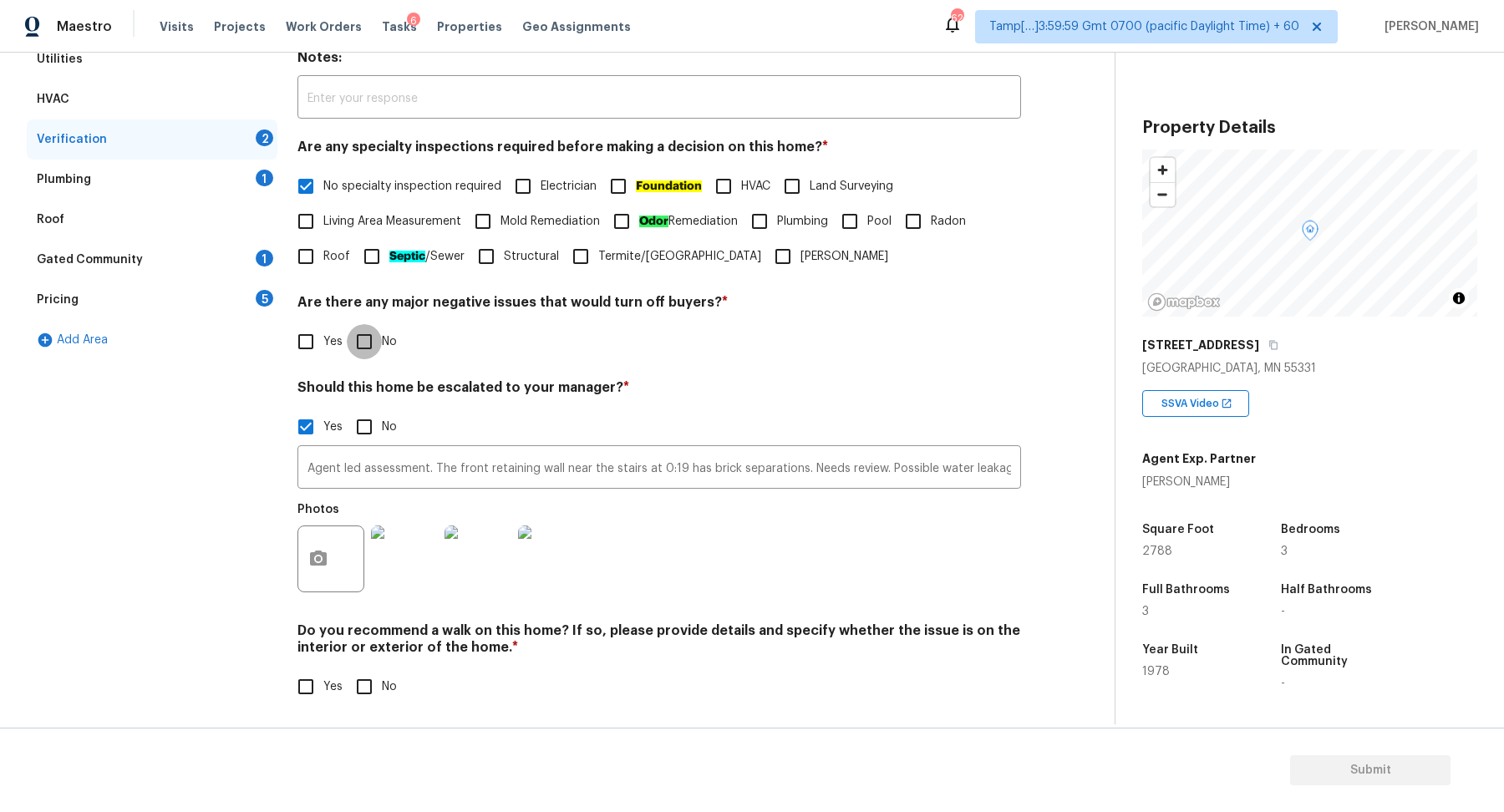
click at [357, 352] on input "No" at bounding box center [364, 341] width 35 height 35
checkbox input "true"
click at [421, 579] on img at bounding box center [404, 559] width 67 height 67
click at [532, 552] on img at bounding box center [551, 559] width 67 height 67
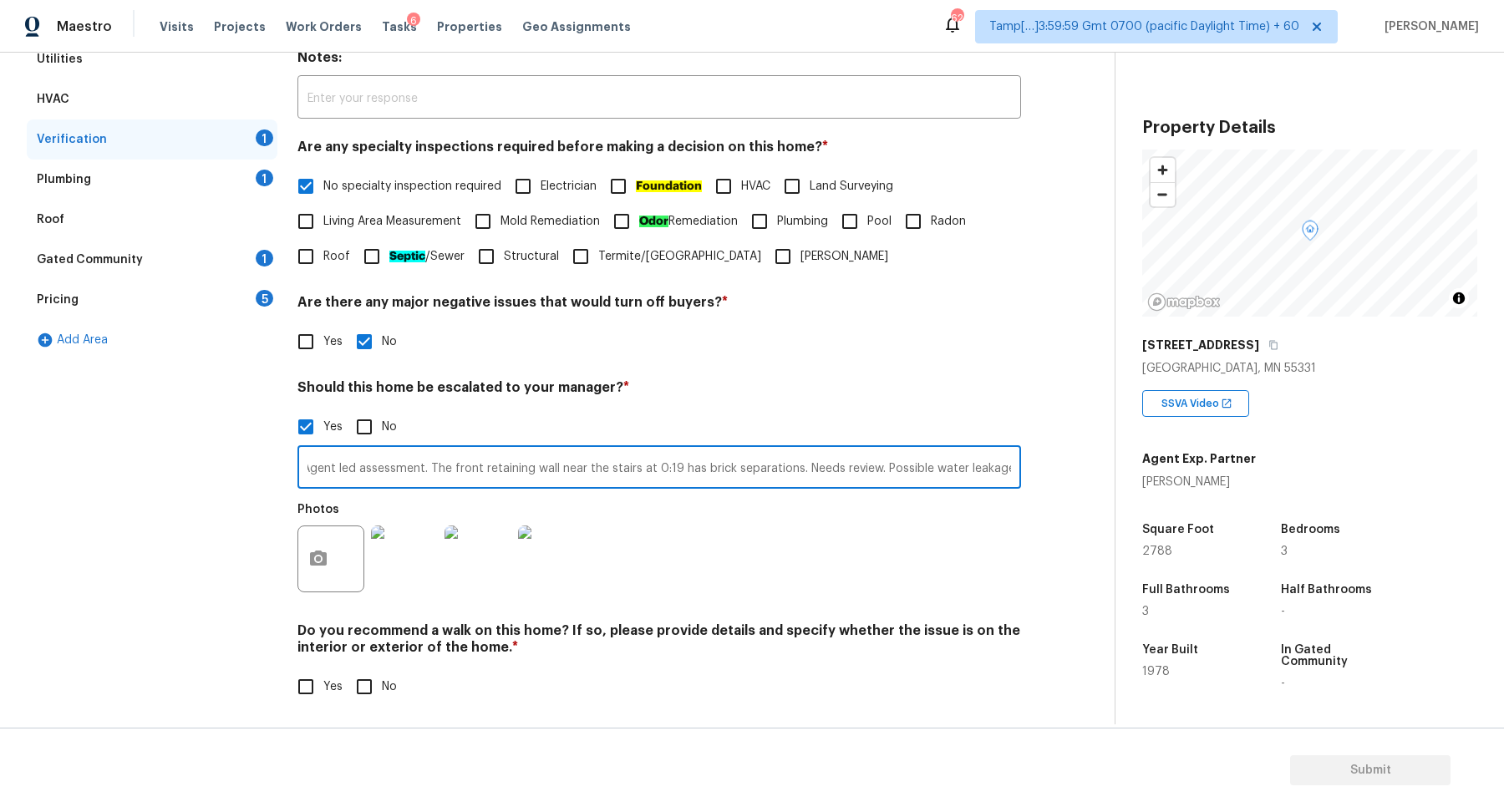
scroll to position [0, 0]
drag, startPoint x: 428, startPoint y: 470, endPoint x: 202, endPoint y: 468, distance: 226.0
click at [202, 469] on div "Exterior Utilities HVAC Verification 1 Plumbing 1 Roof Gated Community 1 Pricin…" at bounding box center [550, 362] width 1047 height 725
click at [846, 468] on input "The front retaining wall near the stairs at 0:19 has brick separations. Needs r…" at bounding box center [659, 469] width 724 height 39
click at [881, 469] on input "The front retaining wall near the stairs at 0:19 has brick separations. Needs r…" at bounding box center [659, 469] width 724 height 39
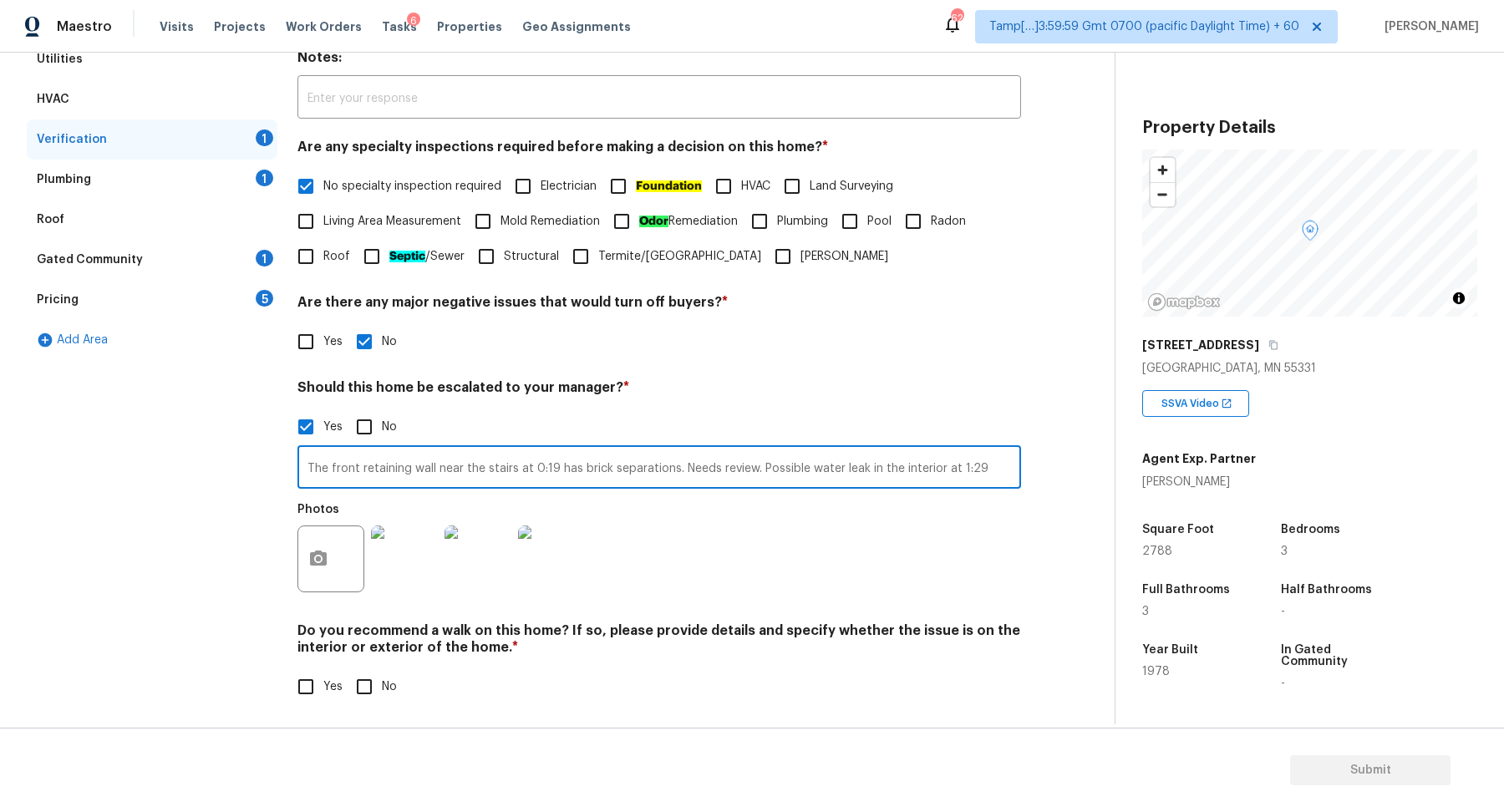
type input "The front retaining wall near the stairs at 0:19 has brick separations. Needs r…"
click at [324, 549] on icon "button" at bounding box center [318, 558] width 20 height 20
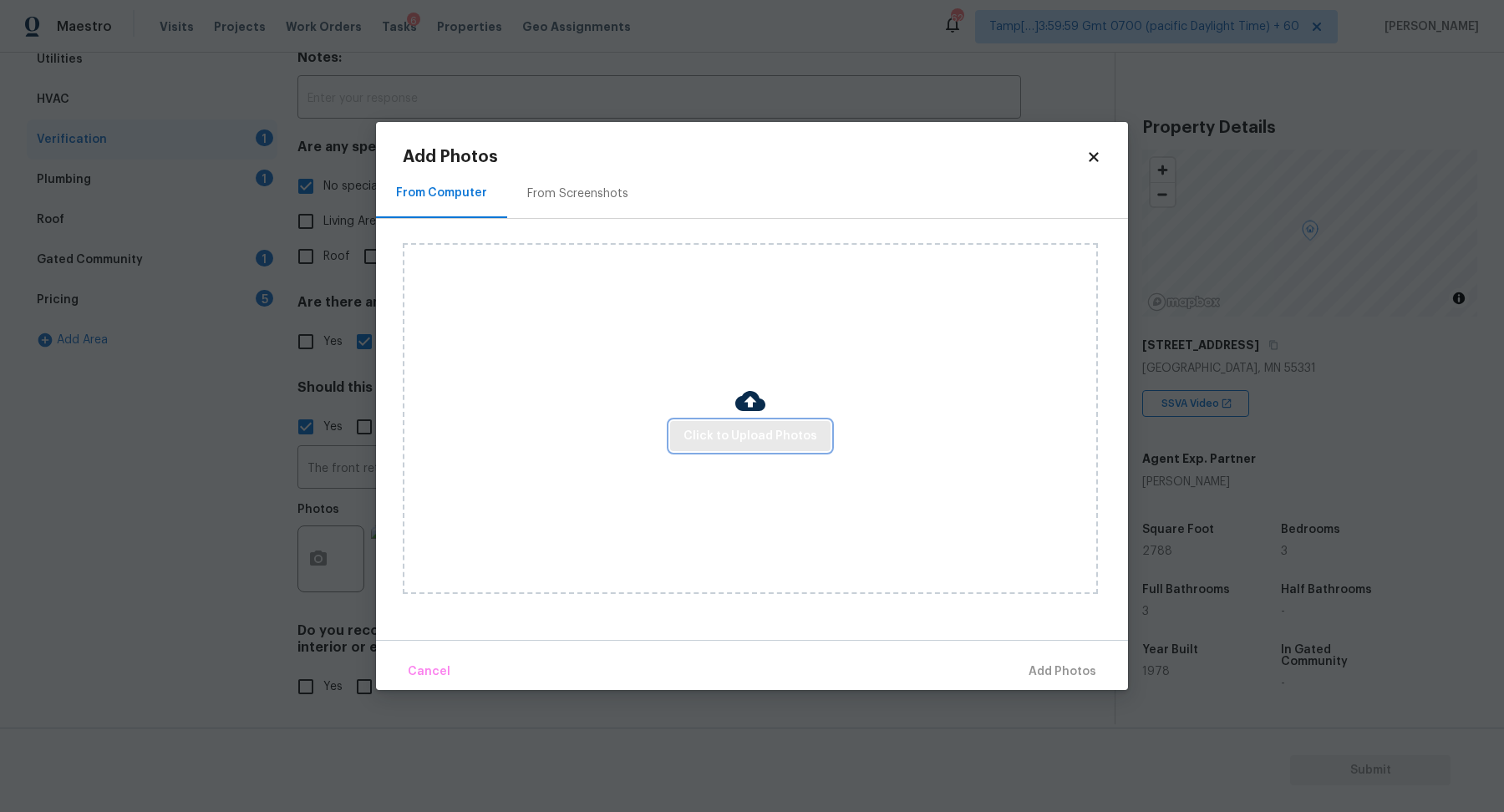
click at [702, 439] on span "Click to Upload Photos" at bounding box center [749, 437] width 134 height 21
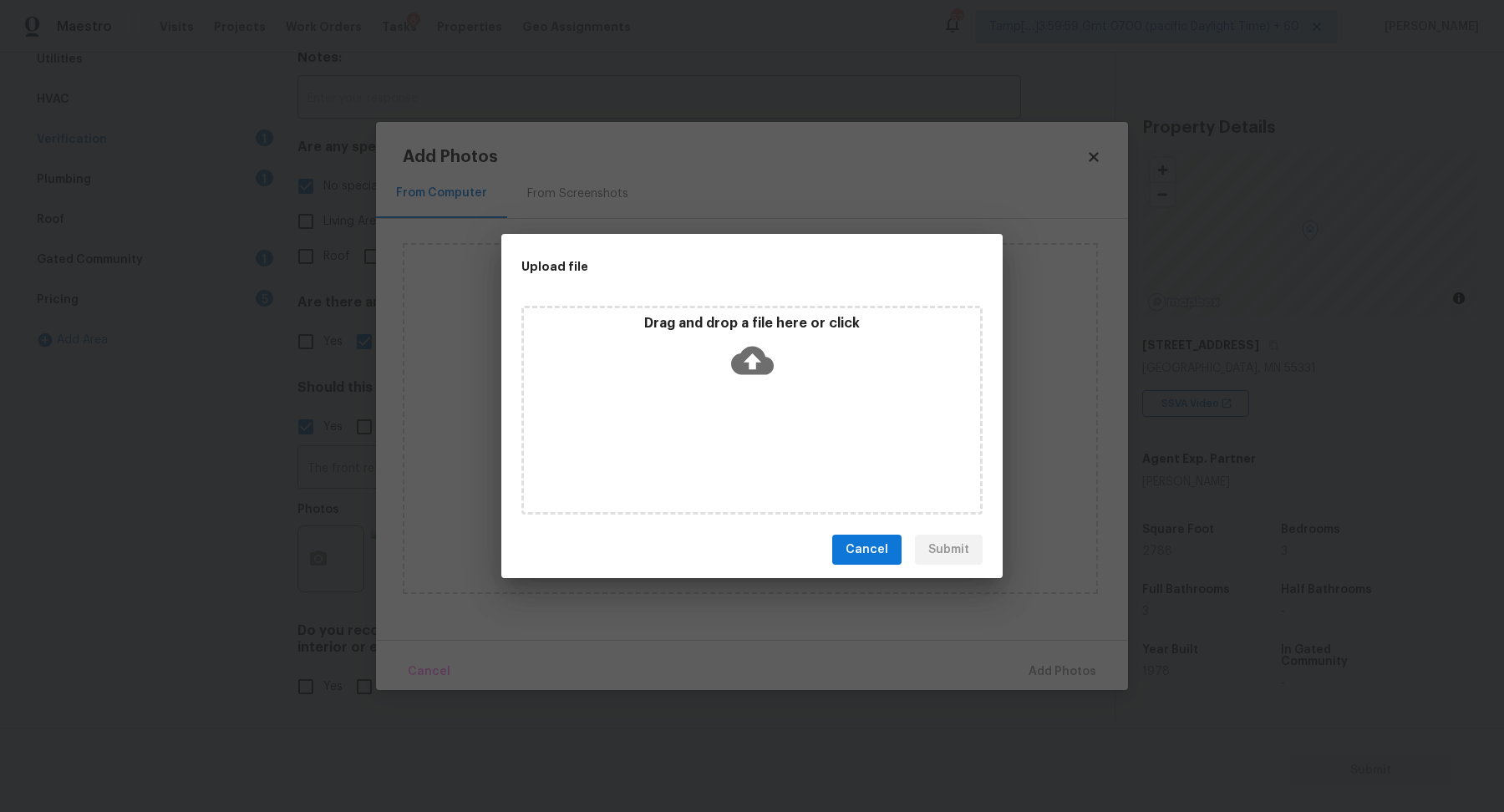
click at [764, 378] on icon at bounding box center [752, 360] width 42 height 42
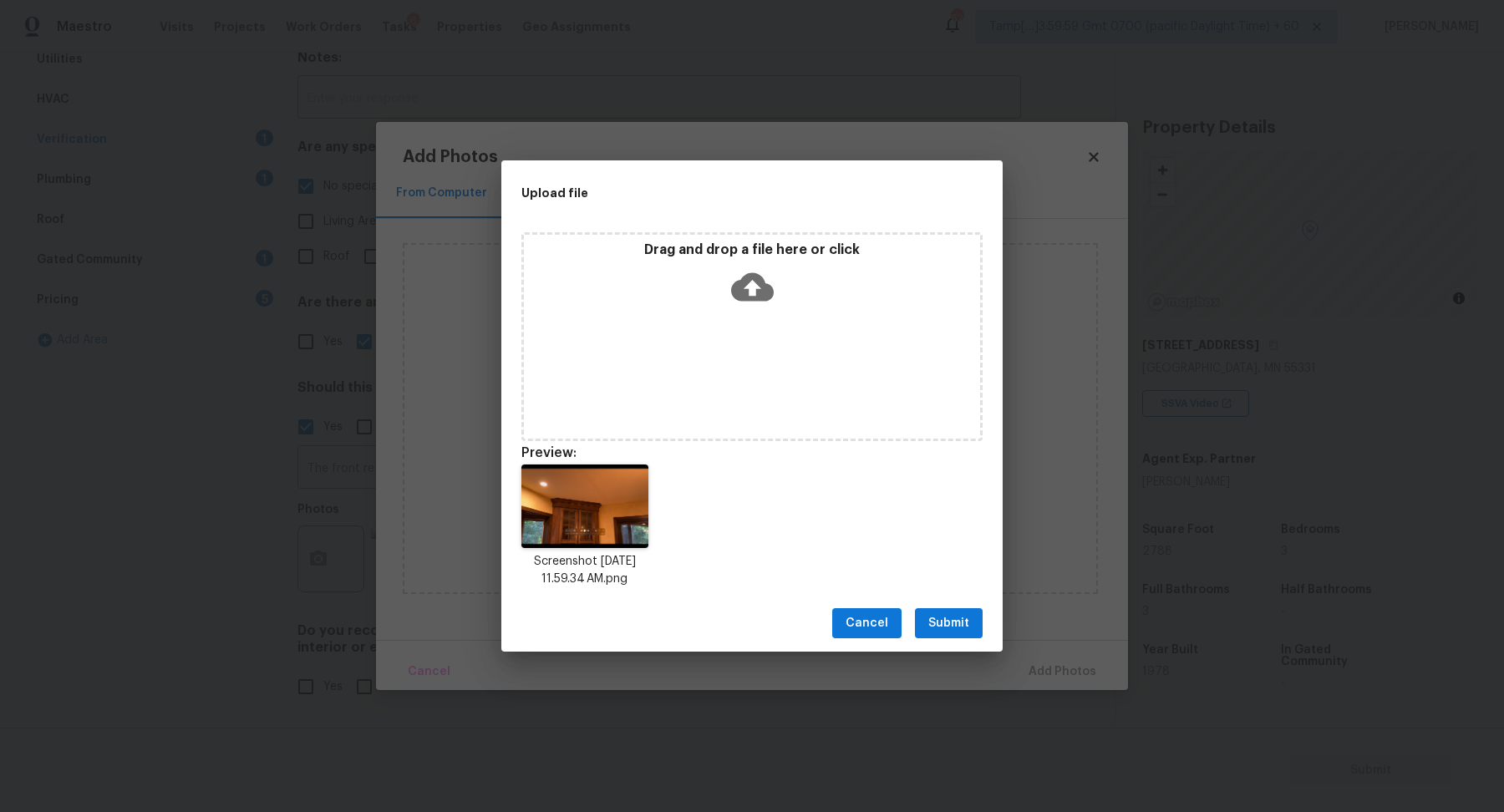
click at [959, 629] on span "Submit" at bounding box center [948, 624] width 41 height 21
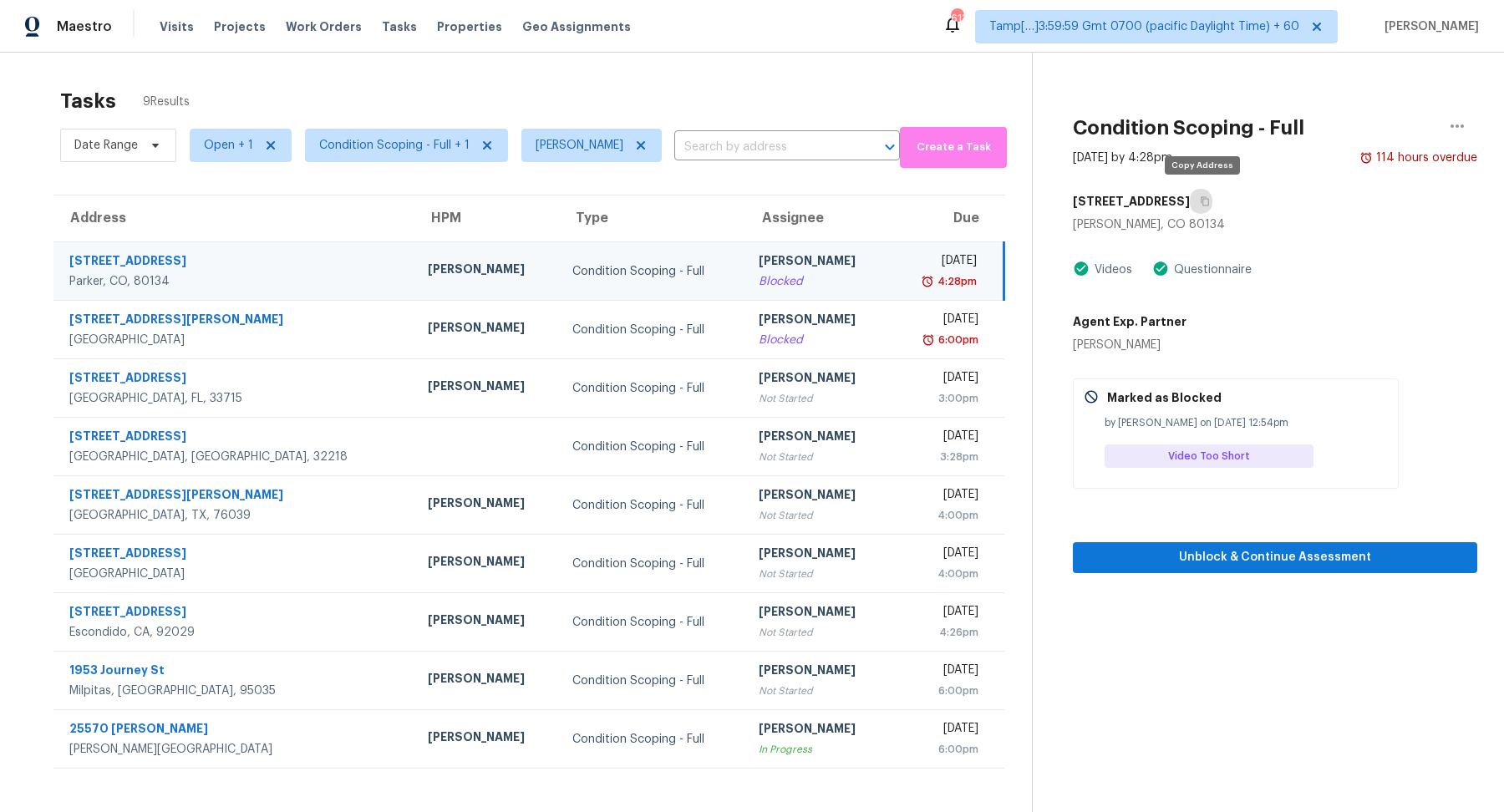
click at [1201, 200] on icon "button" at bounding box center [1204, 201] width 10 height 10
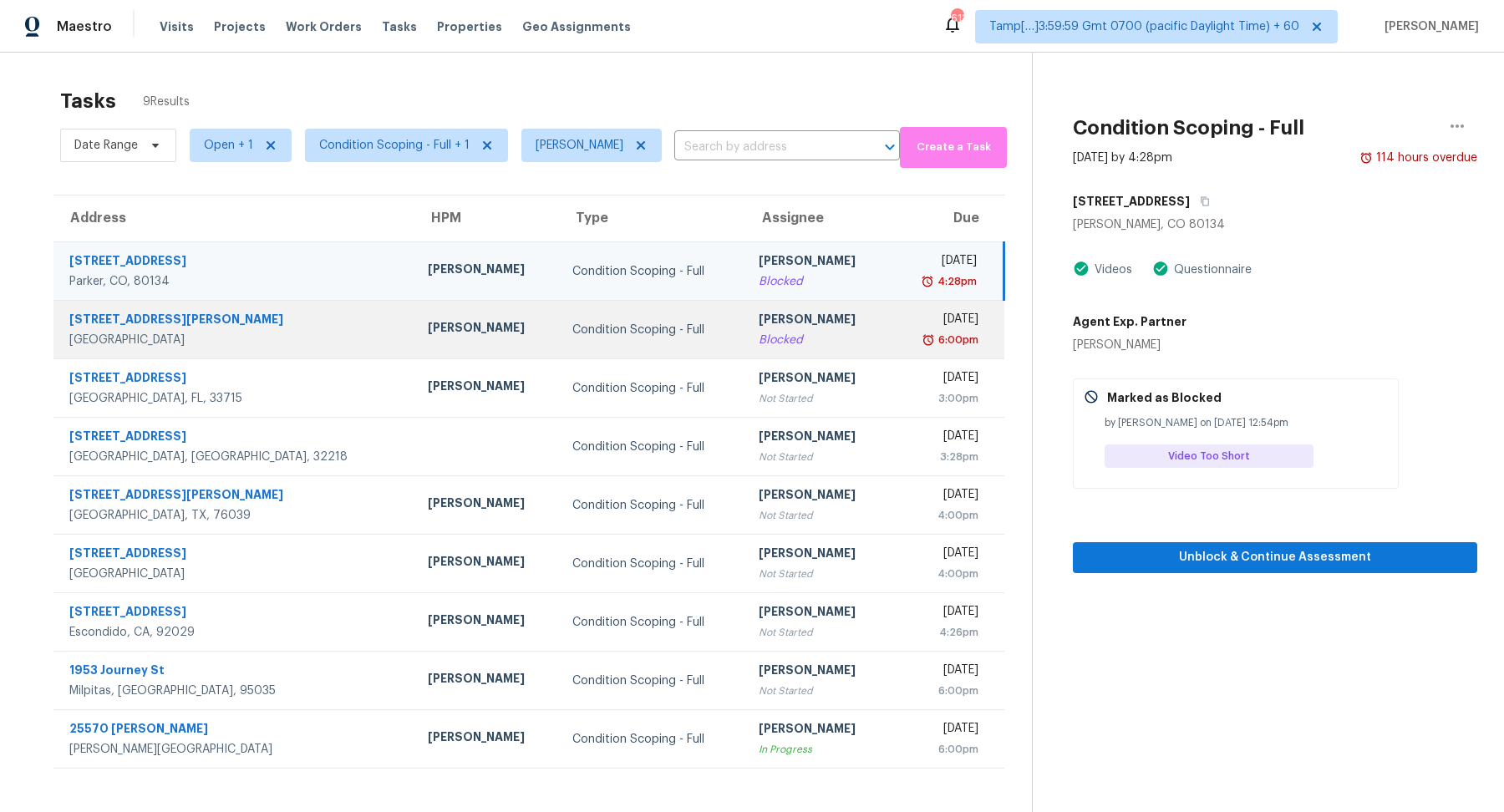
click at [764, 322] on div "[PERSON_NAME]" at bounding box center [817, 321] width 119 height 21
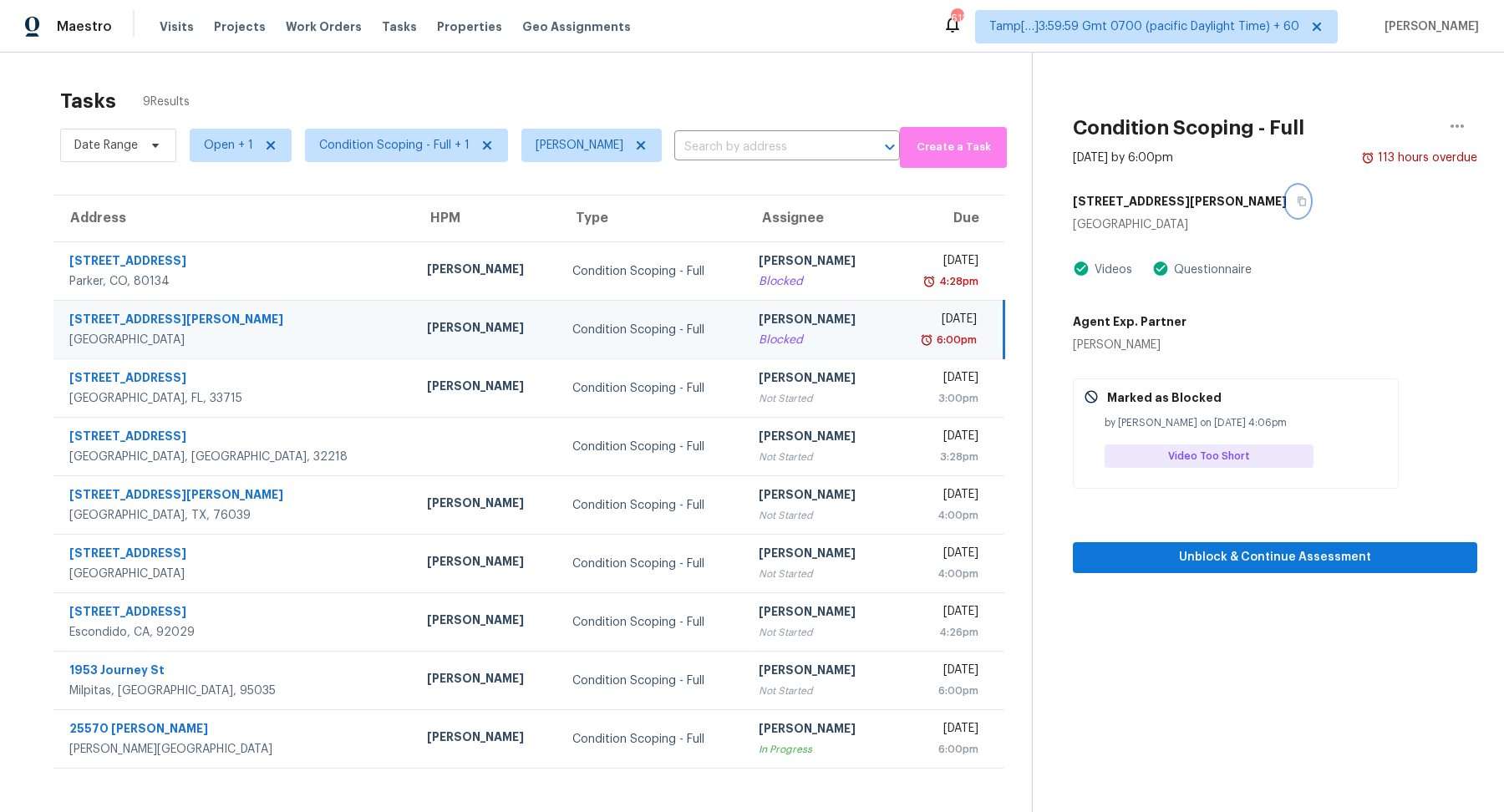
click at [1286, 208] on button "button" at bounding box center [1297, 202] width 22 height 30
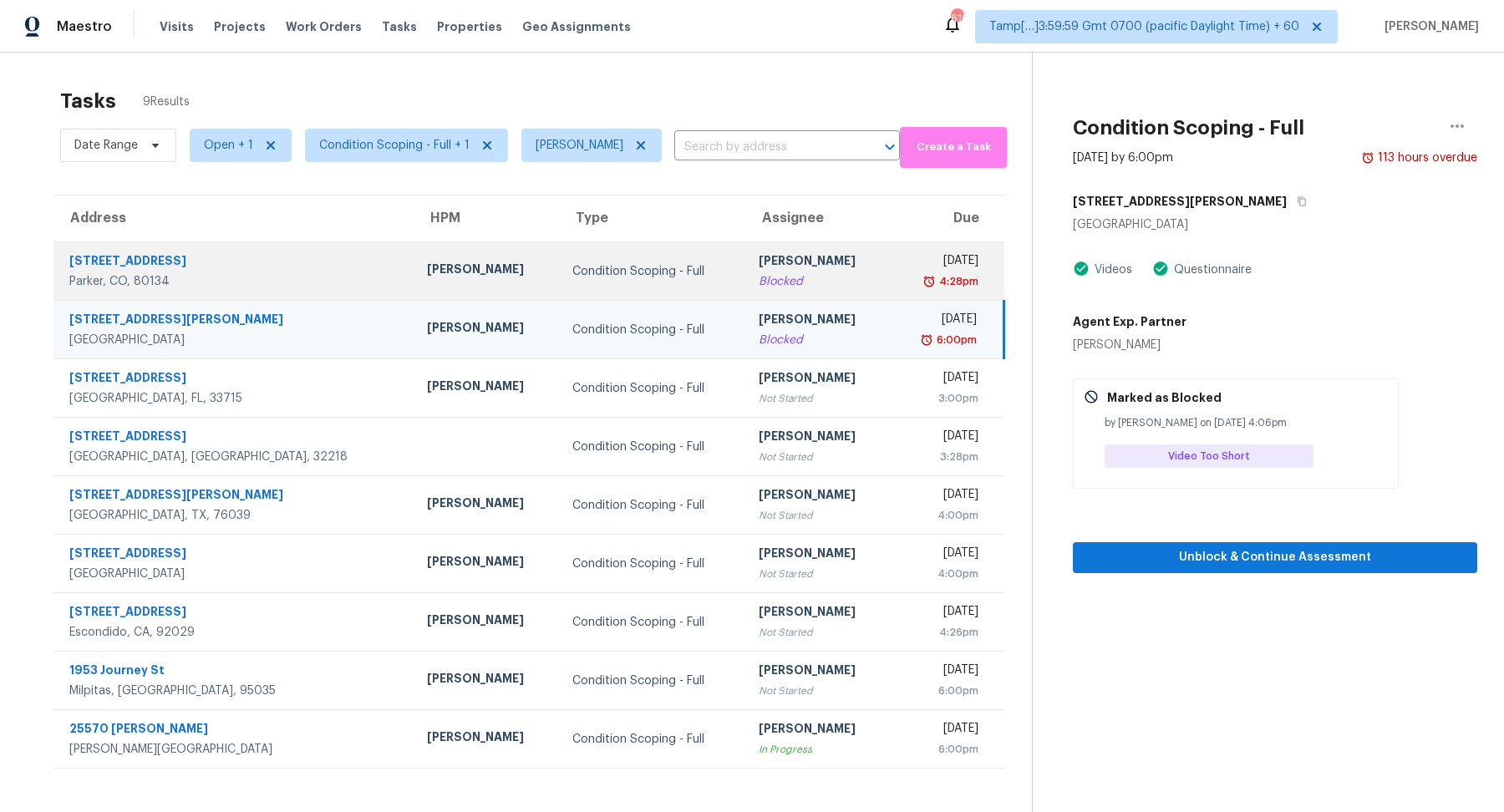
click at [903, 282] on div "4:28pm" at bounding box center [940, 281] width 75 height 17
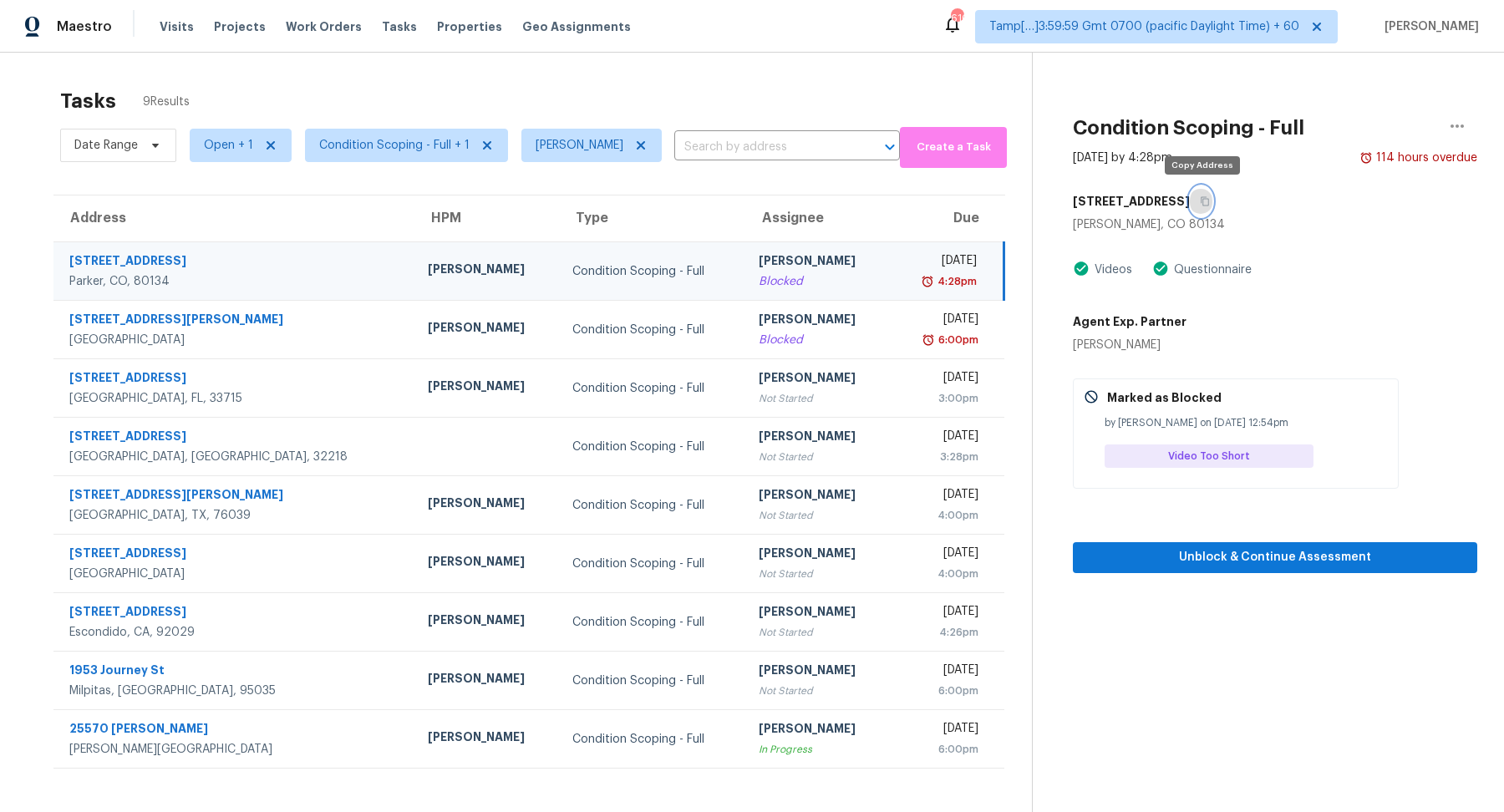
click at [1209, 206] on button "button" at bounding box center [1201, 202] width 22 height 30
click at [1193, 201] on button "button" at bounding box center [1201, 202] width 22 height 30
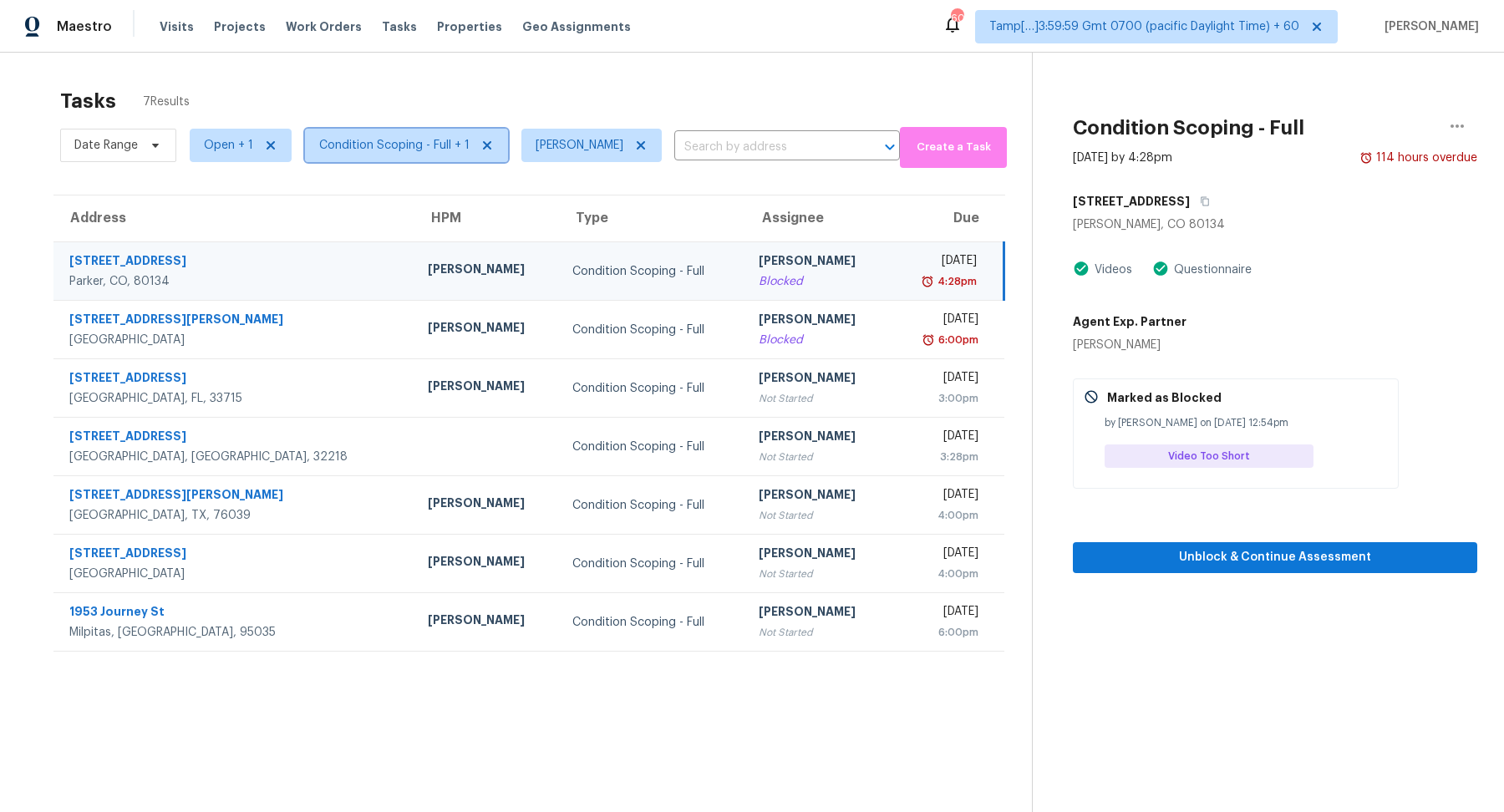
click at [396, 151] on span "Condition Scoping - Full + 1" at bounding box center [395, 145] width 150 height 17
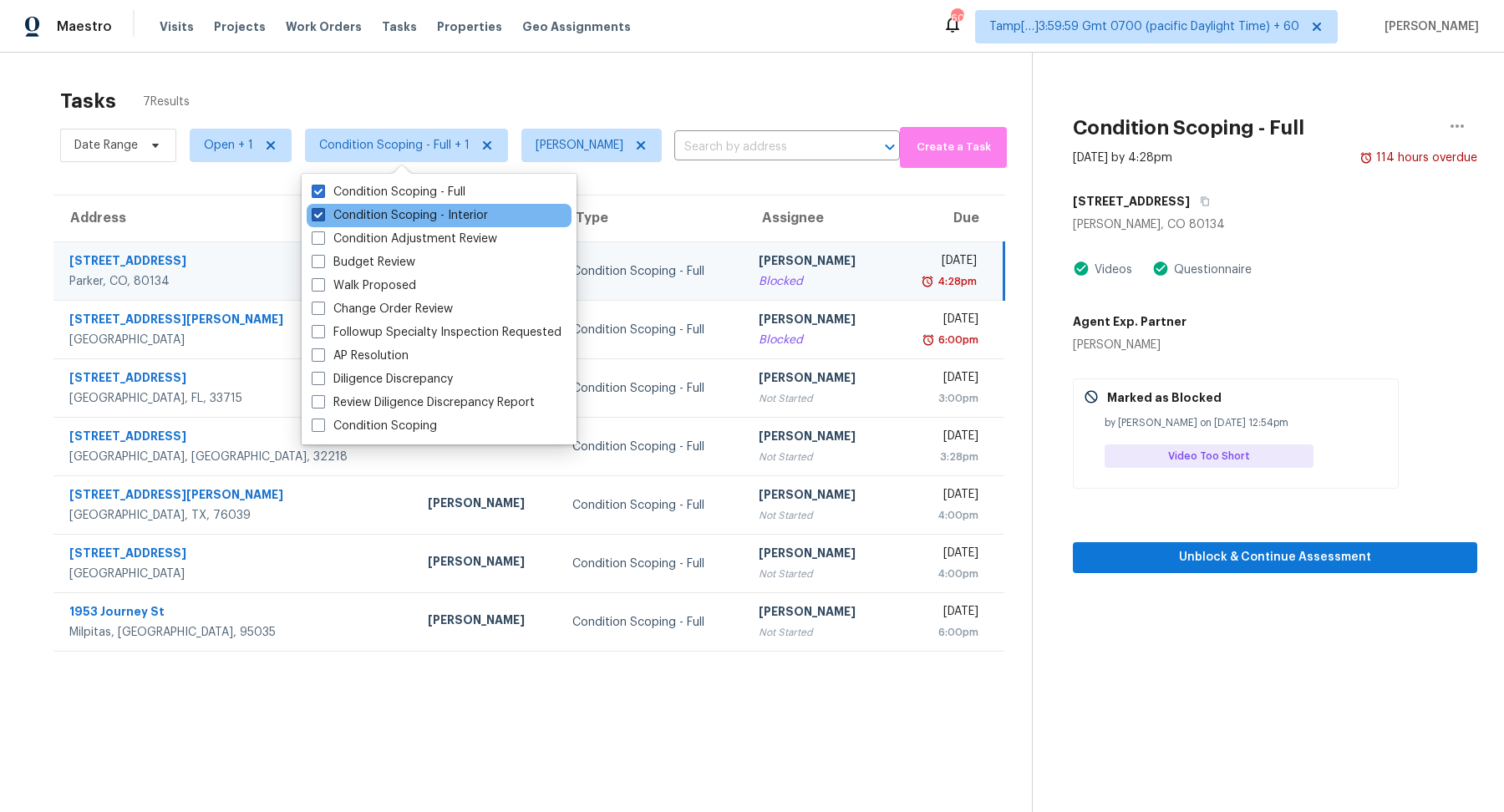
click at [409, 213] on label "Condition Scoping - Interior" at bounding box center [399, 215] width 176 height 17
click at [322, 213] on input "Condition Scoping - Interior" at bounding box center [317, 212] width 11 height 11
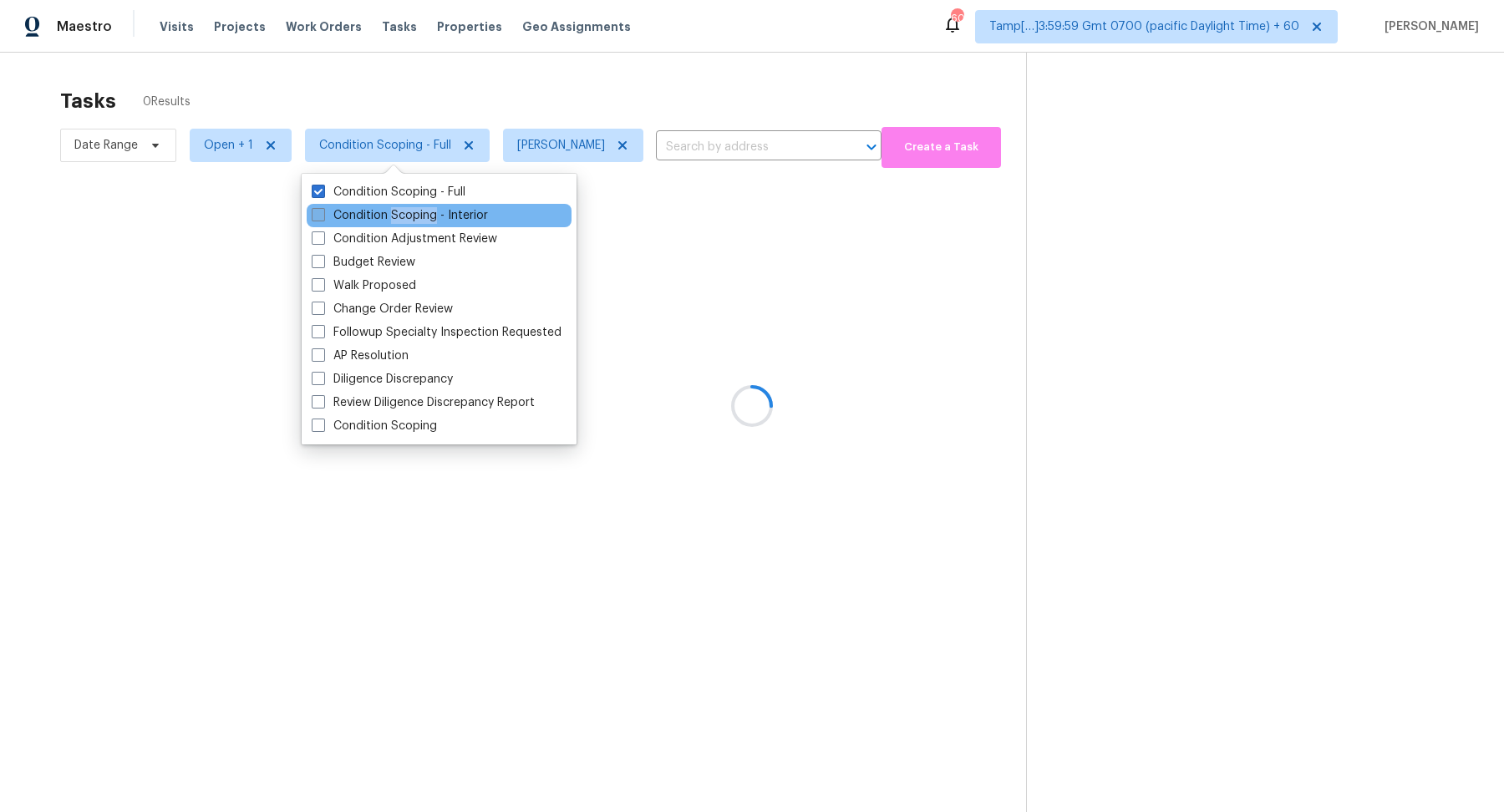
click at [409, 213] on label "Condition Scoping - Interior" at bounding box center [399, 215] width 176 height 17
click at [322, 213] on input "Condition Scoping - Interior" at bounding box center [317, 212] width 11 height 11
checkbox input "true"
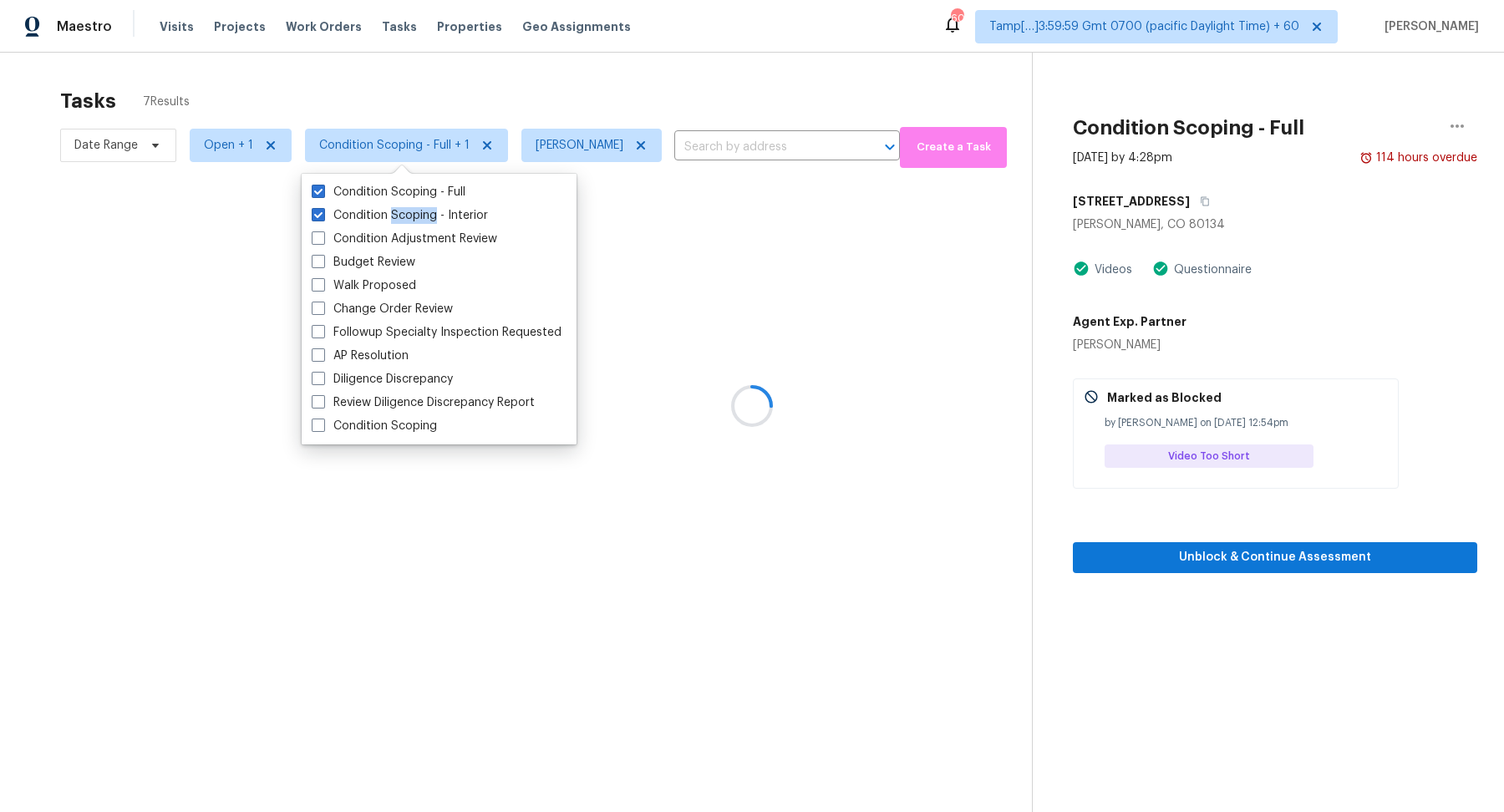
click at [587, 85] on div at bounding box center [752, 406] width 1504 height 812
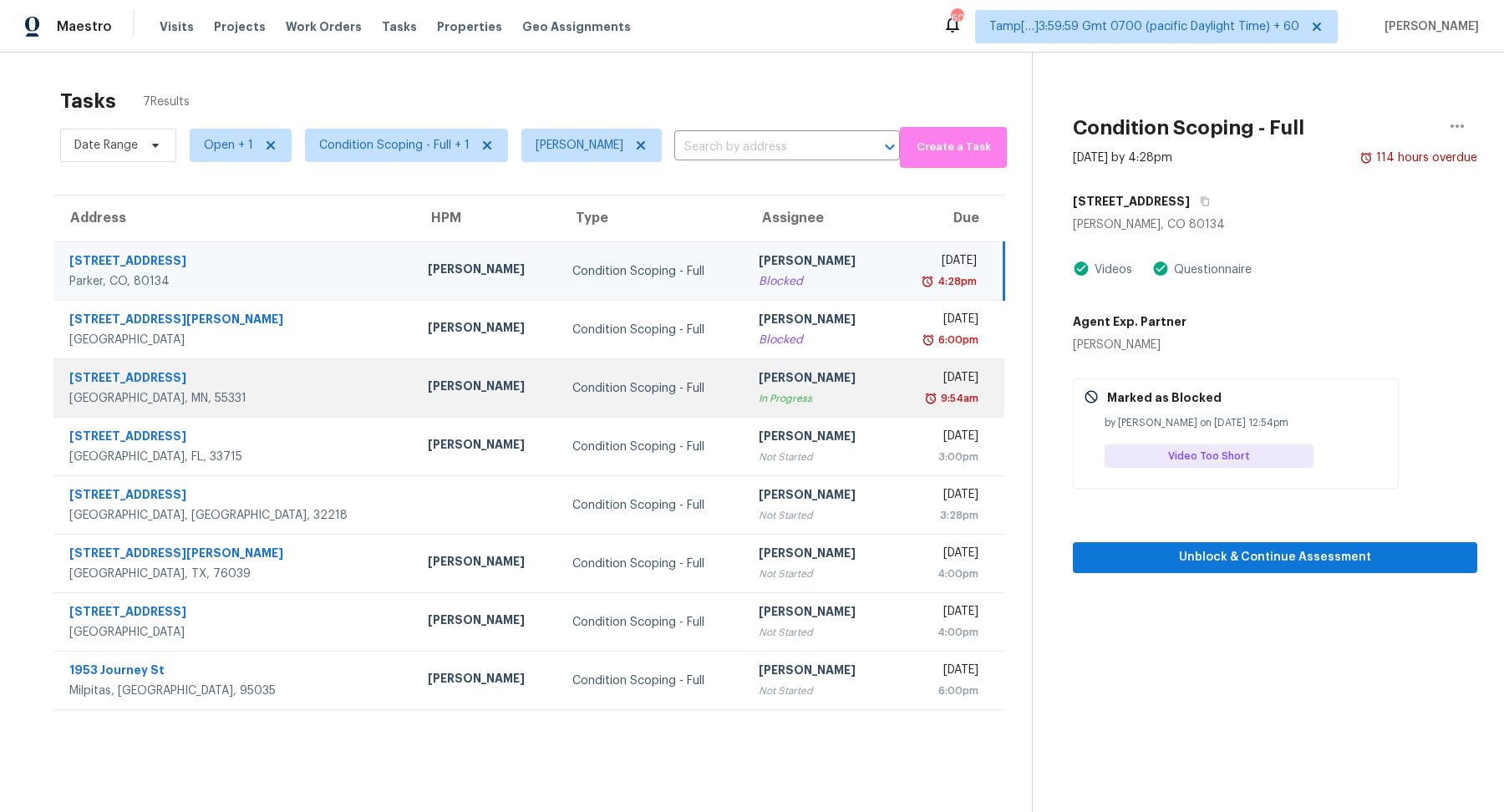
click at [779, 376] on div "[PERSON_NAME]" at bounding box center [817, 379] width 119 height 21
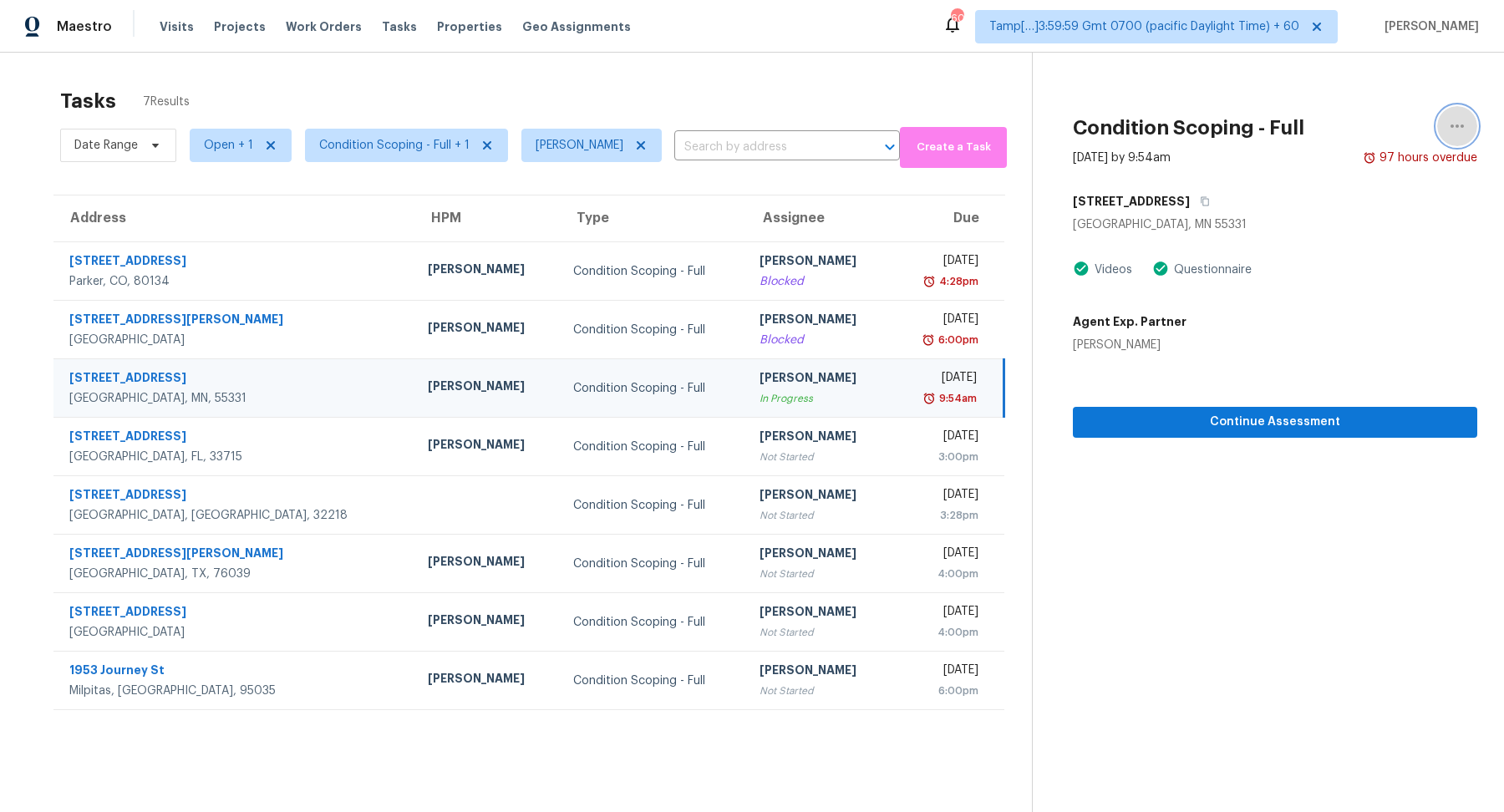
click at [1465, 124] on icon "button" at bounding box center [1456, 126] width 20 height 20
click at [1322, 129] on div "Mark as Blocked" at bounding box center [1361, 129] width 130 height 17
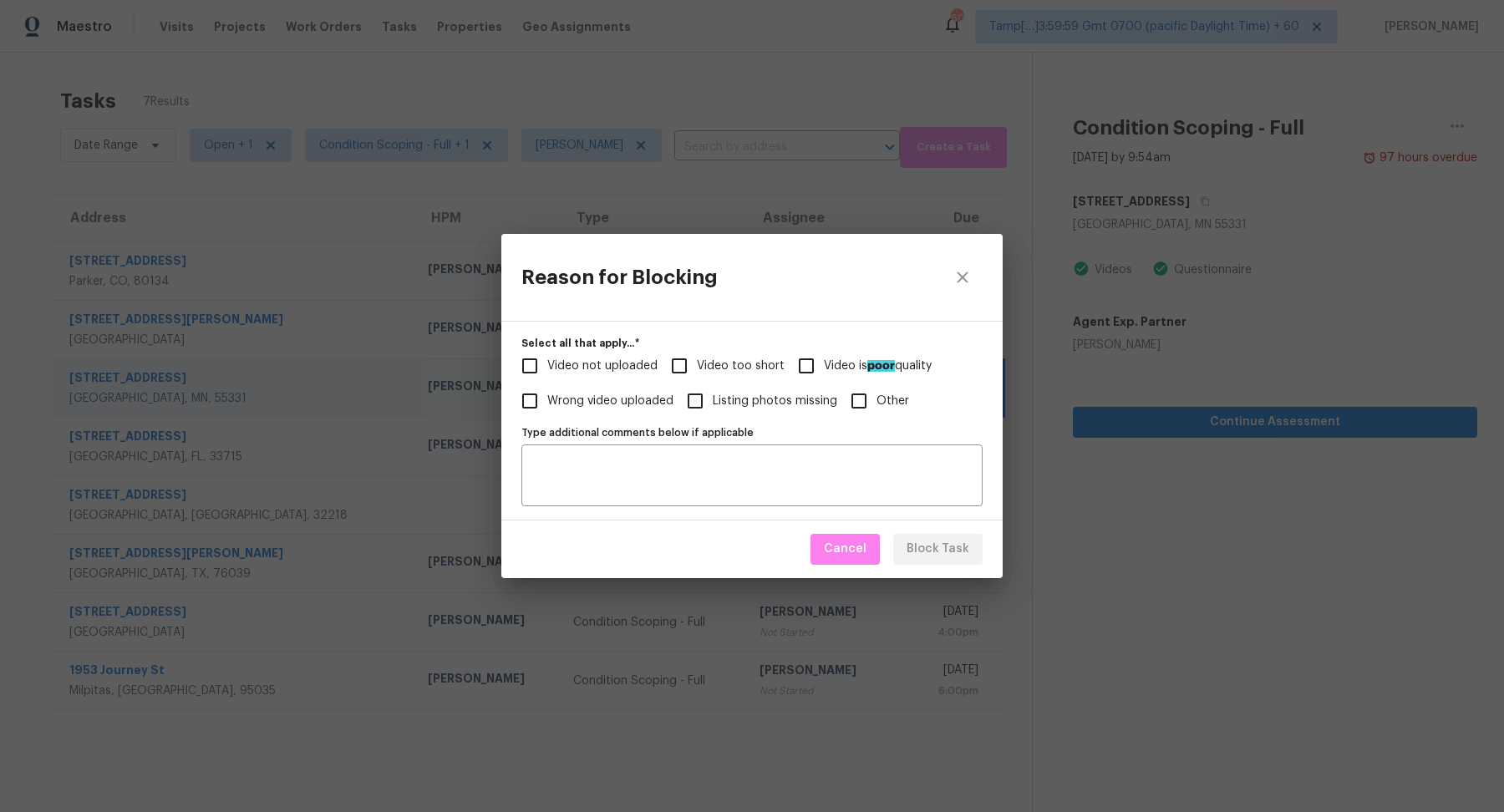
click at [629, 378] on label "Video not uploaded" at bounding box center [585, 366] width 145 height 35
click at [547, 378] on input "Video not uploaded" at bounding box center [530, 366] width 35 height 35
checkbox input "true"
click at [702, 363] on span "Video too short" at bounding box center [740, 366] width 88 height 18
click at [696, 363] on input "Video too short" at bounding box center [679, 366] width 35 height 35
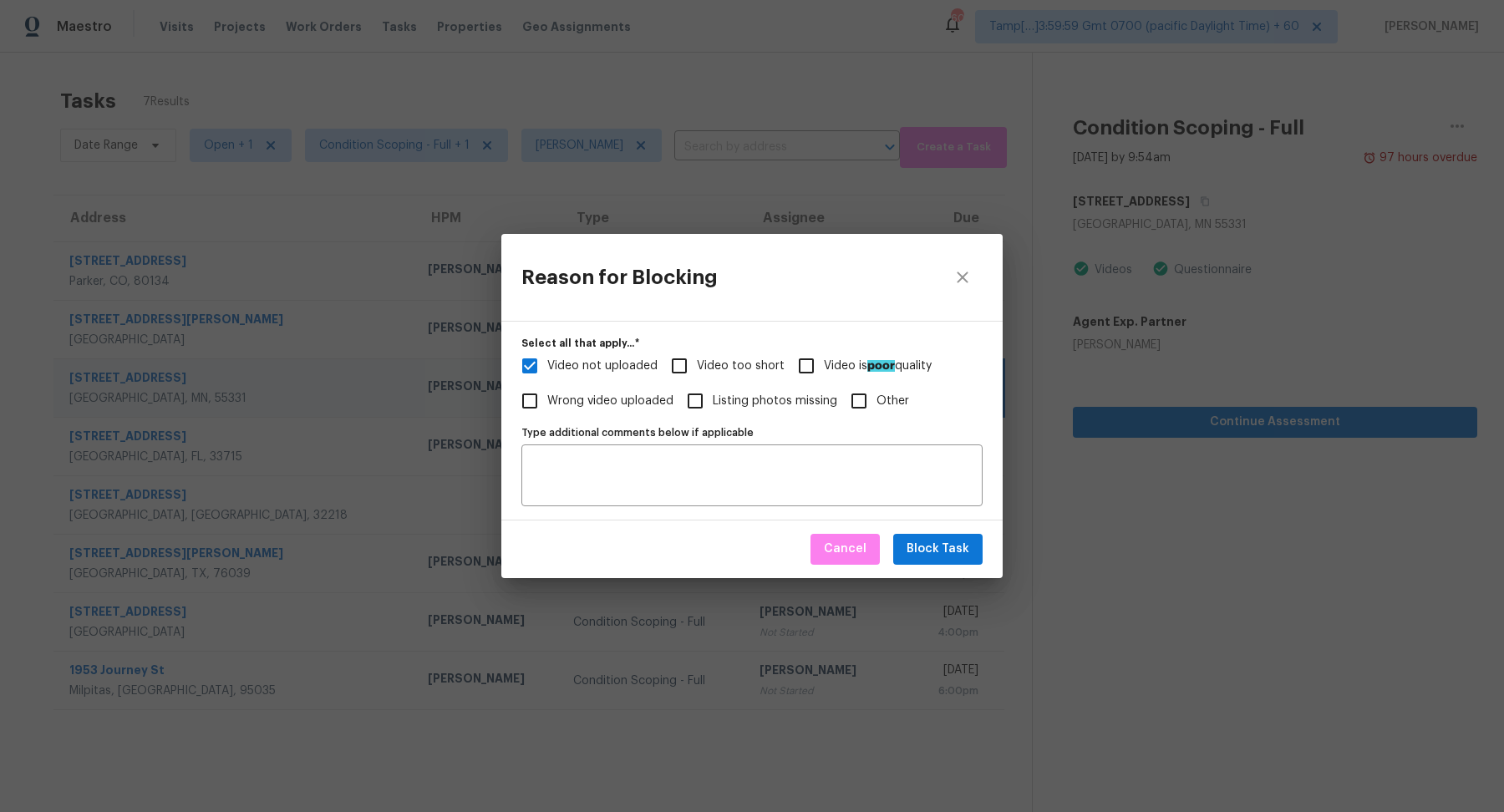
checkbox input "true"
click at [624, 371] on span "Video not uploaded" at bounding box center [602, 366] width 111 height 18
click at [547, 371] on input "Video not uploaded" at bounding box center [530, 366] width 35 height 35
checkbox input "false"
click at [956, 553] on span "Block Task" at bounding box center [937, 549] width 63 height 21
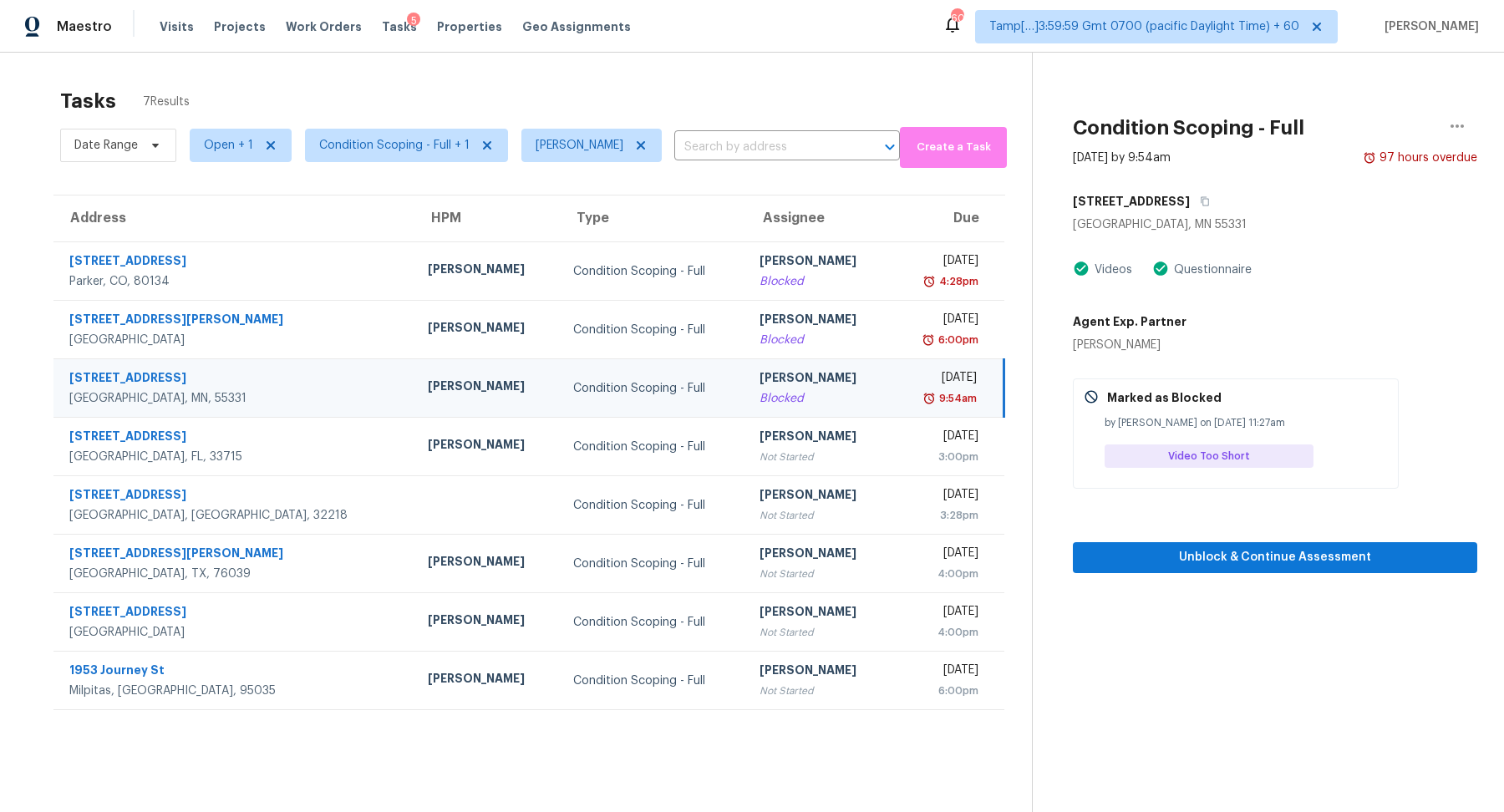
click at [772, 411] on td "[PERSON_NAME] Blocked" at bounding box center [818, 388] width 145 height 58
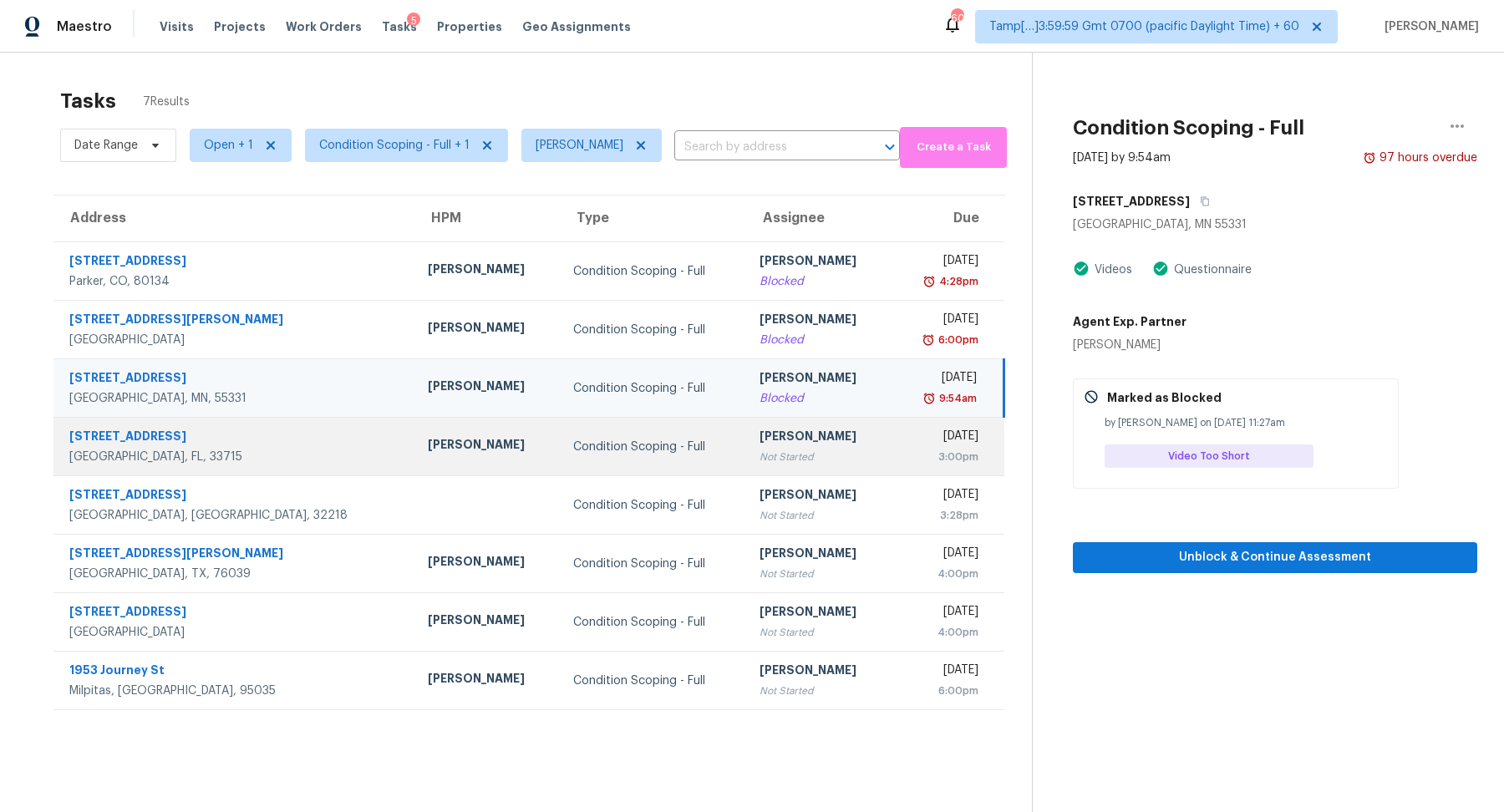
click at [767, 450] on div "Not Started" at bounding box center [818, 456] width 119 height 17
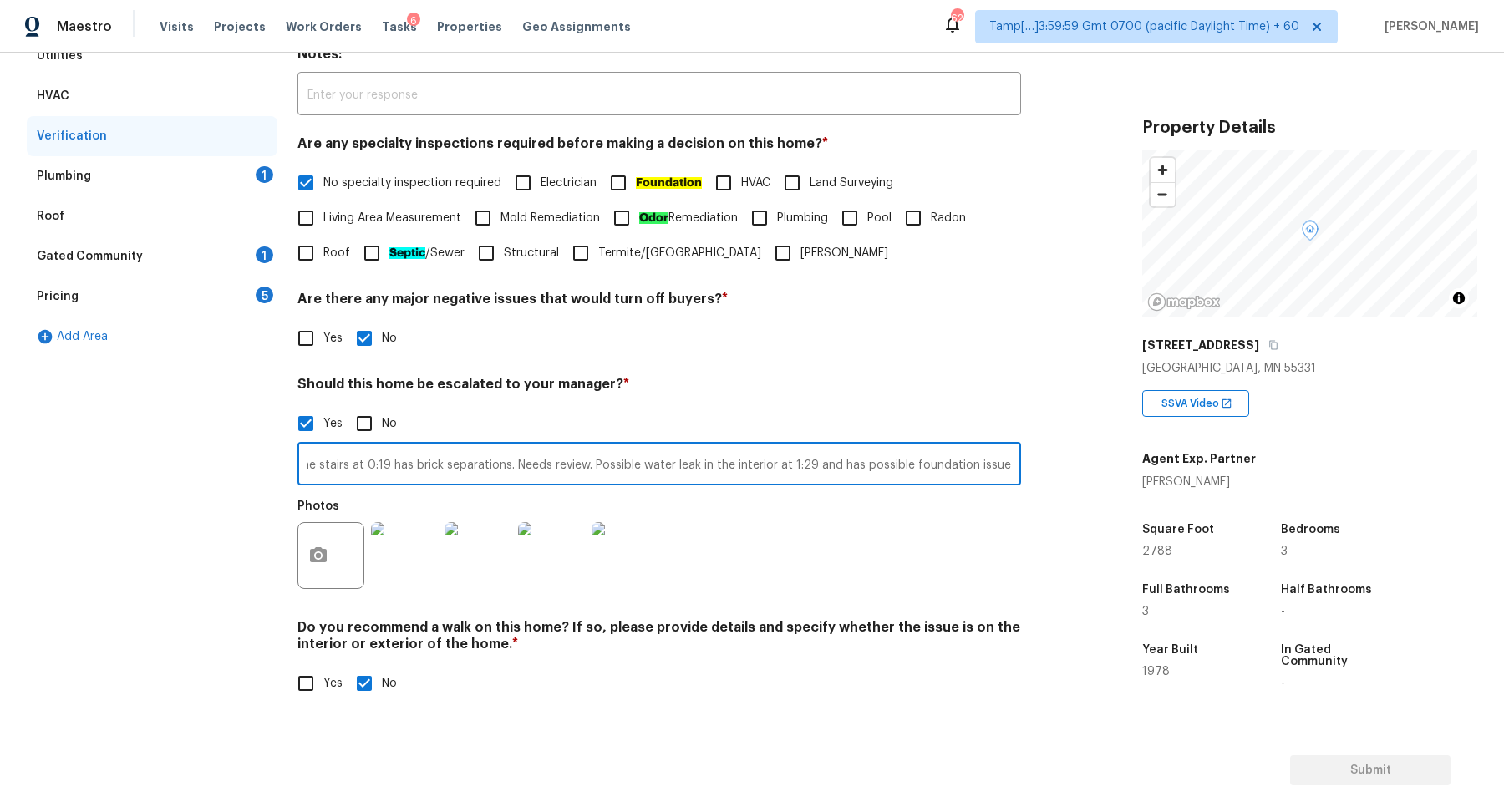
scroll to position [0, 176]
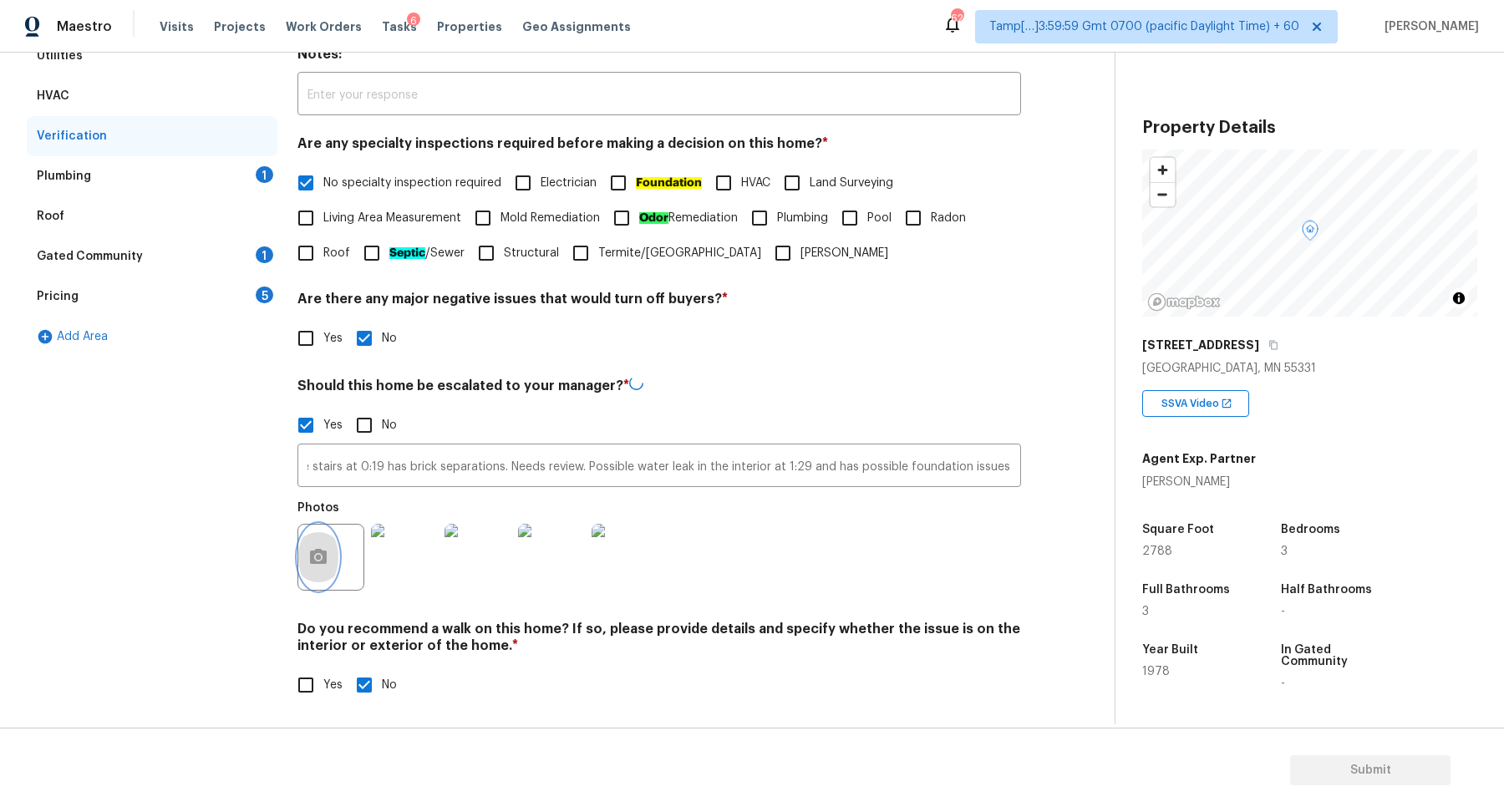
click at [315, 555] on icon "button" at bounding box center [318, 556] width 20 height 20
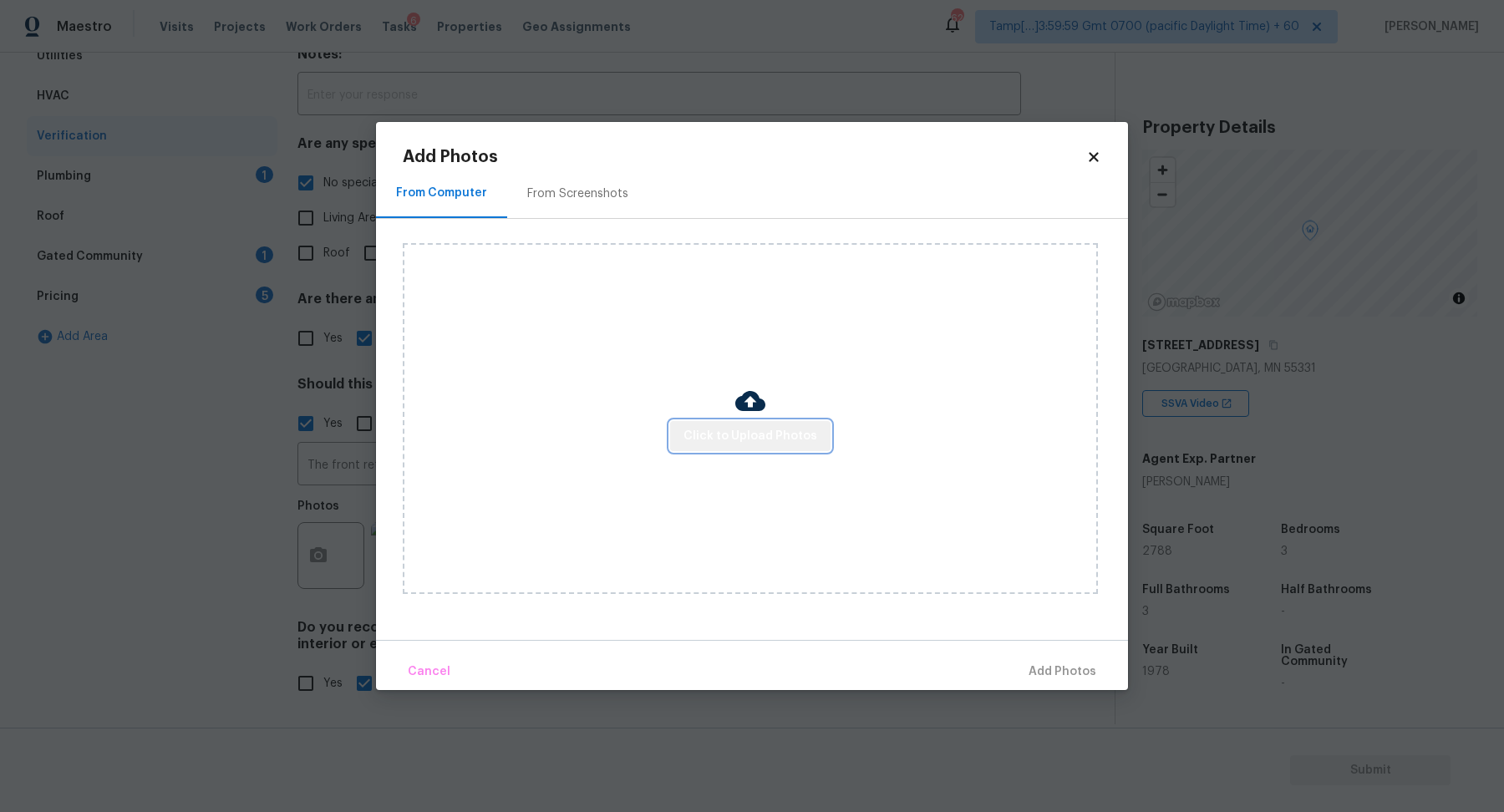
click at [759, 446] on button "Click to Upload Photos" at bounding box center [749, 436] width 160 height 31
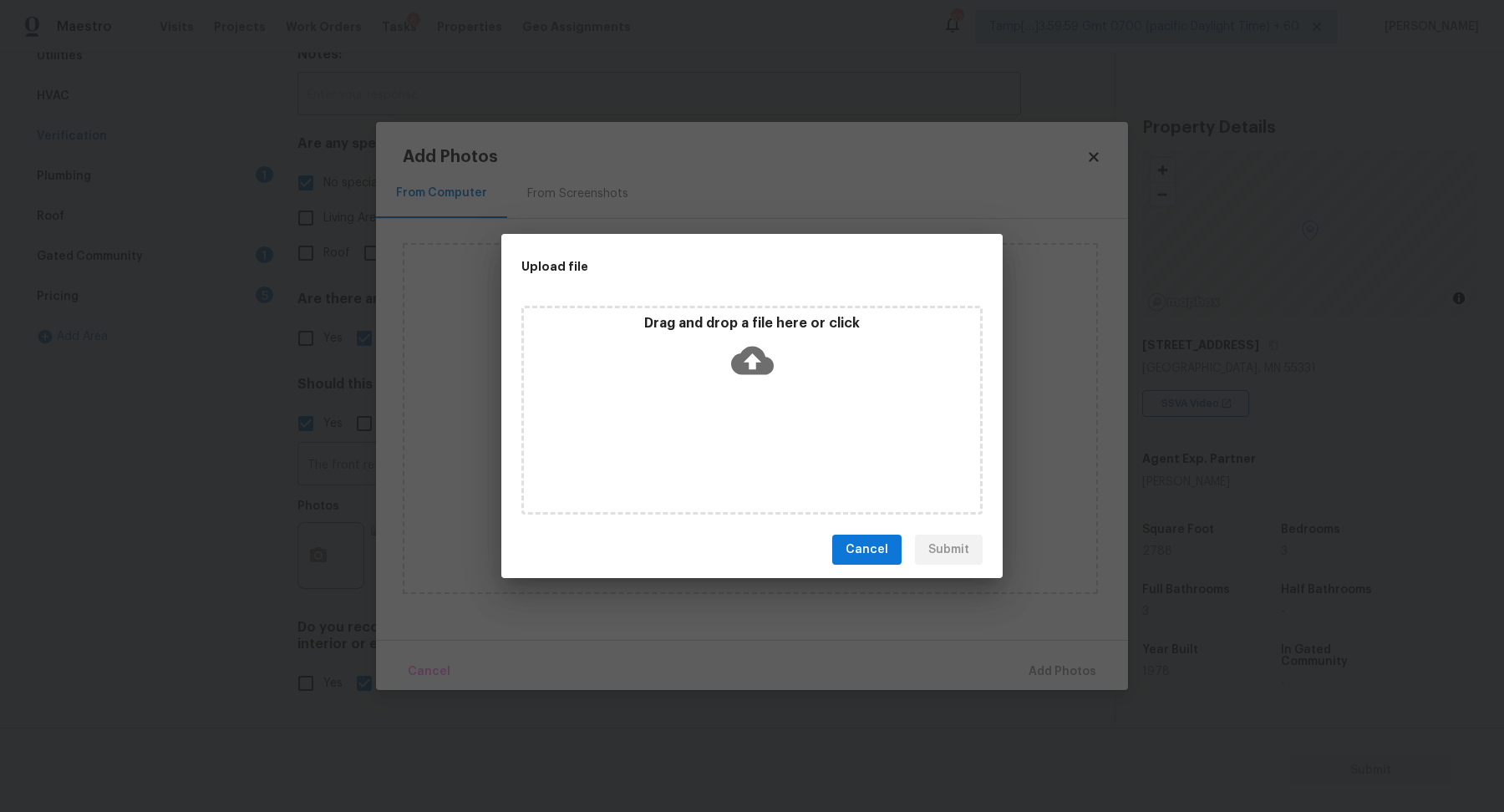
click at [796, 378] on div "Drag and drop a file here or click" at bounding box center [752, 350] width 457 height 72
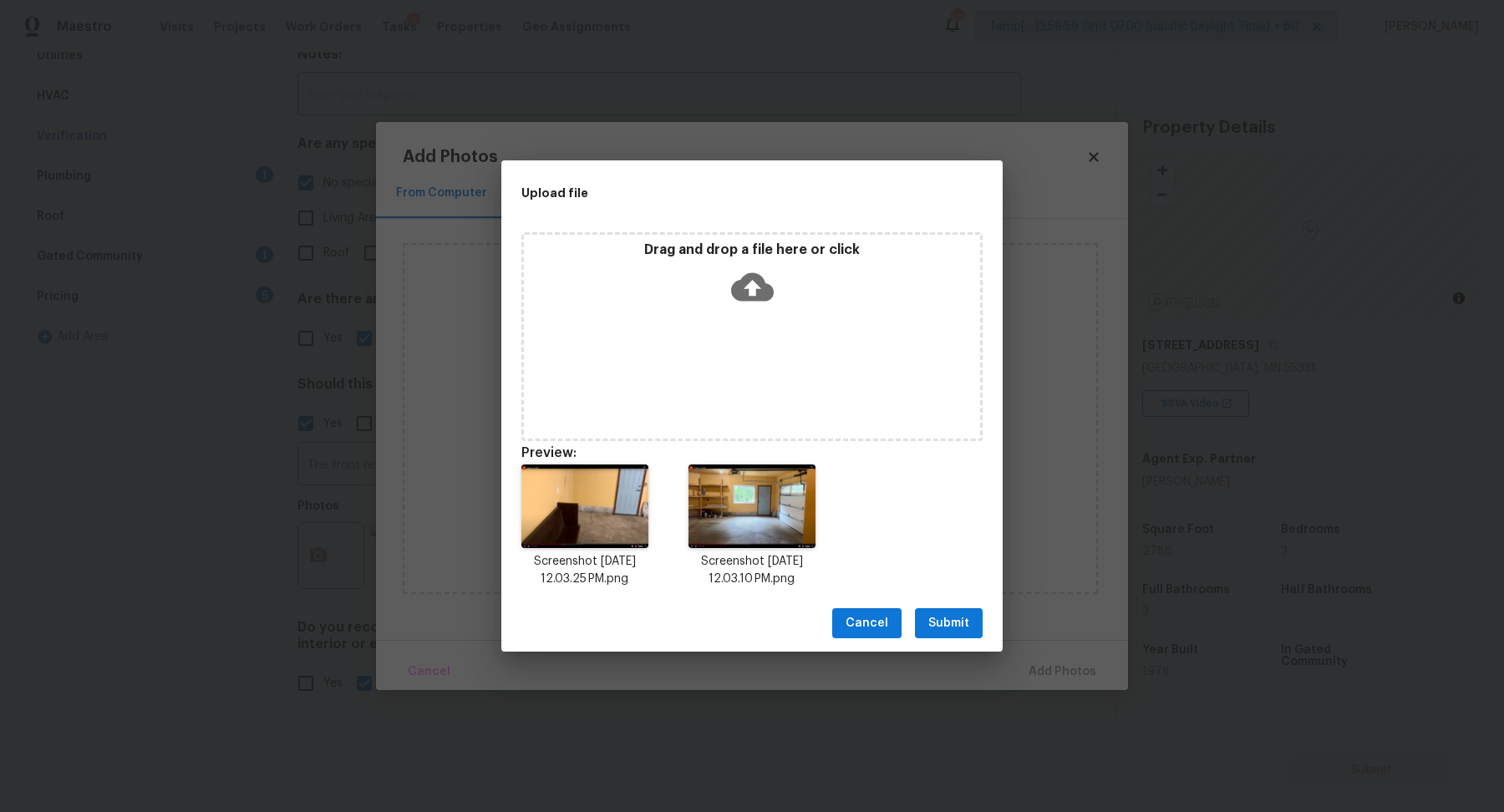
click at [953, 626] on span "Submit" at bounding box center [948, 624] width 41 height 21
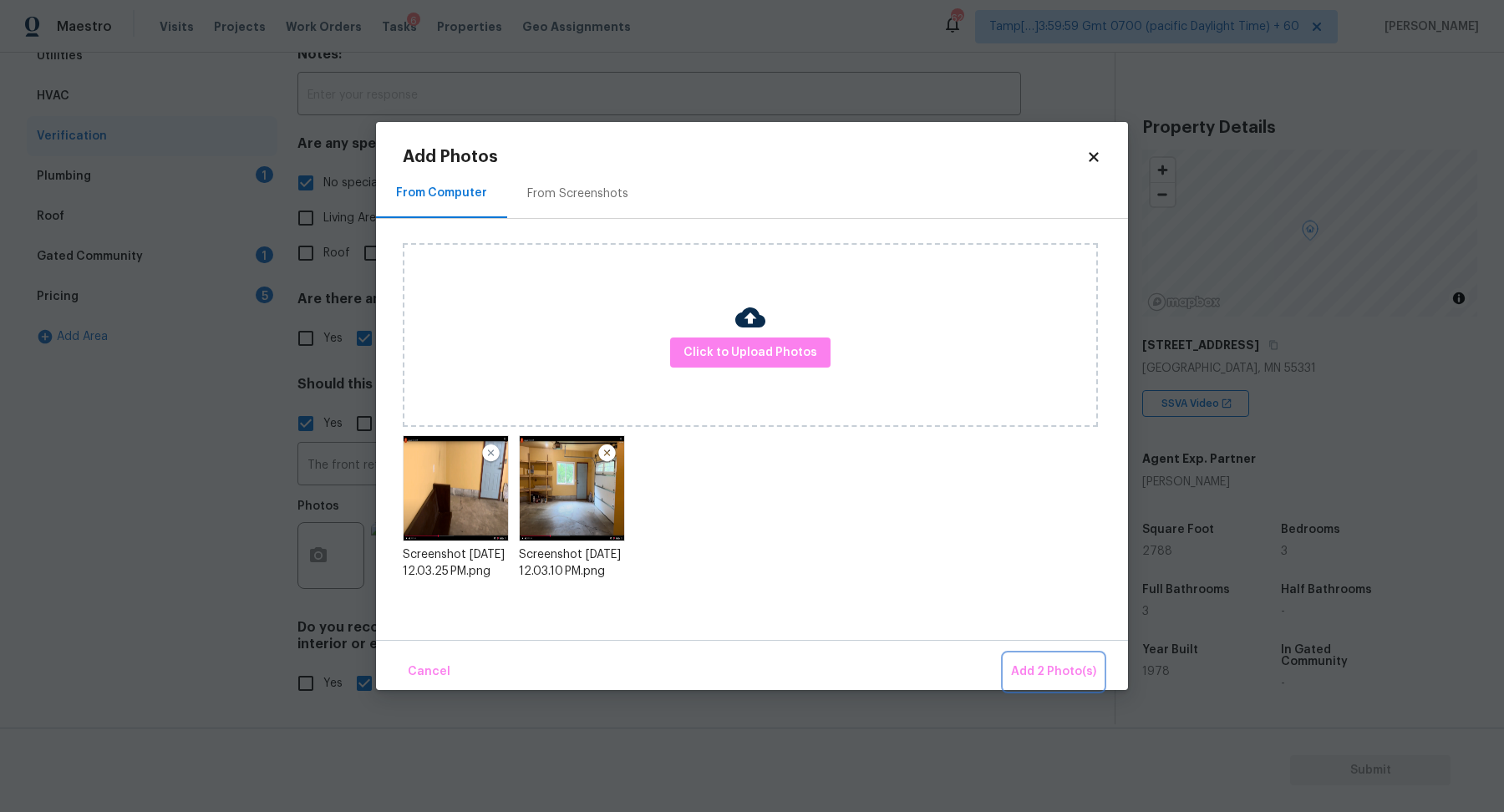
click at [1040, 658] on button "Add 2 Photo(s)" at bounding box center [1053, 671] width 98 height 36
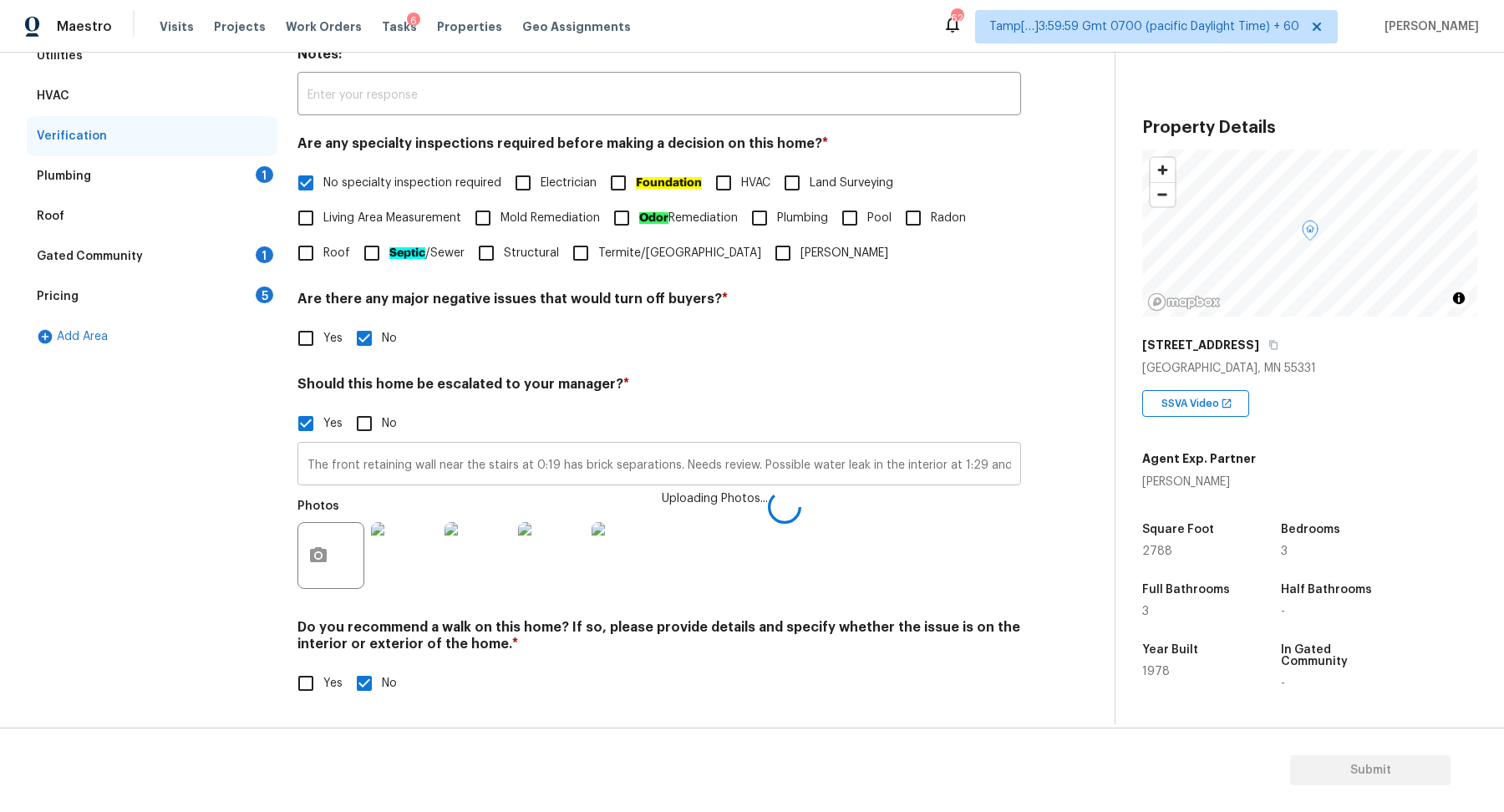
click at [955, 465] on input "The front retaining wall near the stairs at 0:19 has brick separations. Needs r…" at bounding box center [659, 465] width 724 height 39
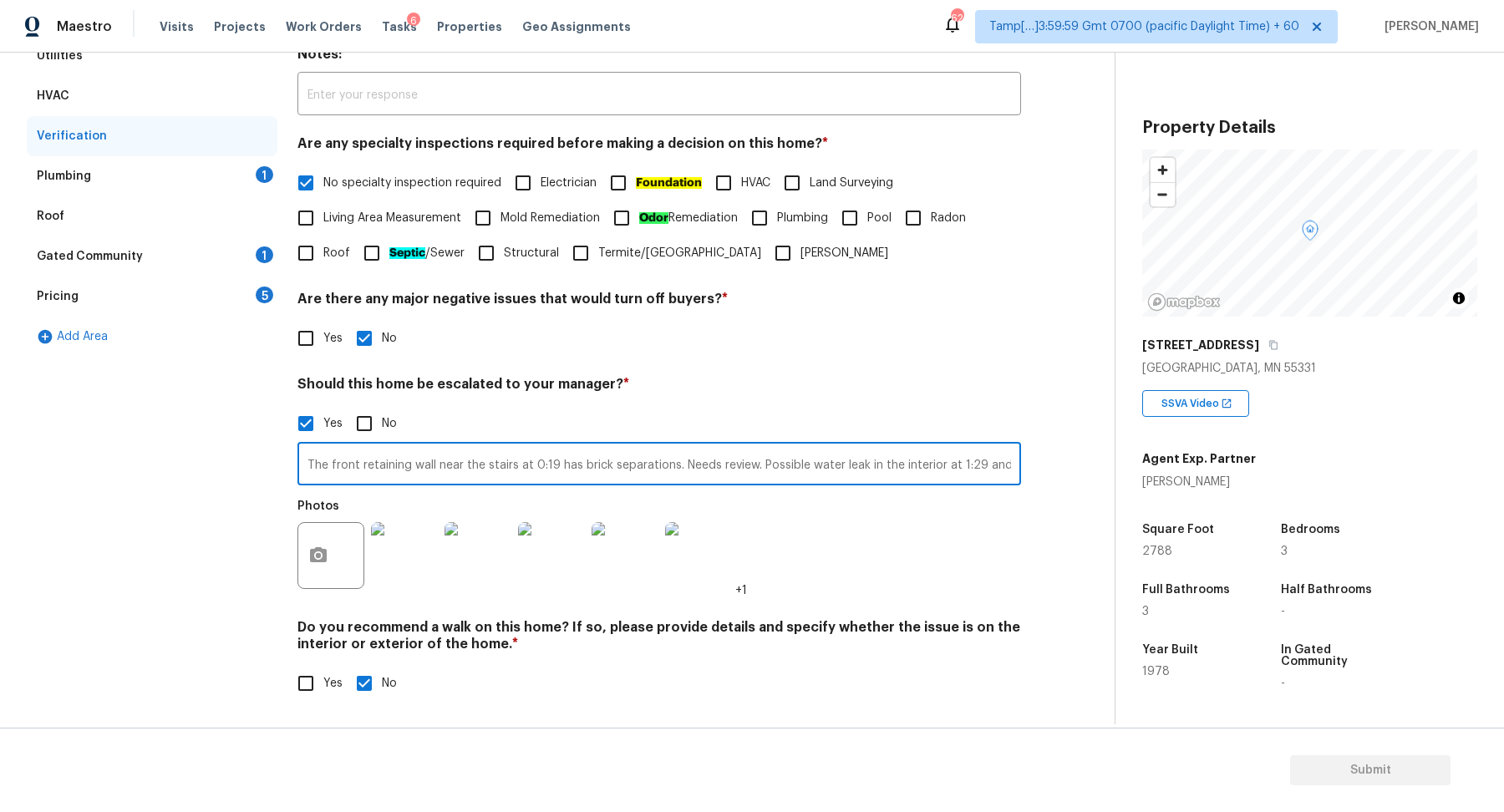
click at [828, 460] on input "The front retaining wall near the stairs at 0:19 has brick separations. Needs r…" at bounding box center [659, 465] width 724 height 39
paste input "[URL][DOMAIN_NAME]"
type input "The front retaining wall near the stairs at 0:19 has brick separations. Needs r…"
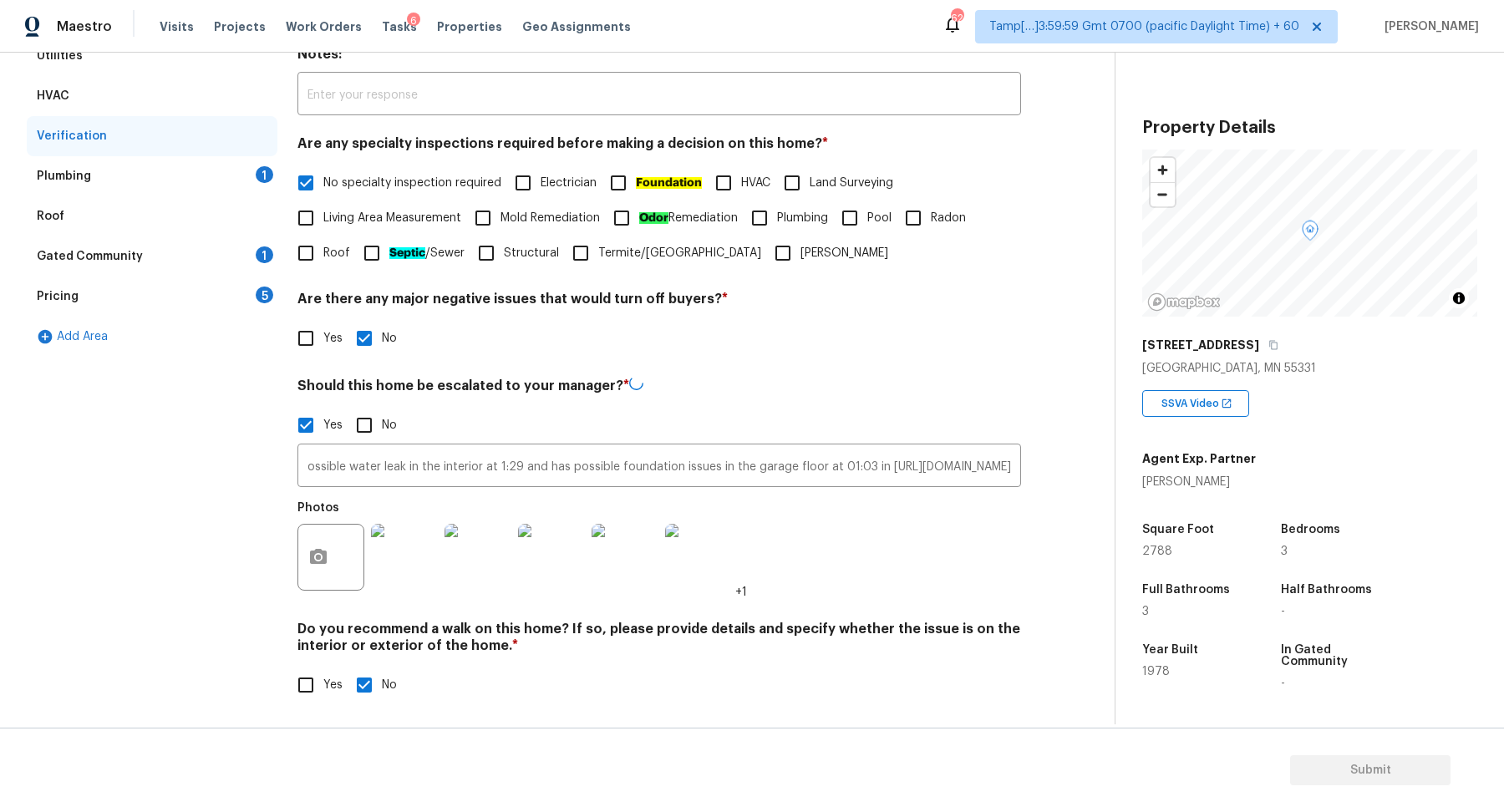
click at [1047, 525] on div "Exterior Utilities HVAC Verification Plumbing 1 Roof Gated Community 1 Pricing …" at bounding box center [550, 358] width 1047 height 726
click at [236, 166] on div "Plumbing 1" at bounding box center [151, 176] width 250 height 40
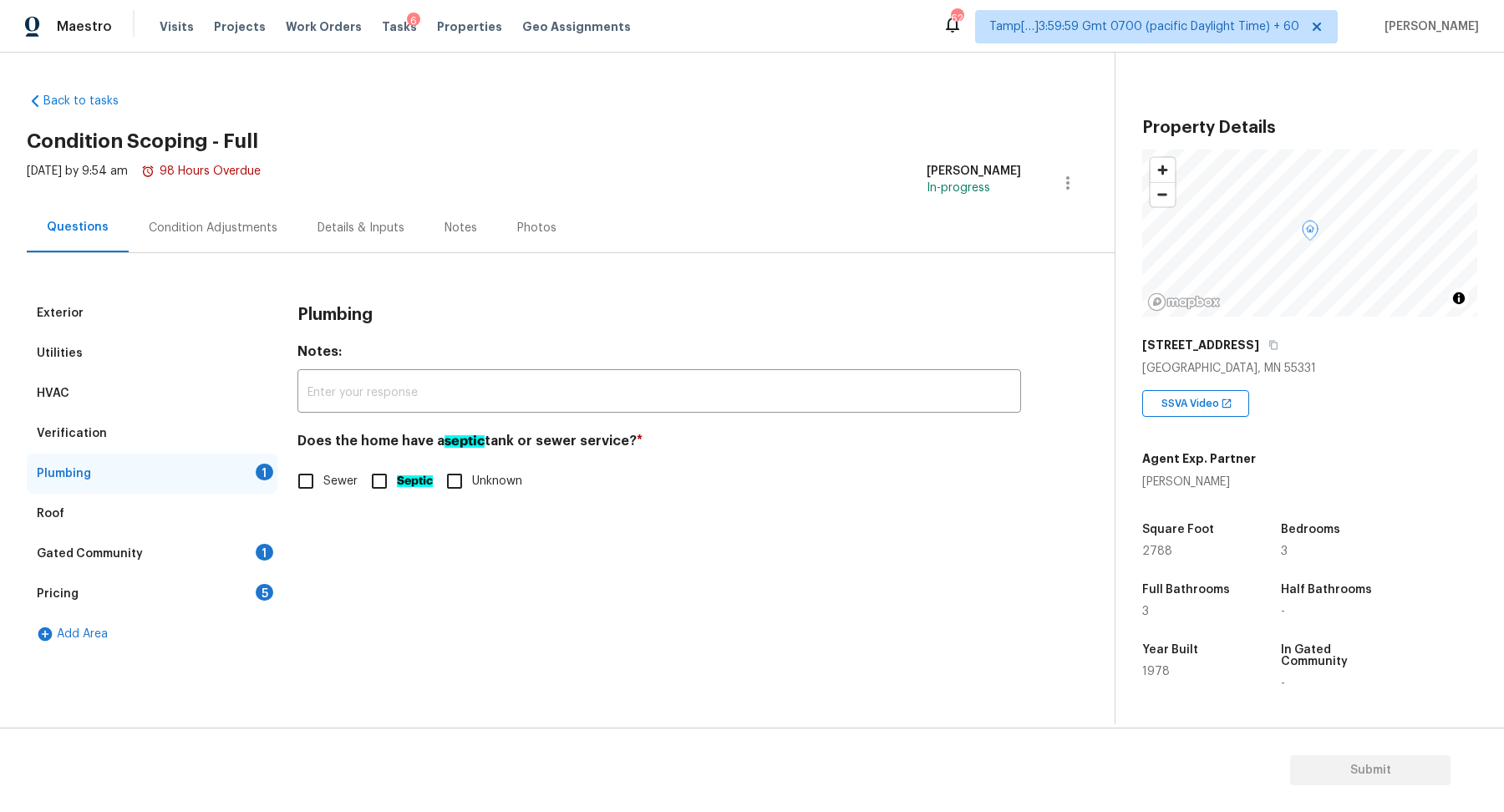
click at [318, 489] on input "Sewer" at bounding box center [306, 481] width 35 height 35
checkbox input "true"
click at [247, 550] on div "Gated Community 1" at bounding box center [151, 553] width 250 height 40
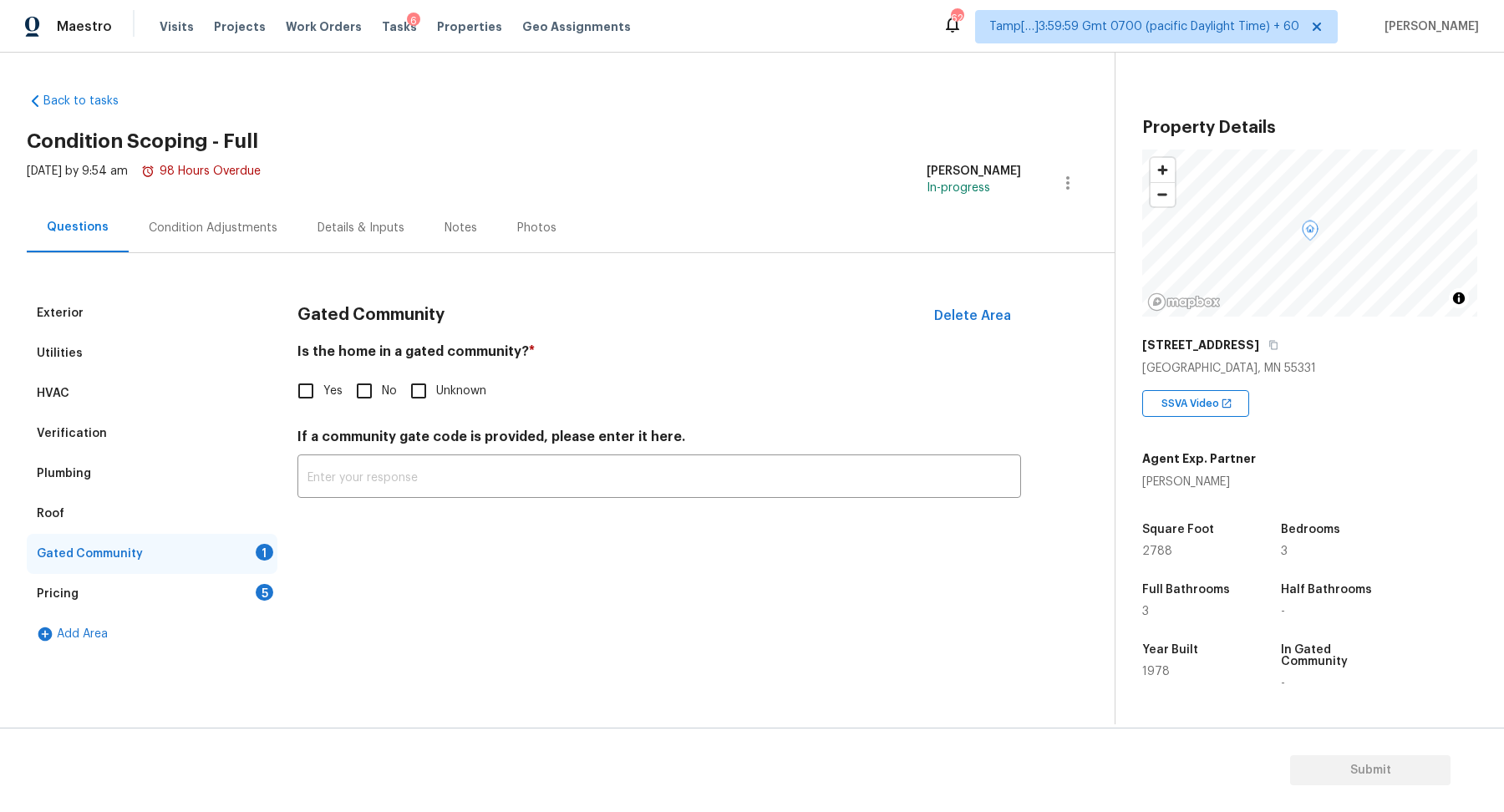
click at [356, 397] on input "No" at bounding box center [364, 391] width 35 height 35
checkbox input "true"
click at [249, 581] on div "Pricing 5" at bounding box center [151, 594] width 250 height 40
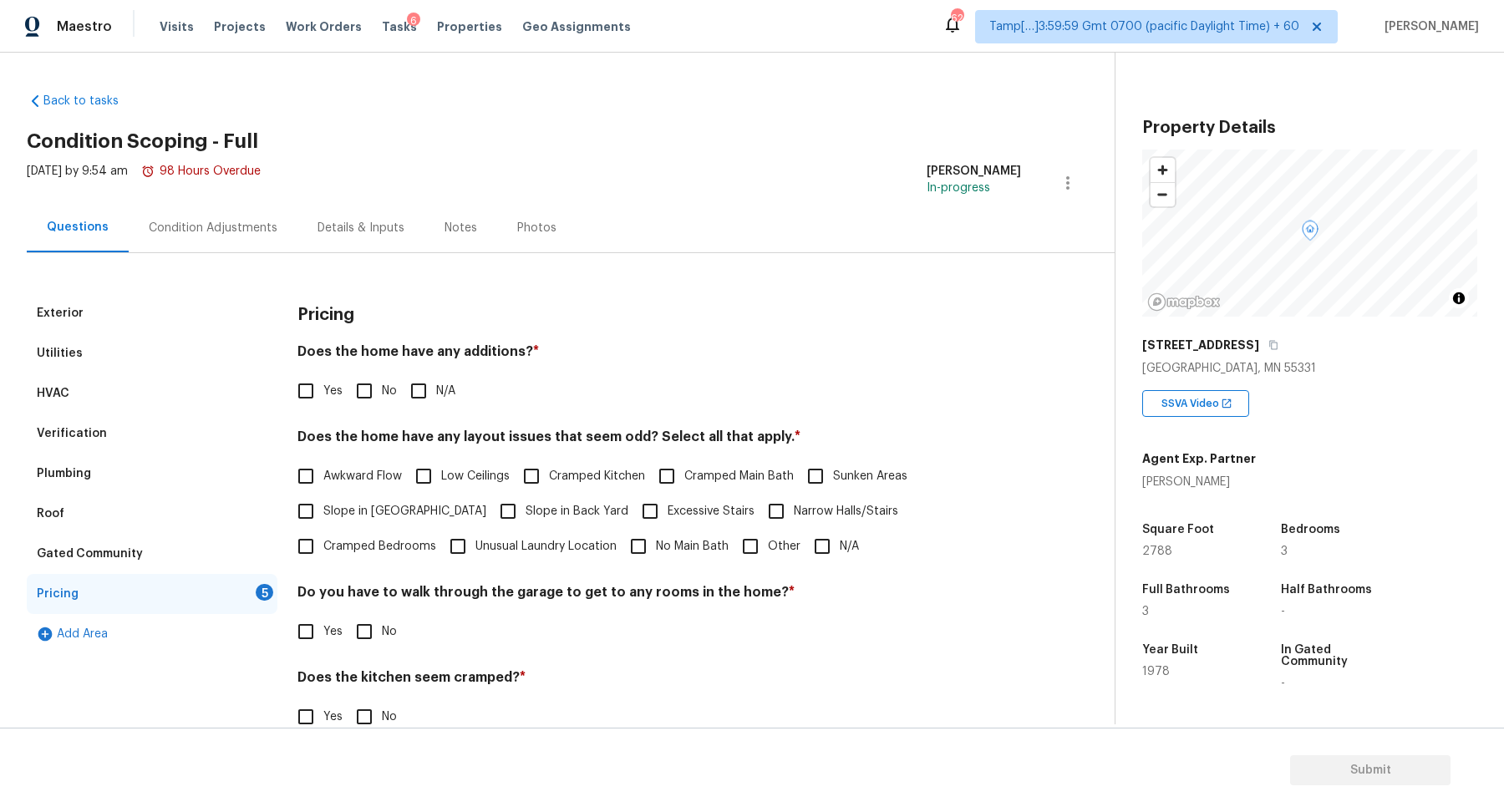
click at [372, 369] on div "Does the home have any additions? * Yes No N/A" at bounding box center [659, 376] width 724 height 65
click at [372, 386] on input "No" at bounding box center [364, 391] width 35 height 35
checkbox input "true"
click at [370, 494] on label "Slope in [GEOGRAPHIC_DATA]" at bounding box center [388, 511] width 198 height 35
click at [323, 494] on input "Slope in [GEOGRAPHIC_DATA]" at bounding box center [306, 511] width 35 height 35
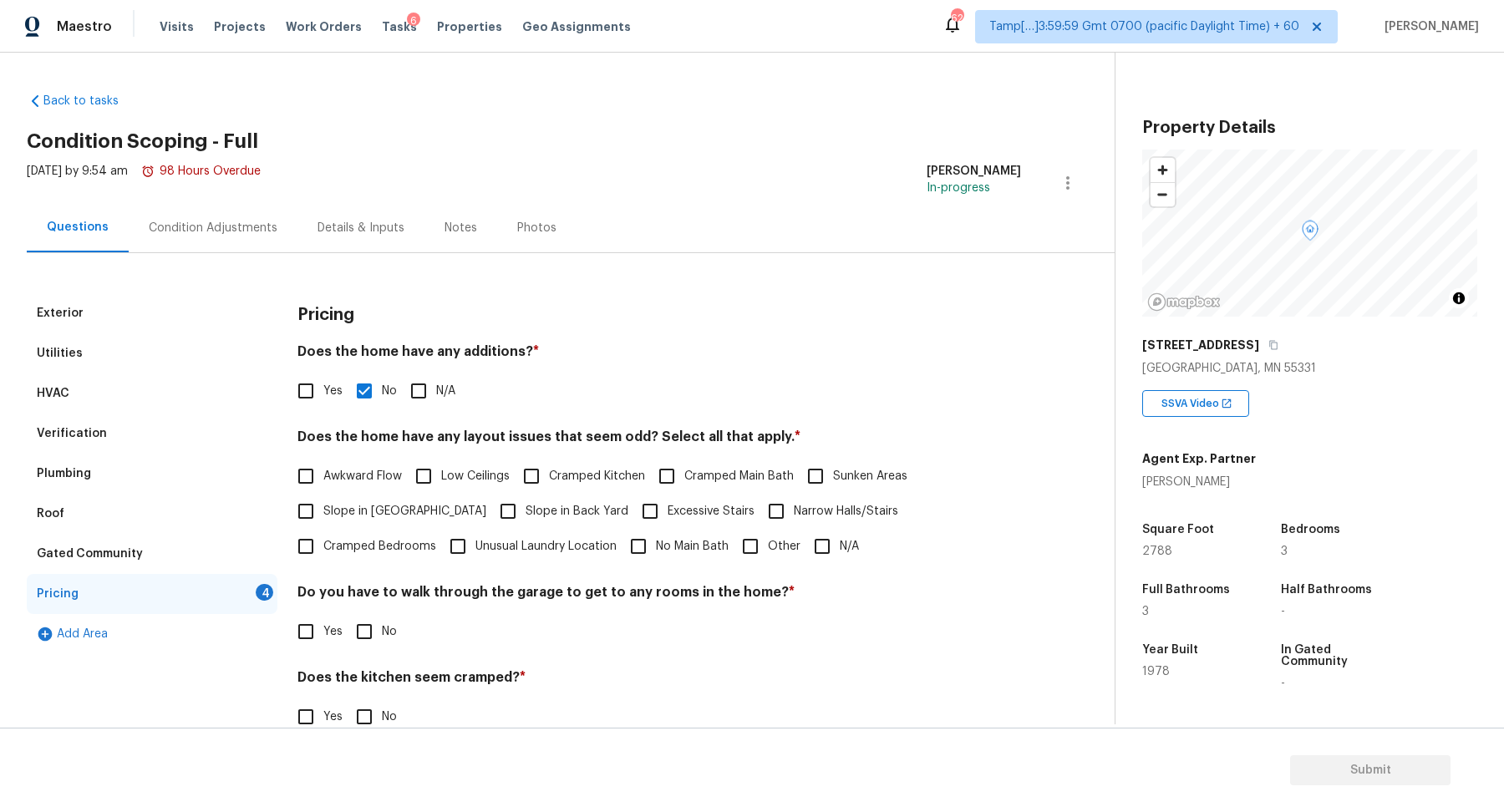
checkbox input "true"
click at [490, 502] on label "Slope in Back Yard" at bounding box center [559, 513] width 138 height 35
click at [490, 502] on input "Slope in Back Yard" at bounding box center [508, 513] width 35 height 35
checkbox input "true"
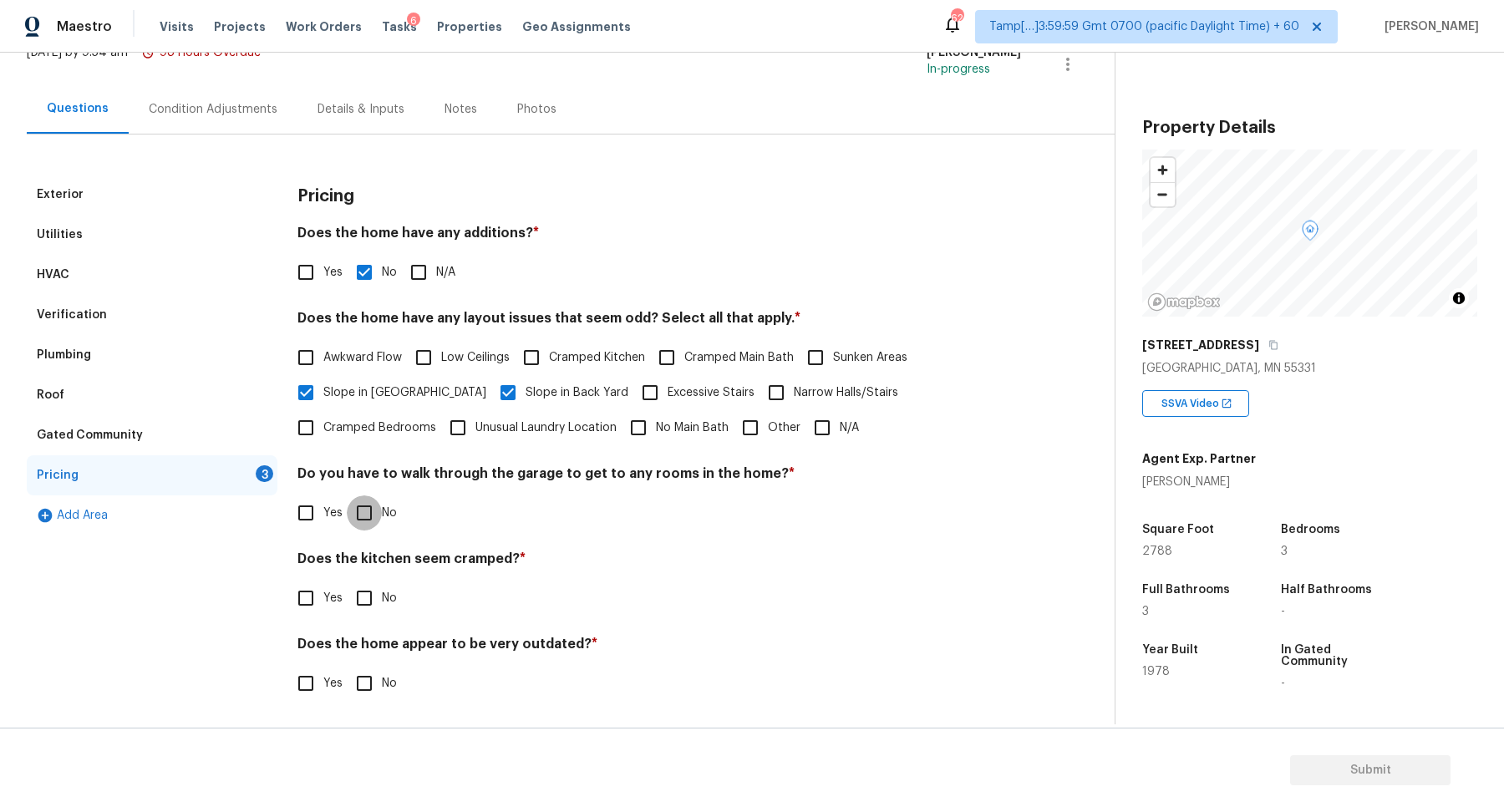
click at [368, 502] on input "No" at bounding box center [364, 513] width 35 height 35
checkbox input "true"
click at [347, 580] on input "No" at bounding box center [364, 598] width 35 height 35
checkbox input "true"
click at [347, 667] on input "No" at bounding box center [364, 685] width 35 height 35
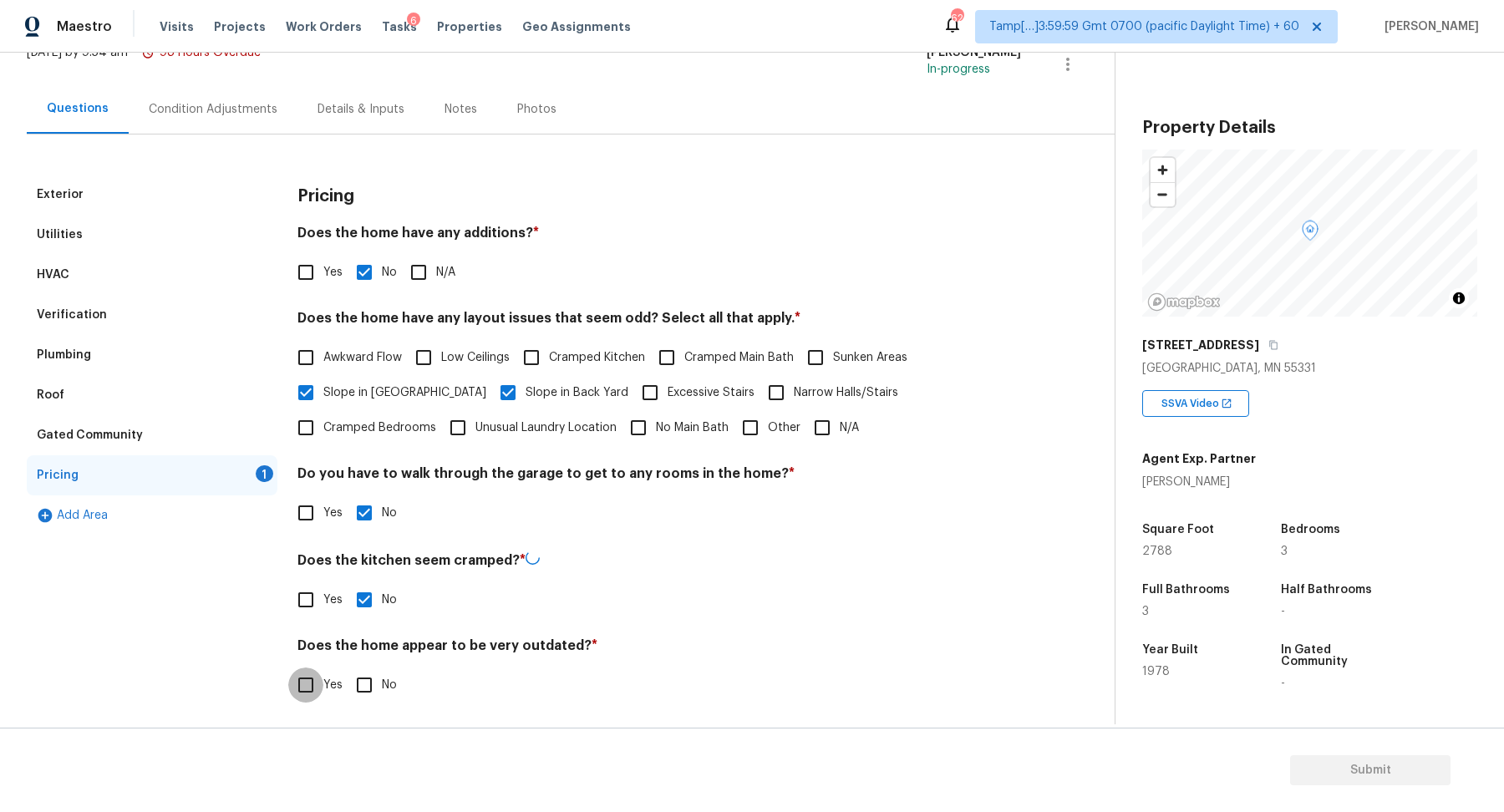
checkbox input "true"
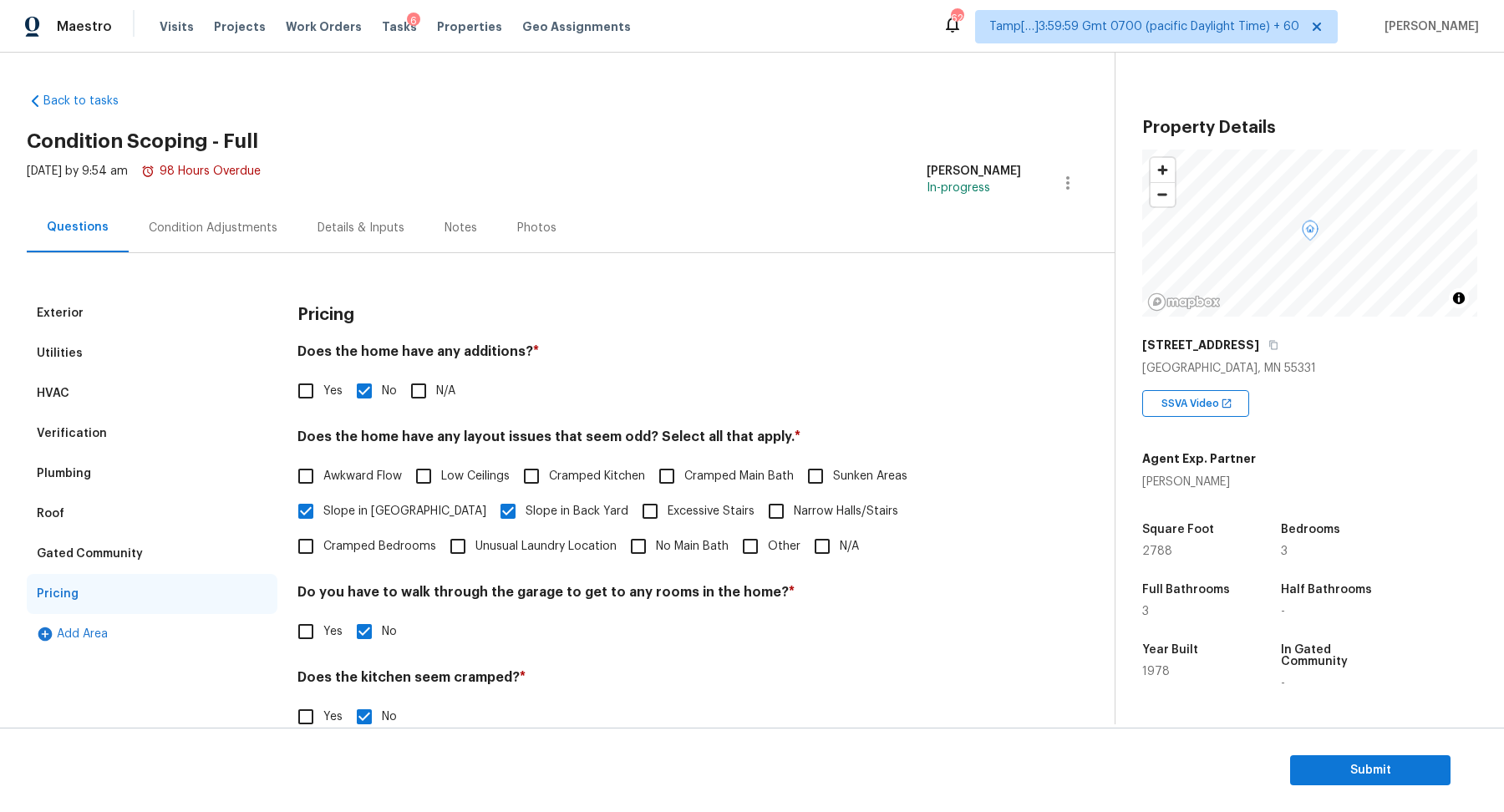
click at [262, 235] on div "Condition Adjustments" at bounding box center [212, 227] width 169 height 50
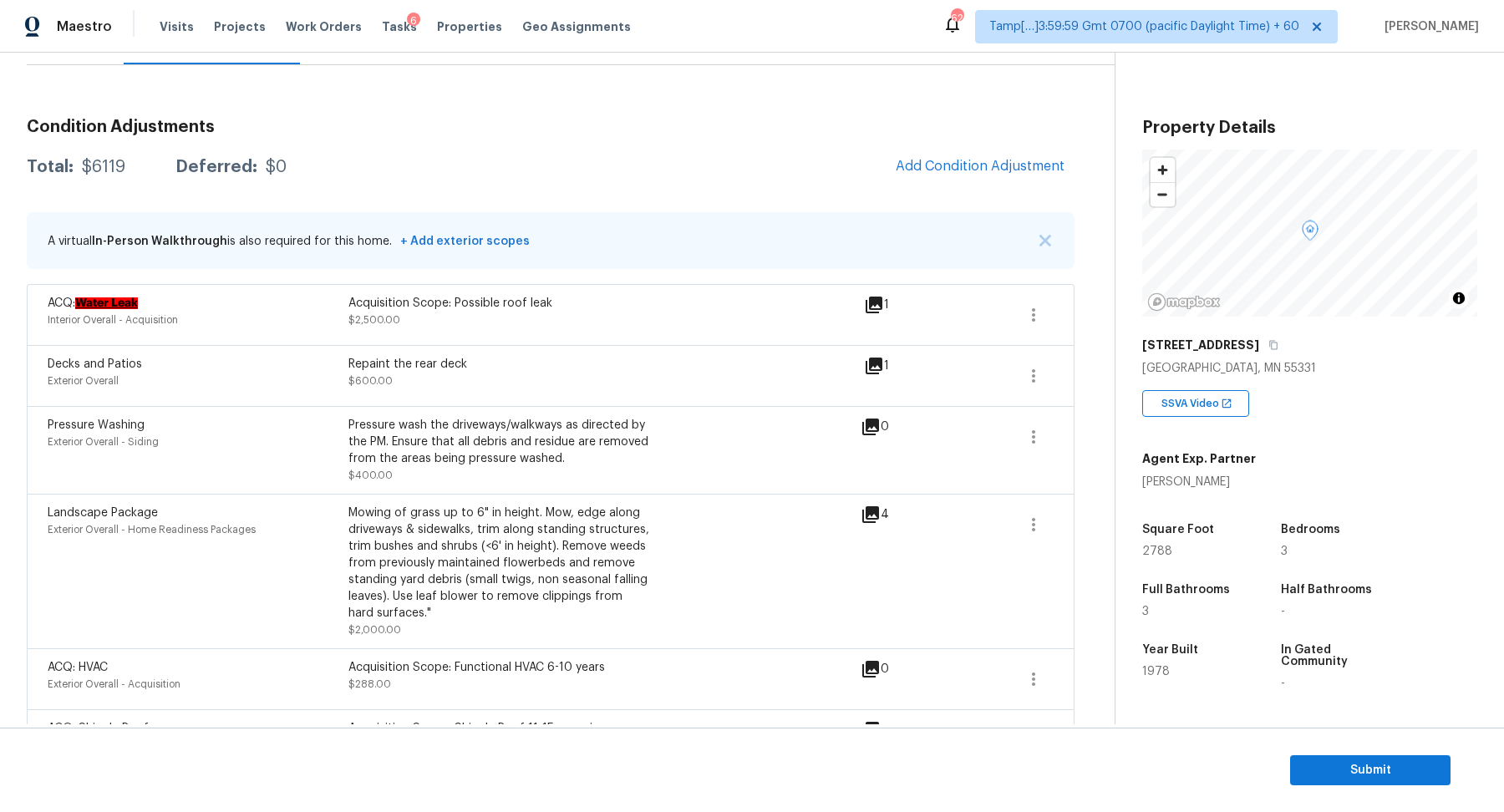
scroll to position [247, 0]
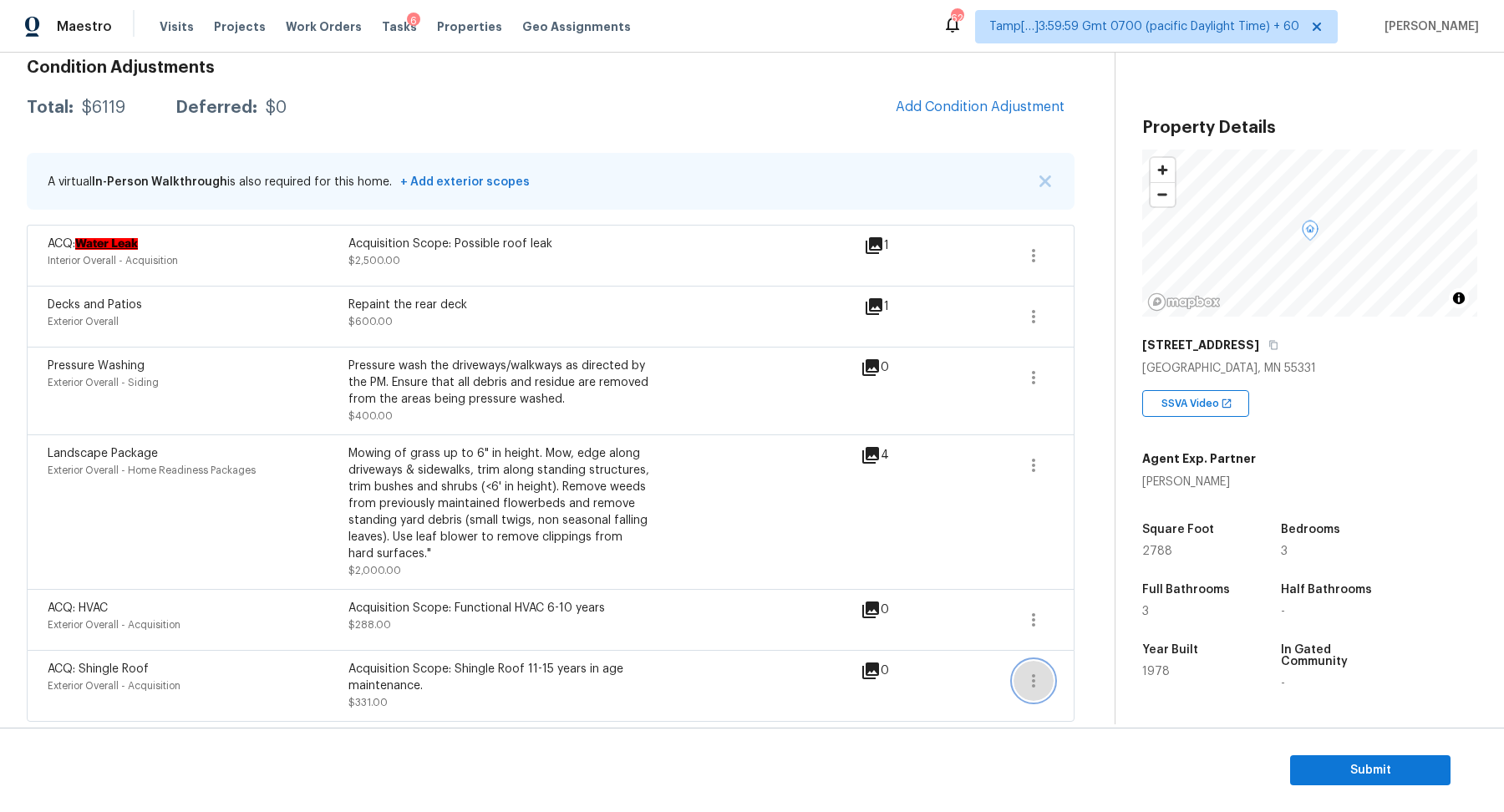
click at [1041, 673] on icon "button" at bounding box center [1033, 680] width 20 height 20
click at [1145, 646] on h5 "Year Built" at bounding box center [1170, 649] width 56 height 11
click at [1040, 693] on button "button" at bounding box center [1032, 680] width 40 height 40
click at [1117, 674] on div "Edit" at bounding box center [1128, 675] width 130 height 17
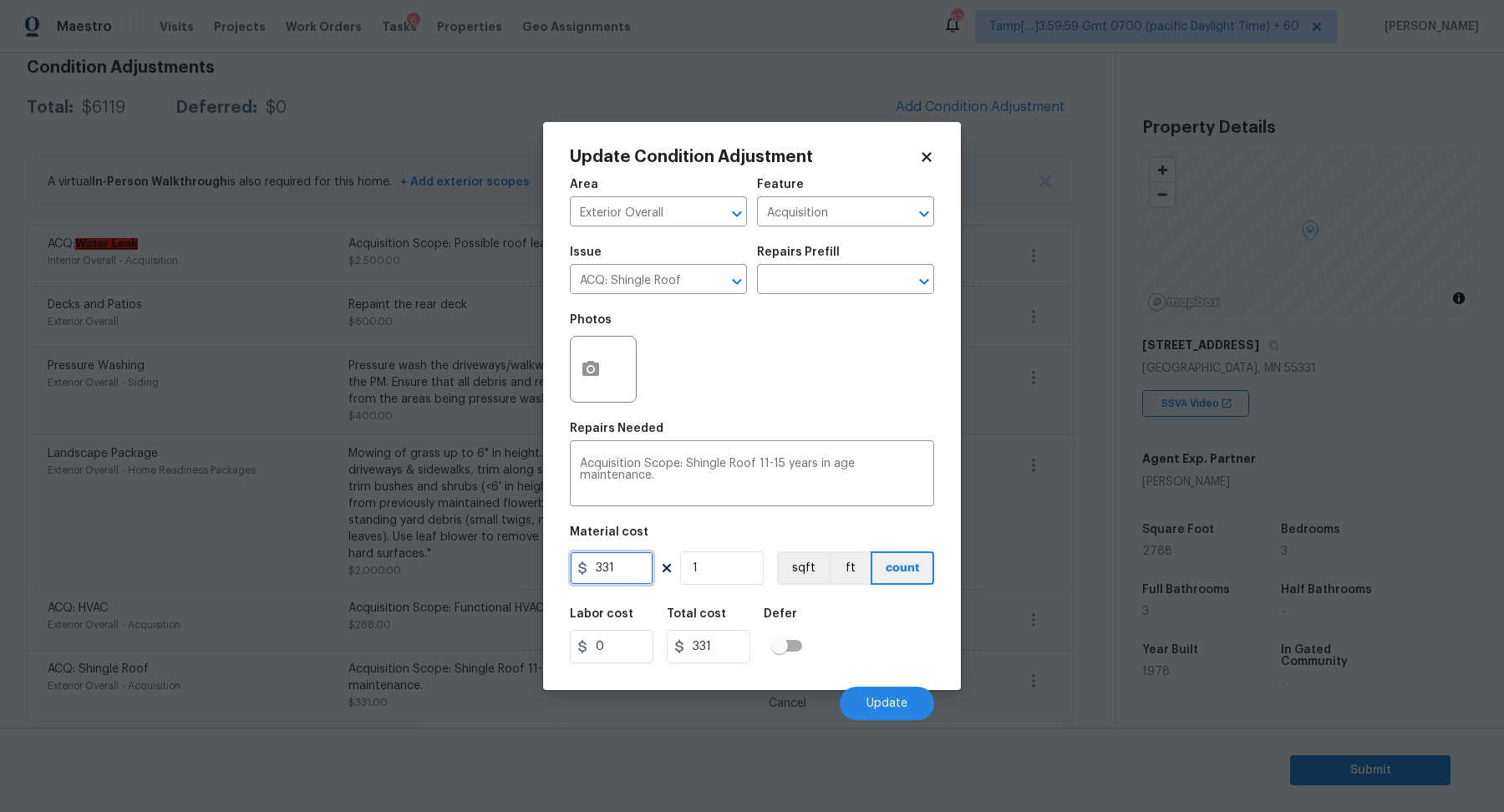
click at [643, 562] on input "331" at bounding box center [611, 568] width 83 height 34
type input "0"
click at [366, 487] on body "Maestro Visits Projects Work Orders Tasks 6 Properties Geo Assignments 622 Tamp…" at bounding box center [752, 406] width 1504 height 812
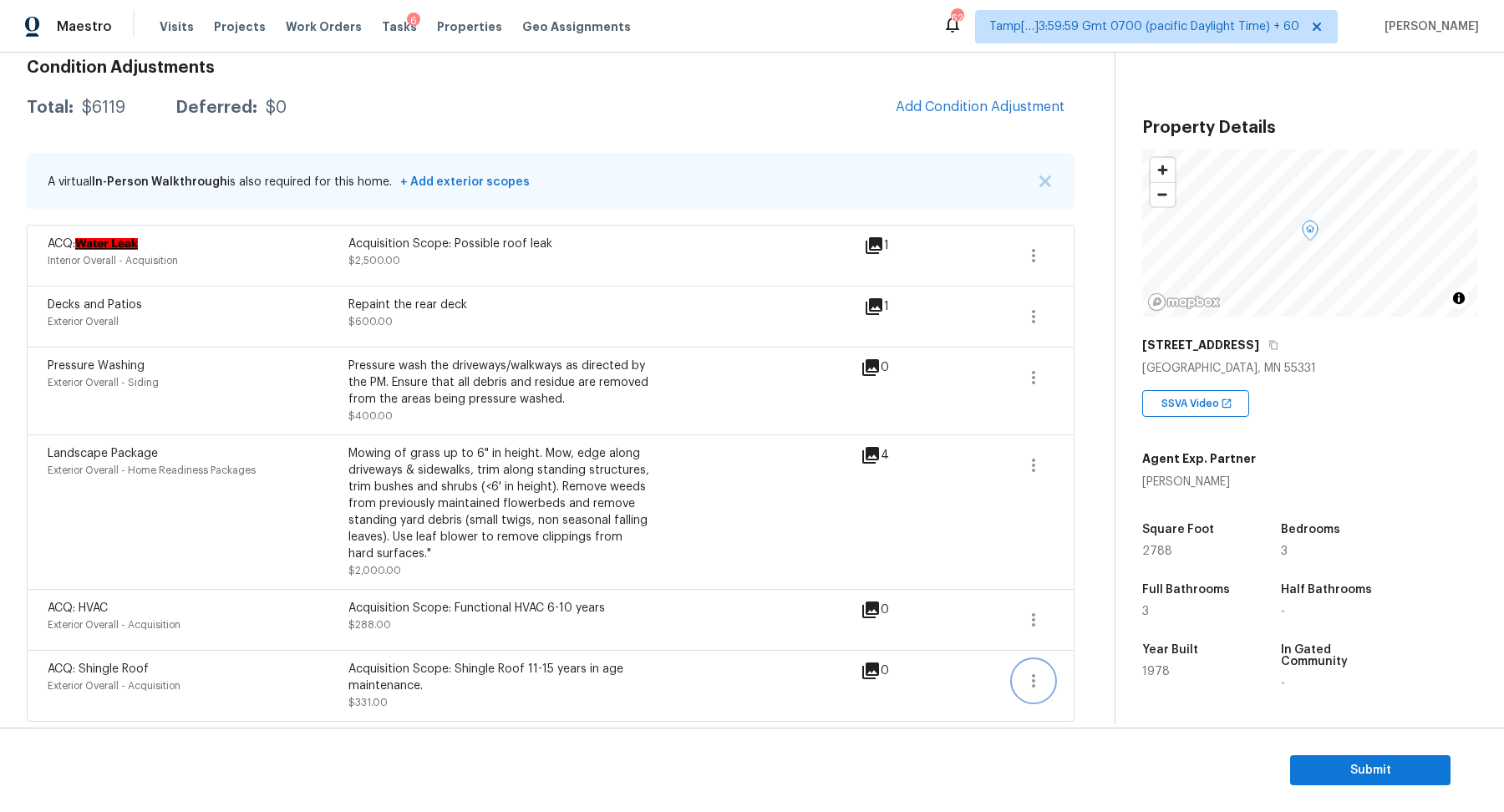
click at [1024, 677] on icon "button" at bounding box center [1033, 680] width 20 height 20
click at [1105, 677] on div "Edit" at bounding box center [1128, 675] width 130 height 17
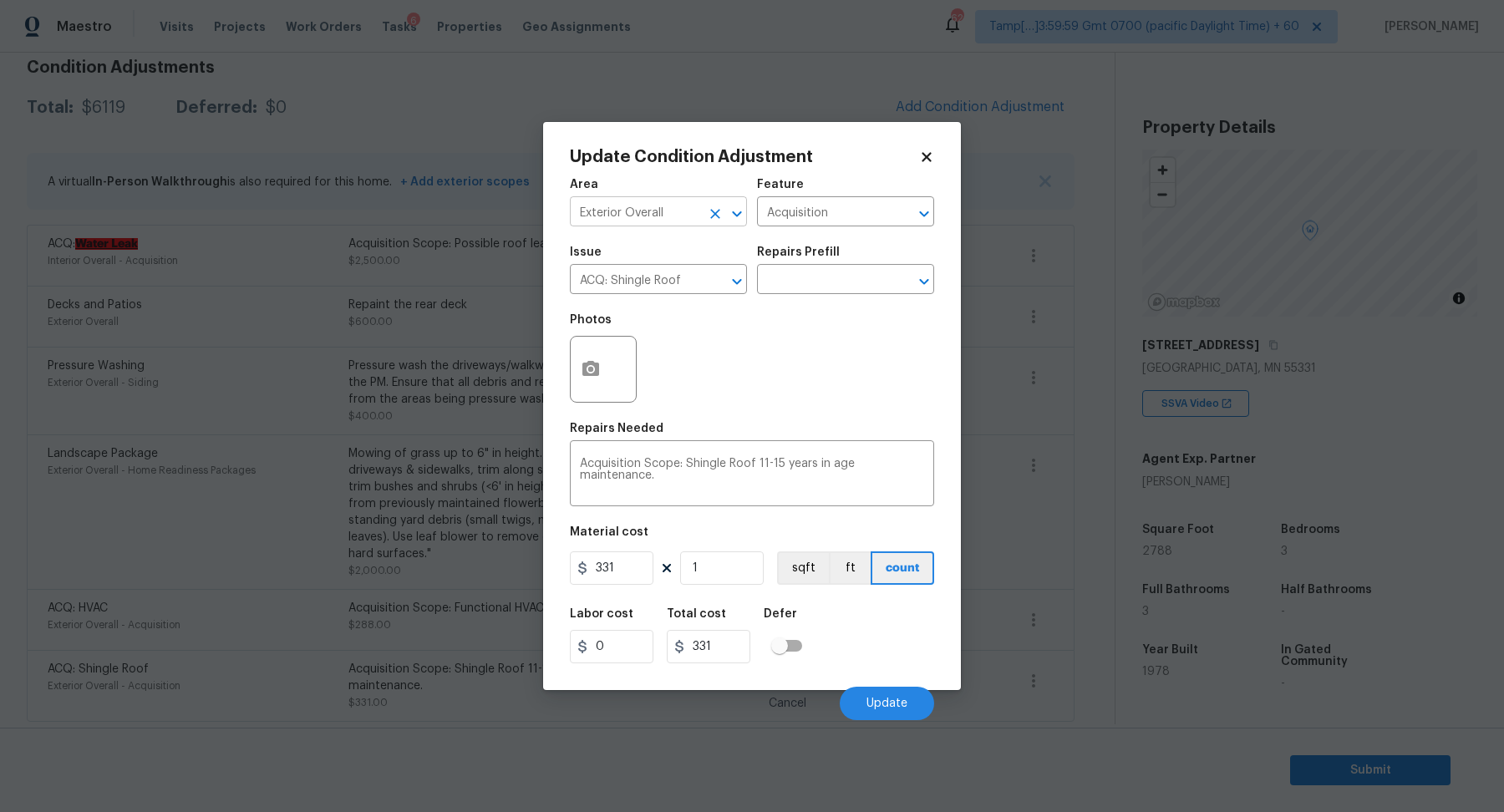
click at [636, 203] on input "Exterior Overall" at bounding box center [634, 213] width 130 height 26
click at [641, 272] on li "Interior Overall" at bounding box center [658, 277] width 177 height 27
type input "Interior Overall"
click at [641, 272] on input "ACQ: Shingle Roof" at bounding box center [634, 280] width 130 height 26
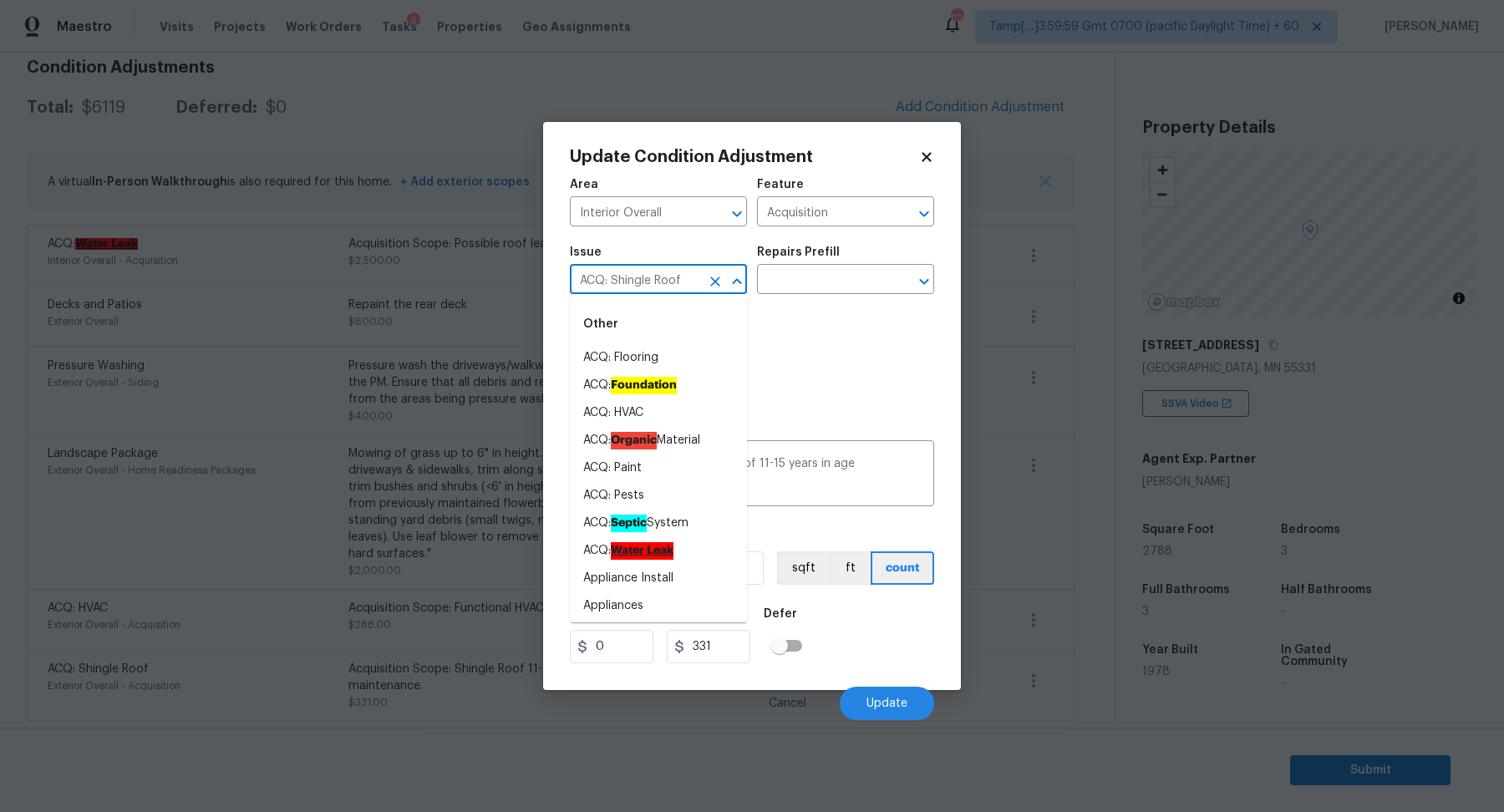
click at [651, 272] on input "ACQ: Shingle Roof" at bounding box center [634, 280] width 130 height 26
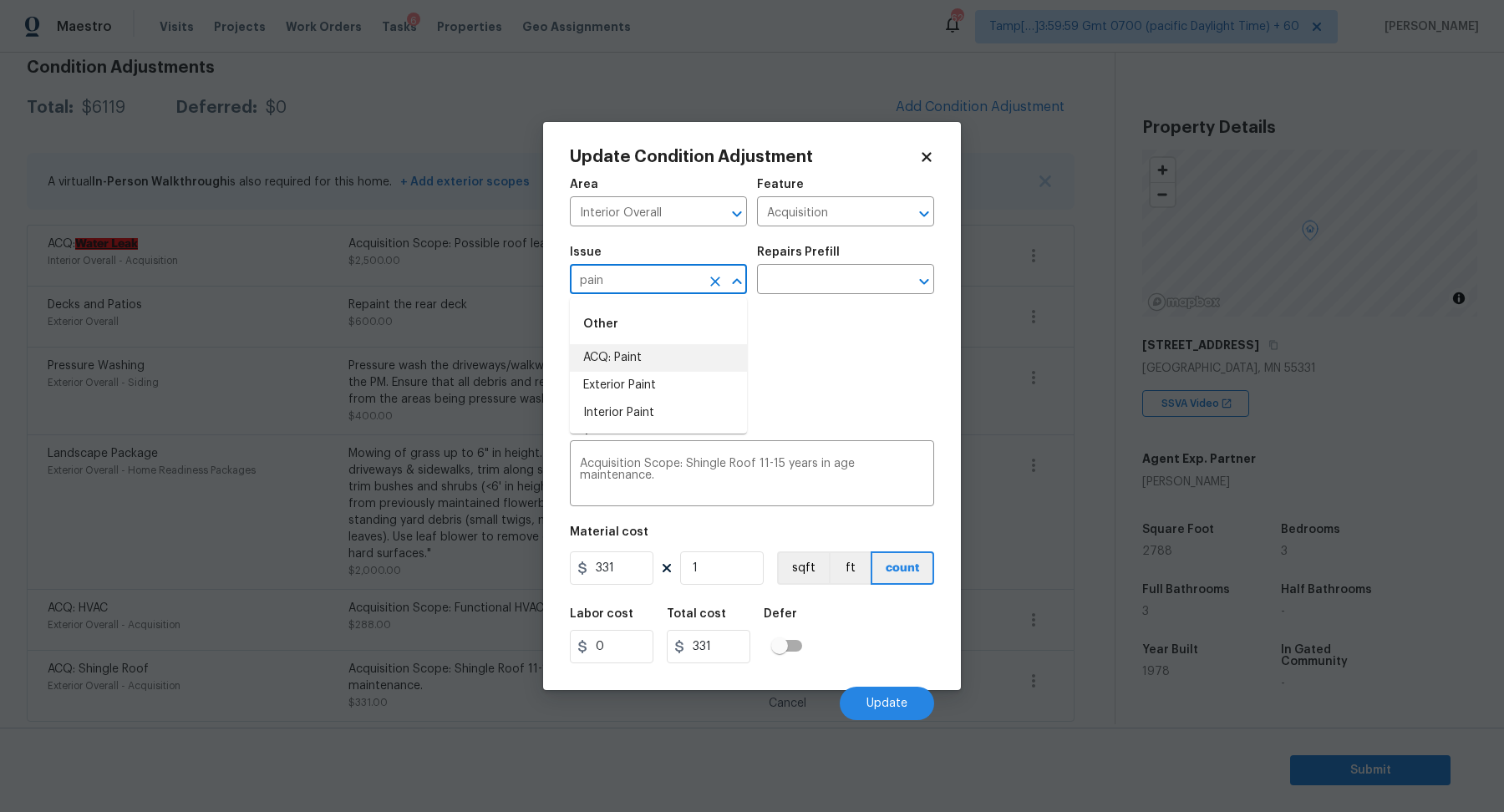
click at [605, 357] on li "ACQ: Paint" at bounding box center [658, 357] width 177 height 27
type input "ACQ: Paint"
click at [836, 287] on input "text" at bounding box center [821, 280] width 130 height 26
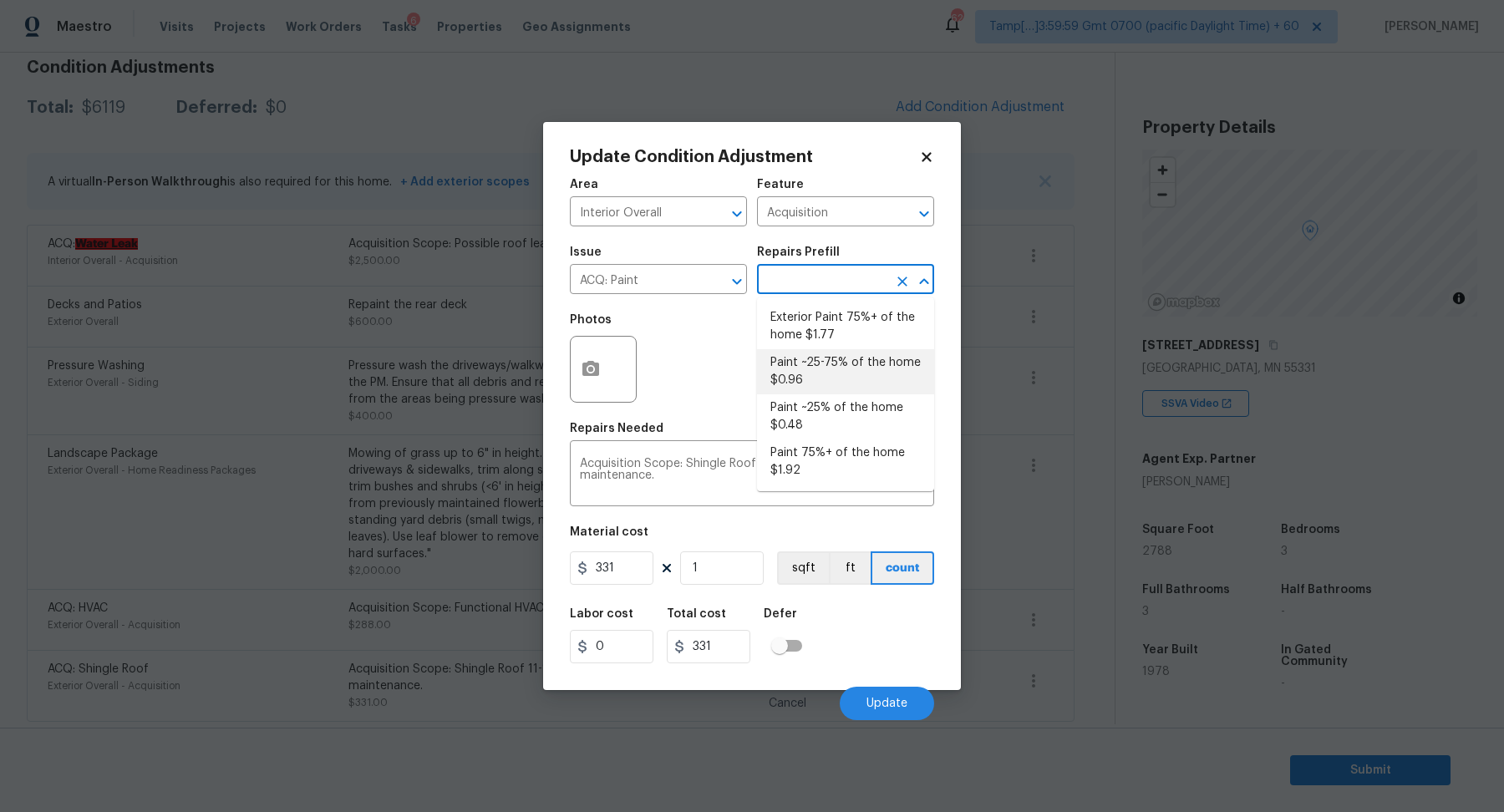
click at [833, 384] on li "Paint ~25-75% of the home $0.96" at bounding box center [845, 372] width 177 height 45
type textarea "Acquisition Scope: ~25 - 75% of the home needs interior paint"
type input "0.96"
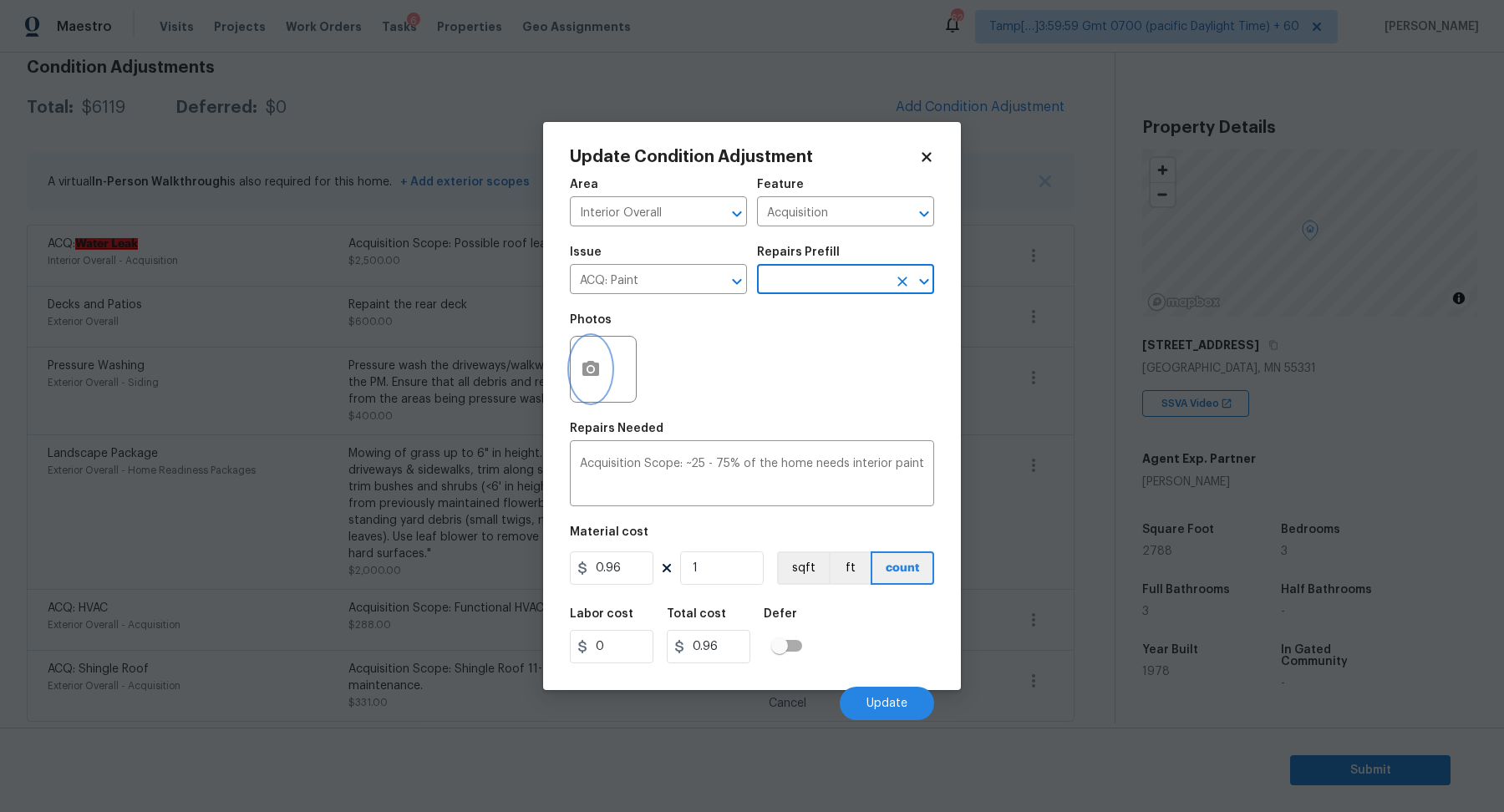
click at [599, 376] on icon "button" at bounding box center [590, 369] width 20 height 20
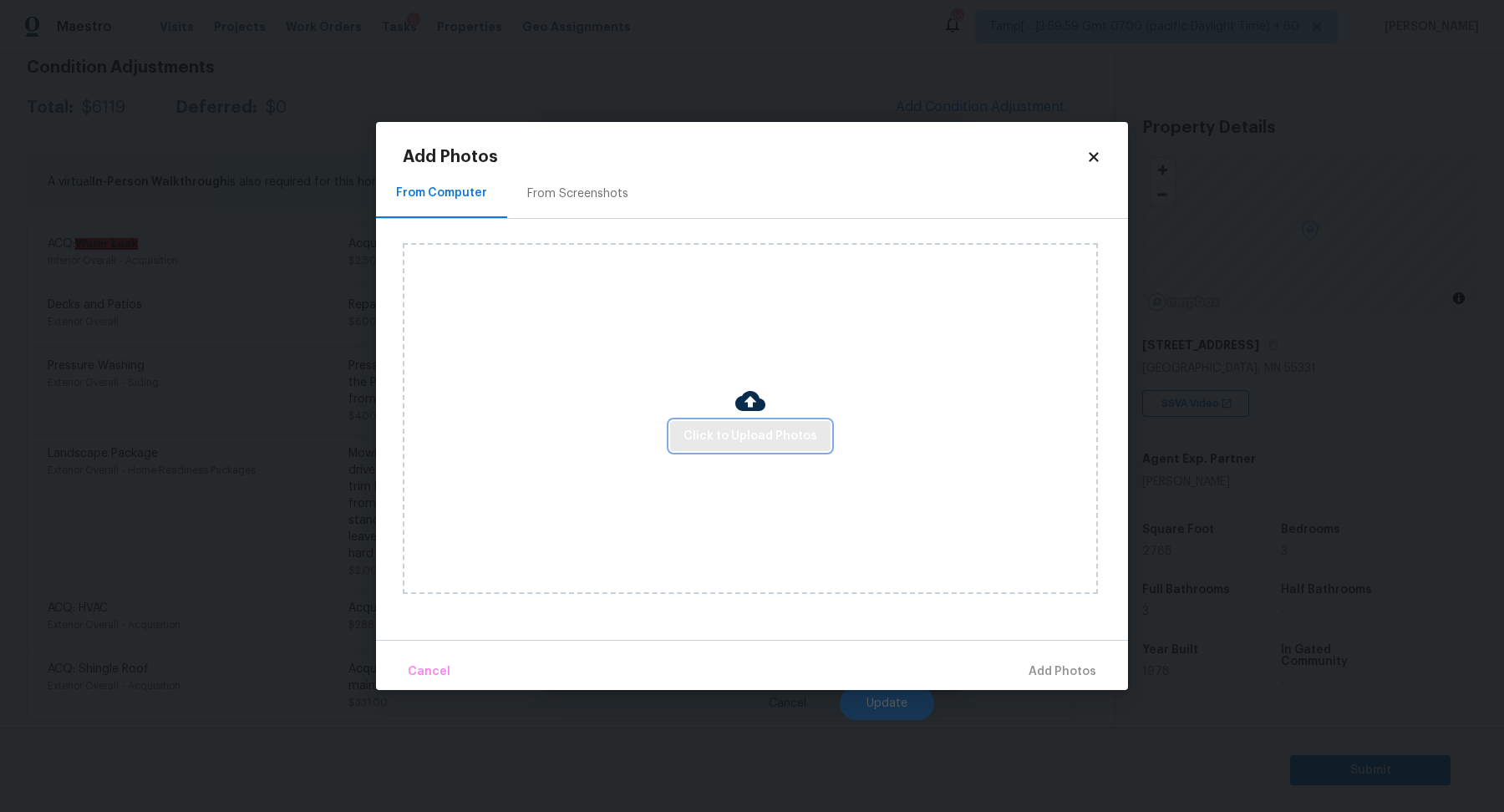
click at [779, 426] on span "Click to Upload Photos" at bounding box center [749, 437] width 134 height 21
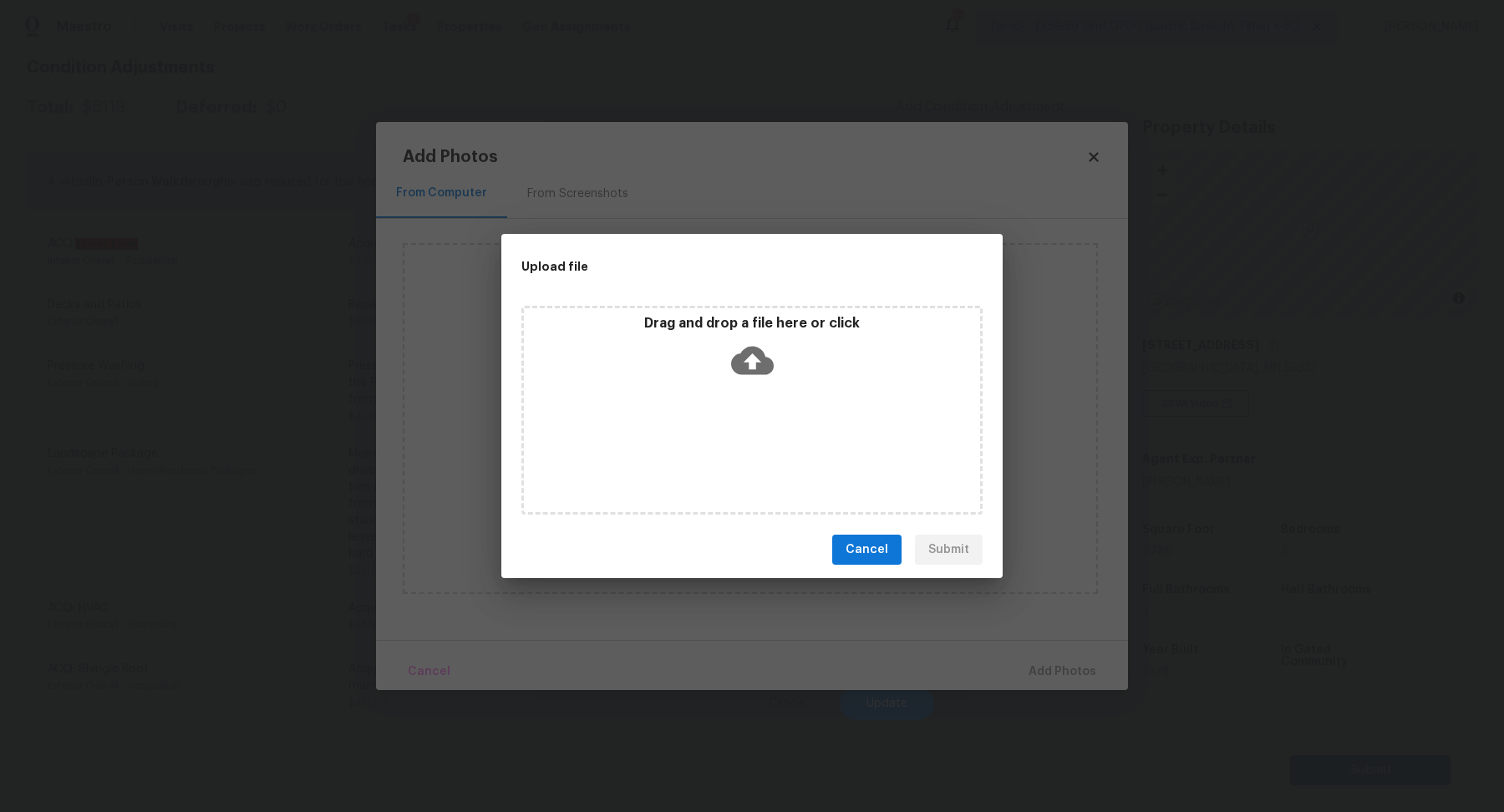
click at [796, 388] on div "Drag and drop a file here or click" at bounding box center [751, 410] width 461 height 209
